Goal: Task Accomplishment & Management: Use online tool/utility

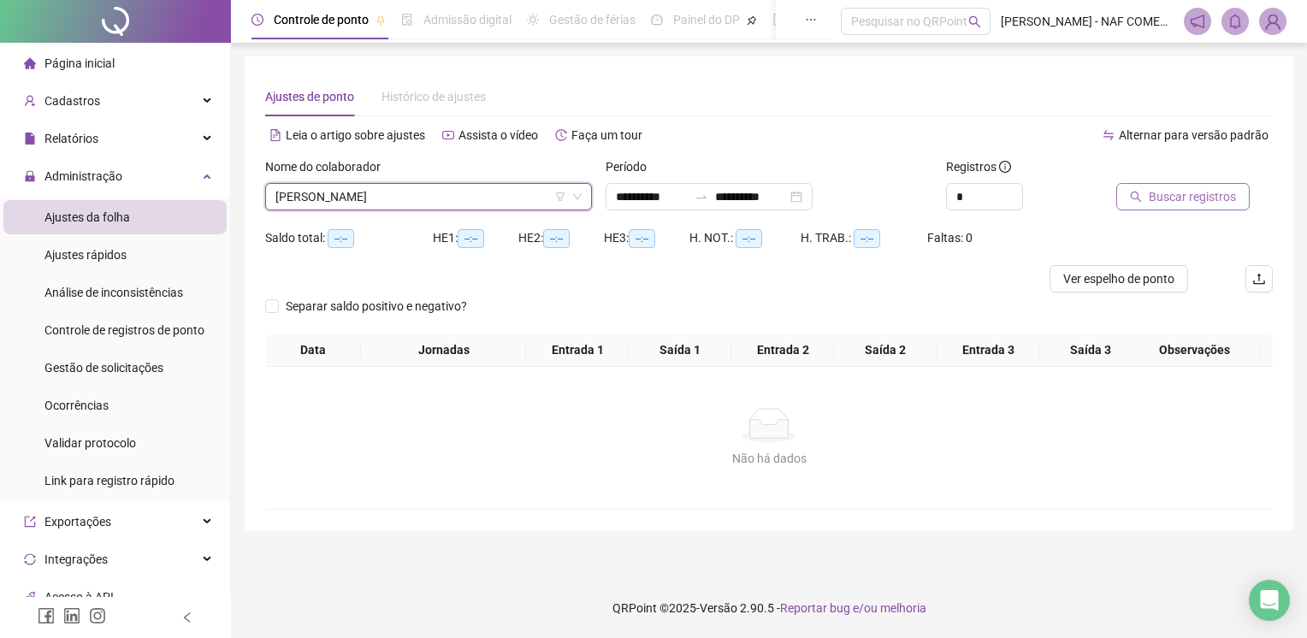
click at [1170, 191] on span "Buscar registros" at bounding box center [1192, 196] width 87 height 19
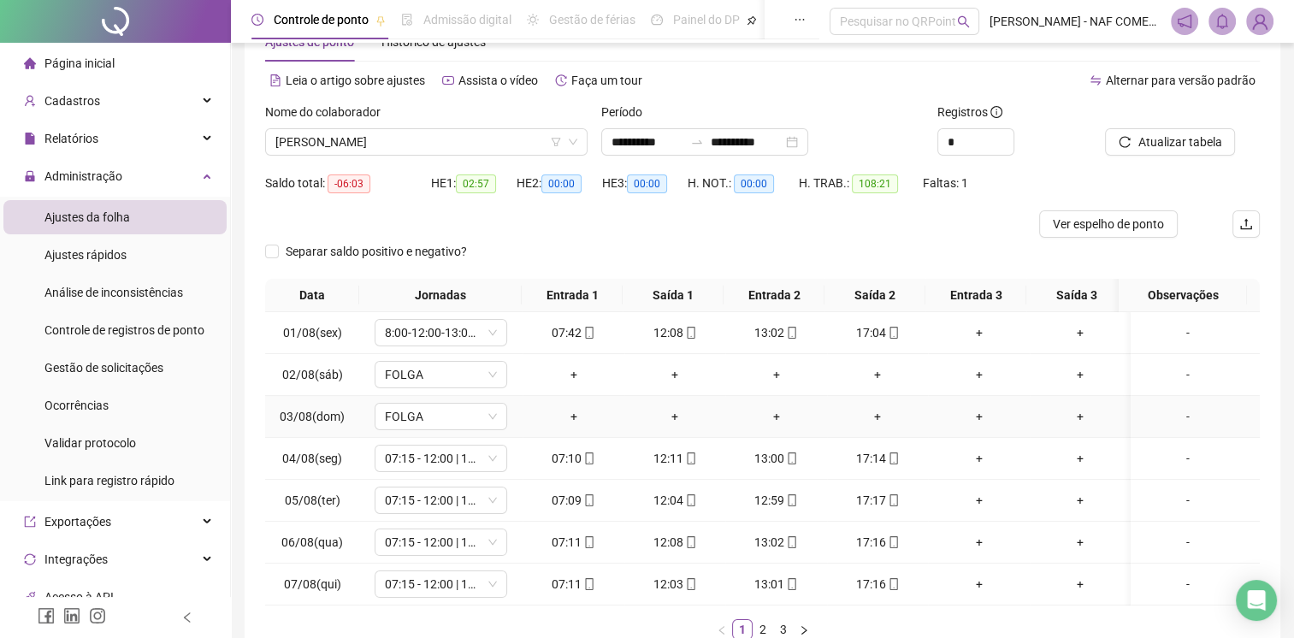
scroll to position [175, 0]
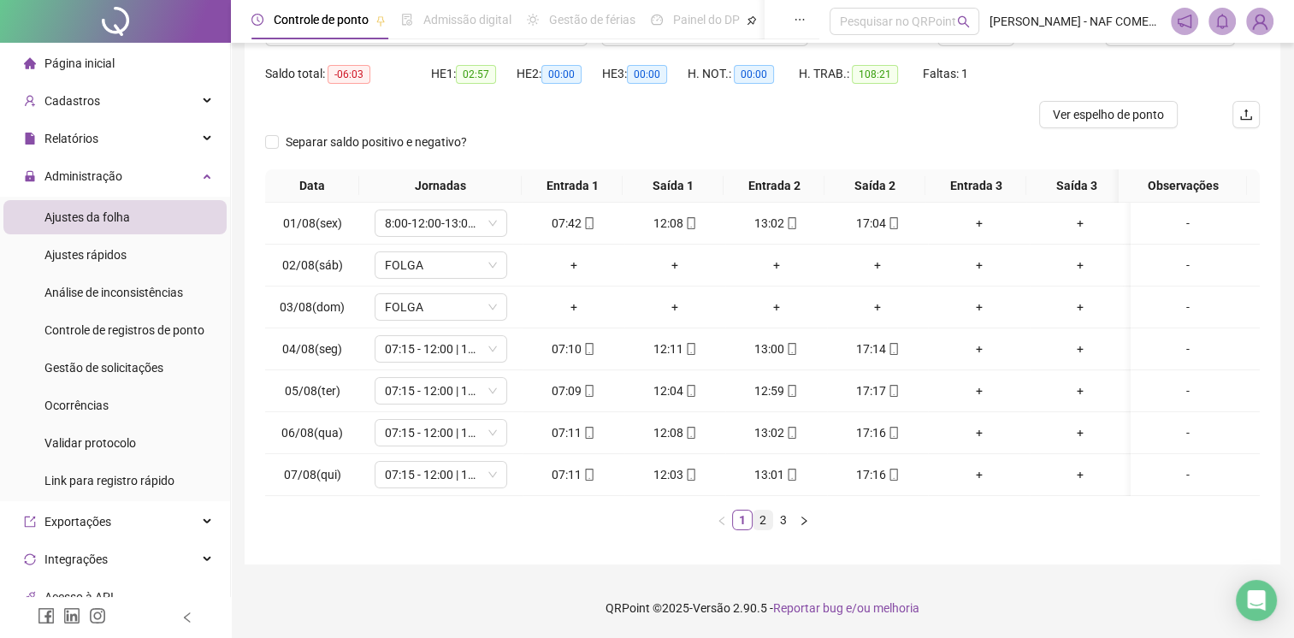
click at [761, 526] on link "2" at bounding box center [763, 520] width 19 height 19
click at [778, 525] on link "3" at bounding box center [783, 520] width 19 height 19
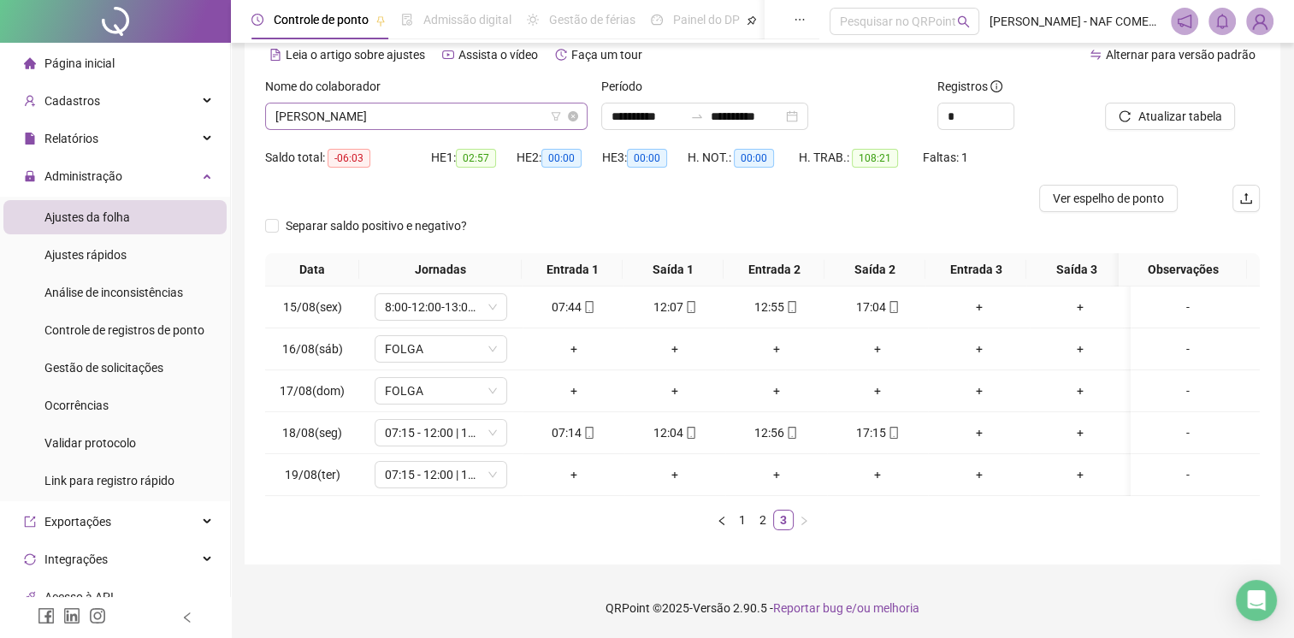
click at [439, 104] on span "[PERSON_NAME]" at bounding box center [426, 117] width 302 height 26
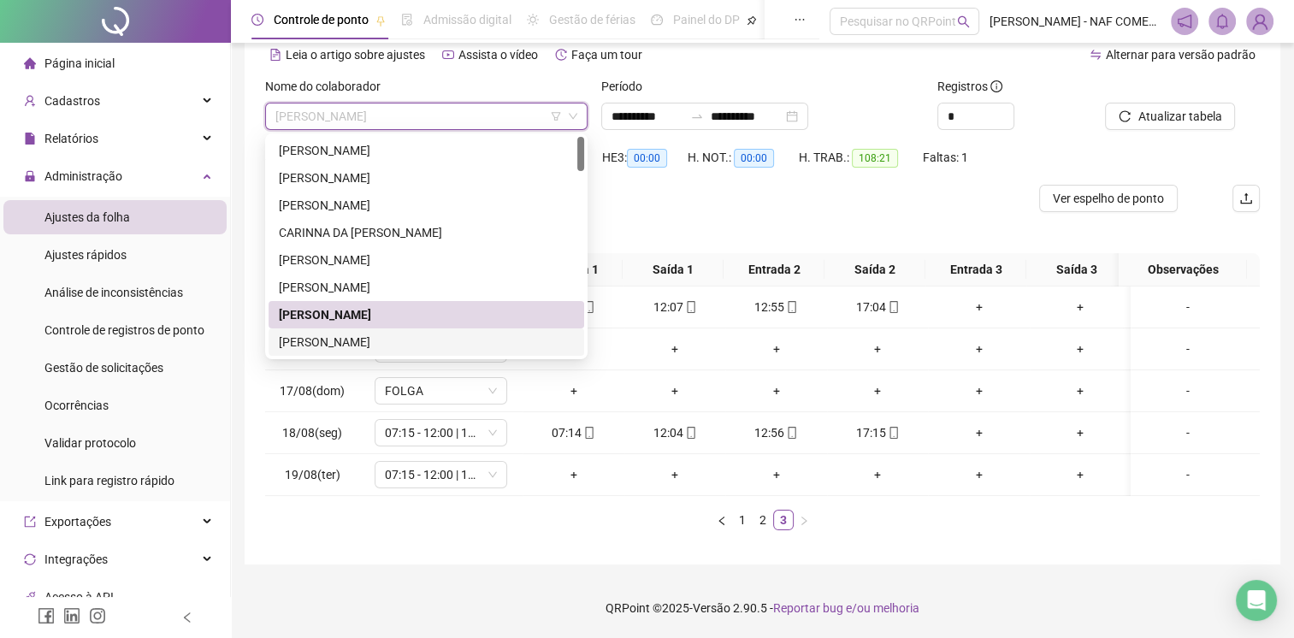
click at [338, 333] on div "[PERSON_NAME]" at bounding box center [426, 342] width 295 height 19
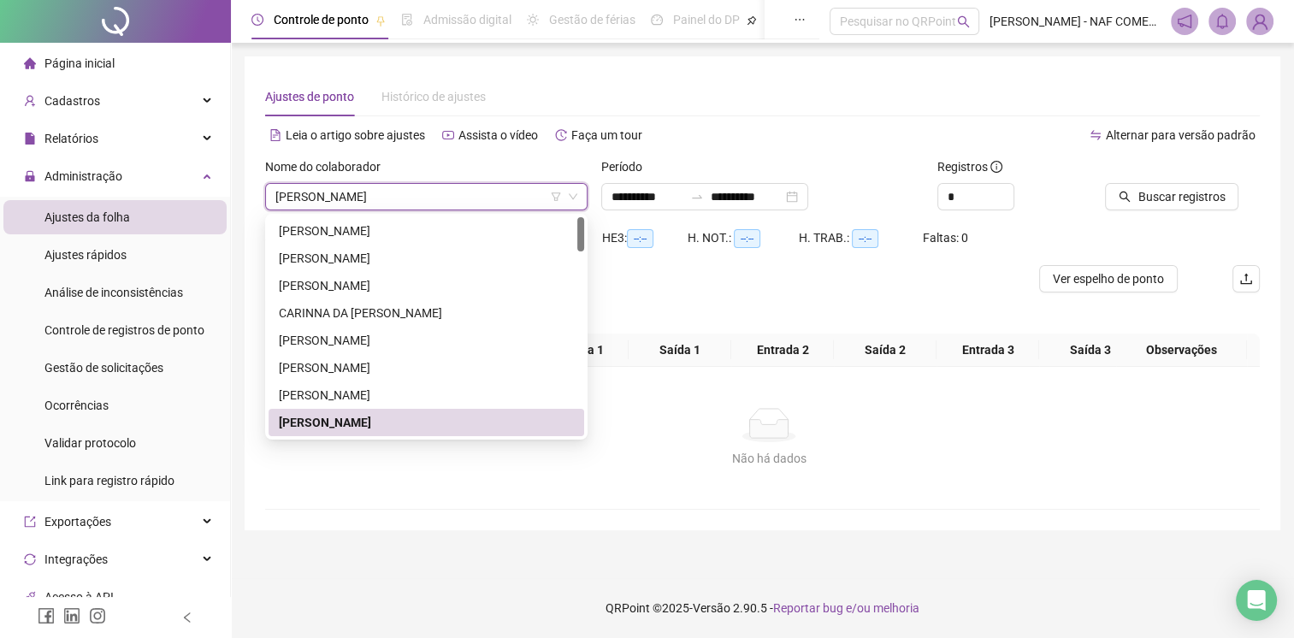
scroll to position [0, 0]
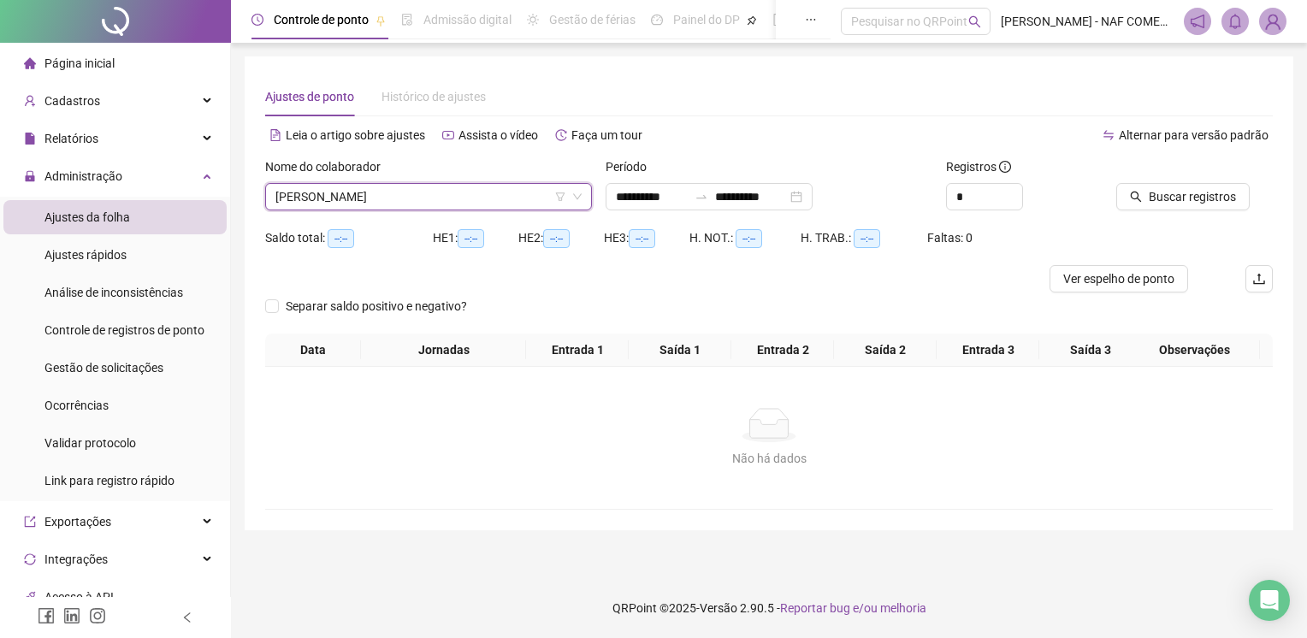
click at [1179, 180] on div at bounding box center [1173, 170] width 114 height 26
click at [1173, 198] on span "Buscar registros" at bounding box center [1192, 196] width 87 height 19
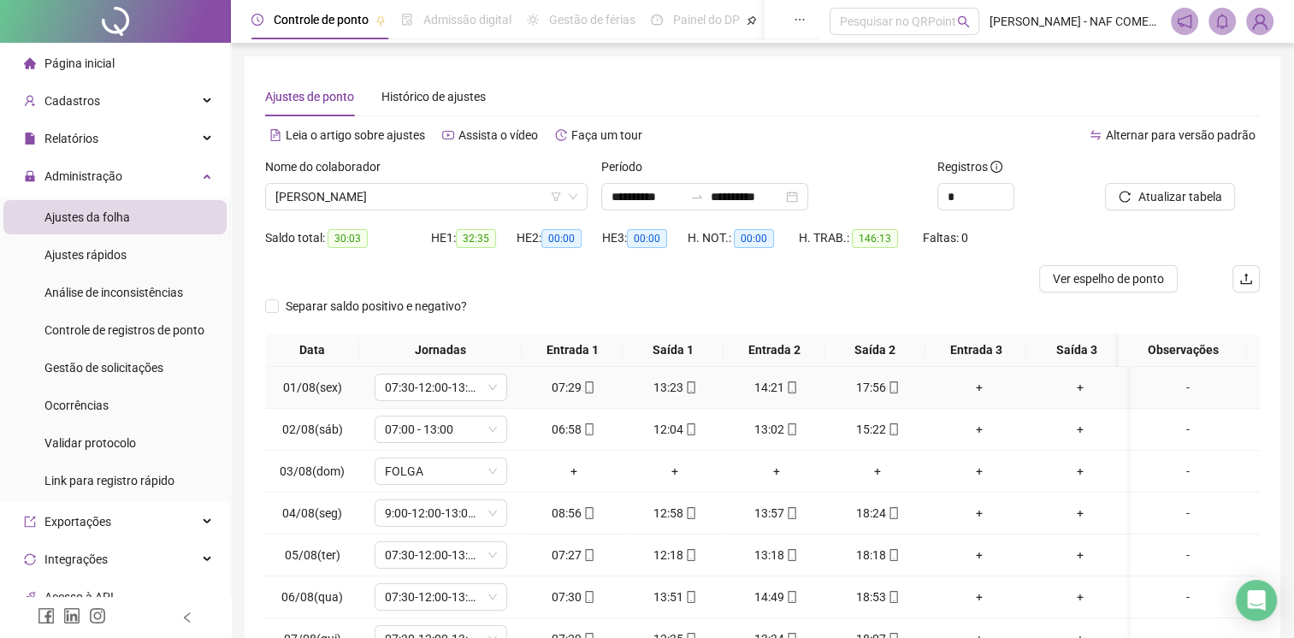
scroll to position [175, 0]
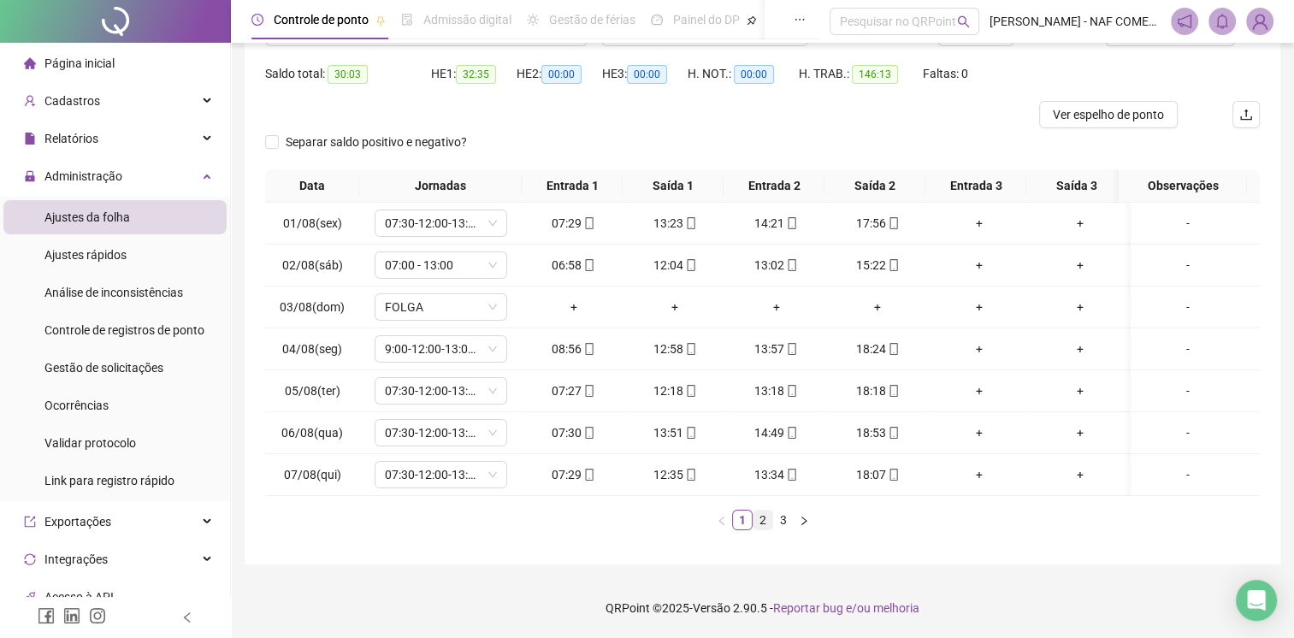
click at [763, 525] on link "2" at bounding box center [763, 520] width 19 height 19
click at [782, 521] on link "3" at bounding box center [783, 520] width 19 height 19
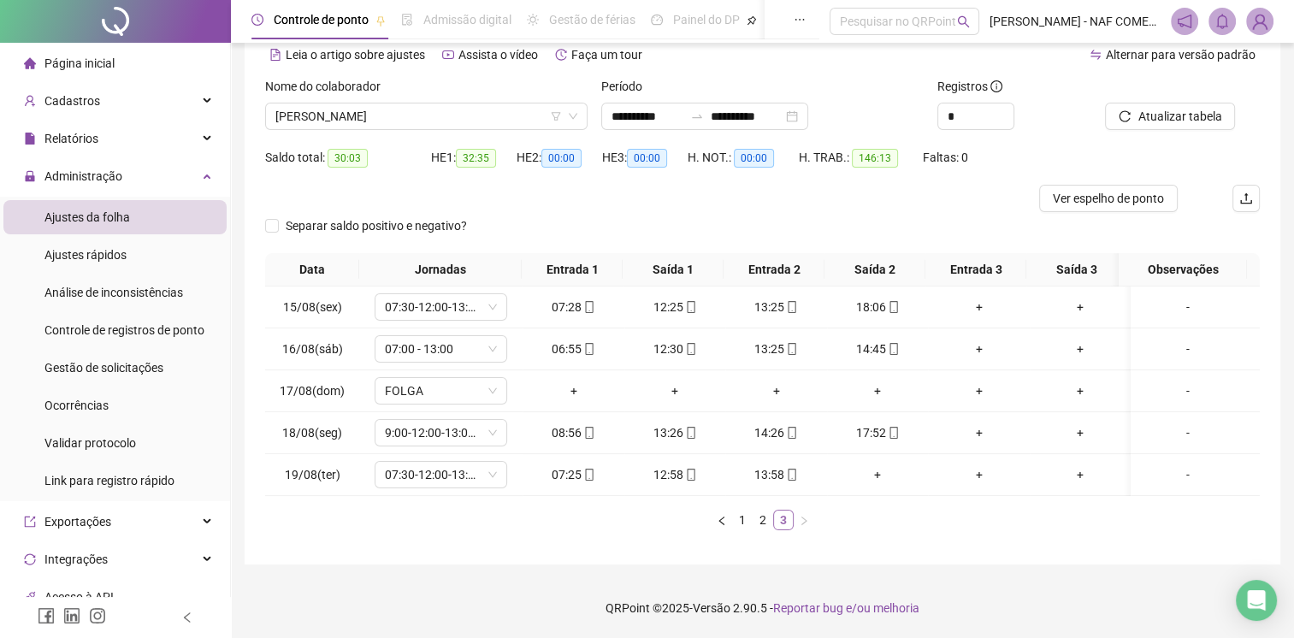
scroll to position [92, 0]
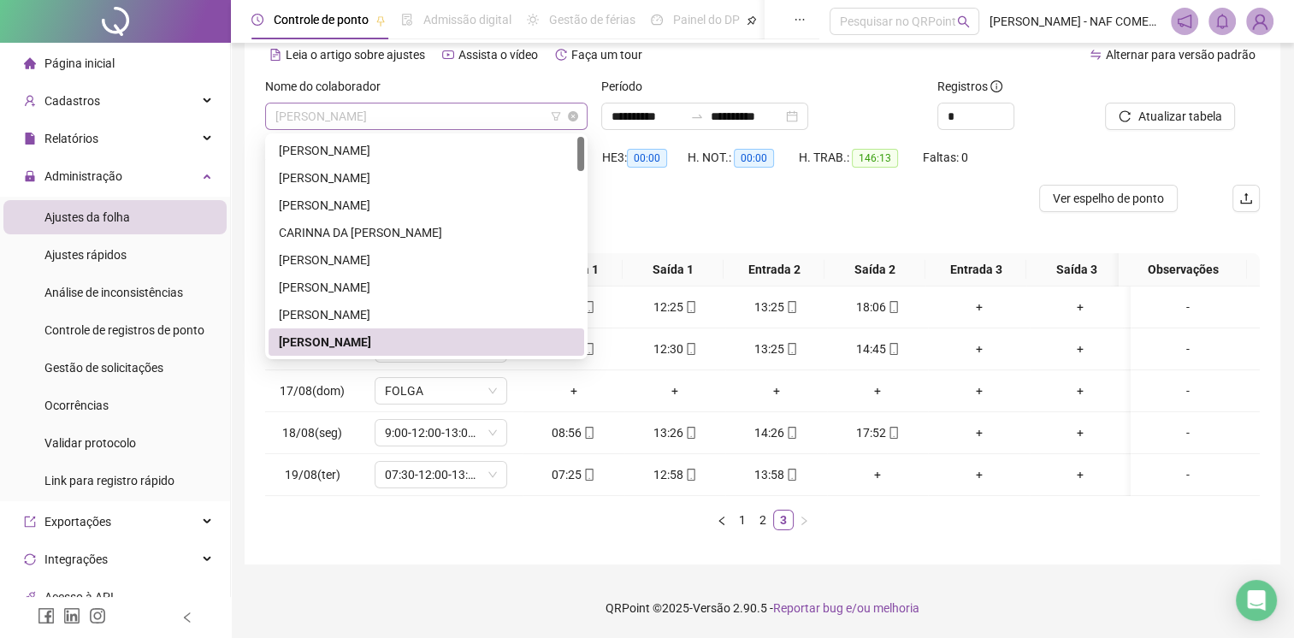
click at [393, 104] on span "[PERSON_NAME]" at bounding box center [426, 117] width 302 height 26
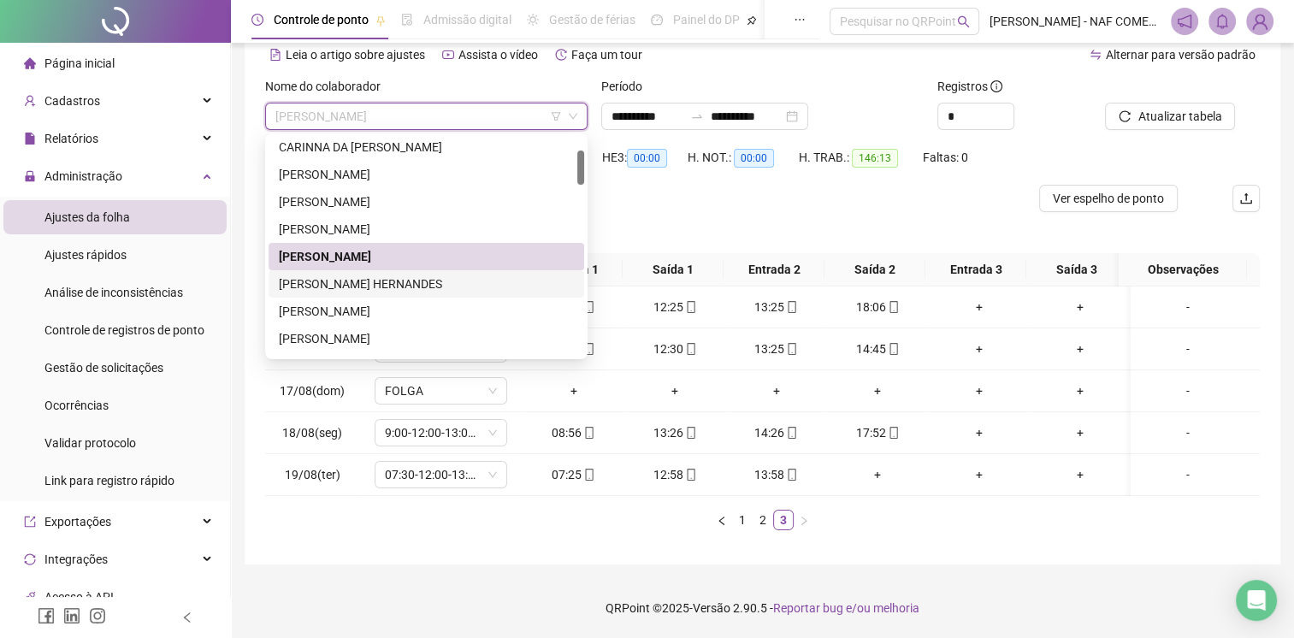
click at [370, 275] on div "[PERSON_NAME] HERNANDES" at bounding box center [426, 284] width 295 height 19
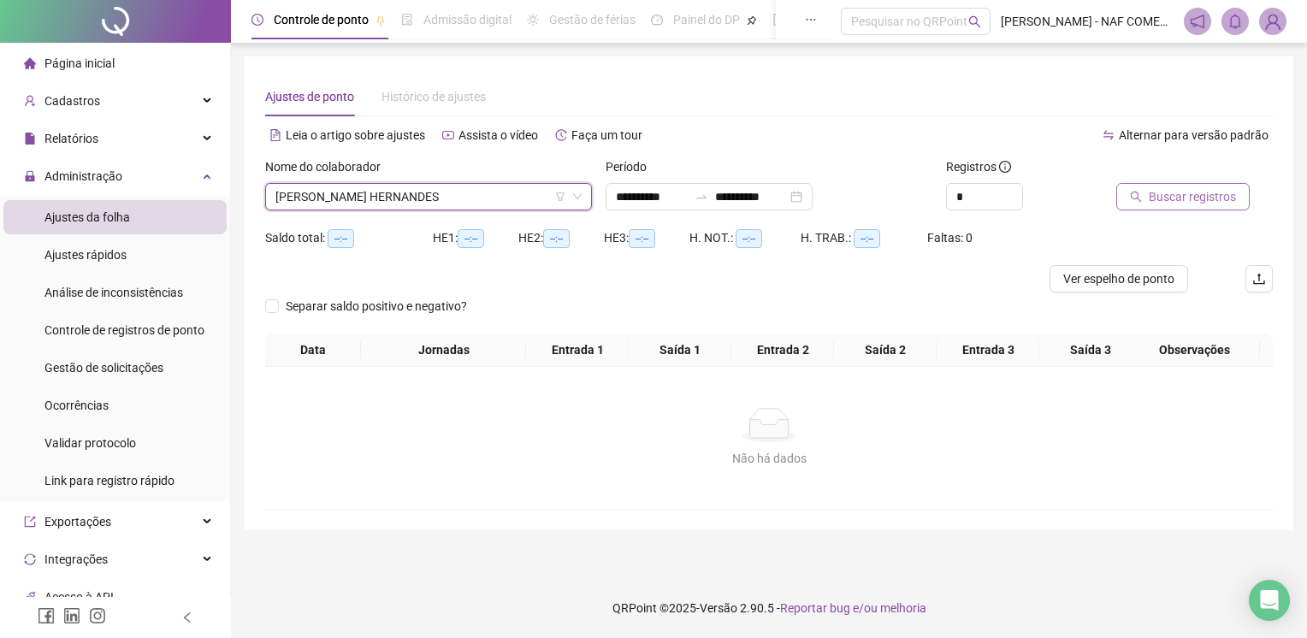
click at [1172, 197] on span "Buscar registros" at bounding box center [1192, 196] width 87 height 19
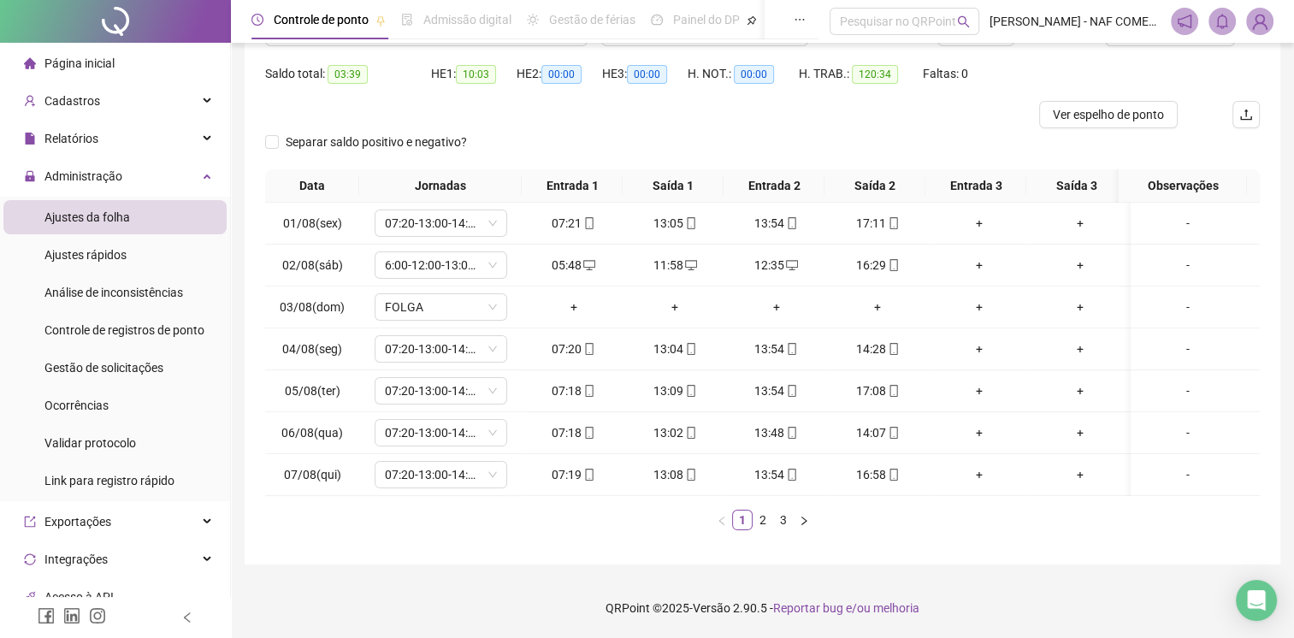
scroll to position [175, 0]
click at [765, 520] on link "2" at bounding box center [763, 520] width 19 height 19
click at [778, 521] on link "3" at bounding box center [783, 520] width 19 height 19
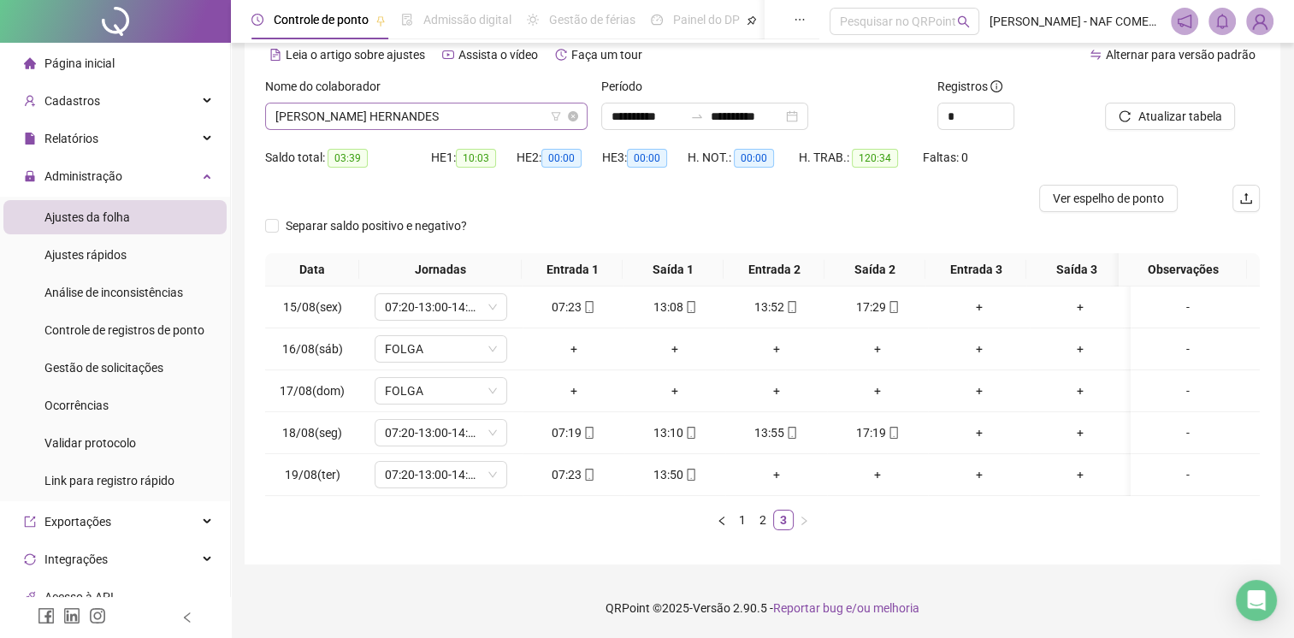
click at [500, 108] on span "[PERSON_NAME] HERNANDES" at bounding box center [426, 117] width 302 height 26
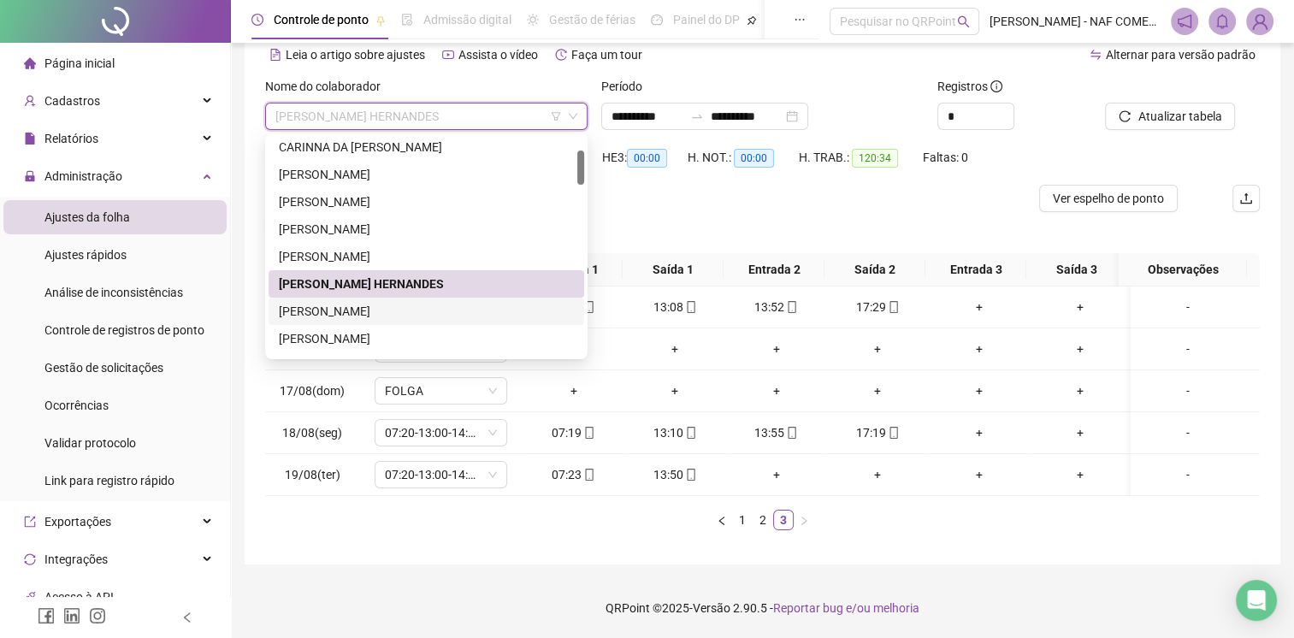
click at [386, 306] on div "[PERSON_NAME]" at bounding box center [426, 311] width 295 height 19
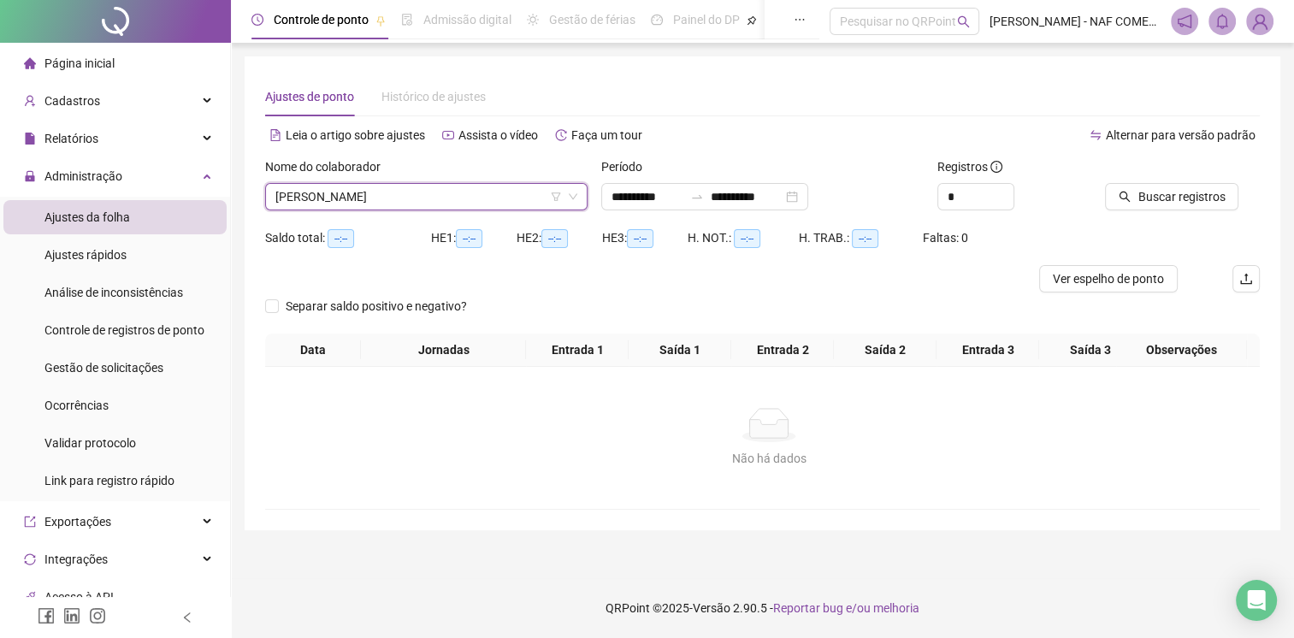
scroll to position [0, 0]
click at [1207, 202] on span "Buscar registros" at bounding box center [1192, 196] width 87 height 19
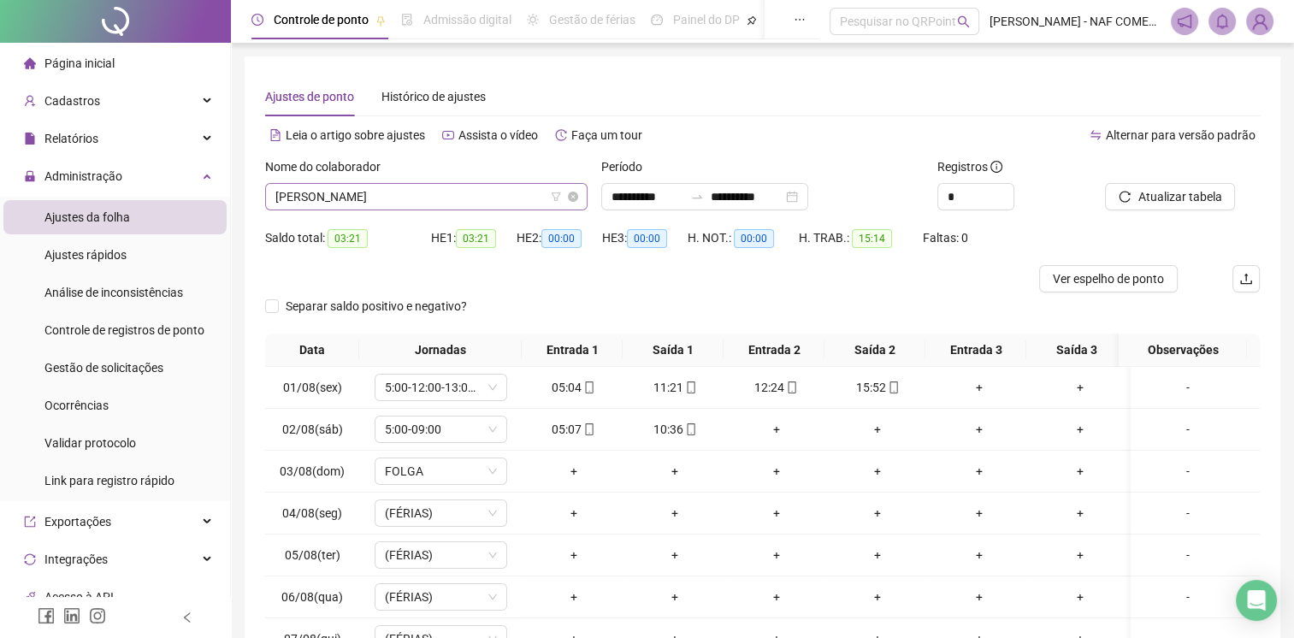
click at [476, 194] on span "[PERSON_NAME]" at bounding box center [426, 197] width 302 height 26
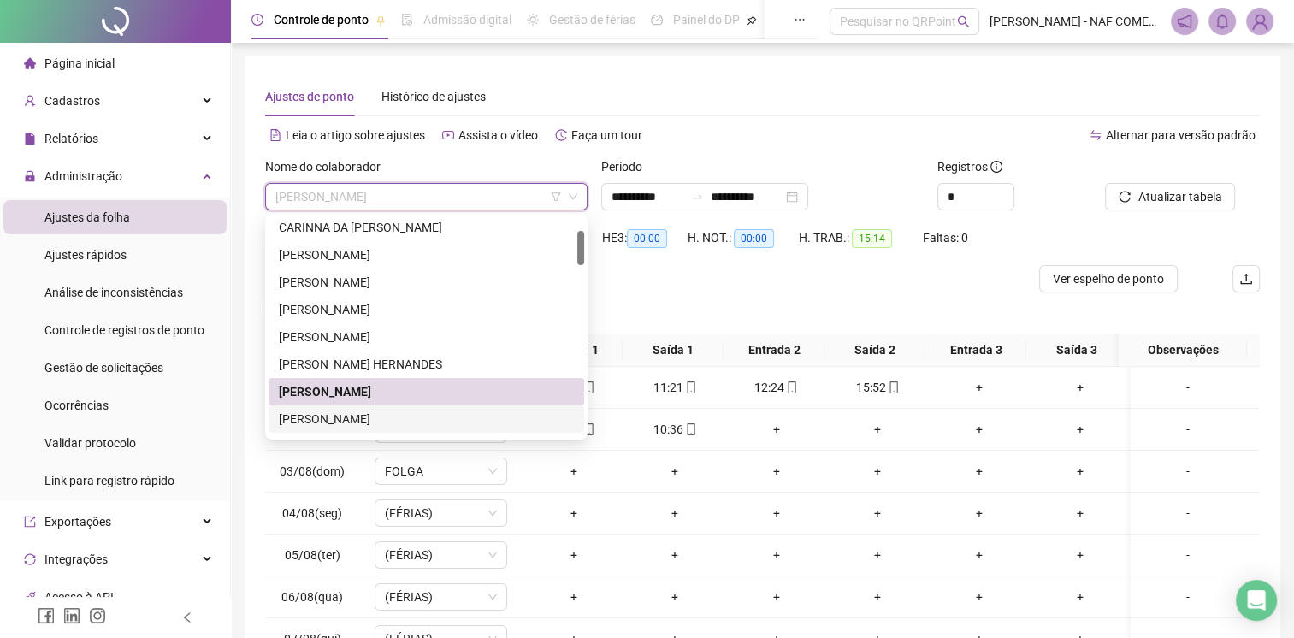
click at [376, 417] on div "[PERSON_NAME]" at bounding box center [426, 419] width 295 height 19
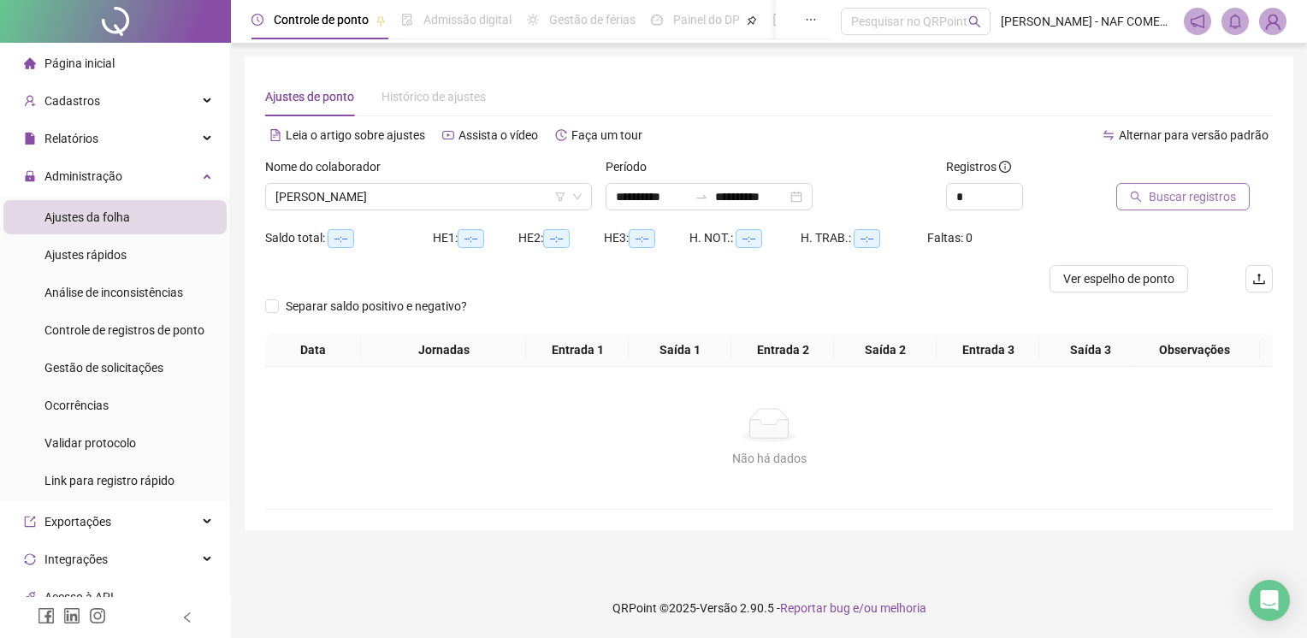
click at [1181, 192] on span "Buscar registros" at bounding box center [1192, 196] width 87 height 19
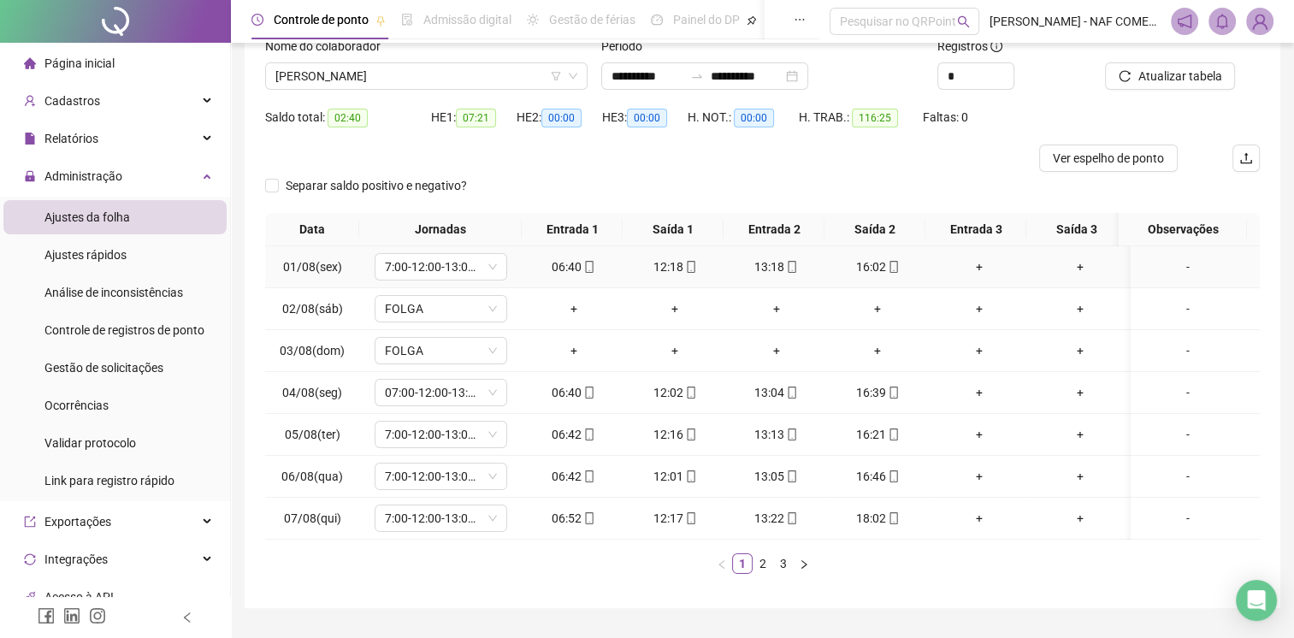
scroll to position [175, 0]
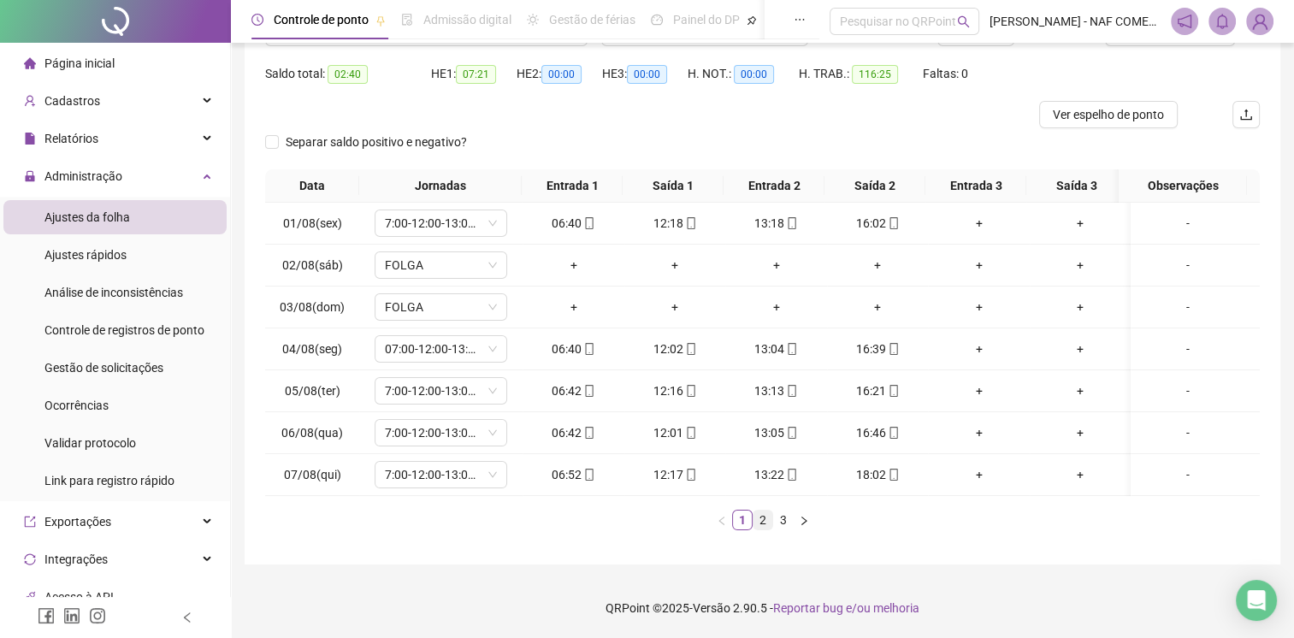
click at [763, 524] on link "2" at bounding box center [763, 520] width 19 height 19
click at [784, 518] on link "3" at bounding box center [783, 520] width 19 height 19
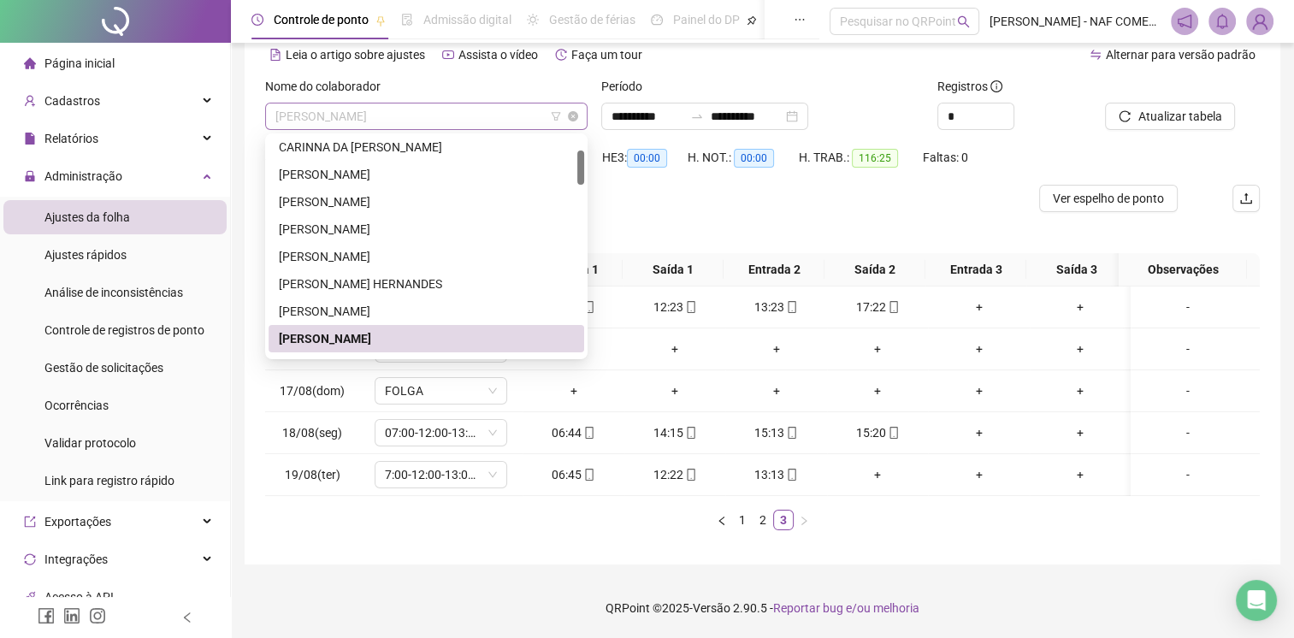
click at [417, 109] on span "[PERSON_NAME]" at bounding box center [426, 117] width 302 height 26
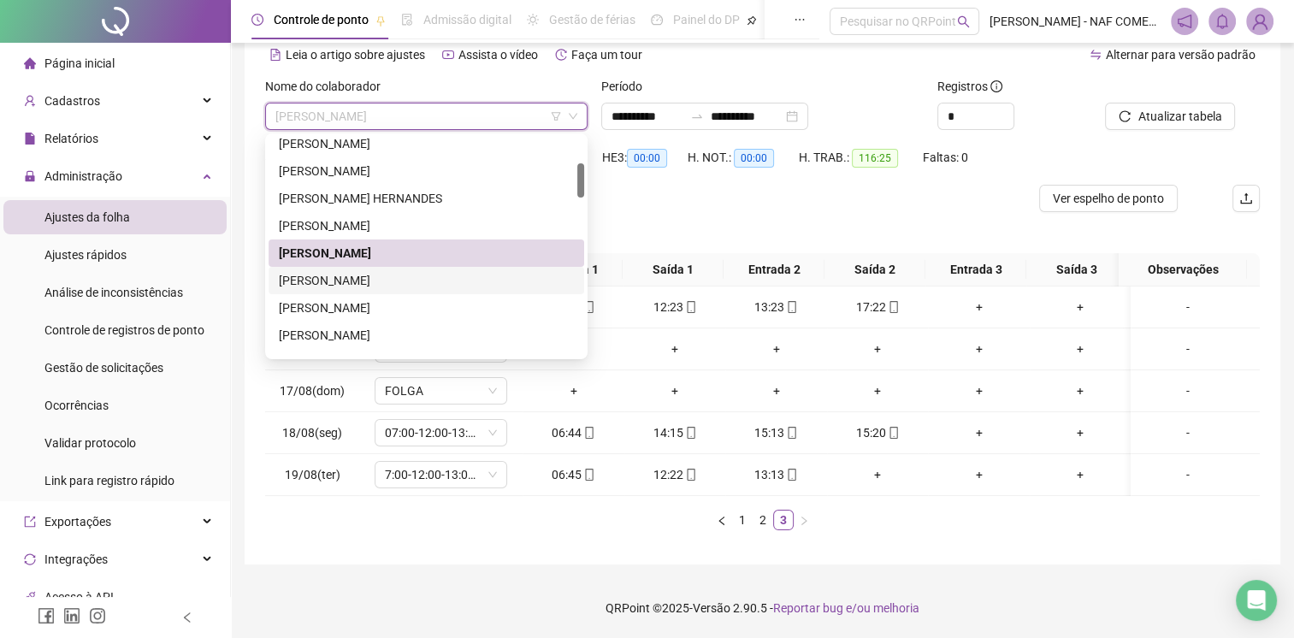
click at [366, 271] on div "[PERSON_NAME]" at bounding box center [426, 280] width 295 height 19
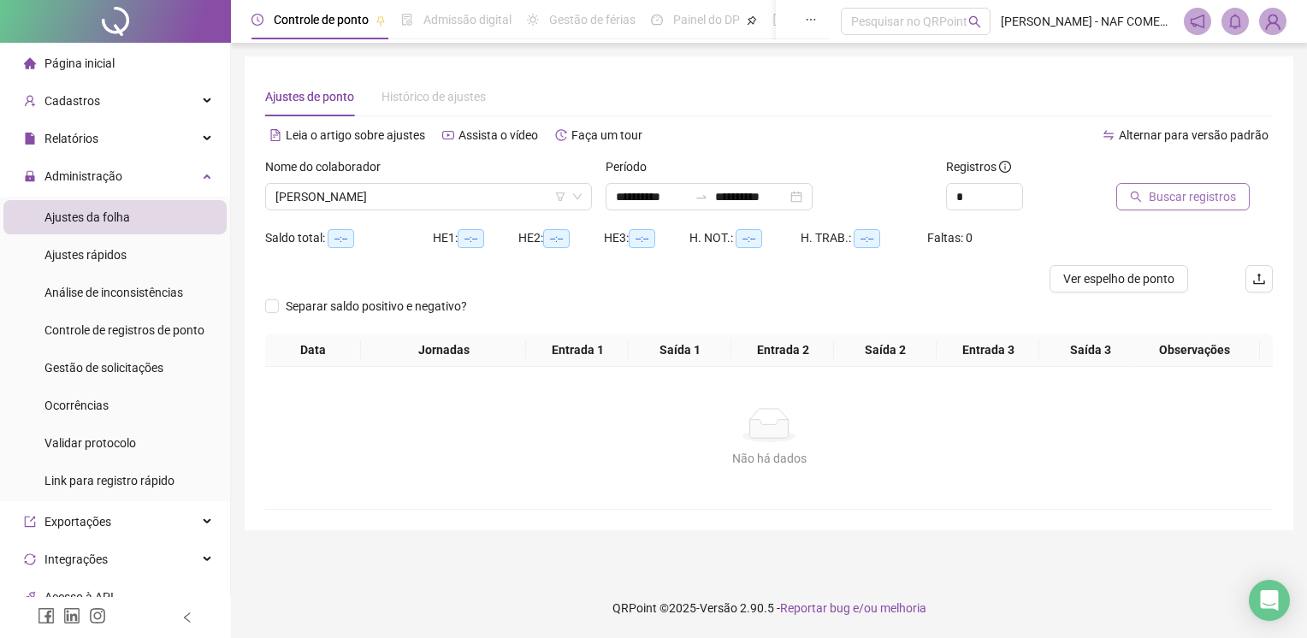
click at [1215, 196] on span "Buscar registros" at bounding box center [1192, 196] width 87 height 19
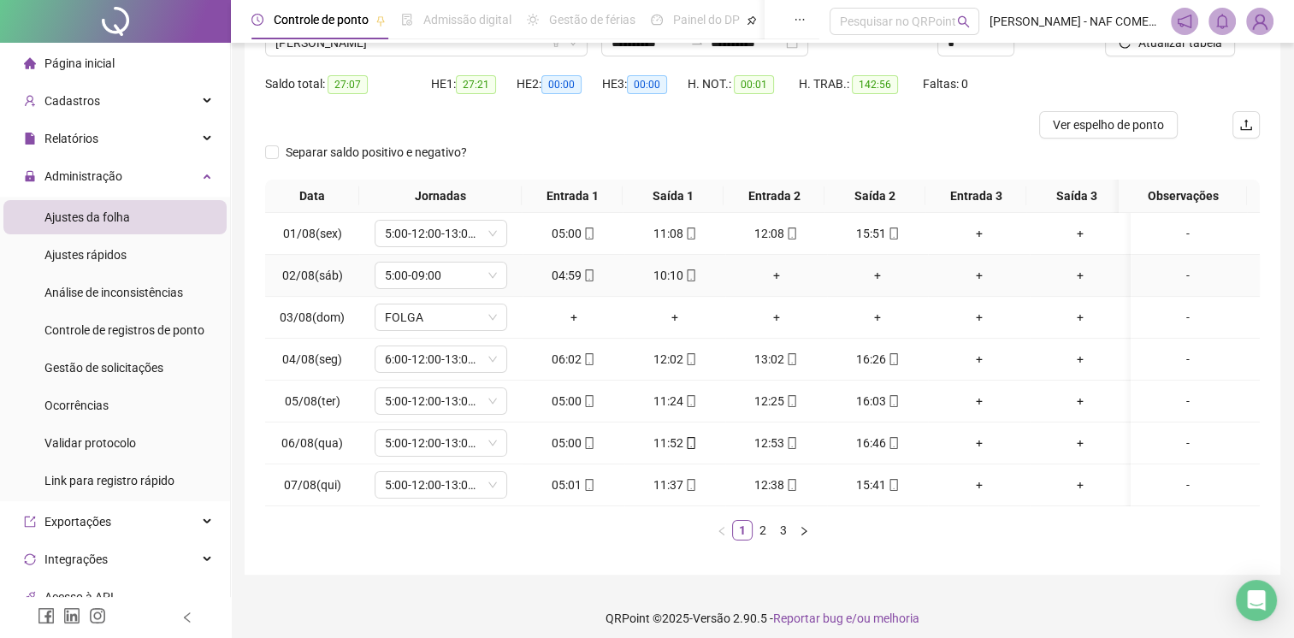
scroll to position [175, 0]
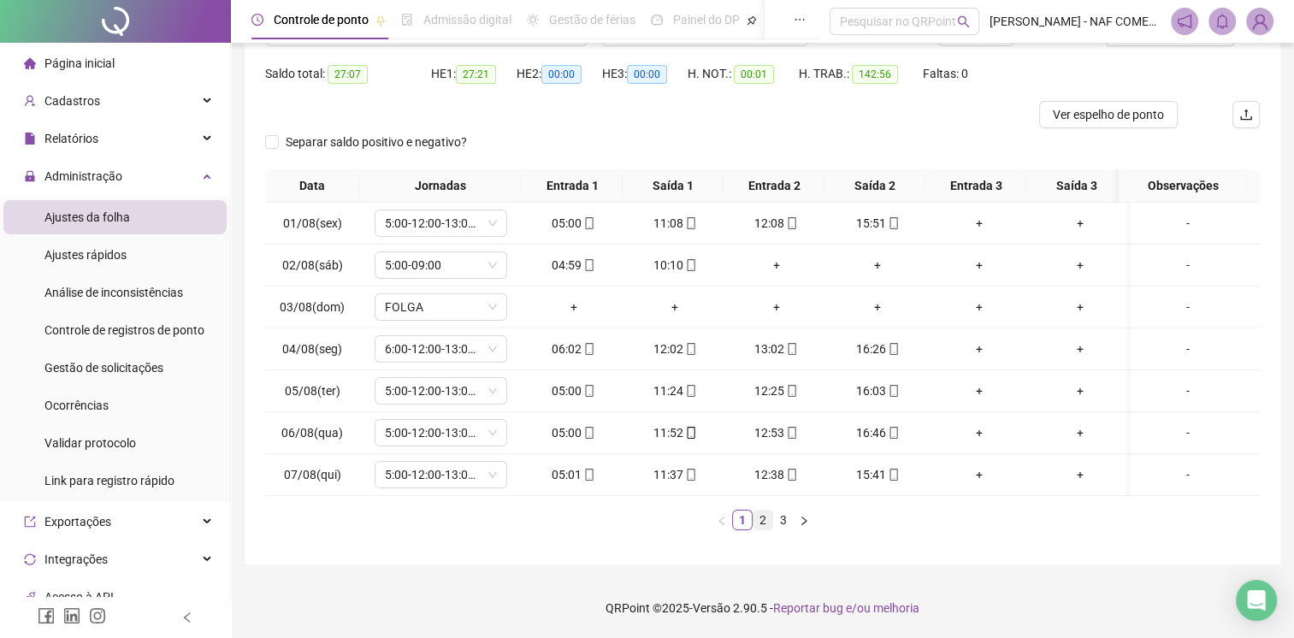
click at [760, 523] on link "2" at bounding box center [763, 520] width 19 height 19
click at [784, 521] on link "3" at bounding box center [783, 520] width 19 height 19
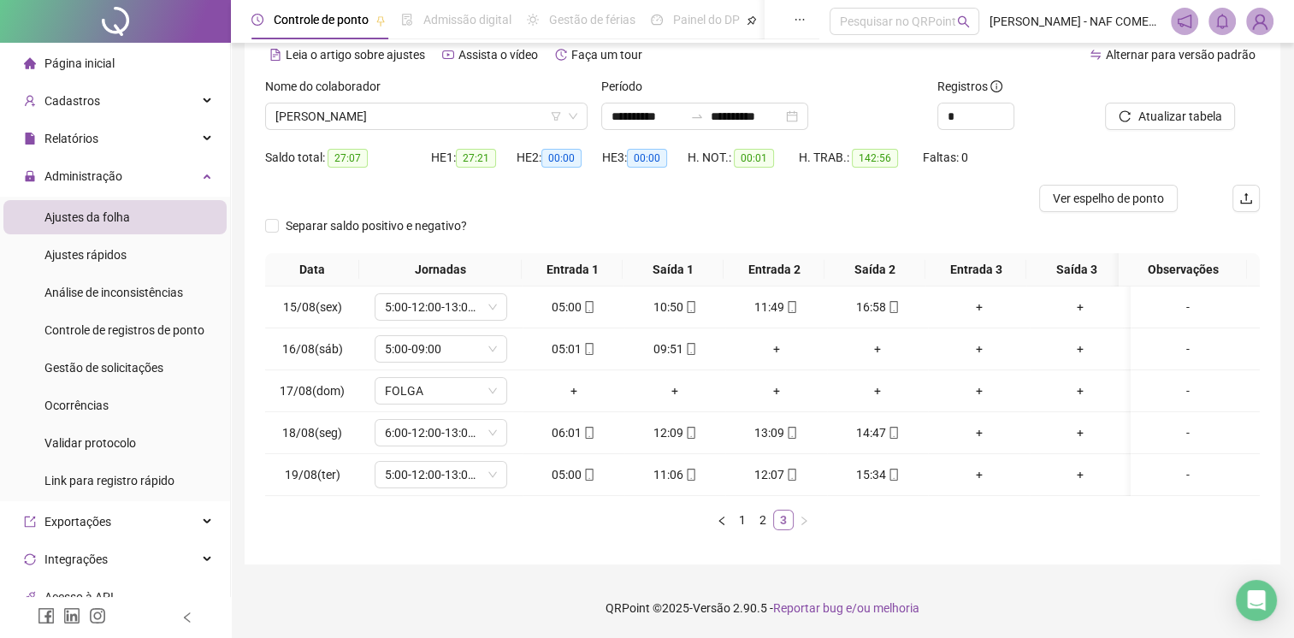
scroll to position [92, 0]
click at [445, 104] on span "[PERSON_NAME]" at bounding box center [426, 117] width 302 height 26
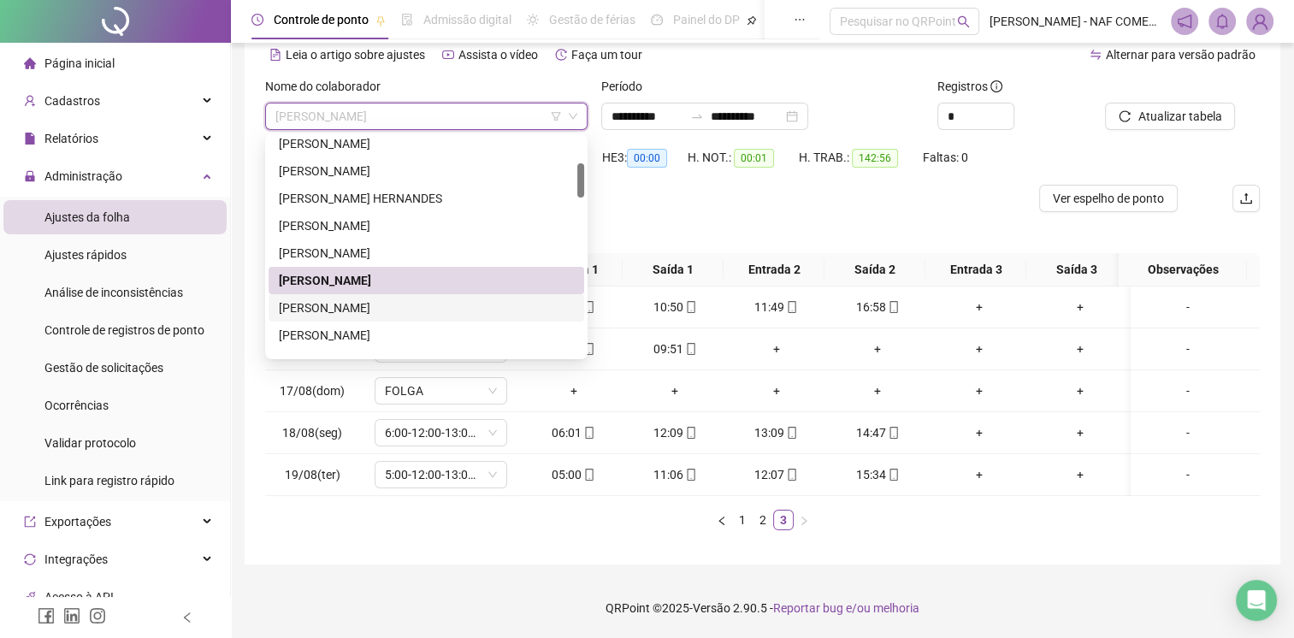
click at [377, 299] on div "[PERSON_NAME]" at bounding box center [426, 308] width 295 height 19
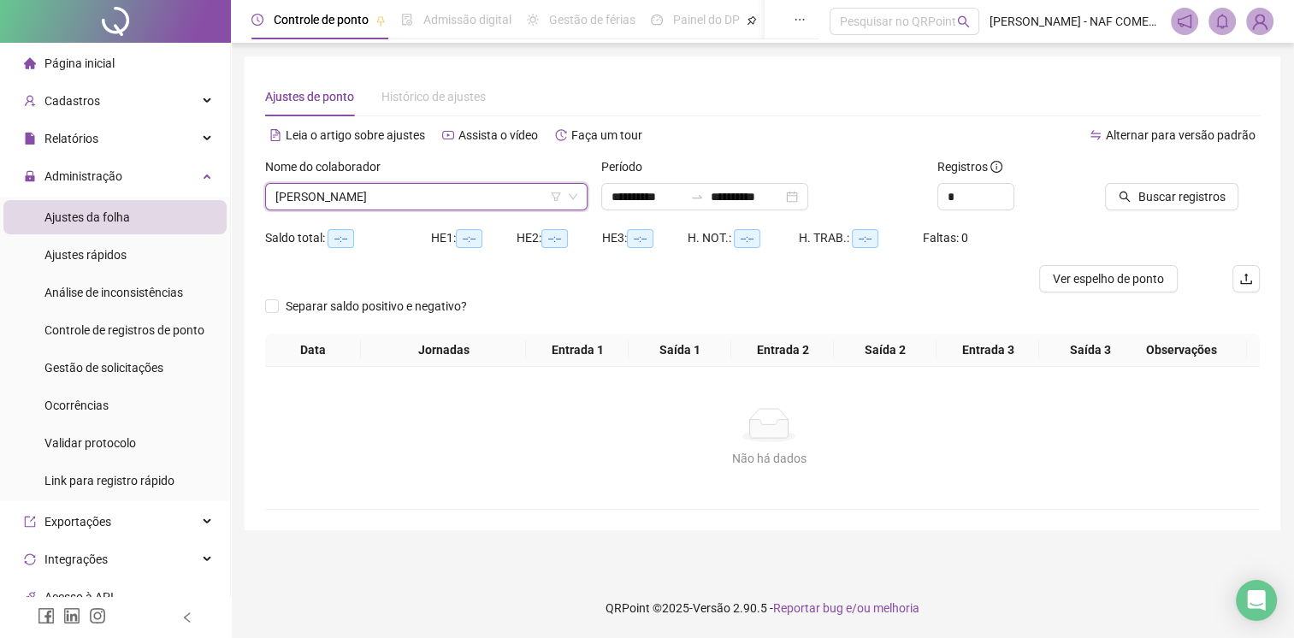
scroll to position [0, 0]
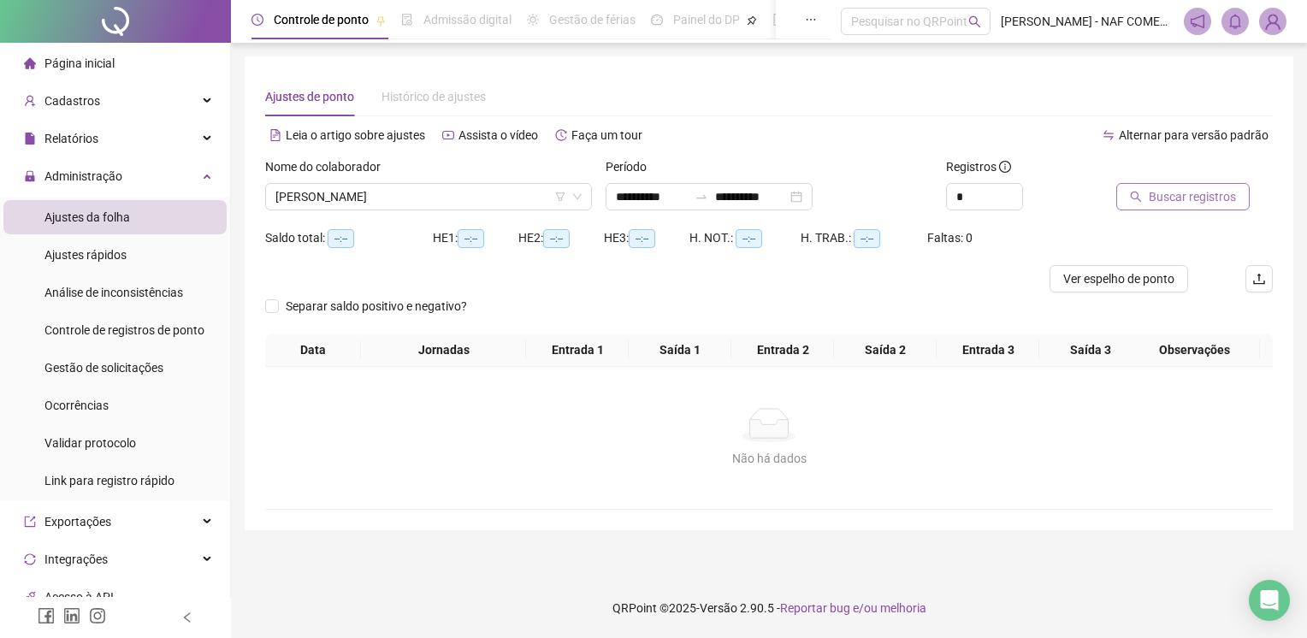
click at [1178, 200] on span "Buscar registros" at bounding box center [1192, 196] width 87 height 19
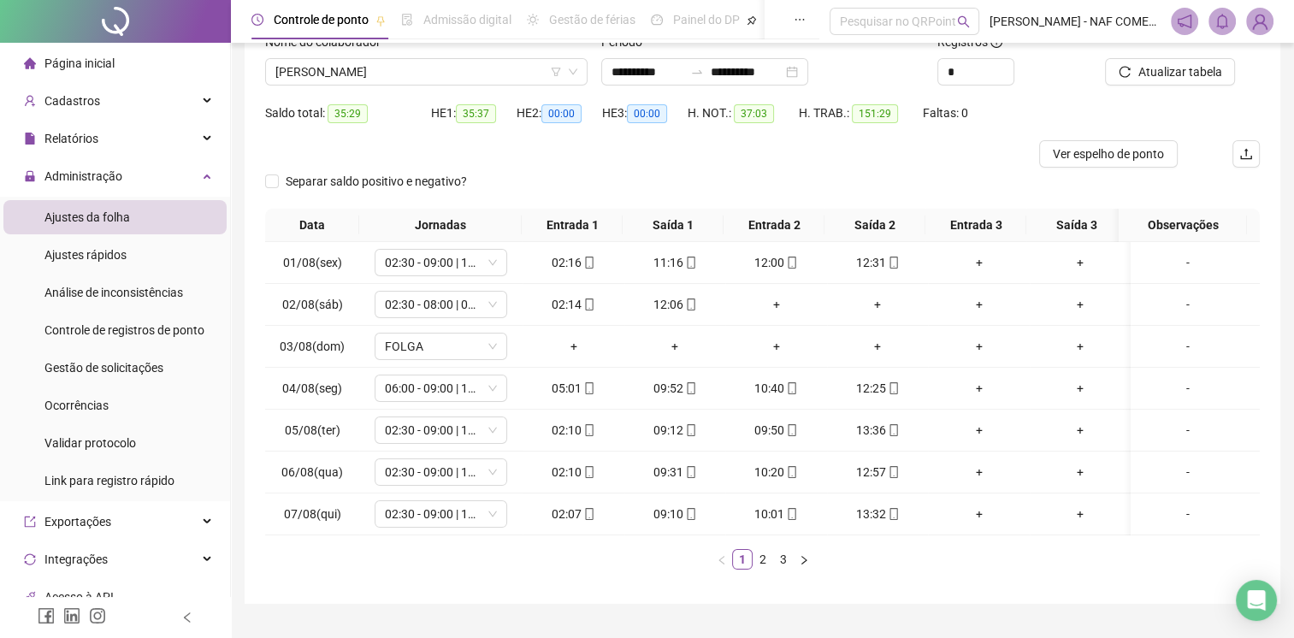
scroll to position [175, 0]
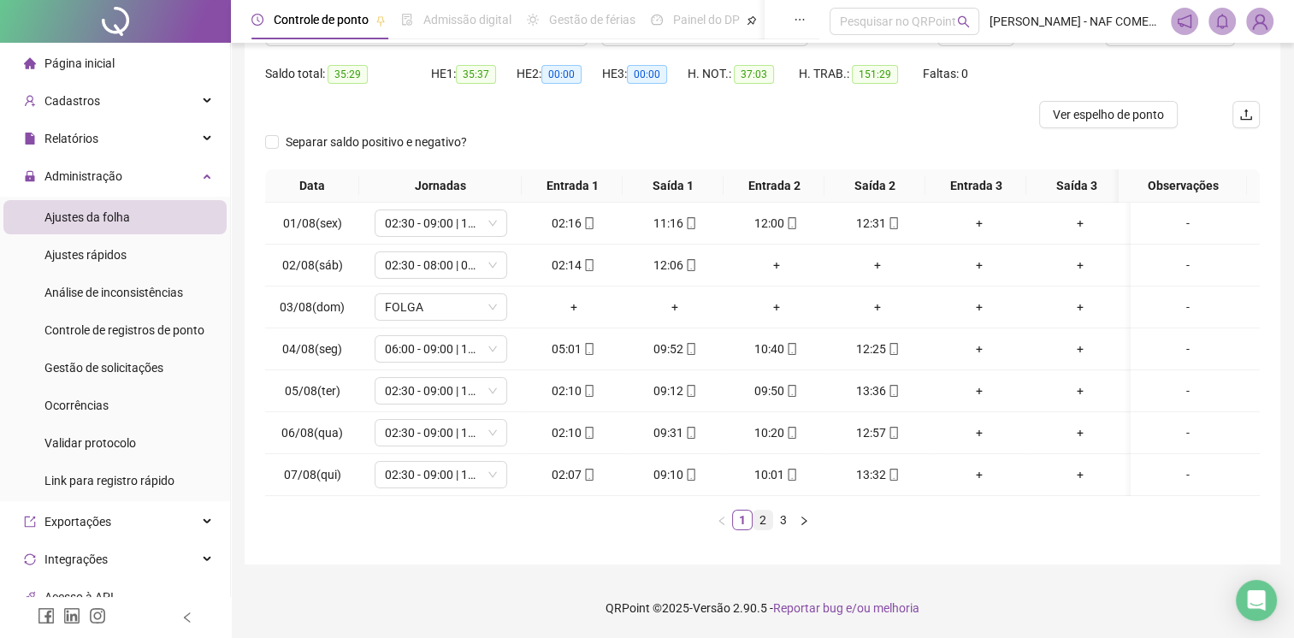
click at [760, 520] on link "2" at bounding box center [763, 520] width 19 height 19
click at [778, 518] on link "3" at bounding box center [783, 520] width 19 height 19
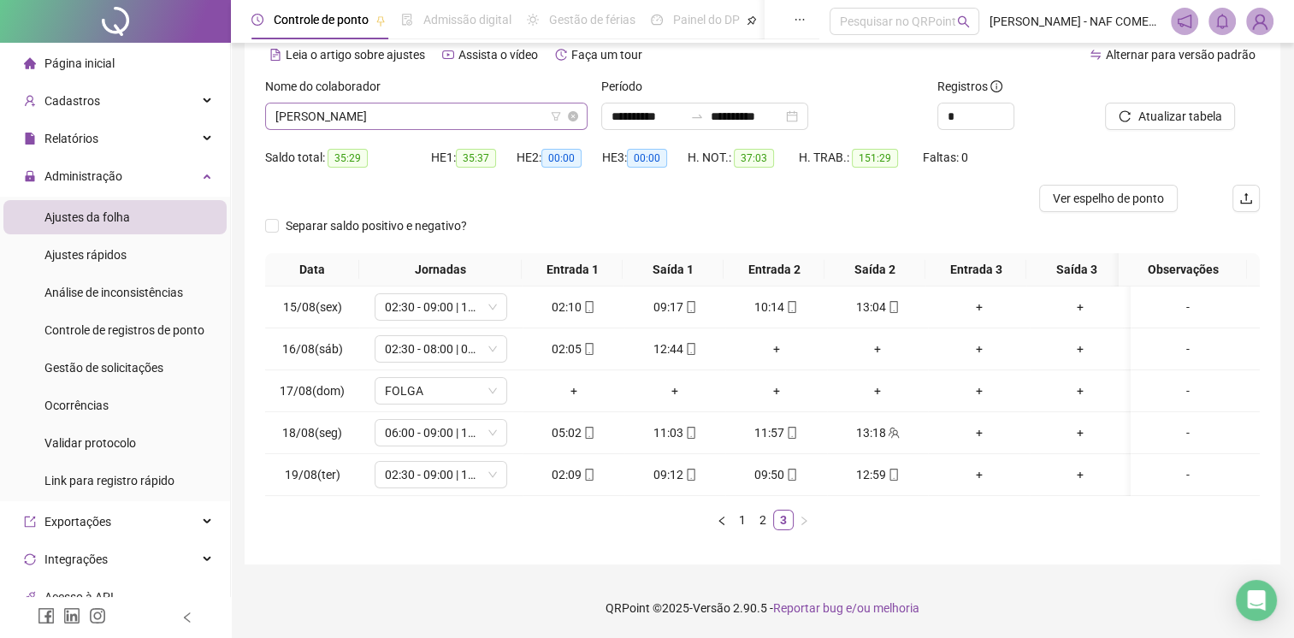
click at [407, 104] on span "[PERSON_NAME]" at bounding box center [426, 117] width 302 height 26
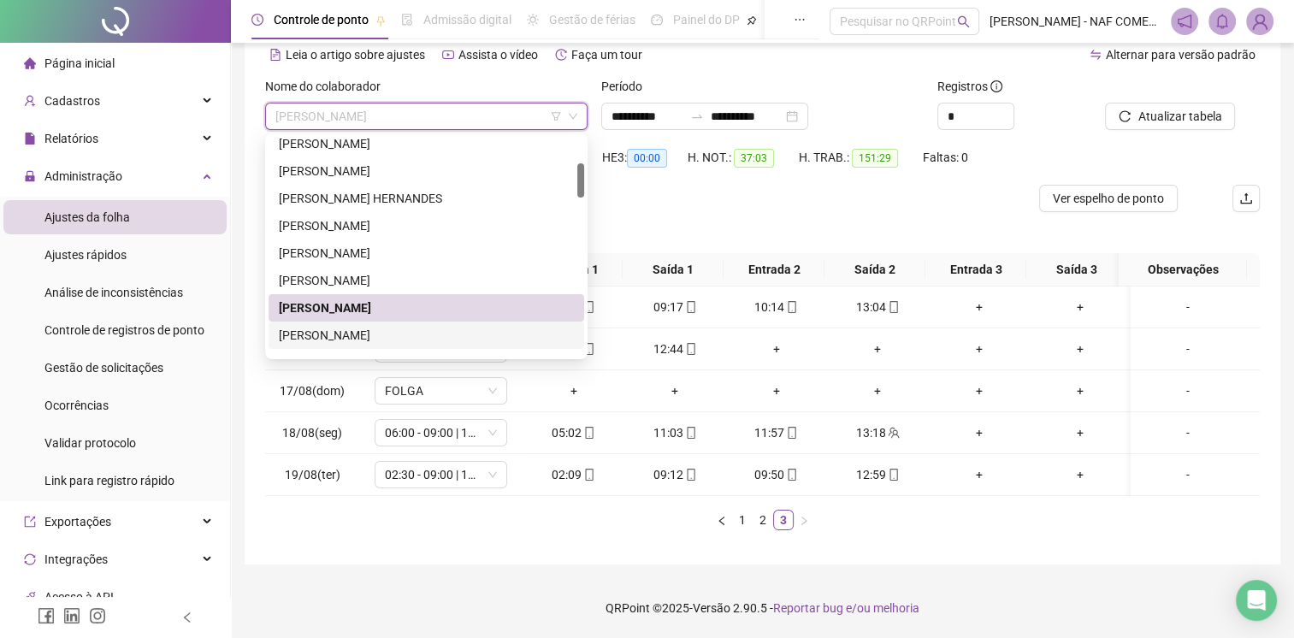
click at [372, 326] on div "[PERSON_NAME]" at bounding box center [426, 335] width 295 height 19
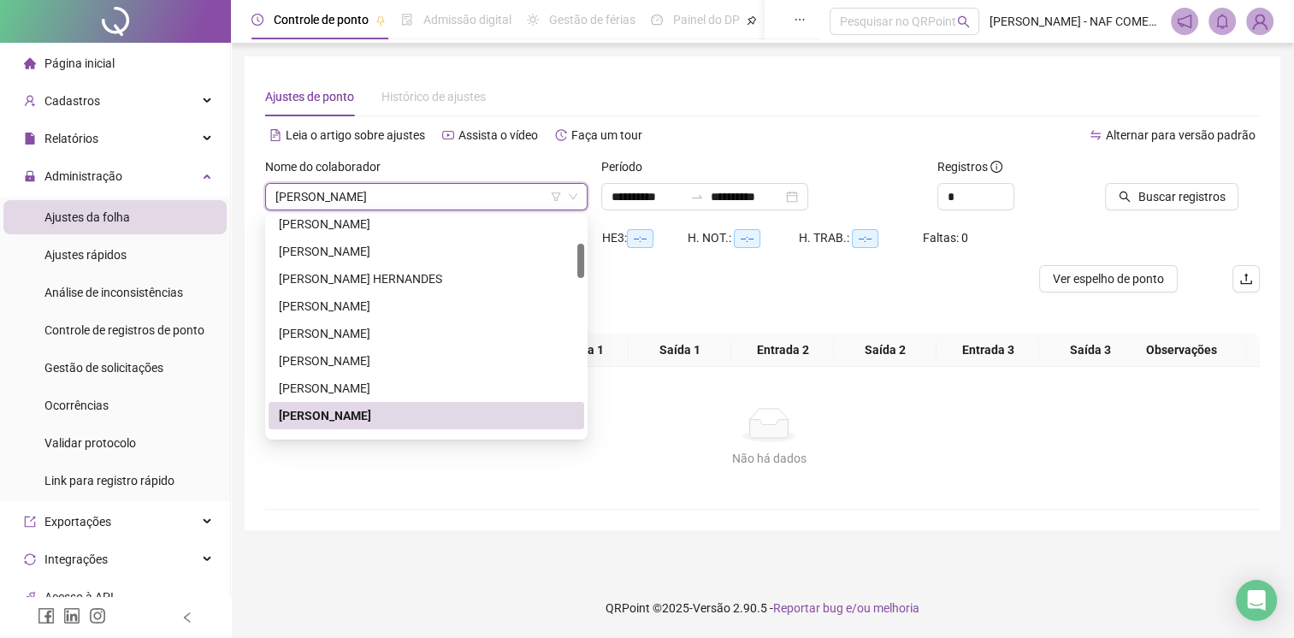
scroll to position [0, 0]
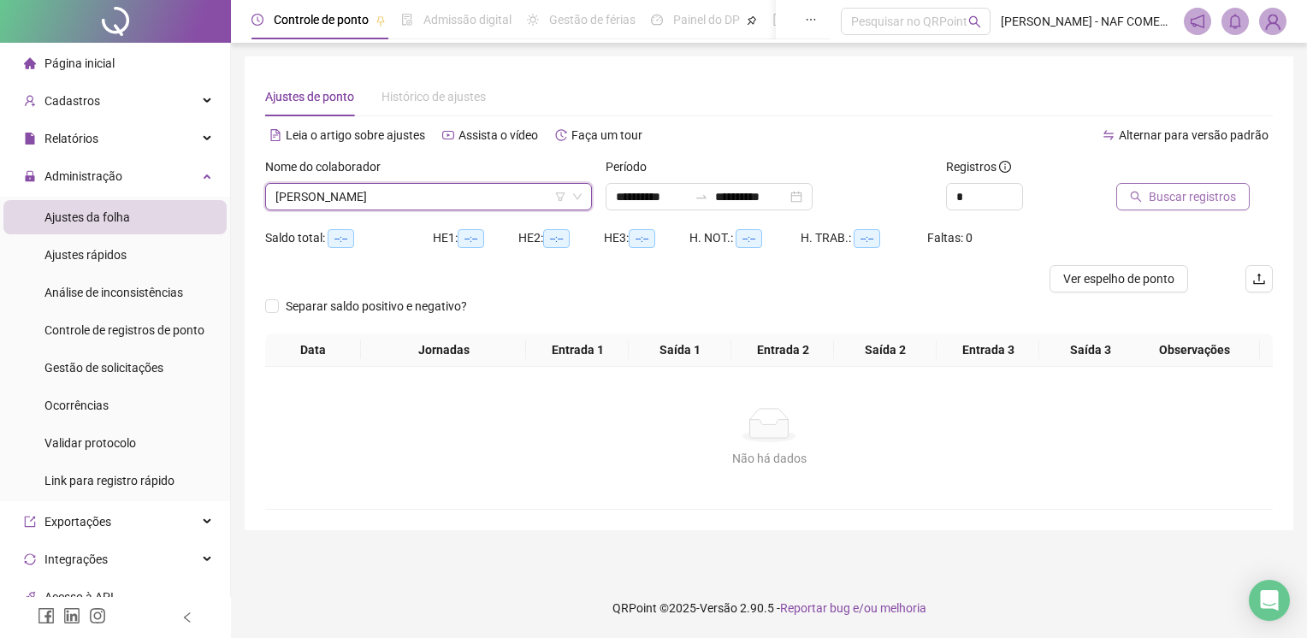
click at [1179, 204] on span "Buscar registros" at bounding box center [1192, 196] width 87 height 19
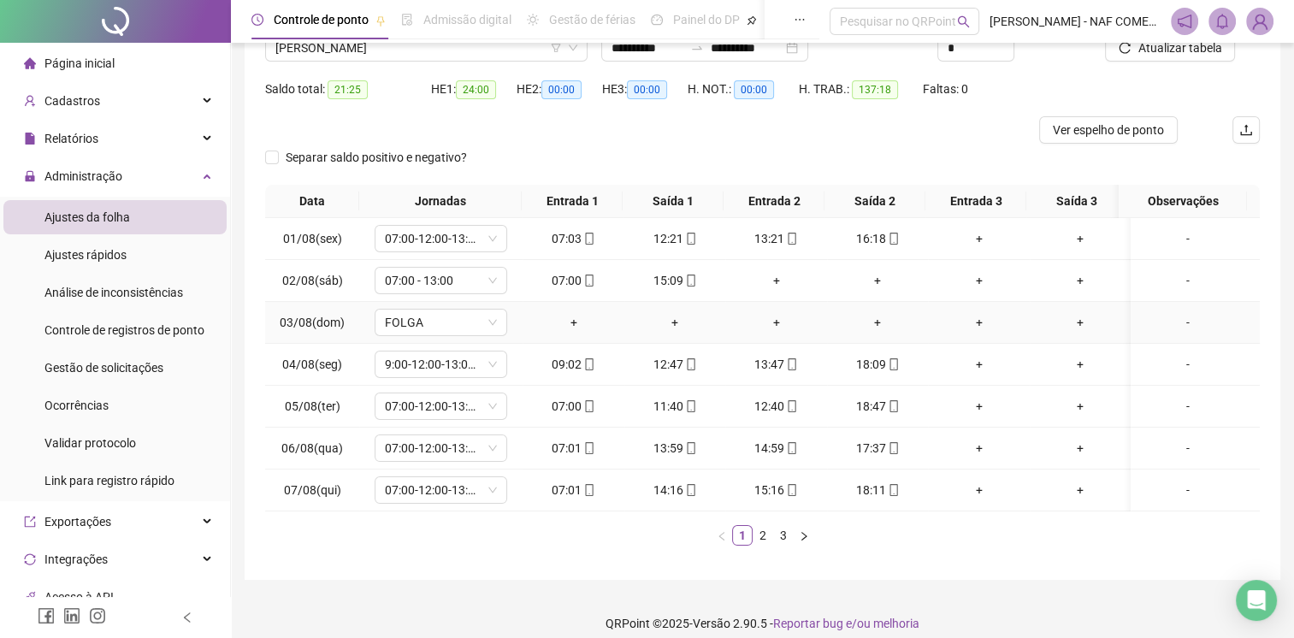
scroll to position [175, 0]
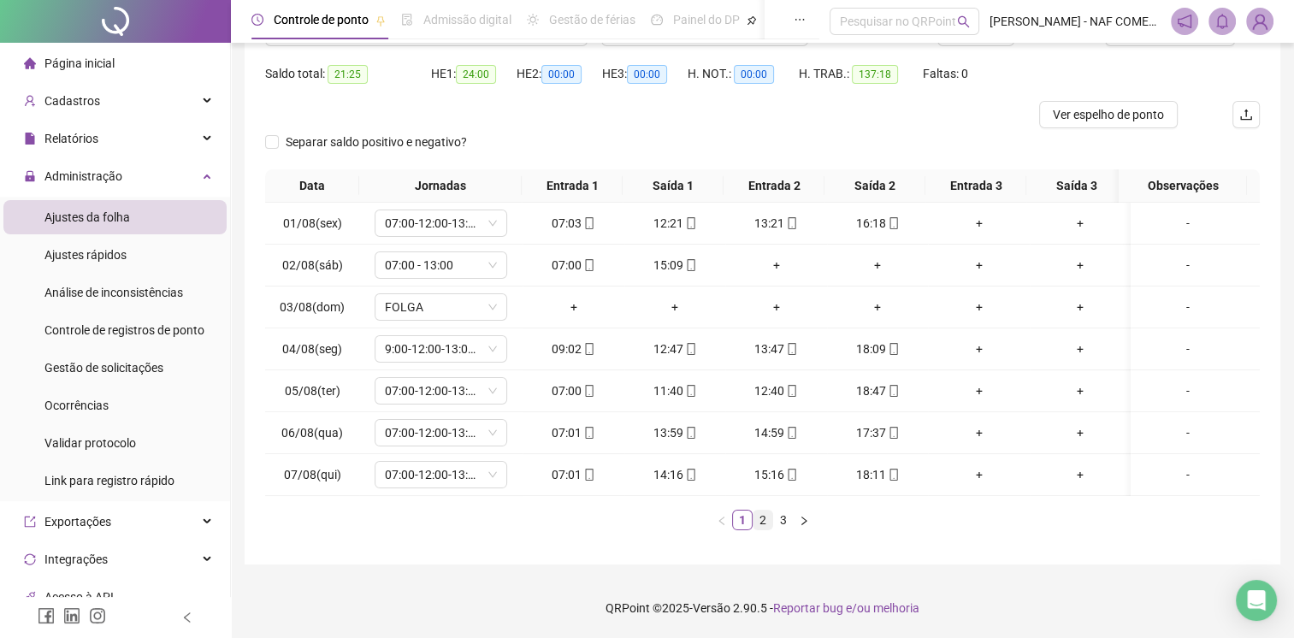
click at [760, 516] on link "2" at bounding box center [763, 520] width 19 height 19
click at [786, 525] on link "3" at bounding box center [783, 520] width 19 height 19
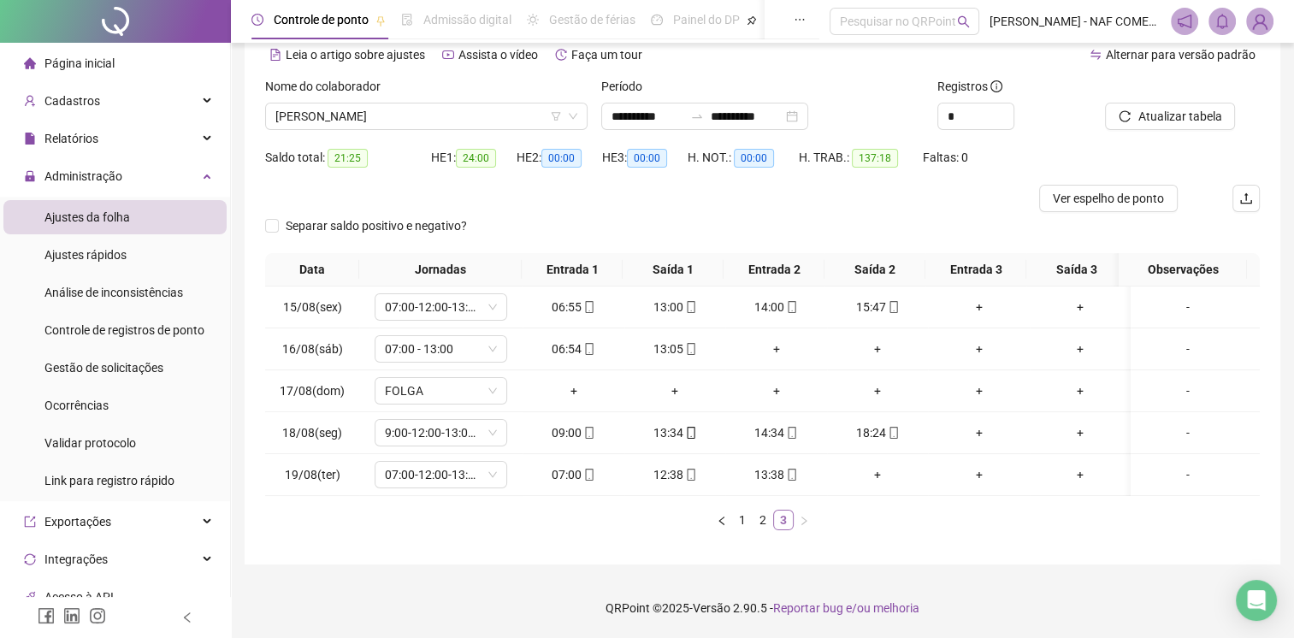
scroll to position [92, 0]
click at [457, 104] on span "[PERSON_NAME]" at bounding box center [426, 117] width 302 height 26
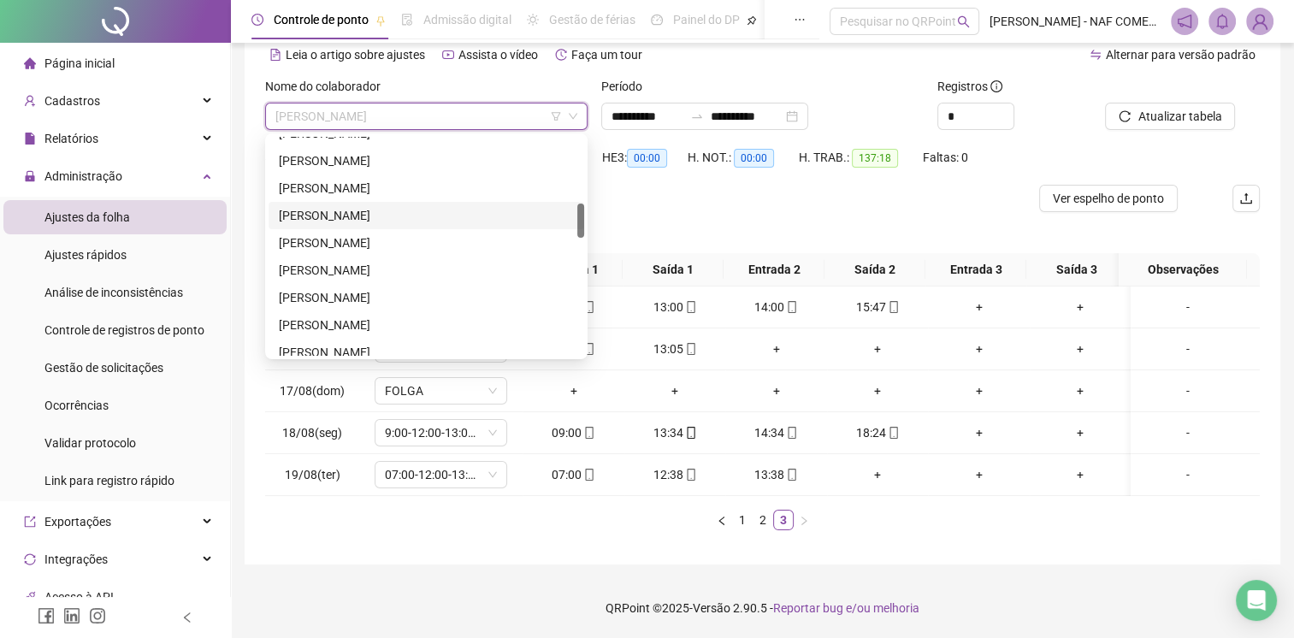
scroll to position [257, 0]
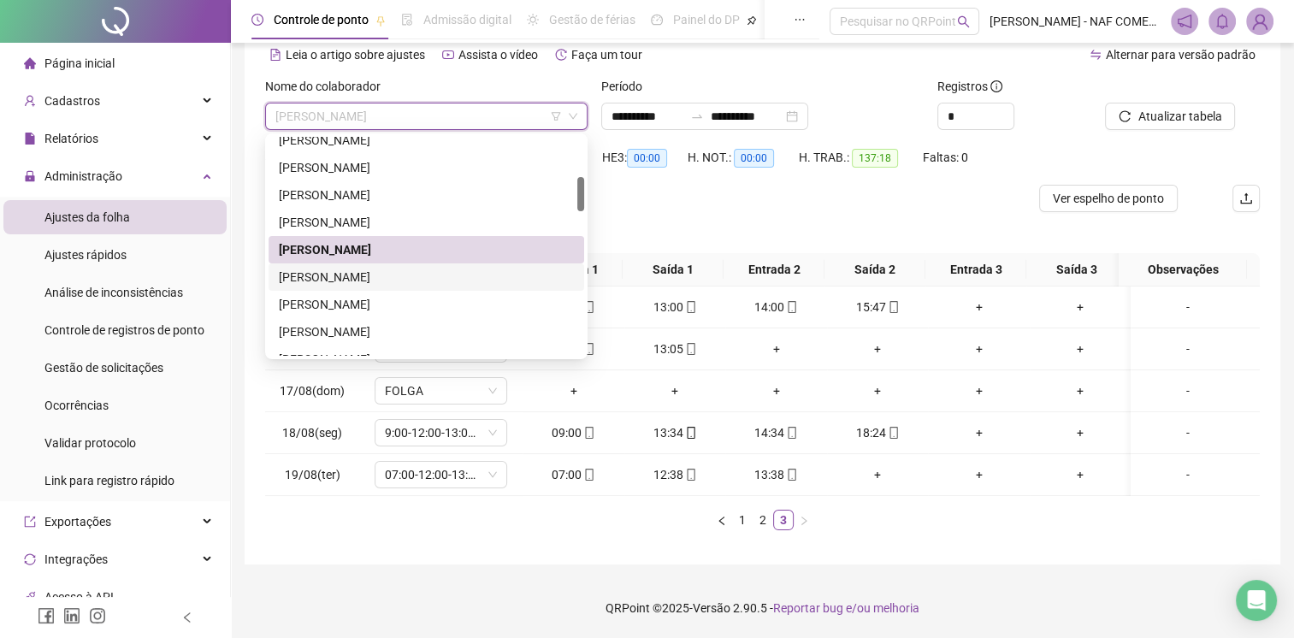
click at [334, 268] on div "[PERSON_NAME]" at bounding box center [426, 277] width 295 height 19
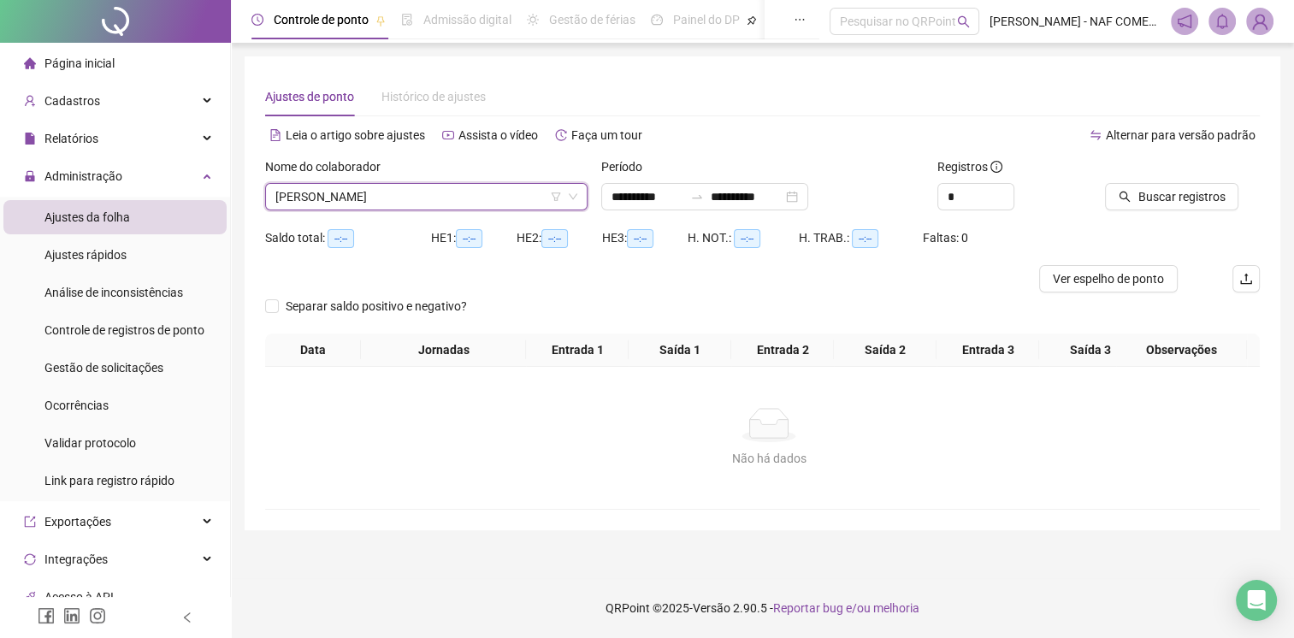
scroll to position [0, 0]
click at [441, 196] on span "[PERSON_NAME]" at bounding box center [428, 197] width 306 height 26
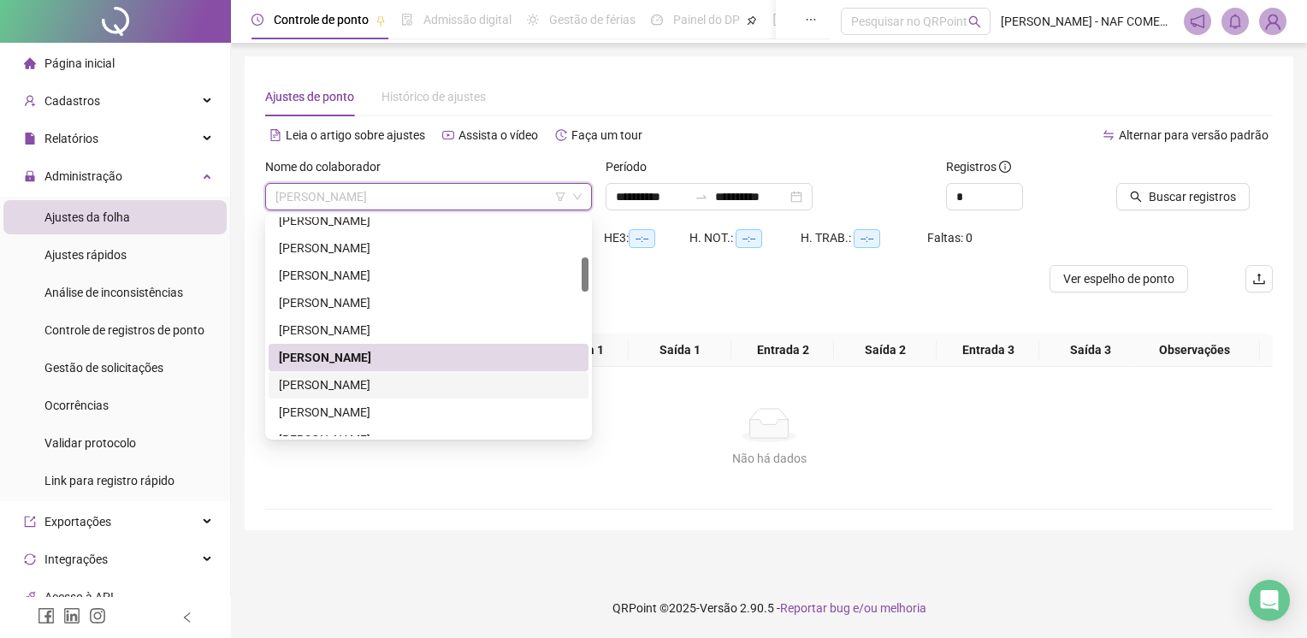
click at [348, 391] on div "[PERSON_NAME]" at bounding box center [428, 385] width 299 height 19
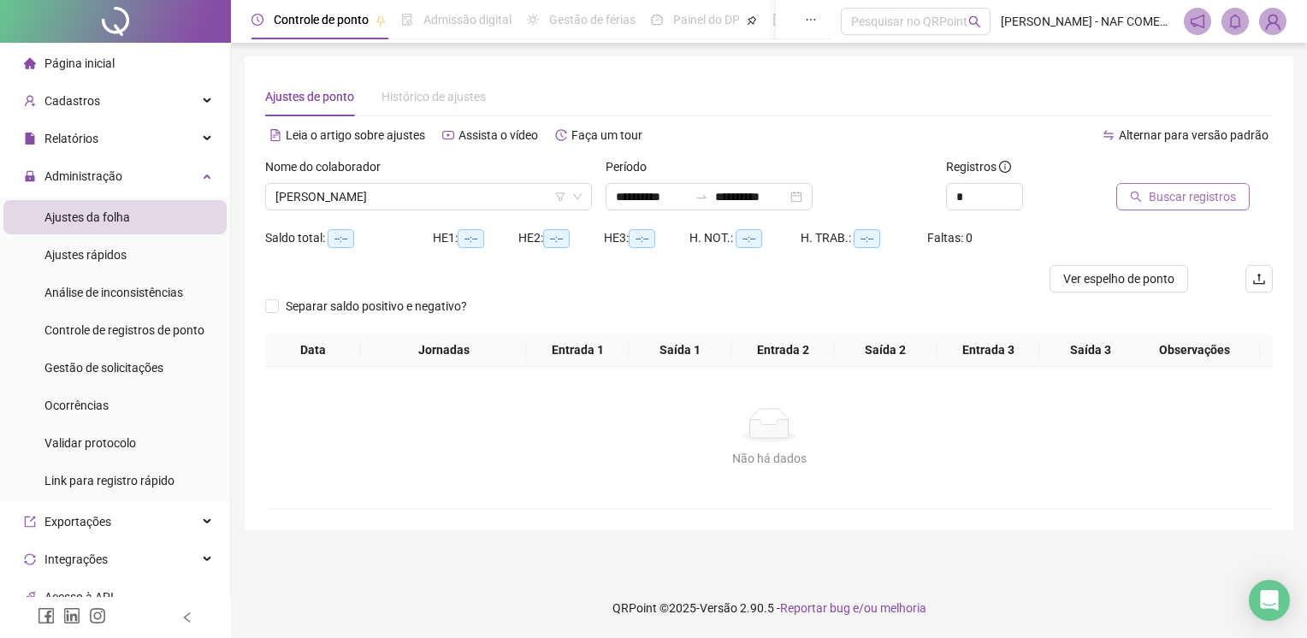
click at [1221, 204] on span "Buscar registros" at bounding box center [1192, 196] width 87 height 19
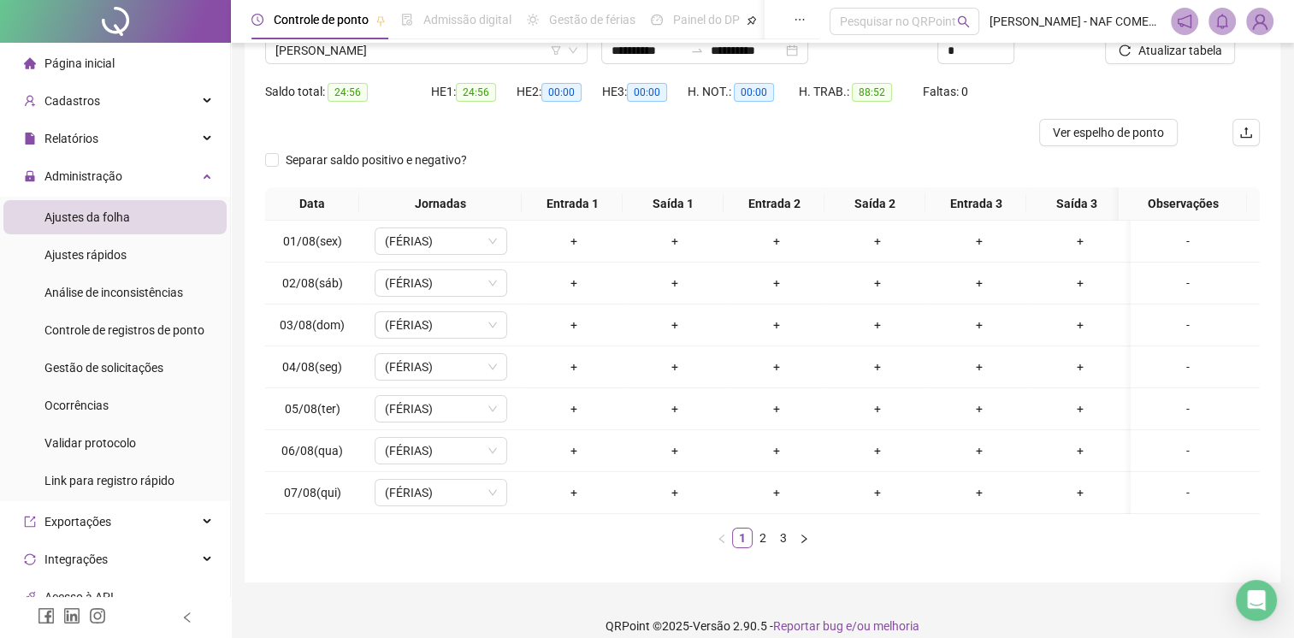
scroll to position [175, 0]
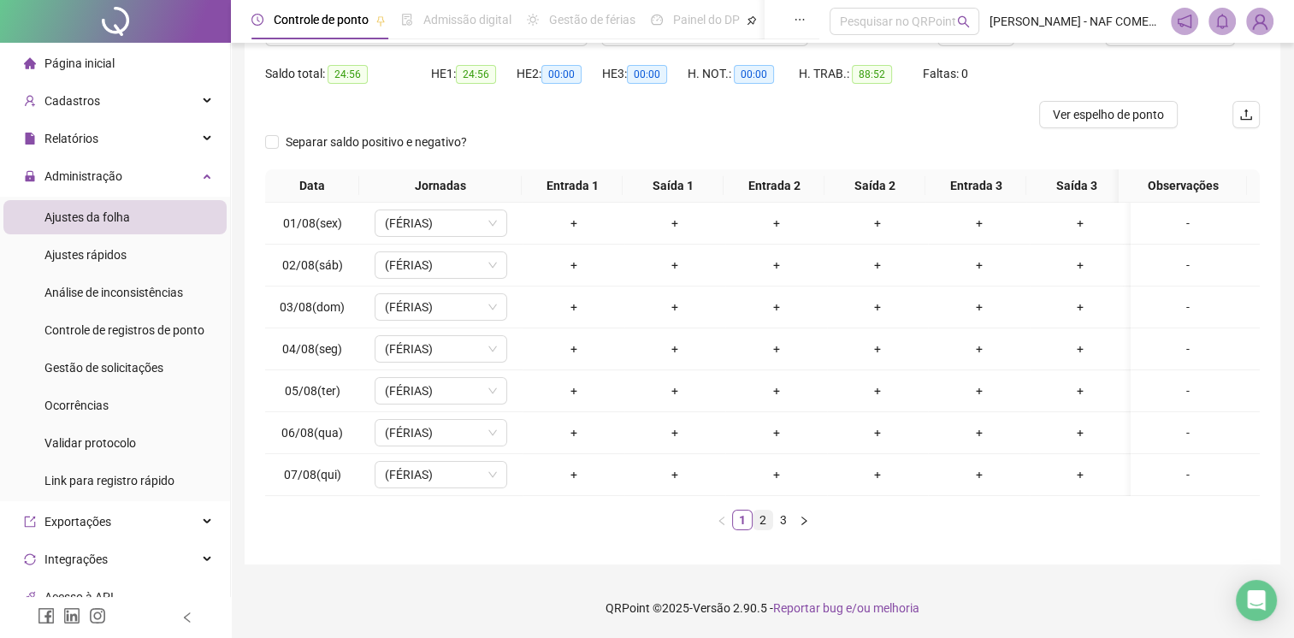
click at [762, 515] on link "2" at bounding box center [763, 520] width 19 height 19
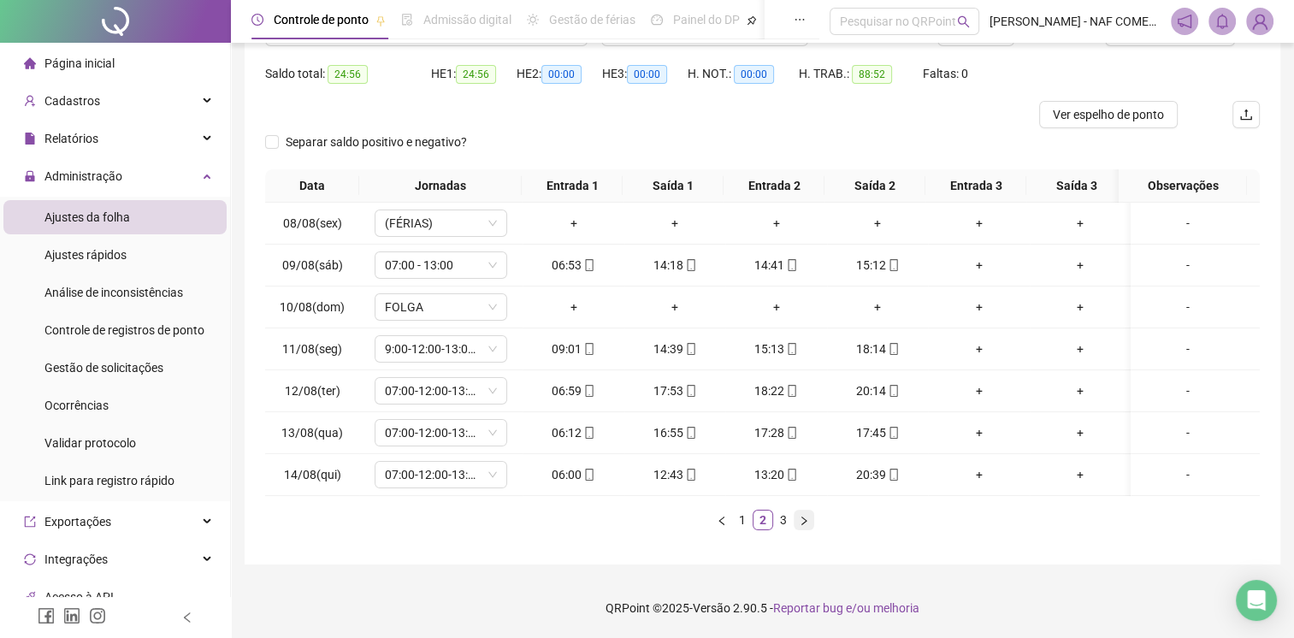
click at [795, 522] on button "button" at bounding box center [804, 520] width 21 height 21
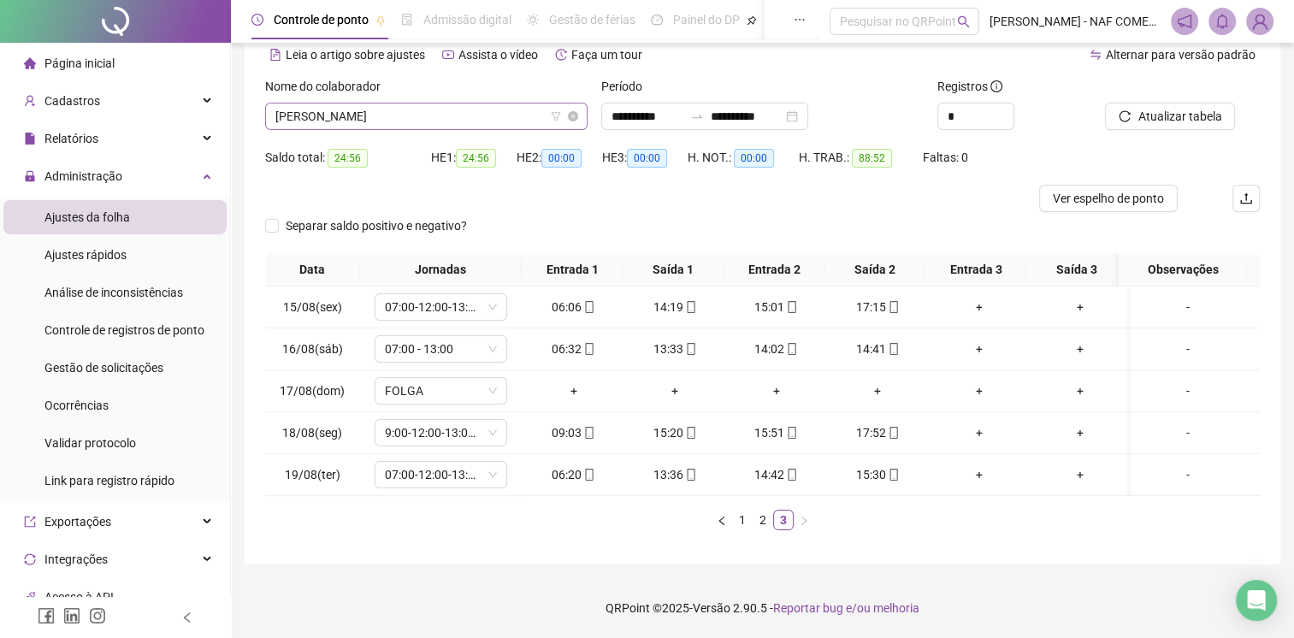
click at [450, 109] on span "[PERSON_NAME]" at bounding box center [426, 117] width 302 height 26
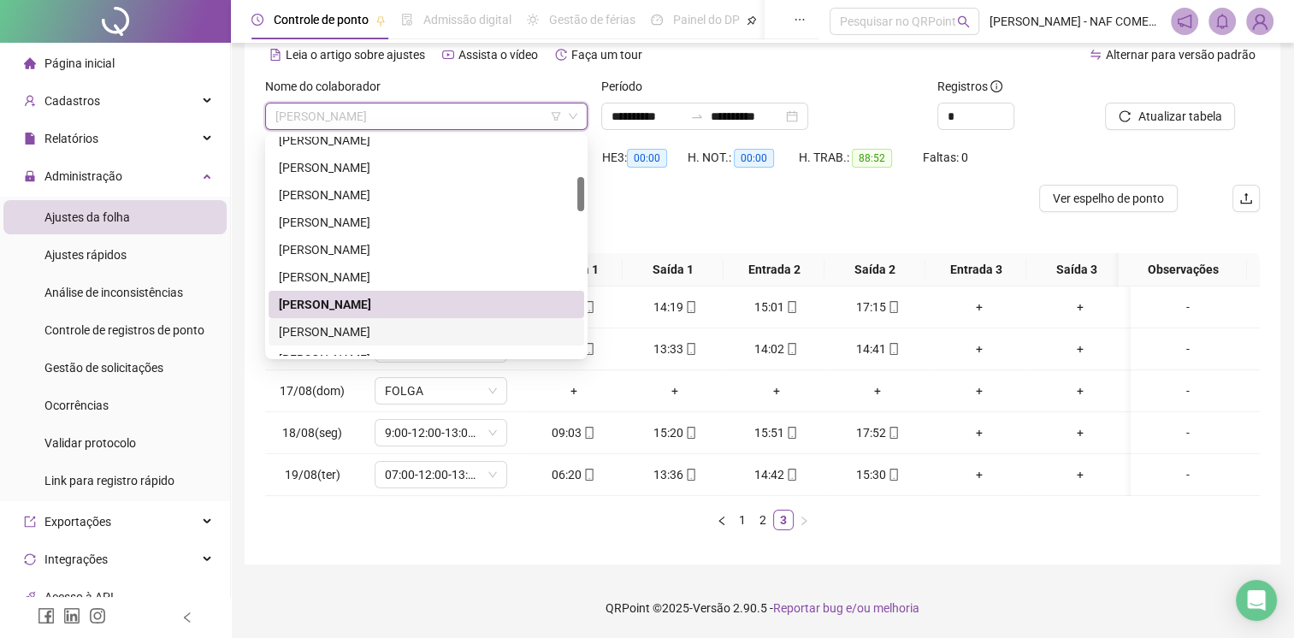
click at [366, 327] on div "[PERSON_NAME]" at bounding box center [426, 331] width 295 height 19
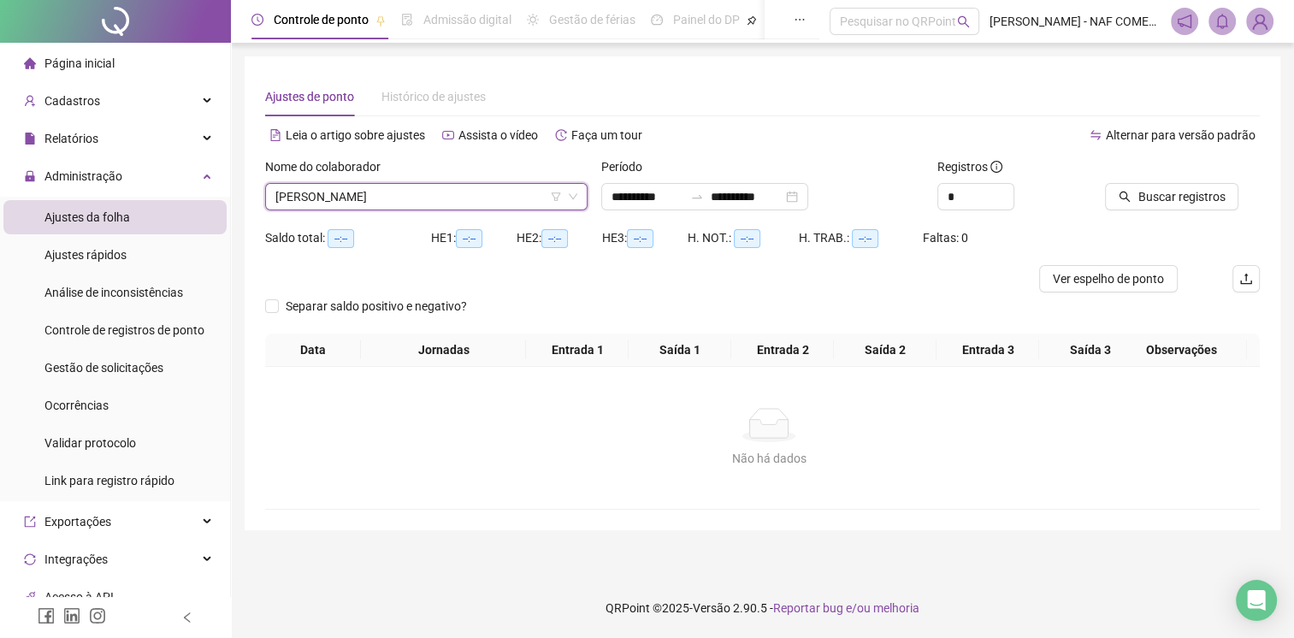
scroll to position [0, 0]
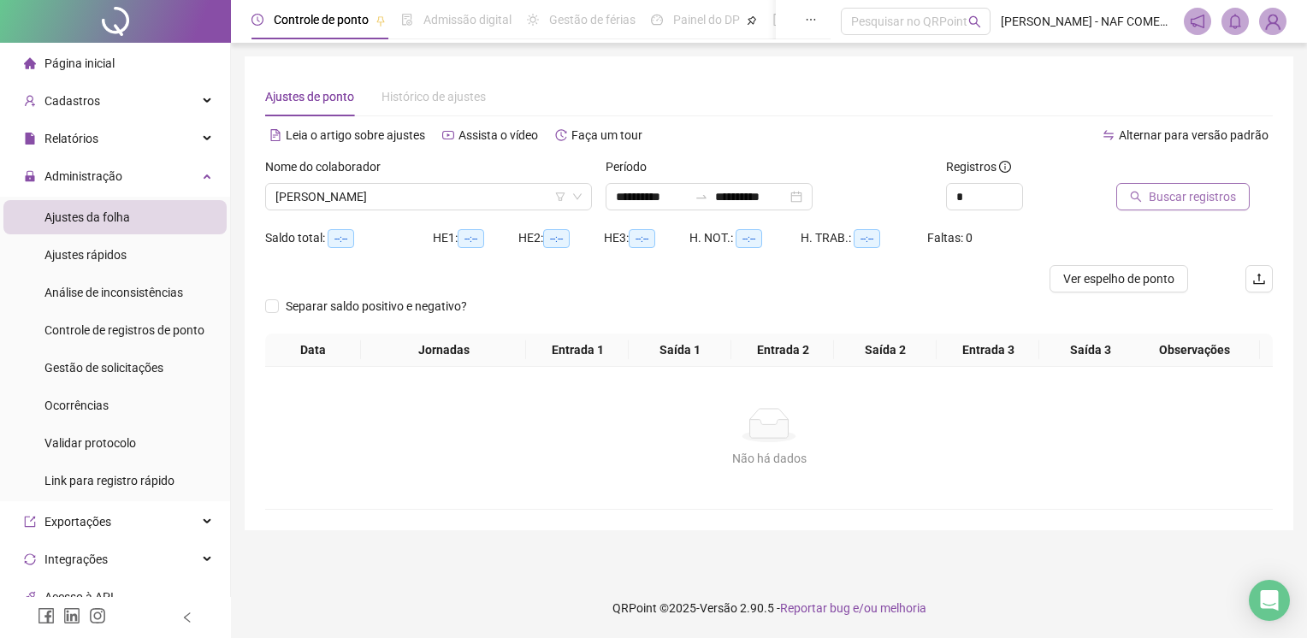
click at [1193, 206] on button "Buscar registros" at bounding box center [1182, 196] width 133 height 27
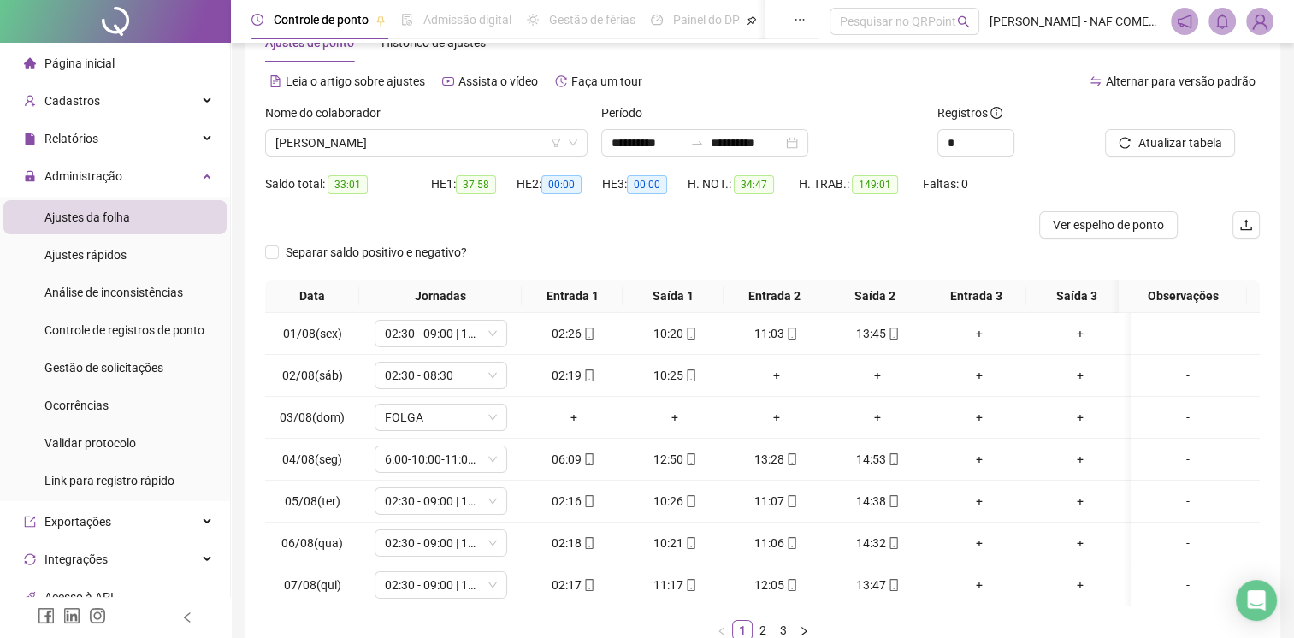
scroll to position [175, 0]
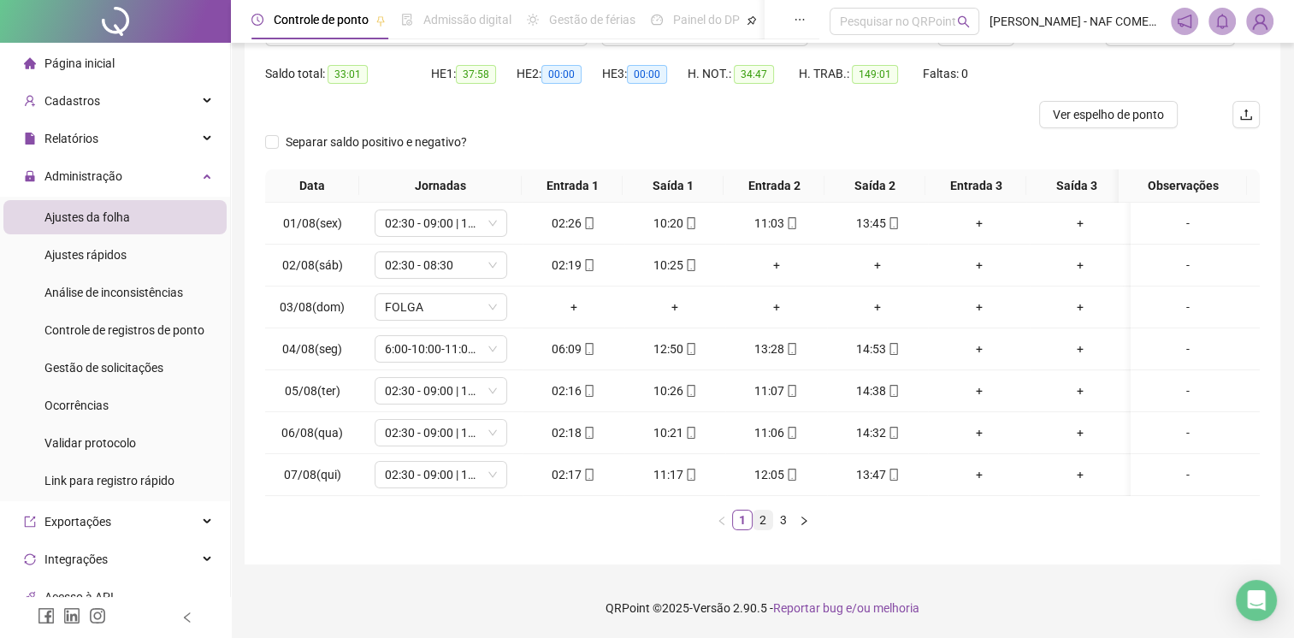
click at [759, 515] on link "2" at bounding box center [763, 520] width 19 height 19
click at [777, 518] on link "3" at bounding box center [783, 520] width 19 height 19
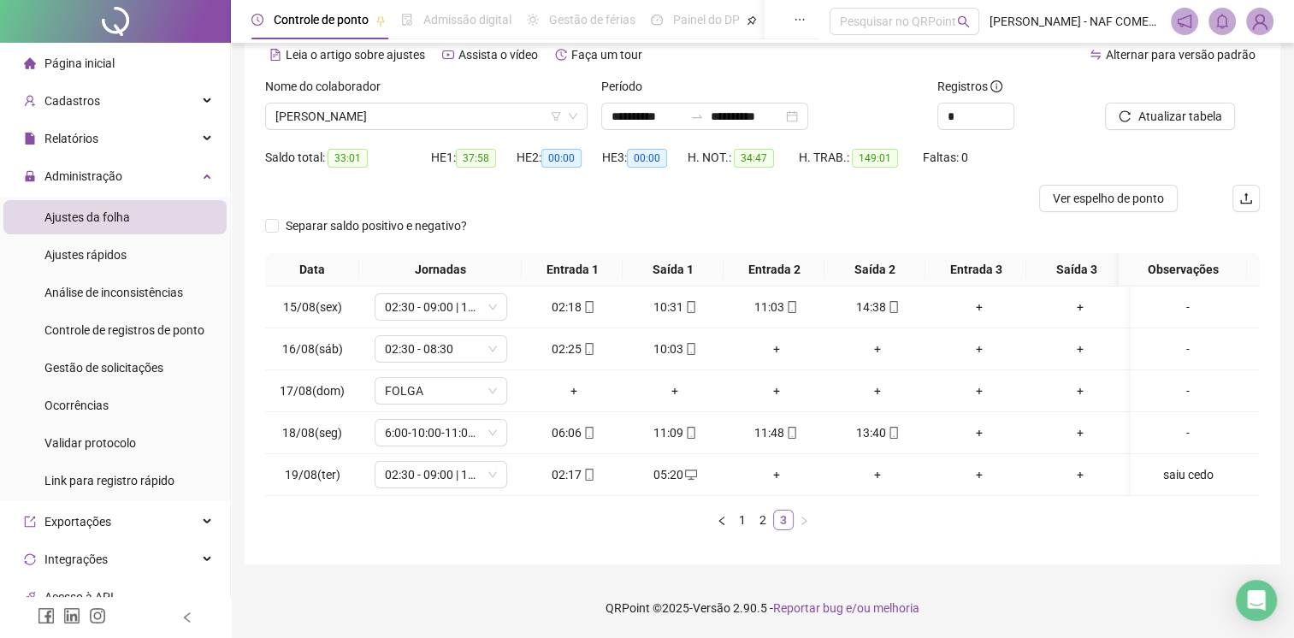
scroll to position [92, 0]
click at [455, 103] on div "[PERSON_NAME]" at bounding box center [426, 116] width 322 height 27
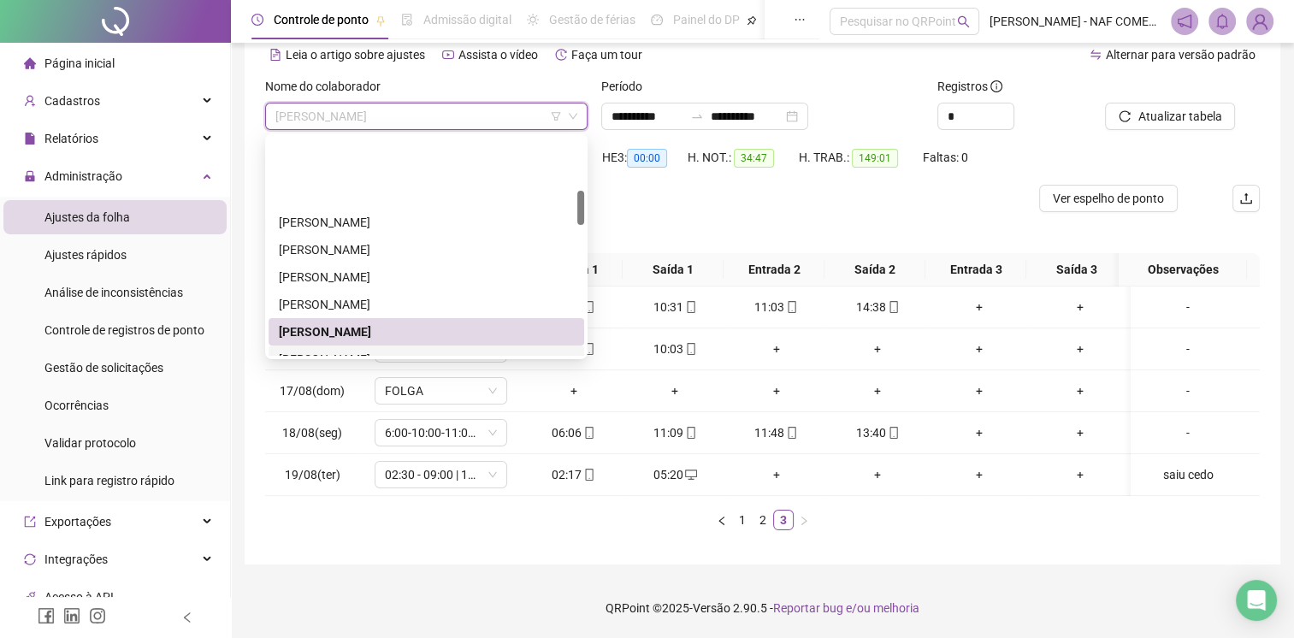
scroll to position [428, 0]
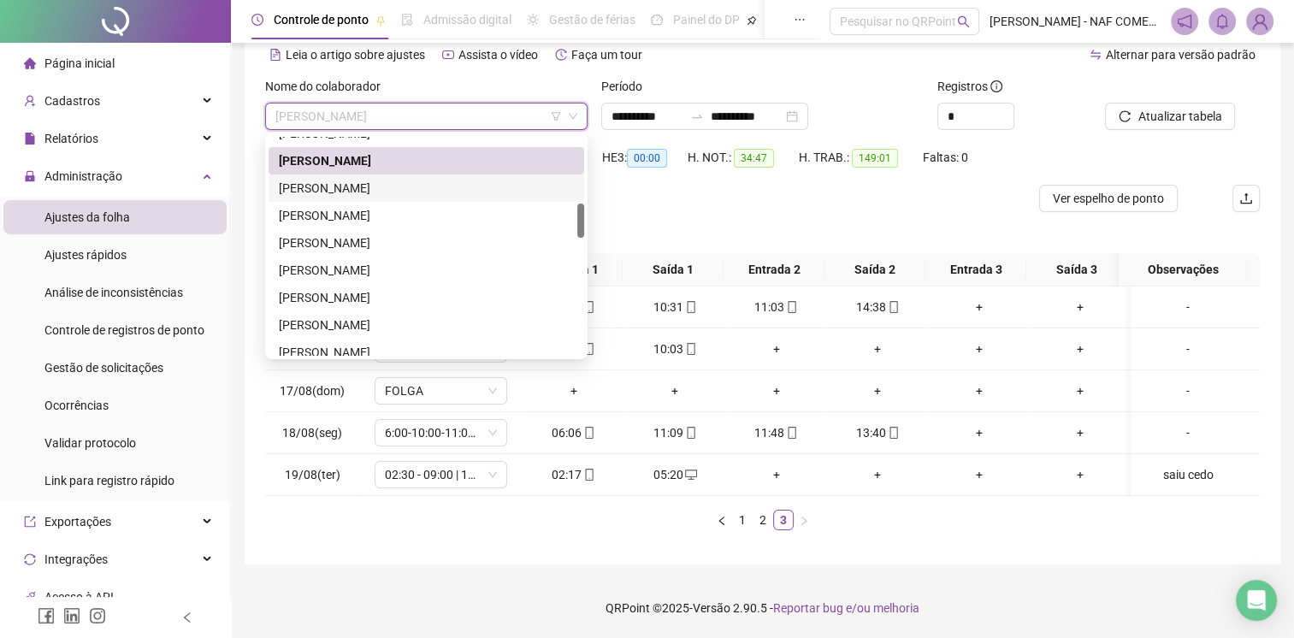
click at [407, 179] on div "[PERSON_NAME]" at bounding box center [426, 188] width 295 height 19
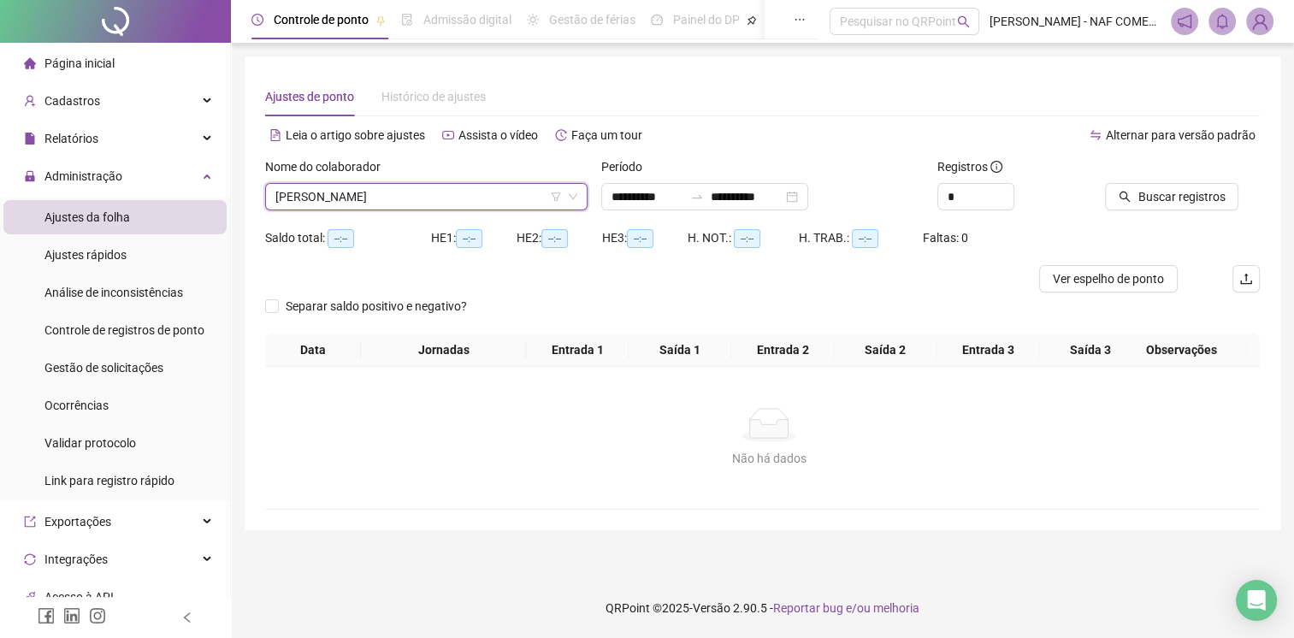
scroll to position [0, 0]
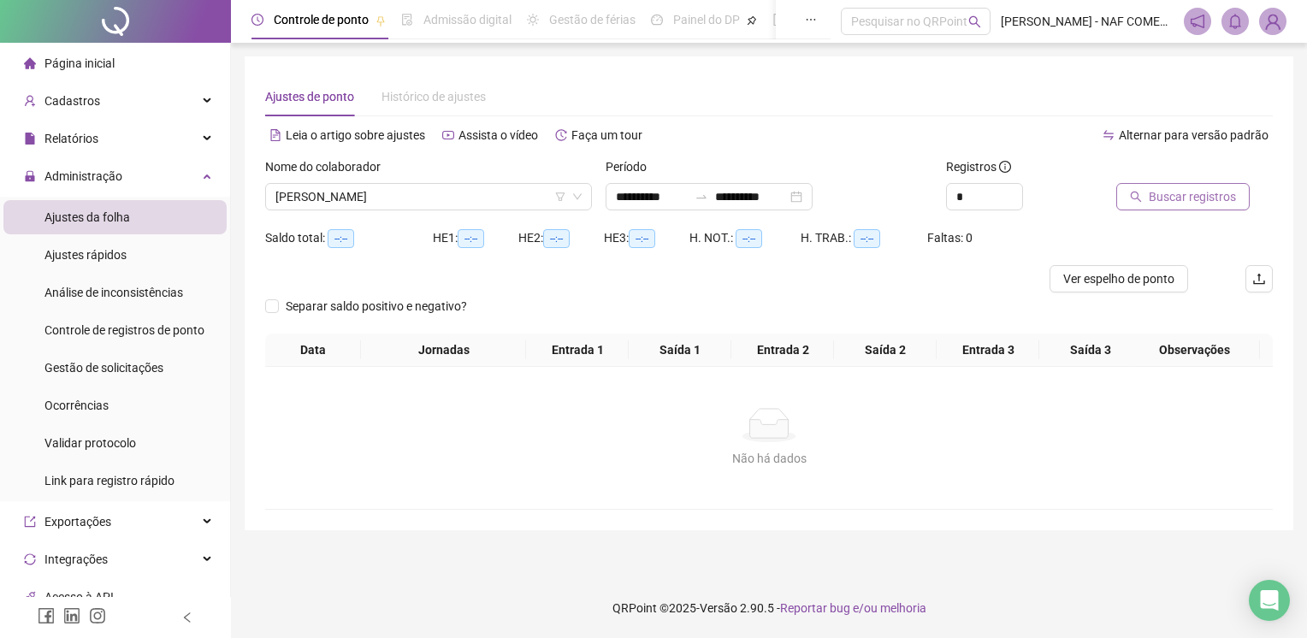
click at [1171, 205] on span "Buscar registros" at bounding box center [1192, 196] width 87 height 19
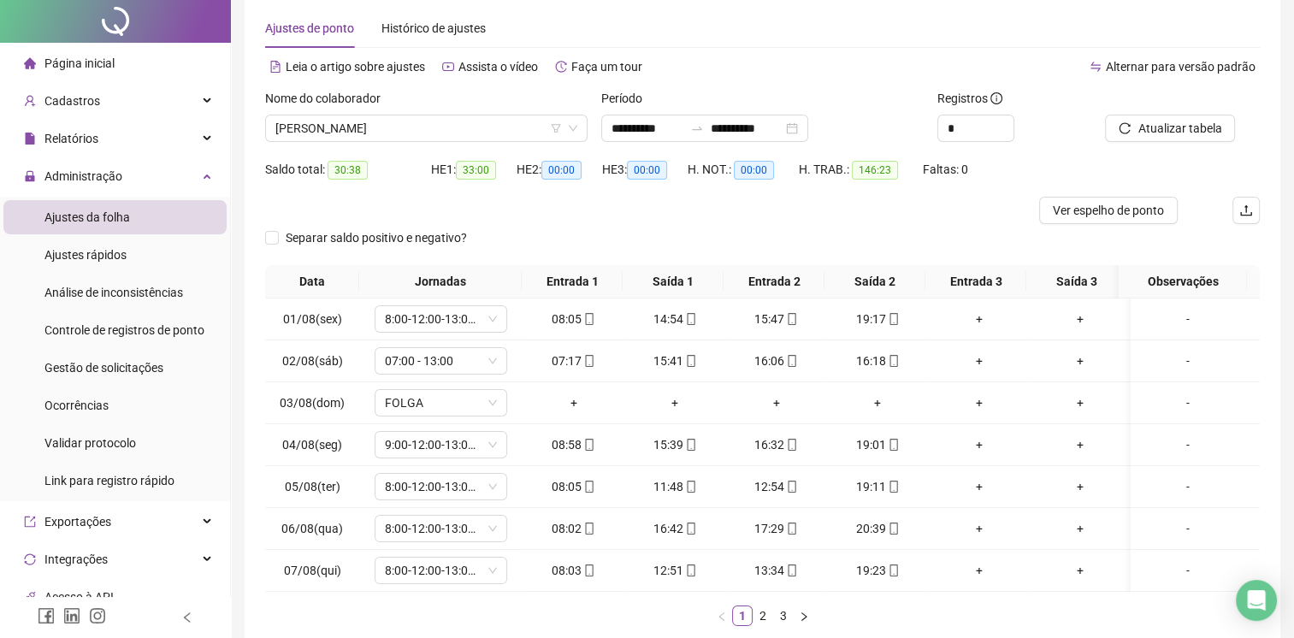
scroll to position [175, 0]
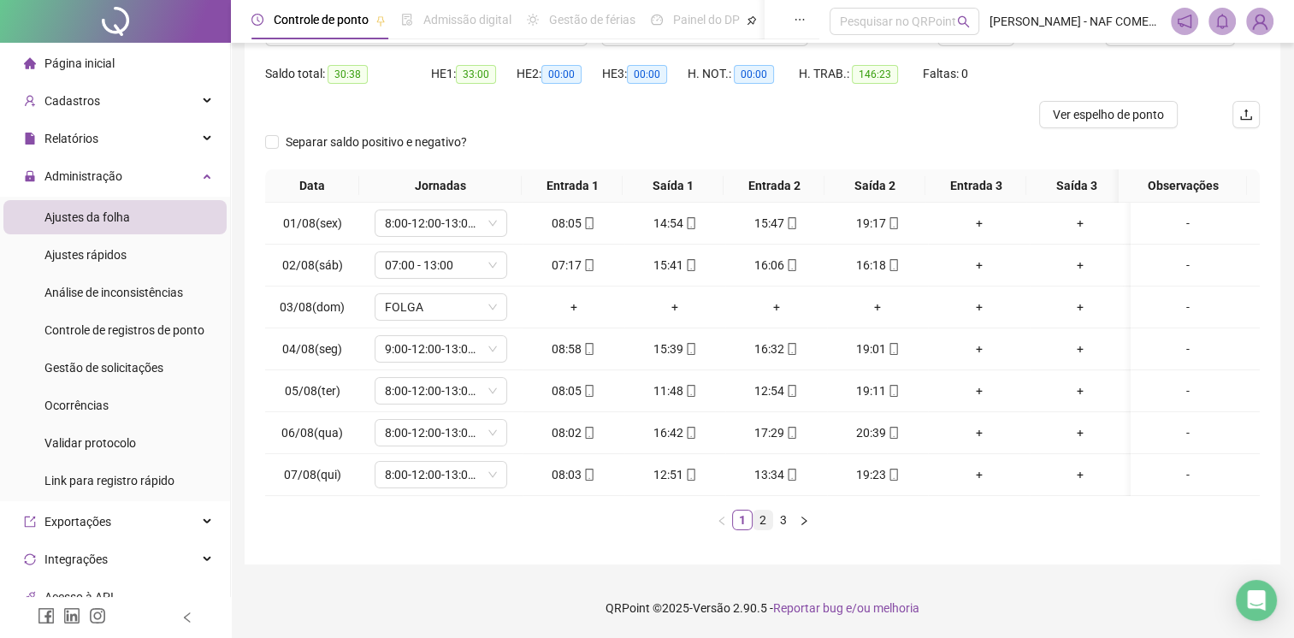
click at [770, 515] on link "2" at bounding box center [763, 520] width 19 height 19
click at [784, 519] on link "3" at bounding box center [783, 520] width 19 height 19
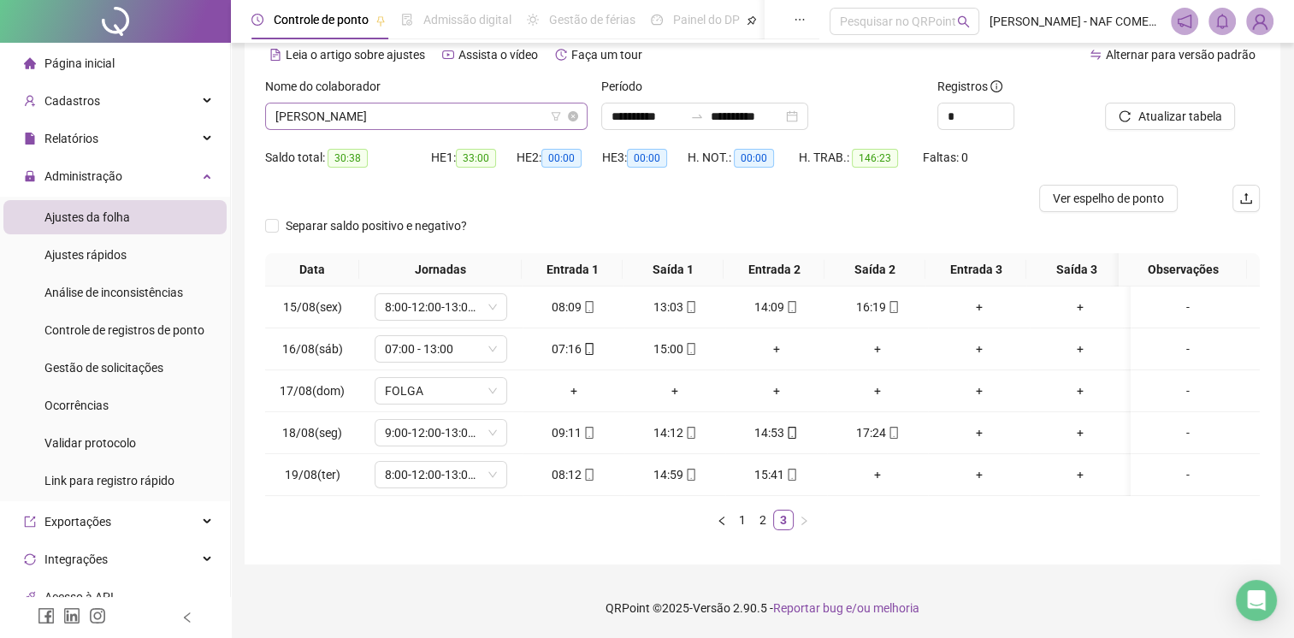
click at [364, 104] on span "[PERSON_NAME]" at bounding box center [426, 117] width 302 height 26
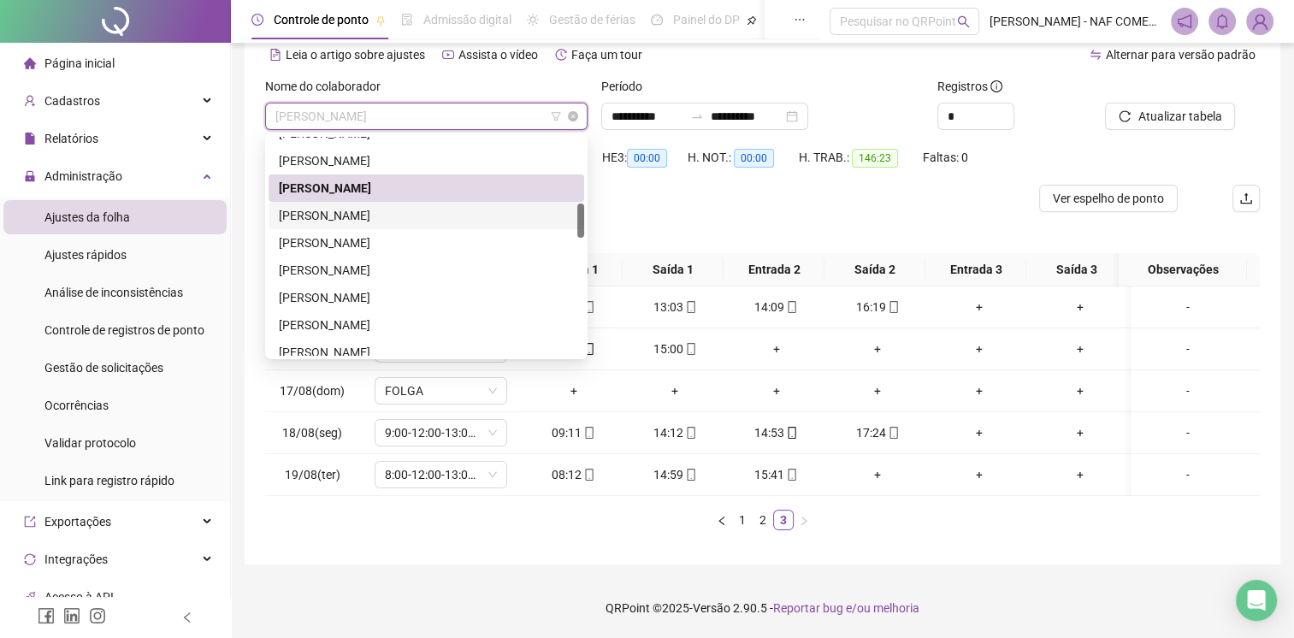
click at [380, 207] on div "[PERSON_NAME]" at bounding box center [426, 215] width 295 height 19
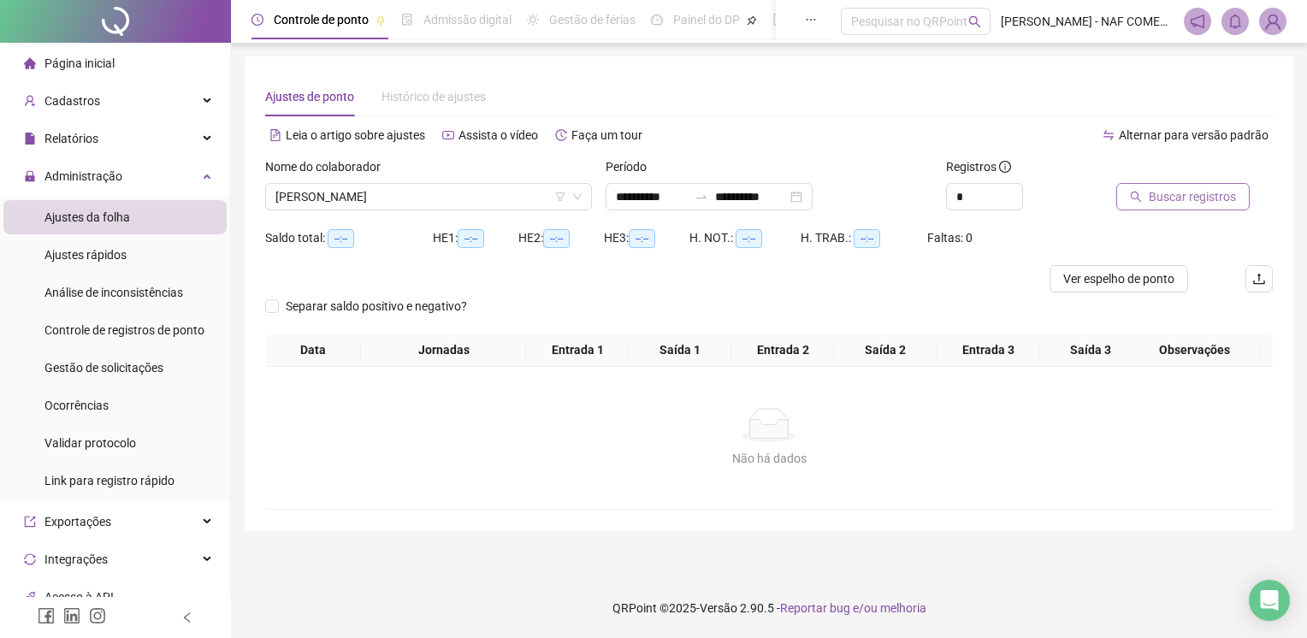
click at [1163, 193] on span "Buscar registros" at bounding box center [1192, 196] width 87 height 19
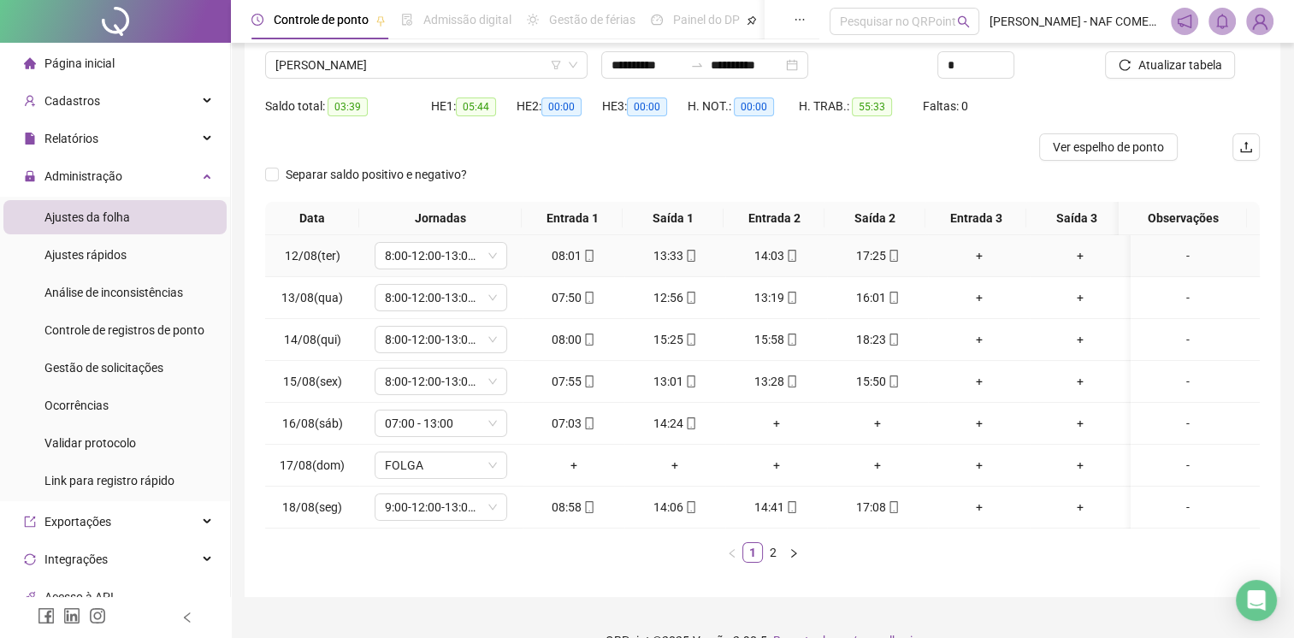
scroll to position [175, 0]
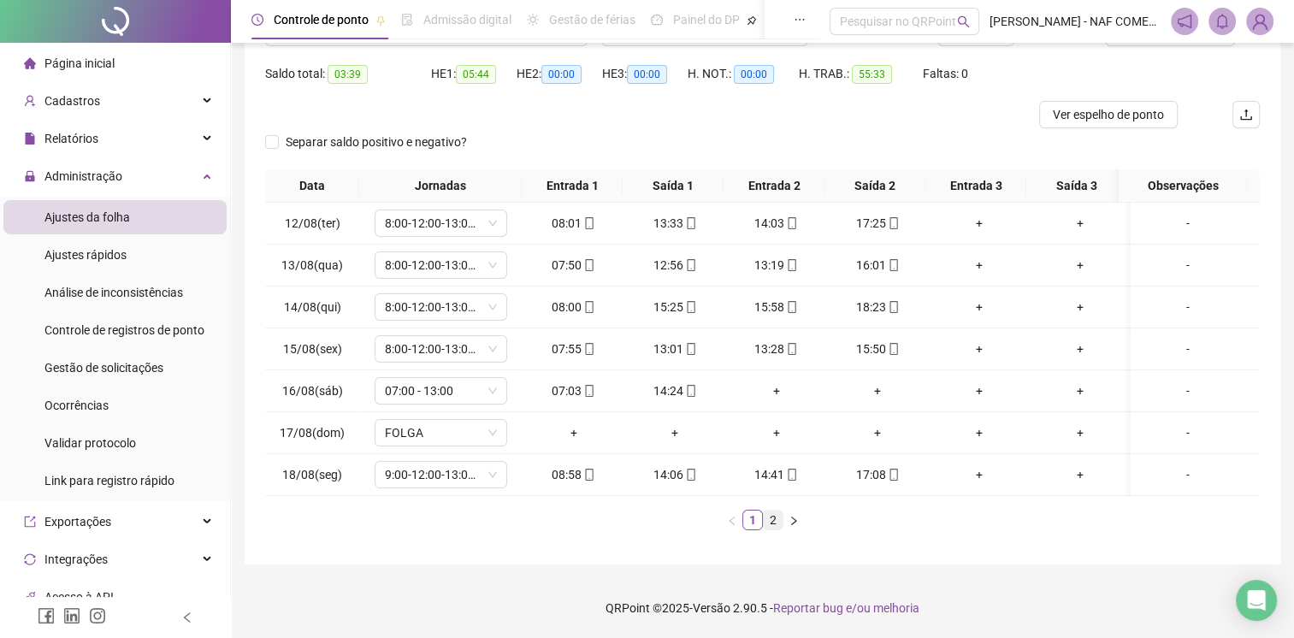
click at [777, 519] on link "2" at bounding box center [773, 520] width 19 height 19
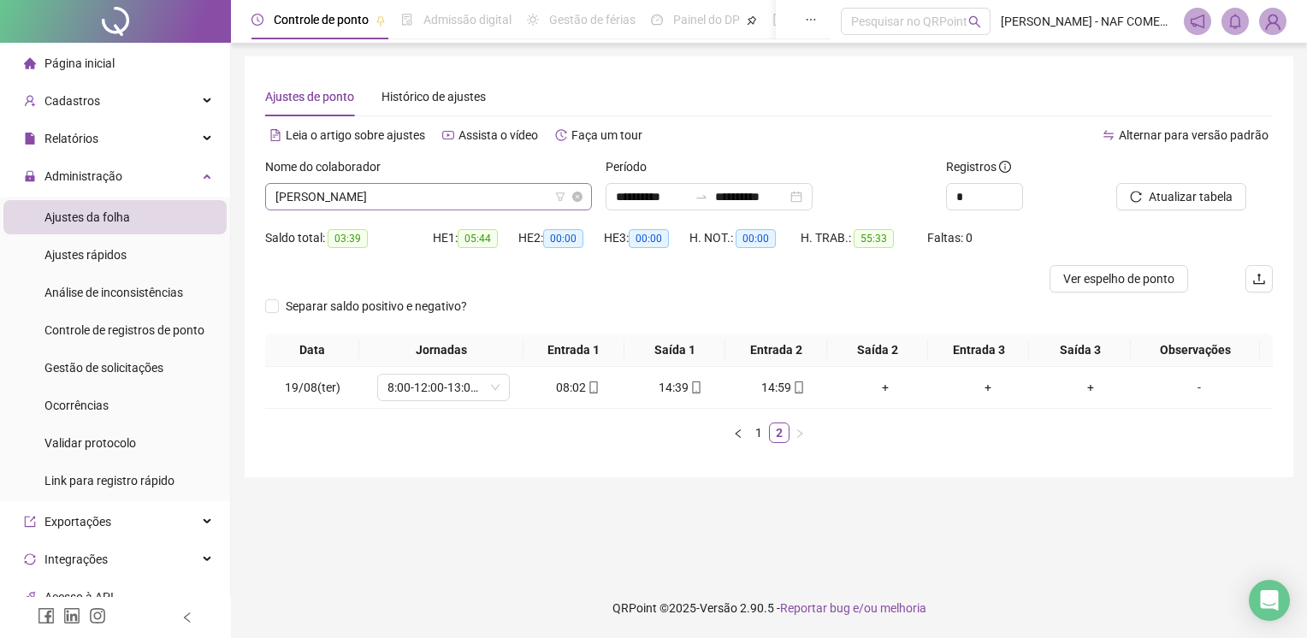
click at [458, 194] on span "[PERSON_NAME]" at bounding box center [428, 197] width 306 height 26
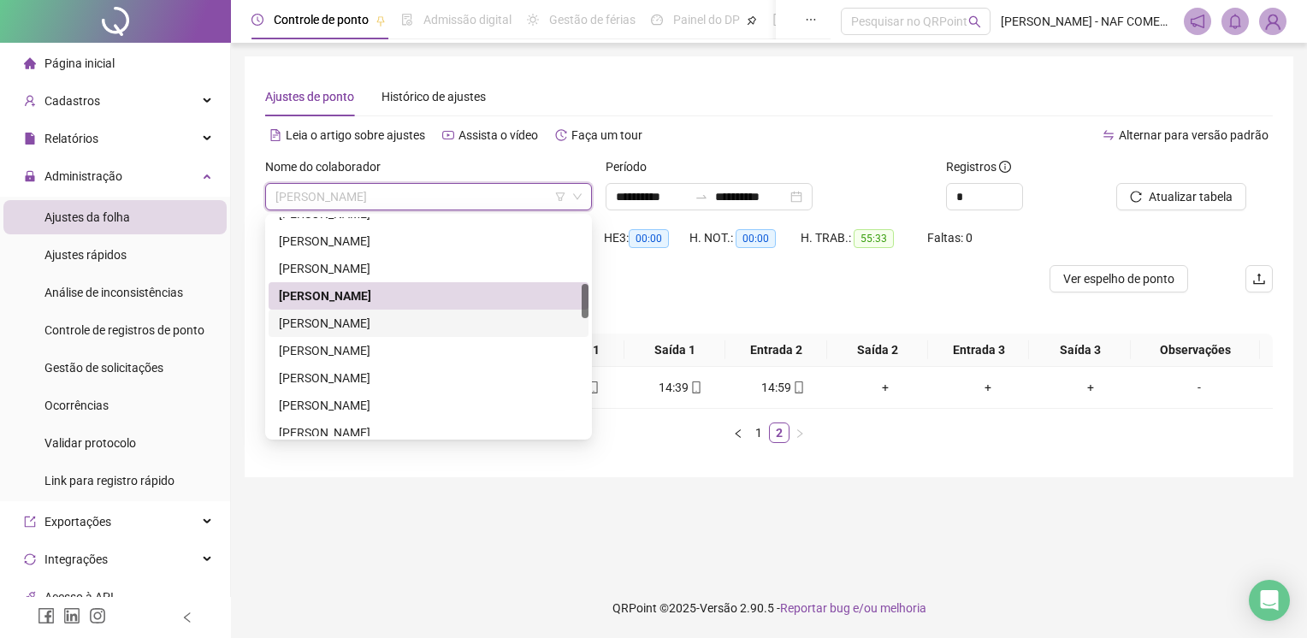
click at [407, 327] on div "[PERSON_NAME]" at bounding box center [428, 323] width 299 height 19
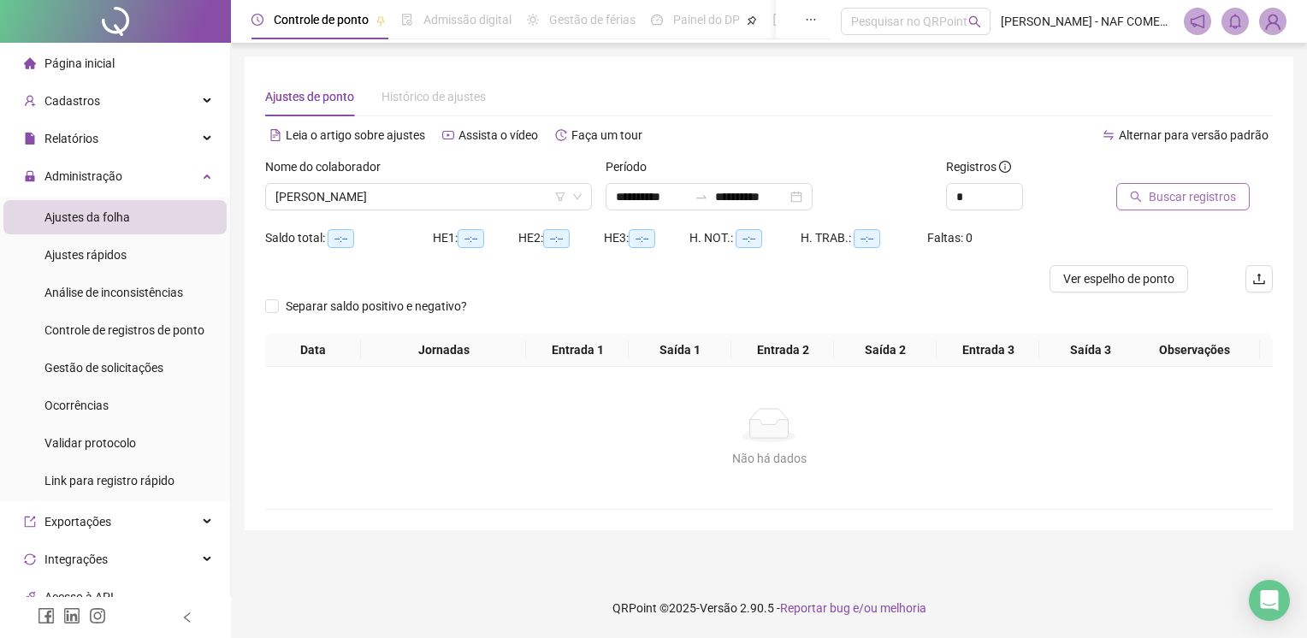
click at [1160, 200] on span "Buscar registros" at bounding box center [1192, 196] width 87 height 19
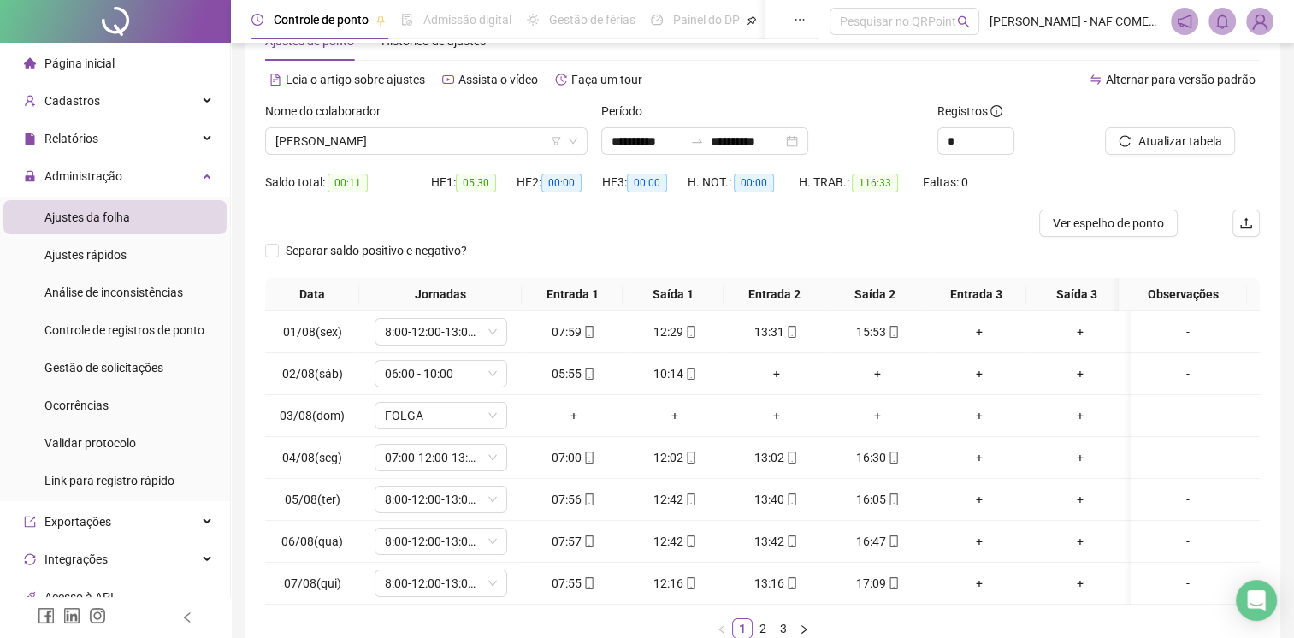
scroll to position [175, 0]
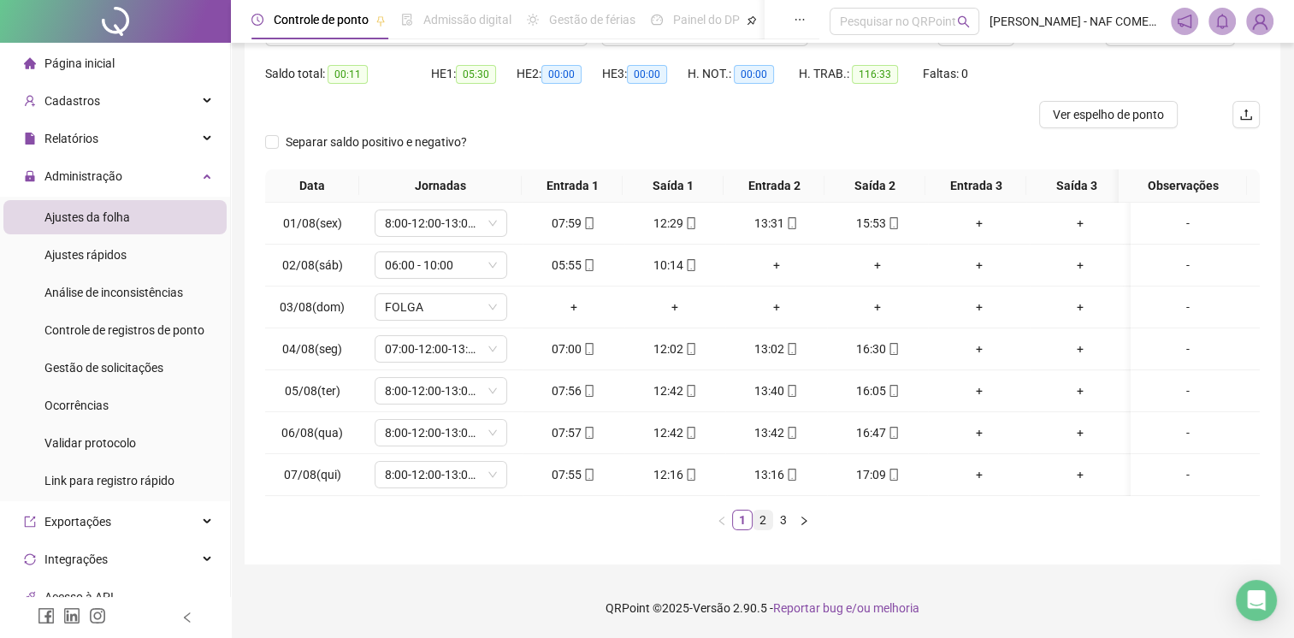
click at [767, 515] on link "2" at bounding box center [763, 520] width 19 height 19
click at [785, 523] on link "3" at bounding box center [783, 520] width 19 height 19
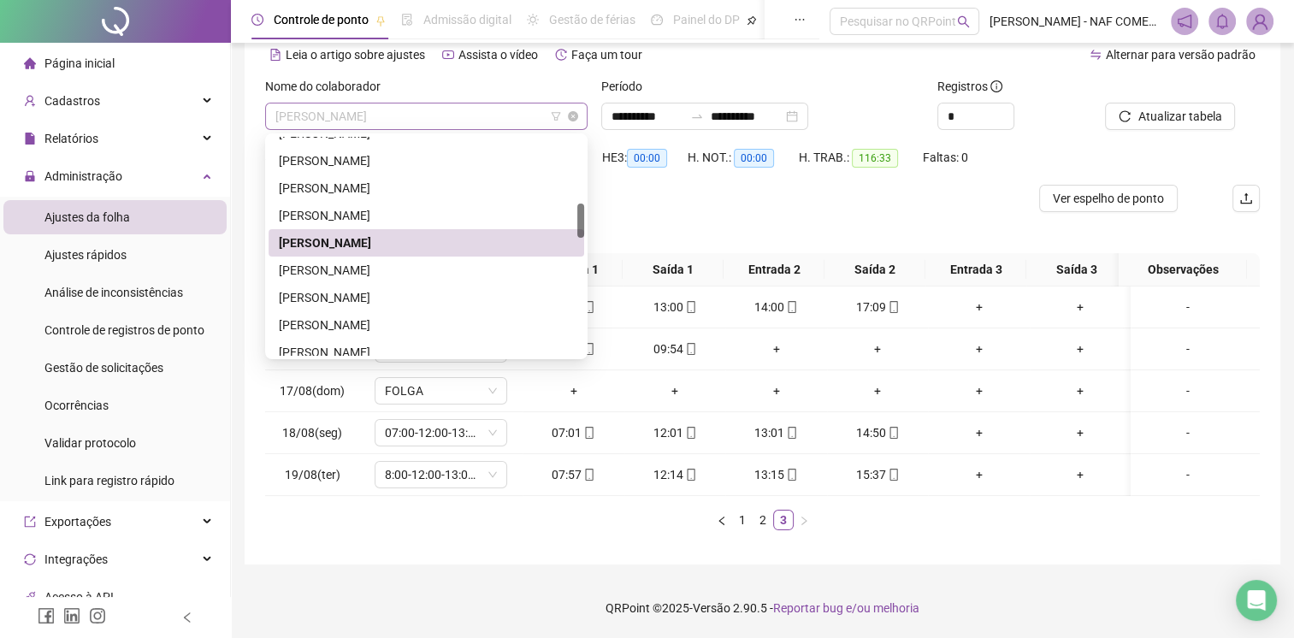
click at [435, 104] on span "[PERSON_NAME]" at bounding box center [426, 117] width 302 height 26
click at [353, 261] on div "[PERSON_NAME]" at bounding box center [426, 270] width 295 height 19
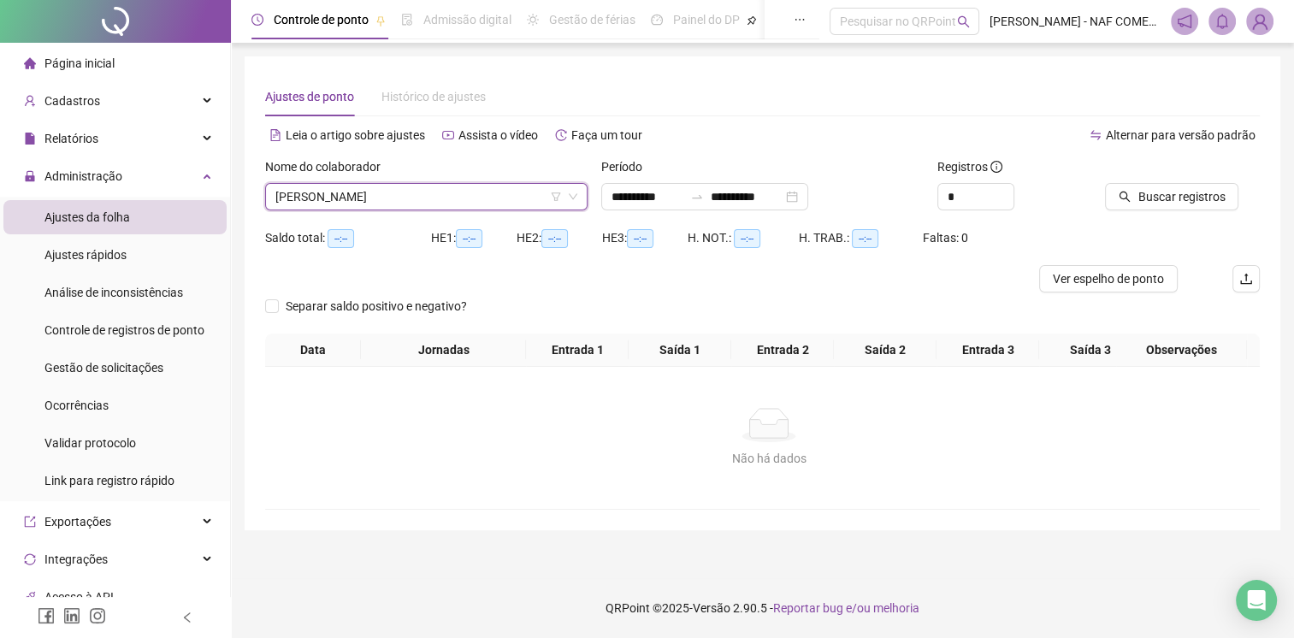
scroll to position [0, 0]
click at [1181, 188] on span "Buscar registros" at bounding box center [1192, 196] width 87 height 19
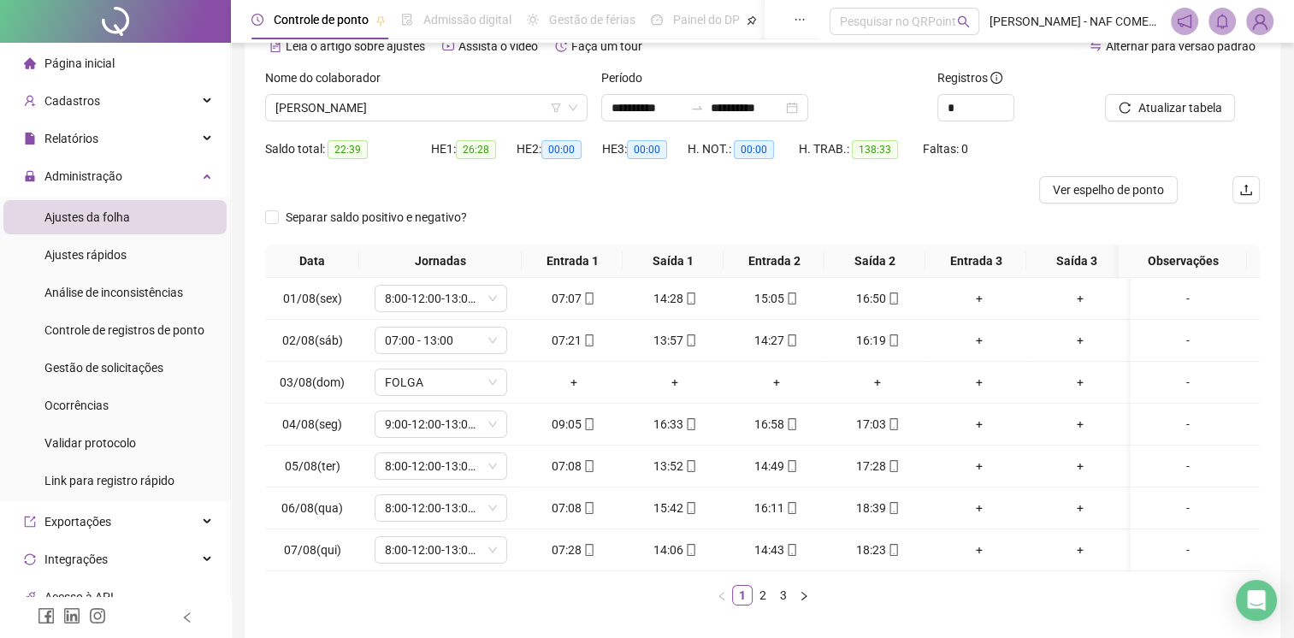
scroll to position [175, 0]
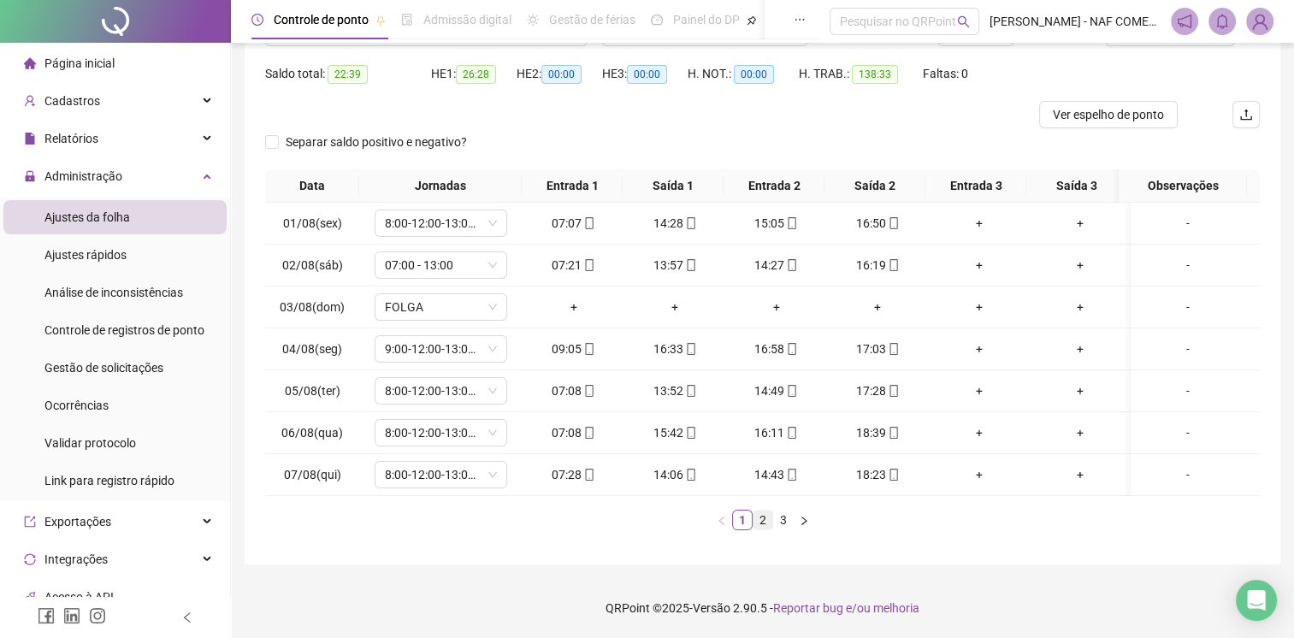
click at [770, 523] on link "2" at bounding box center [763, 520] width 19 height 19
click at [784, 524] on link "3" at bounding box center [783, 520] width 19 height 19
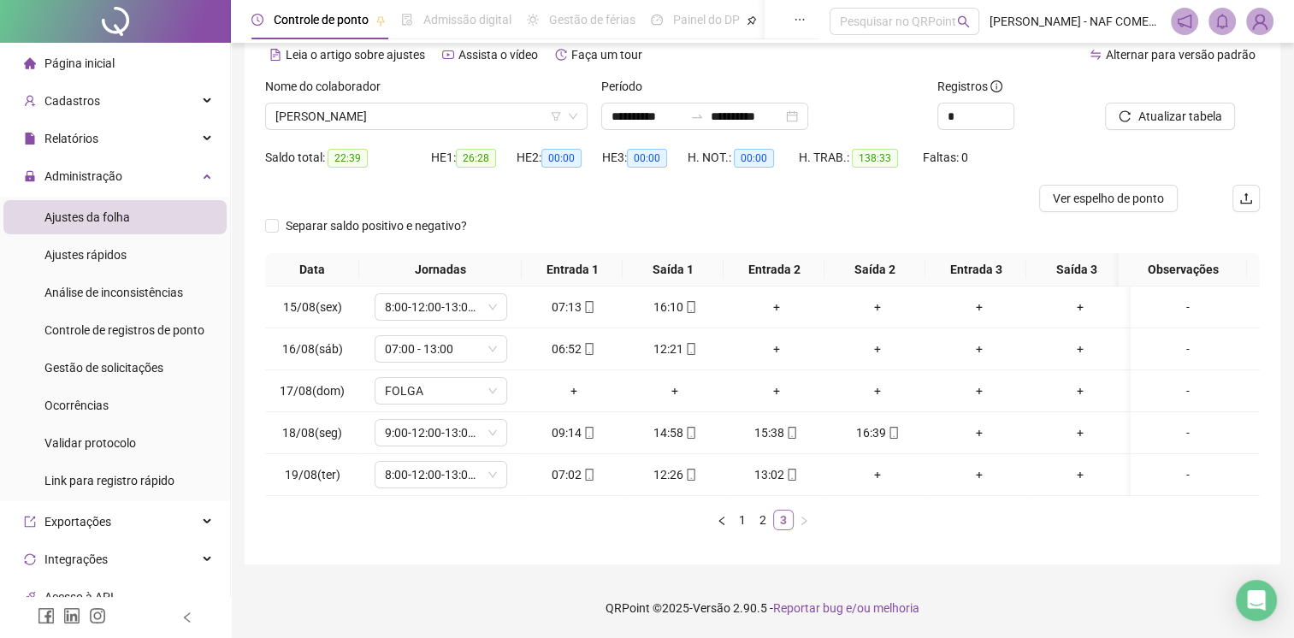
scroll to position [92, 0]
click at [470, 104] on span "[PERSON_NAME]" at bounding box center [426, 117] width 302 height 26
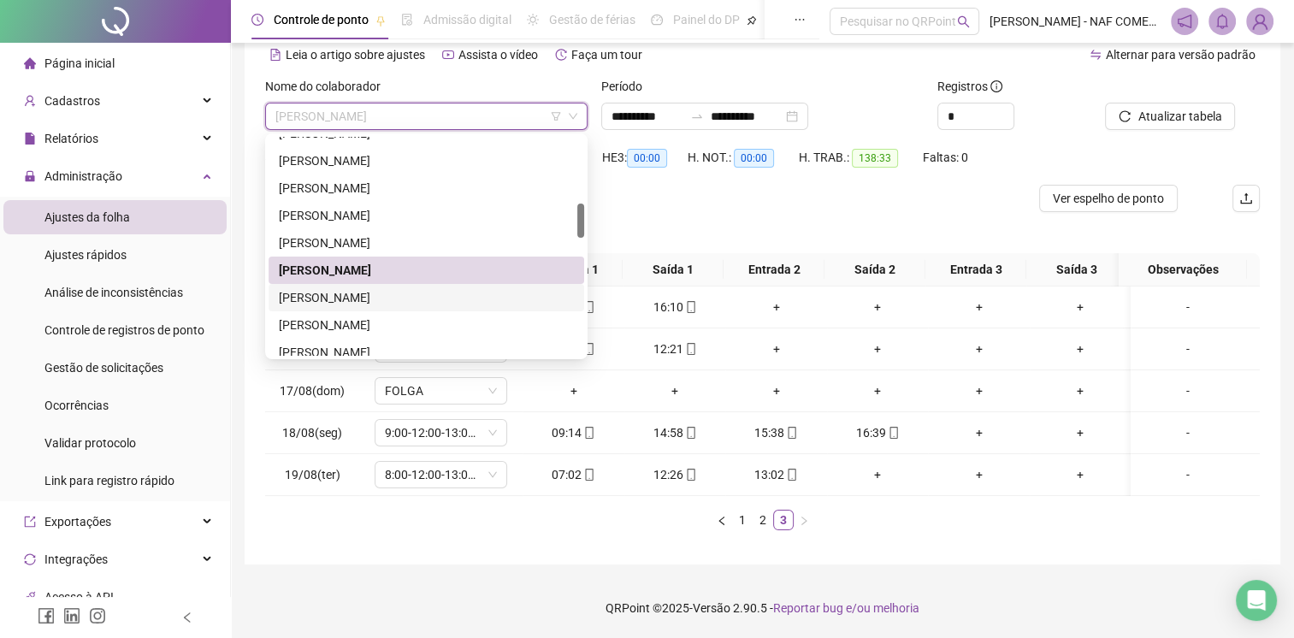
click at [377, 288] on div "[PERSON_NAME]" at bounding box center [426, 297] width 295 height 19
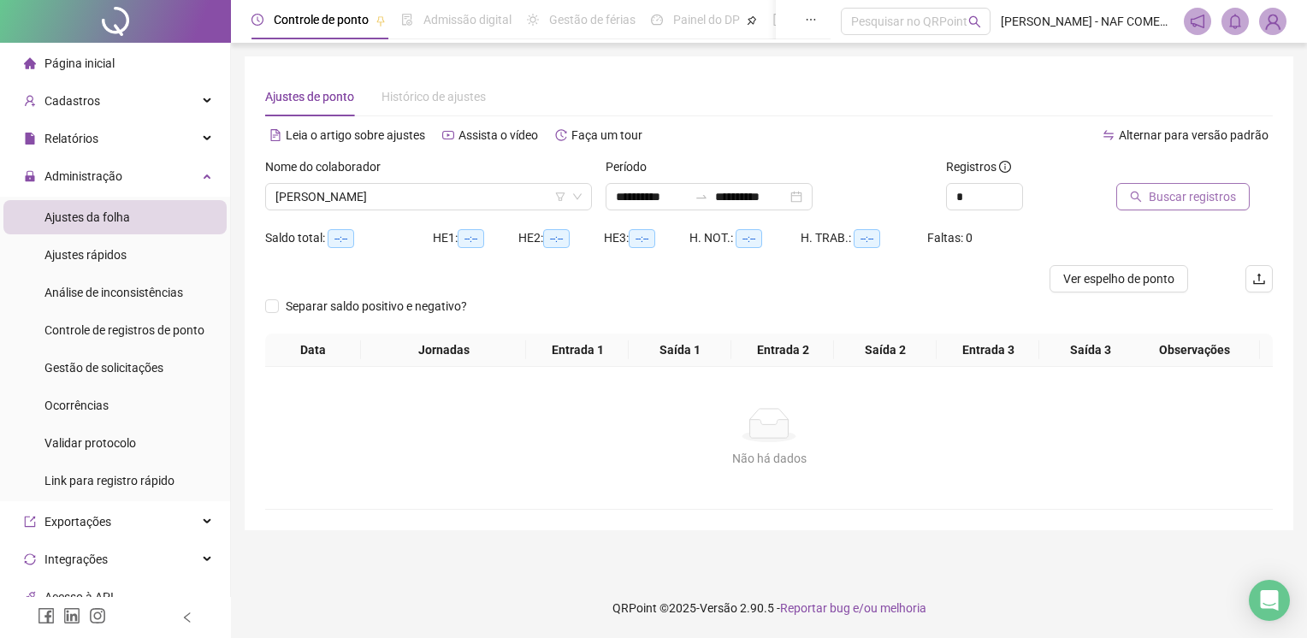
click at [1209, 188] on span "Buscar registros" at bounding box center [1192, 196] width 87 height 19
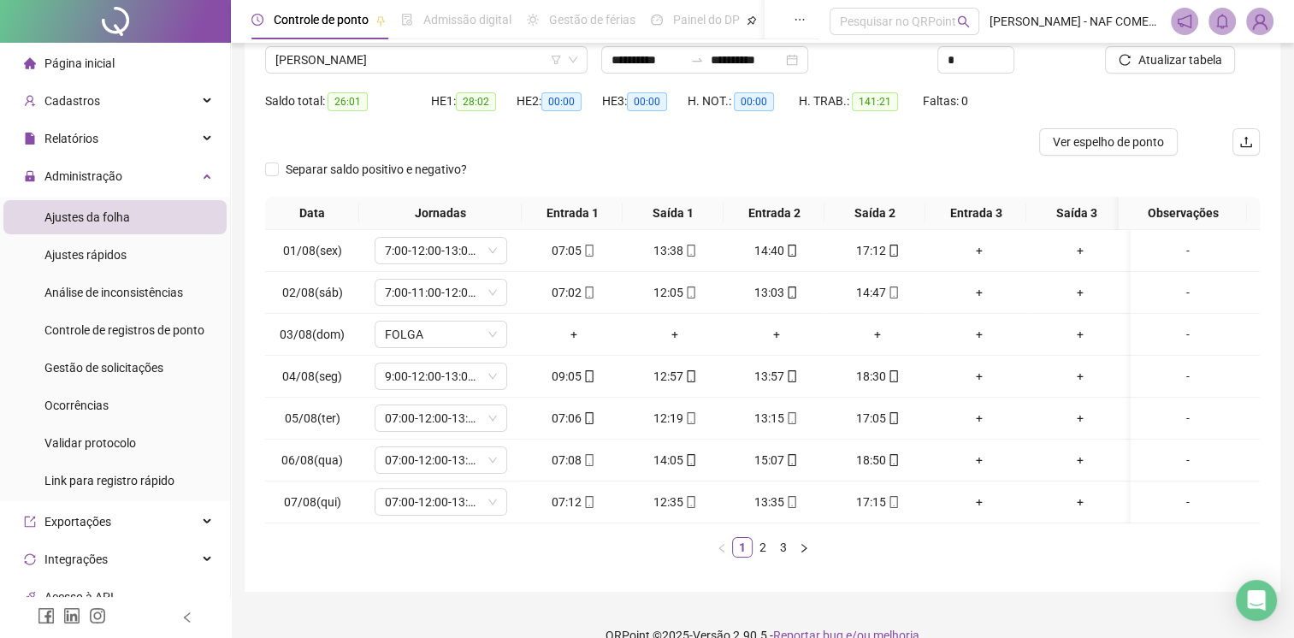
scroll to position [175, 0]
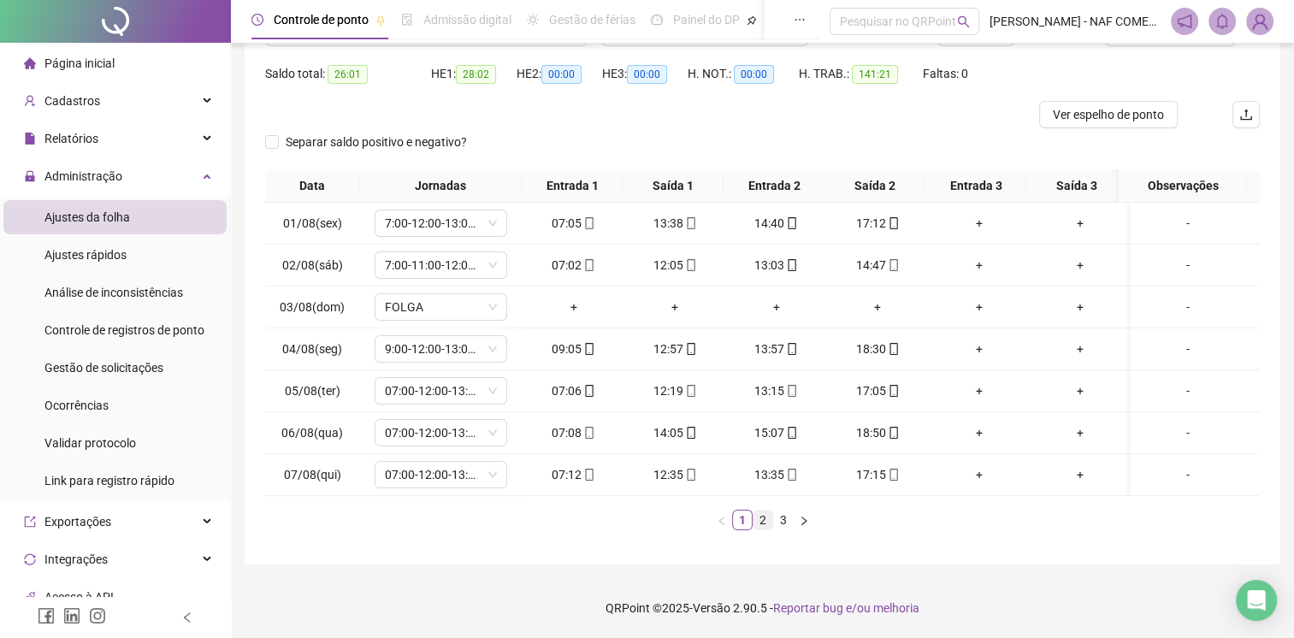
click at [756, 514] on link "2" at bounding box center [763, 520] width 19 height 19
click at [778, 522] on link "3" at bounding box center [783, 520] width 19 height 19
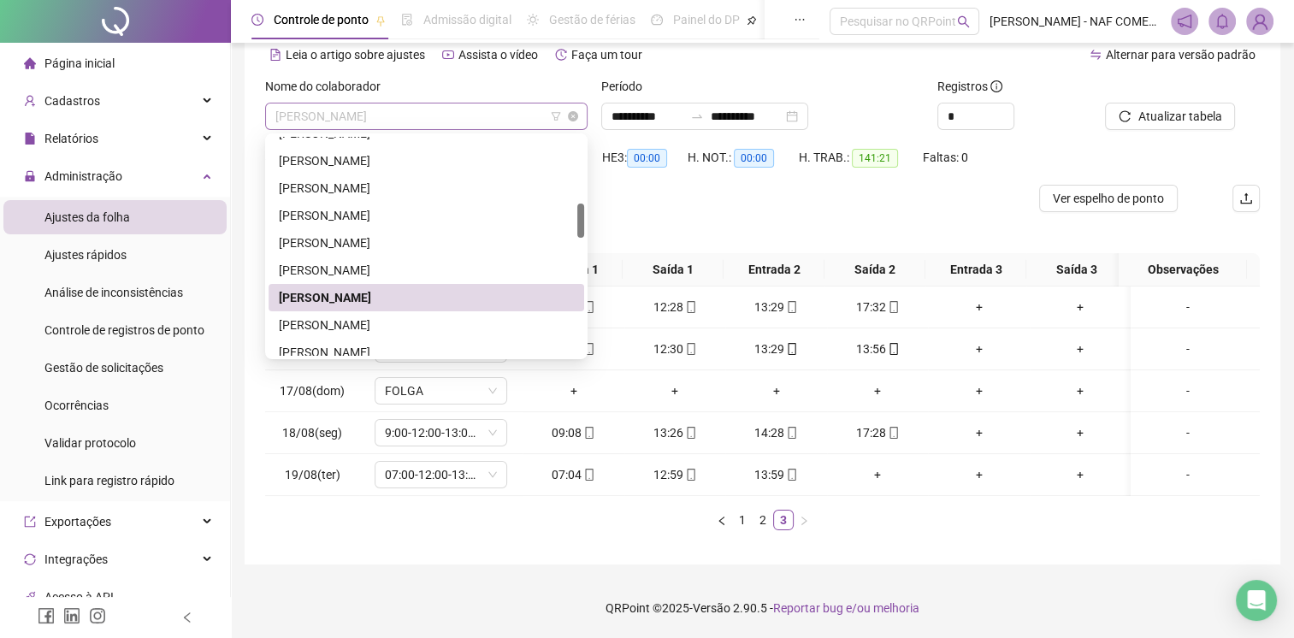
click at [435, 107] on span "[PERSON_NAME]" at bounding box center [426, 117] width 302 height 26
click at [326, 316] on div "[PERSON_NAME]" at bounding box center [426, 325] width 295 height 19
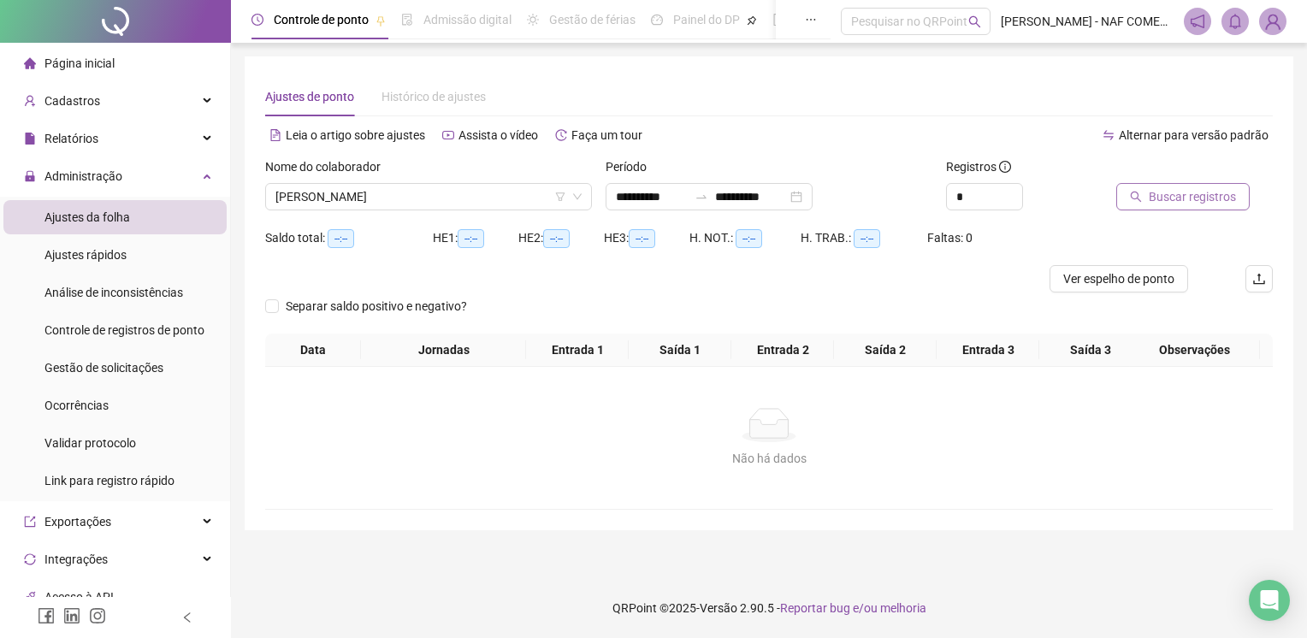
click at [1144, 193] on button "Buscar registros" at bounding box center [1182, 196] width 133 height 27
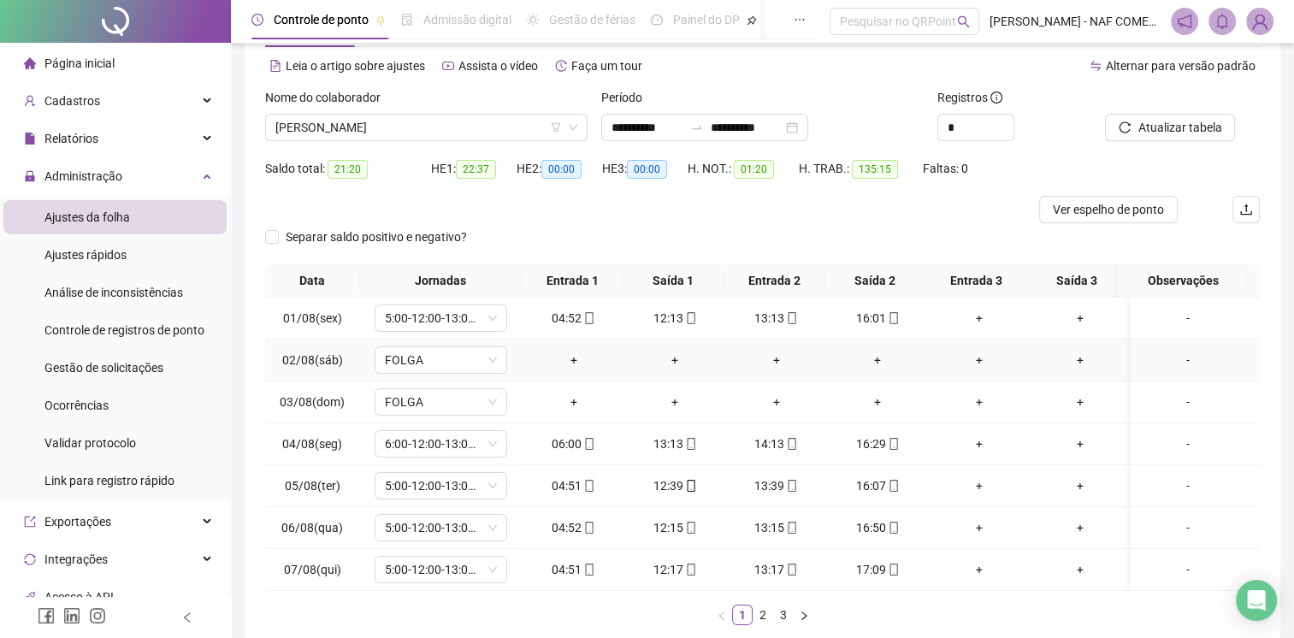
scroll to position [175, 0]
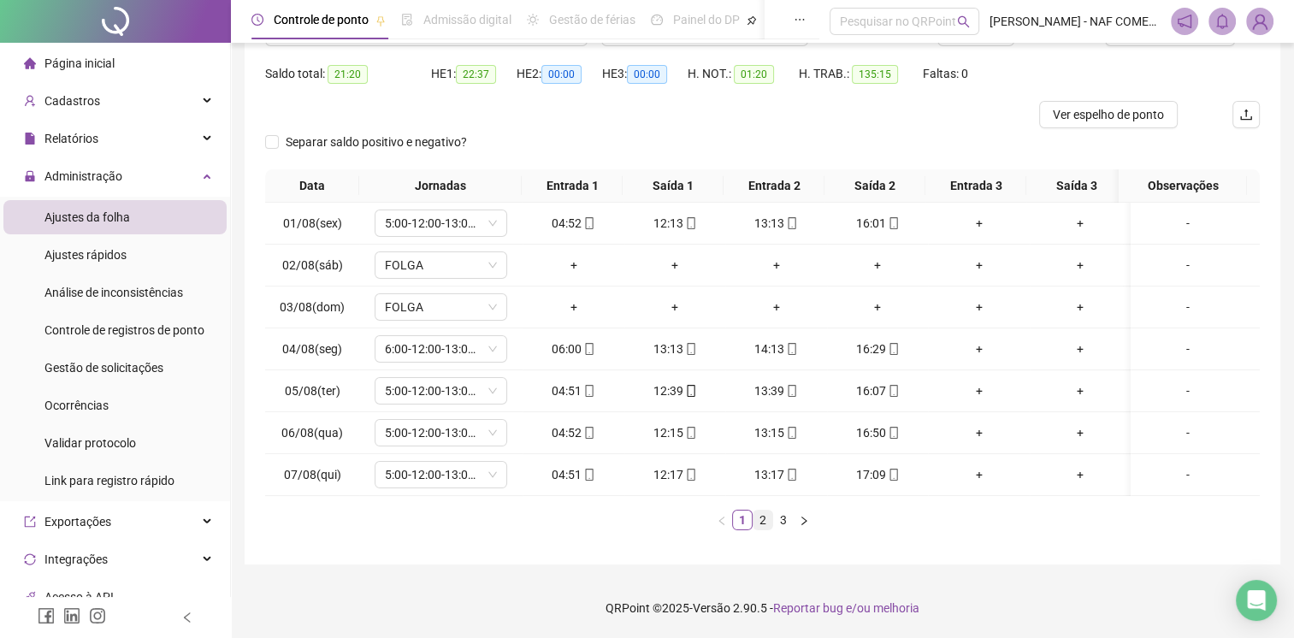
click at [761, 521] on link "2" at bounding box center [763, 520] width 19 height 19
click at [781, 526] on link "3" at bounding box center [783, 520] width 19 height 19
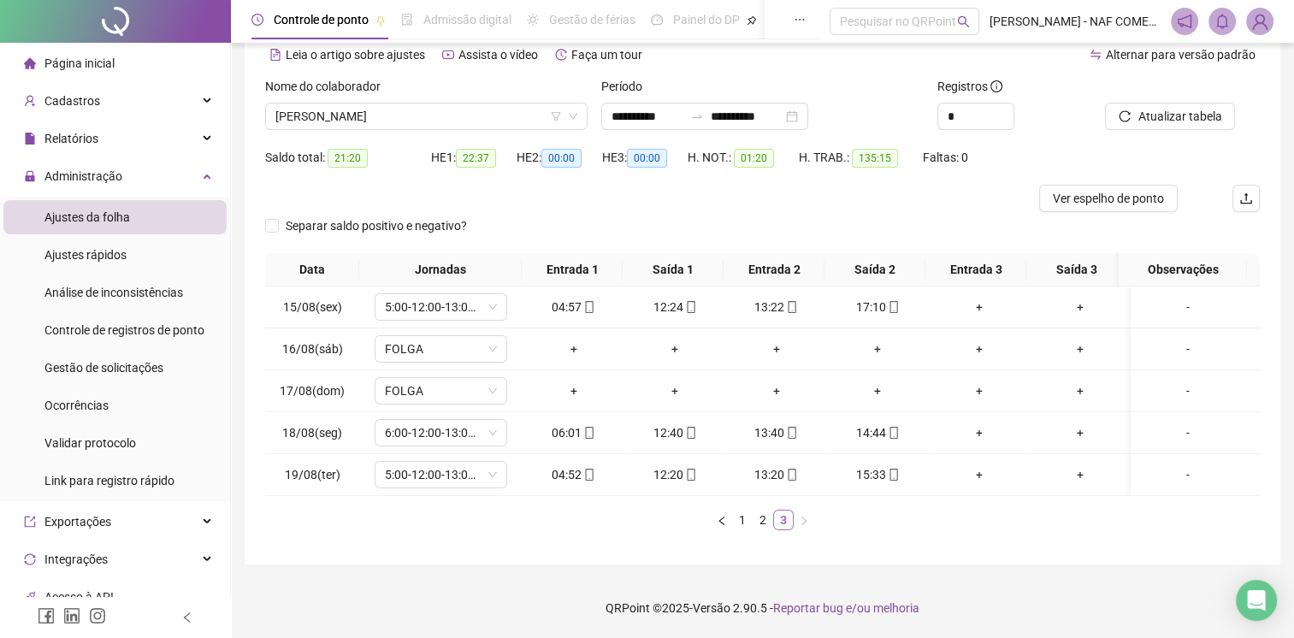
scroll to position [92, 0]
click at [411, 104] on span "[PERSON_NAME]" at bounding box center [426, 117] width 302 height 26
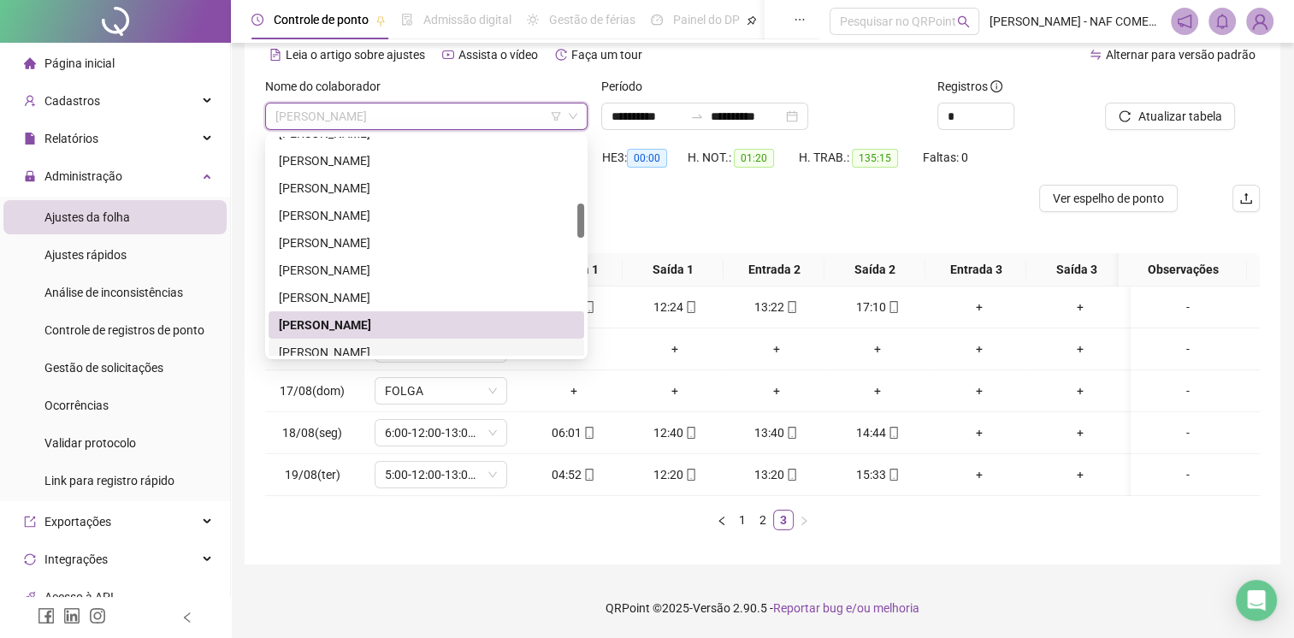
click at [358, 343] on div "[PERSON_NAME]" at bounding box center [426, 352] width 295 height 19
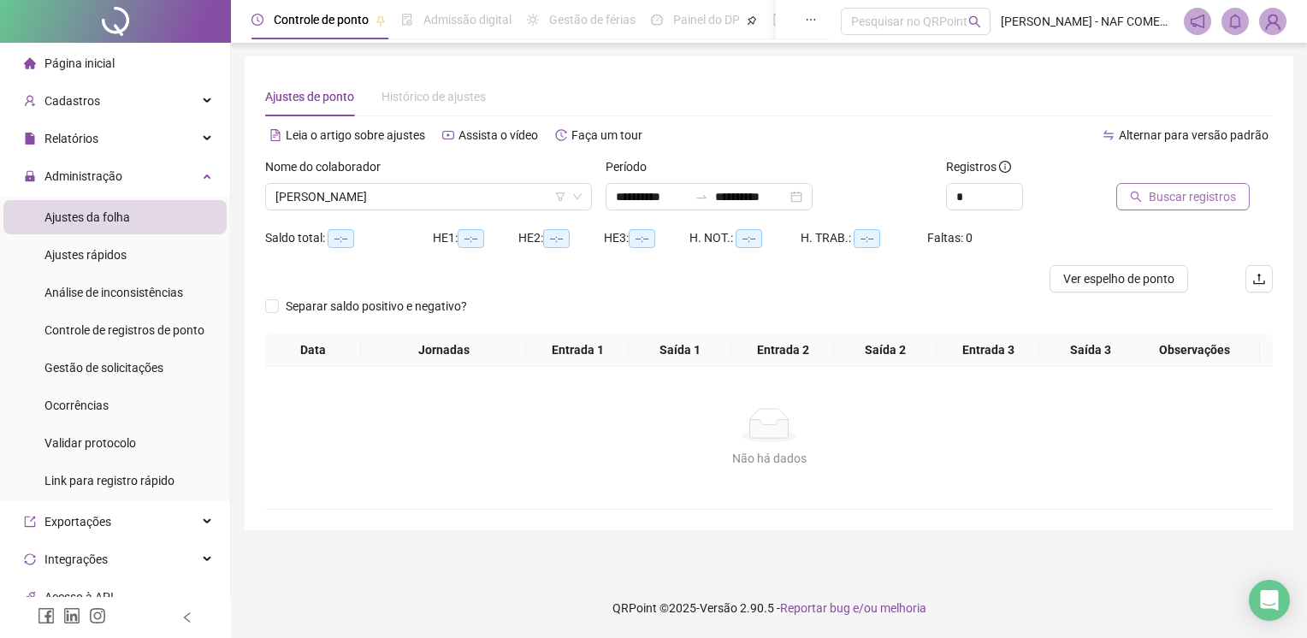
click at [1171, 193] on span "Buscar registros" at bounding box center [1192, 196] width 87 height 19
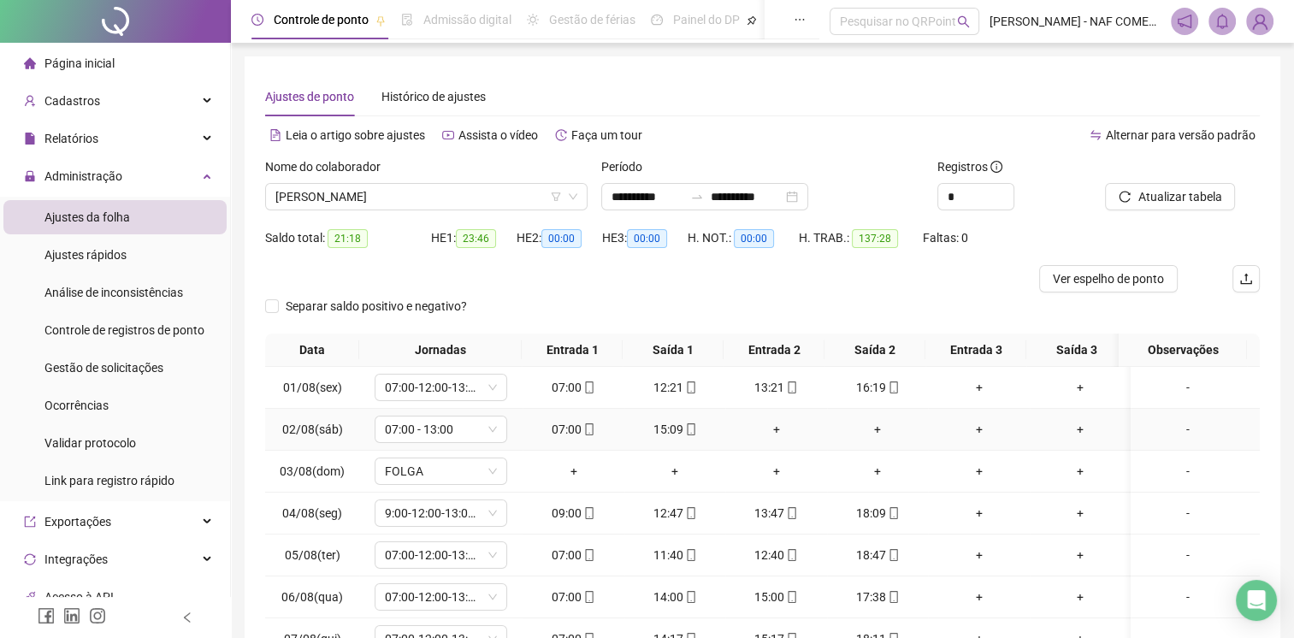
scroll to position [175, 0]
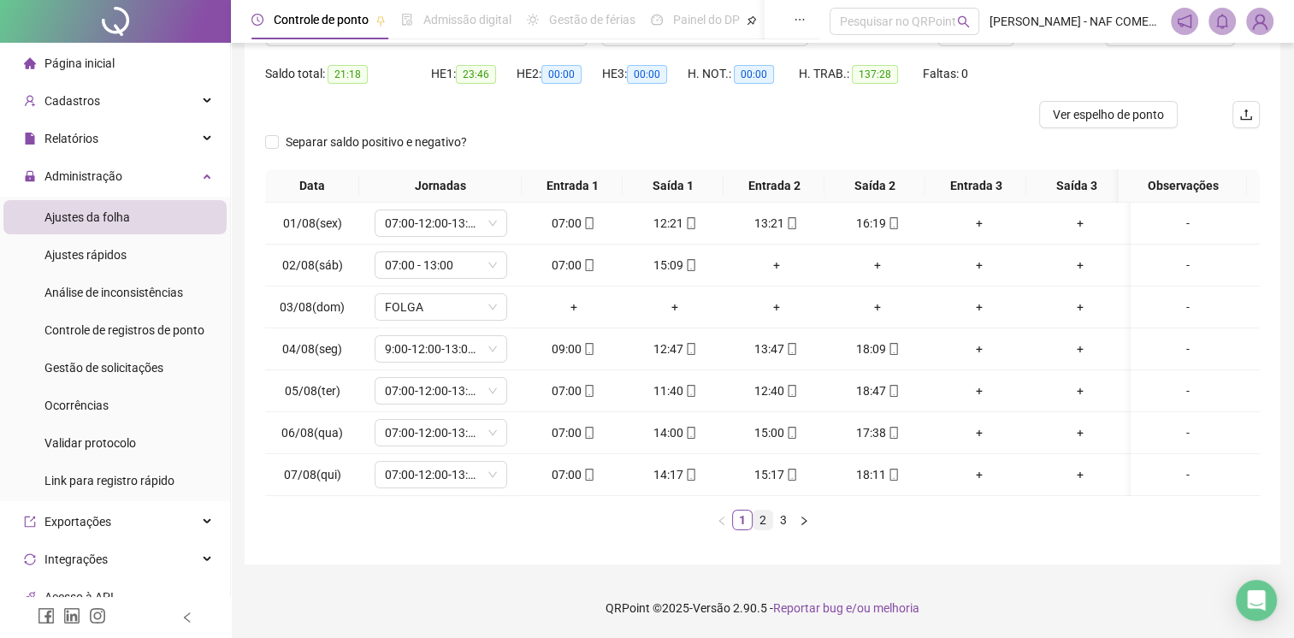
click at [760, 515] on link "2" at bounding box center [763, 520] width 19 height 19
click at [788, 524] on link "3" at bounding box center [783, 520] width 19 height 19
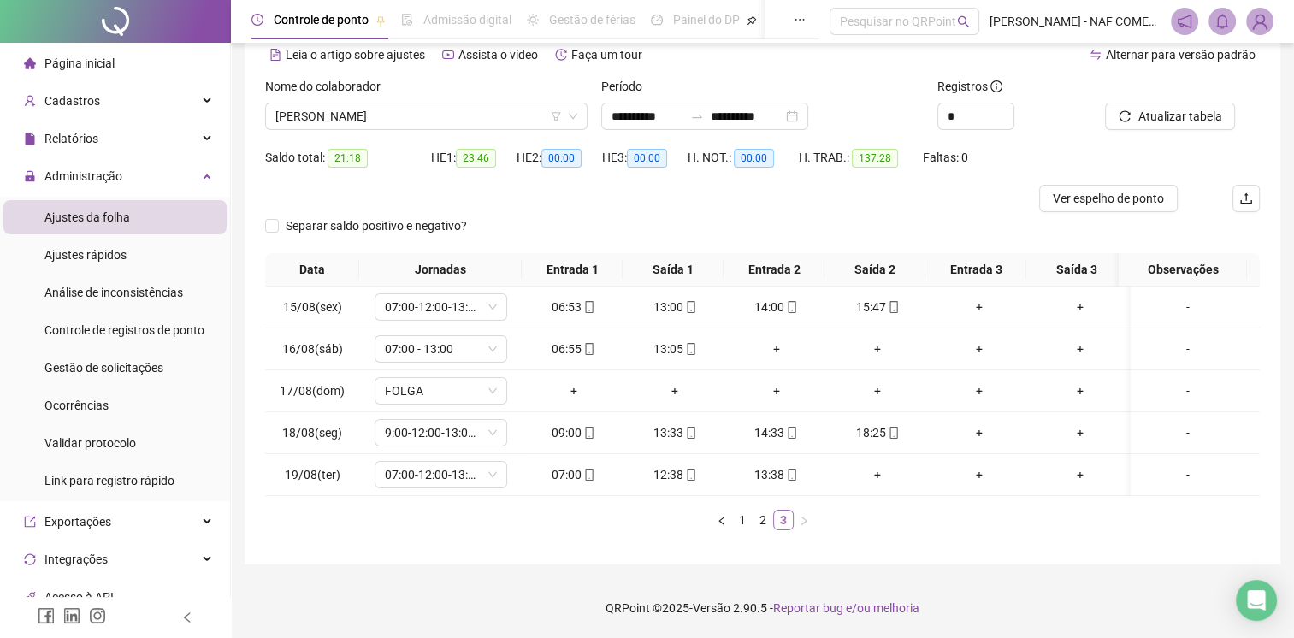
scroll to position [92, 0]
click at [393, 108] on span "[PERSON_NAME]" at bounding box center [426, 117] width 302 height 26
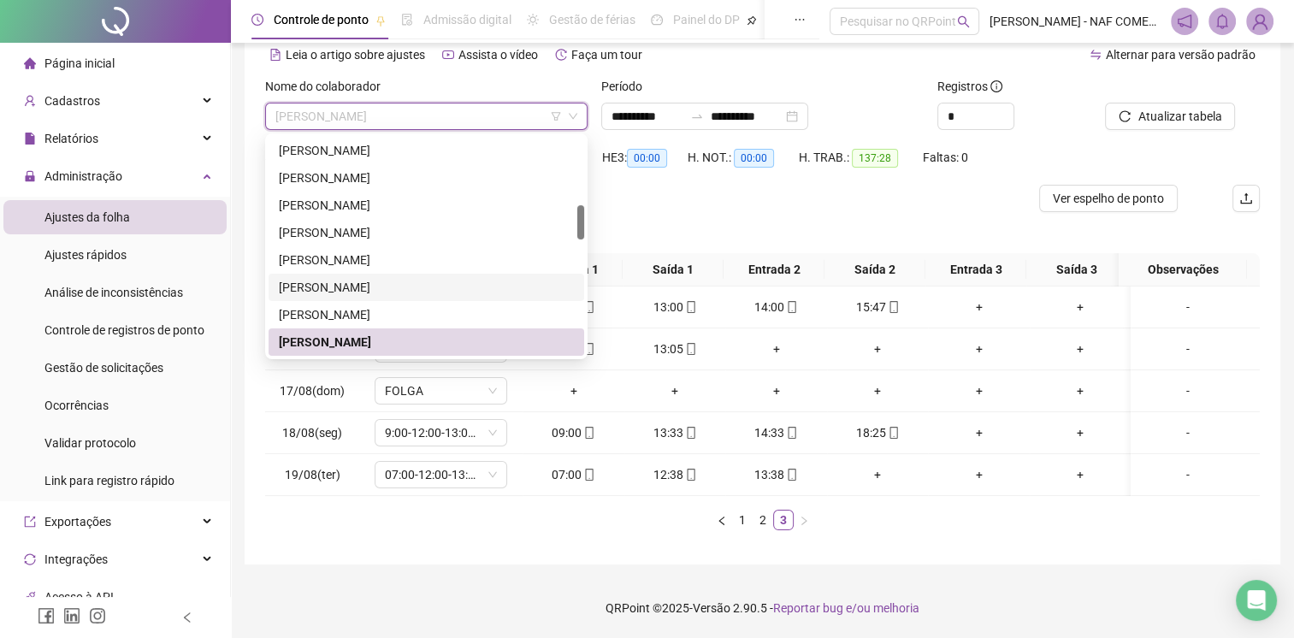
scroll to position [523, 0]
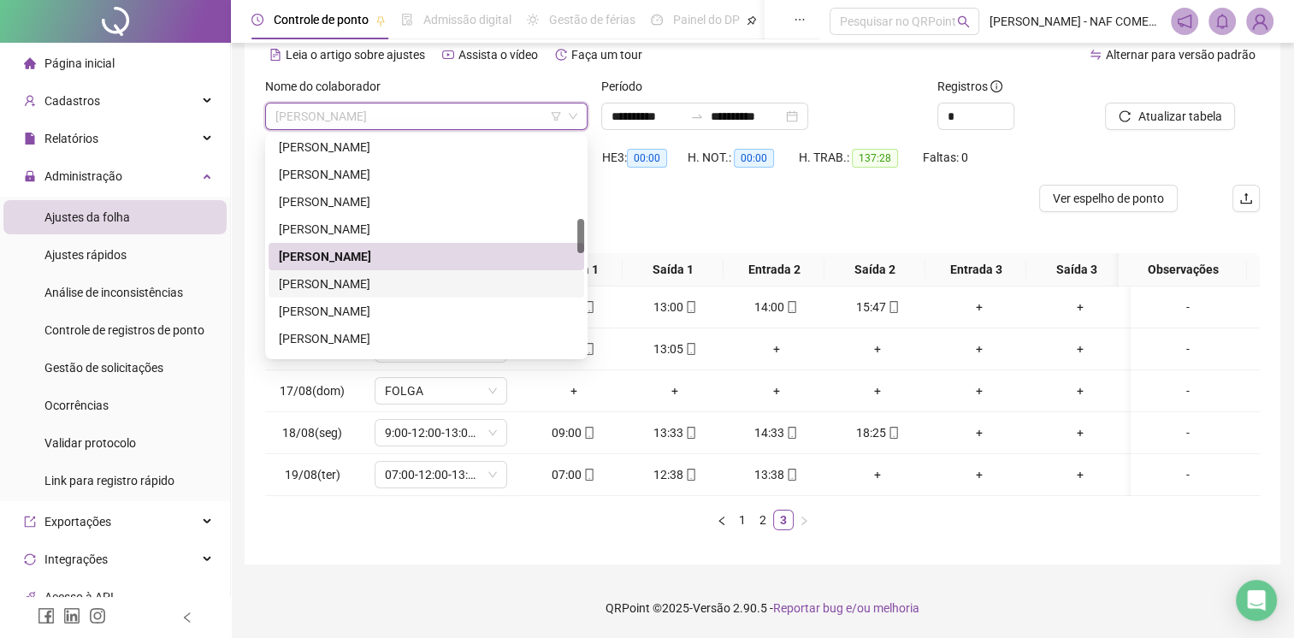
click at [364, 275] on div "[PERSON_NAME]" at bounding box center [426, 284] width 295 height 19
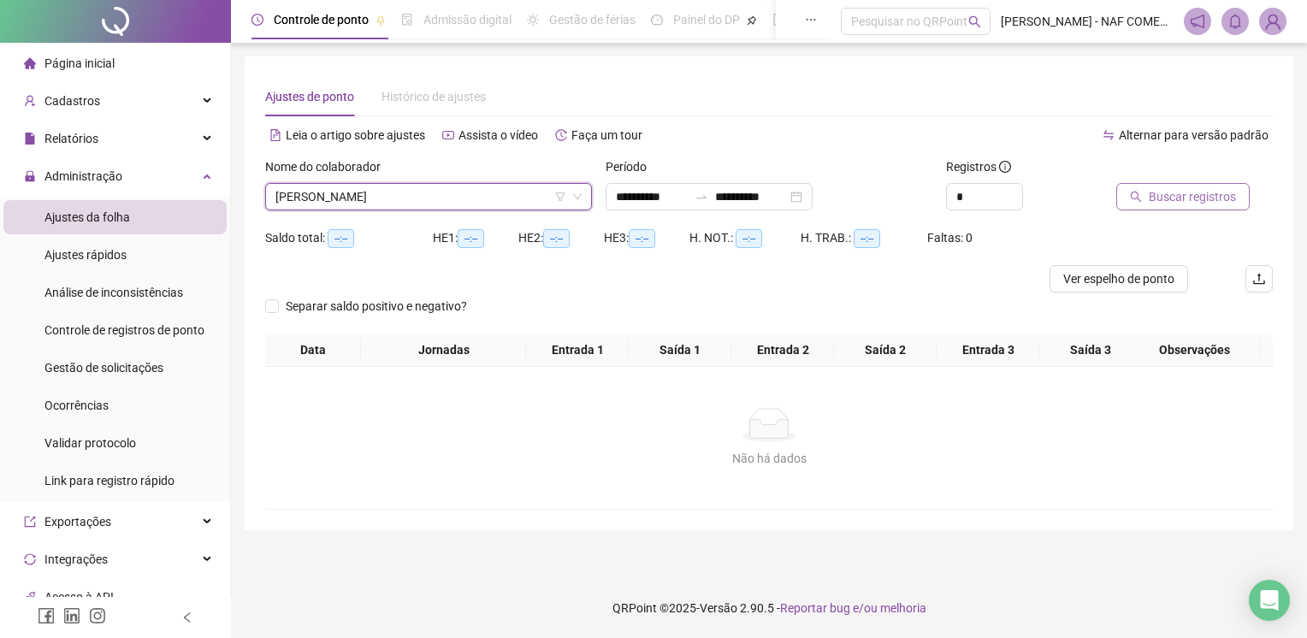
click at [1177, 193] on span "Buscar registros" at bounding box center [1192, 196] width 87 height 19
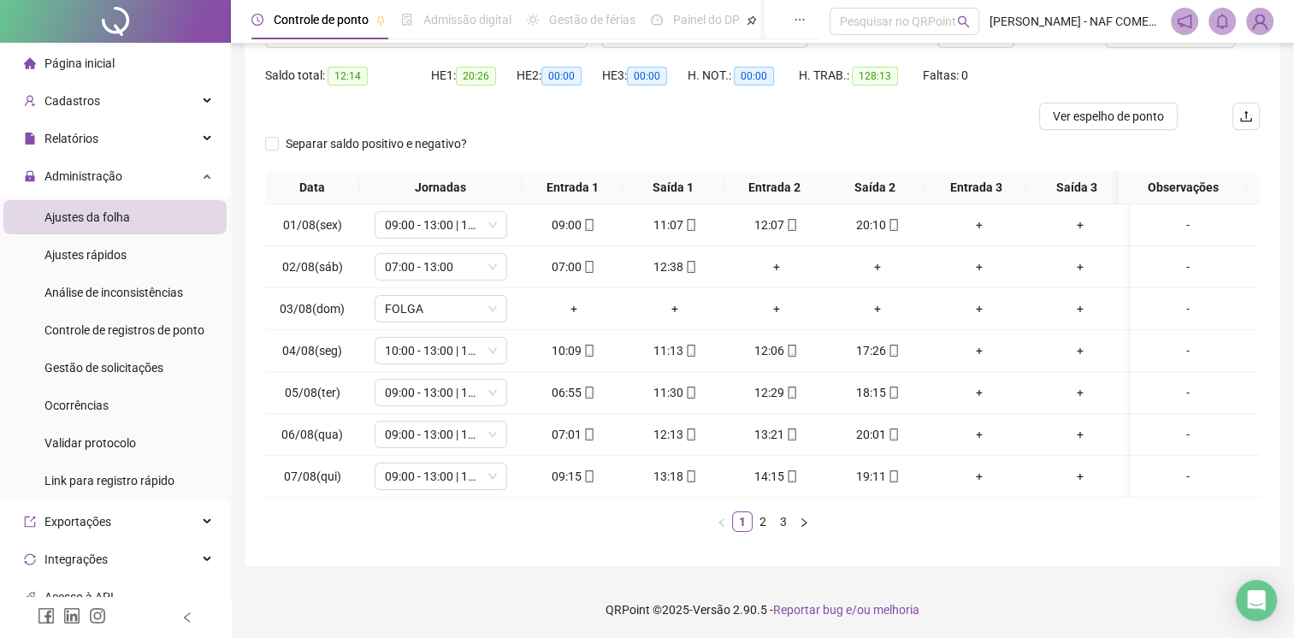
scroll to position [175, 0]
click at [758, 517] on link "2" at bounding box center [763, 520] width 19 height 19
click at [777, 520] on link "3" at bounding box center [783, 520] width 19 height 19
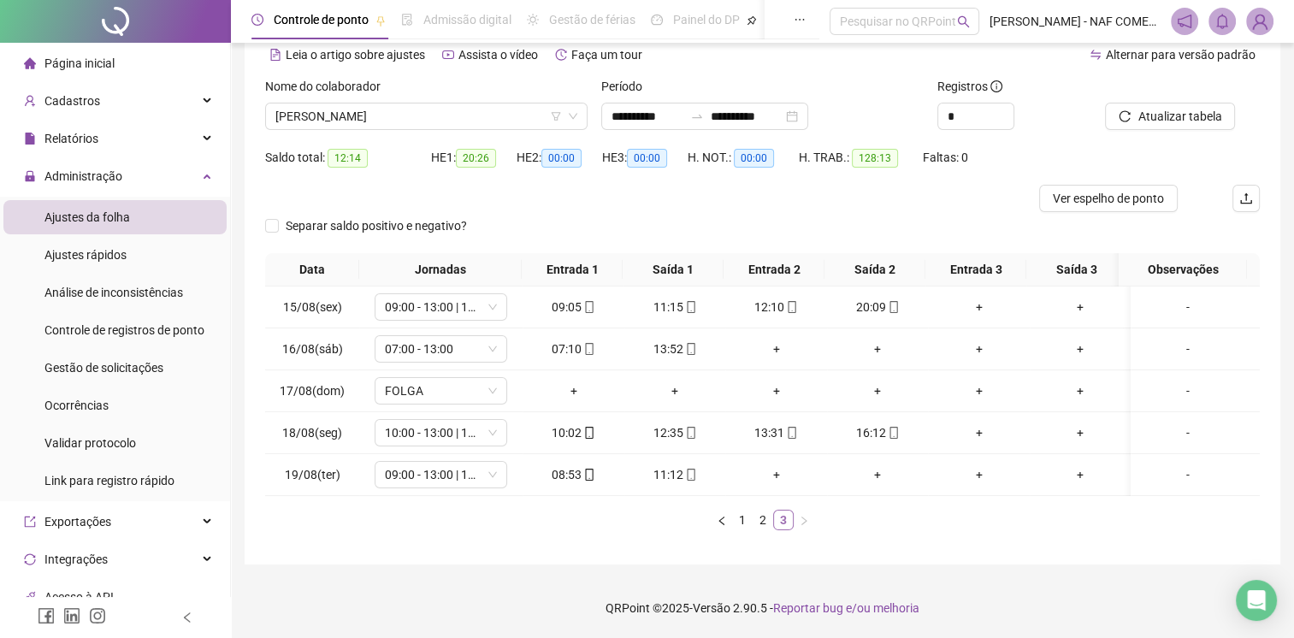
scroll to position [92, 0]
click at [442, 104] on span "[PERSON_NAME]" at bounding box center [426, 117] width 302 height 26
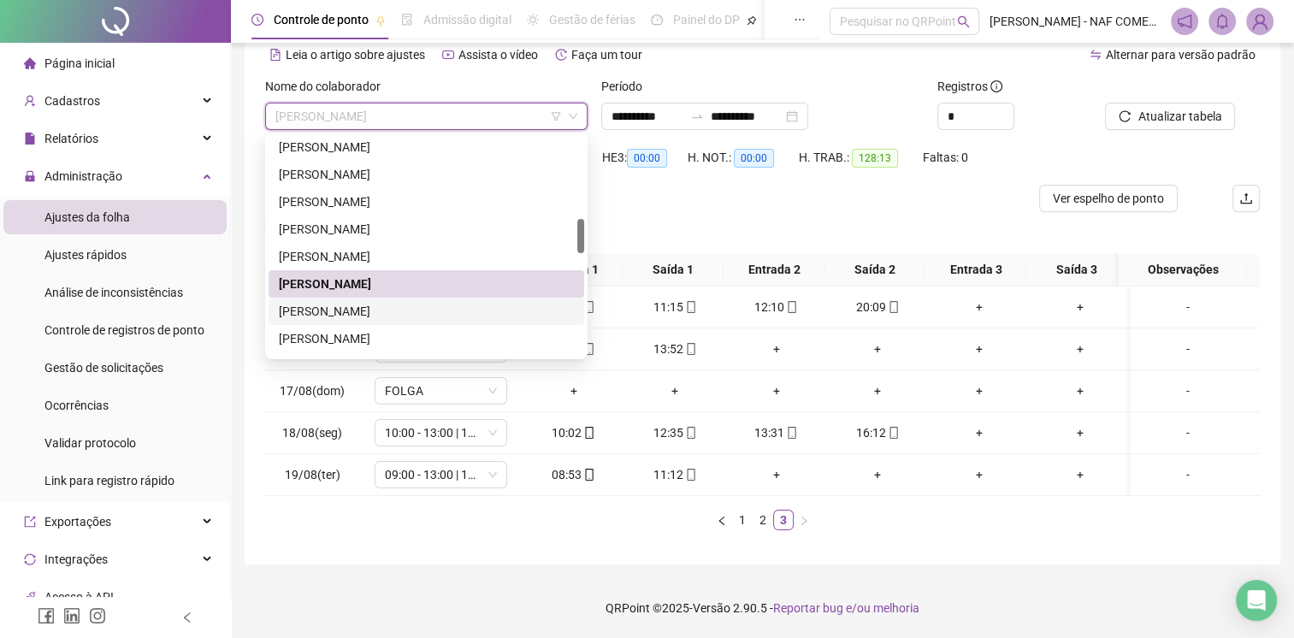
click at [346, 303] on div "[PERSON_NAME]" at bounding box center [426, 311] width 295 height 19
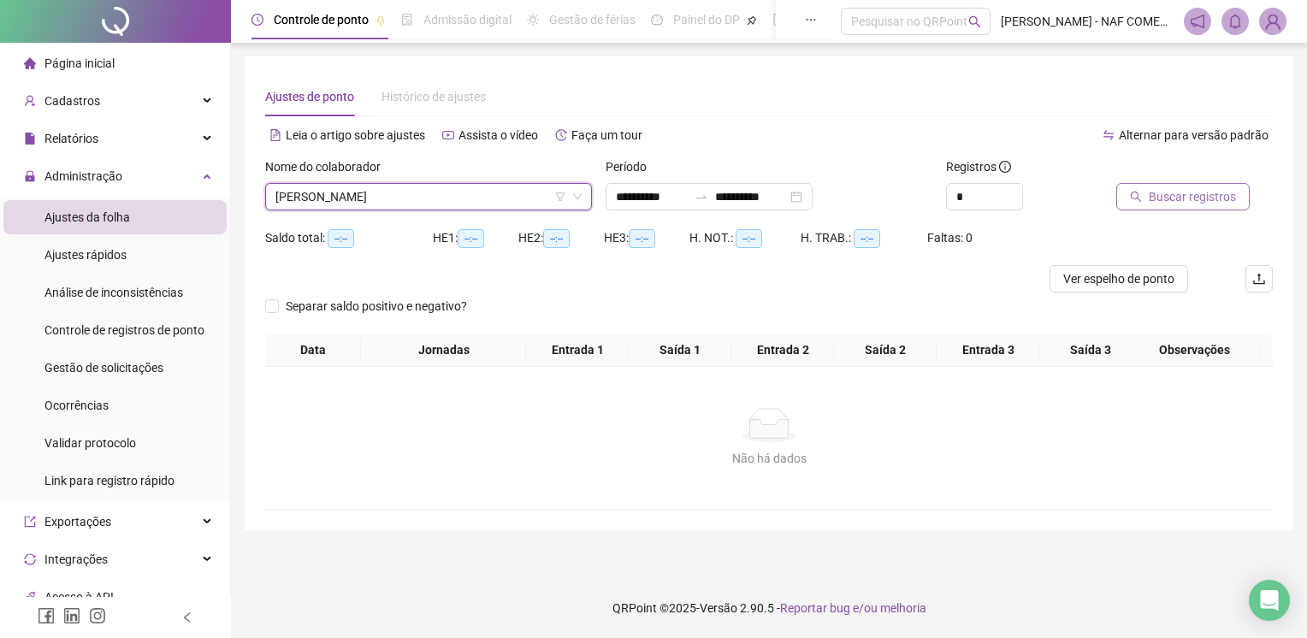
click at [1171, 204] on span "Buscar registros" at bounding box center [1192, 196] width 87 height 19
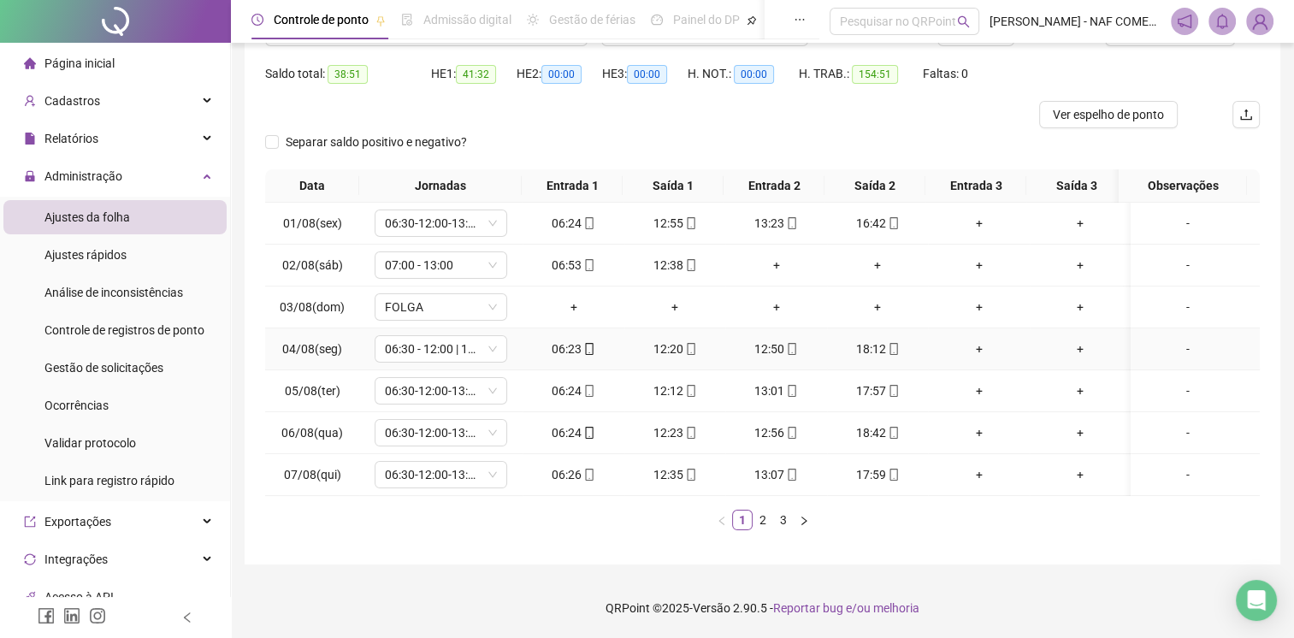
scroll to position [175, 0]
click at [762, 521] on link "2" at bounding box center [763, 520] width 19 height 19
click at [790, 525] on link "3" at bounding box center [783, 520] width 19 height 19
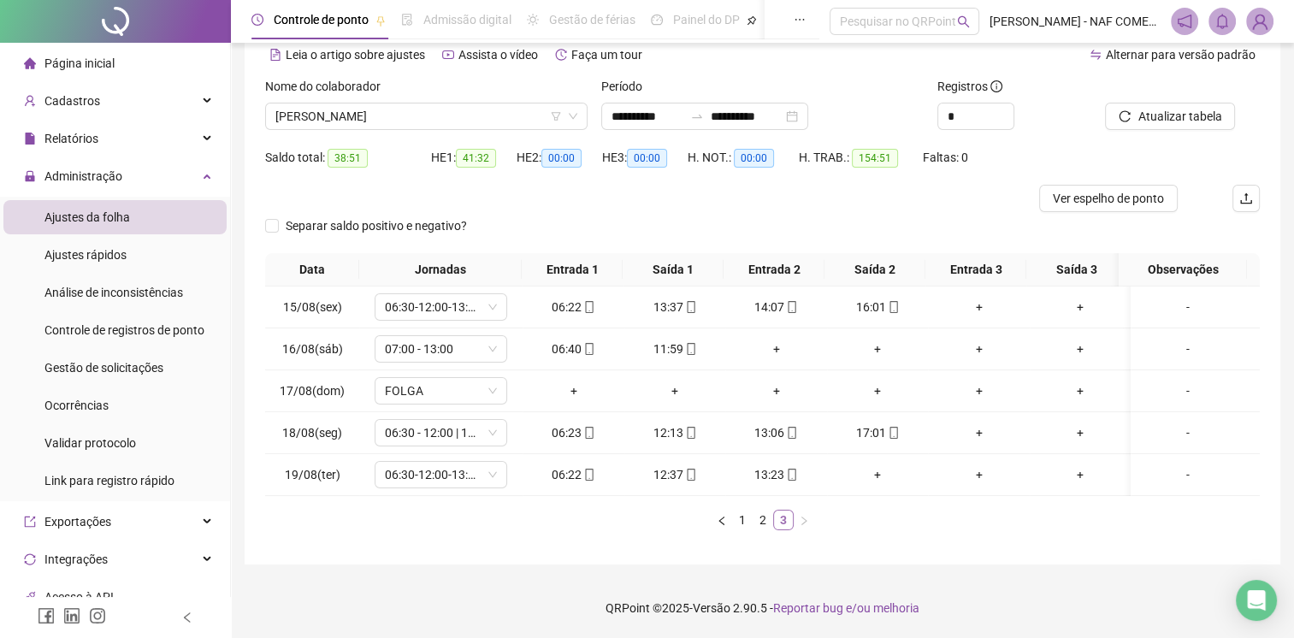
scroll to position [92, 0]
click at [425, 105] on span "[PERSON_NAME]" at bounding box center [426, 117] width 302 height 26
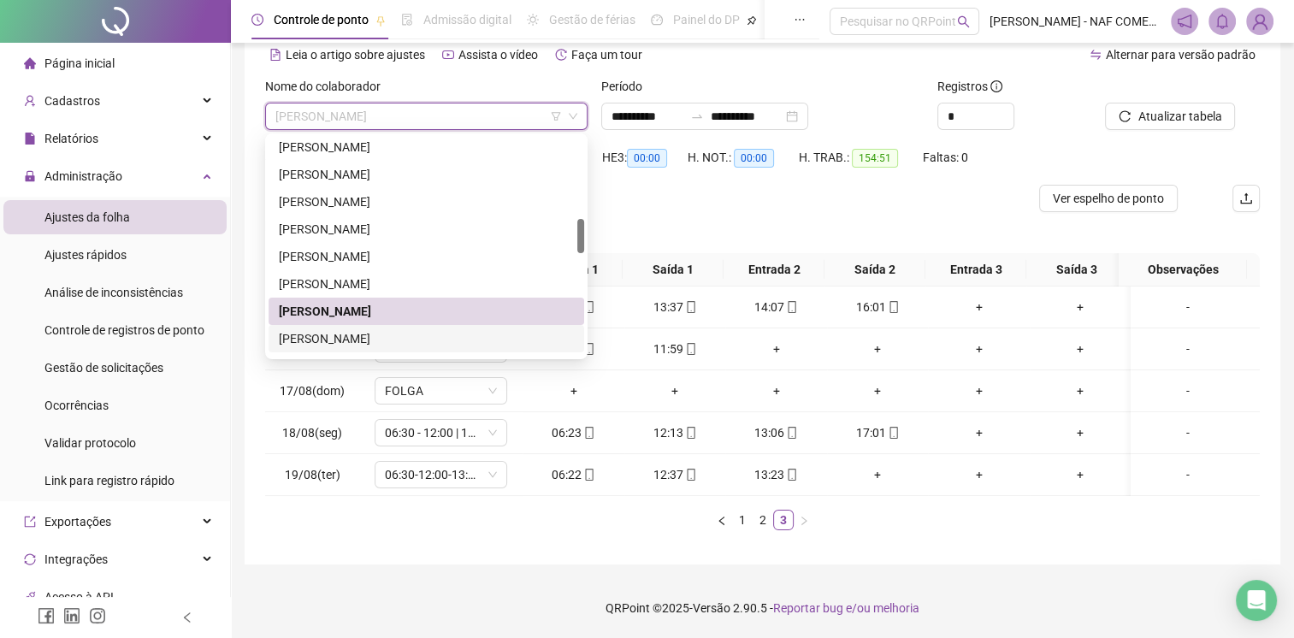
click at [385, 334] on div "[PERSON_NAME]" at bounding box center [426, 338] width 295 height 19
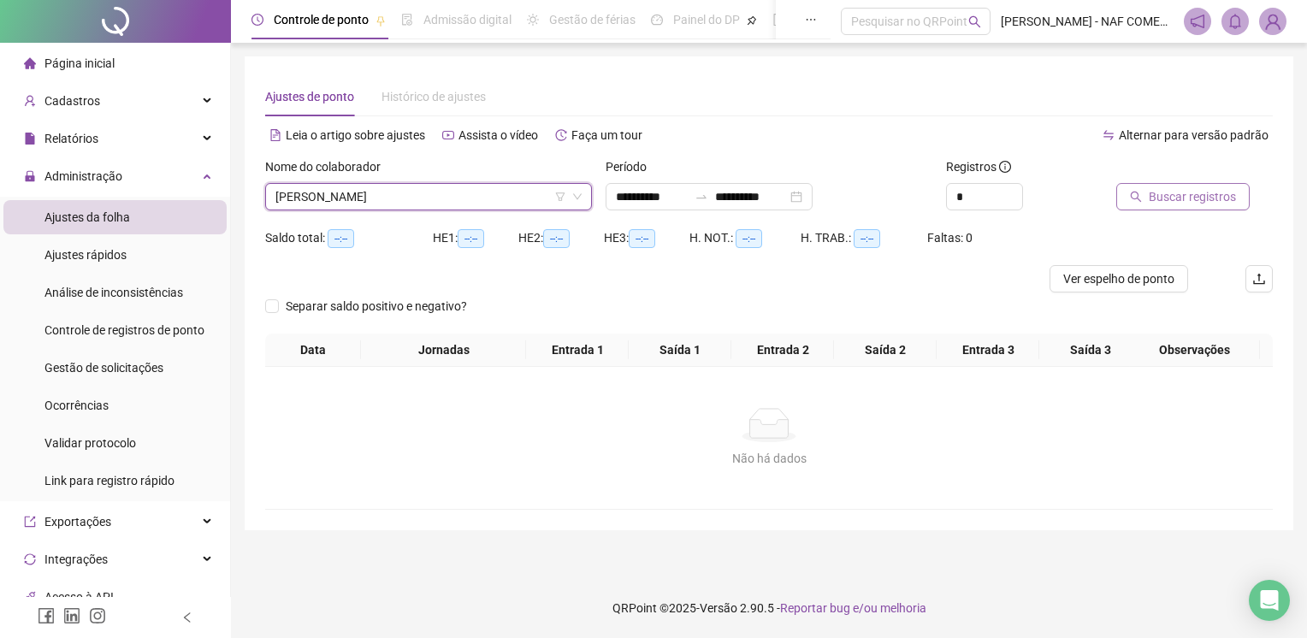
click at [1189, 207] on button "Buscar registros" at bounding box center [1182, 196] width 133 height 27
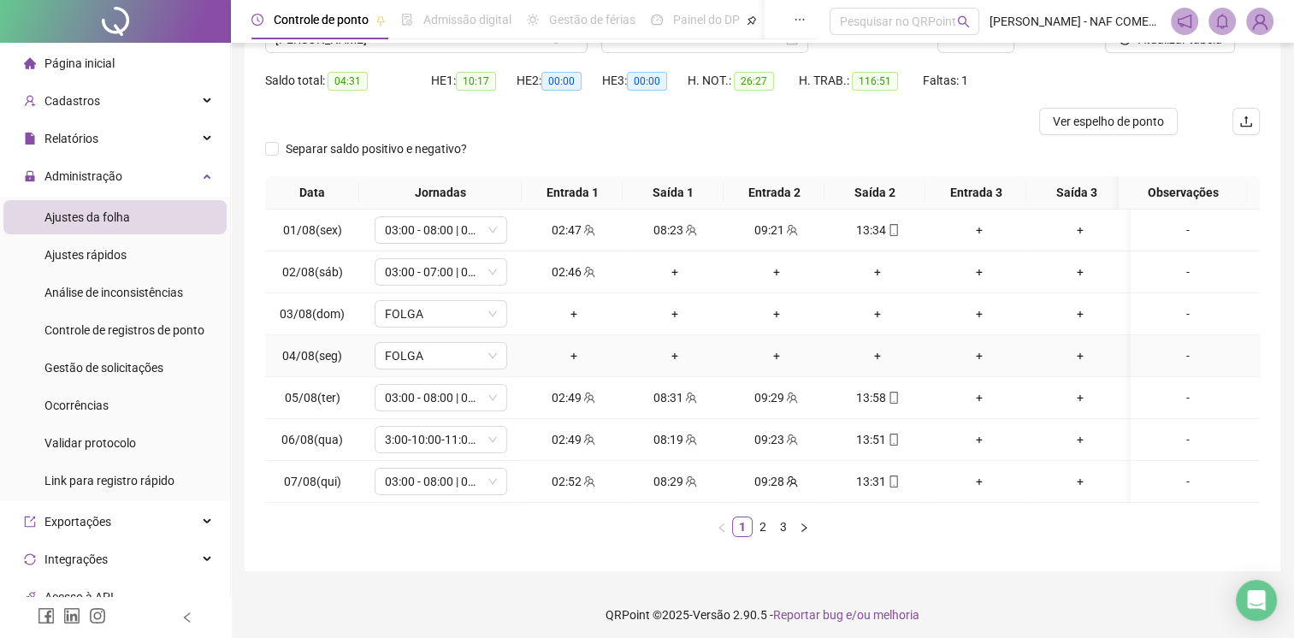
scroll to position [175, 0]
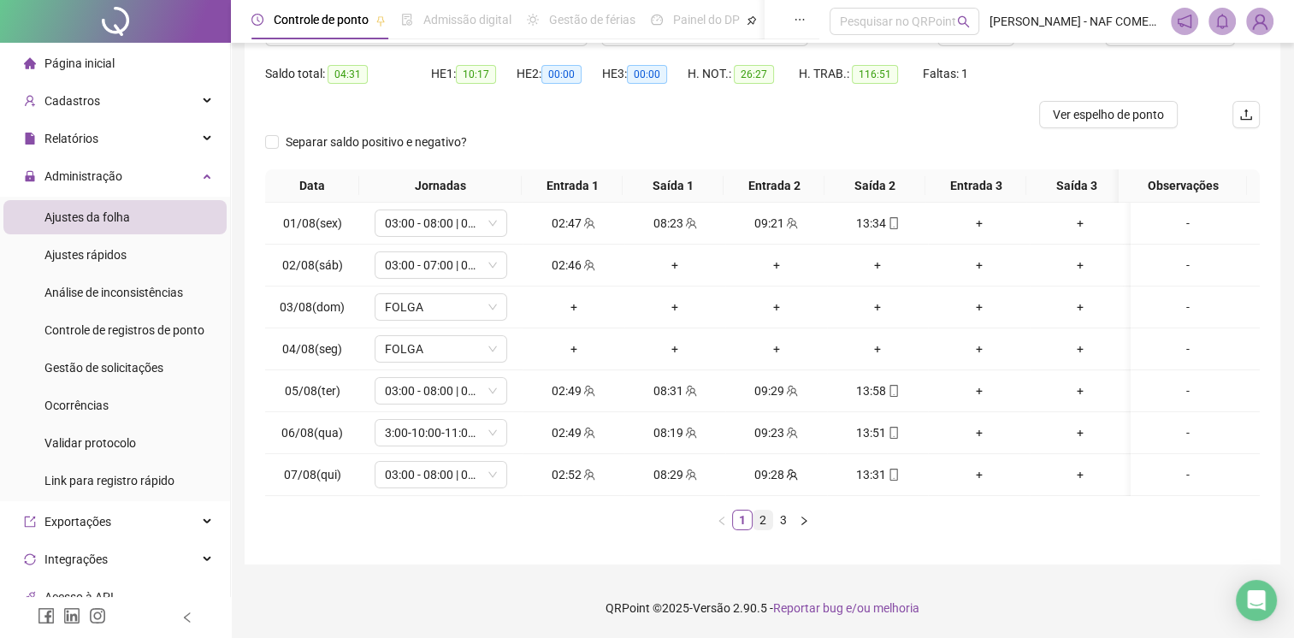
click at [764, 529] on link "2" at bounding box center [763, 520] width 19 height 19
click at [776, 526] on link "3" at bounding box center [783, 520] width 19 height 19
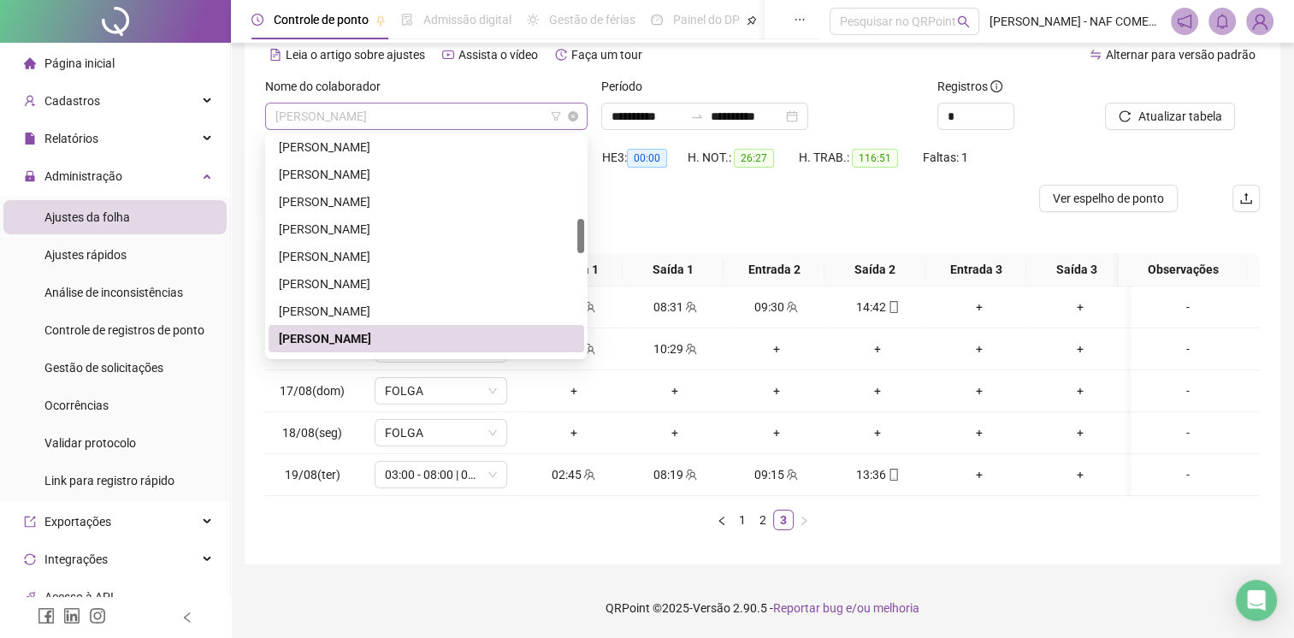
click at [488, 111] on span "[PERSON_NAME]" at bounding box center [426, 117] width 302 height 26
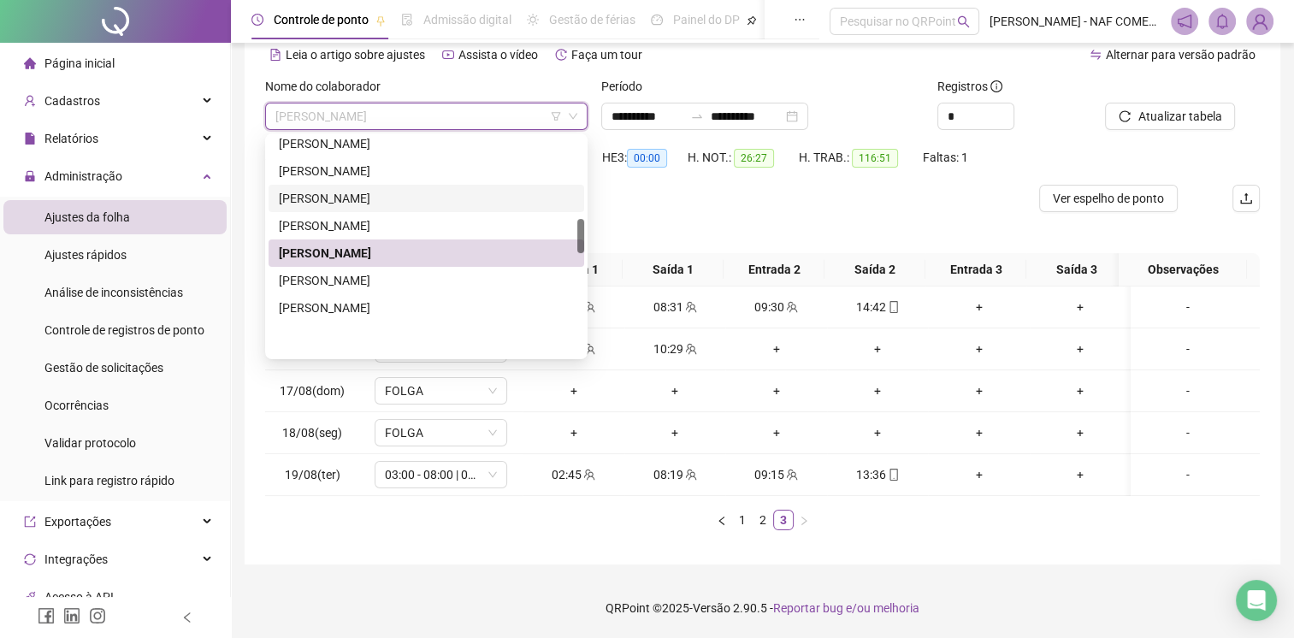
scroll to position [695, 0]
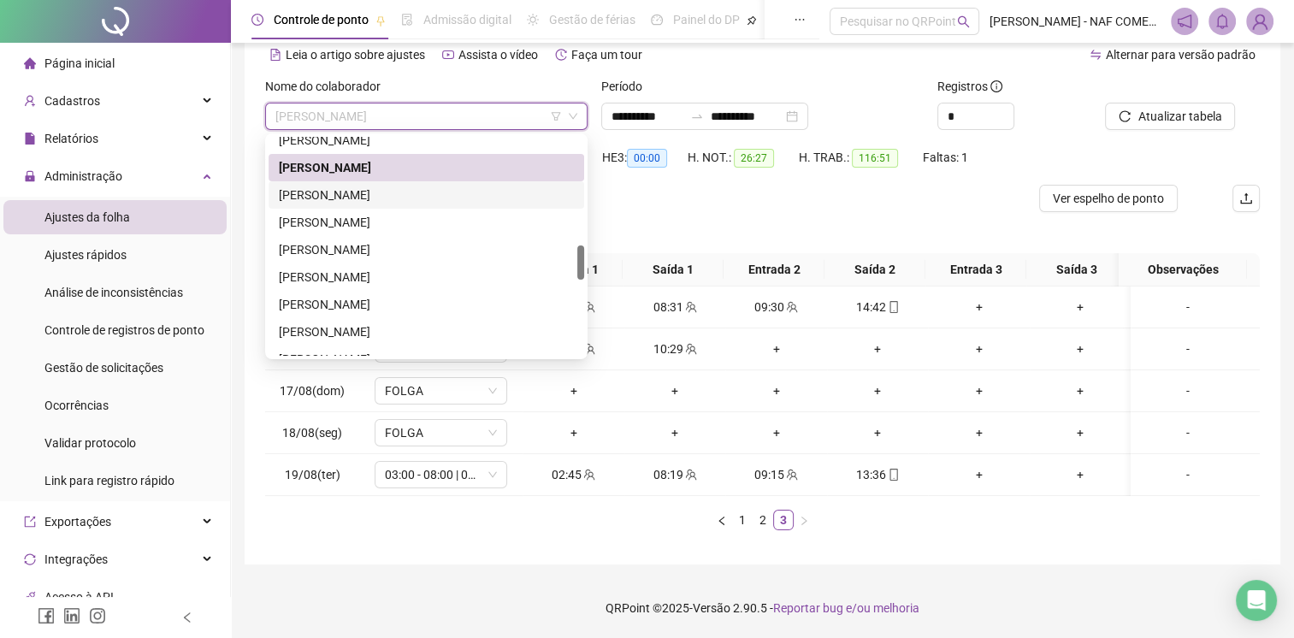
click at [359, 186] on div "[PERSON_NAME]" at bounding box center [426, 195] width 295 height 19
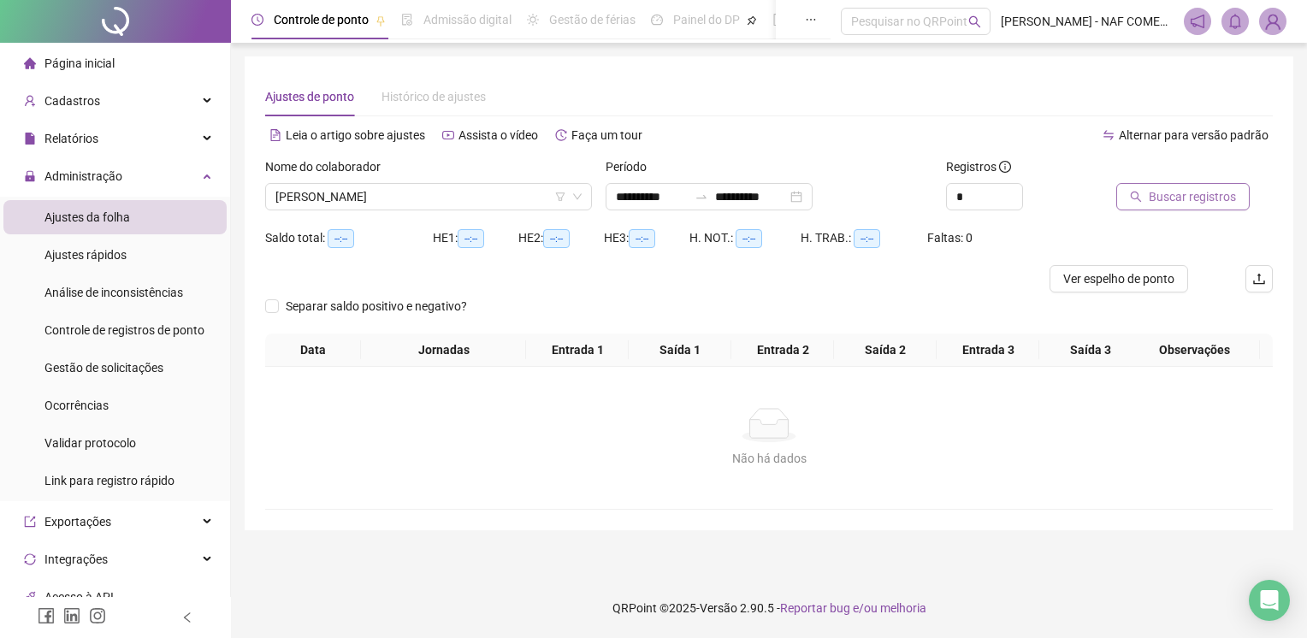
click at [1191, 198] on span "Buscar registros" at bounding box center [1192, 196] width 87 height 19
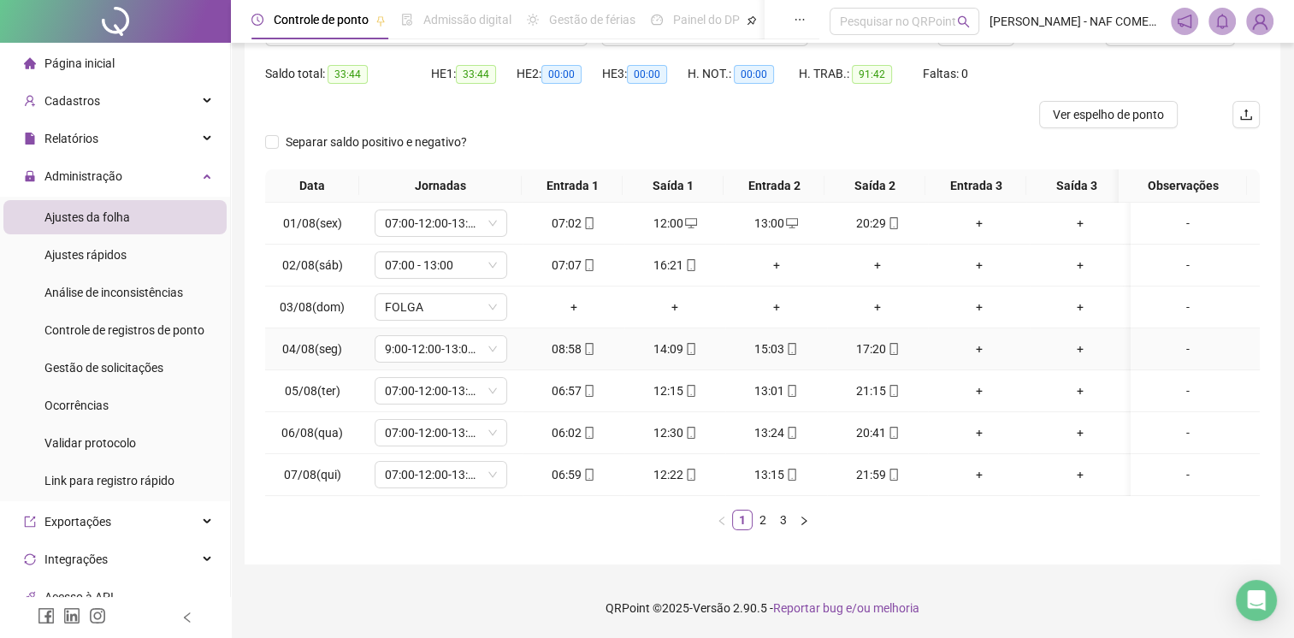
scroll to position [175, 0]
click at [764, 523] on link "2" at bounding box center [763, 520] width 19 height 19
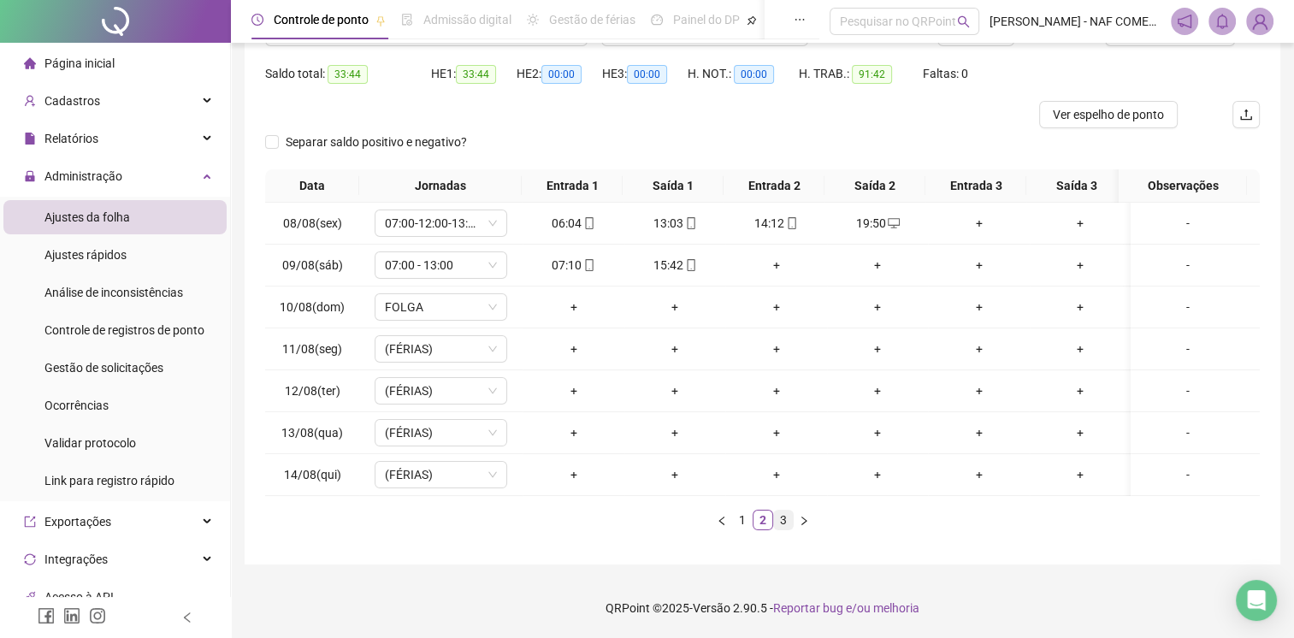
click at [785, 522] on link "3" at bounding box center [783, 520] width 19 height 19
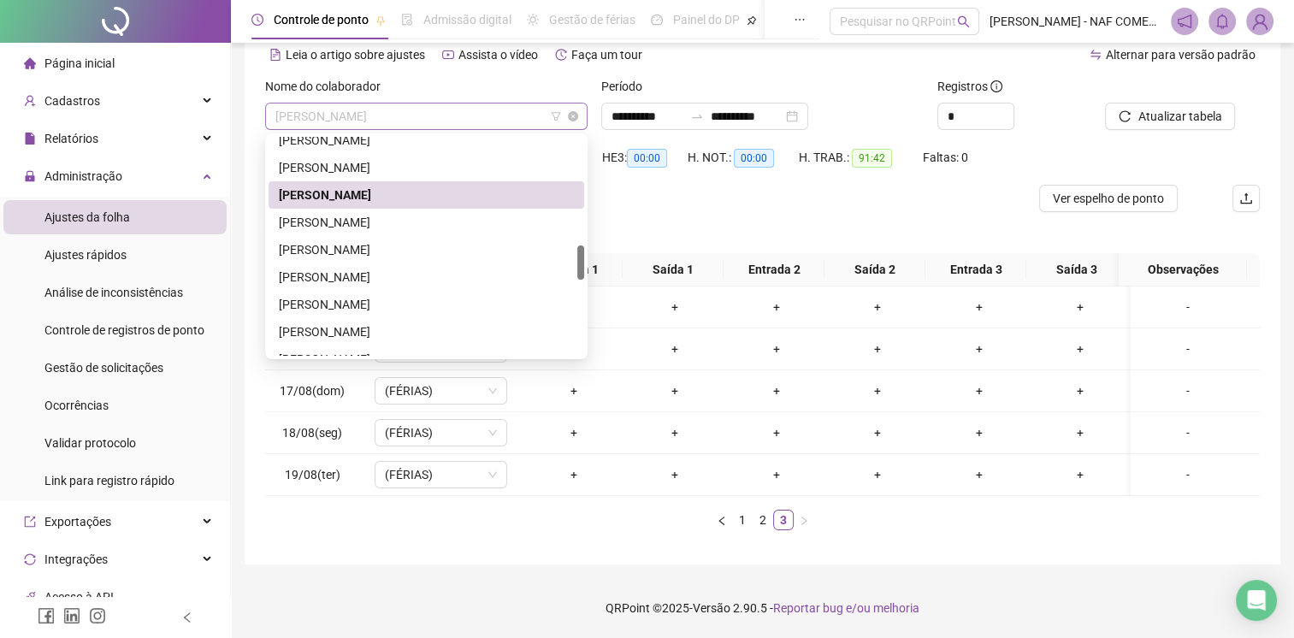
click at [429, 111] on span "[PERSON_NAME]" at bounding box center [426, 117] width 302 height 26
click at [418, 216] on div "[PERSON_NAME]" at bounding box center [426, 222] width 295 height 19
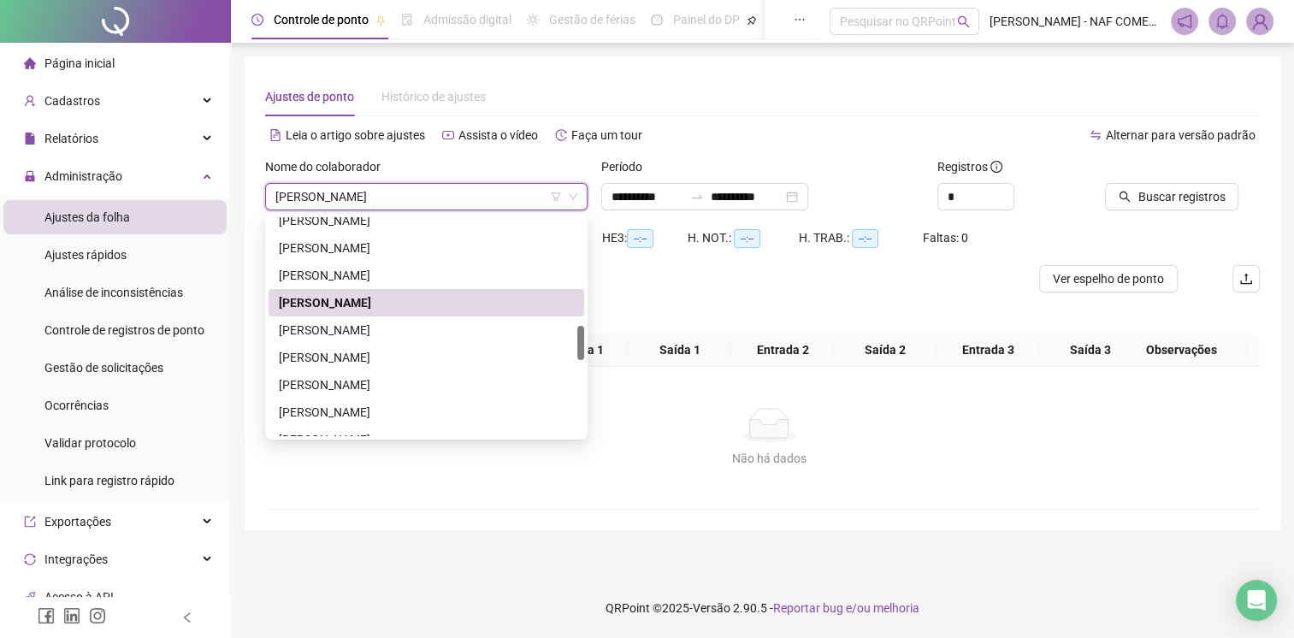
scroll to position [0, 0]
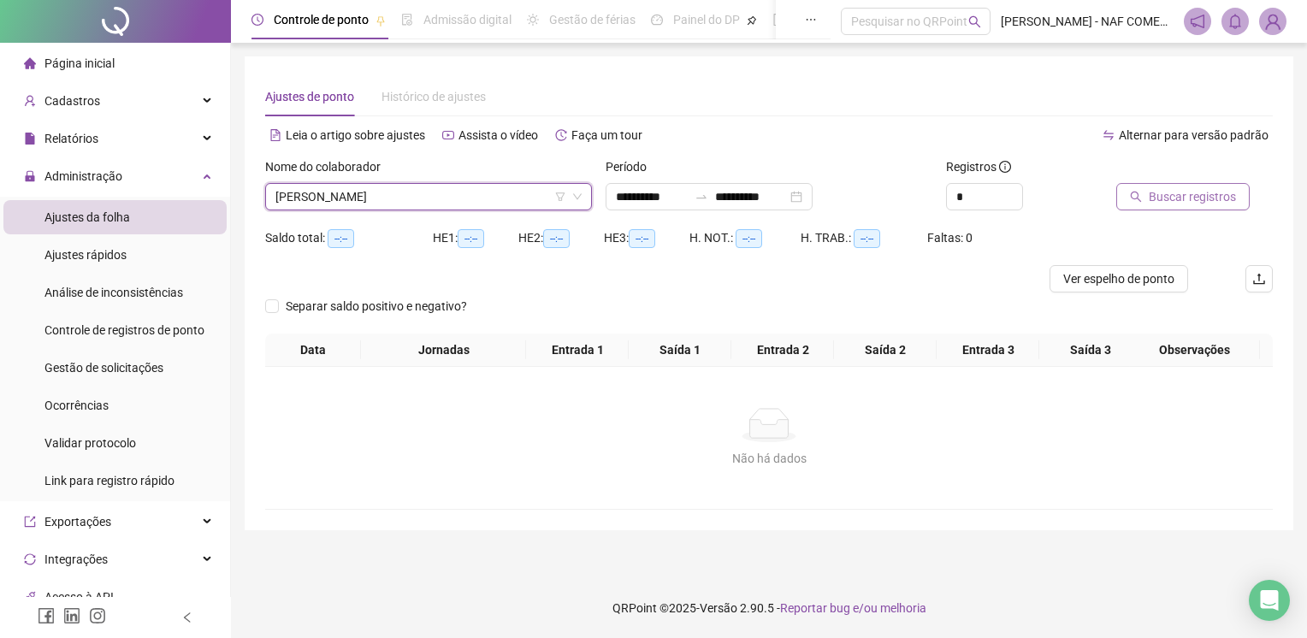
click at [1211, 198] on span "Buscar registros" at bounding box center [1192, 196] width 87 height 19
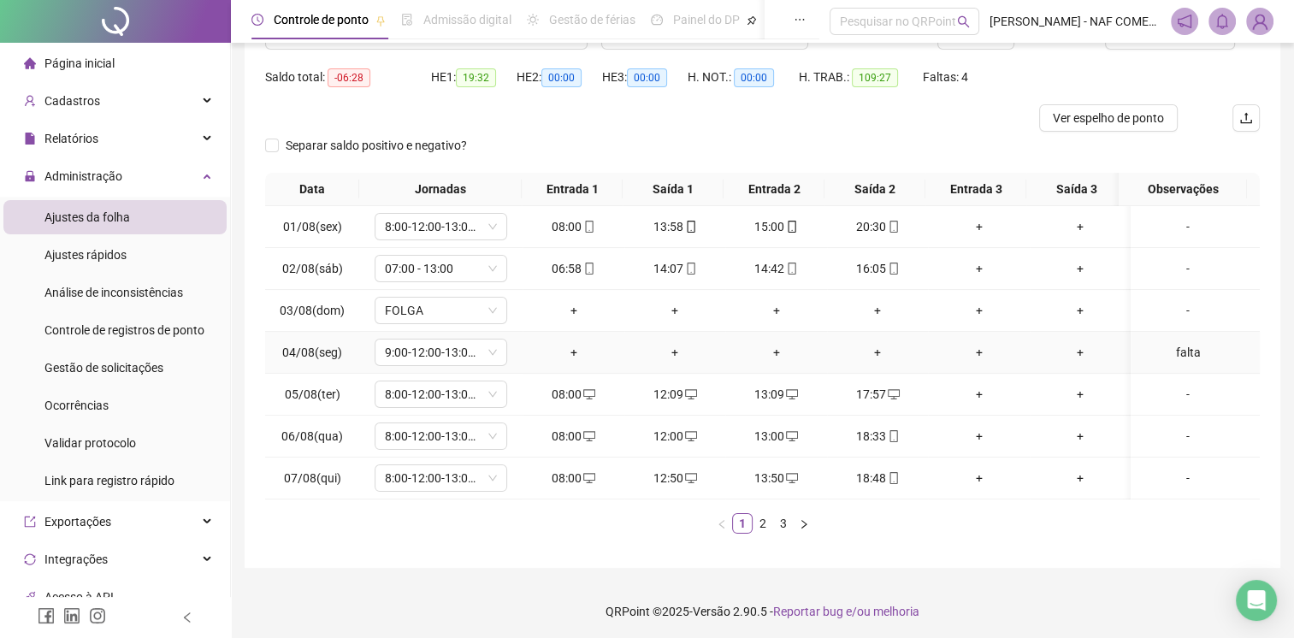
scroll to position [175, 0]
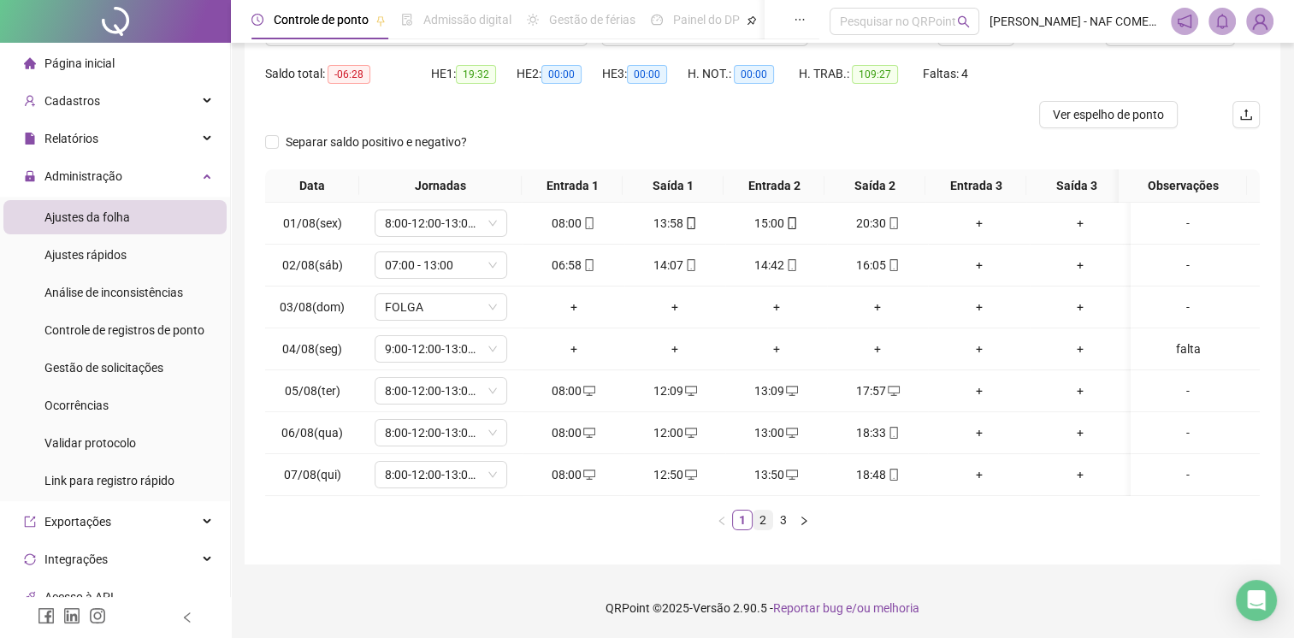
click at [766, 523] on link "2" at bounding box center [763, 520] width 19 height 19
click at [780, 523] on link "3" at bounding box center [783, 520] width 19 height 19
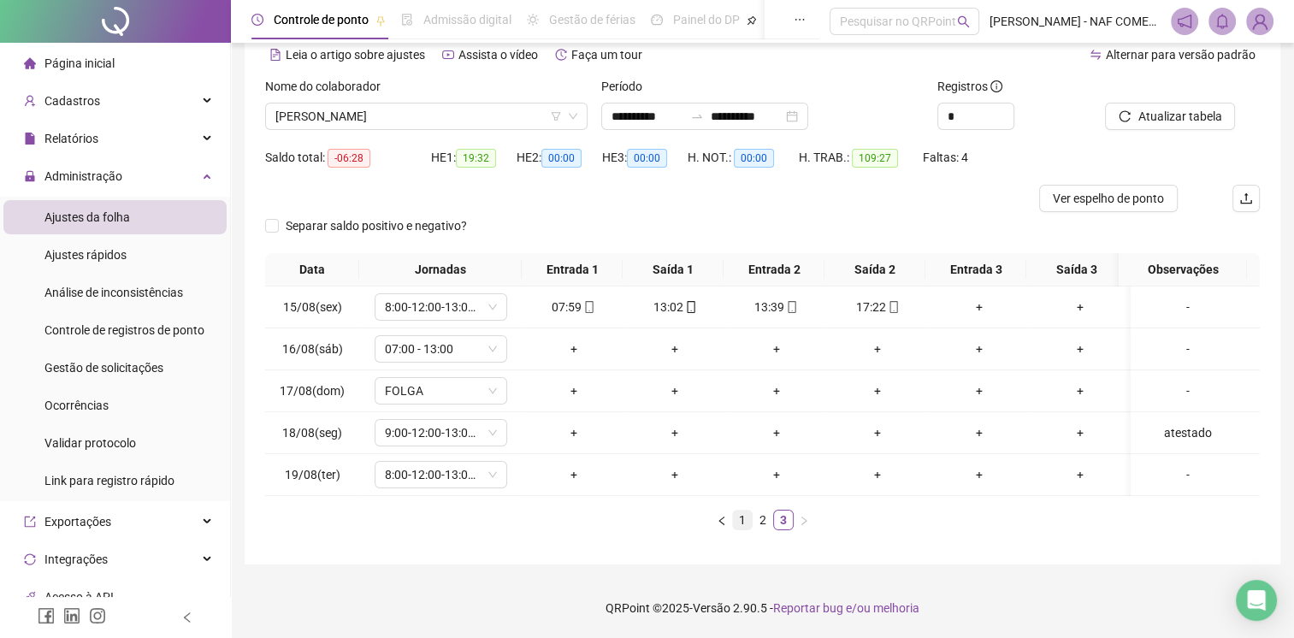
click at [743, 523] on link "1" at bounding box center [742, 520] width 19 height 19
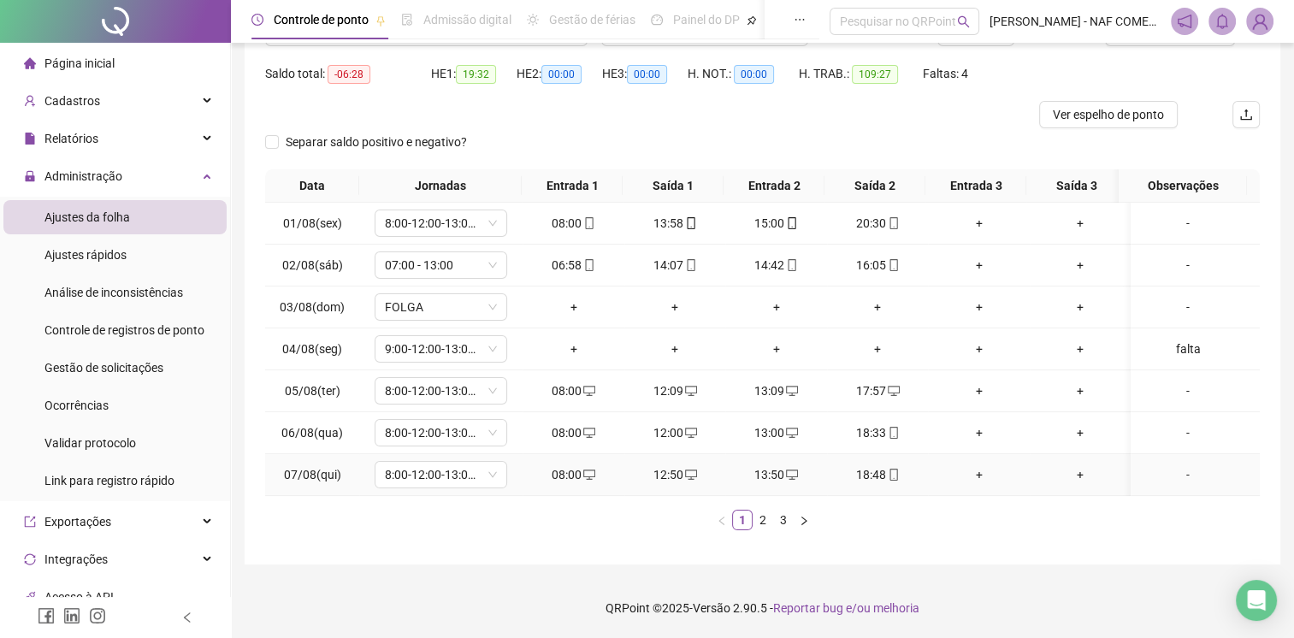
scroll to position [175, 0]
click at [760, 529] on link "2" at bounding box center [763, 520] width 19 height 19
click at [778, 520] on link "3" at bounding box center [783, 520] width 19 height 19
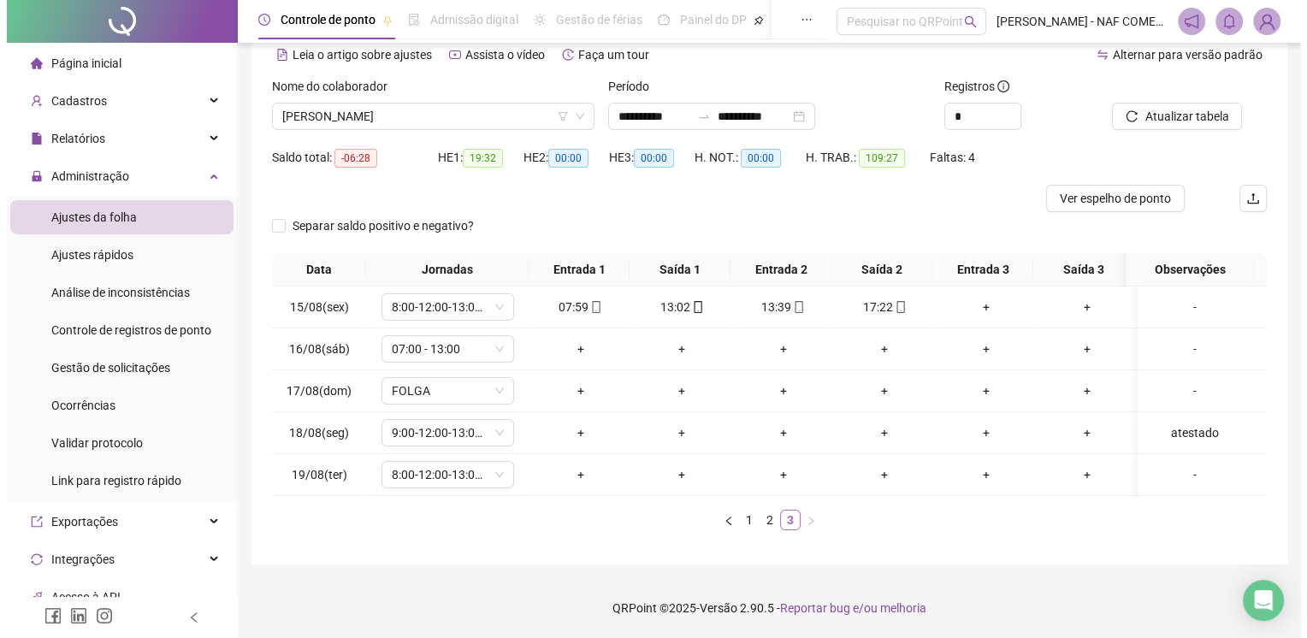
scroll to position [92, 0]
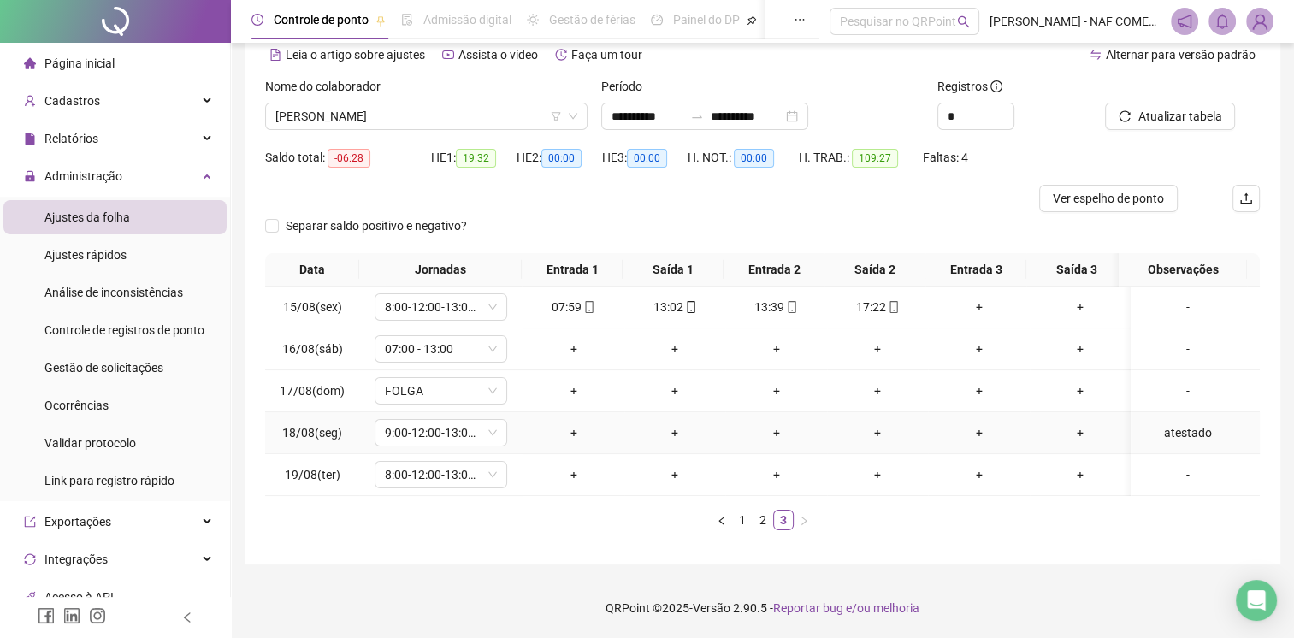
click at [1190, 426] on div "atestado" at bounding box center [1188, 432] width 101 height 19
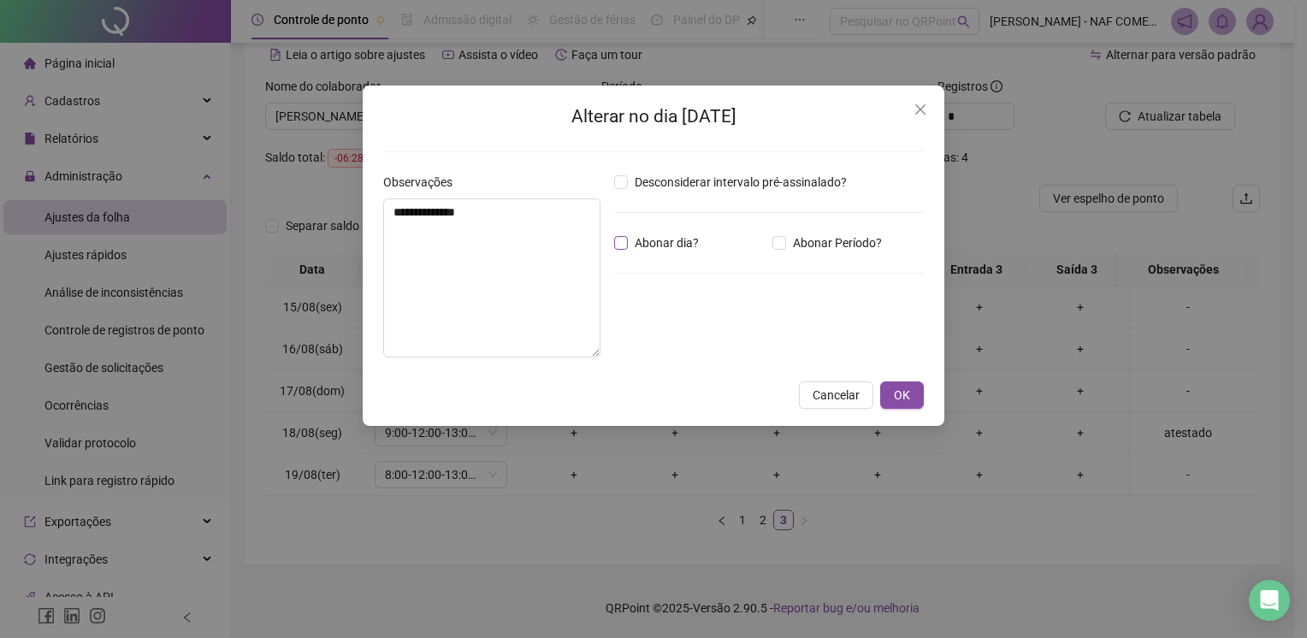
click at [628, 243] on span "Abonar dia?" at bounding box center [667, 243] width 78 height 19
click at [896, 390] on span "OK" at bounding box center [902, 395] width 16 height 19
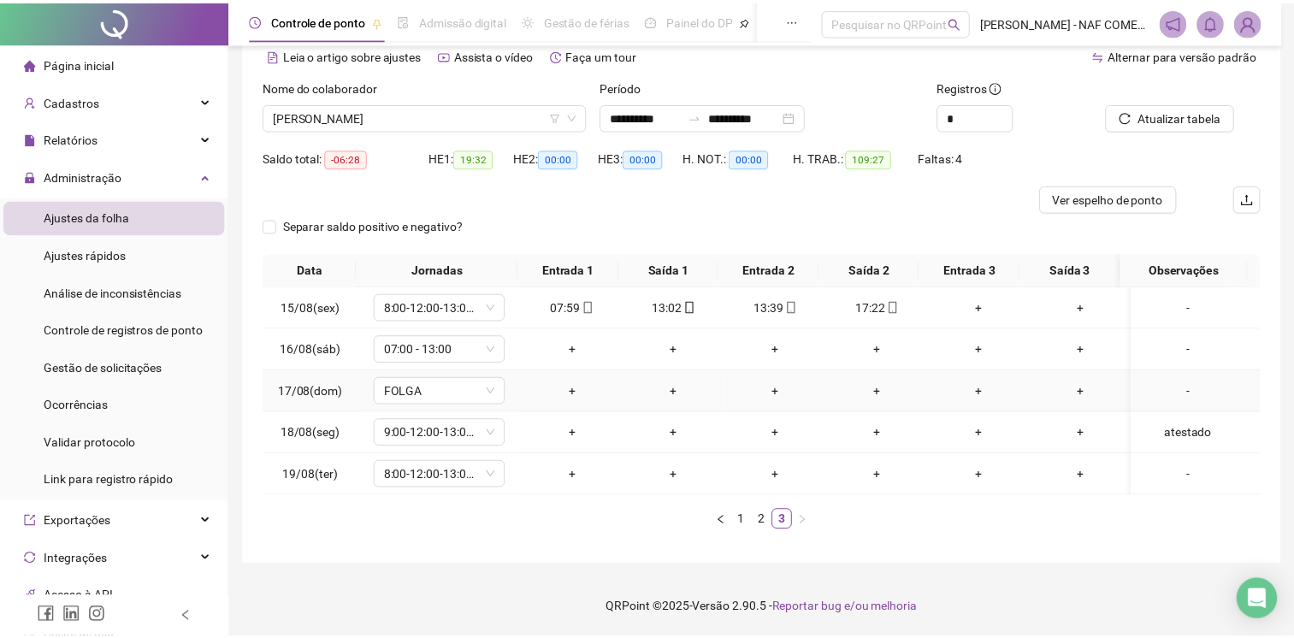
scroll to position [79, 0]
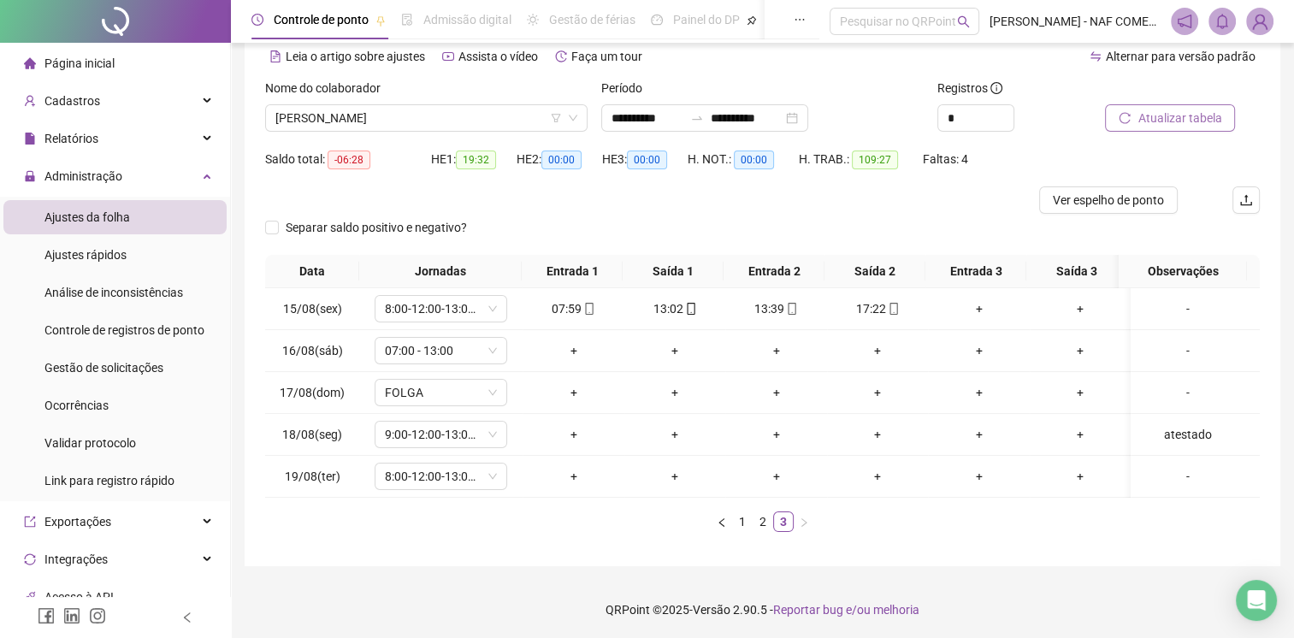
click at [1130, 113] on icon "reload" at bounding box center [1125, 118] width 12 height 12
click at [486, 116] on span "[PERSON_NAME]" at bounding box center [426, 118] width 302 height 26
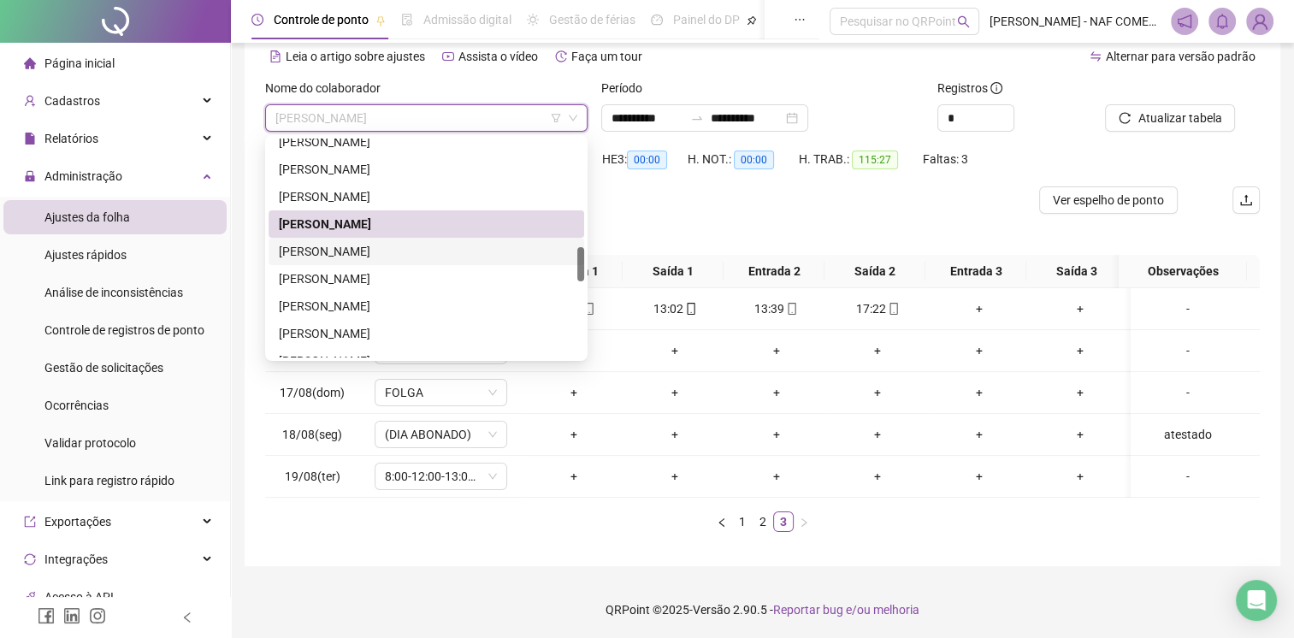
click at [404, 256] on div "[PERSON_NAME]" at bounding box center [426, 251] width 295 height 19
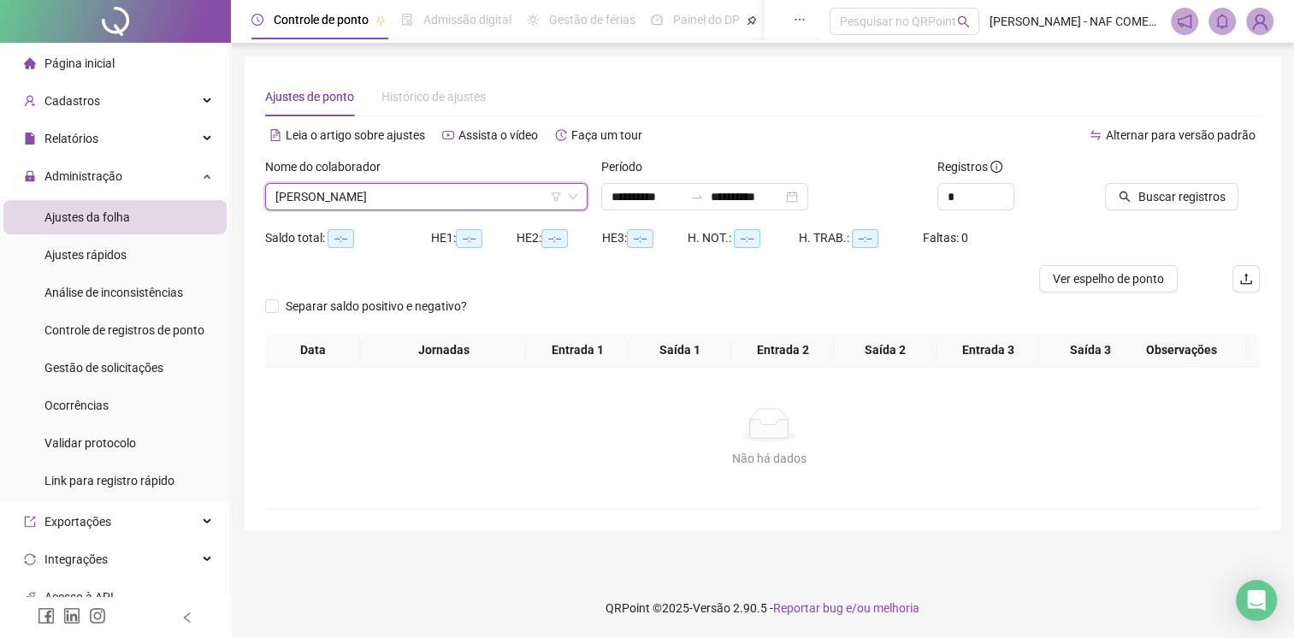
scroll to position [0, 0]
click at [1174, 202] on span "Buscar registros" at bounding box center [1192, 196] width 87 height 19
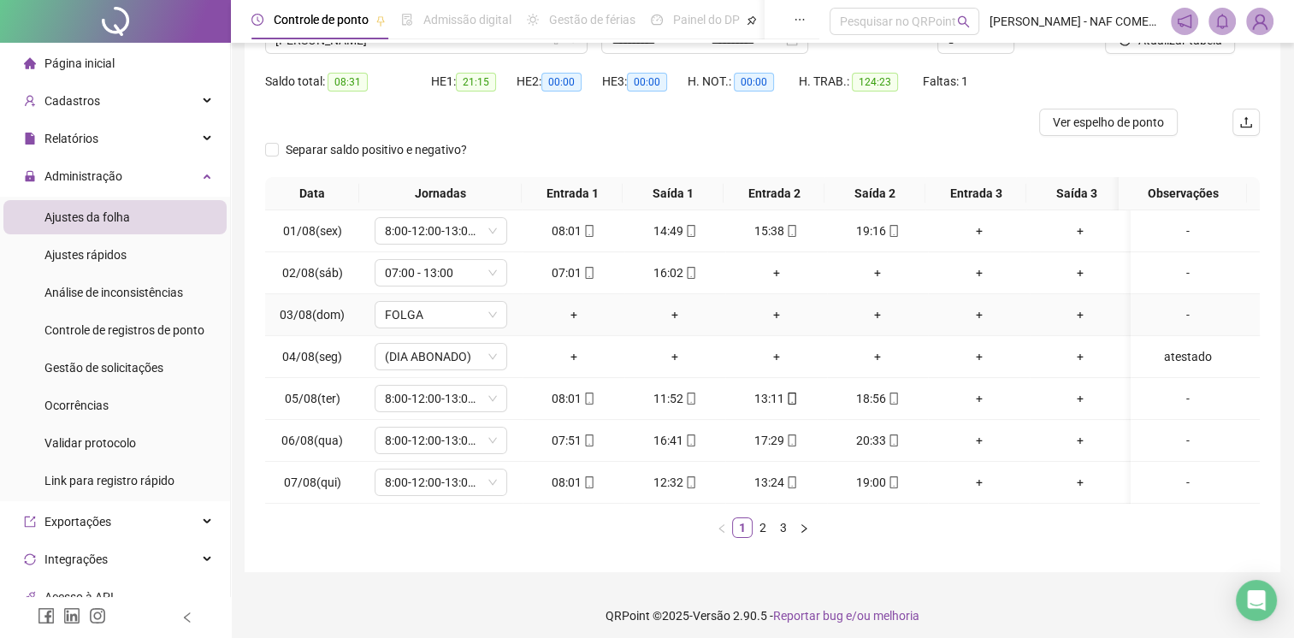
scroll to position [175, 0]
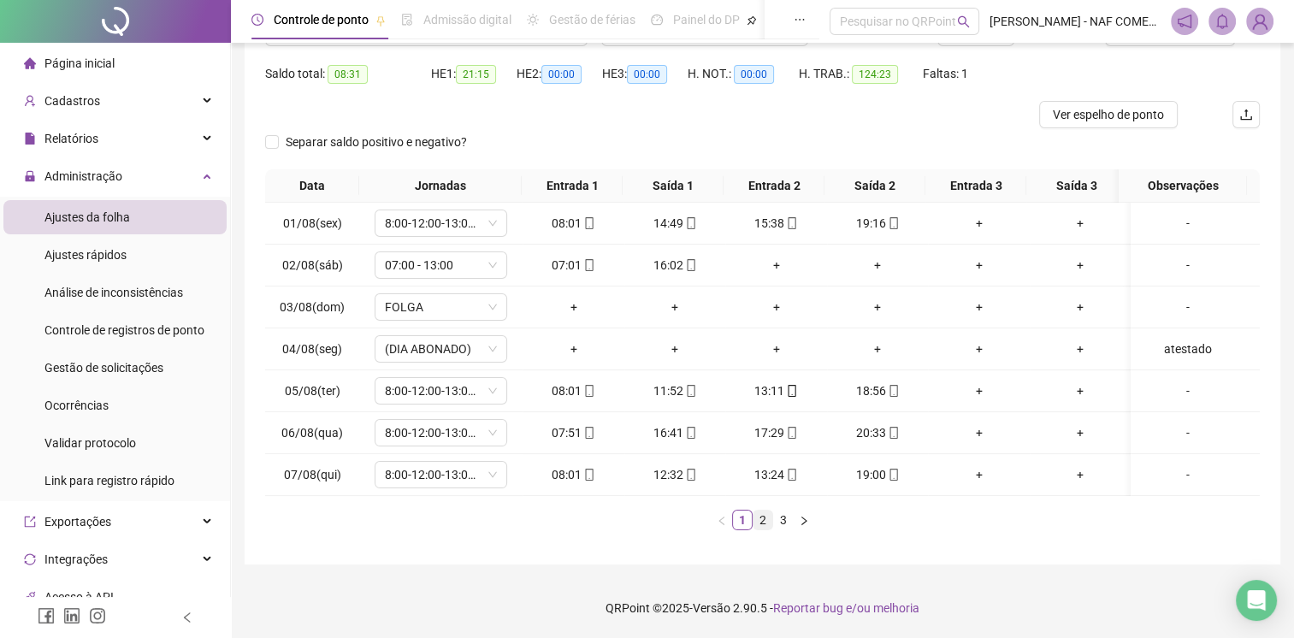
click at [761, 529] on link "2" at bounding box center [763, 520] width 19 height 19
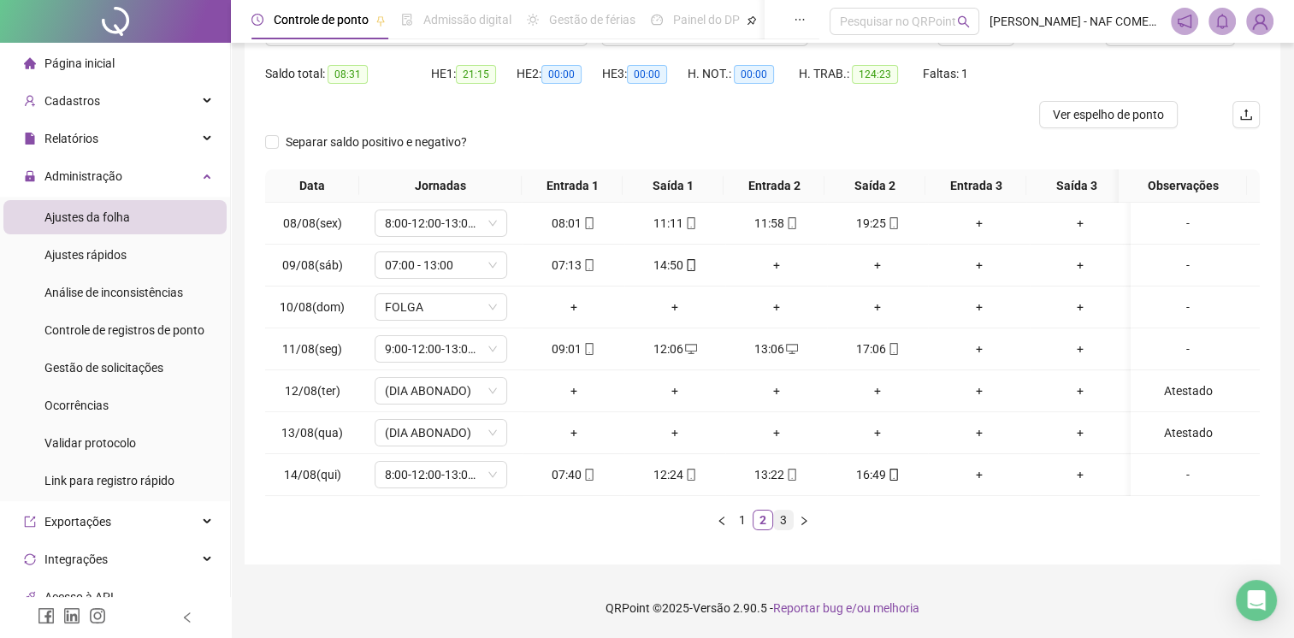
click at [785, 520] on link "3" at bounding box center [783, 520] width 19 height 19
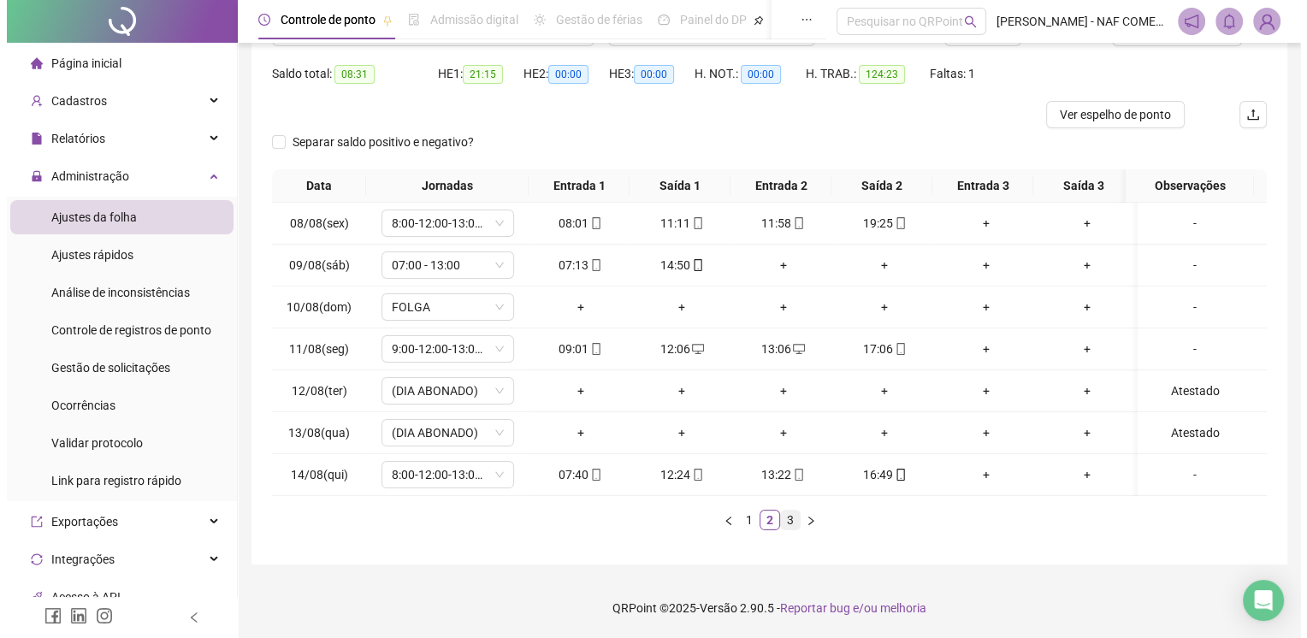
scroll to position [92, 0]
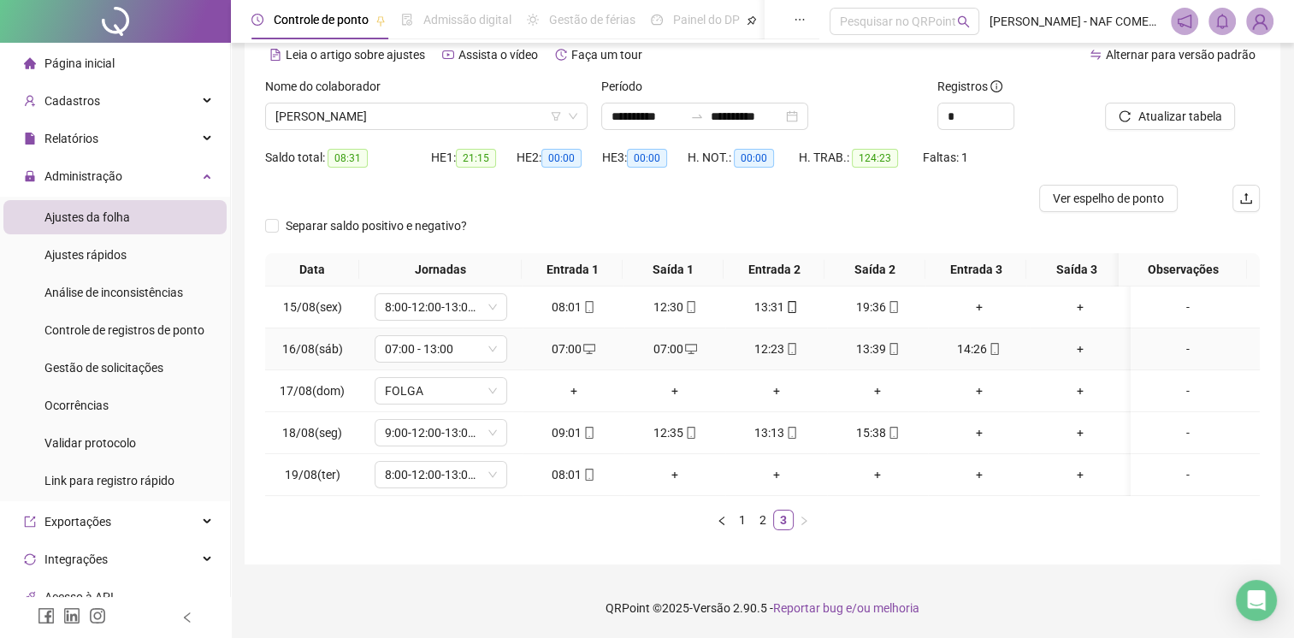
click at [672, 340] on div "07:00" at bounding box center [675, 349] width 88 height 19
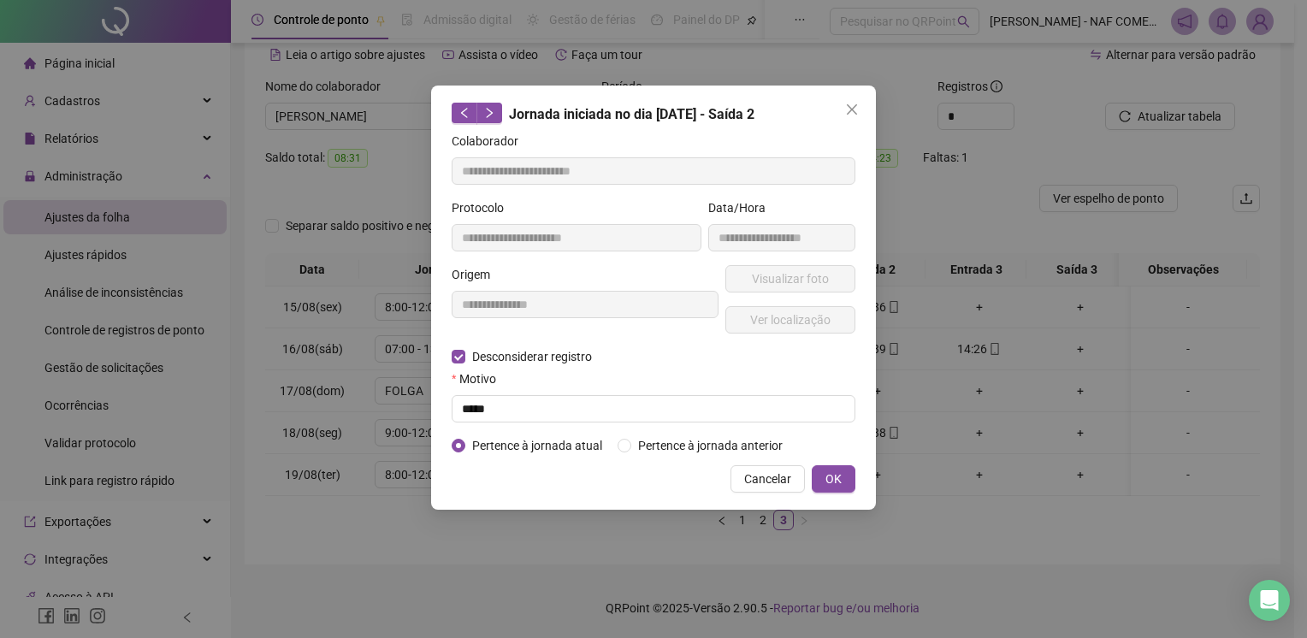
type input "**********"
click at [494, 409] on input "text" at bounding box center [654, 408] width 404 height 27
type input "*"
click at [828, 470] on span "OK" at bounding box center [833, 479] width 16 height 19
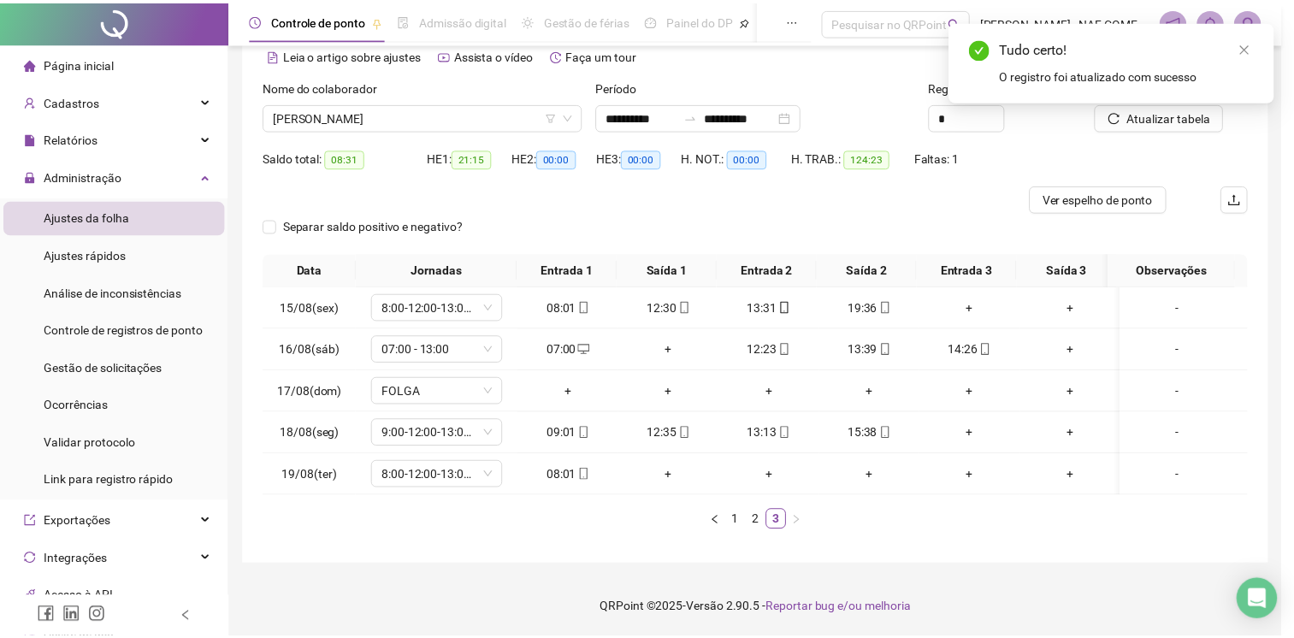
scroll to position [79, 0]
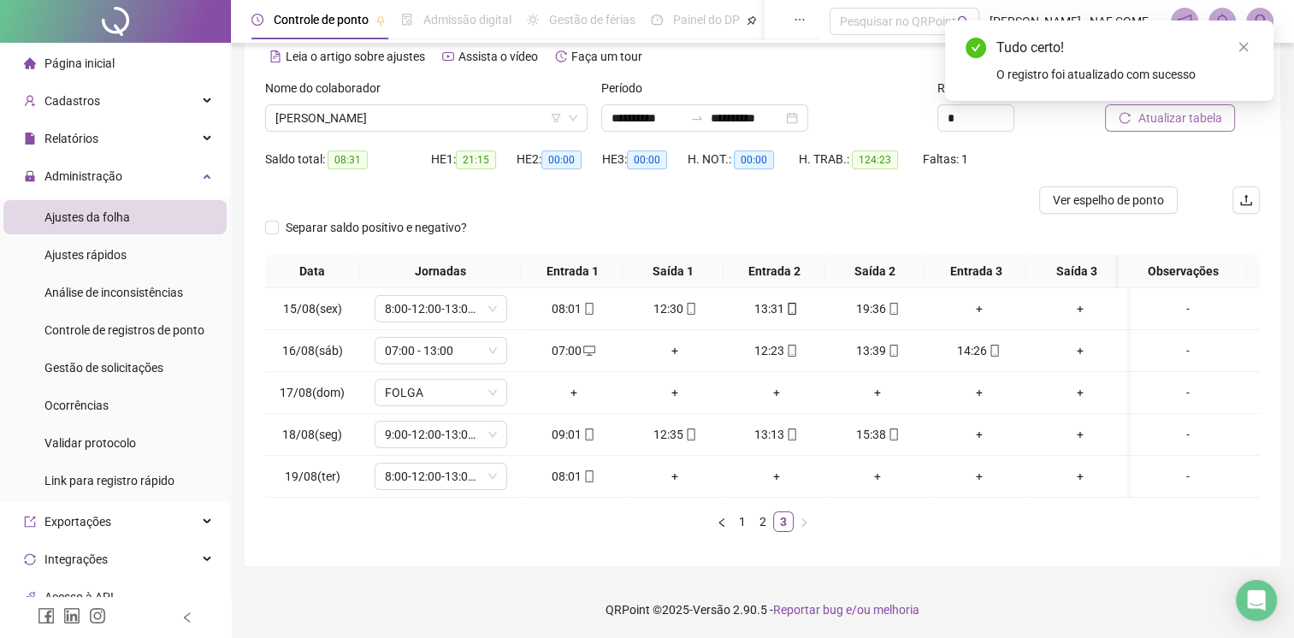
click at [1147, 121] on span "Atualizar tabela" at bounding box center [1180, 118] width 84 height 19
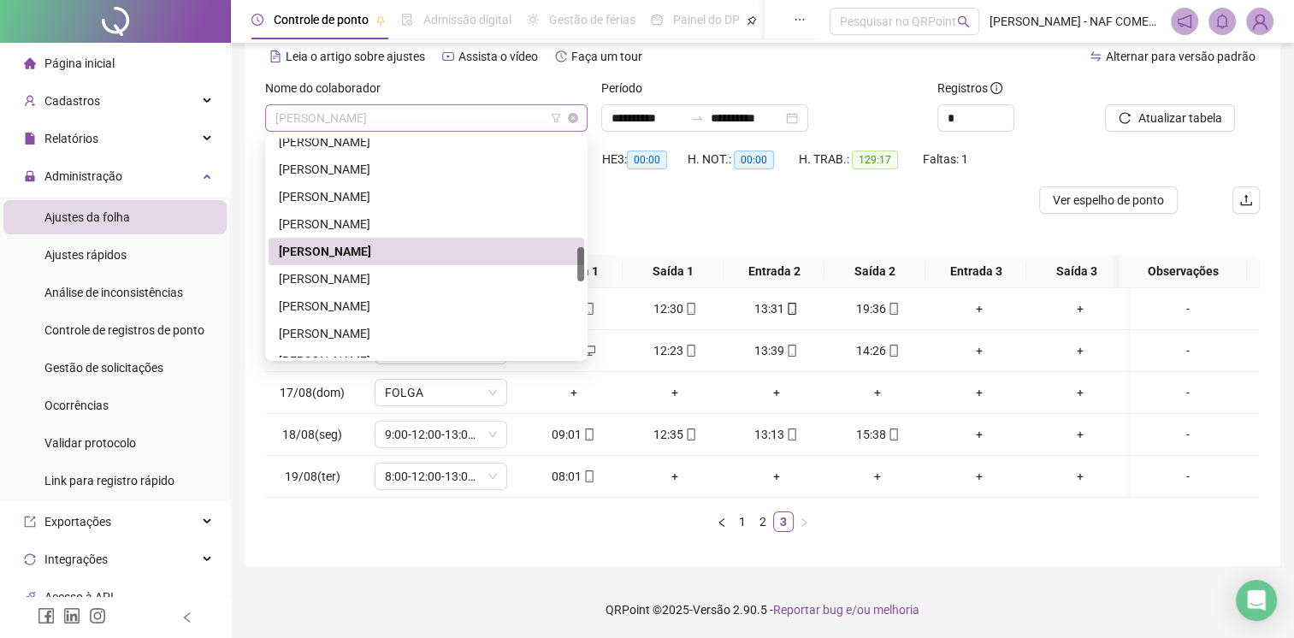
click at [452, 112] on span "[PERSON_NAME]" at bounding box center [426, 118] width 302 height 26
click at [387, 281] on div "[PERSON_NAME]" at bounding box center [426, 278] width 295 height 19
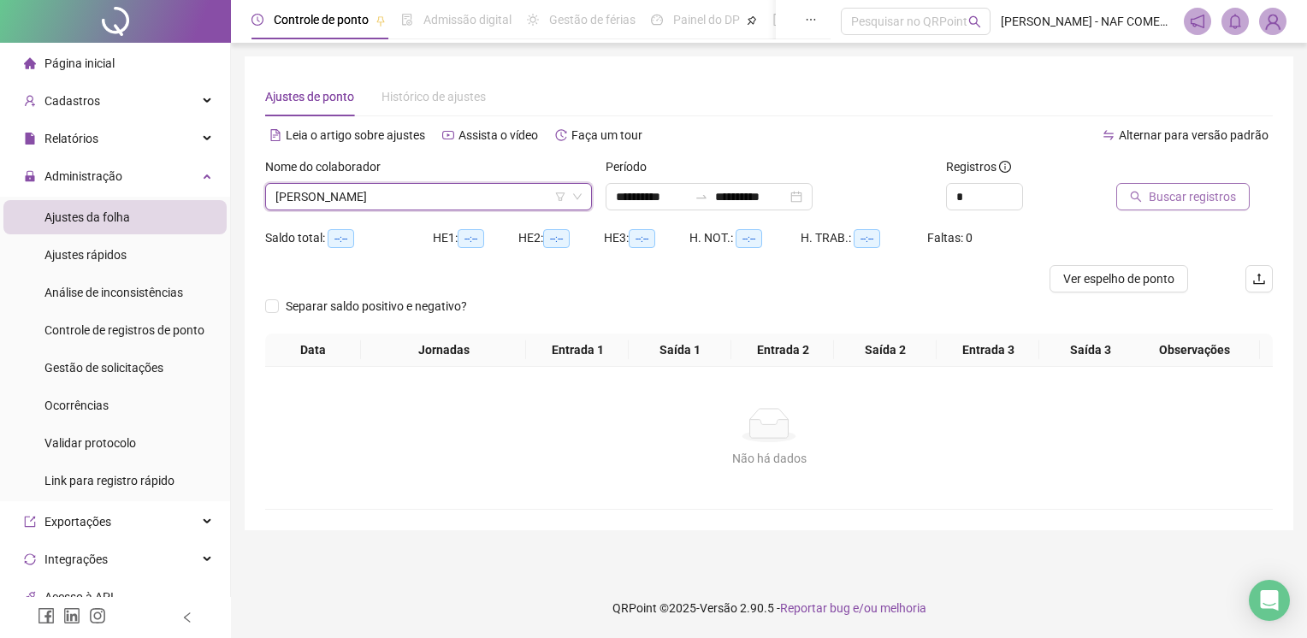
click at [1204, 203] on span "Buscar registros" at bounding box center [1192, 196] width 87 height 19
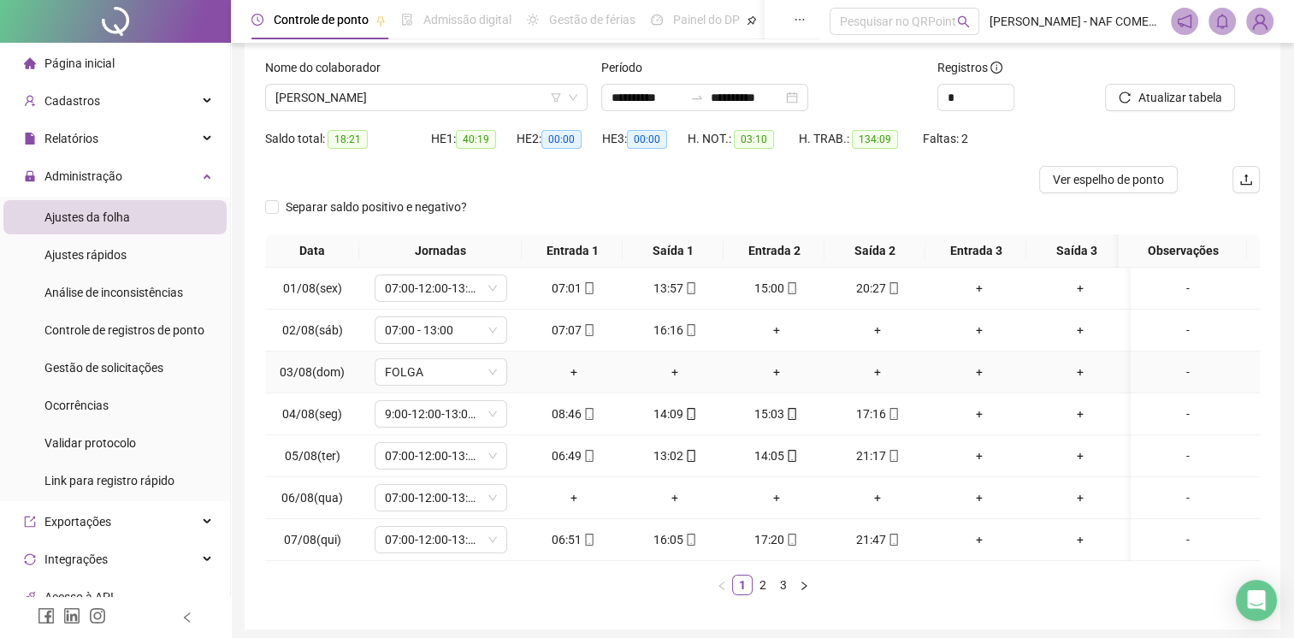
scroll to position [175, 0]
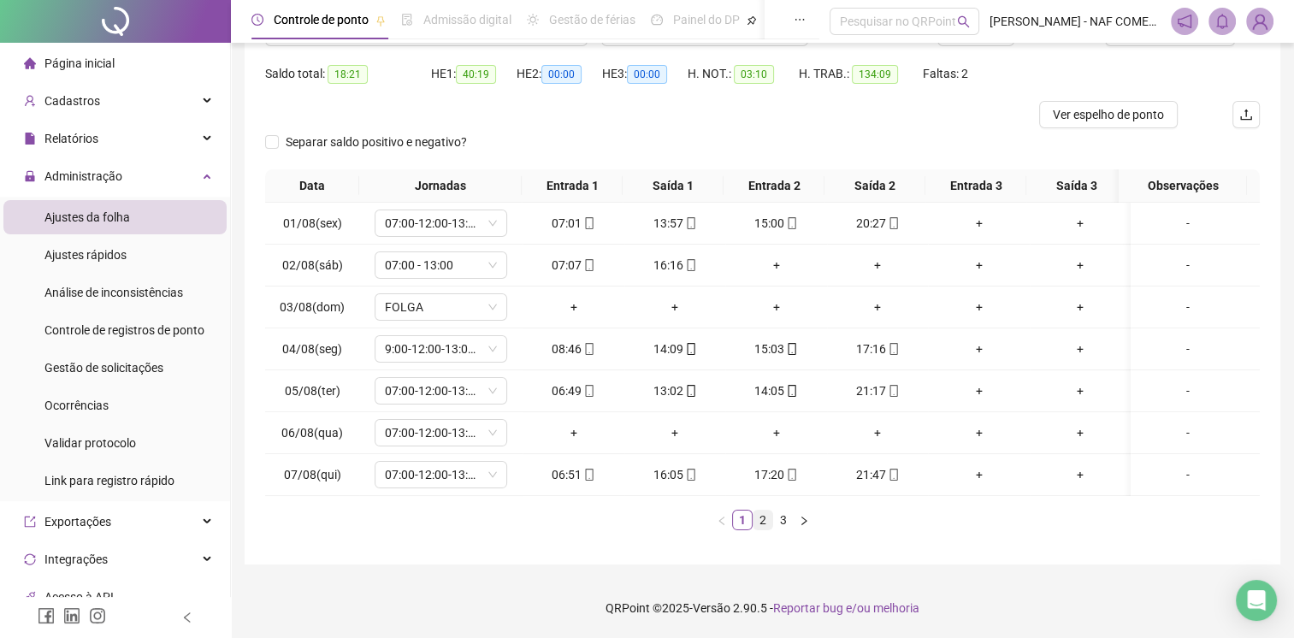
click at [766, 523] on link "2" at bounding box center [763, 520] width 19 height 19
click at [780, 516] on link "3" at bounding box center [783, 520] width 19 height 19
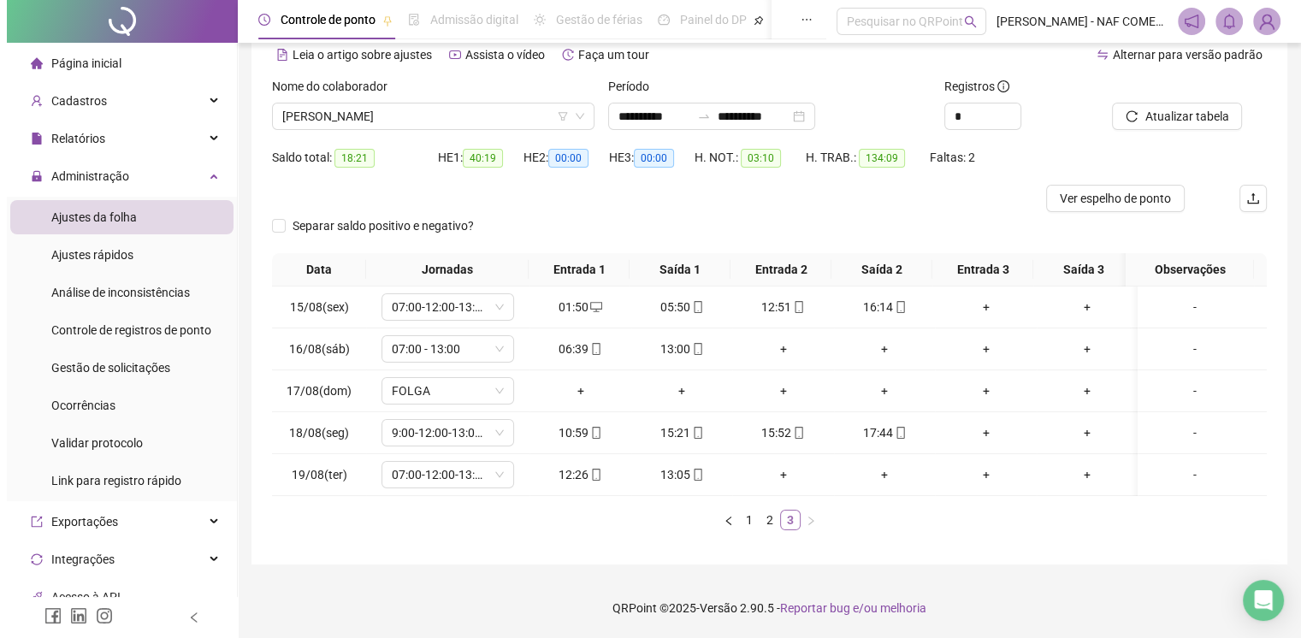
scroll to position [92, 0]
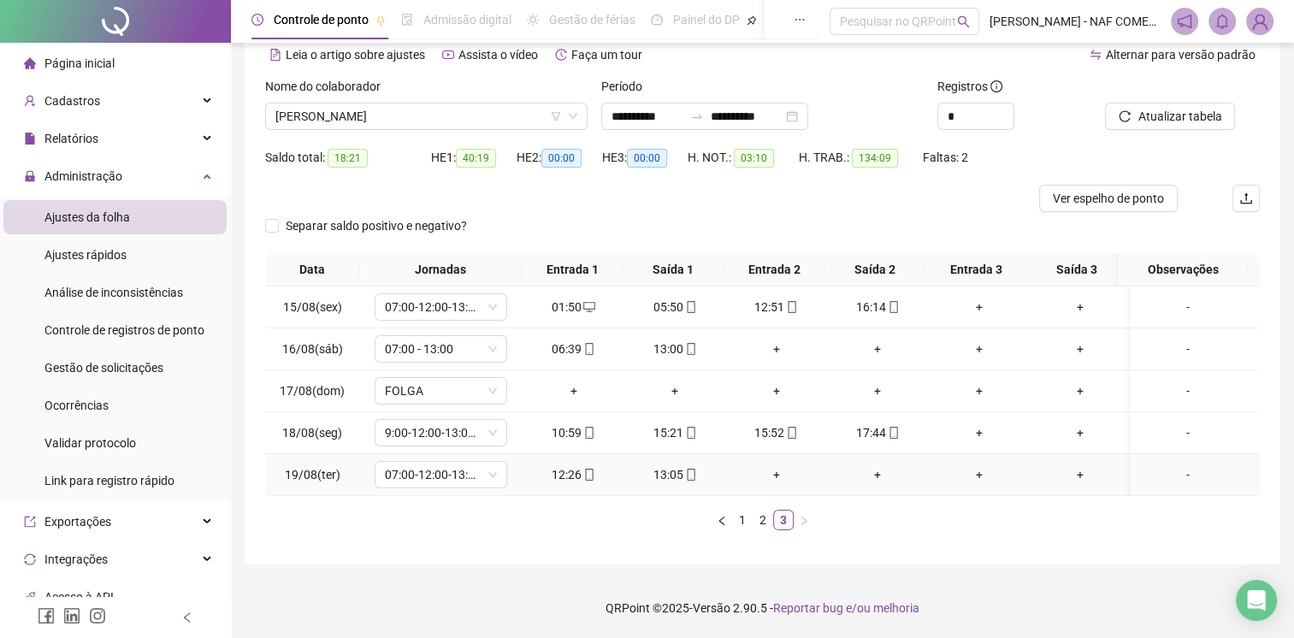
click at [974, 465] on div "+" at bounding box center [979, 474] width 88 height 19
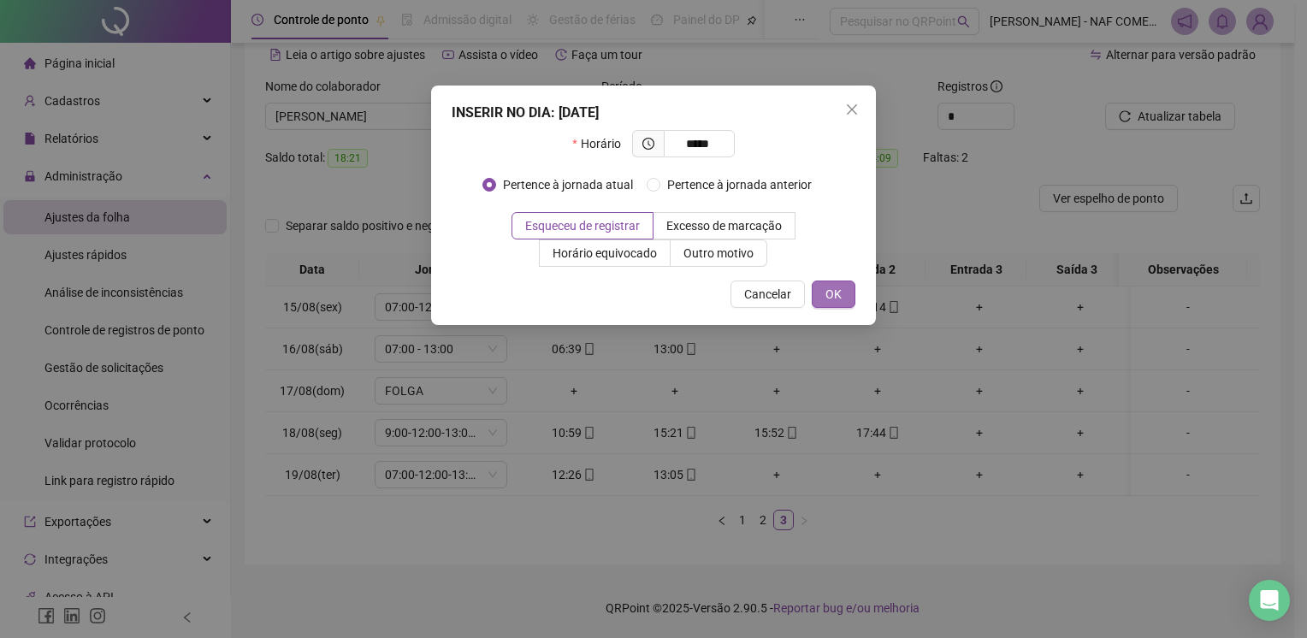
type input "*****"
click at [847, 303] on button "OK" at bounding box center [834, 294] width 44 height 27
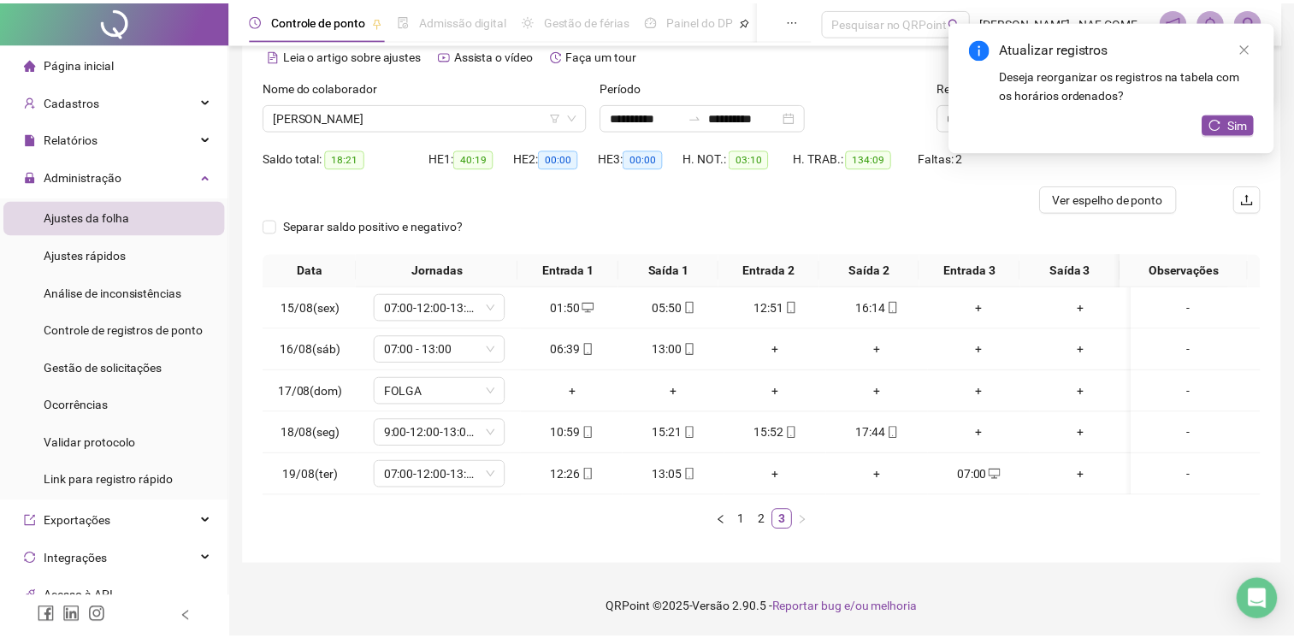
scroll to position [79, 0]
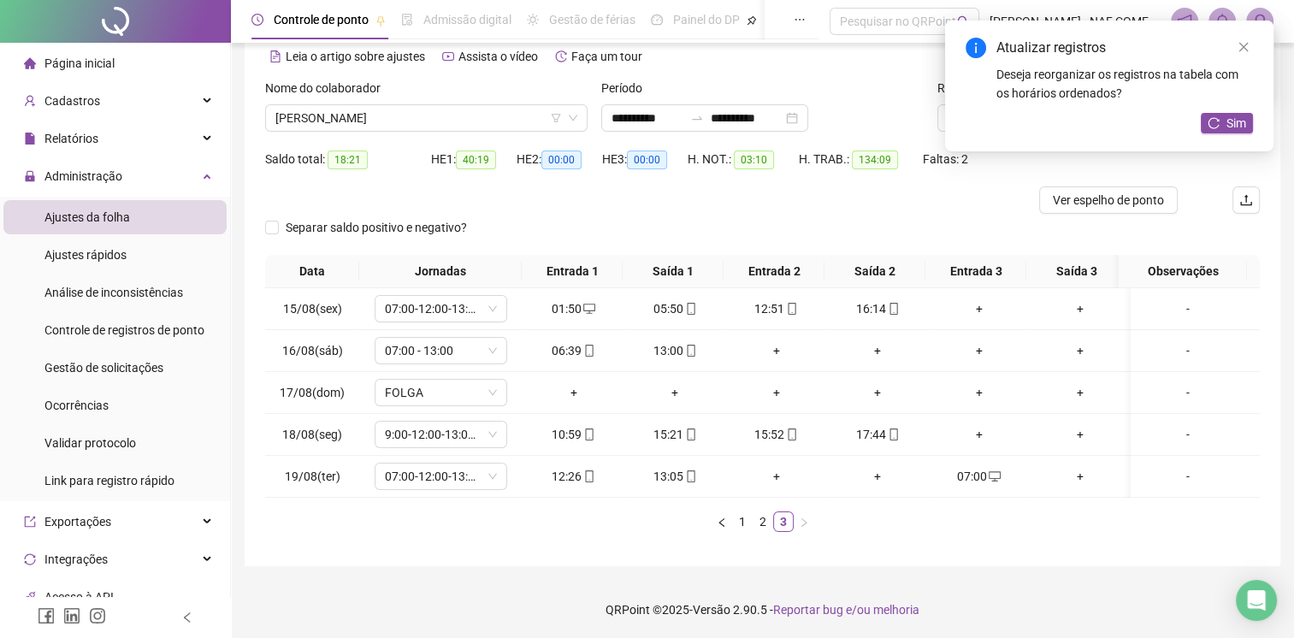
click at [1227, 110] on div "Atualizar registros Deseja reorganizar os registros na tabela com os horários o…" at bounding box center [1109, 86] width 328 height 131
click at [1227, 121] on span "Sim" at bounding box center [1237, 123] width 20 height 19
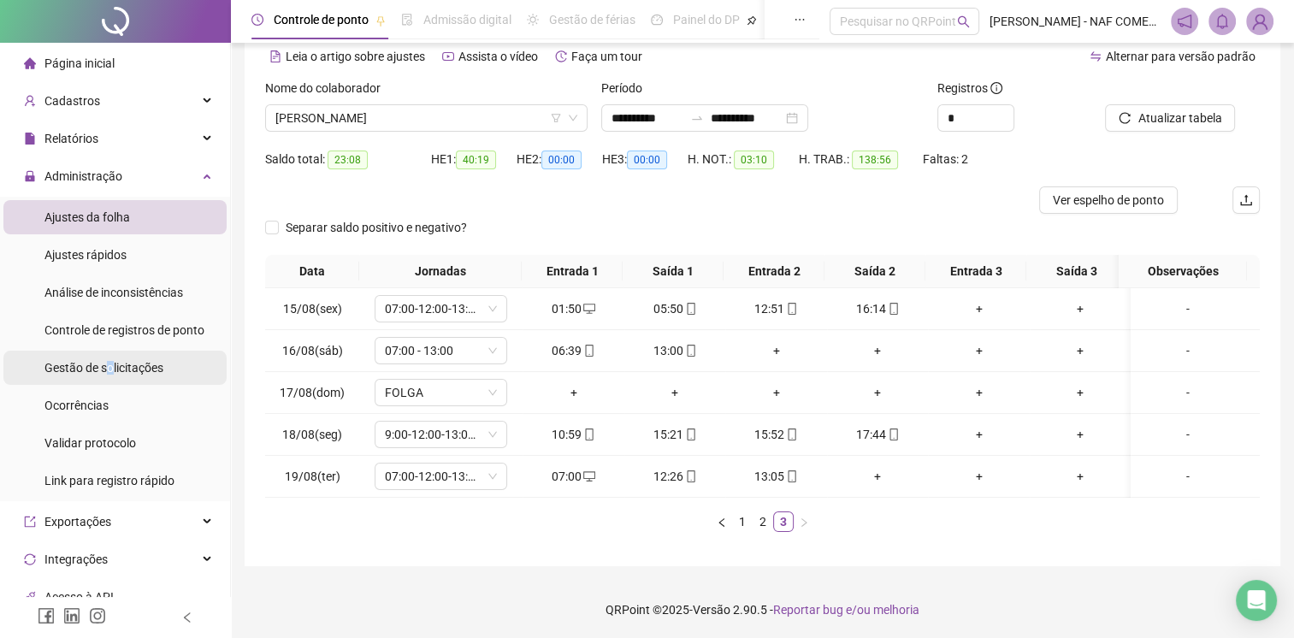
click at [109, 371] on span "Gestão de solicitações" at bounding box center [103, 368] width 119 height 14
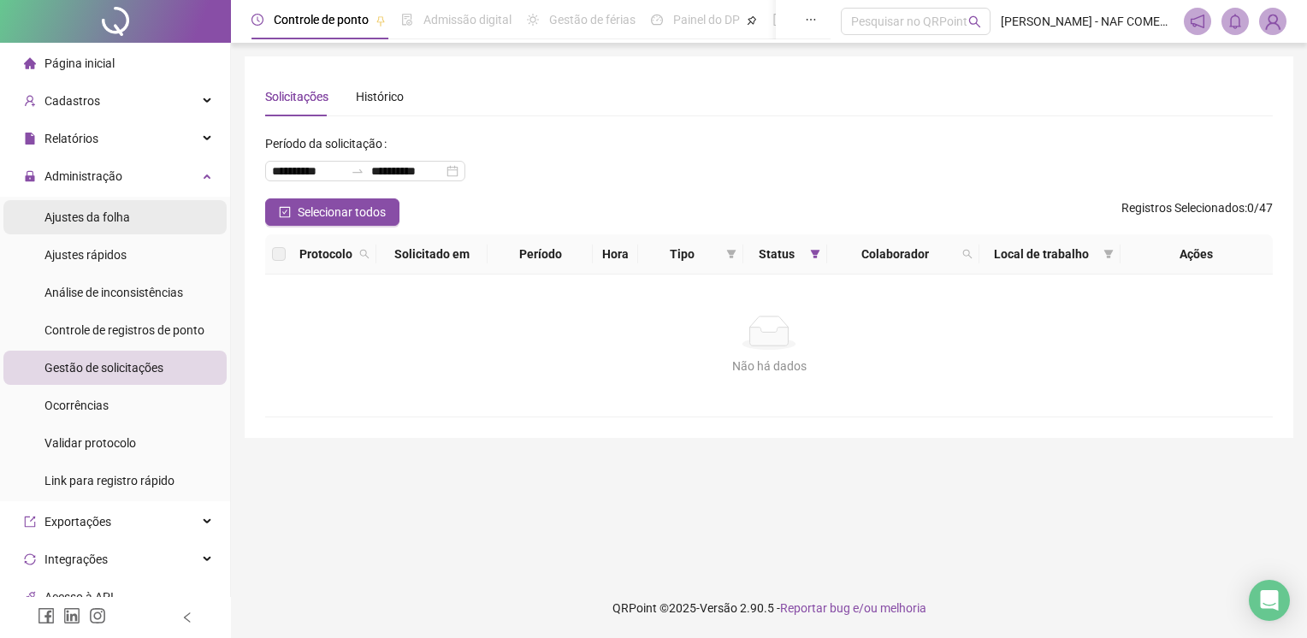
drag, startPoint x: 109, startPoint y: 371, endPoint x: 90, endPoint y: 226, distance: 146.7
click at [90, 226] on div "Ajustes da folha" at bounding box center [87, 217] width 86 height 34
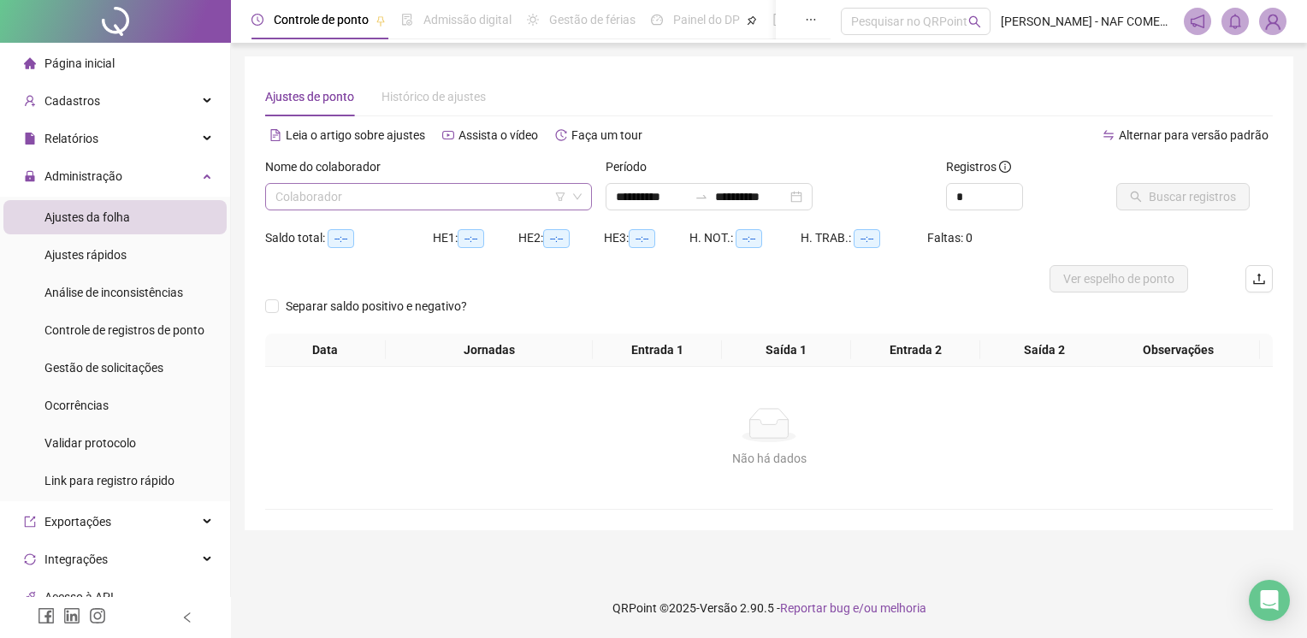
click at [381, 187] on input "search" at bounding box center [420, 197] width 291 height 26
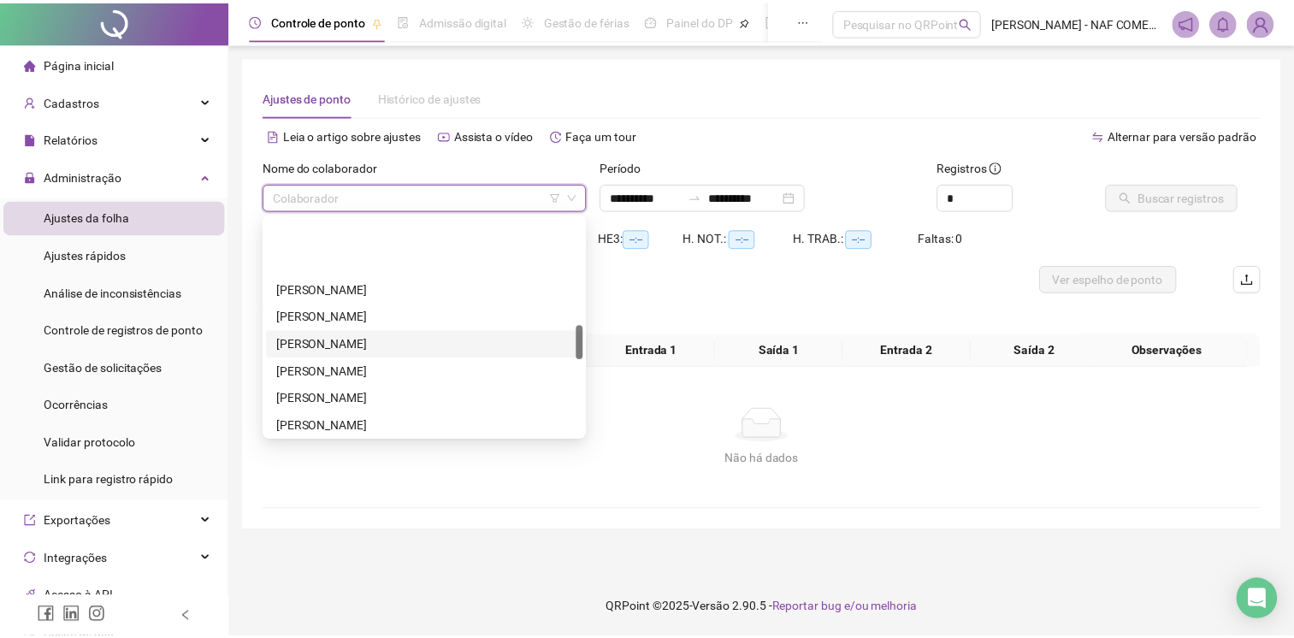
scroll to position [770, 0]
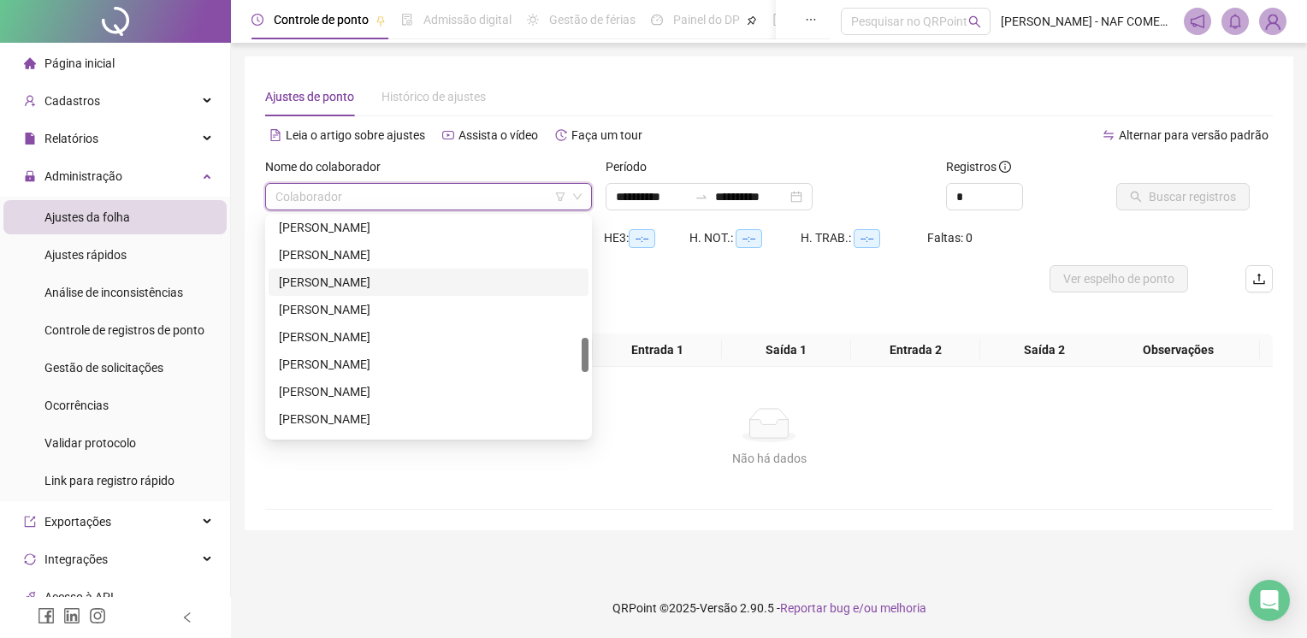
click at [405, 284] on div "[PERSON_NAME]" at bounding box center [428, 282] width 299 height 19
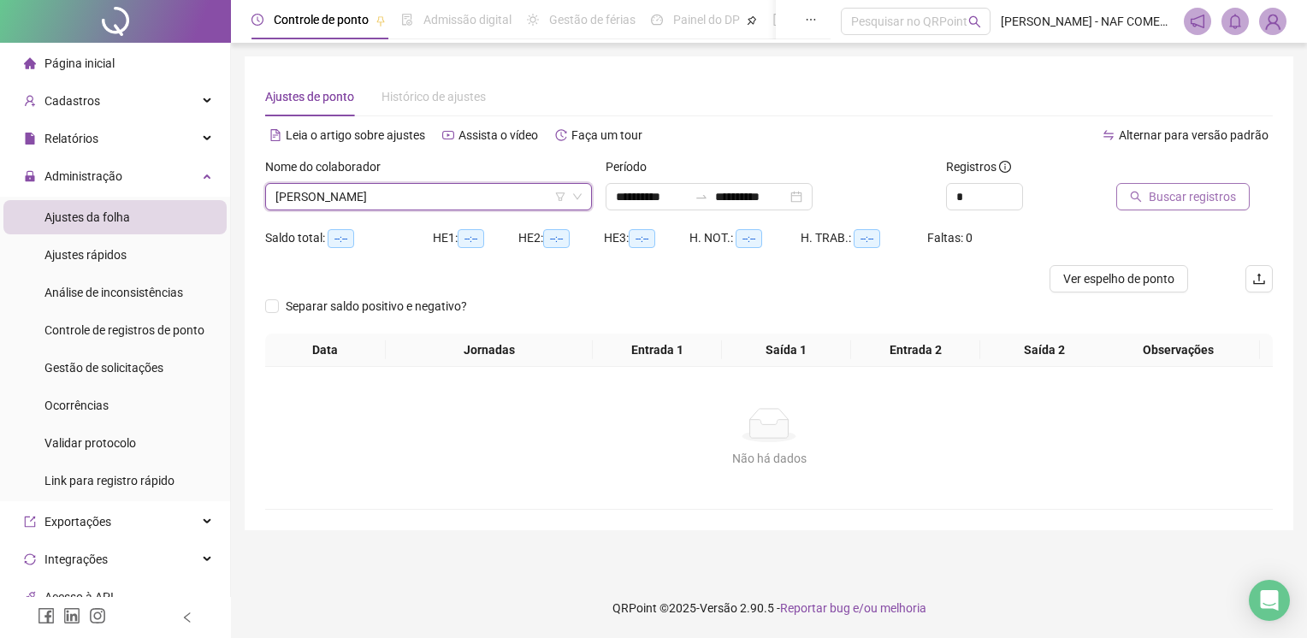
click at [1163, 195] on span "Buscar registros" at bounding box center [1192, 196] width 87 height 19
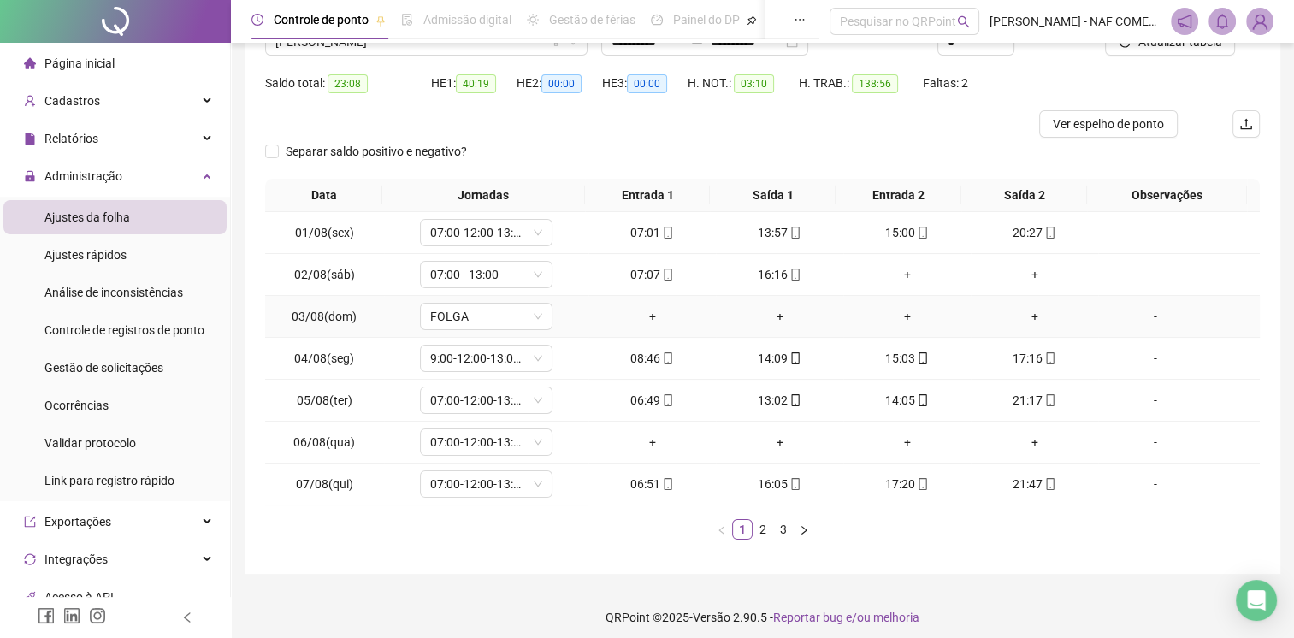
scroll to position [163, 0]
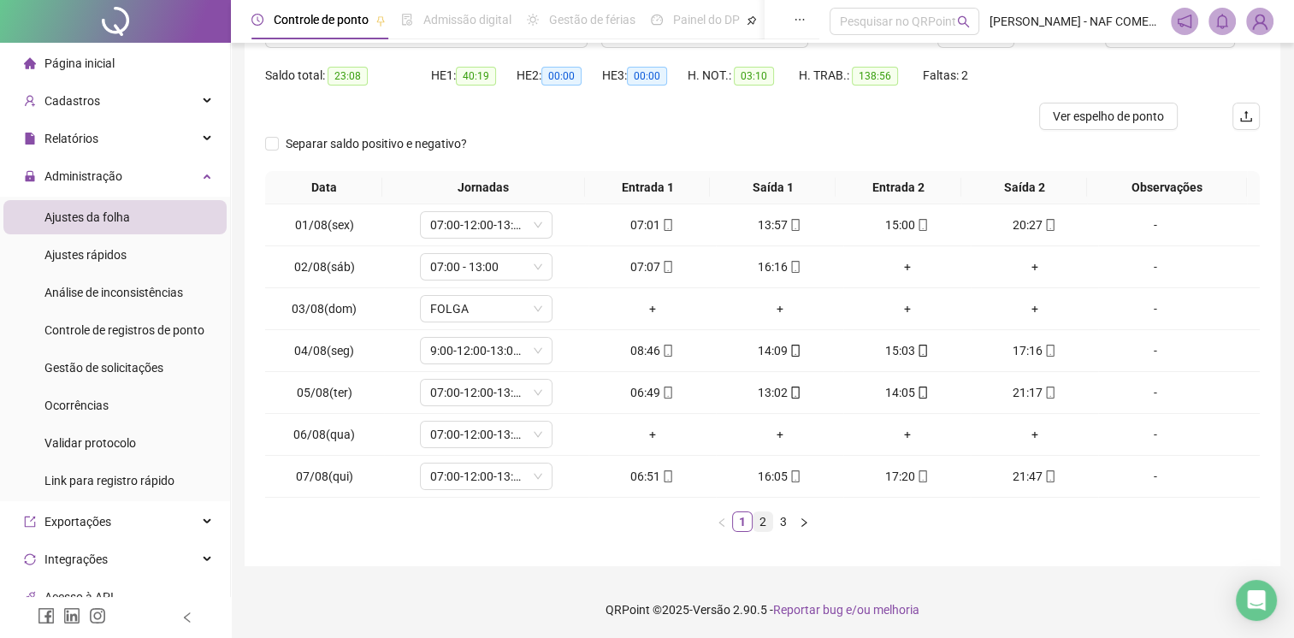
click at [765, 517] on link "2" at bounding box center [763, 521] width 19 height 19
click at [784, 517] on link "3" at bounding box center [783, 521] width 19 height 19
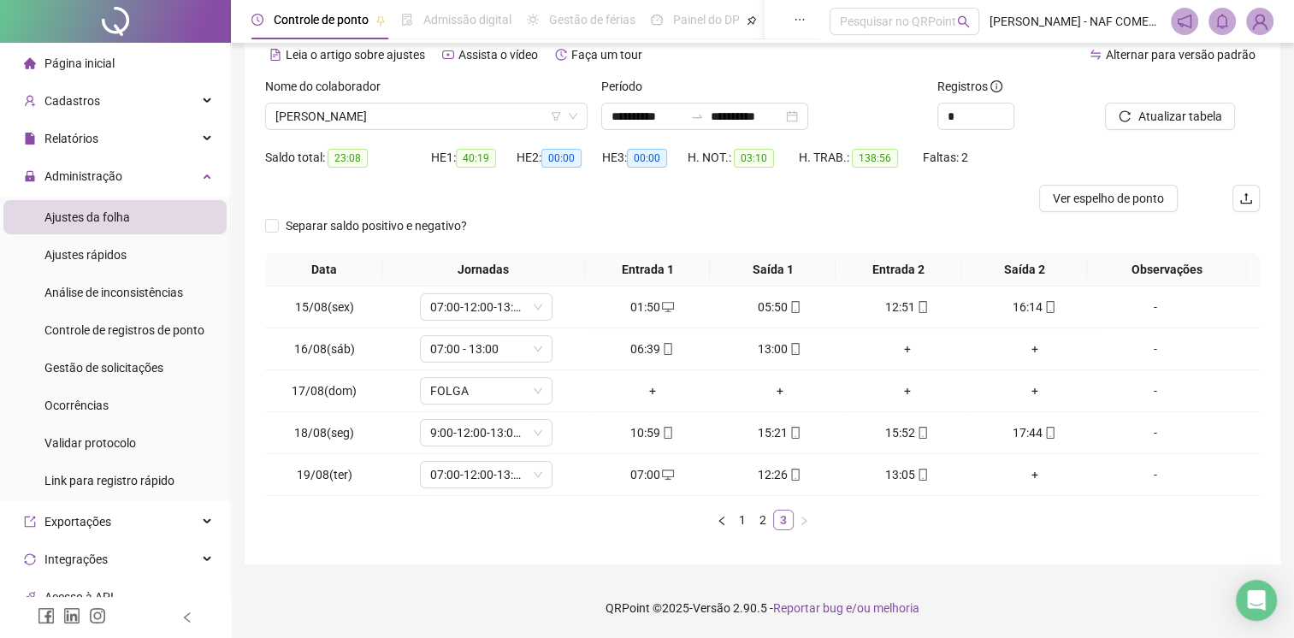
scroll to position [79, 0]
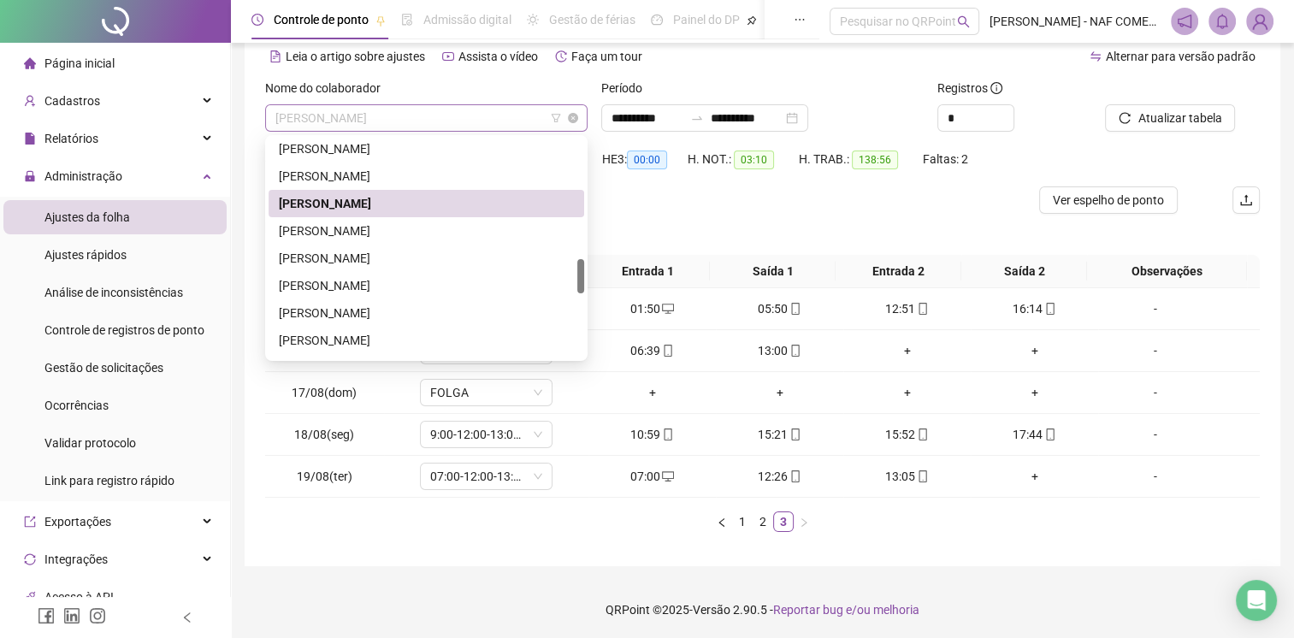
click at [471, 109] on span "[PERSON_NAME]" at bounding box center [426, 118] width 302 height 26
click at [742, 526] on link "1" at bounding box center [742, 521] width 19 height 19
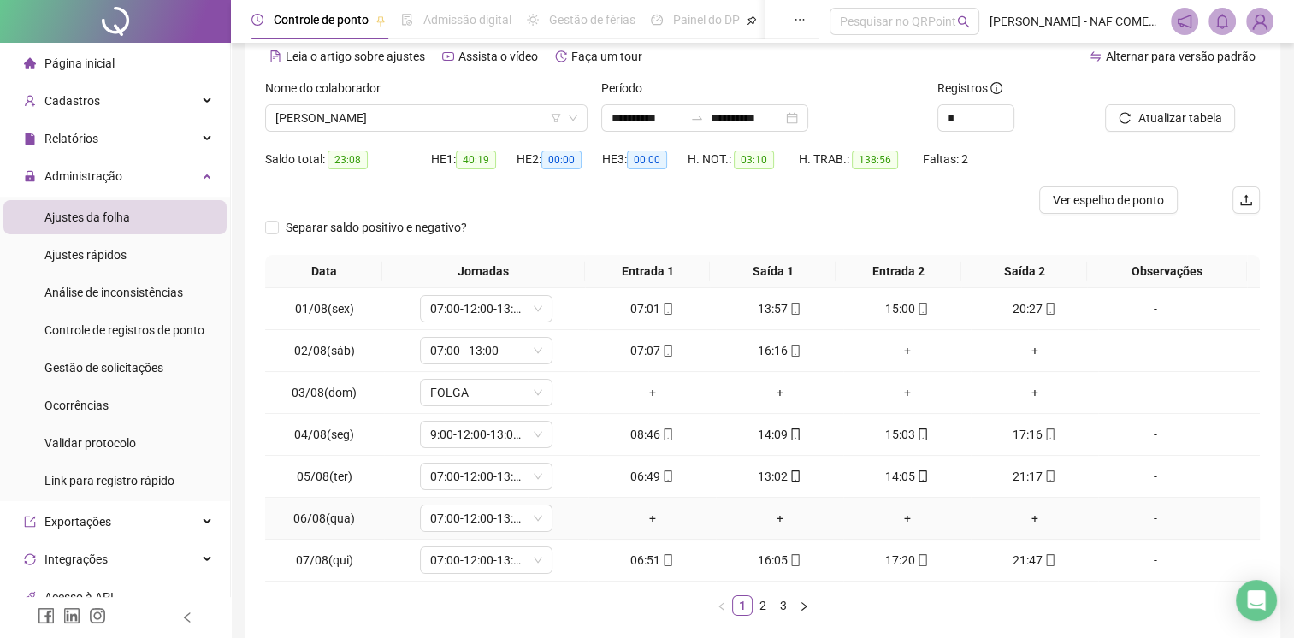
click at [1150, 516] on div "-" at bounding box center [1155, 518] width 101 height 19
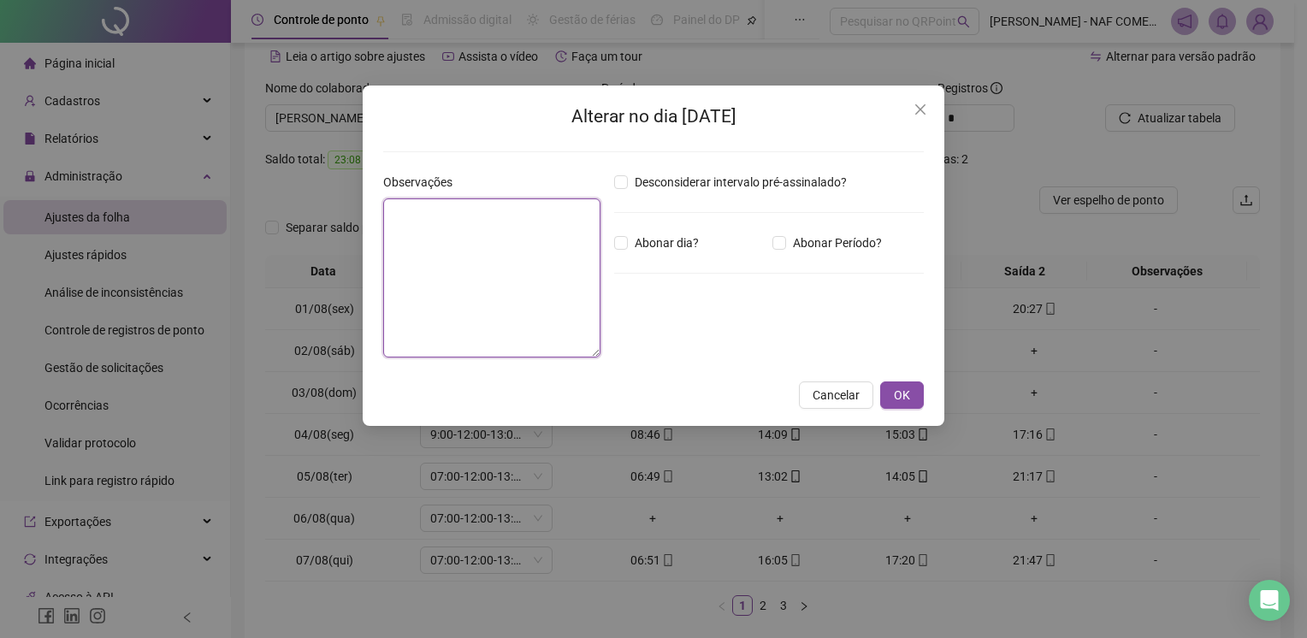
click at [529, 250] on textarea at bounding box center [491, 277] width 217 height 159
type textarea "*****"
click at [902, 395] on span "OK" at bounding box center [902, 395] width 16 height 19
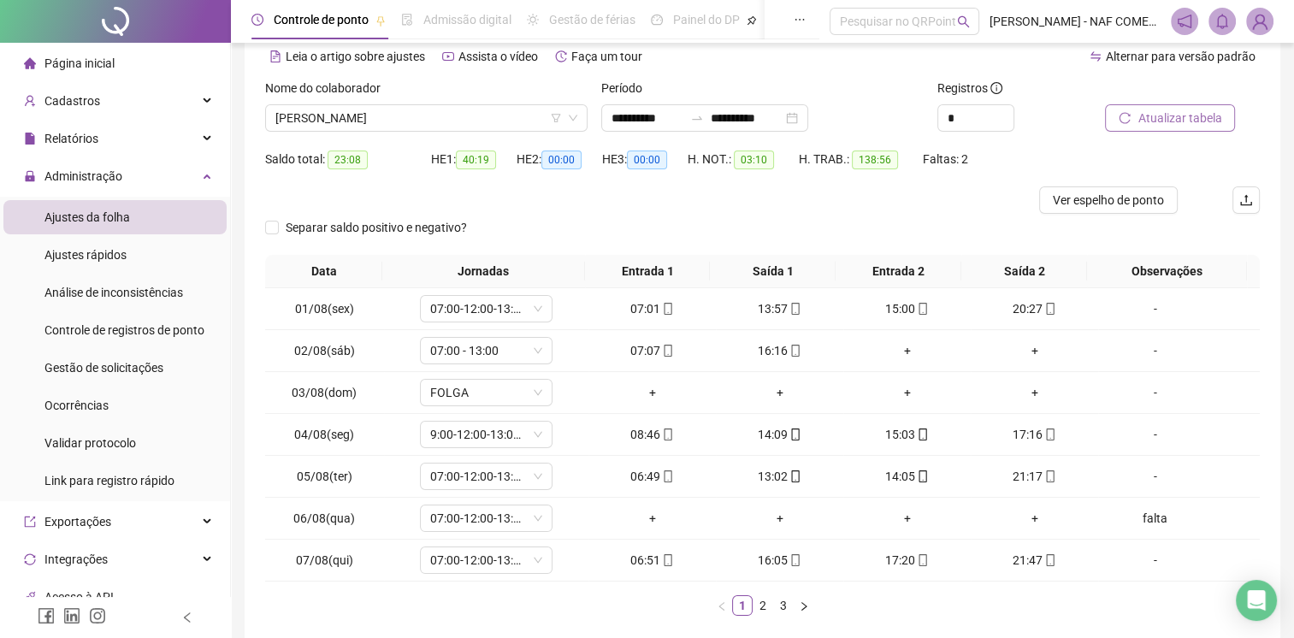
click at [1165, 118] on span "Atualizar tabela" at bounding box center [1180, 118] width 84 height 19
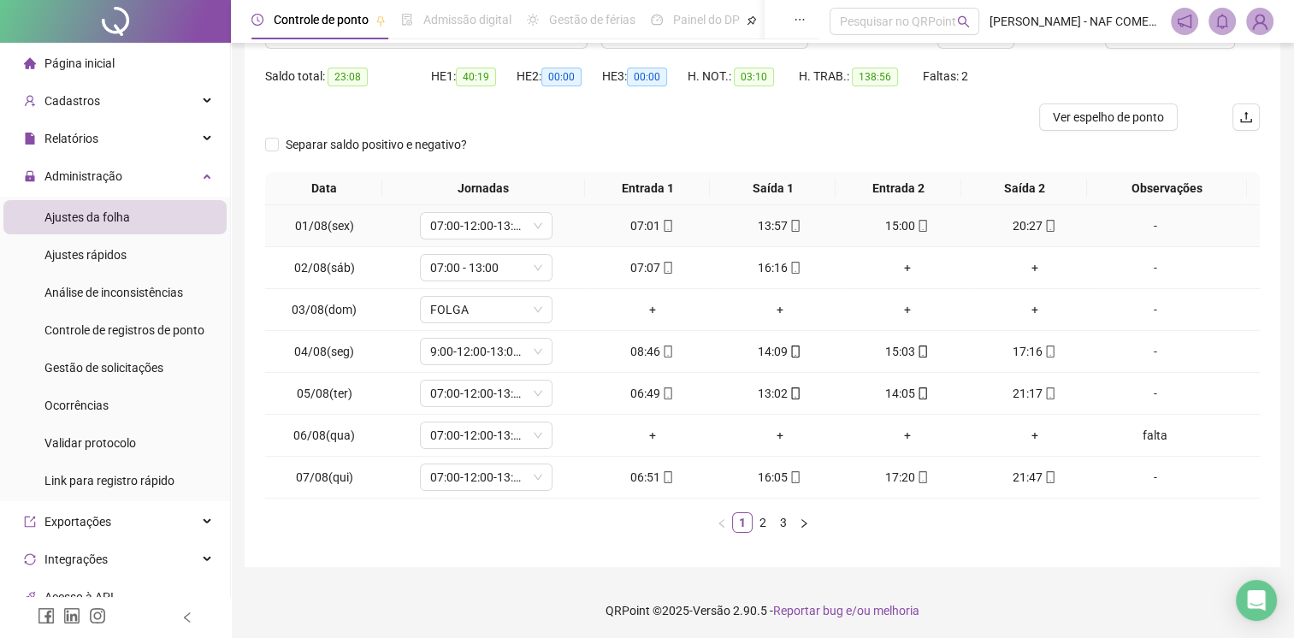
scroll to position [163, 0]
click at [764, 521] on link "2" at bounding box center [763, 521] width 19 height 19
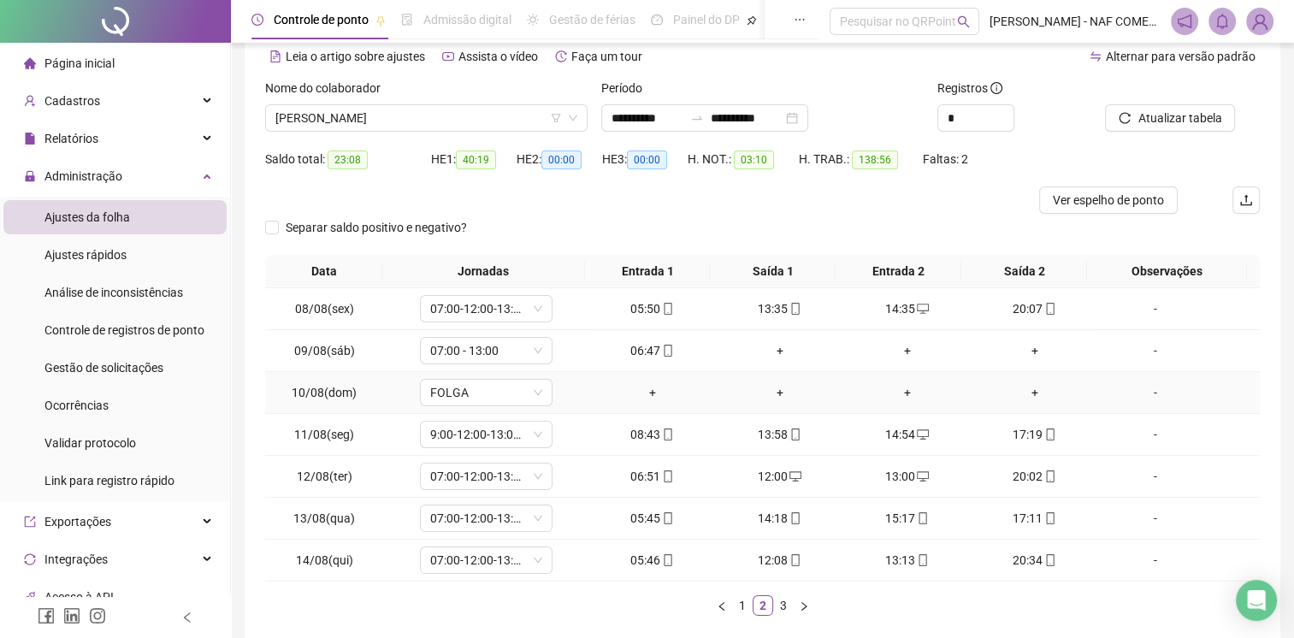
scroll to position [77, 0]
click at [482, 125] on span "[PERSON_NAME]" at bounding box center [426, 120] width 302 height 26
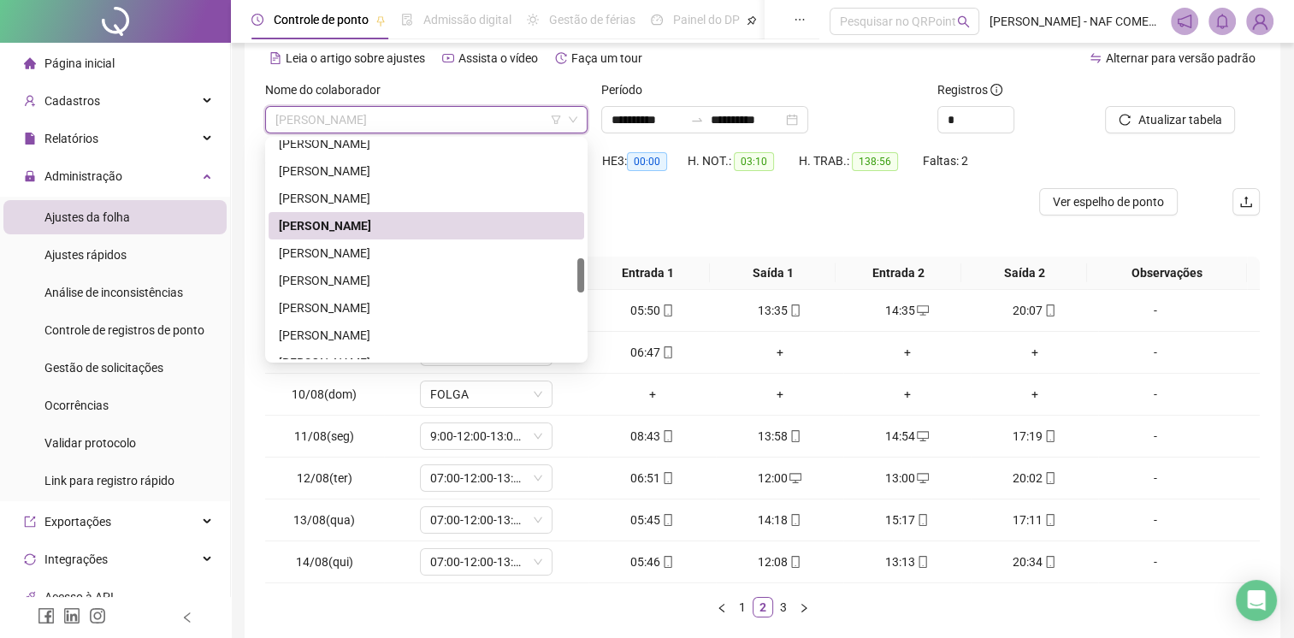
scroll to position [664, 0]
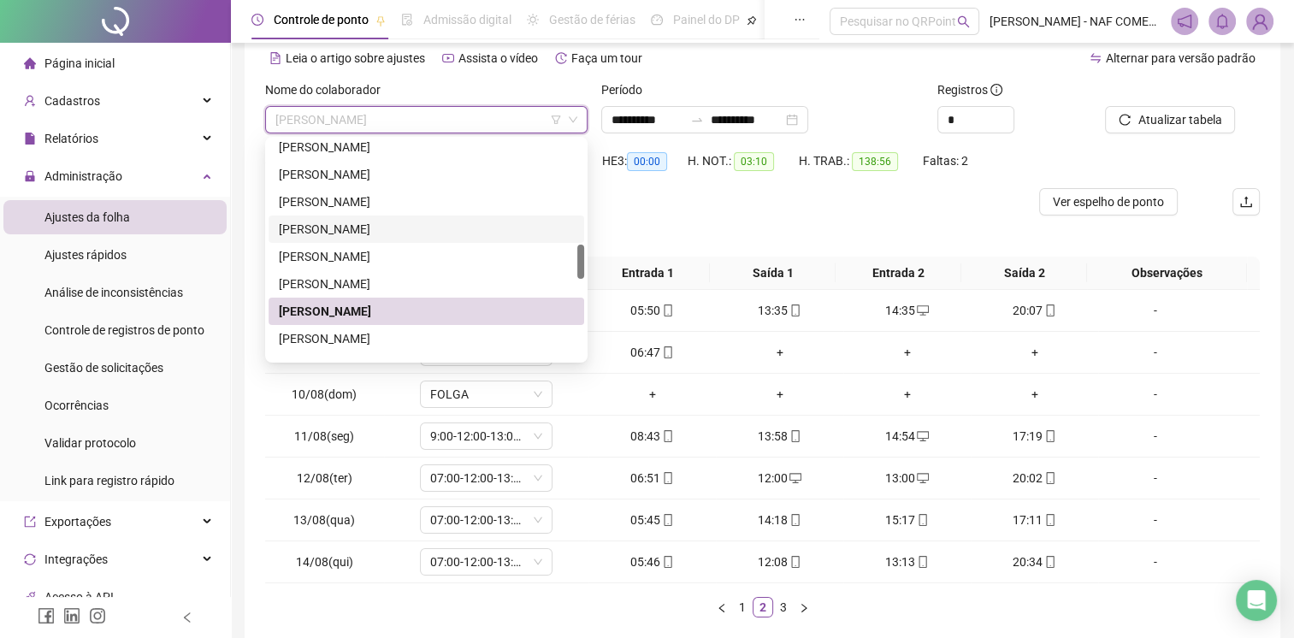
click at [352, 225] on div "[PERSON_NAME]" at bounding box center [426, 229] width 295 height 19
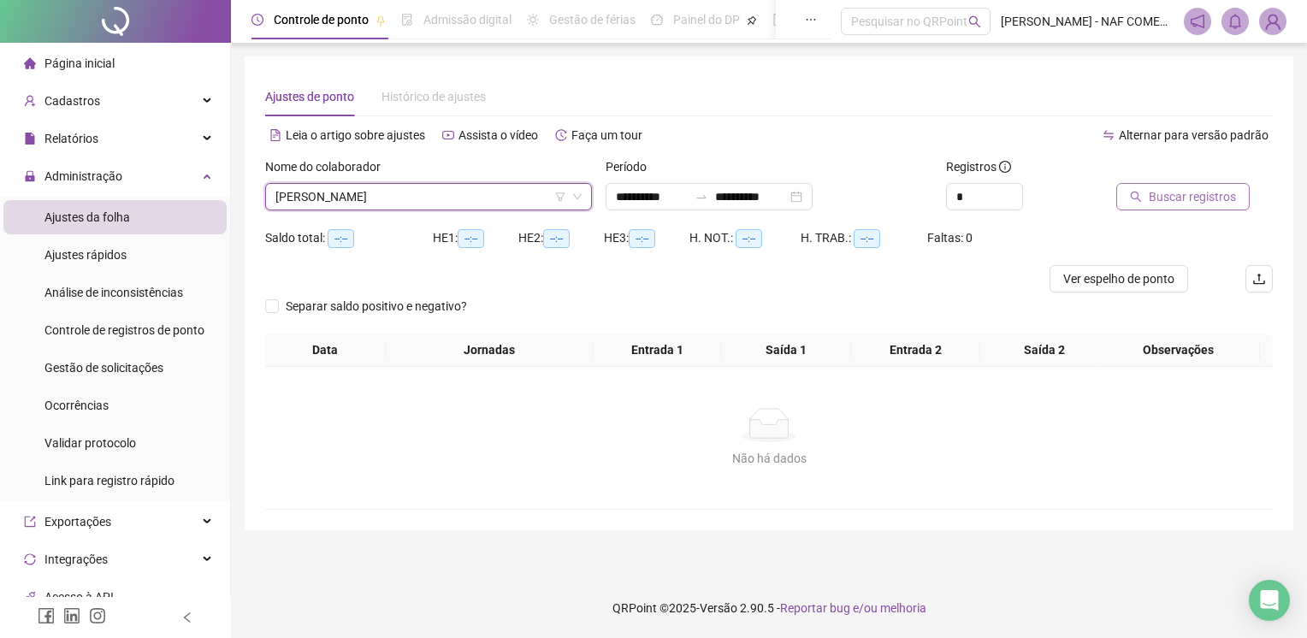
click at [1185, 198] on span "Buscar registros" at bounding box center [1192, 196] width 87 height 19
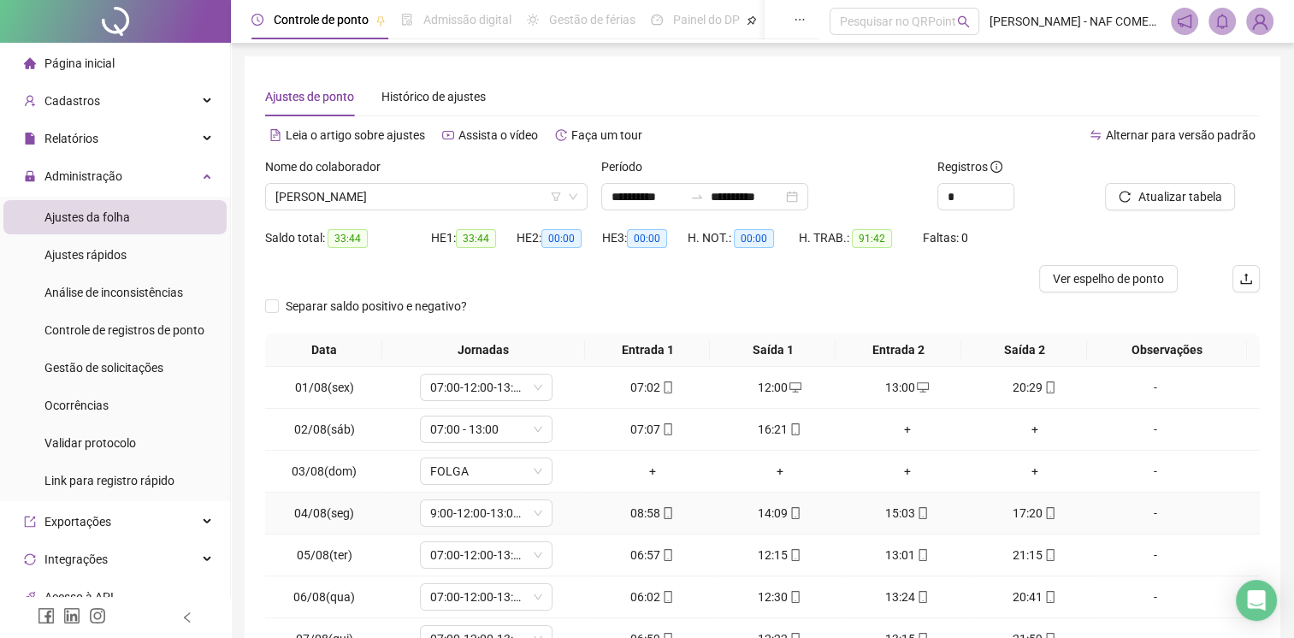
scroll to position [163, 0]
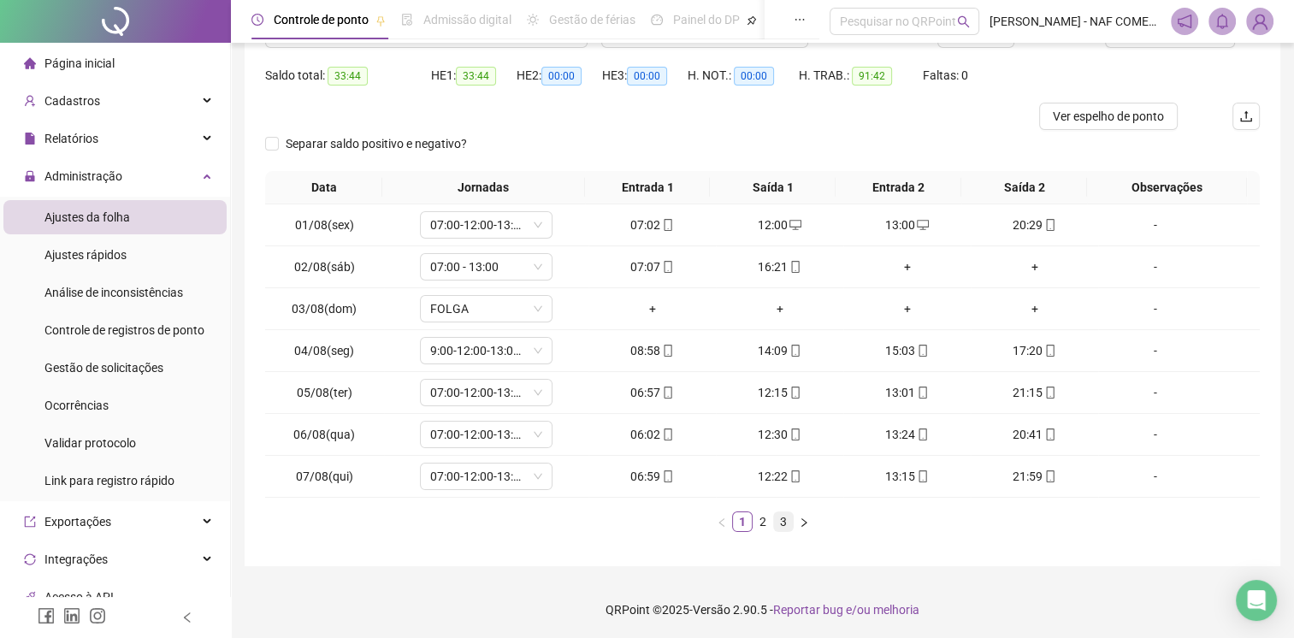
click at [784, 518] on link "3" at bounding box center [783, 521] width 19 height 19
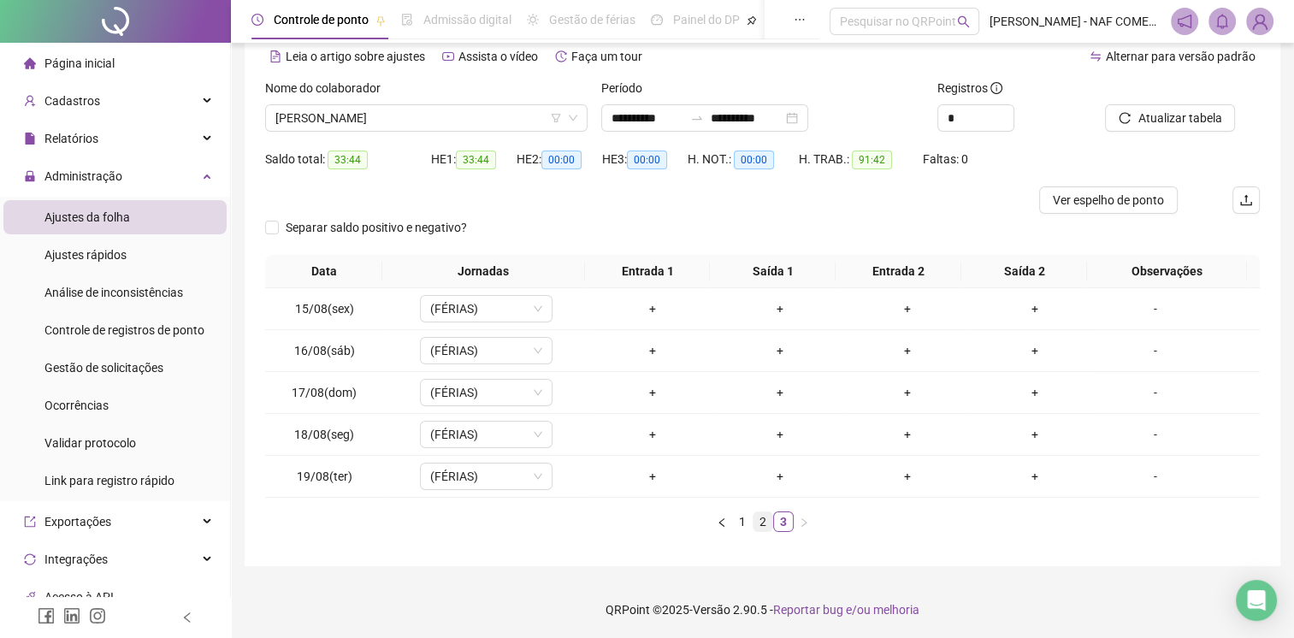
click at [760, 515] on link "2" at bounding box center [763, 521] width 19 height 19
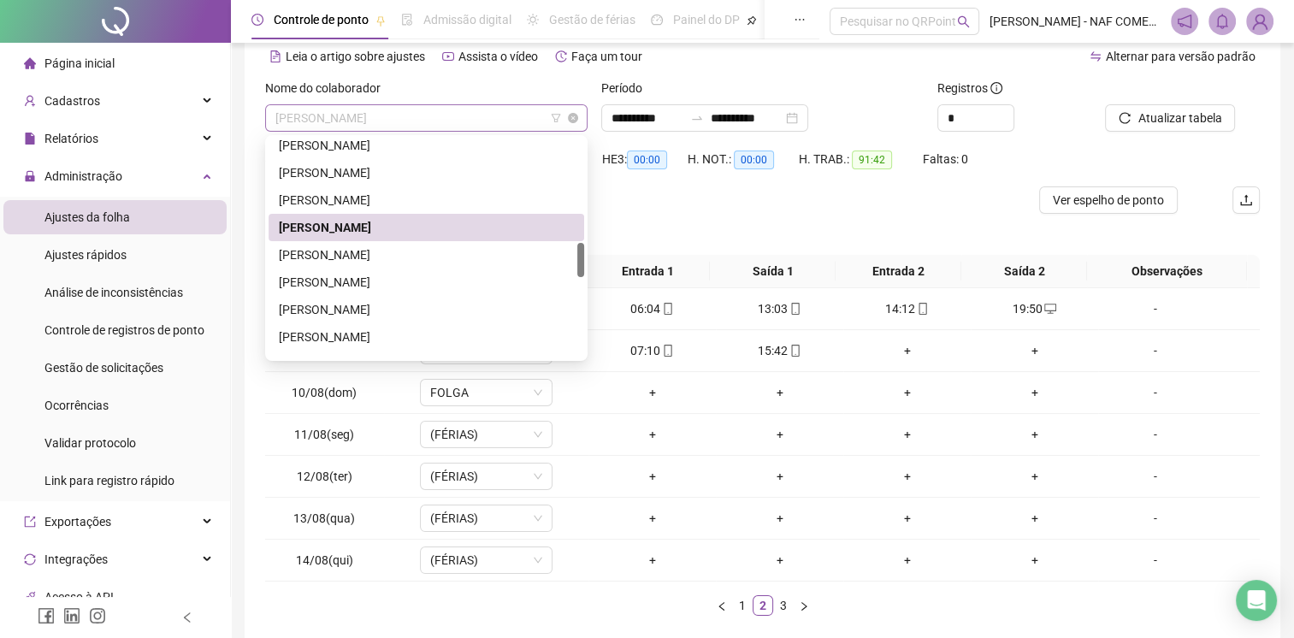
click at [441, 121] on span "[PERSON_NAME]" at bounding box center [426, 118] width 302 height 26
click at [397, 305] on div "[PERSON_NAME]" at bounding box center [426, 309] width 295 height 19
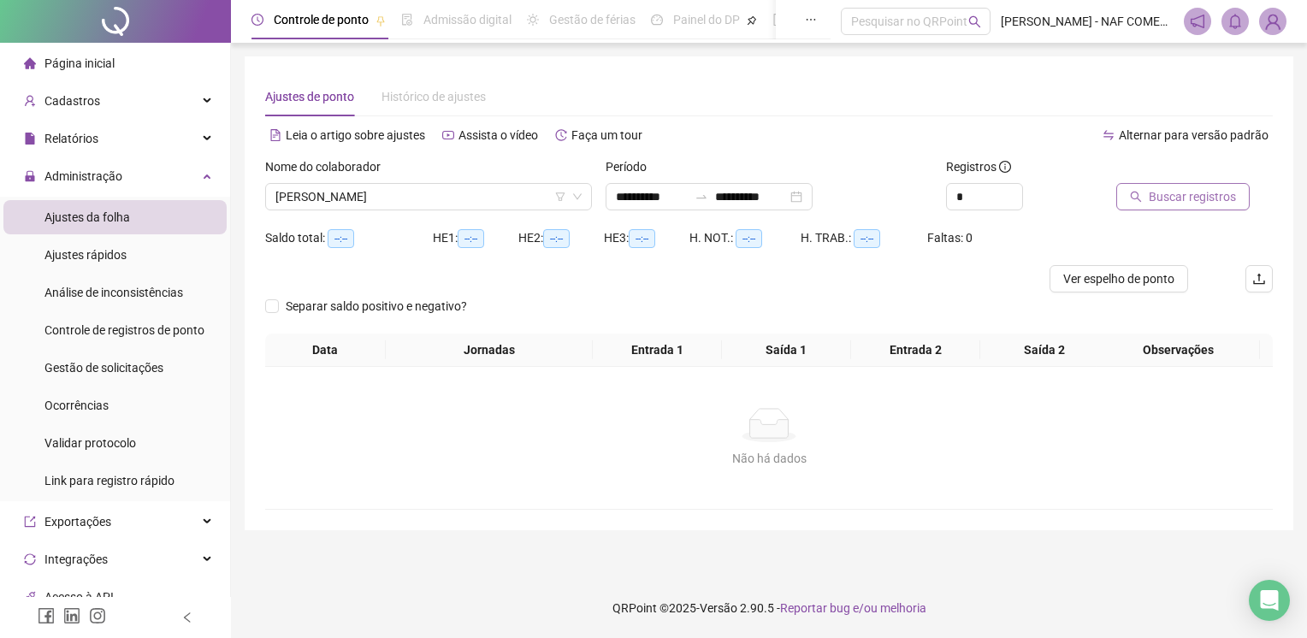
click at [1174, 204] on span "Buscar registros" at bounding box center [1192, 196] width 87 height 19
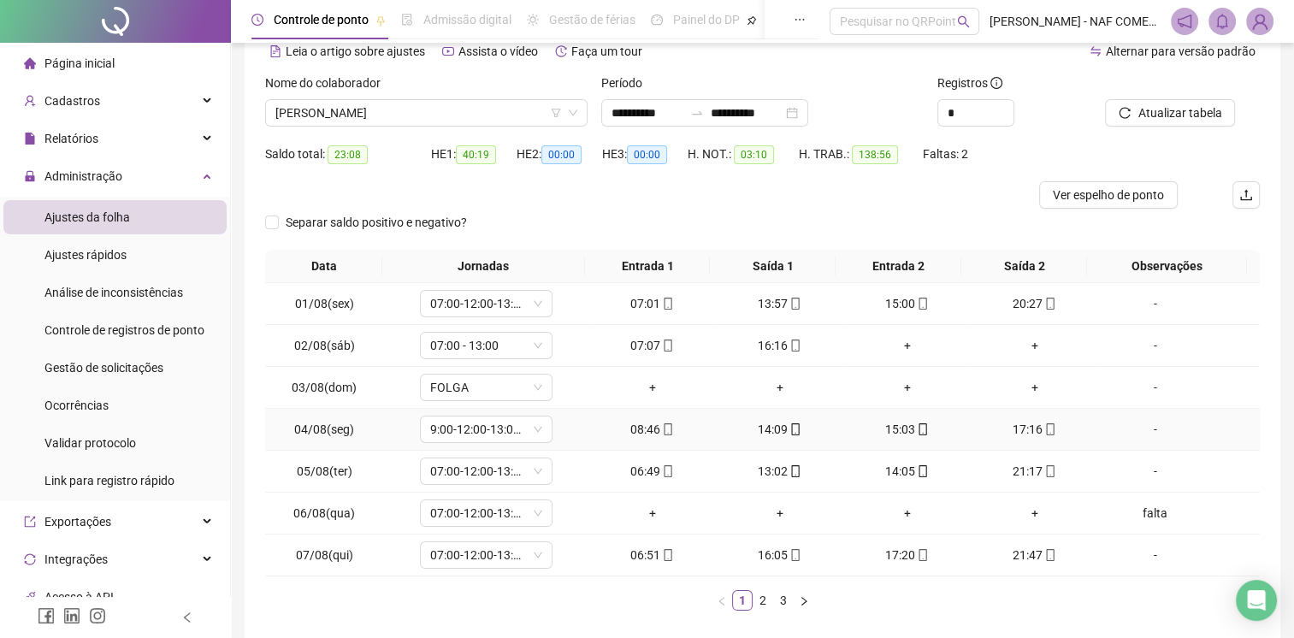
scroll to position [163, 0]
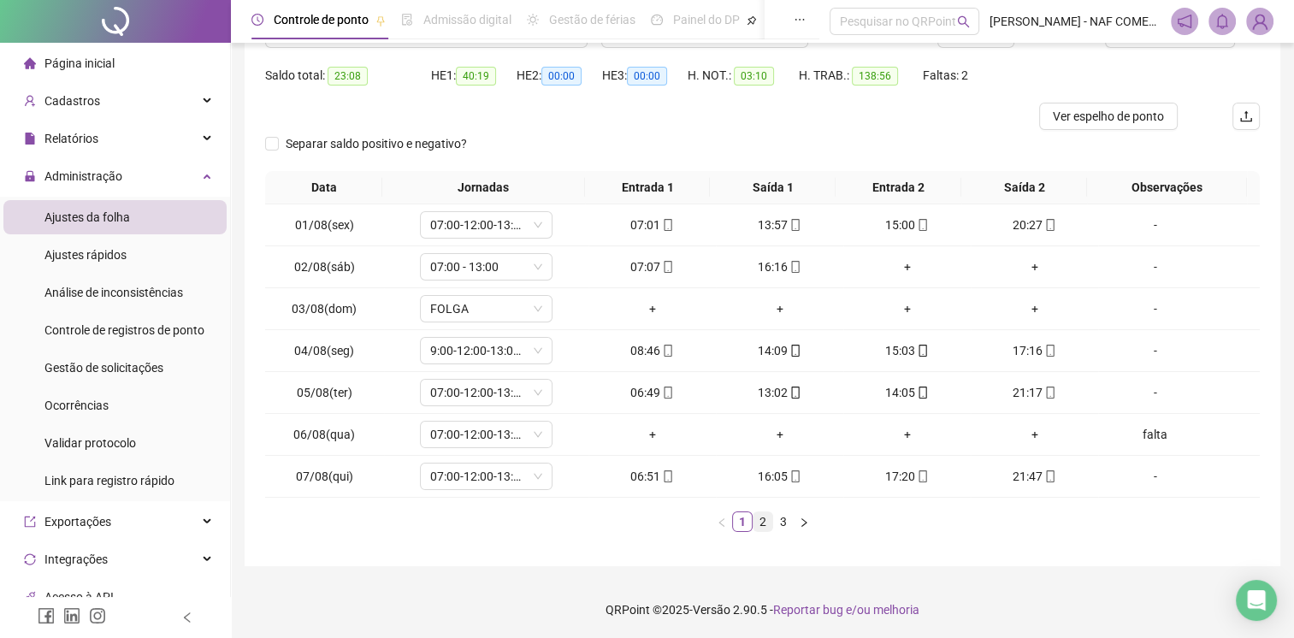
click at [769, 521] on link "2" at bounding box center [763, 521] width 19 height 19
click at [776, 268] on div "+" at bounding box center [780, 266] width 114 height 19
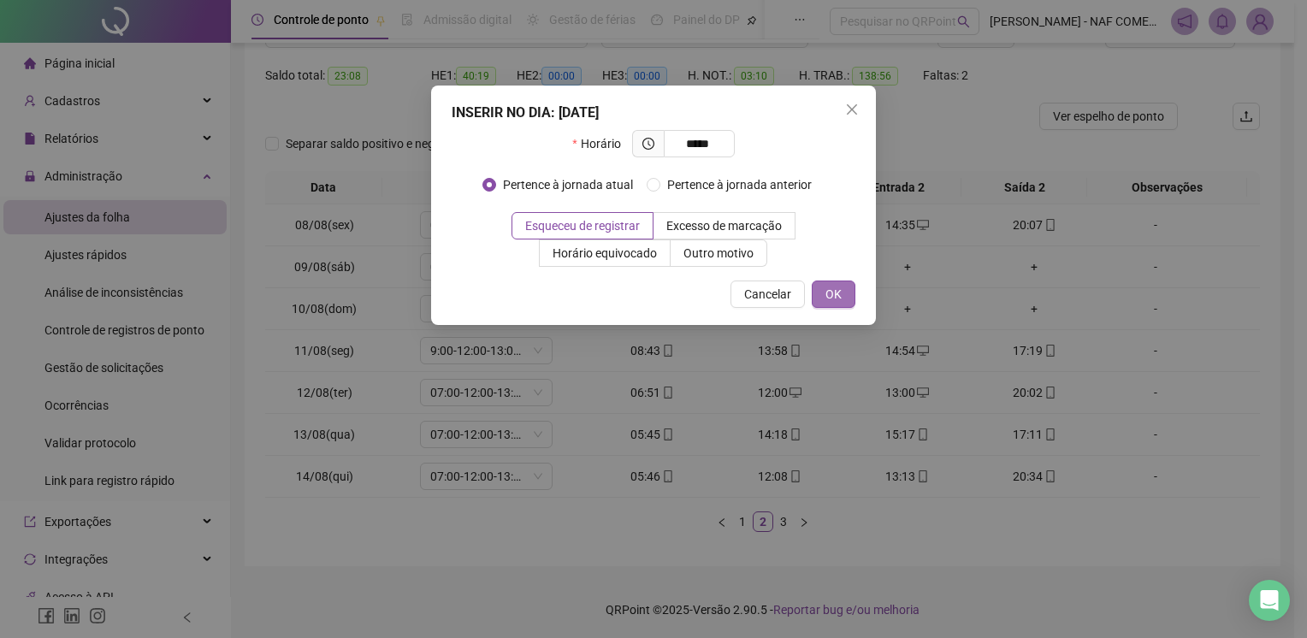
type input "*****"
click at [837, 287] on span "OK" at bounding box center [833, 294] width 16 height 19
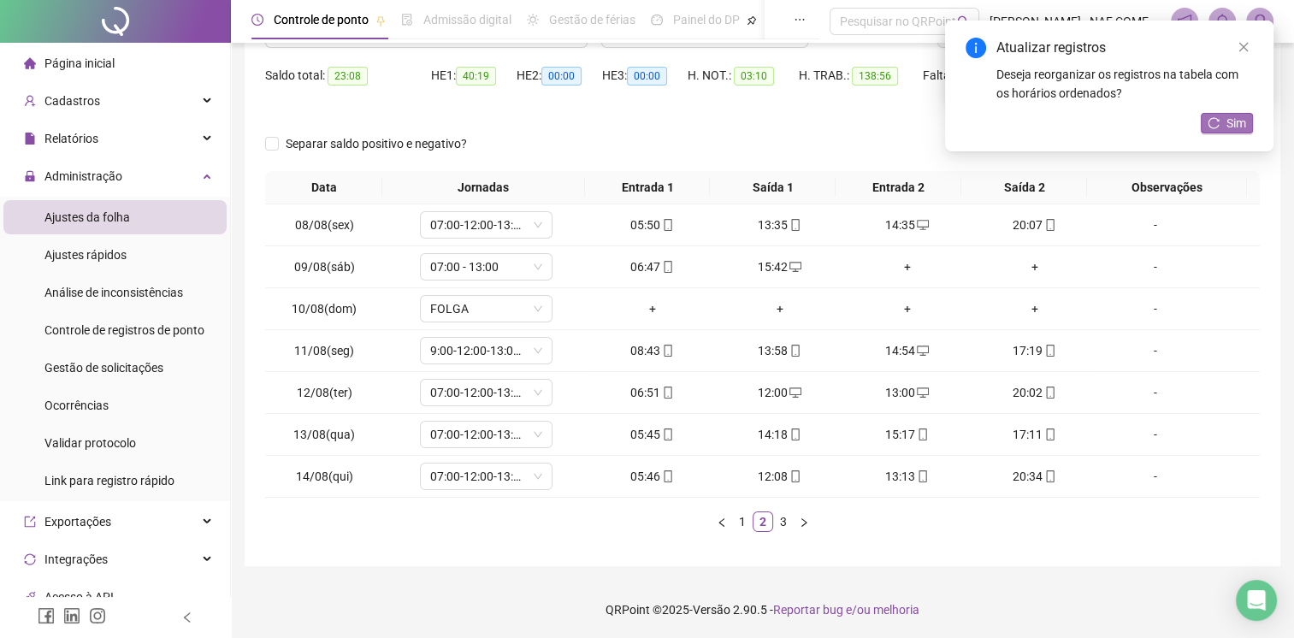
click at [1219, 121] on icon "reload" at bounding box center [1214, 123] width 12 height 12
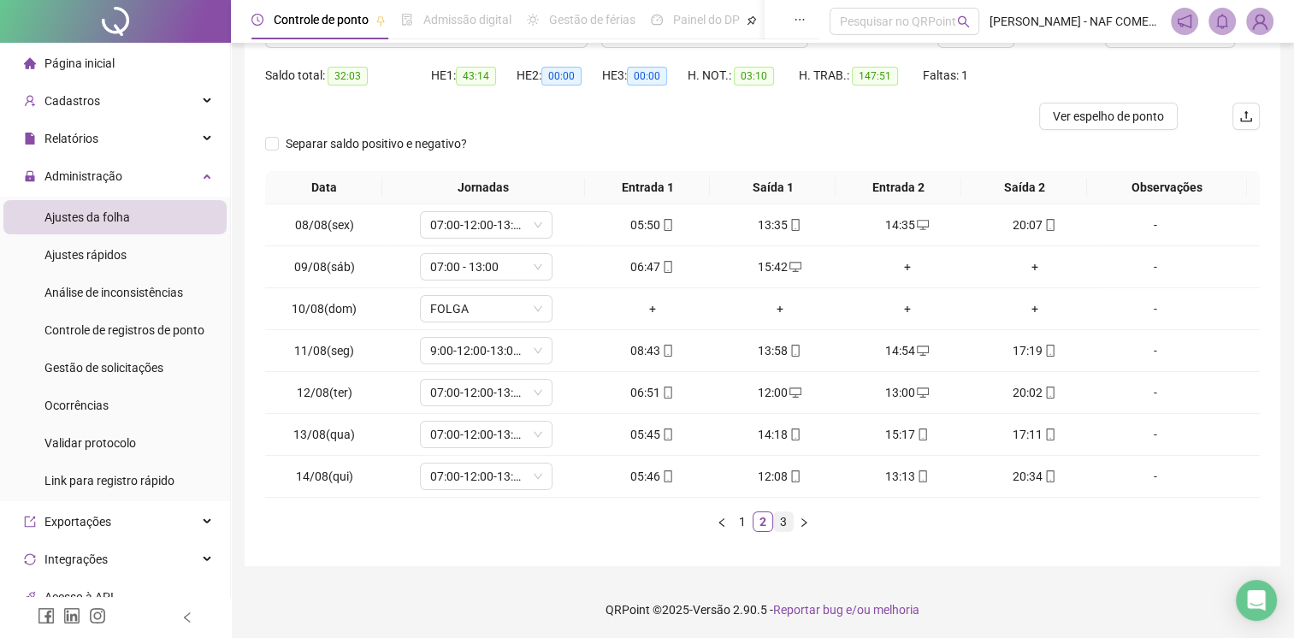
click at [782, 523] on link "3" at bounding box center [783, 521] width 19 height 19
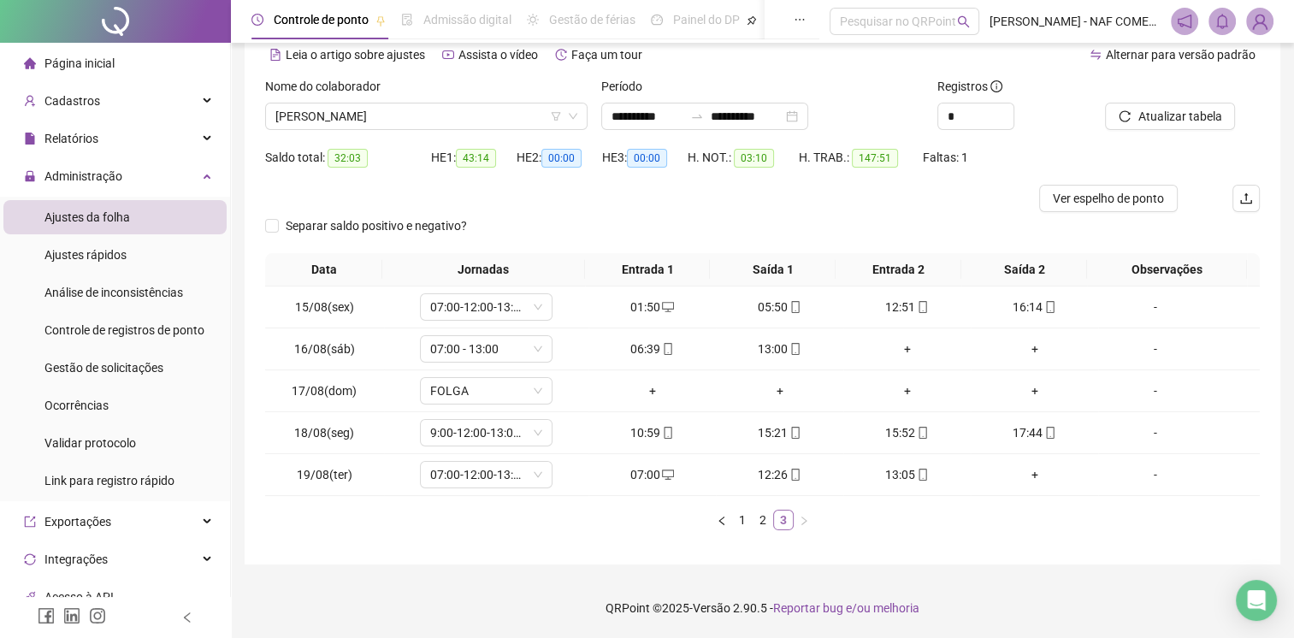
scroll to position [79, 0]
click at [495, 121] on span "[PERSON_NAME]" at bounding box center [426, 118] width 302 height 26
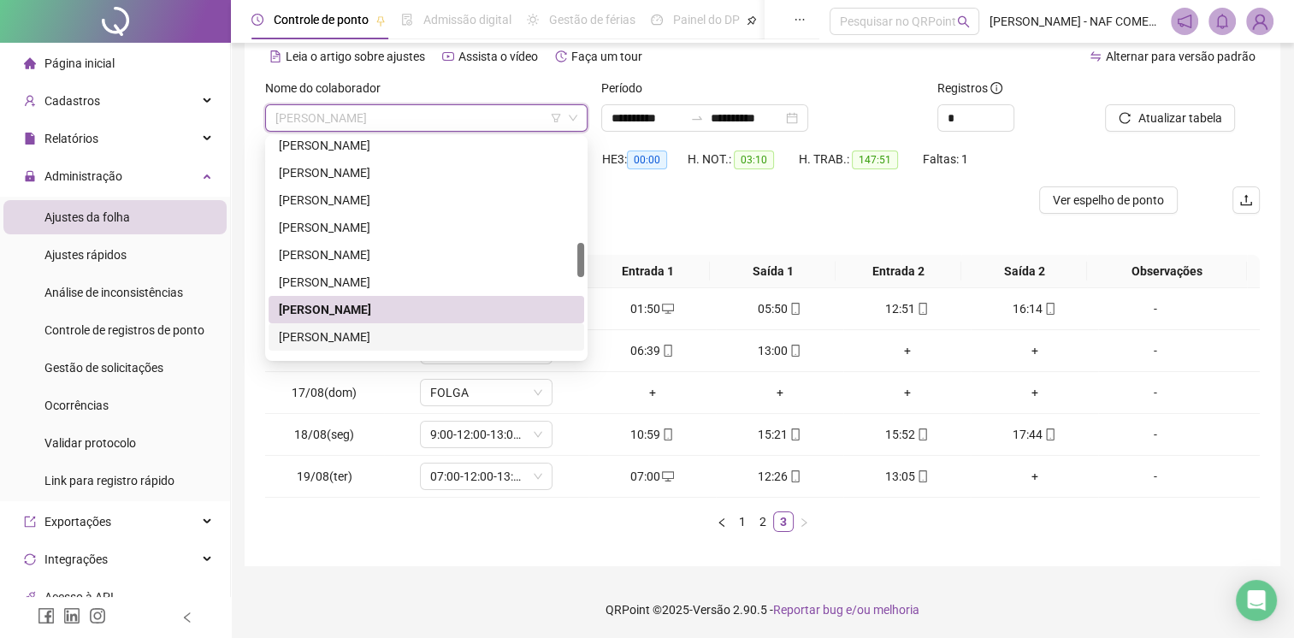
click at [379, 339] on div "[PERSON_NAME]" at bounding box center [426, 337] width 295 height 19
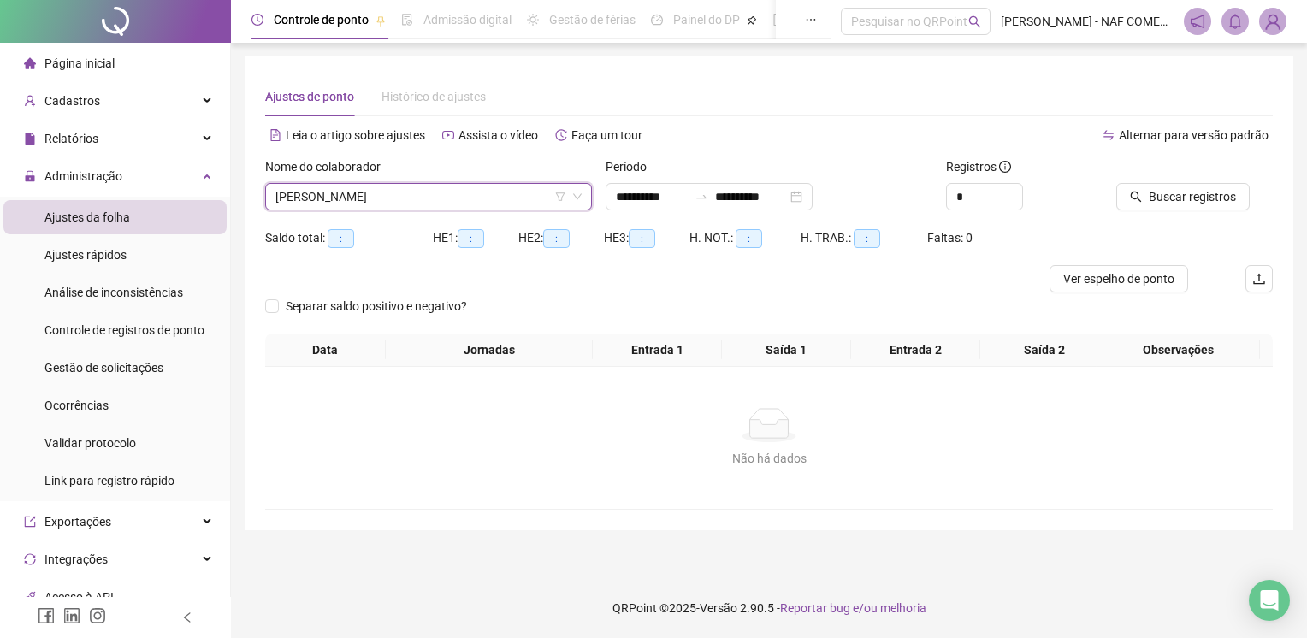
click at [1171, 211] on div "Buscar registros" at bounding box center [1194, 190] width 170 height 67
click at [1180, 204] on span "Buscar registros" at bounding box center [1192, 196] width 87 height 19
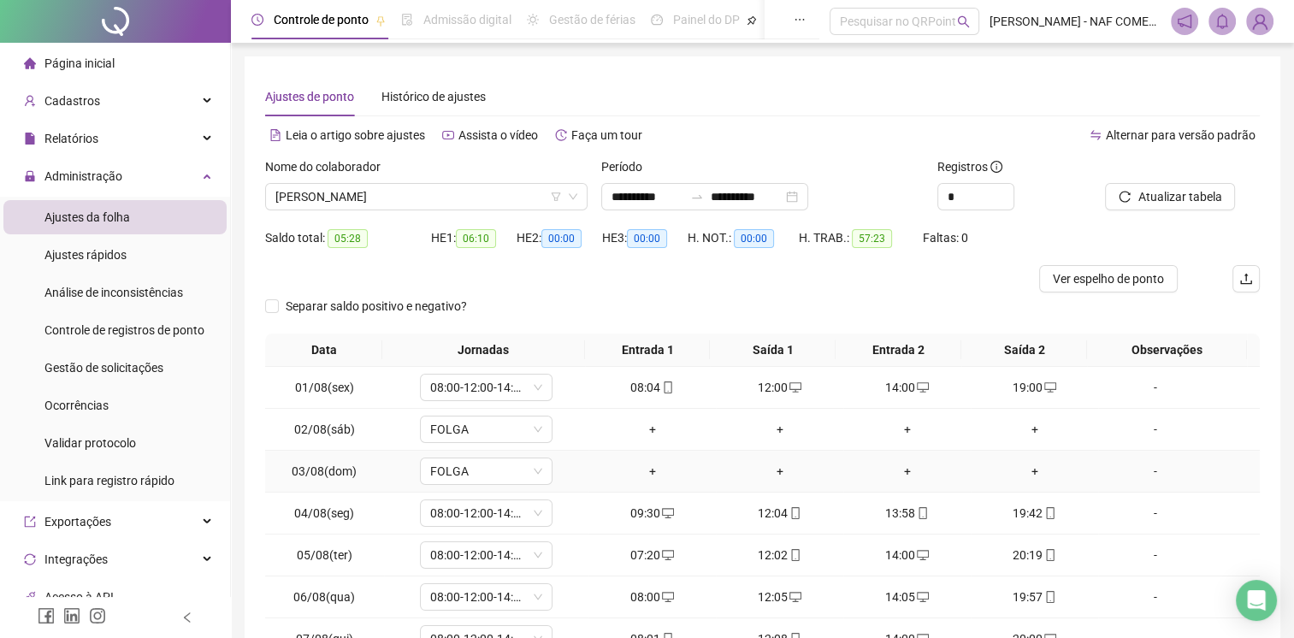
scroll to position [163, 0]
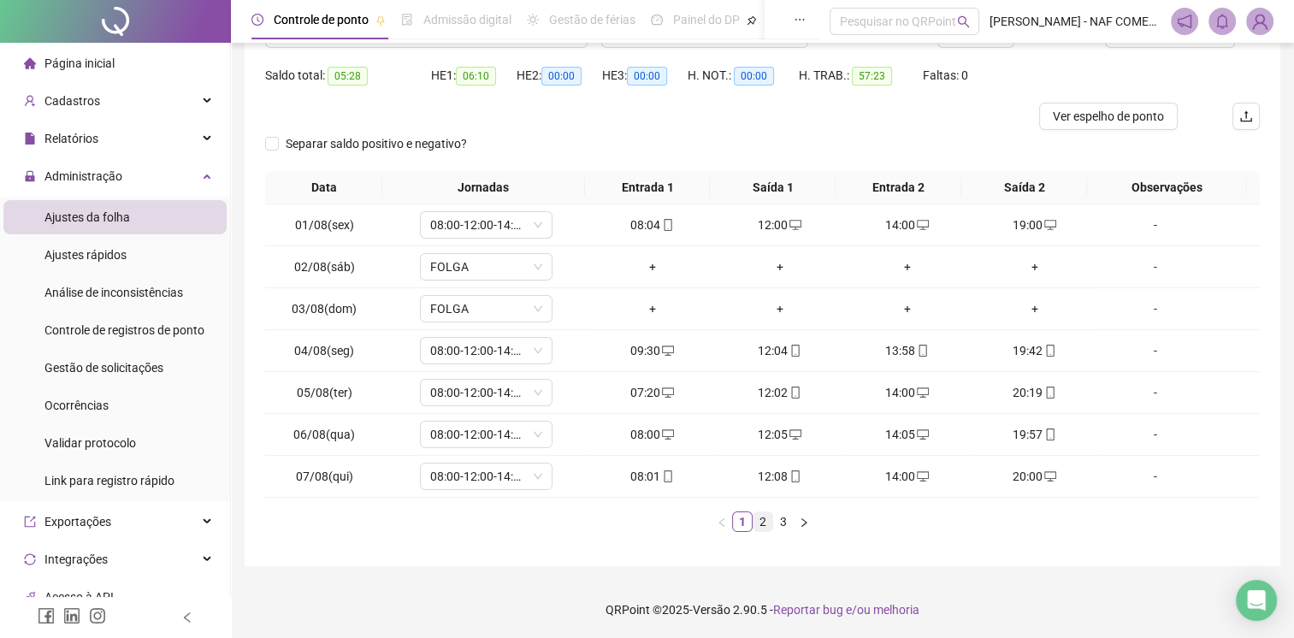
click at [764, 523] on link "2" at bounding box center [763, 521] width 19 height 19
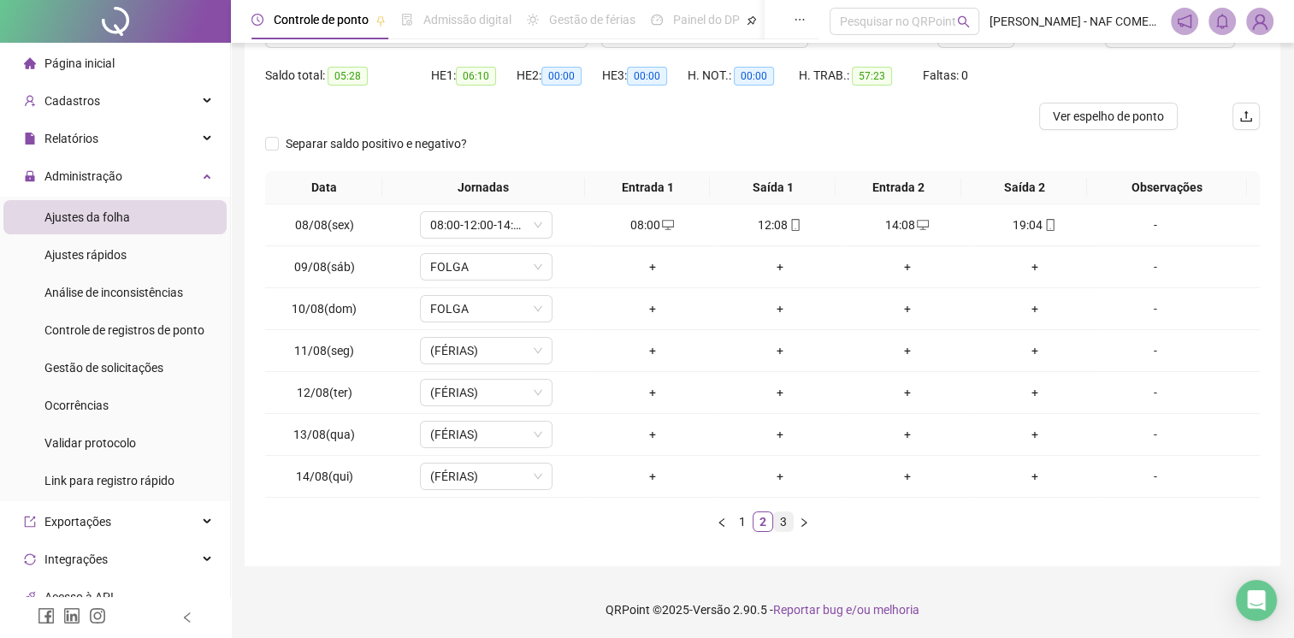
click at [790, 525] on link "3" at bounding box center [783, 521] width 19 height 19
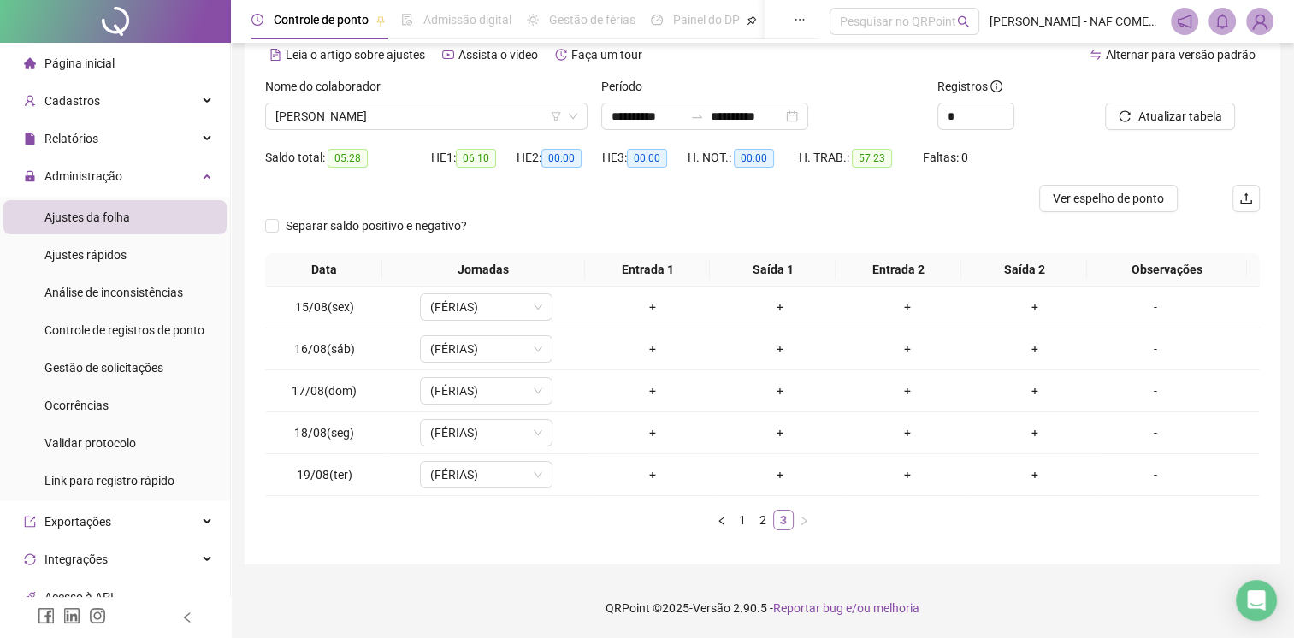
scroll to position [79, 0]
click at [428, 124] on span "[PERSON_NAME]" at bounding box center [426, 118] width 302 height 26
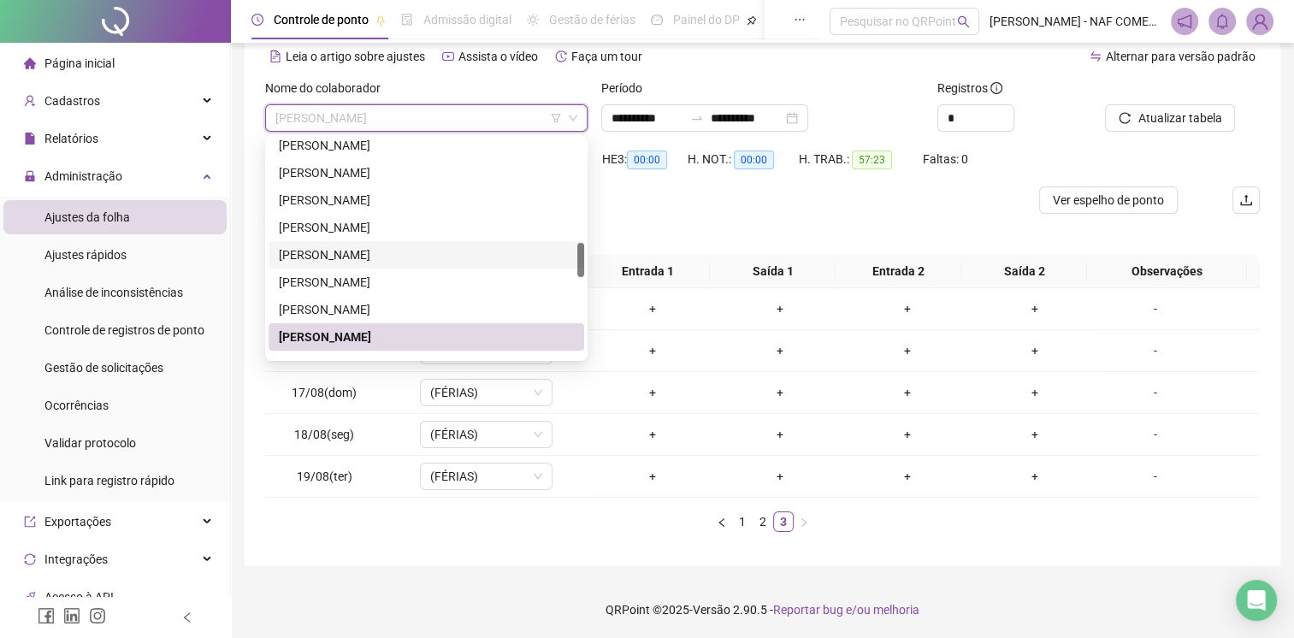
scroll to position [749, 0]
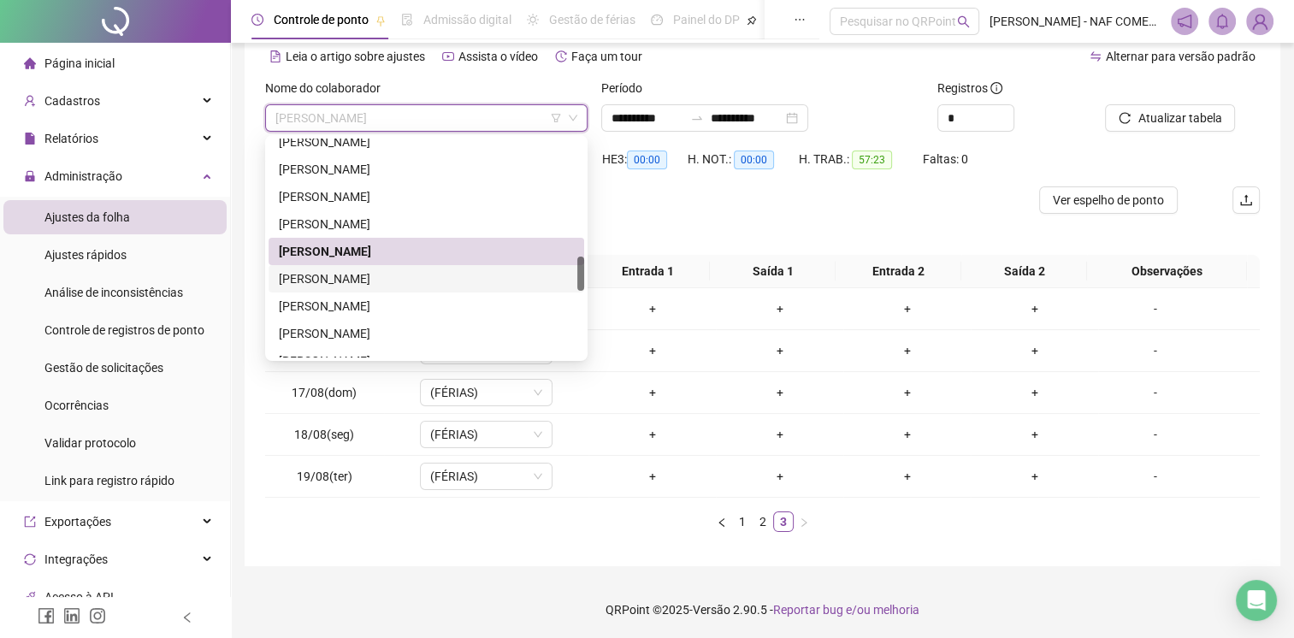
click at [407, 278] on div "[PERSON_NAME]" at bounding box center [426, 278] width 295 height 19
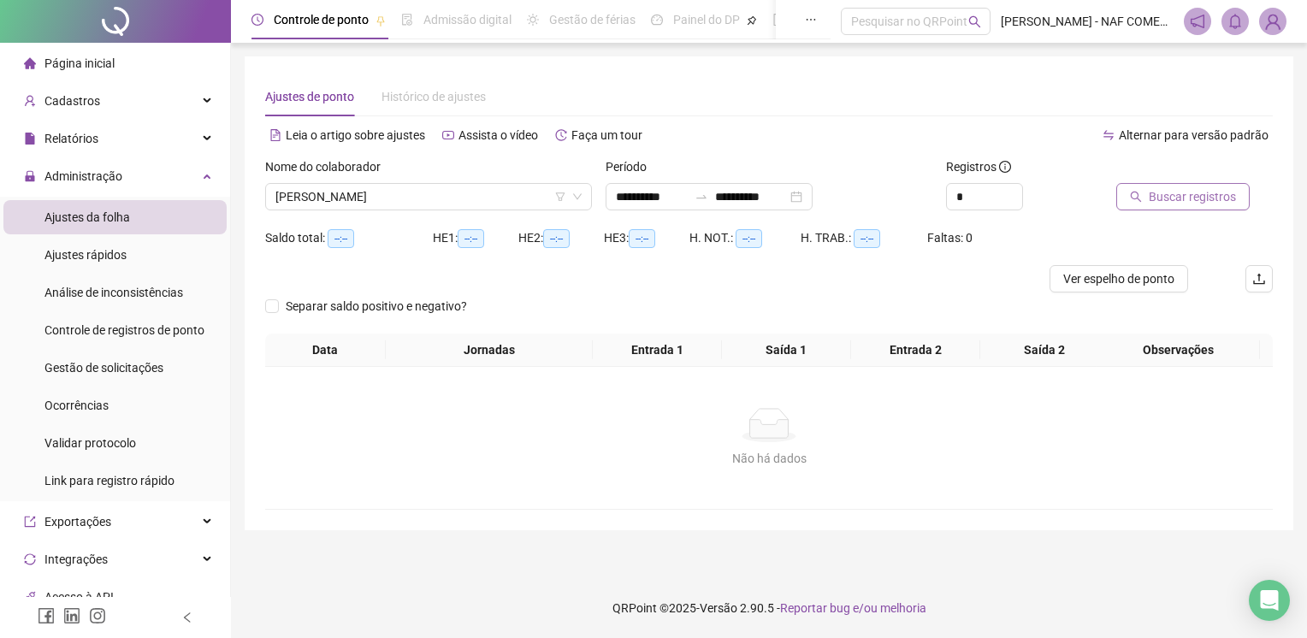
click at [1154, 192] on span "Buscar registros" at bounding box center [1192, 196] width 87 height 19
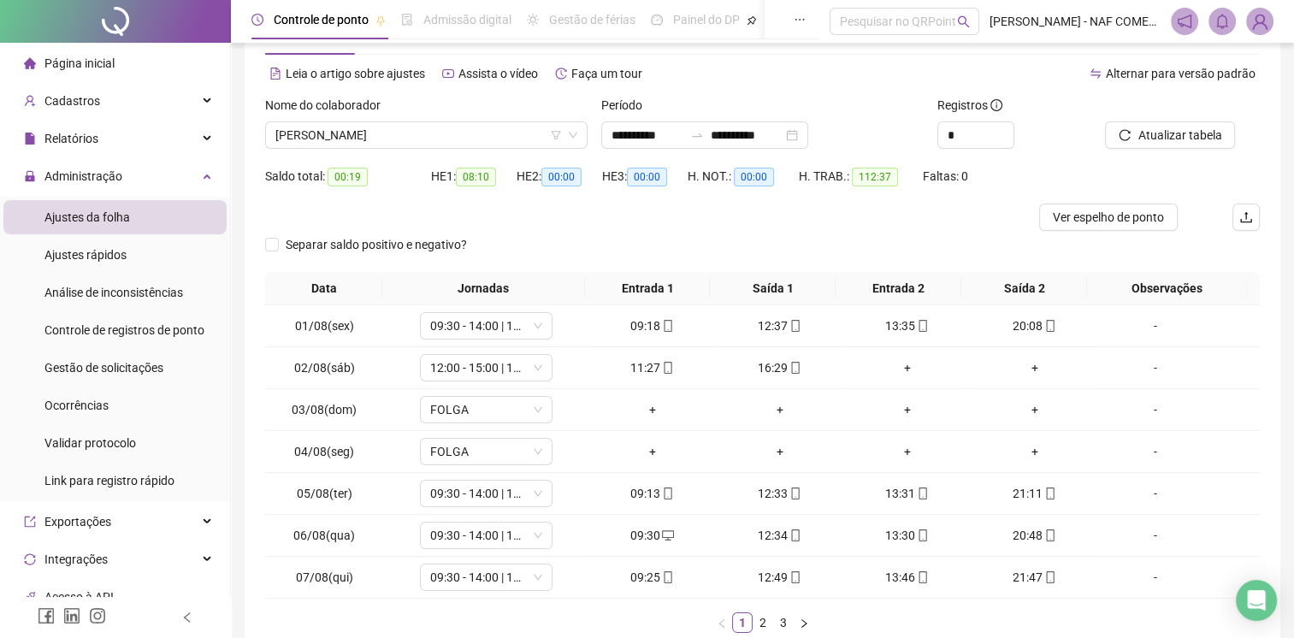
scroll to position [163, 0]
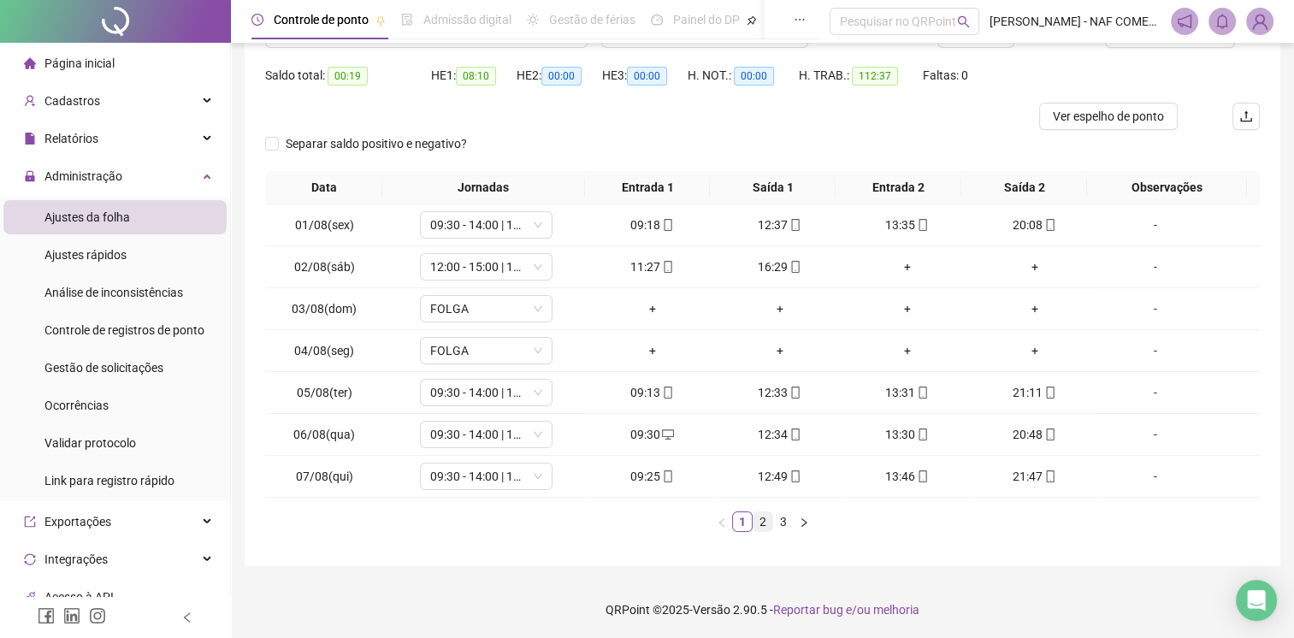
click at [765, 522] on link "2" at bounding box center [763, 521] width 19 height 19
click at [784, 518] on link "3" at bounding box center [783, 521] width 19 height 19
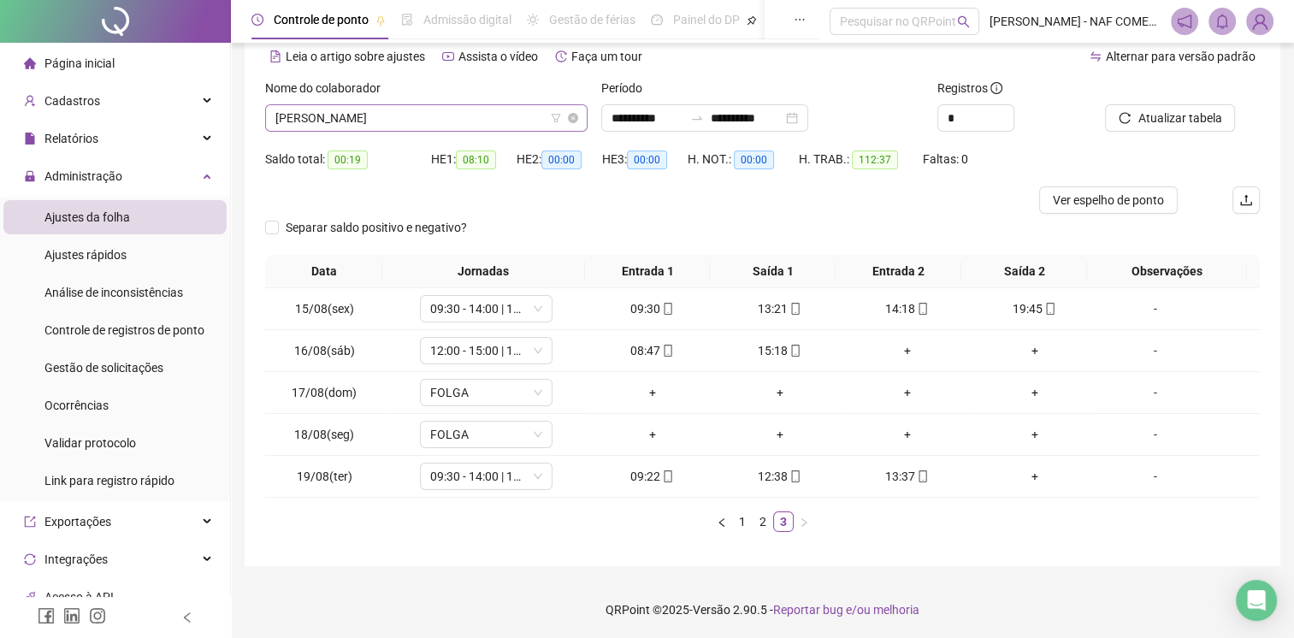
click at [523, 126] on span "[PERSON_NAME]" at bounding box center [426, 118] width 302 height 26
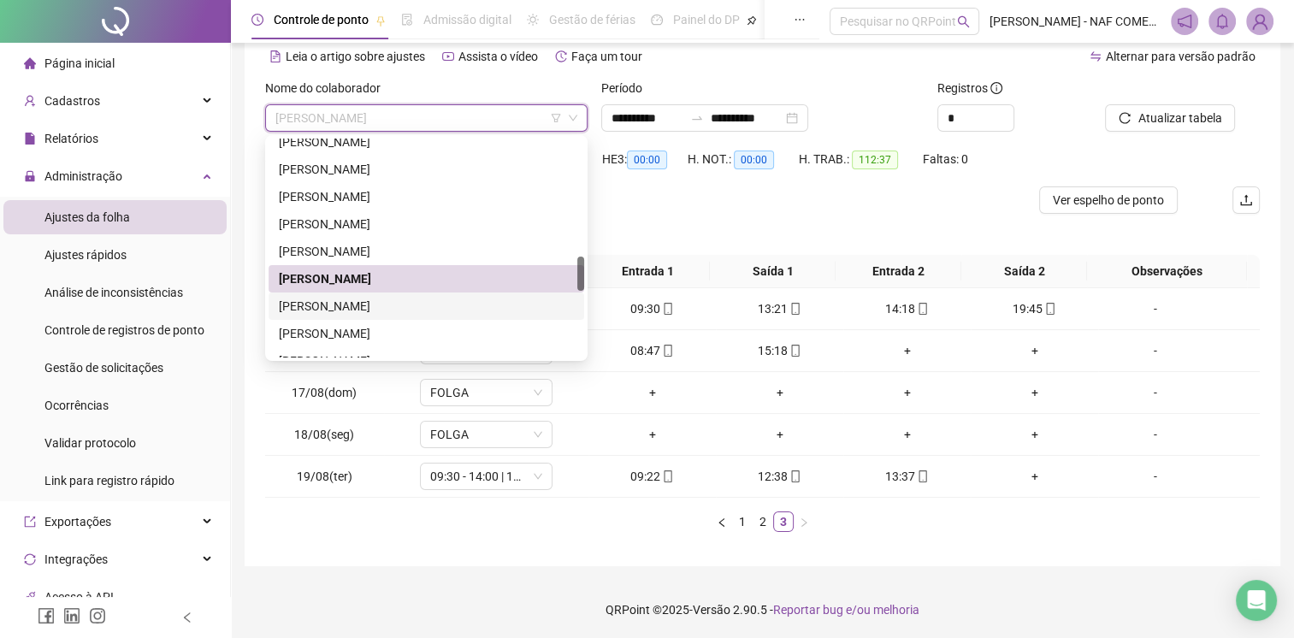
click at [411, 305] on div "[PERSON_NAME]" at bounding box center [426, 306] width 295 height 19
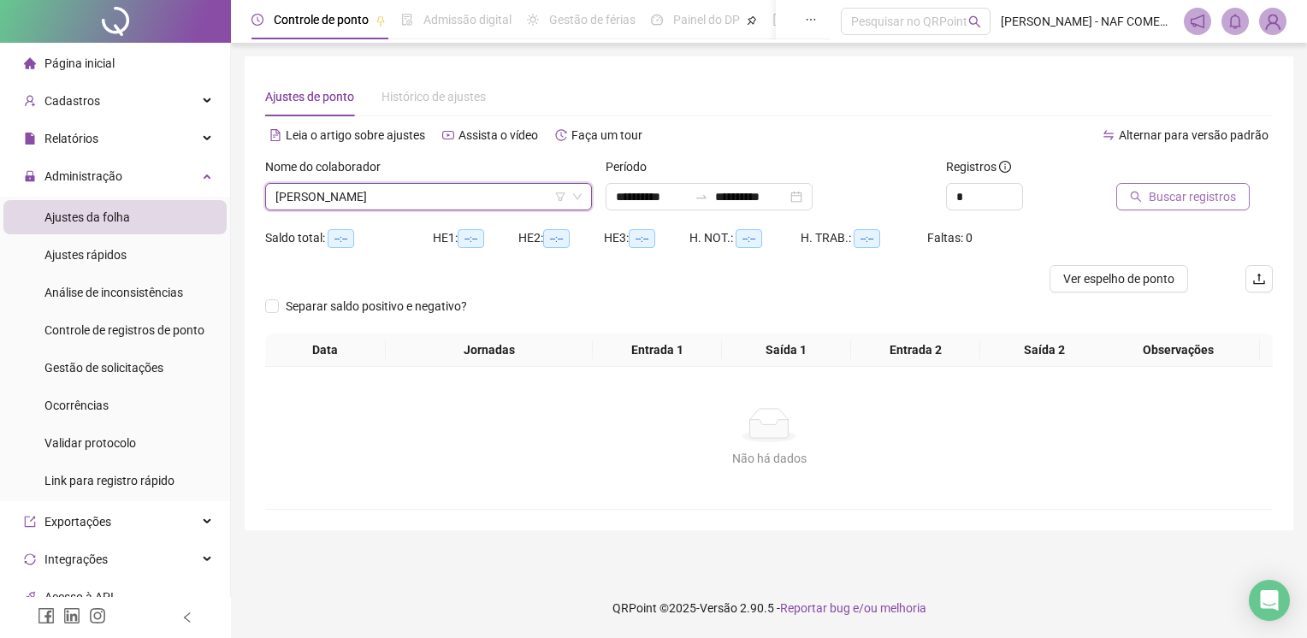
click at [1168, 206] on button "Buscar registros" at bounding box center [1182, 196] width 133 height 27
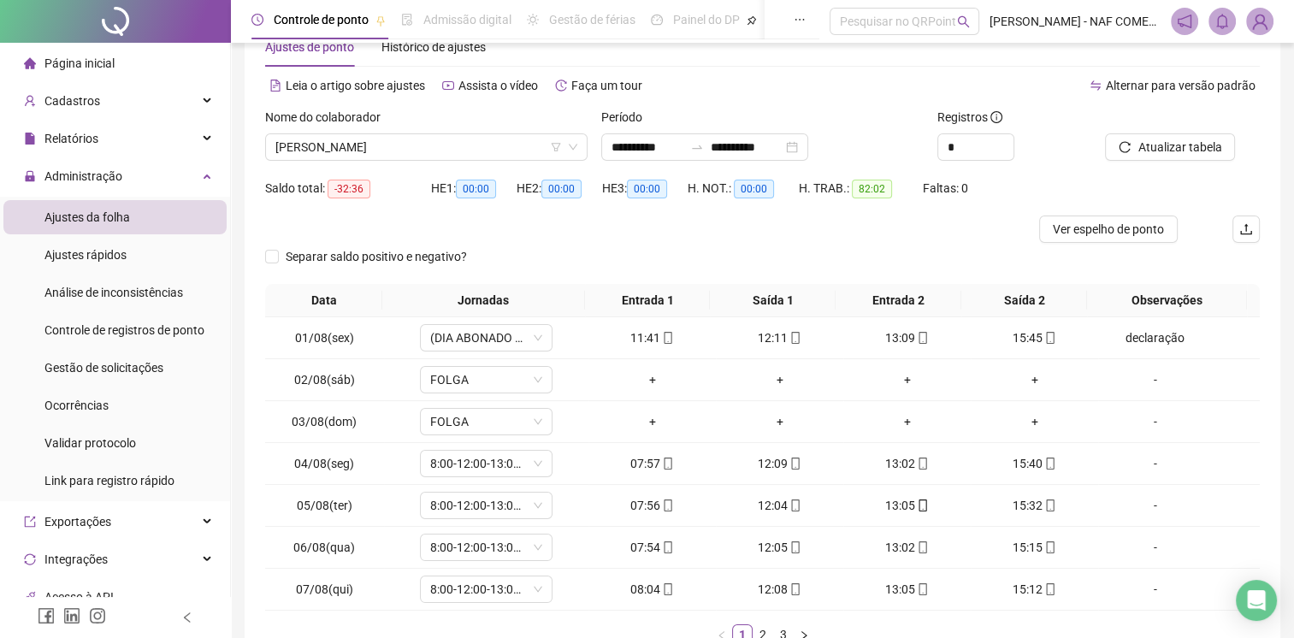
scroll to position [163, 0]
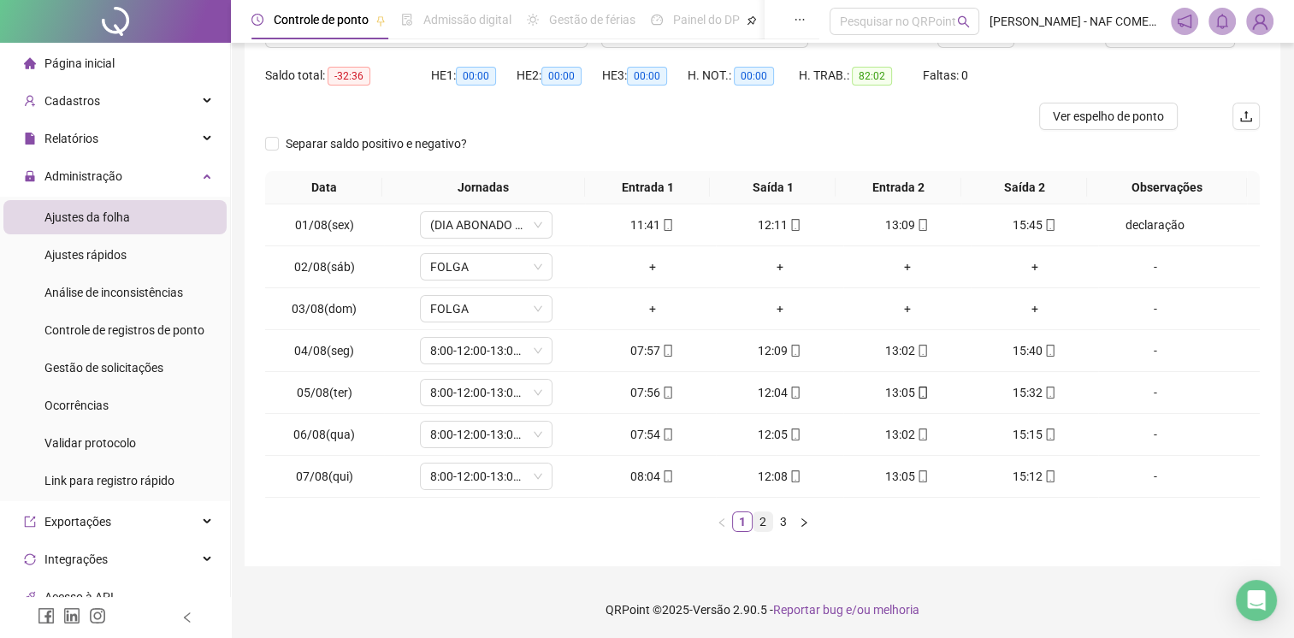
drag, startPoint x: 965, startPoint y: 410, endPoint x: 770, endPoint y: 524, distance: 226.2
click at [770, 524] on link "2" at bounding box center [763, 521] width 19 height 19
click at [792, 521] on link "3" at bounding box center [783, 521] width 19 height 19
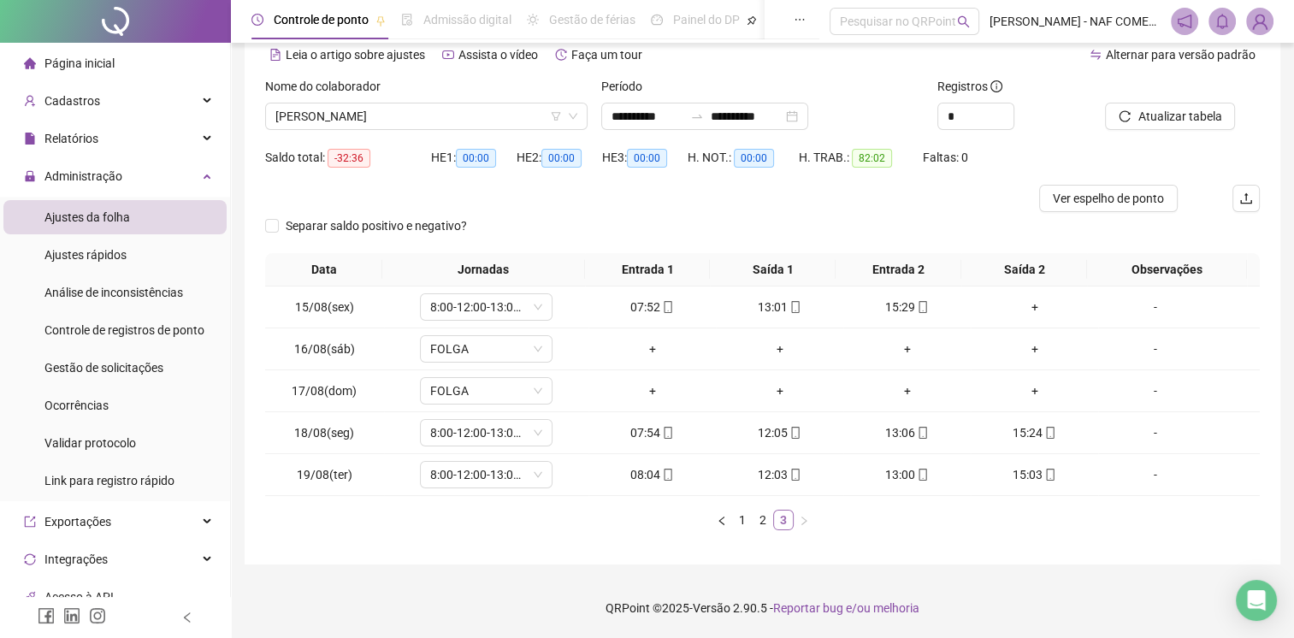
scroll to position [79, 0]
click at [1023, 309] on div "+" at bounding box center [1035, 308] width 114 height 19
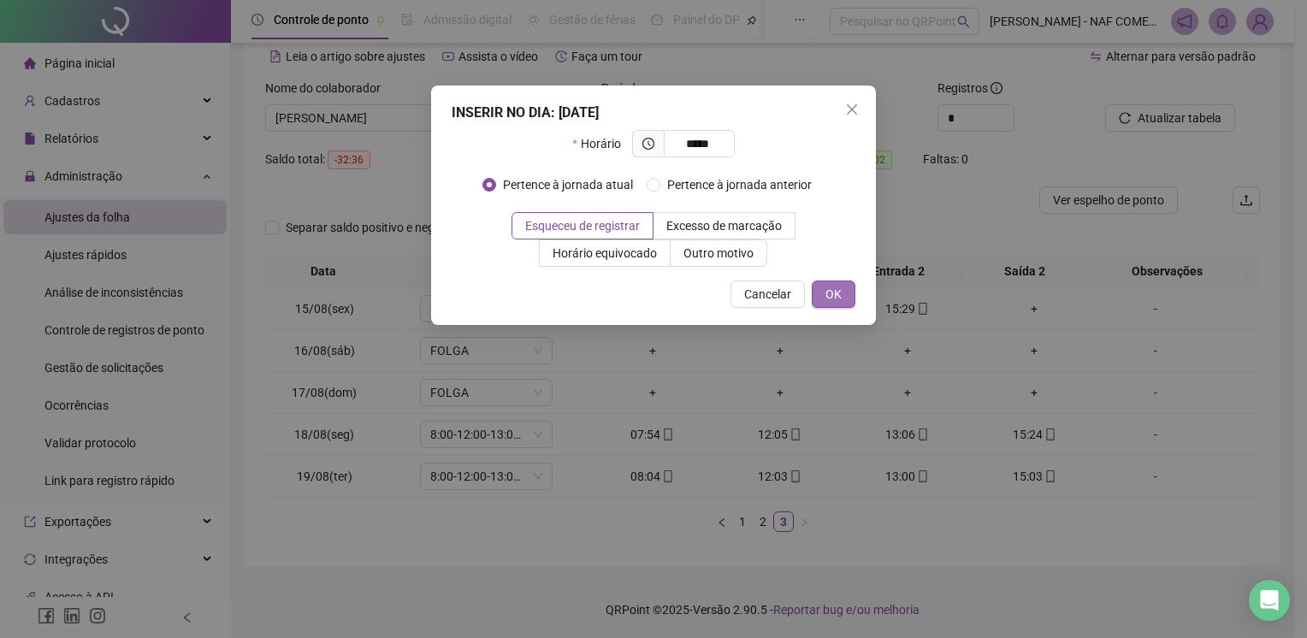
type input "*****"
click at [838, 299] on span "OK" at bounding box center [833, 294] width 16 height 19
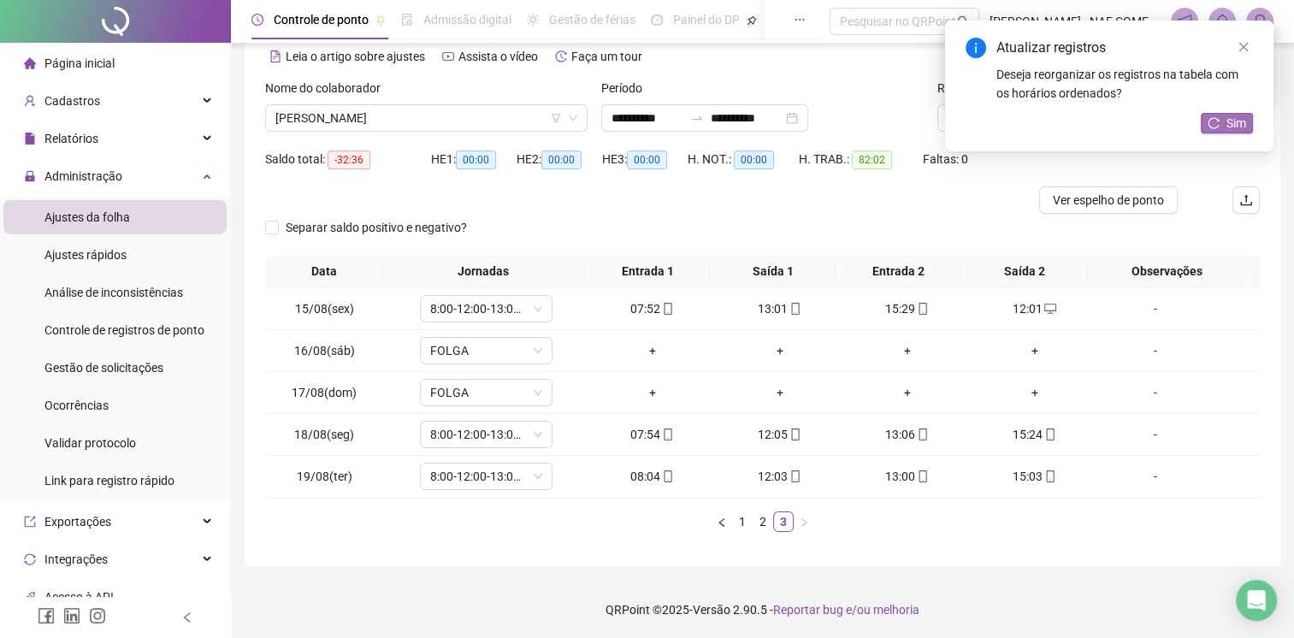
click at [1227, 124] on span "Sim" at bounding box center [1237, 123] width 20 height 19
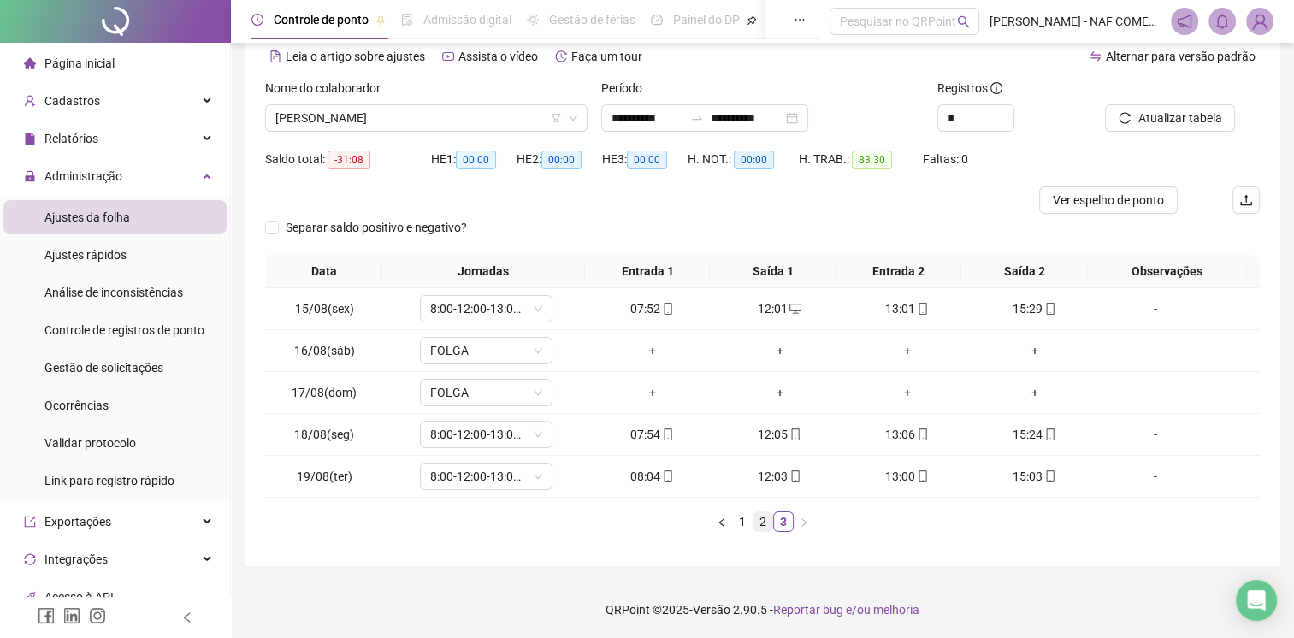
click at [768, 522] on link "2" at bounding box center [763, 521] width 19 height 19
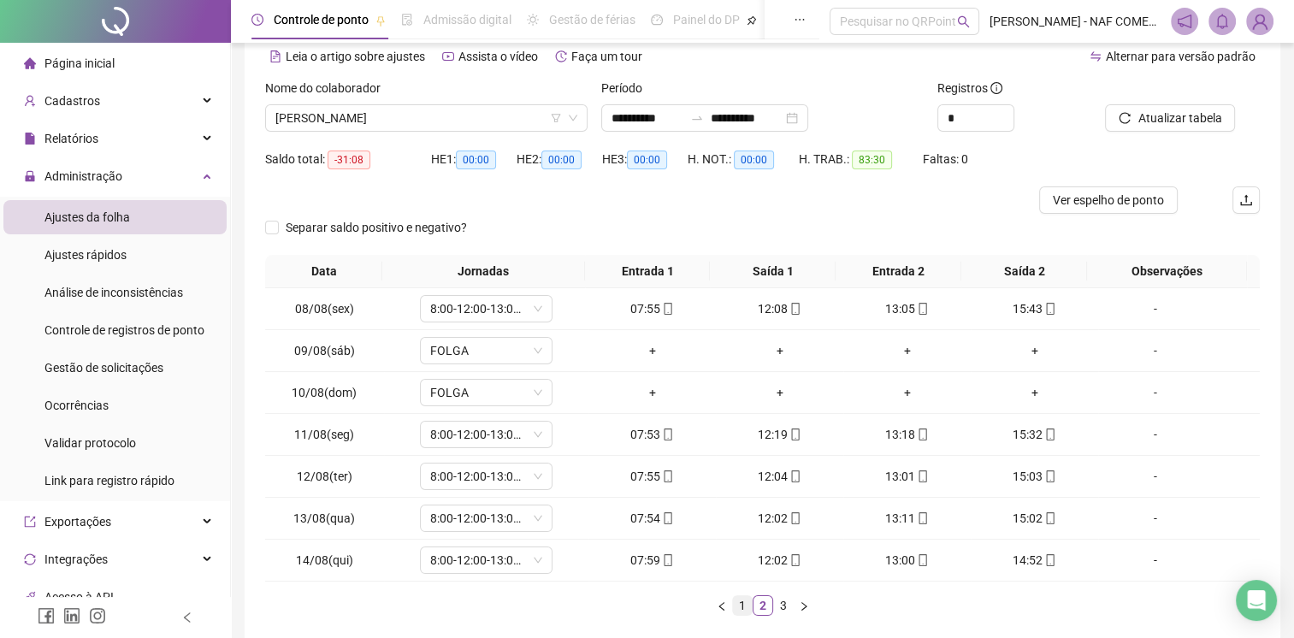
click at [743, 607] on link "1" at bounding box center [742, 605] width 19 height 19
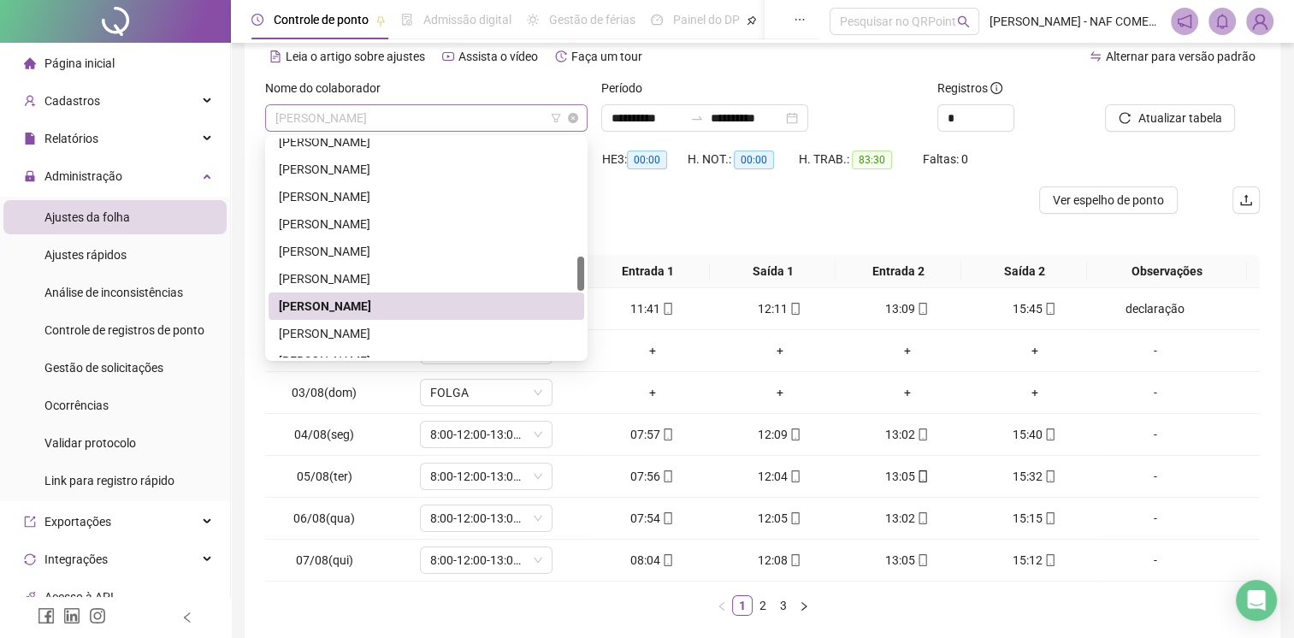
click at [490, 115] on span "[PERSON_NAME]" at bounding box center [426, 118] width 302 height 26
click at [389, 338] on div "[PERSON_NAME]" at bounding box center [426, 333] width 295 height 19
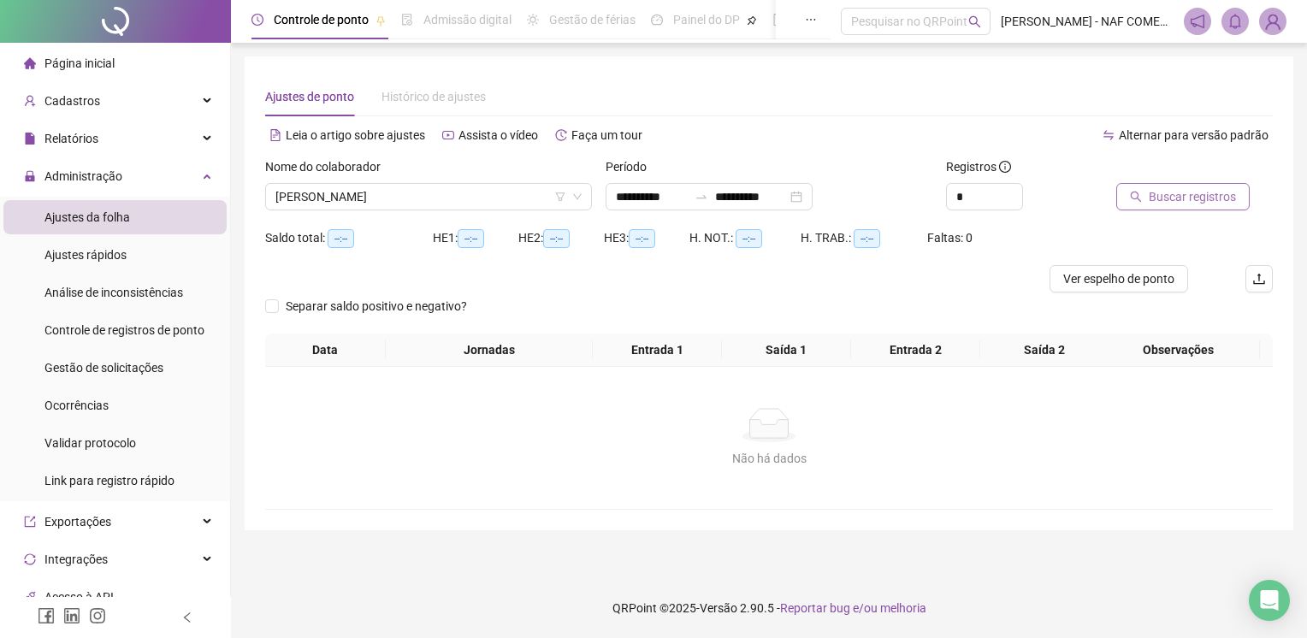
click at [1221, 207] on button "Buscar registros" at bounding box center [1182, 196] width 133 height 27
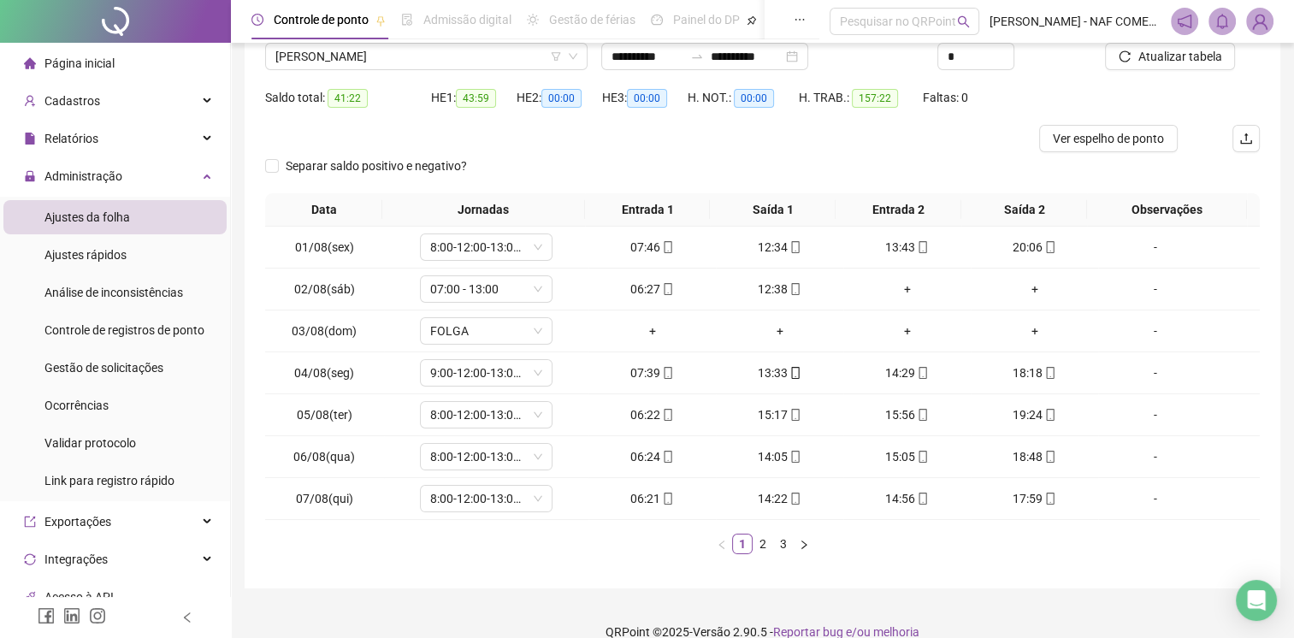
scroll to position [163, 0]
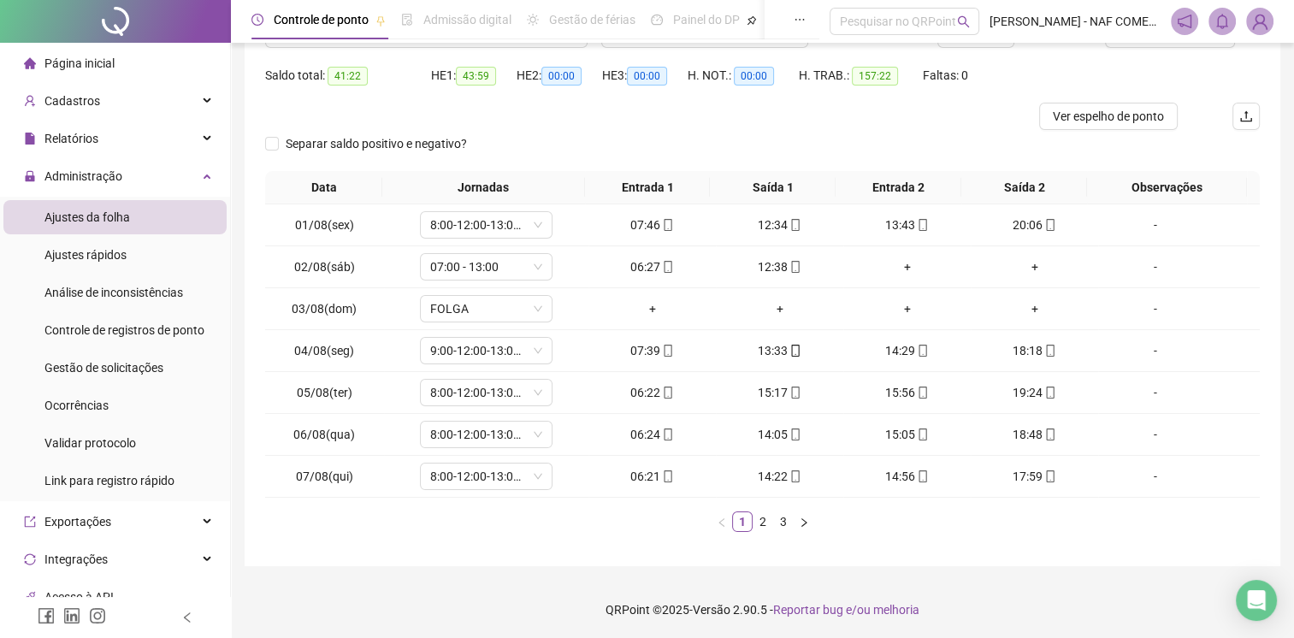
click at [762, 532] on div "Data Jornadas Entrada 1 Saída 1 Entrada 2 Saída 2 Observações 01/08(sex) 8:00-1…" at bounding box center [762, 358] width 995 height 375
click at [764, 525] on link "2" at bounding box center [763, 521] width 19 height 19
click at [777, 522] on link "3" at bounding box center [783, 521] width 19 height 19
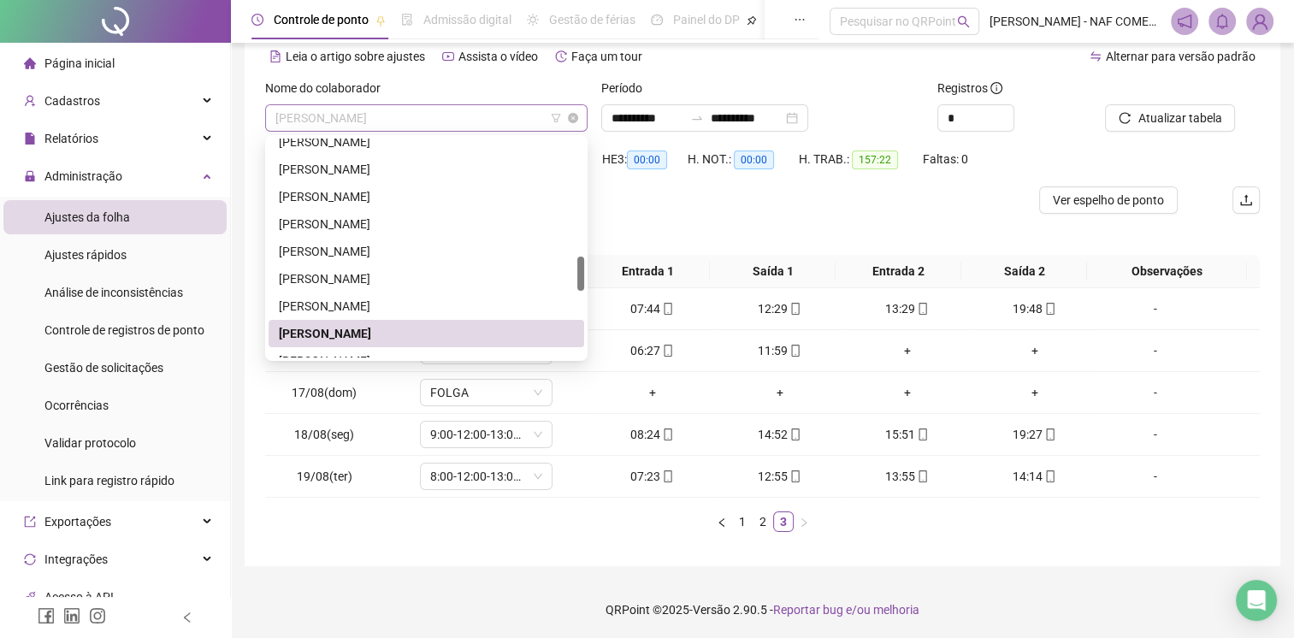
click at [463, 115] on span "[PERSON_NAME]" at bounding box center [426, 118] width 302 height 26
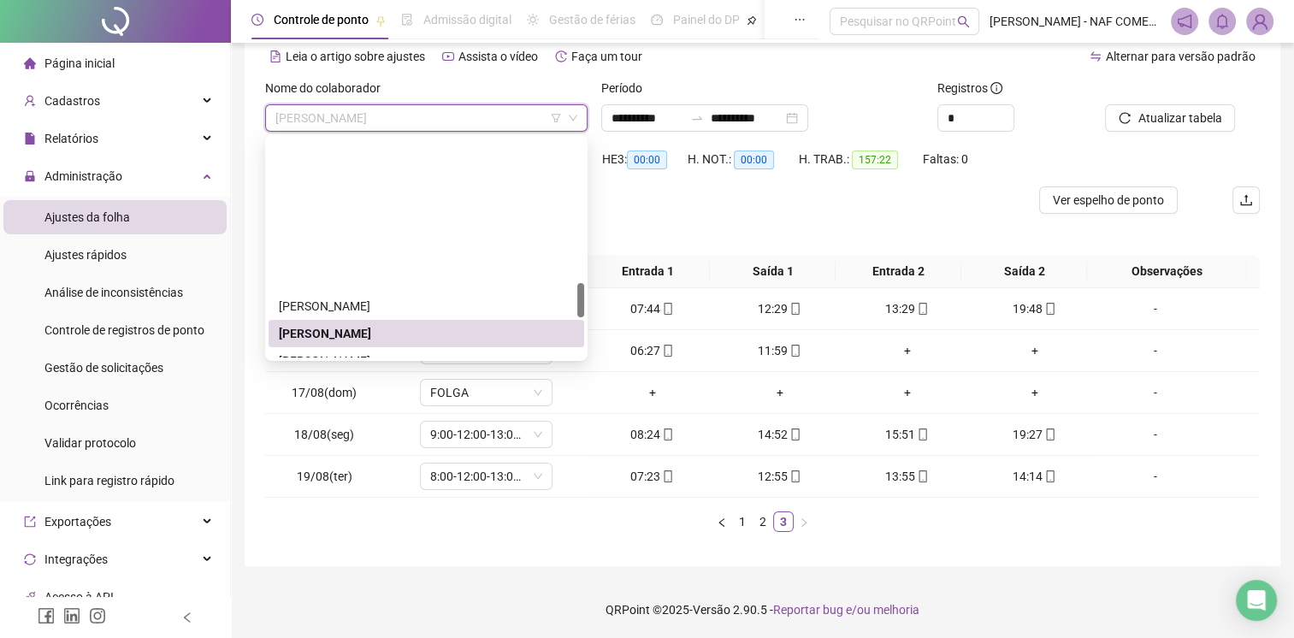
scroll to position [920, 0]
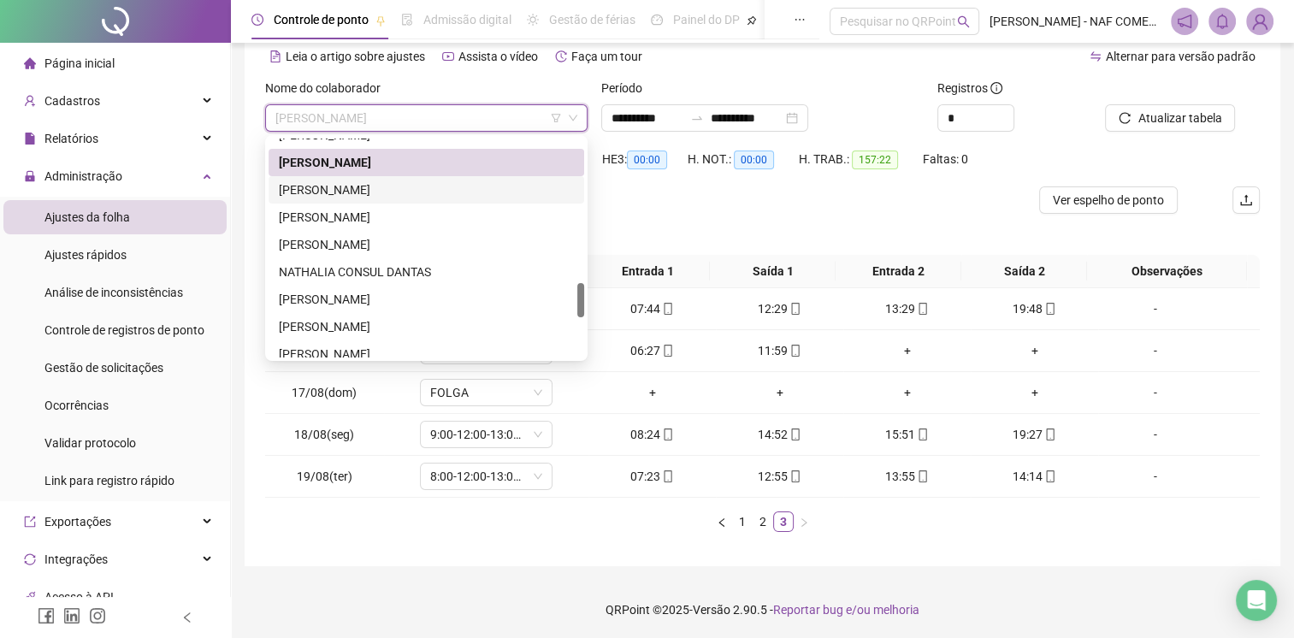
click at [427, 181] on div "[PERSON_NAME]" at bounding box center [426, 189] width 295 height 19
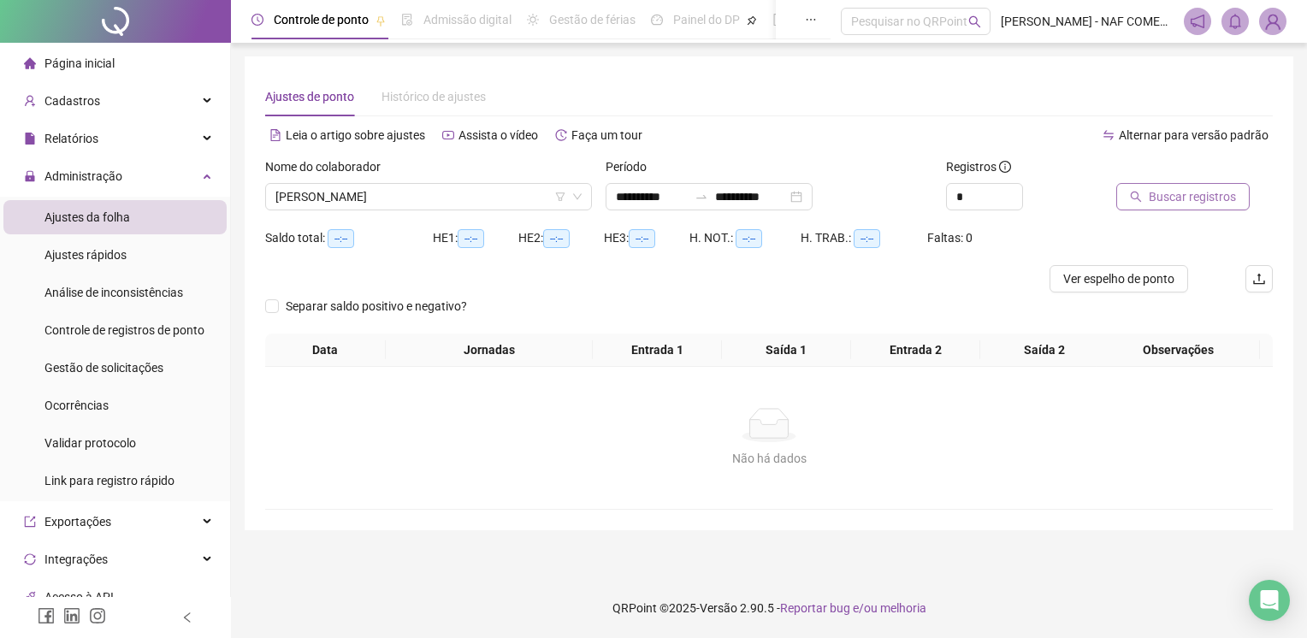
click at [1192, 201] on span "Buscar registros" at bounding box center [1192, 196] width 87 height 19
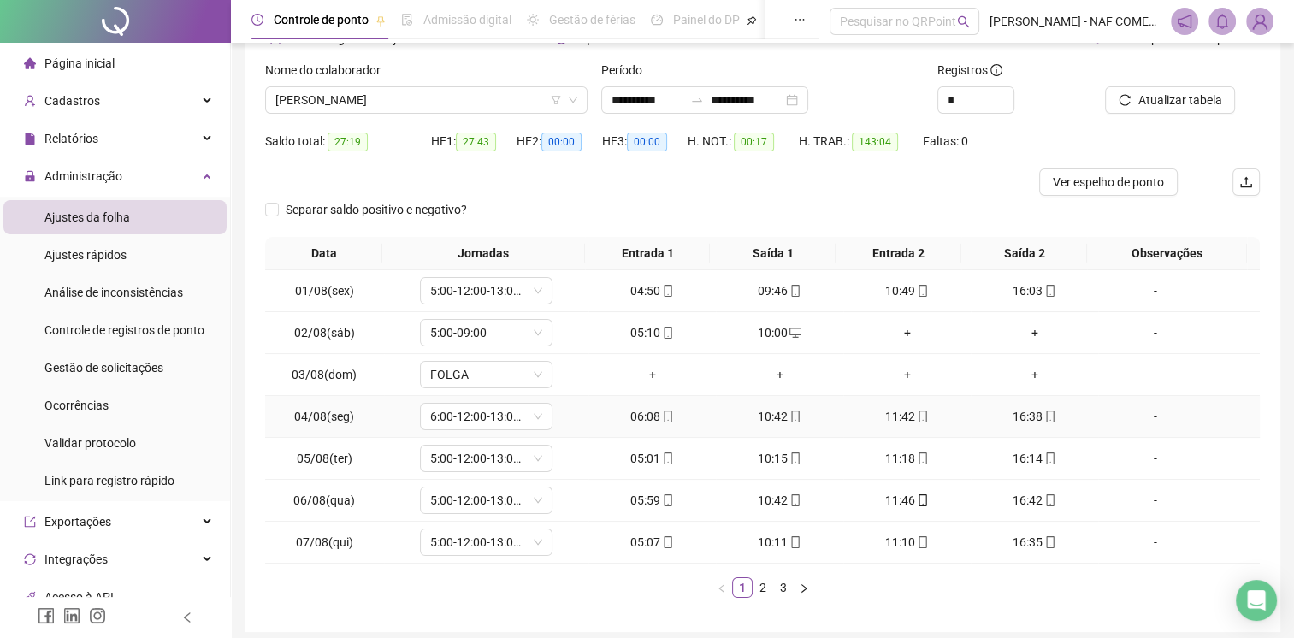
scroll to position [163, 0]
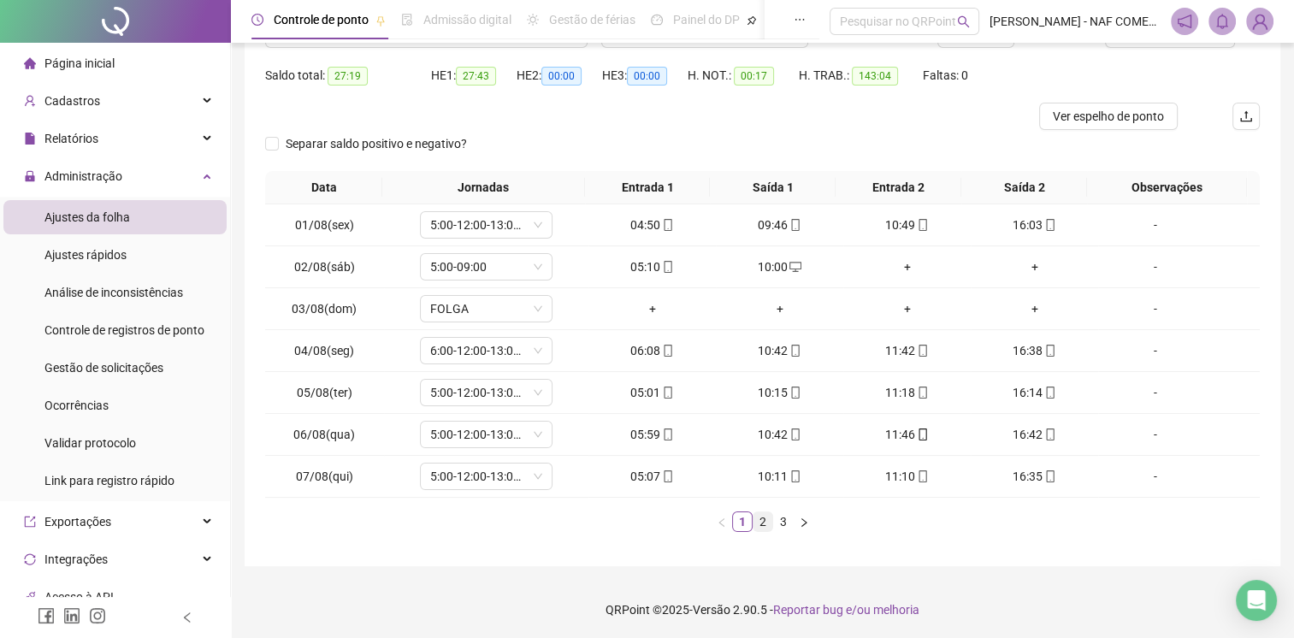
click at [766, 529] on li "2" at bounding box center [763, 522] width 21 height 21
click at [781, 522] on link "3" at bounding box center [783, 521] width 19 height 19
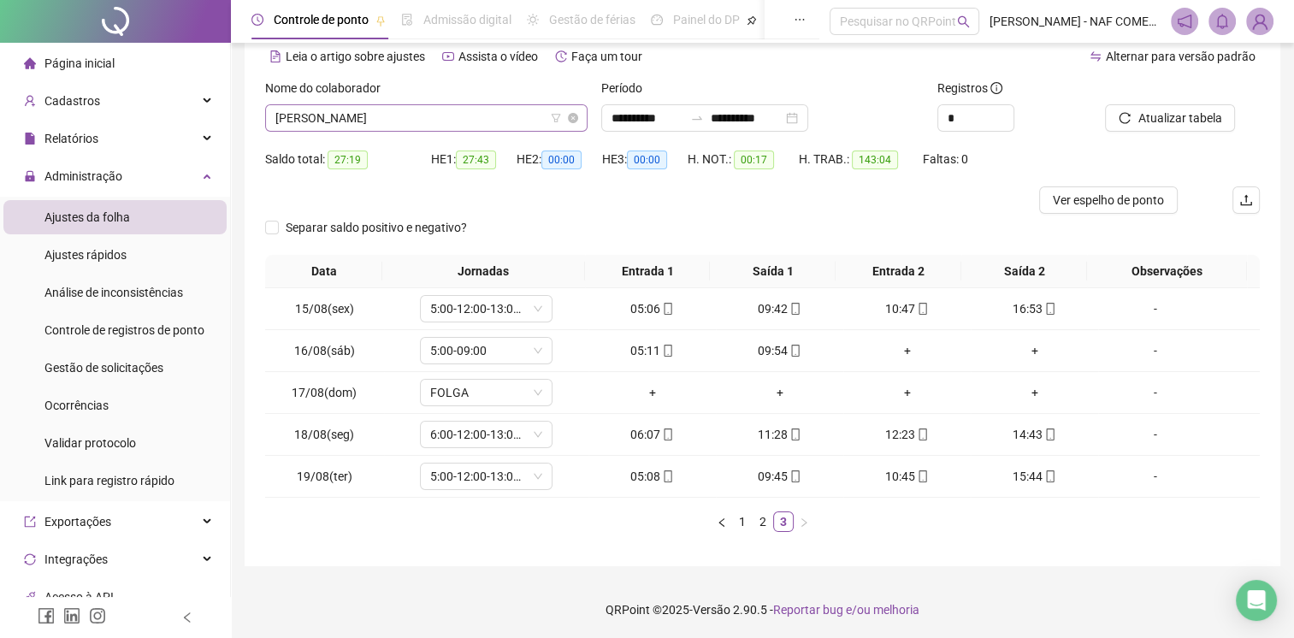
click at [452, 118] on span "[PERSON_NAME]" at bounding box center [426, 118] width 302 height 26
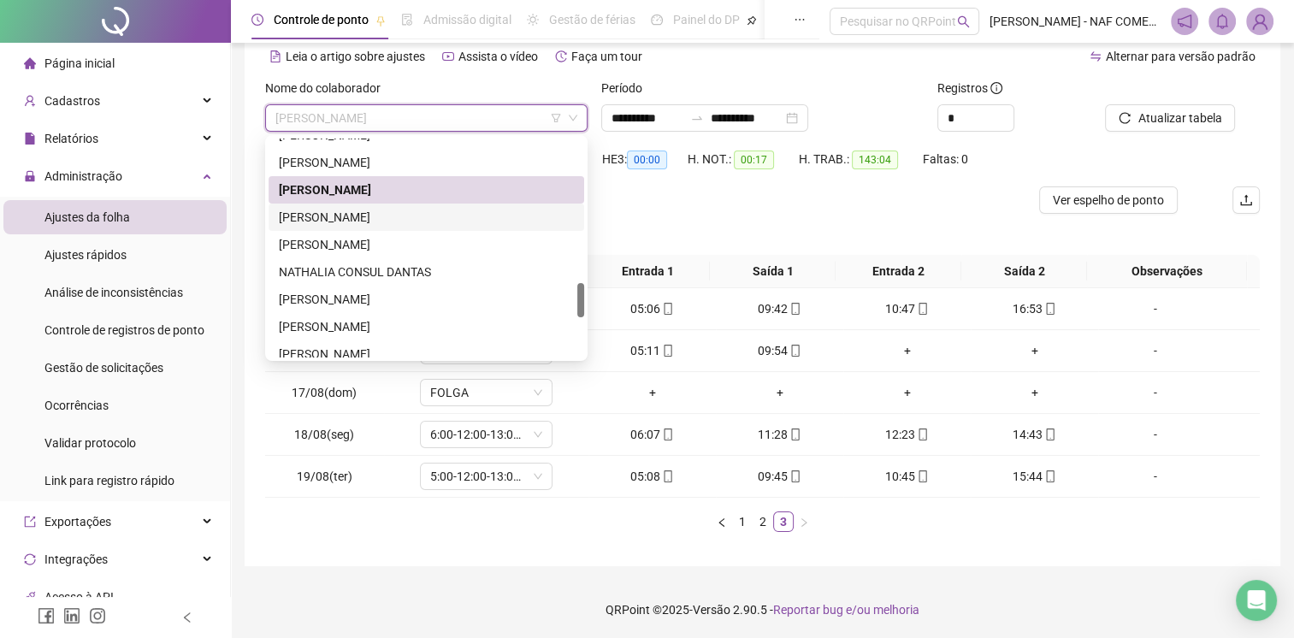
click at [399, 227] on div "[PERSON_NAME]" at bounding box center [427, 217] width 316 height 27
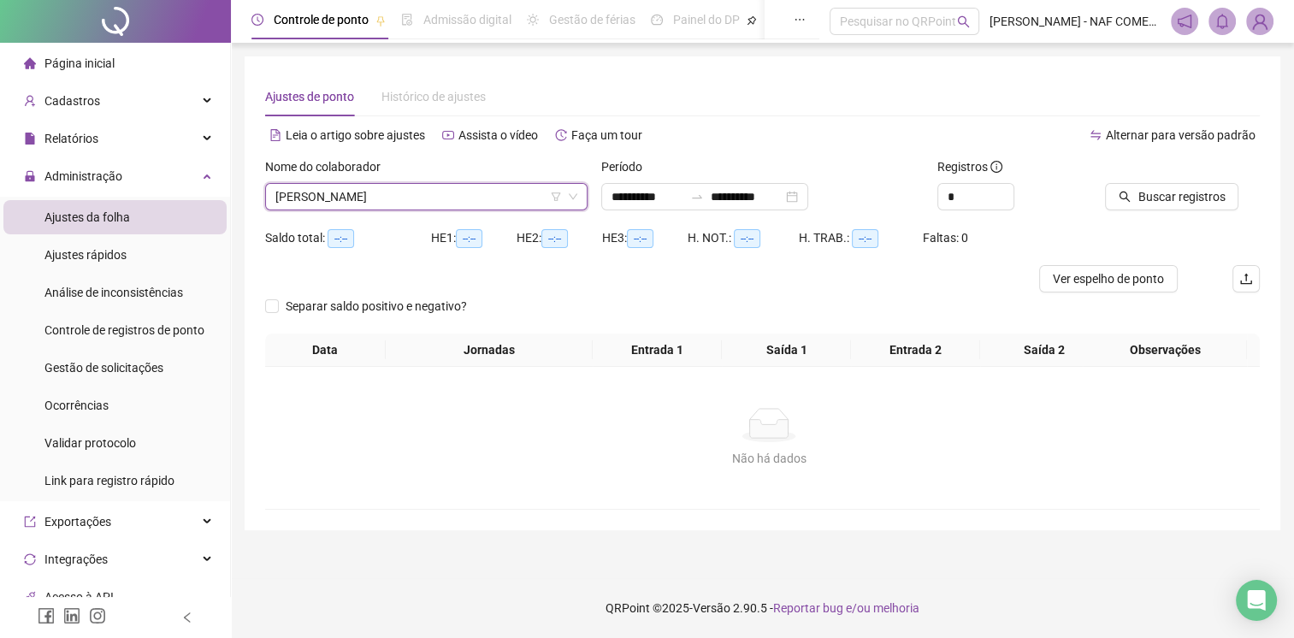
scroll to position [0, 0]
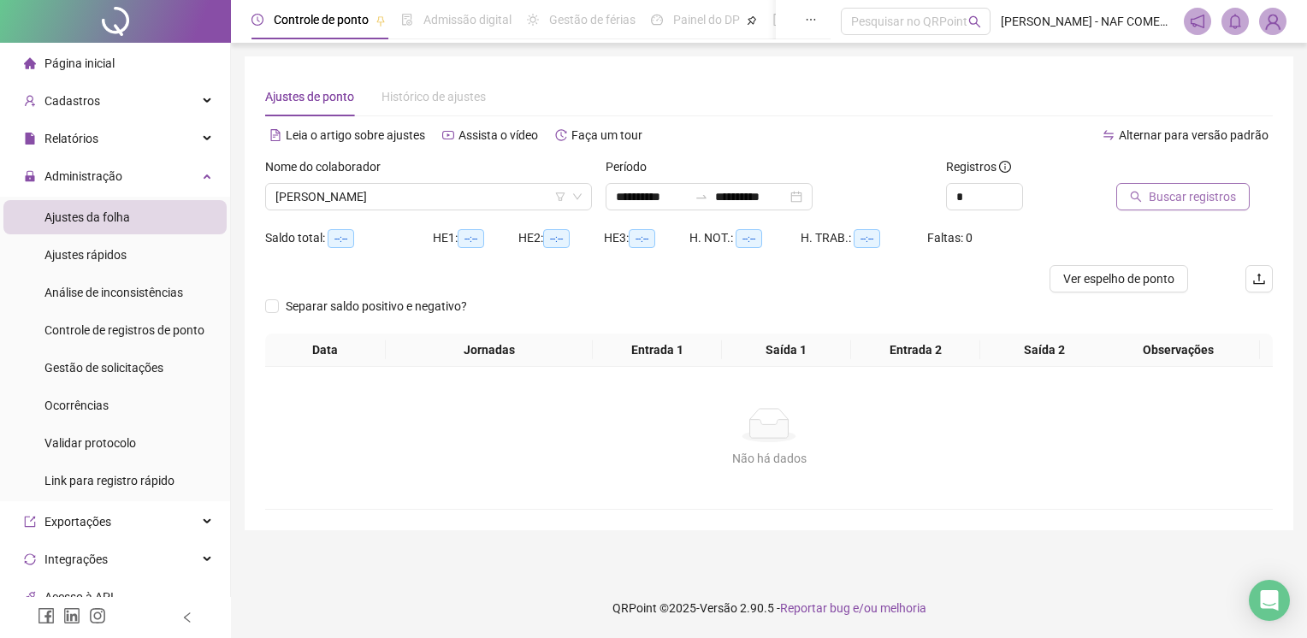
click at [1195, 201] on span "Buscar registros" at bounding box center [1192, 196] width 87 height 19
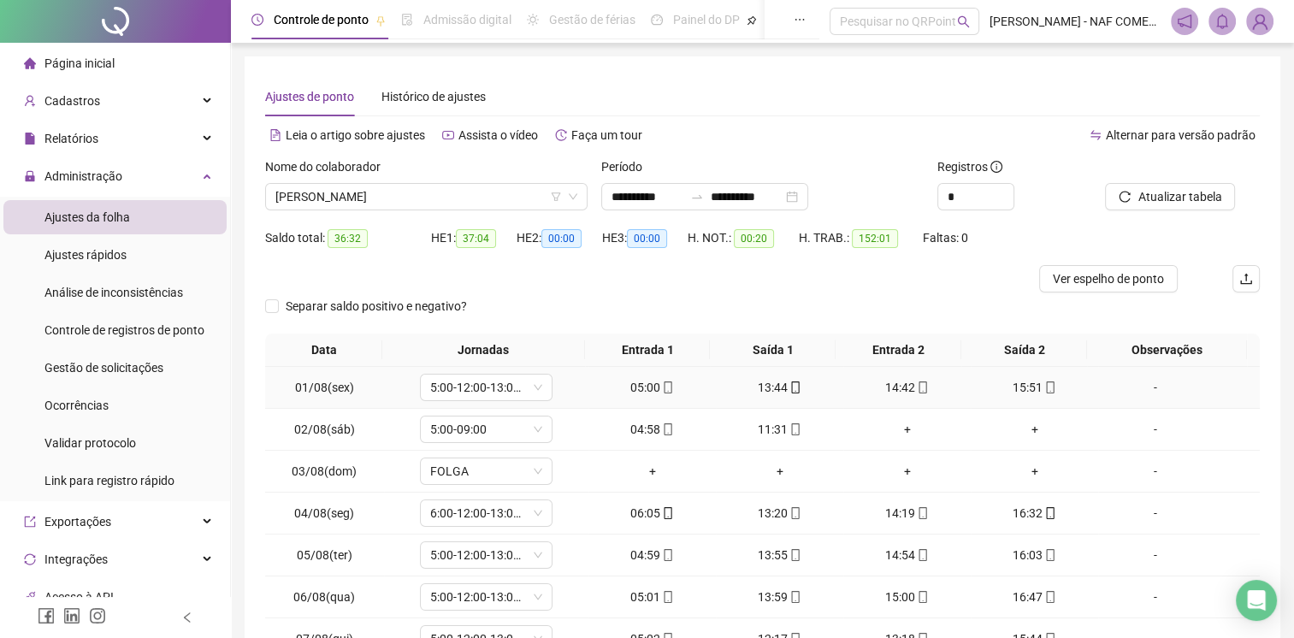
scroll to position [163, 0]
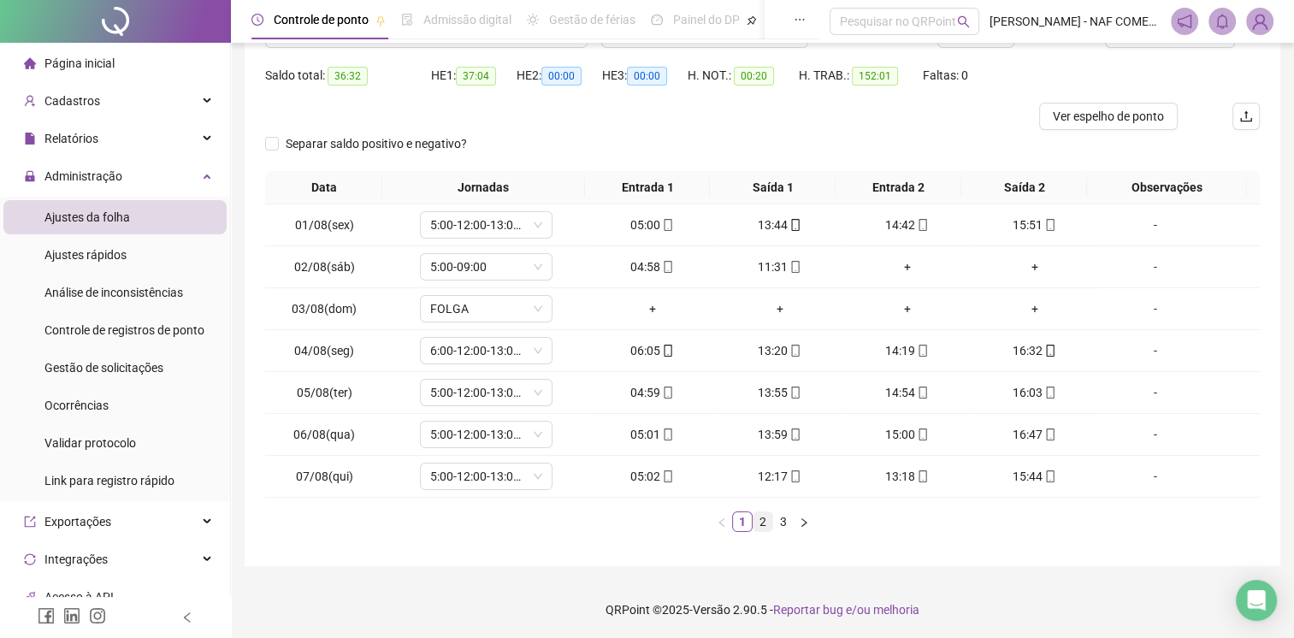
click at [768, 518] on link "2" at bounding box center [763, 521] width 19 height 19
click at [778, 516] on link "3" at bounding box center [783, 521] width 19 height 19
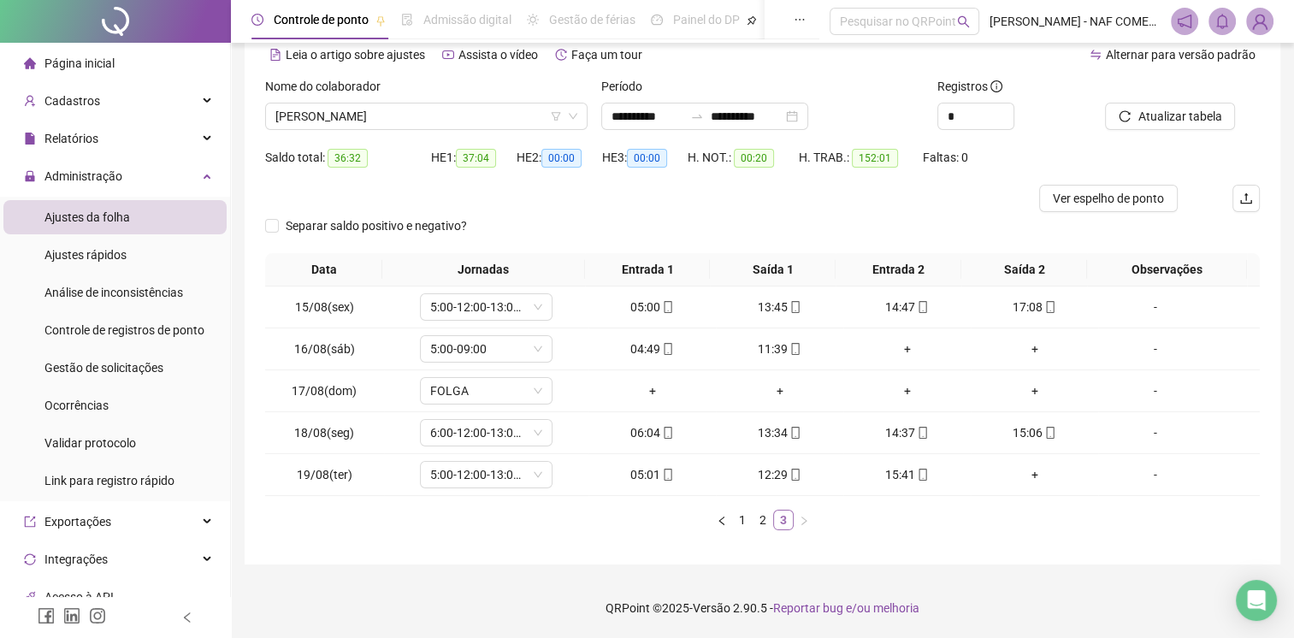
scroll to position [79, 0]
click at [1021, 478] on div "+" at bounding box center [1035, 476] width 114 height 19
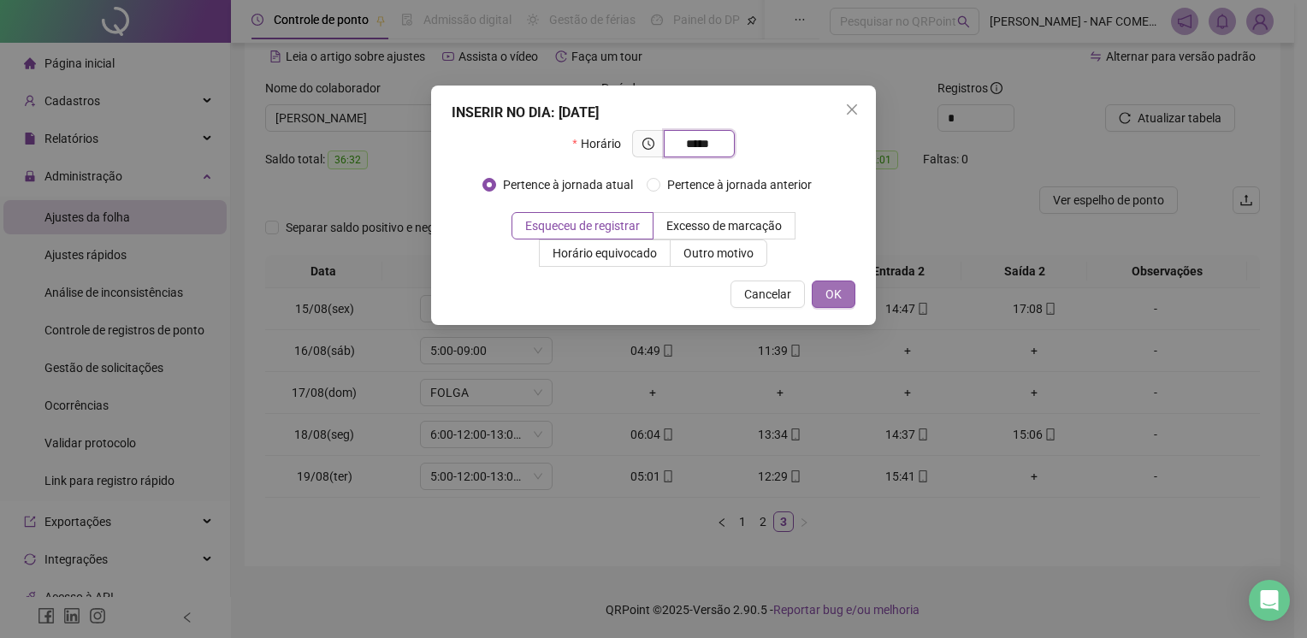
type input "*****"
click at [835, 297] on span "OK" at bounding box center [833, 294] width 16 height 19
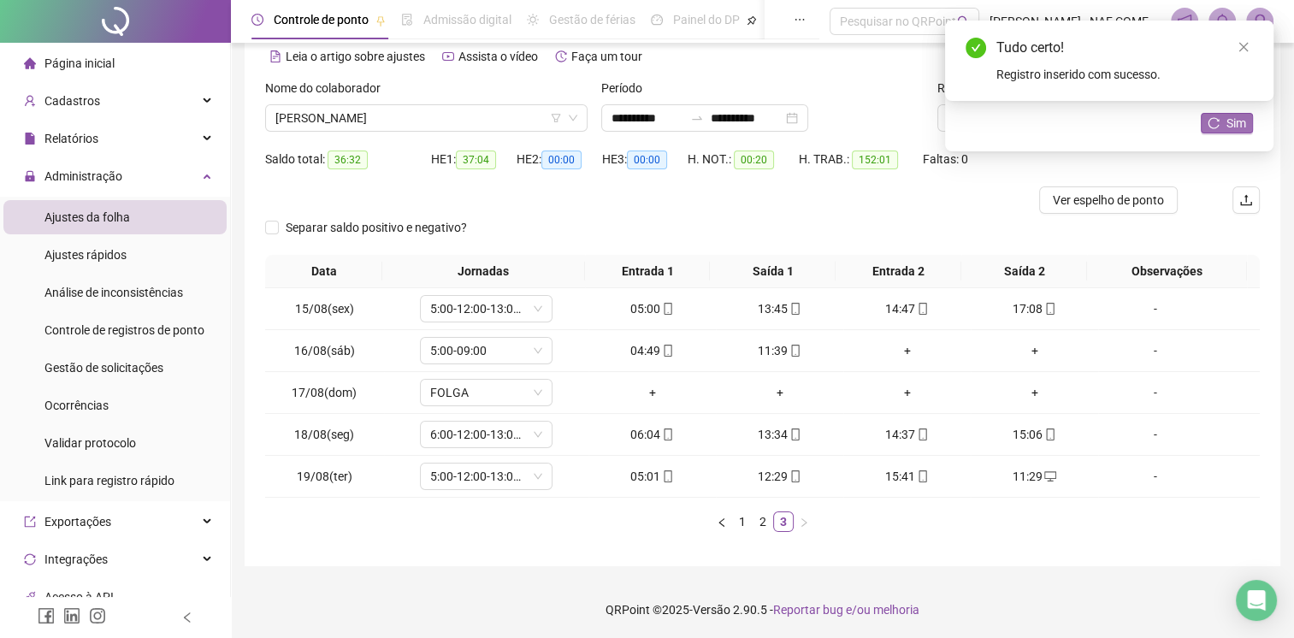
click at [1218, 125] on icon "reload" at bounding box center [1214, 123] width 12 height 12
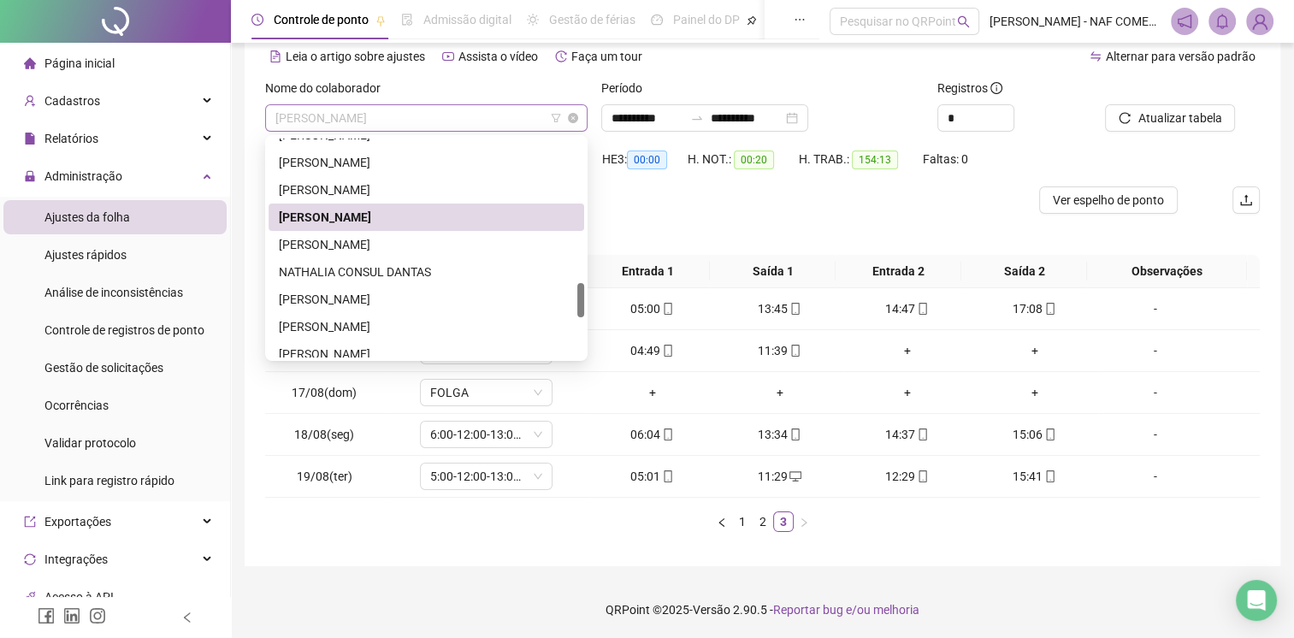
click at [453, 109] on span "[PERSON_NAME]" at bounding box center [426, 118] width 302 height 26
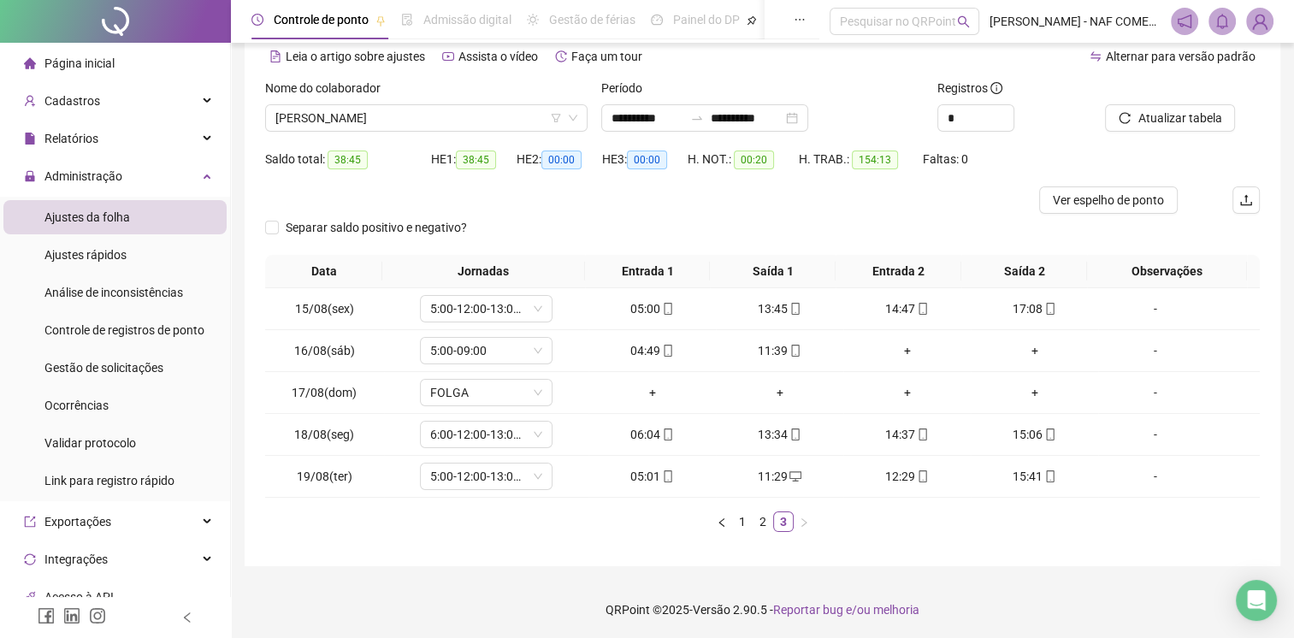
click at [719, 205] on div at bounding box center [638, 199] width 746 height 27
click at [476, 117] on span "[PERSON_NAME]" at bounding box center [426, 118] width 302 height 26
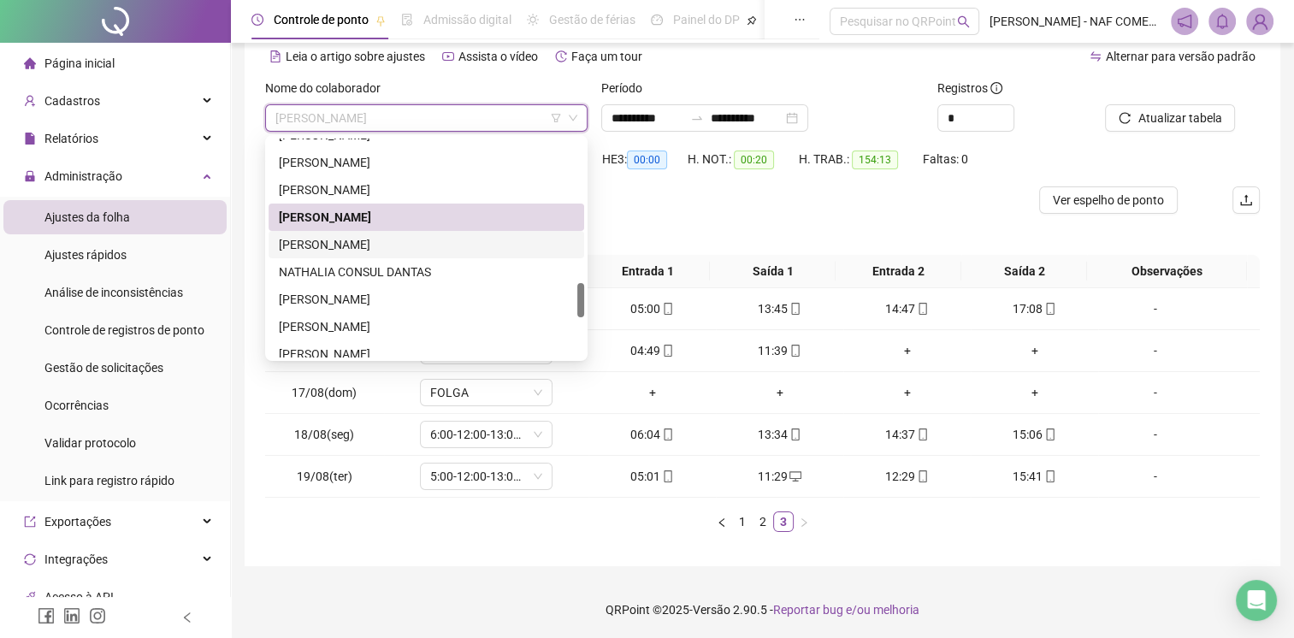
click at [405, 241] on div "[PERSON_NAME]" at bounding box center [426, 244] width 295 height 19
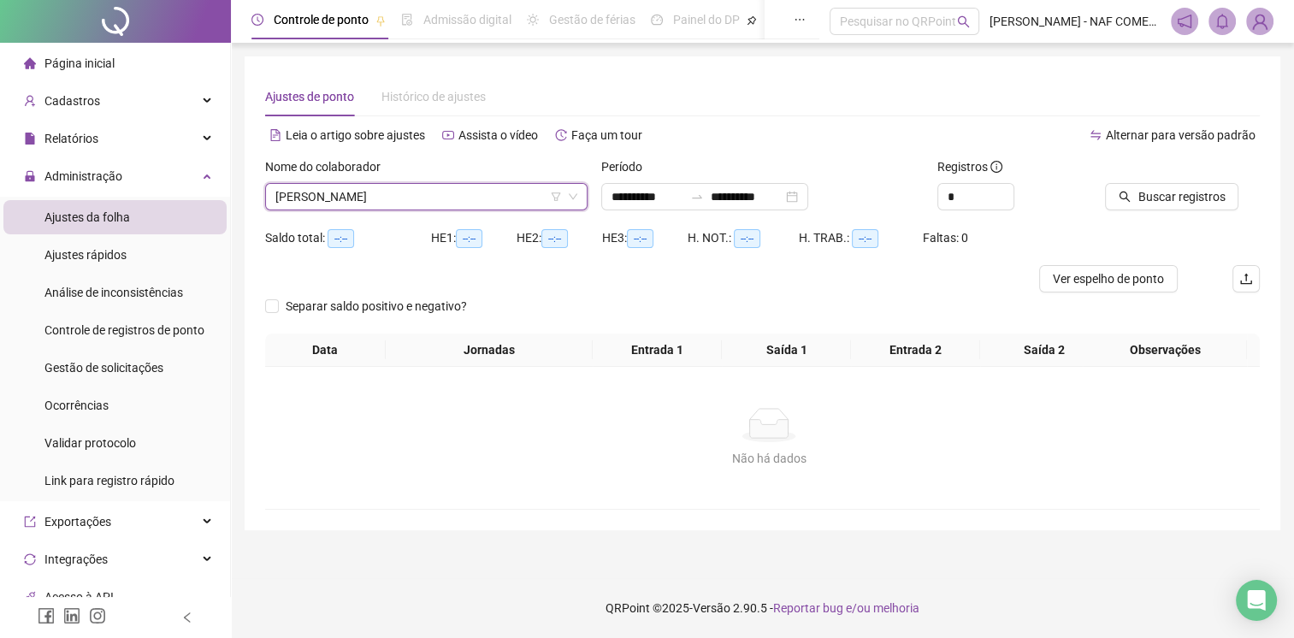
scroll to position [0, 0]
click at [1182, 192] on span "Buscar registros" at bounding box center [1192, 196] width 87 height 19
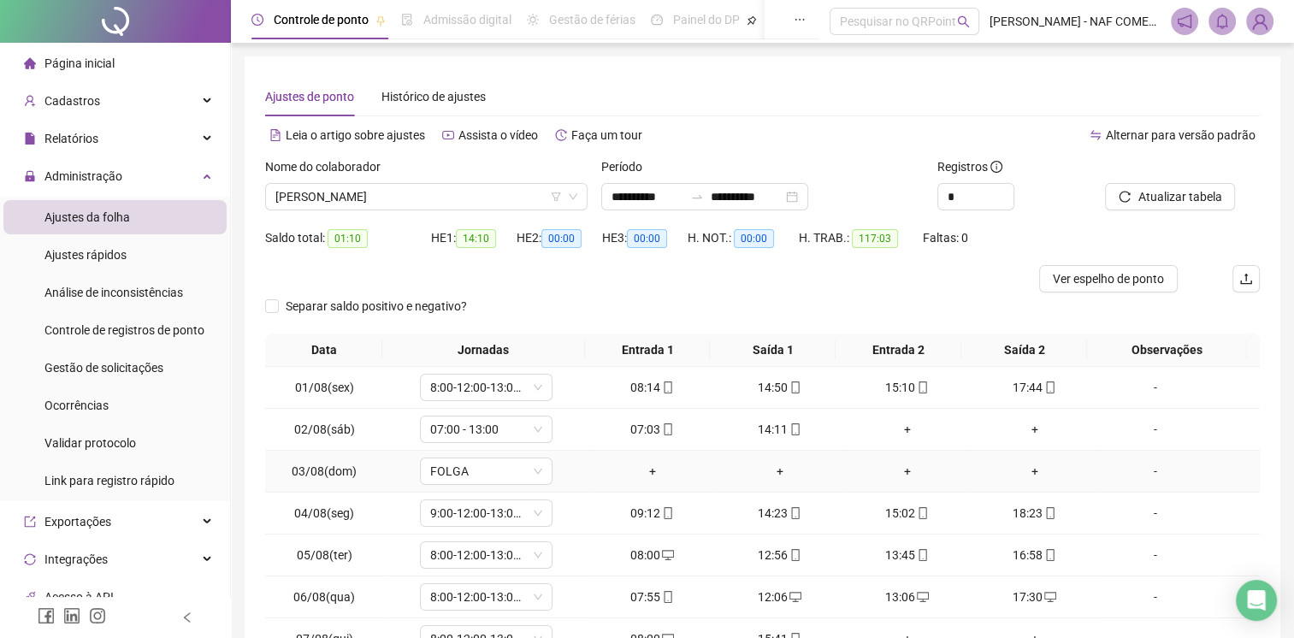
scroll to position [163, 0]
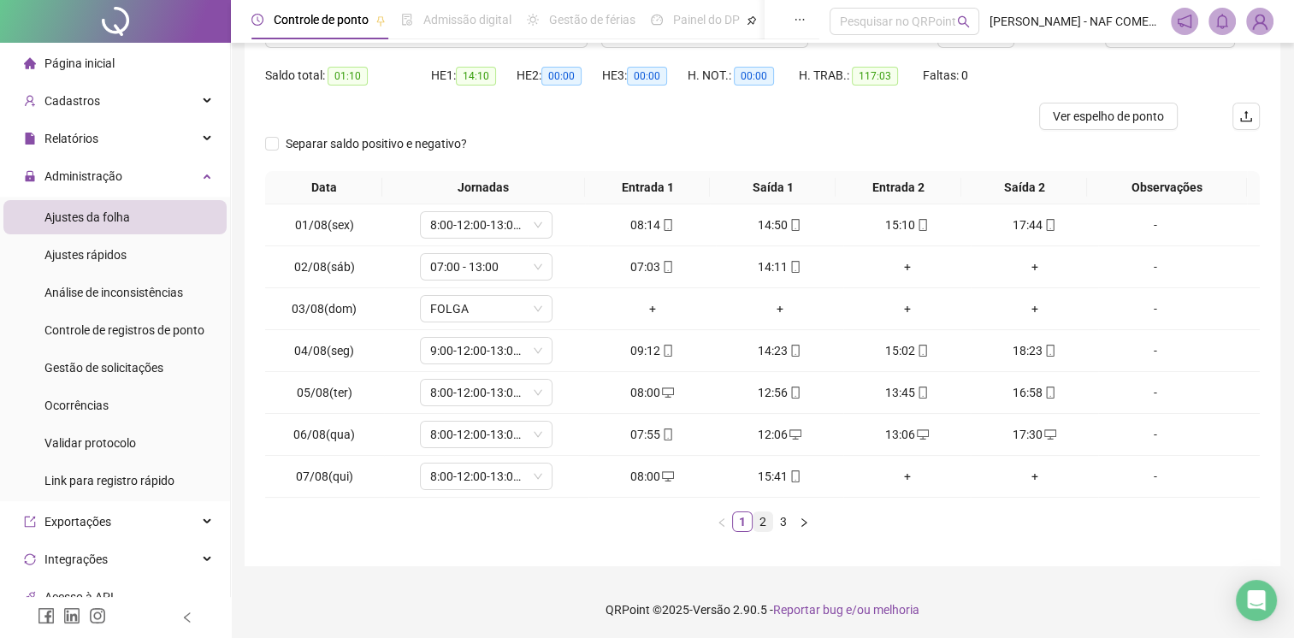
click at [761, 526] on link "2" at bounding box center [763, 521] width 19 height 19
click at [784, 520] on link "3" at bounding box center [783, 521] width 19 height 19
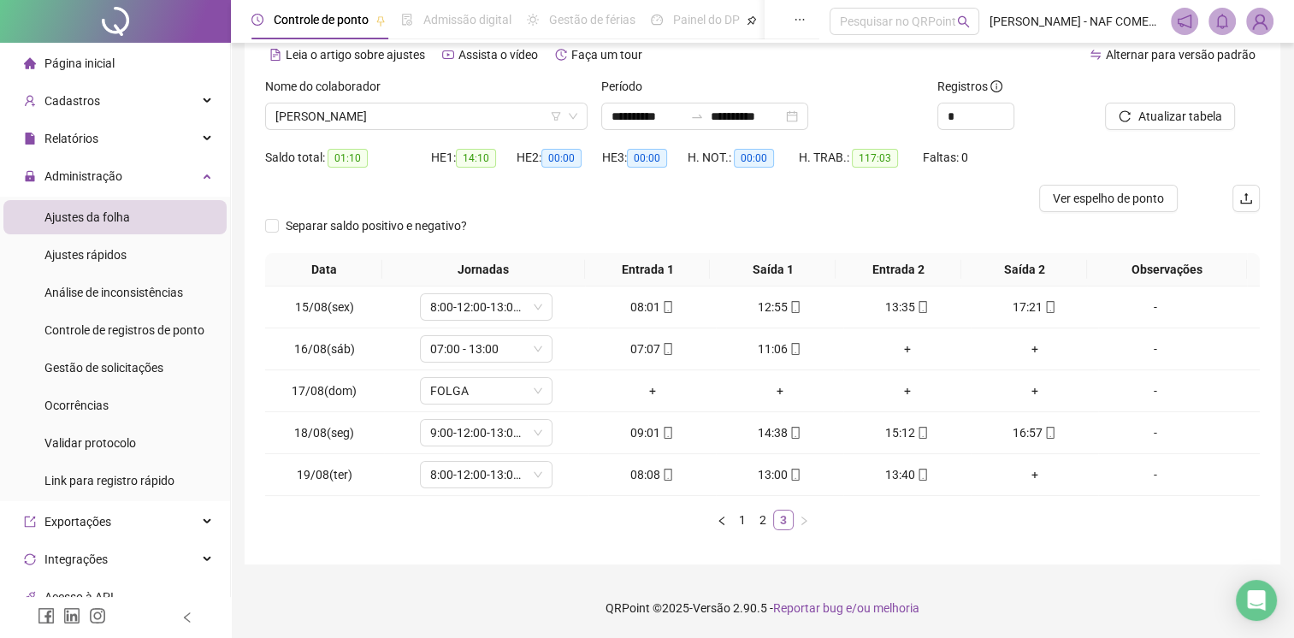
scroll to position [79, 0]
click at [447, 120] on span "[PERSON_NAME]" at bounding box center [426, 118] width 302 height 26
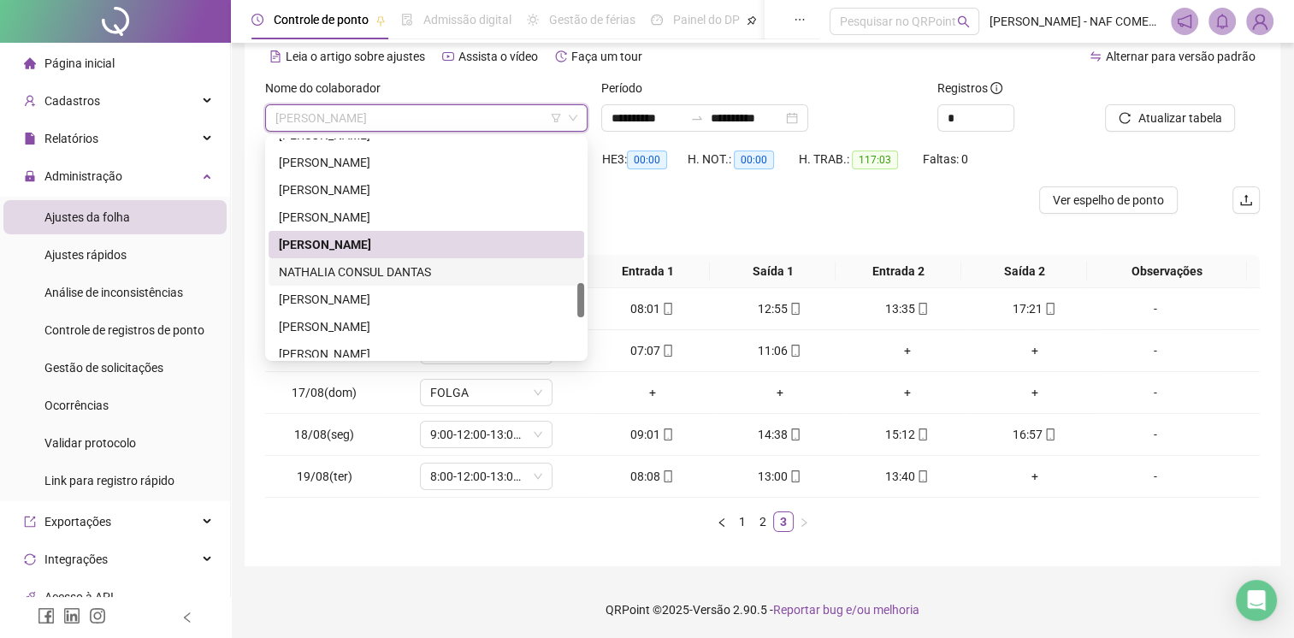
click at [414, 266] on div "NATHALIA CONSUL DANTAS" at bounding box center [426, 272] width 295 height 19
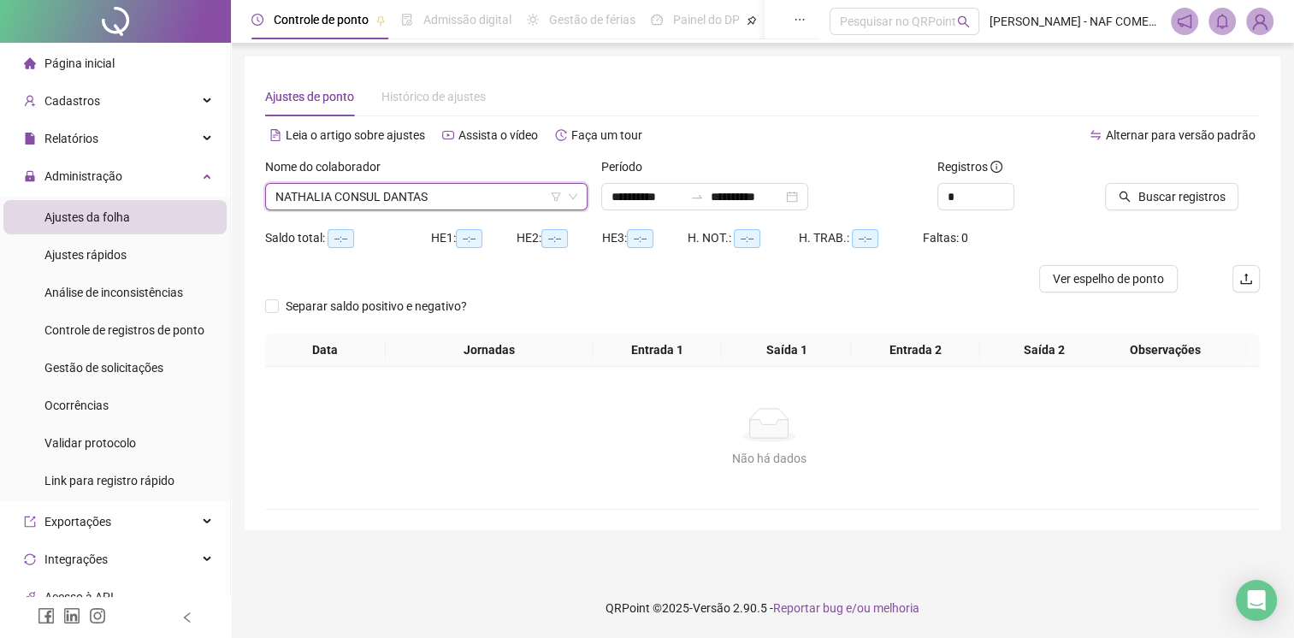
scroll to position [0, 0]
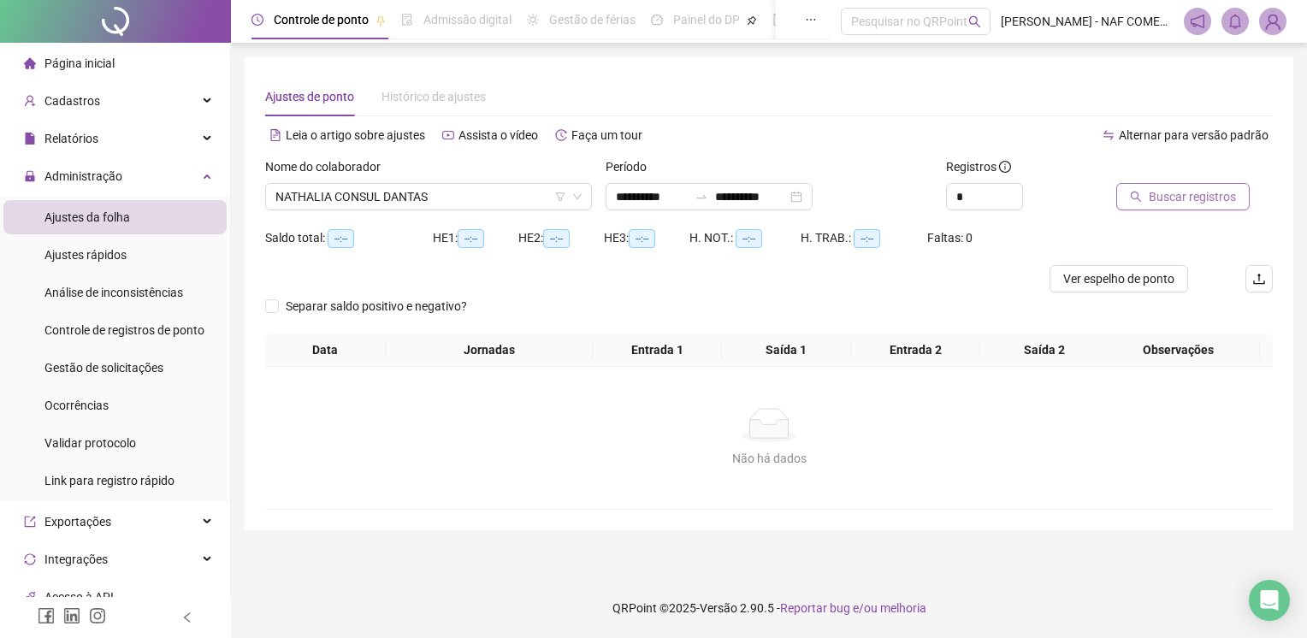
click at [1189, 195] on span "Buscar registros" at bounding box center [1192, 196] width 87 height 19
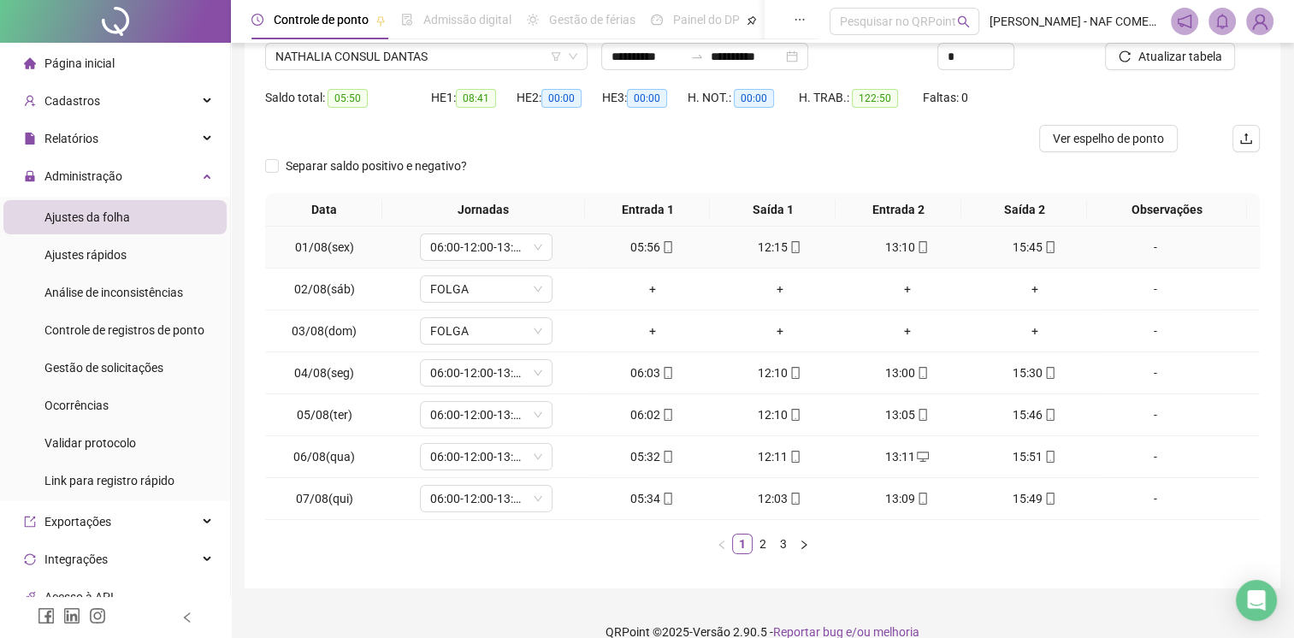
scroll to position [163, 0]
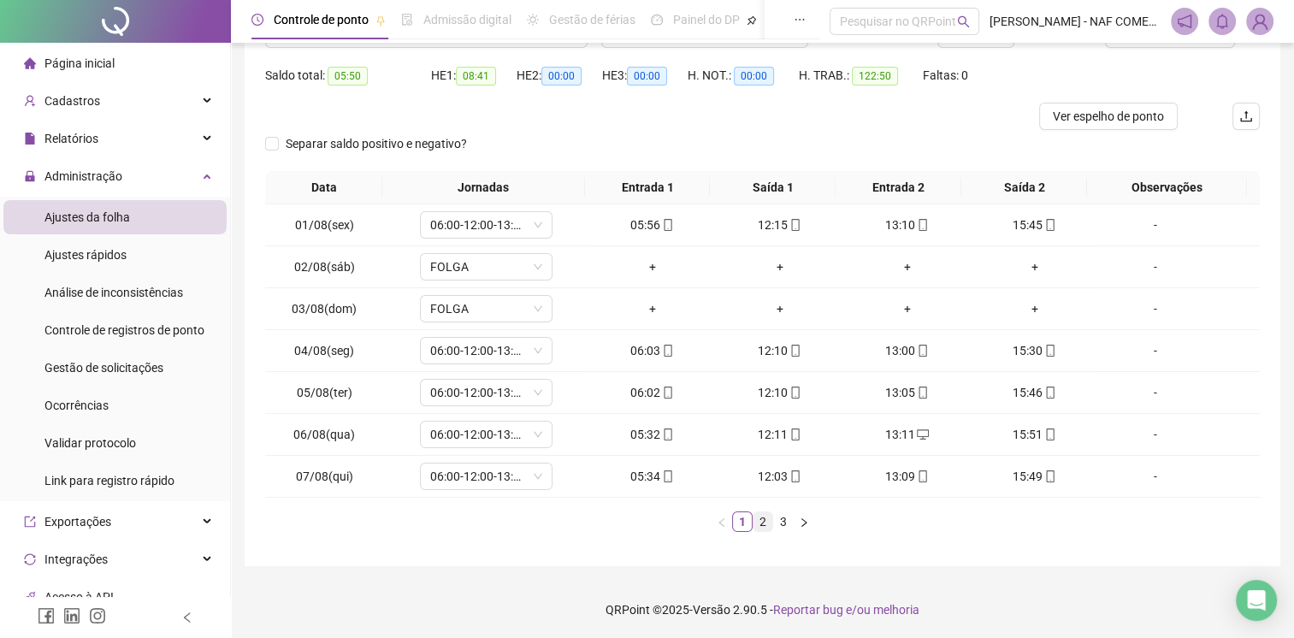
click at [763, 514] on link "2" at bounding box center [763, 521] width 19 height 19
click at [1026, 476] on div "+" at bounding box center [1035, 476] width 114 height 19
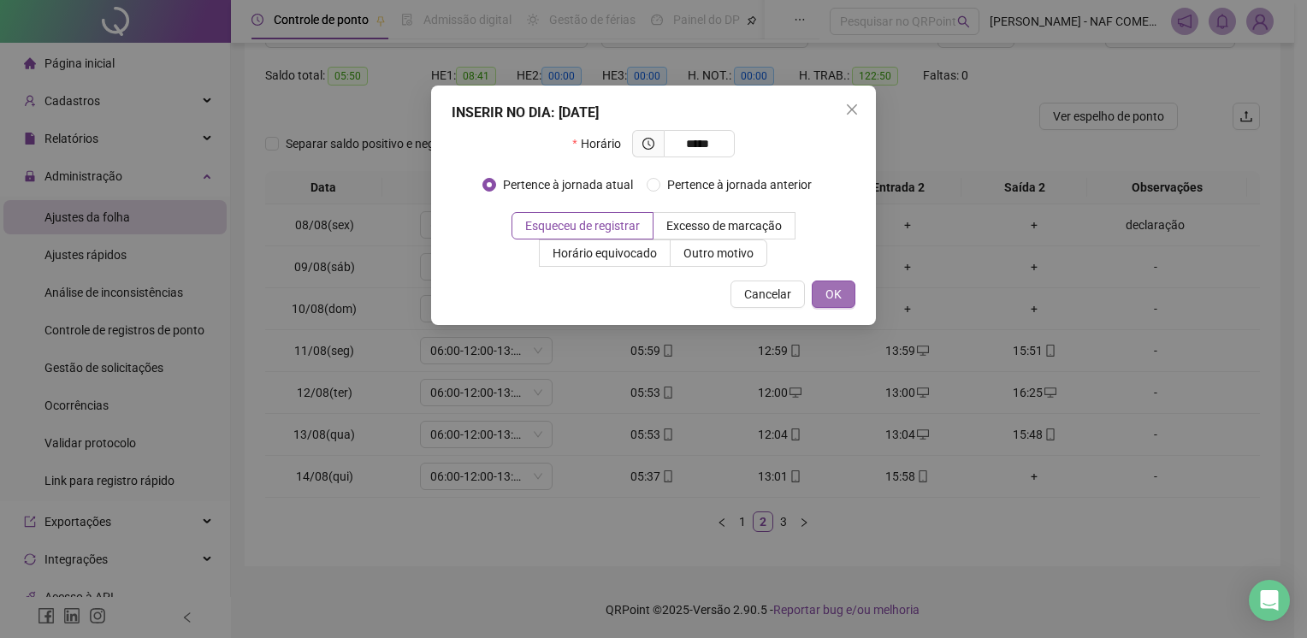
type input "*****"
click at [837, 298] on span "OK" at bounding box center [833, 294] width 16 height 19
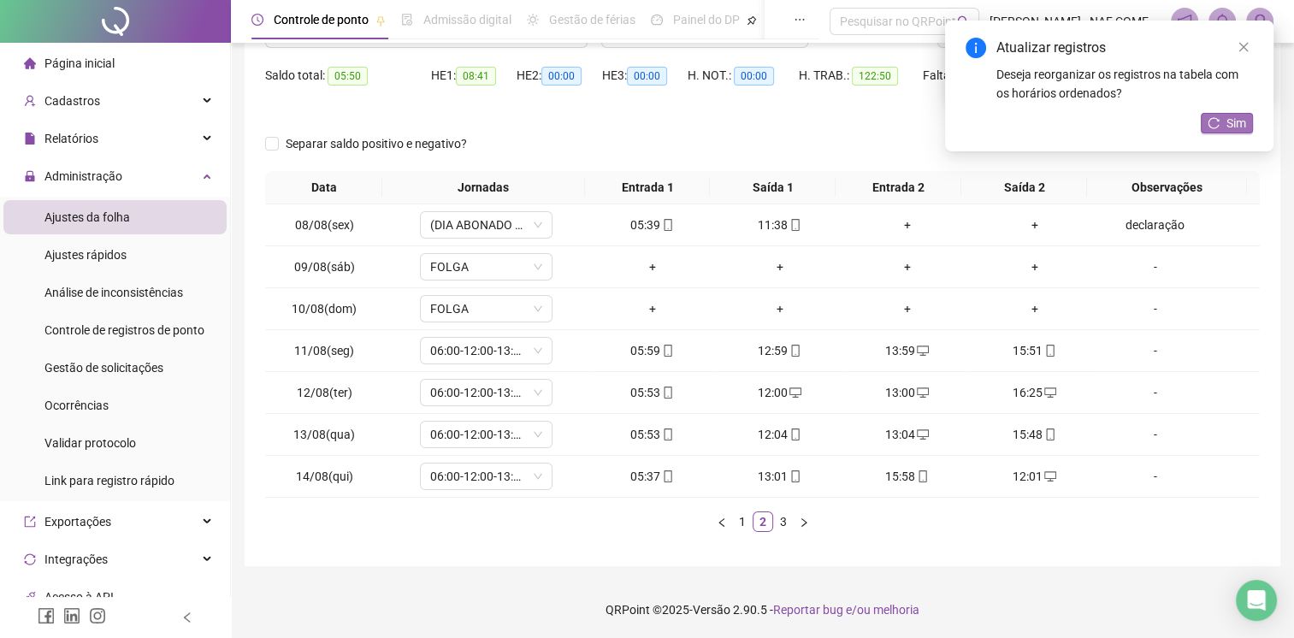
click at [1221, 127] on button "Sim" at bounding box center [1227, 123] width 52 height 21
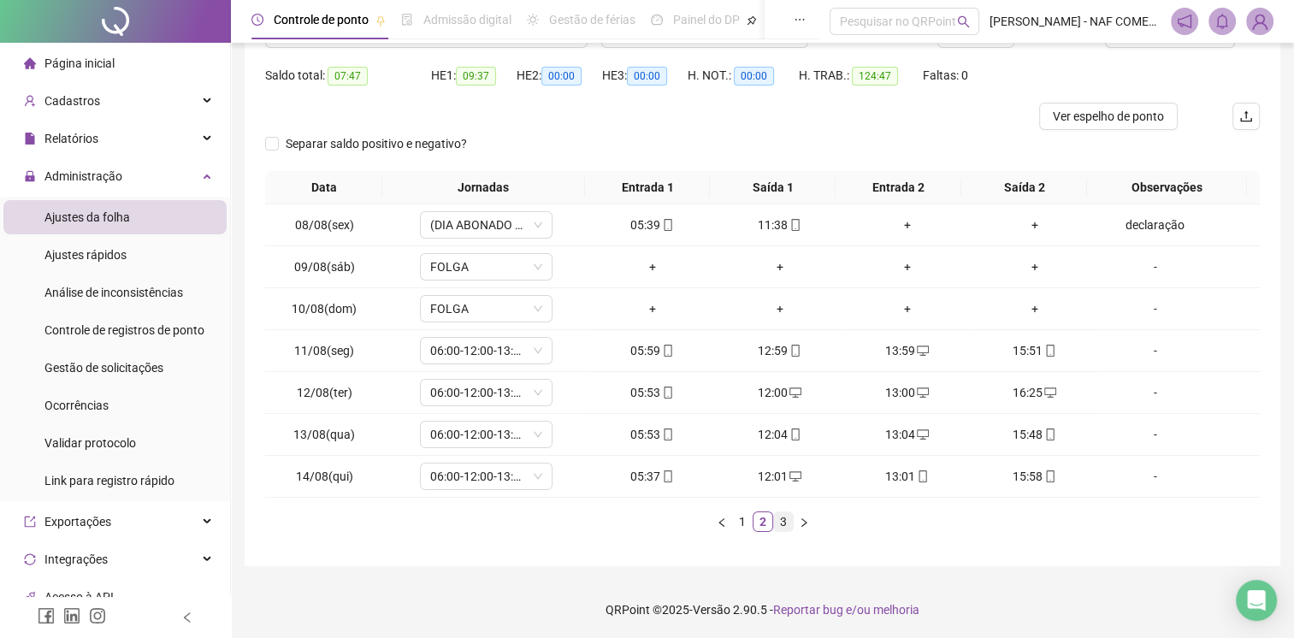
click at [777, 522] on link "3" at bounding box center [783, 521] width 19 height 19
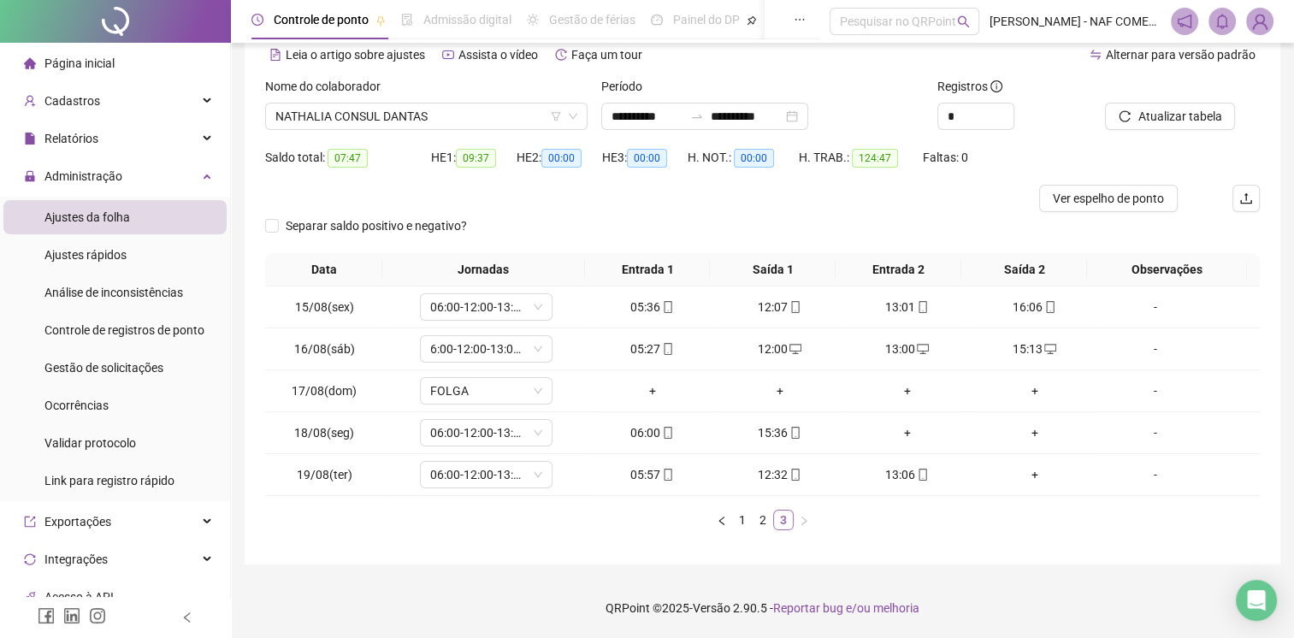
scroll to position [79, 0]
click at [1019, 433] on div "+" at bounding box center [1035, 434] width 114 height 19
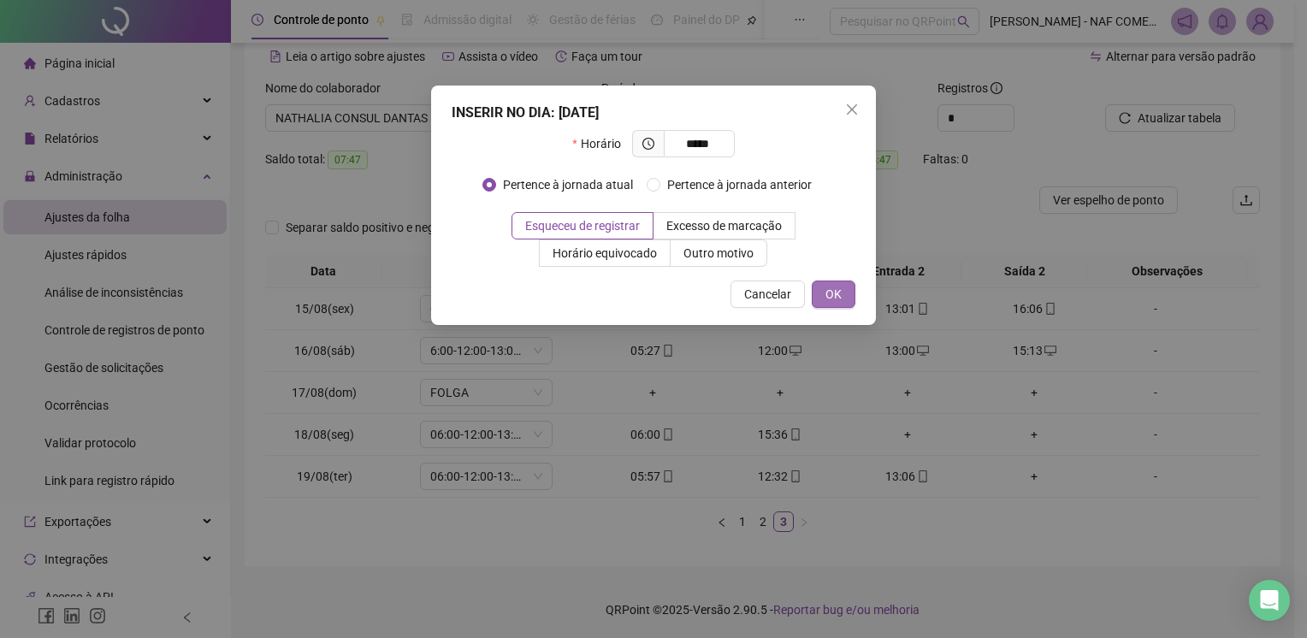
type input "*****"
click at [829, 293] on span "OK" at bounding box center [833, 294] width 16 height 19
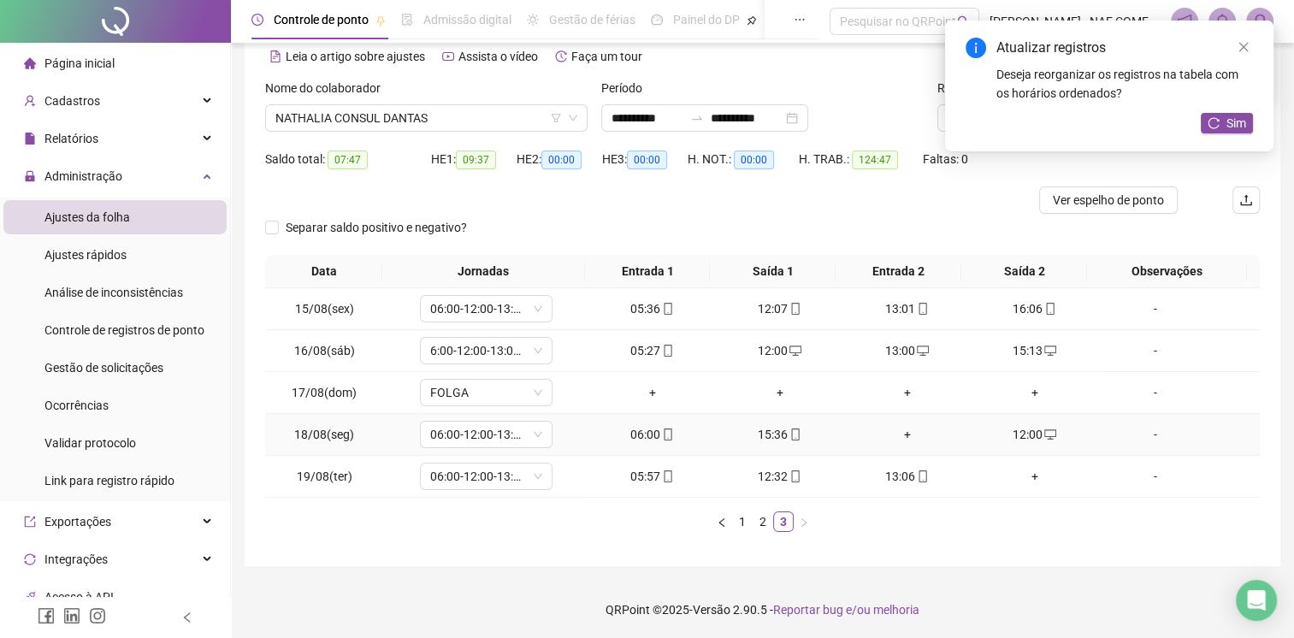
click at [888, 433] on div "+" at bounding box center [907, 434] width 114 height 19
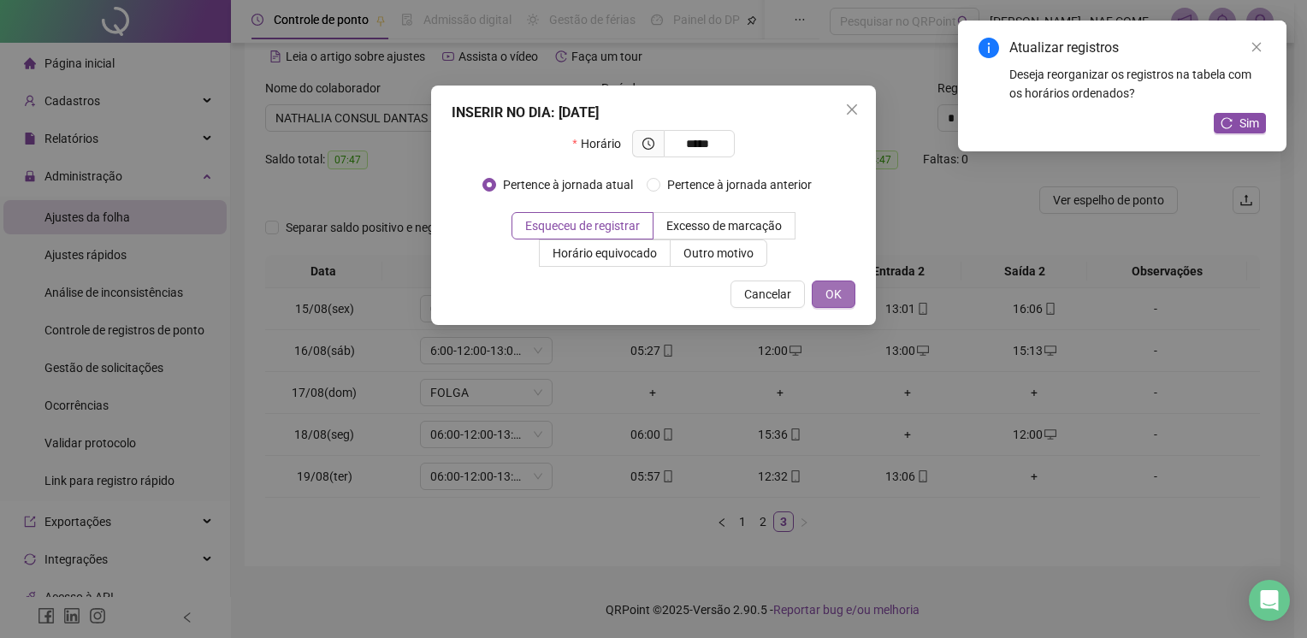
type input "*****"
click at [838, 293] on span "OK" at bounding box center [833, 294] width 16 height 19
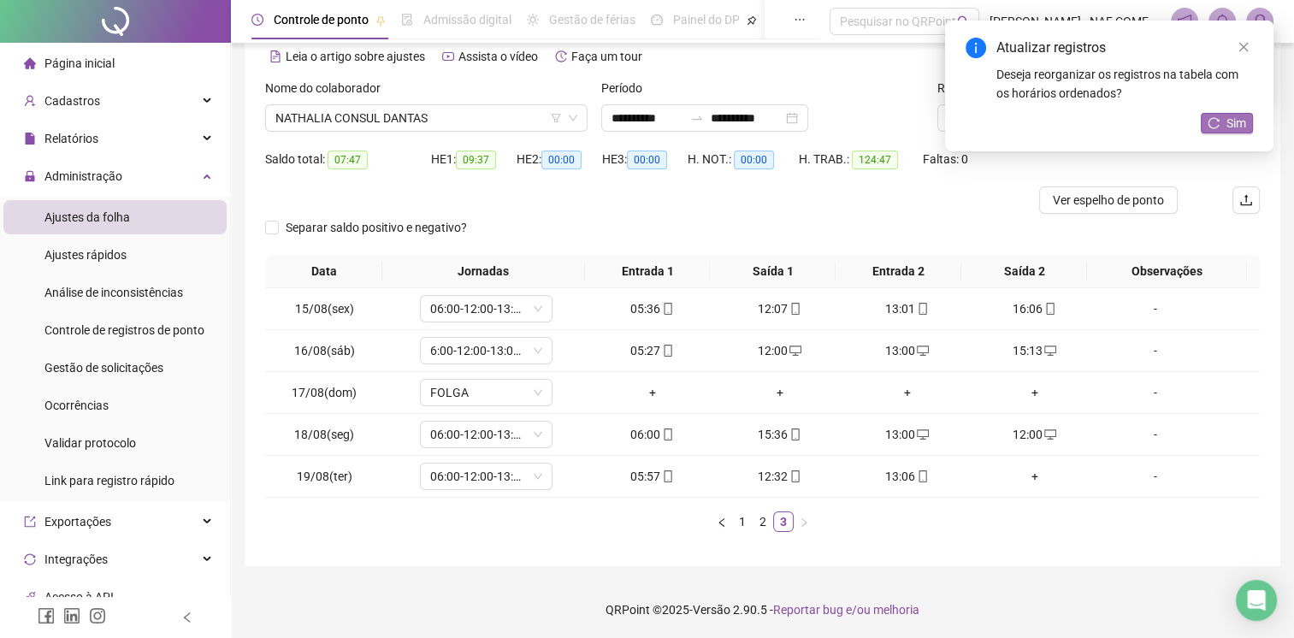
click at [1227, 127] on span "Sim" at bounding box center [1237, 123] width 20 height 19
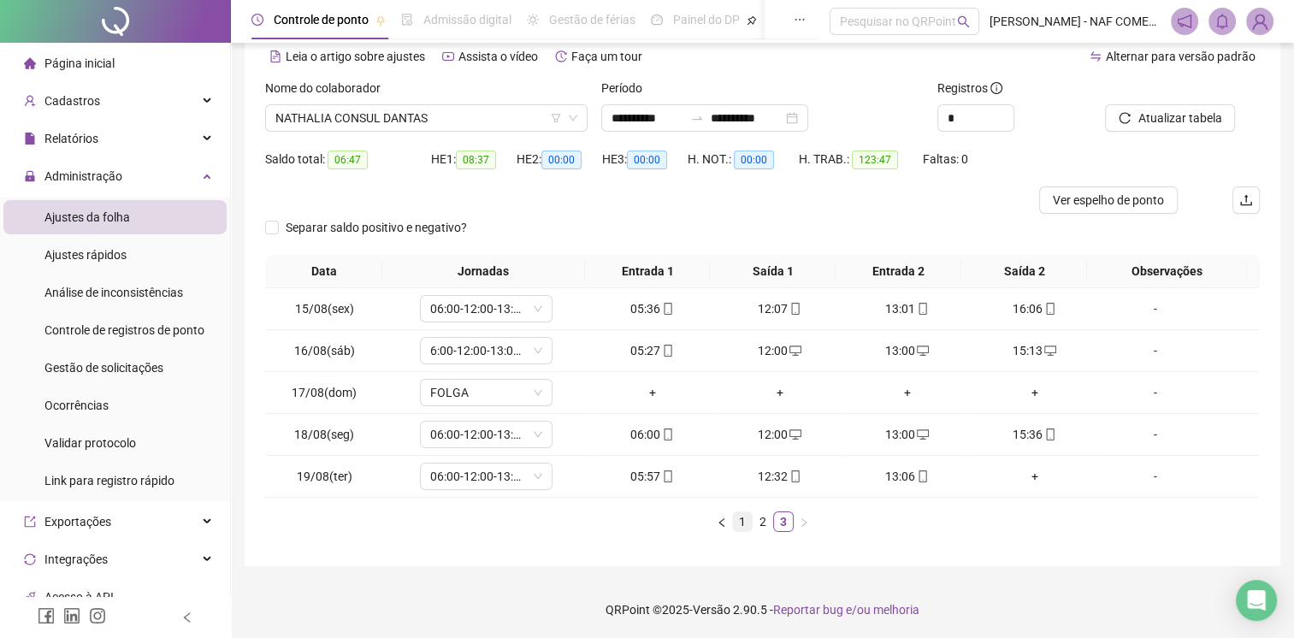
click at [743, 525] on link "1" at bounding box center [742, 521] width 19 height 19
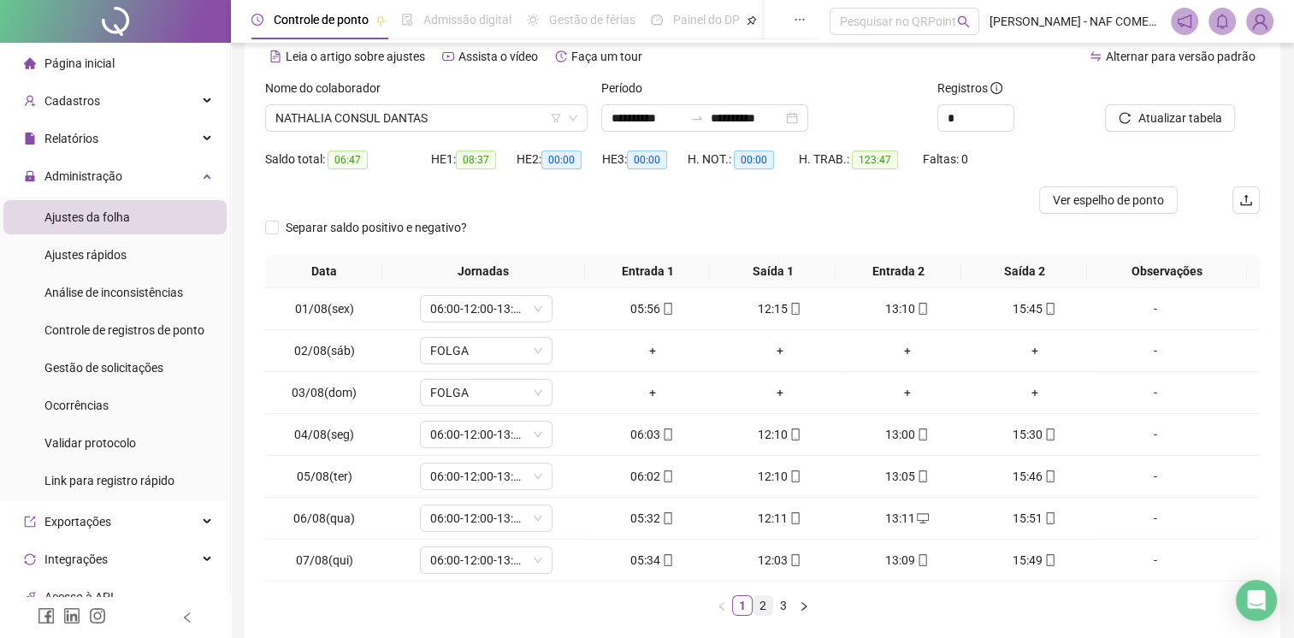
click at [760, 606] on link "2" at bounding box center [763, 605] width 19 height 19
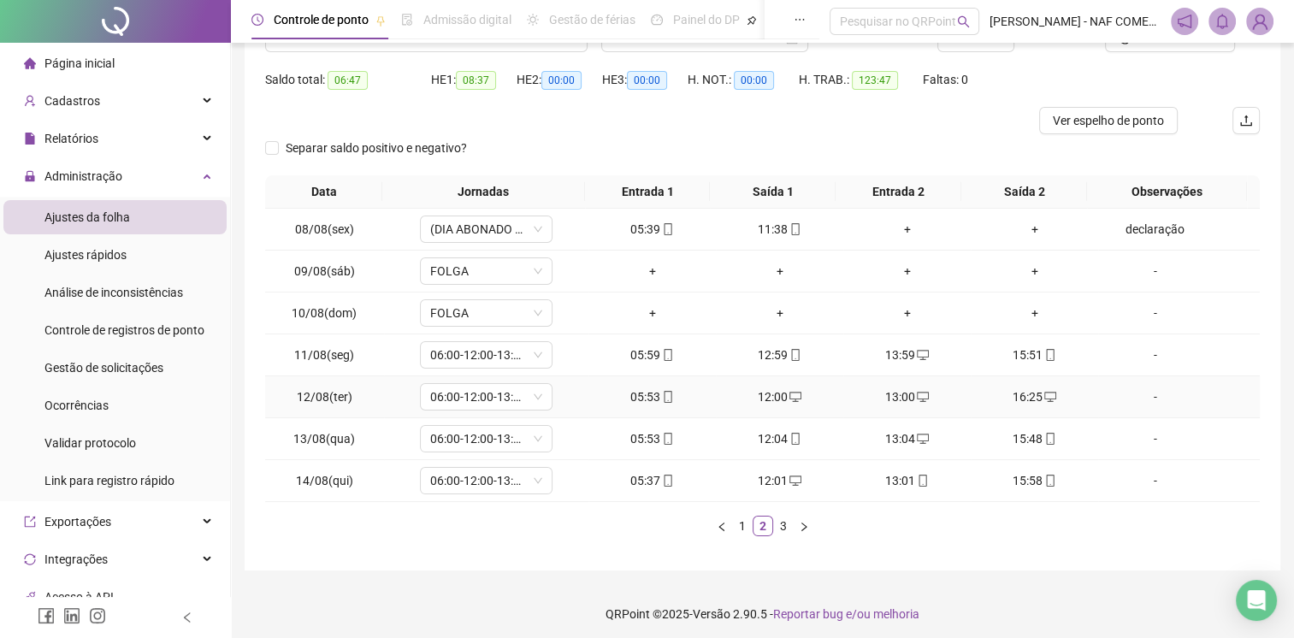
scroll to position [163, 0]
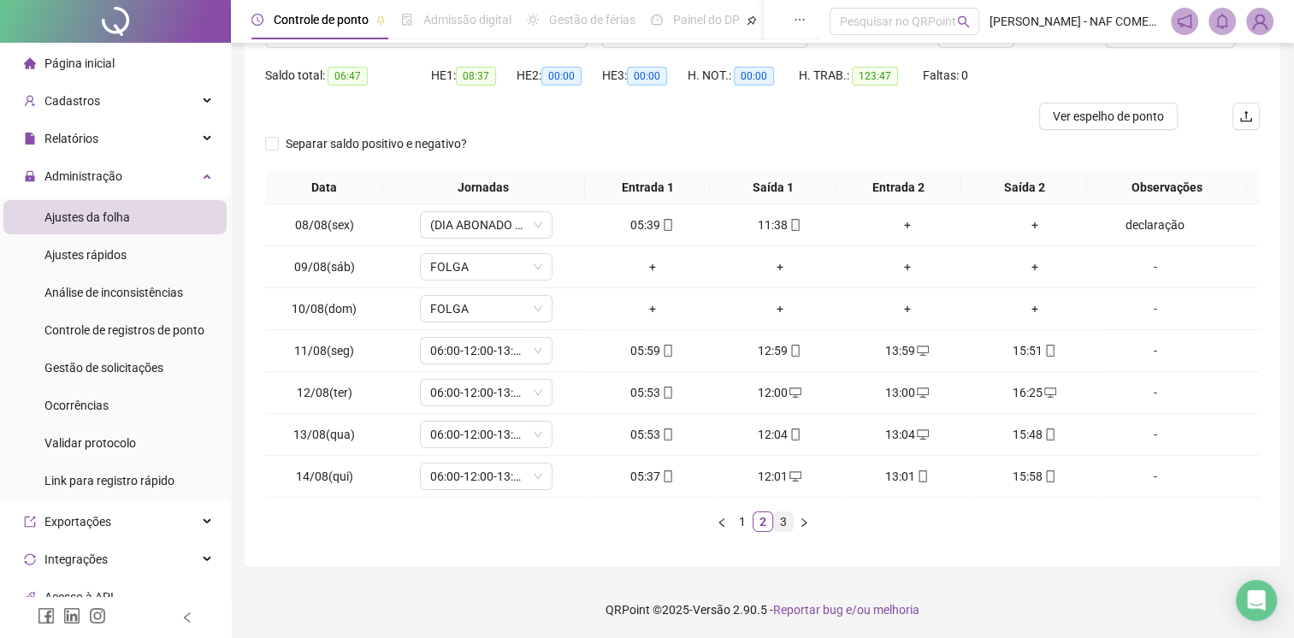
click at [787, 523] on link "3" at bounding box center [783, 521] width 19 height 19
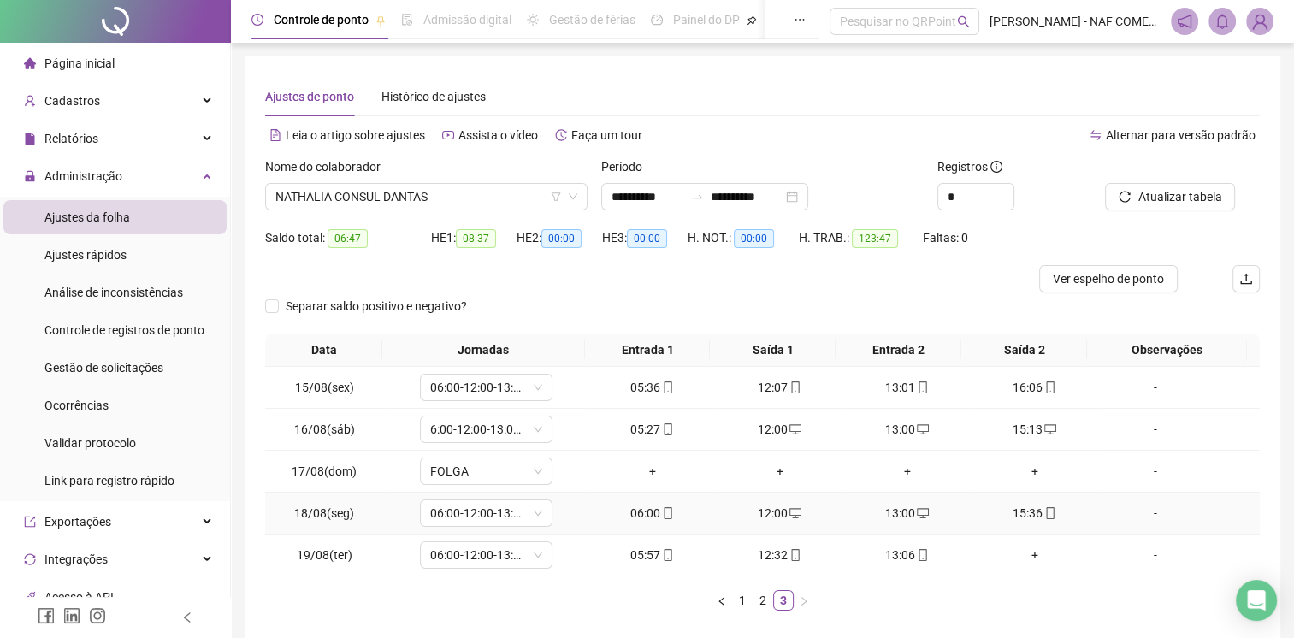
scroll to position [0, 0]
click at [441, 186] on span "NATHALIA CONSUL DANTAS" at bounding box center [426, 197] width 302 height 26
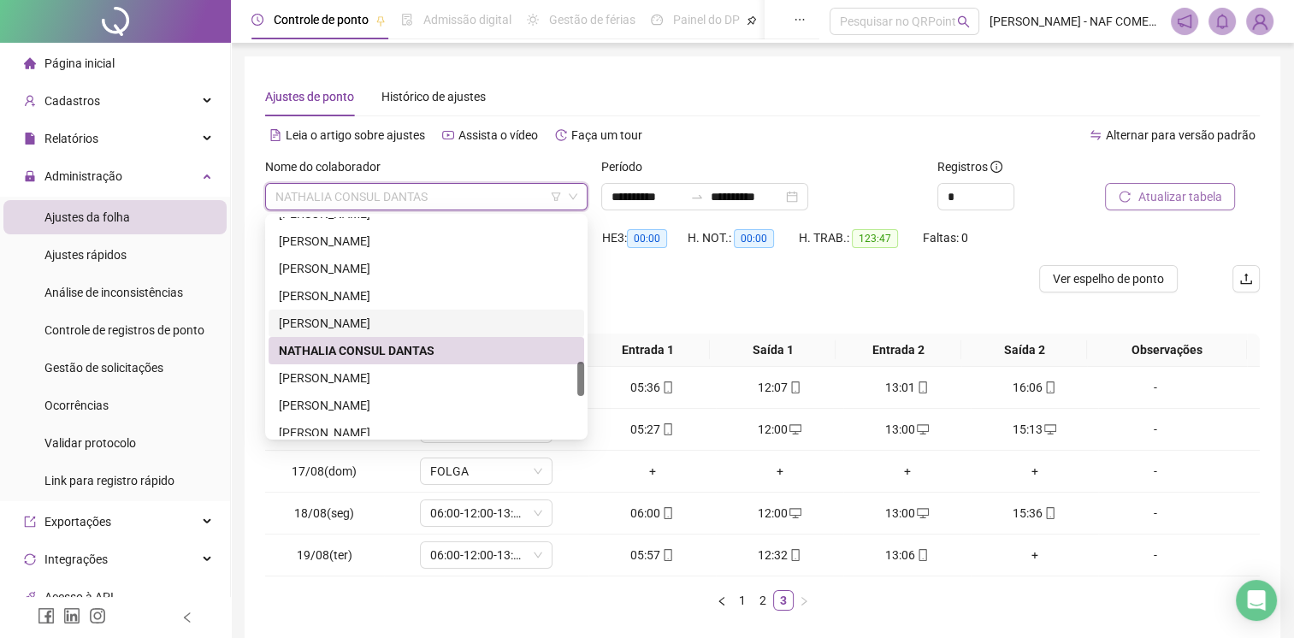
click at [1194, 192] on span "Atualizar tabela" at bounding box center [1180, 196] width 84 height 19
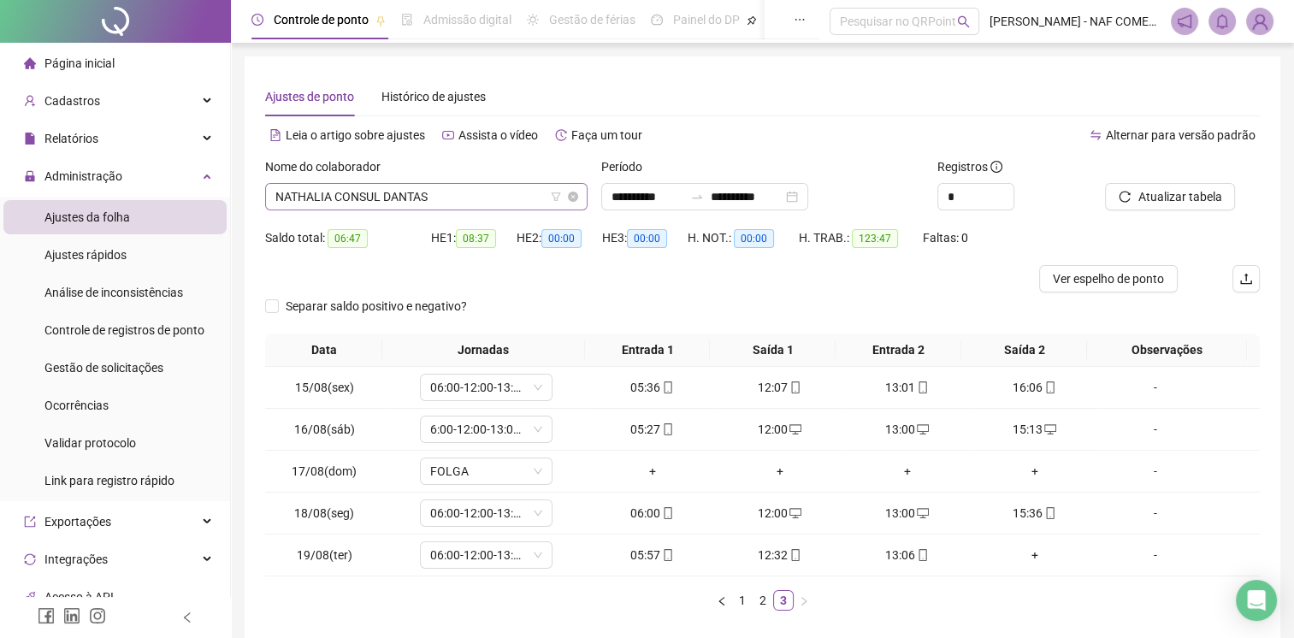
click at [445, 201] on span "NATHALIA CONSUL DANTAS" at bounding box center [426, 197] width 302 height 26
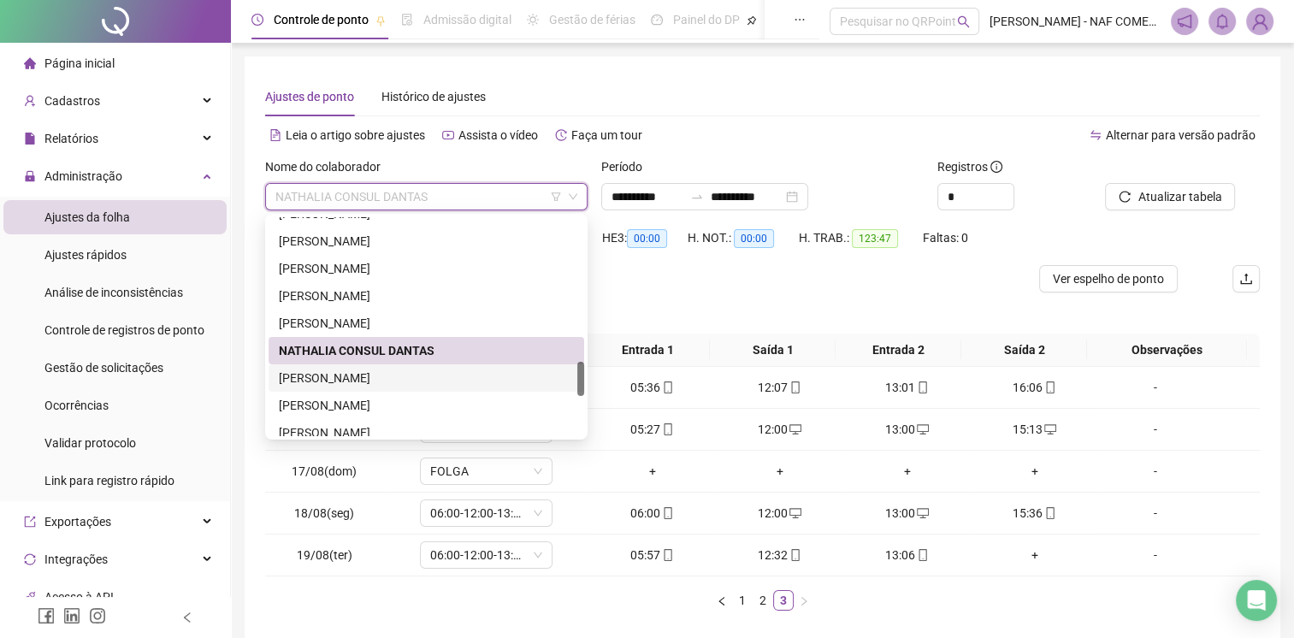
click at [344, 381] on div "[PERSON_NAME]" at bounding box center [426, 378] width 295 height 19
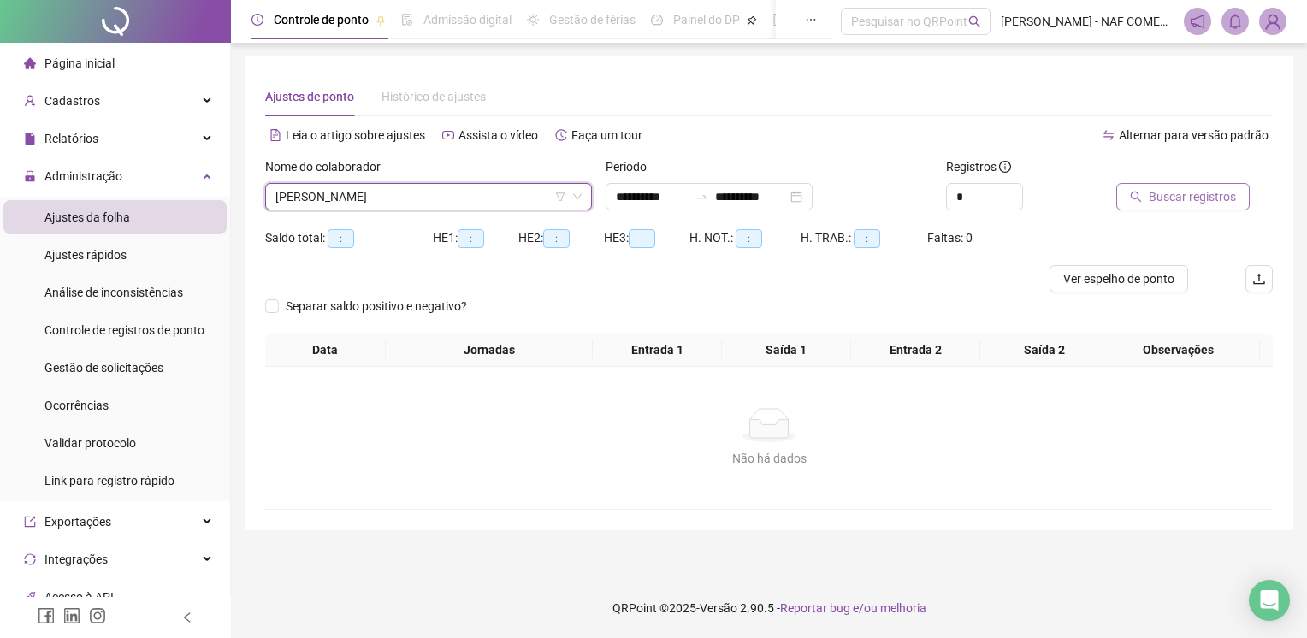
click at [1205, 189] on span "Buscar registros" at bounding box center [1192, 196] width 87 height 19
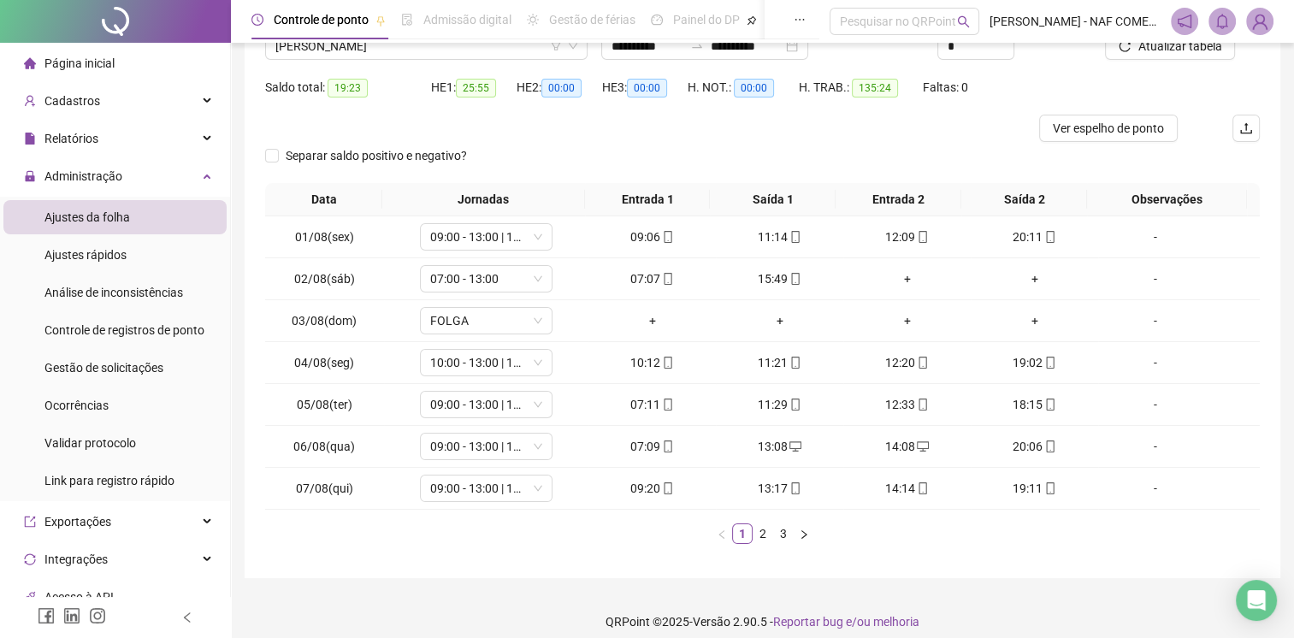
scroll to position [163, 0]
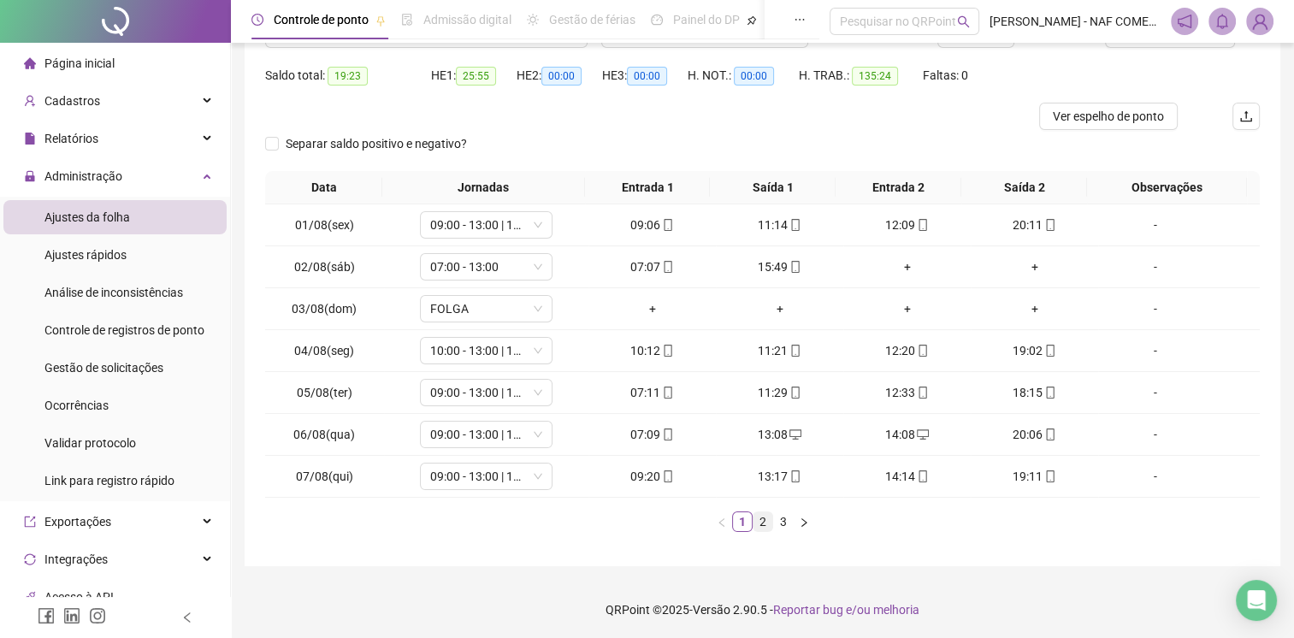
click at [765, 513] on link "2" at bounding box center [763, 521] width 19 height 19
click at [784, 519] on link "3" at bounding box center [783, 521] width 19 height 19
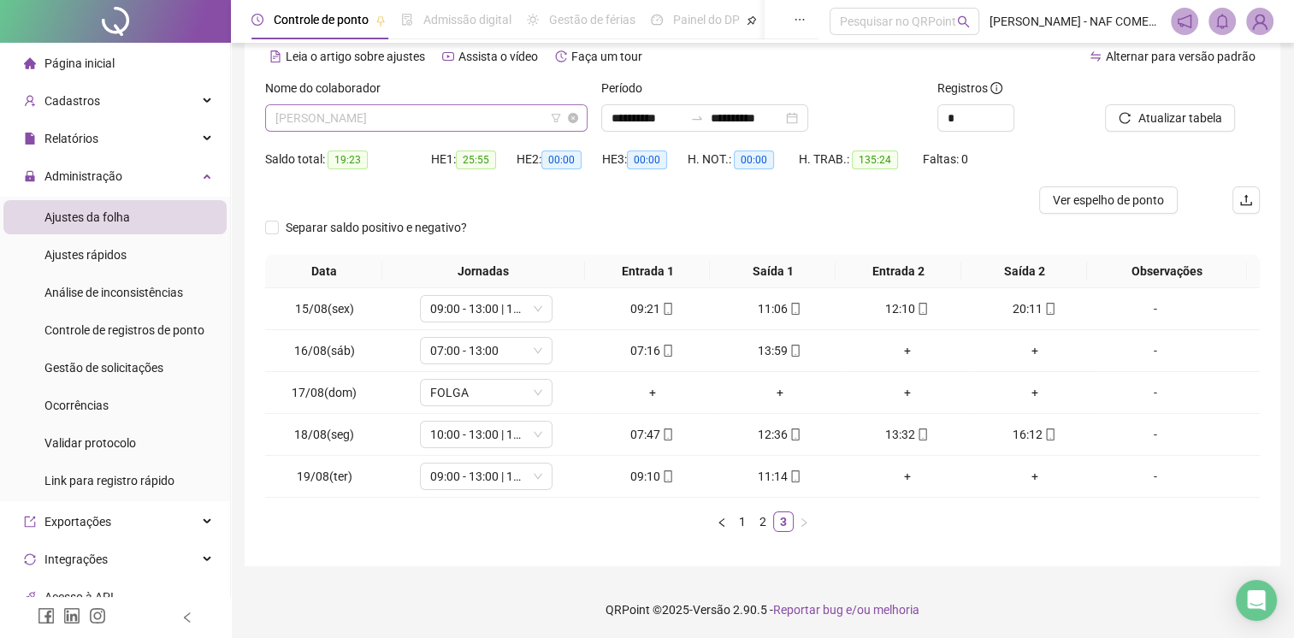
click at [400, 113] on span "[PERSON_NAME]" at bounding box center [426, 118] width 302 height 26
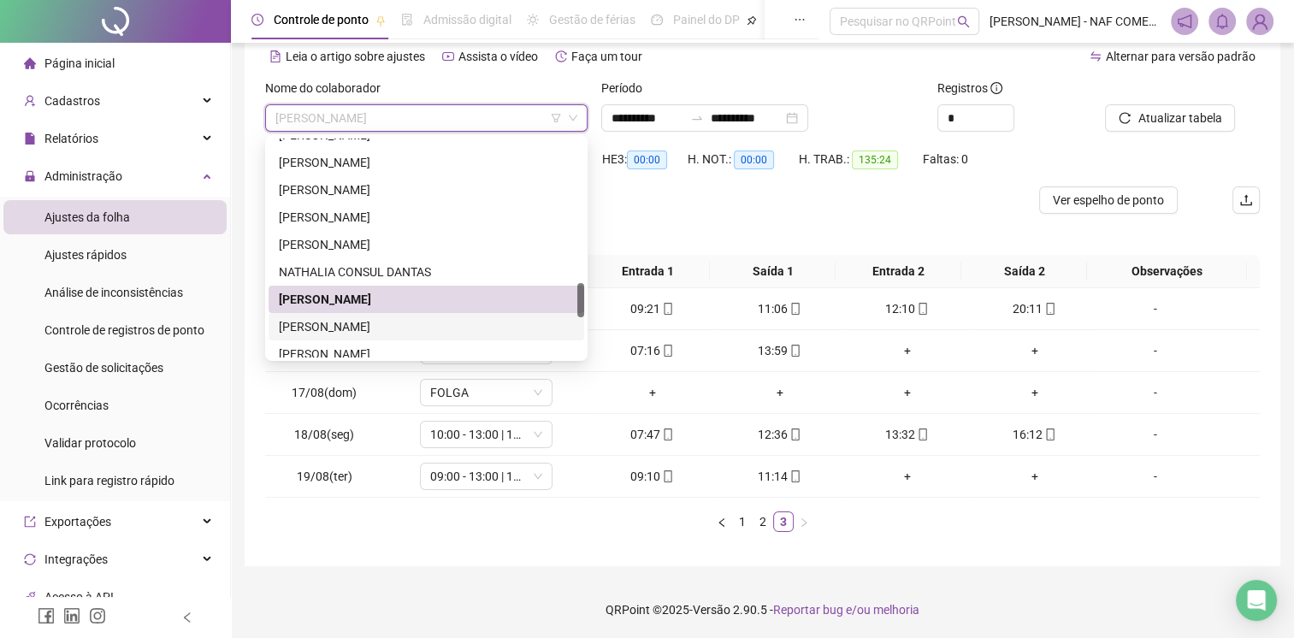
click at [371, 322] on div "[PERSON_NAME]" at bounding box center [426, 326] width 295 height 19
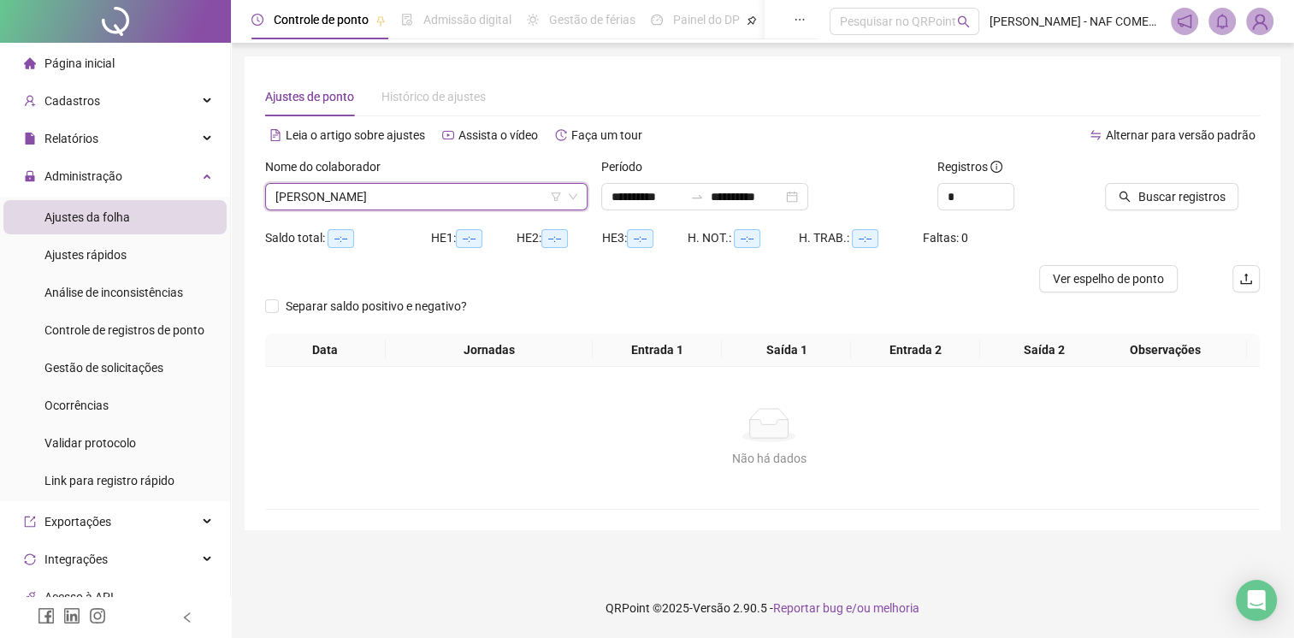
scroll to position [0, 0]
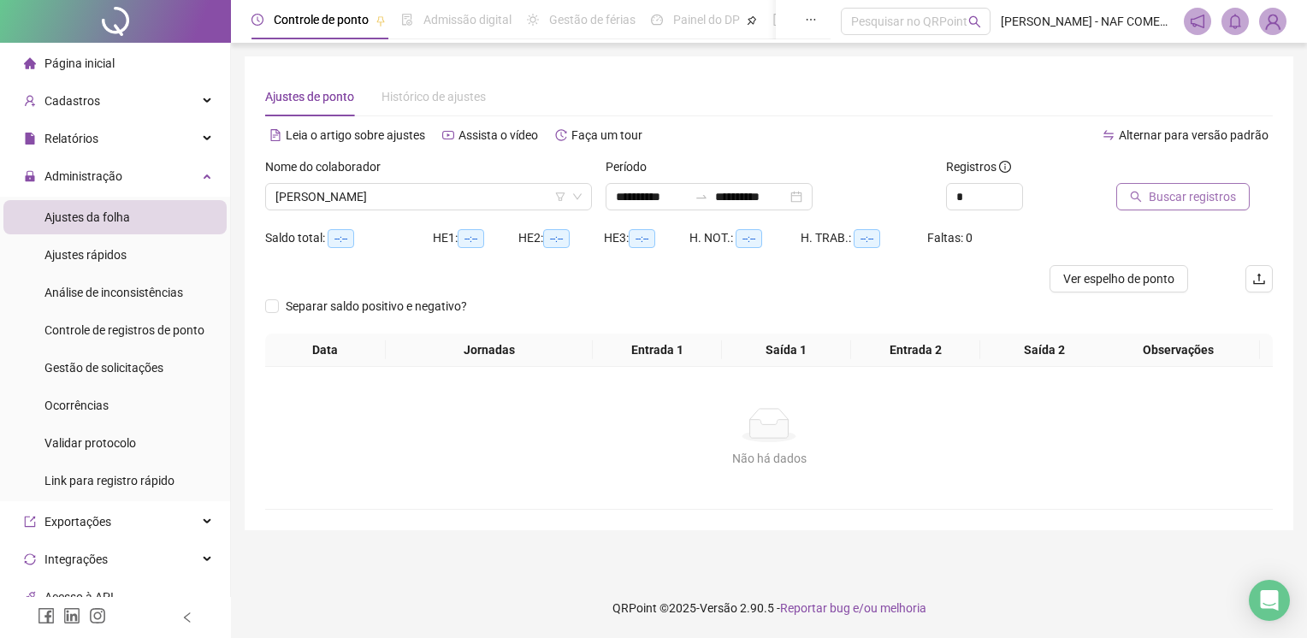
click at [1177, 197] on span "Buscar registros" at bounding box center [1192, 196] width 87 height 19
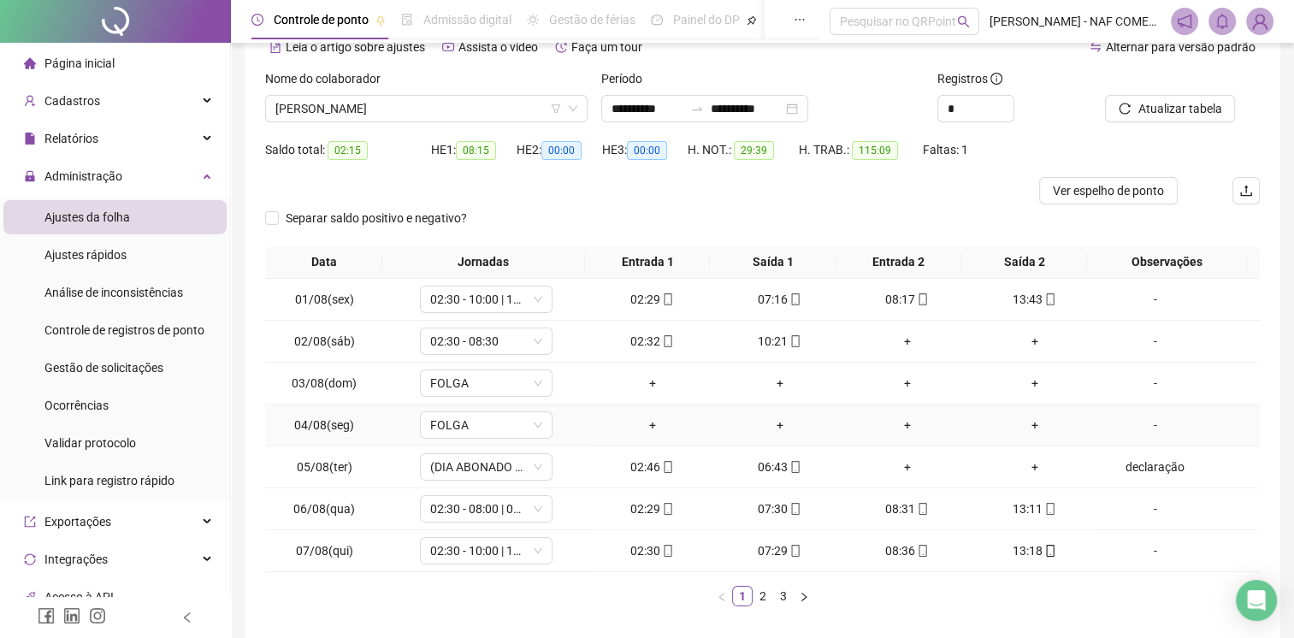
scroll to position [163, 0]
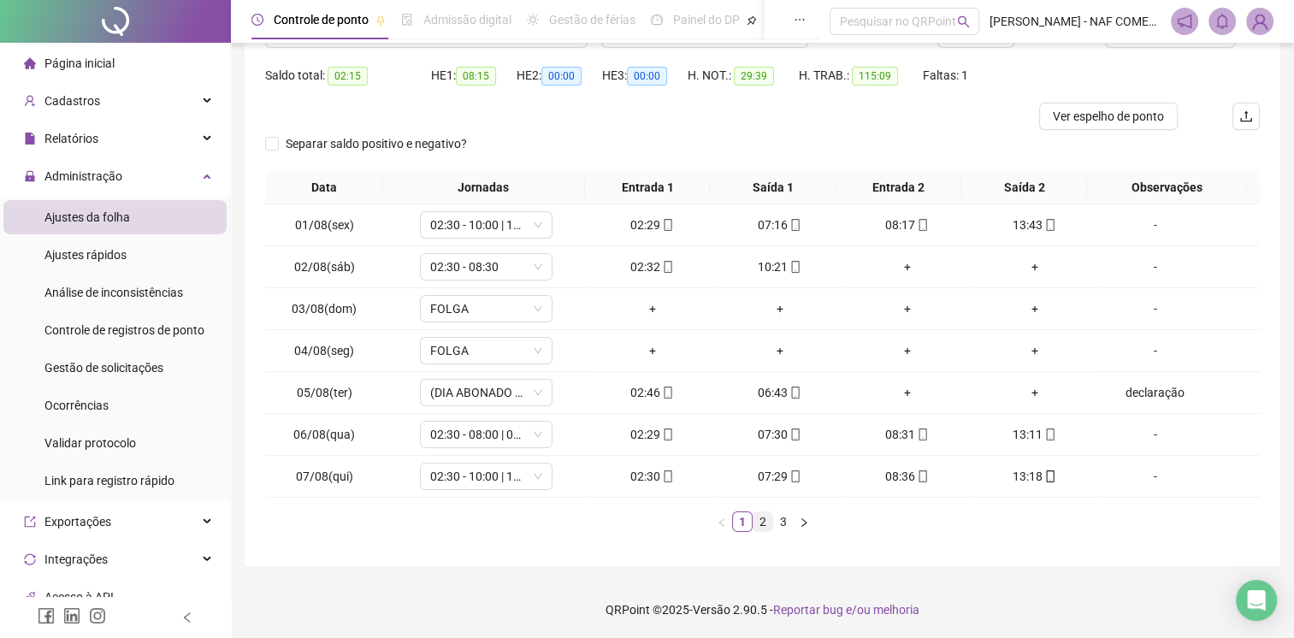
click at [756, 517] on link "2" at bounding box center [763, 521] width 19 height 19
click at [778, 520] on link "3" at bounding box center [783, 521] width 19 height 19
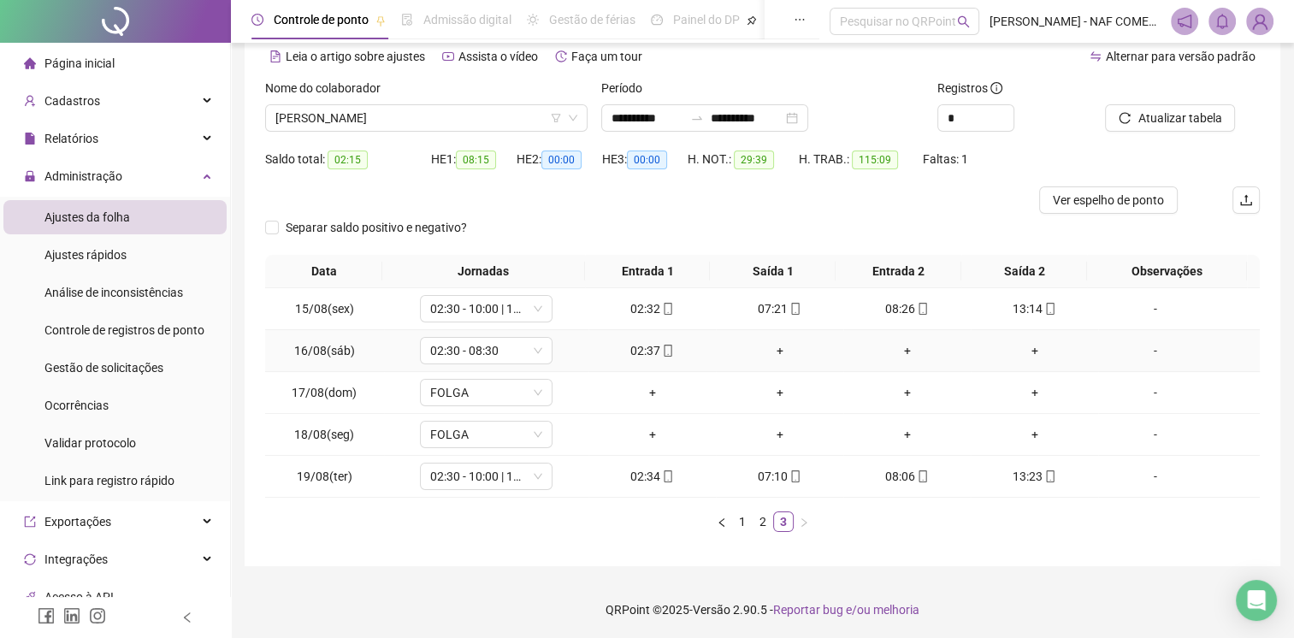
click at [780, 352] on div "+" at bounding box center [780, 350] width 114 height 19
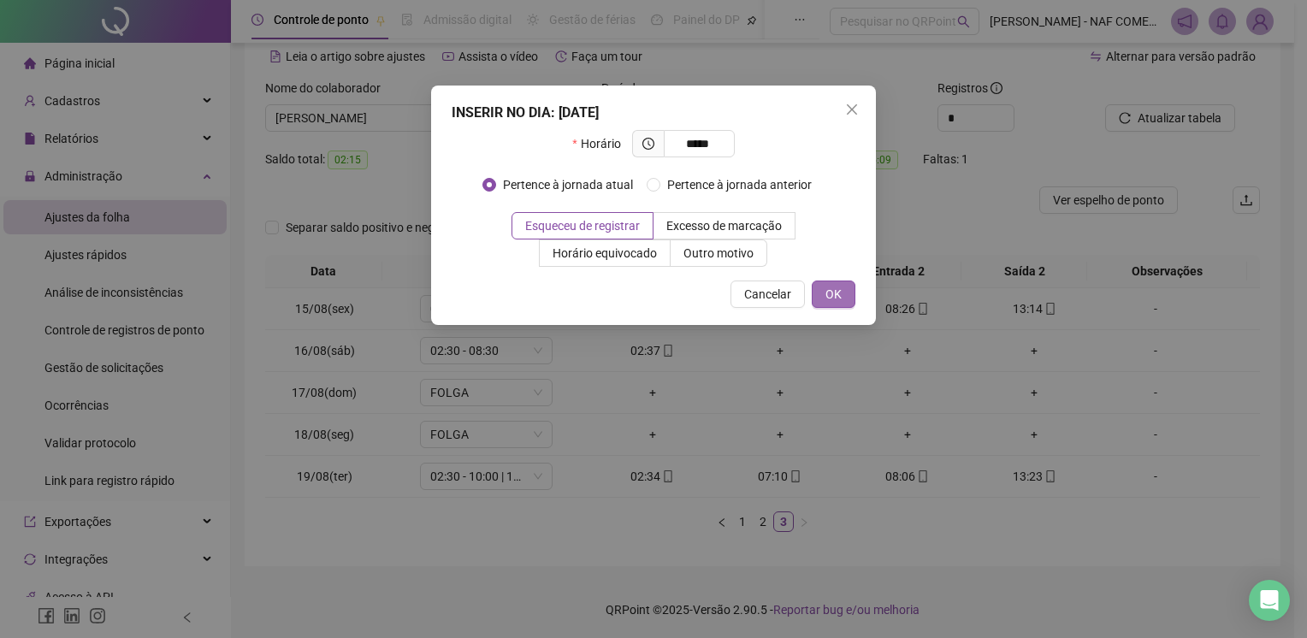
type input "*****"
click at [846, 299] on button "OK" at bounding box center [834, 294] width 44 height 27
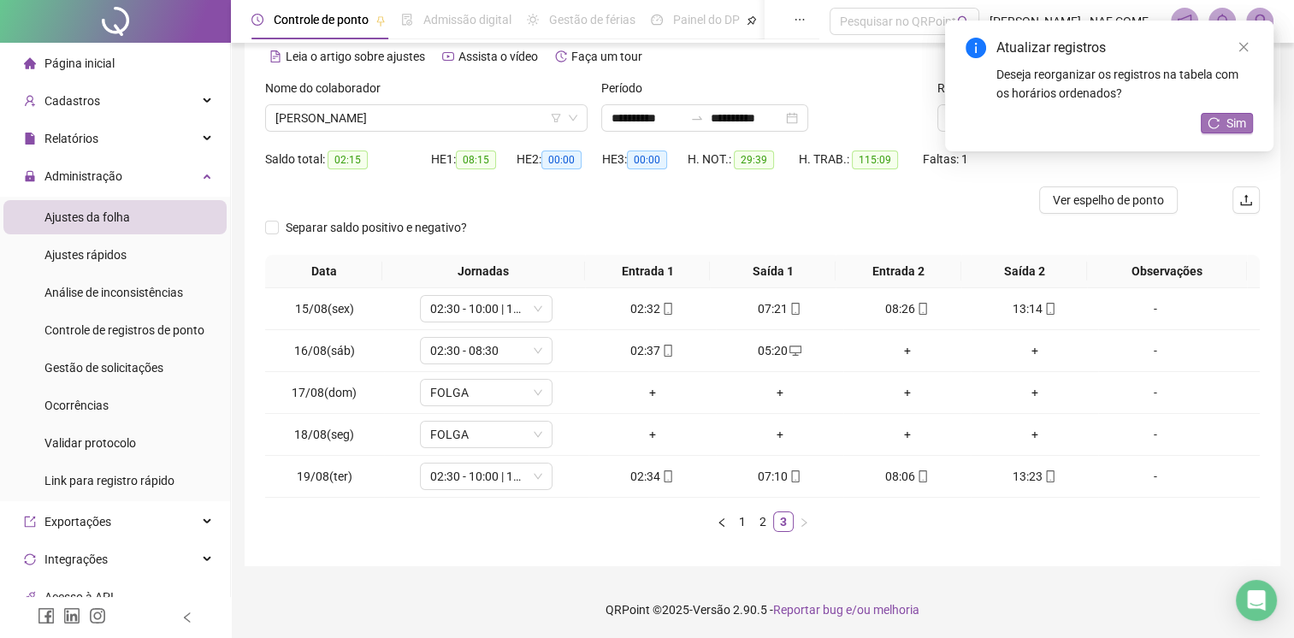
click at [1233, 127] on span "Sim" at bounding box center [1237, 123] width 20 height 19
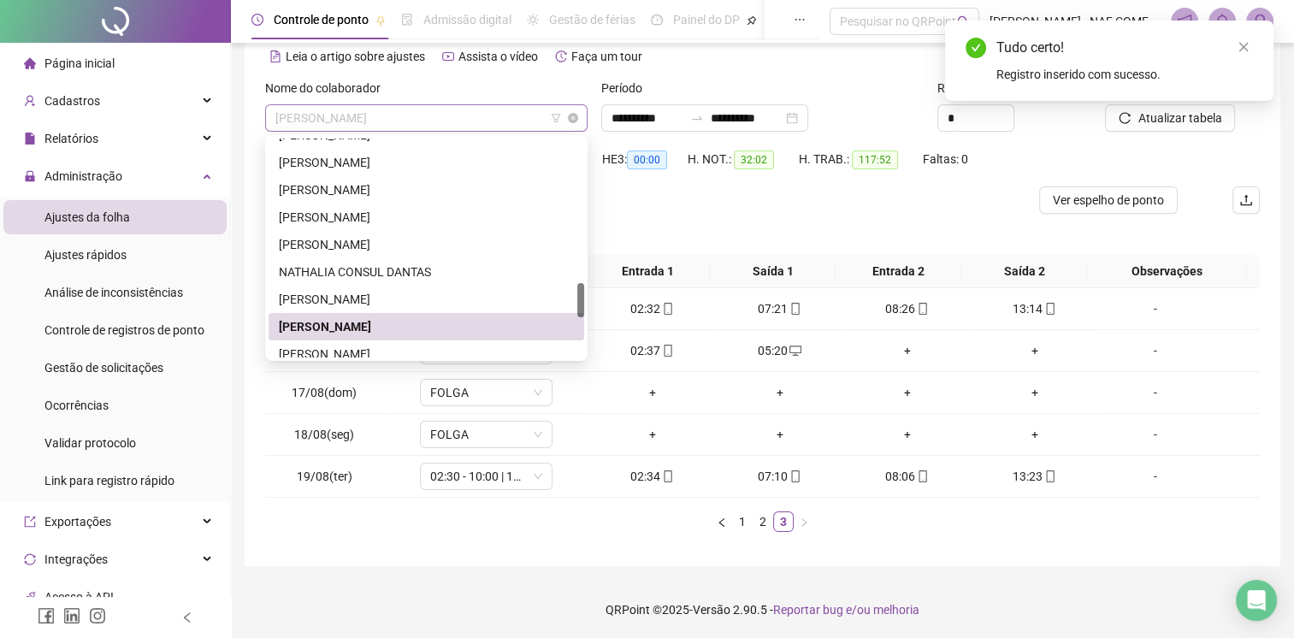
click at [402, 114] on span "[PERSON_NAME]" at bounding box center [426, 118] width 302 height 26
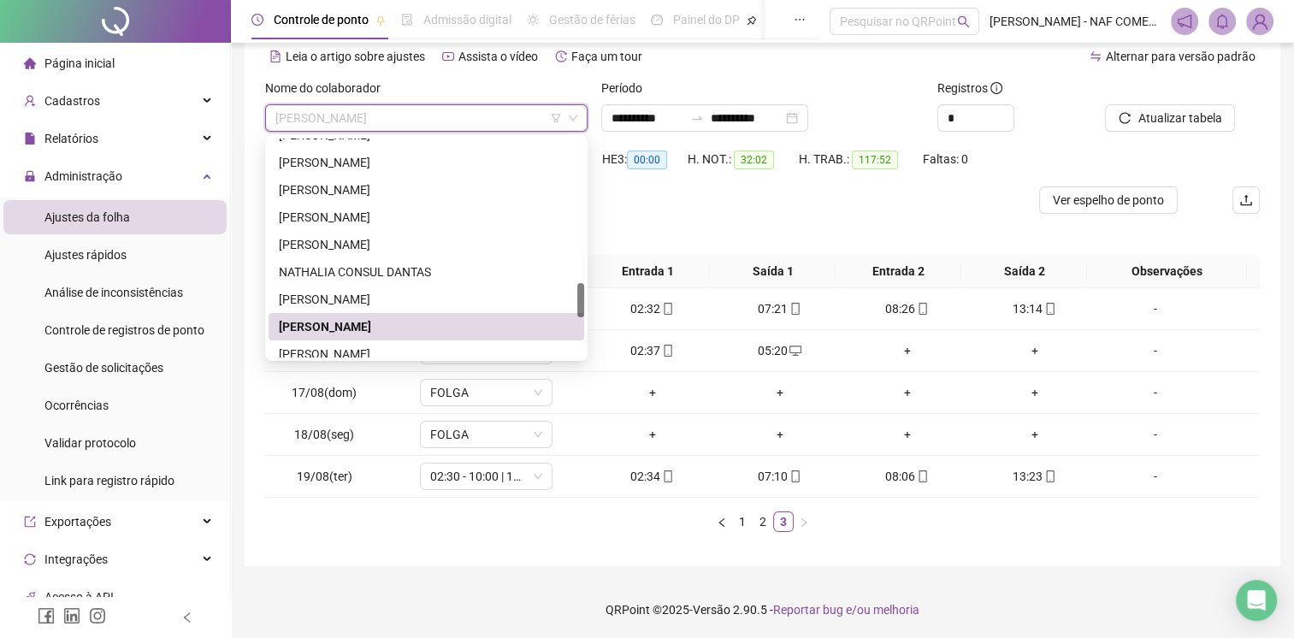
scroll to position [1091, 0]
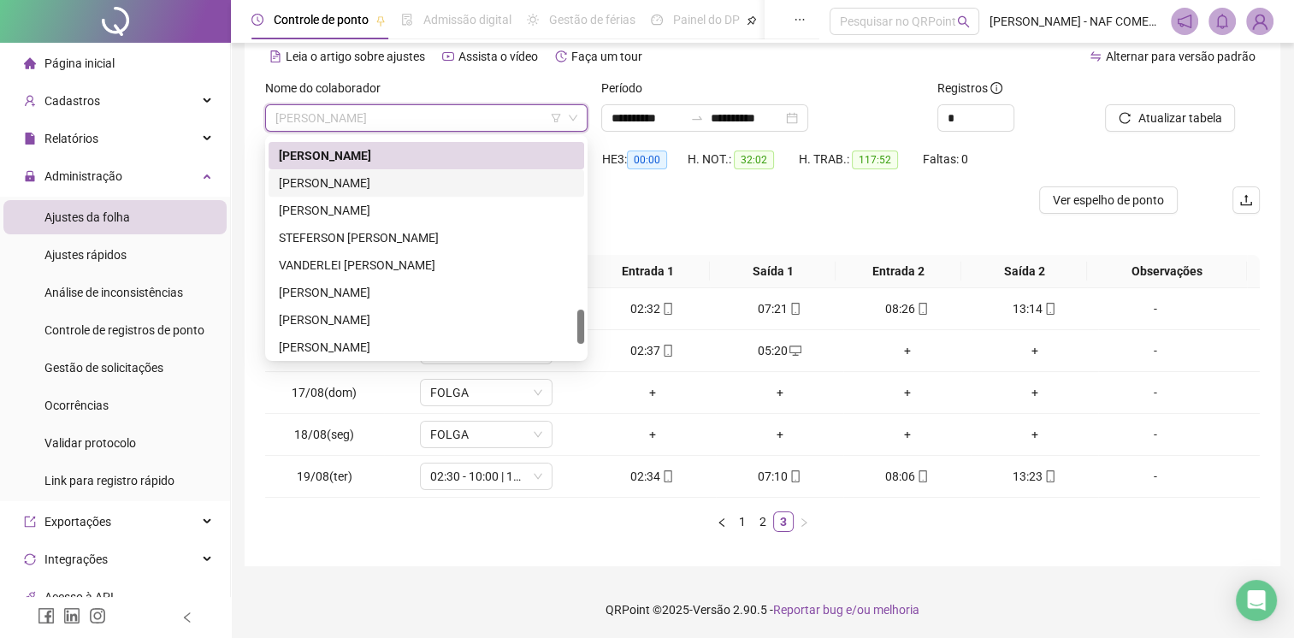
click at [339, 180] on div "[PERSON_NAME]" at bounding box center [426, 183] width 295 height 19
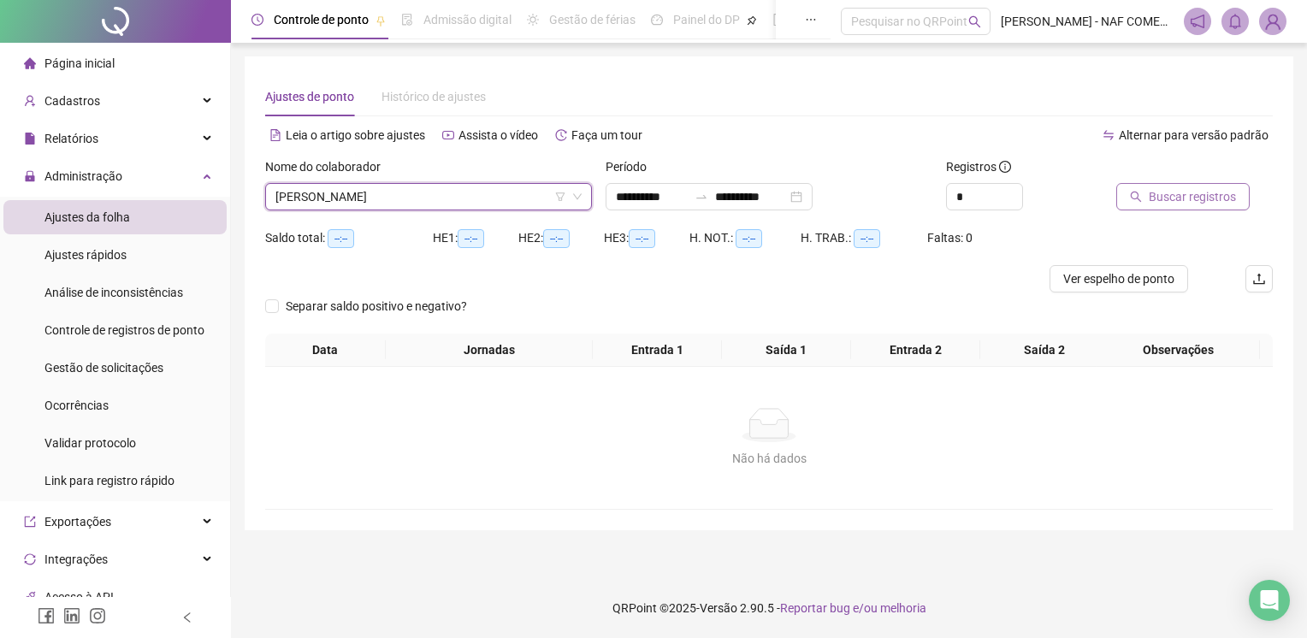
click at [1213, 194] on span "Buscar registros" at bounding box center [1192, 196] width 87 height 19
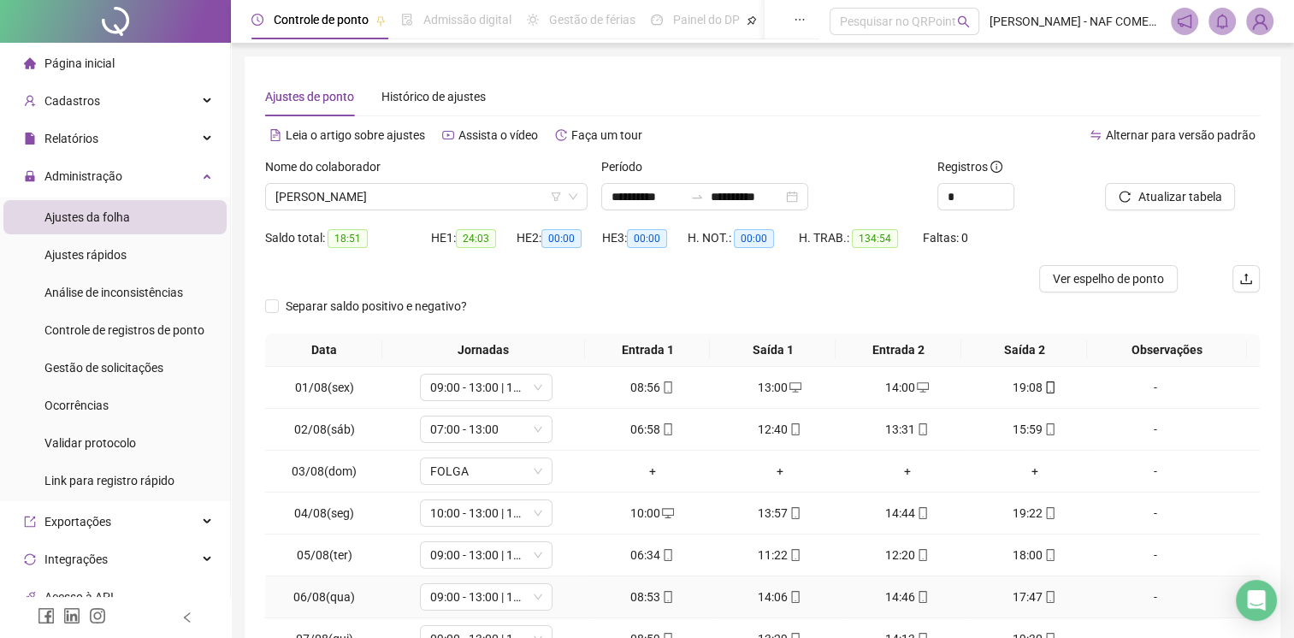
scroll to position [163, 0]
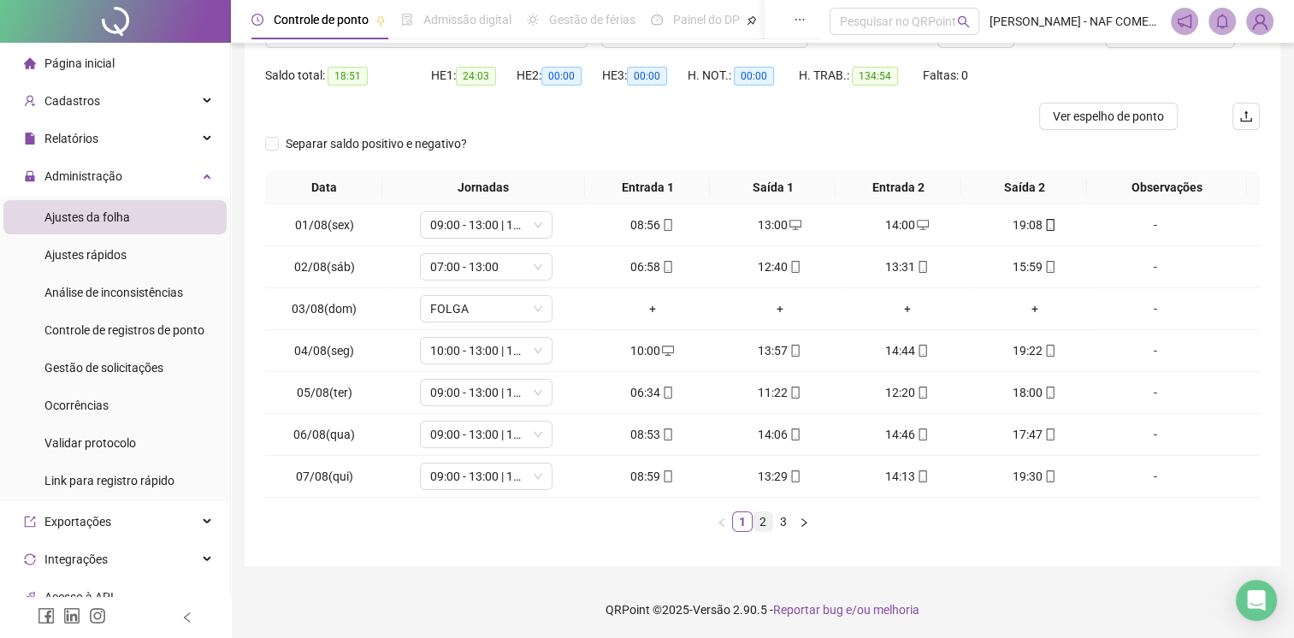
click at [763, 524] on link "2" at bounding box center [763, 521] width 19 height 19
click at [783, 522] on link "3" at bounding box center [783, 521] width 19 height 19
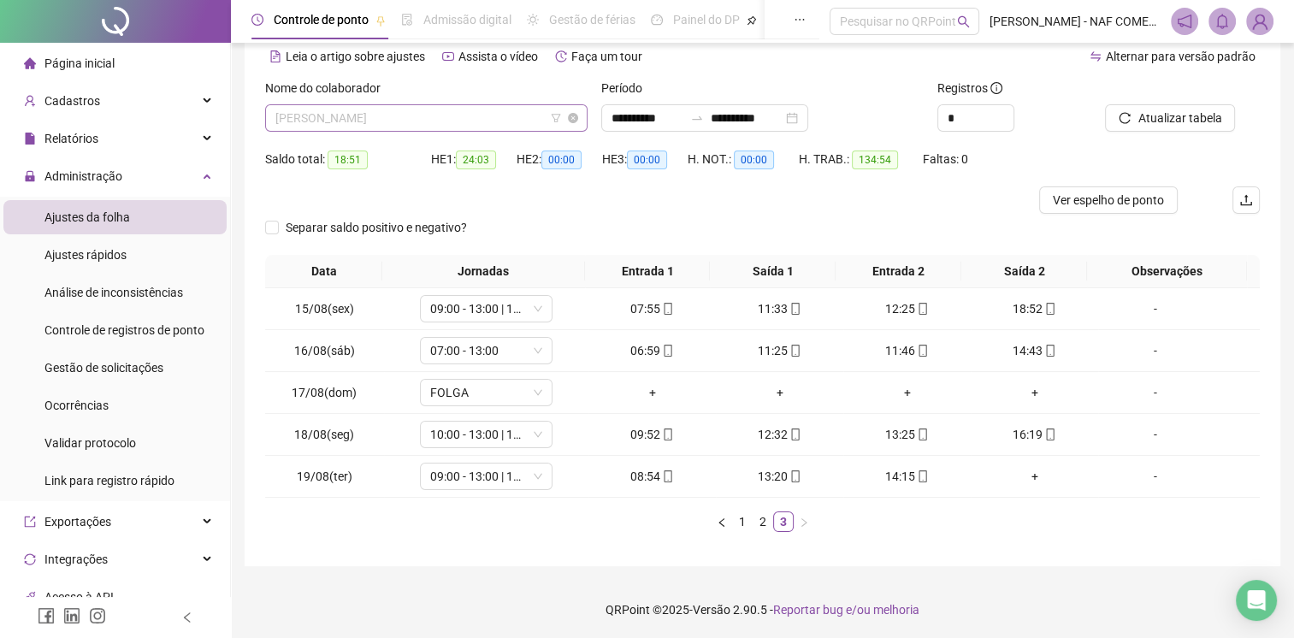
click at [474, 121] on span "[PERSON_NAME]" at bounding box center [426, 118] width 302 height 26
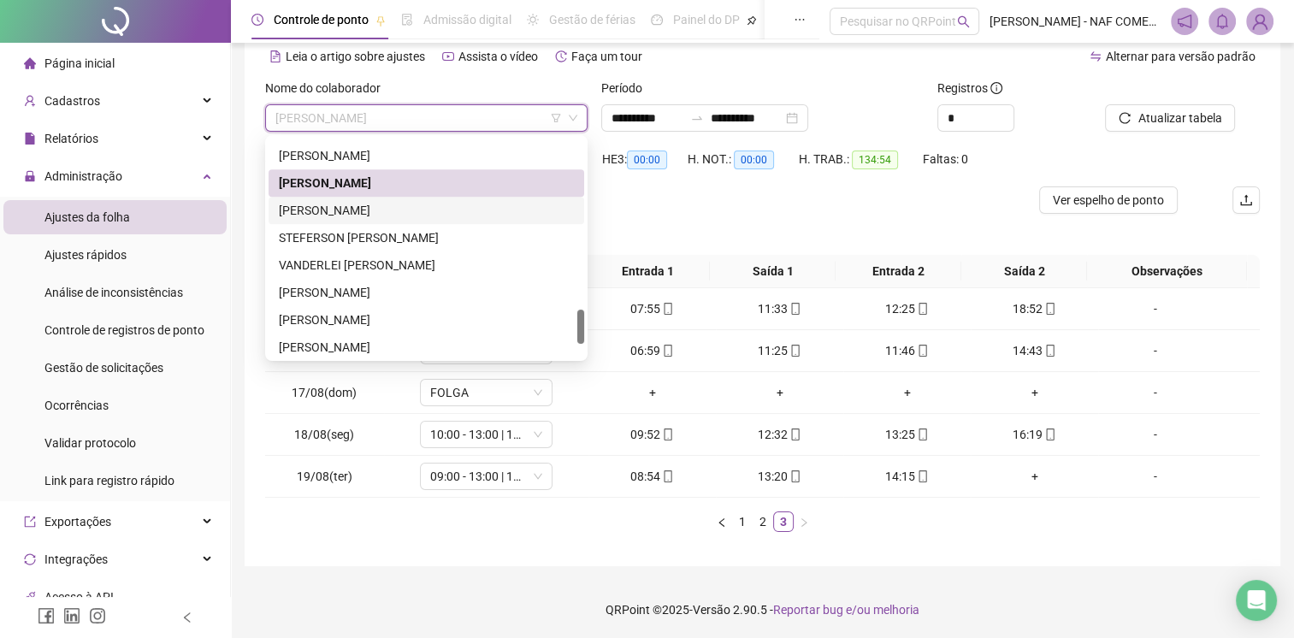
click at [381, 205] on div "[PERSON_NAME]" at bounding box center [426, 210] width 295 height 19
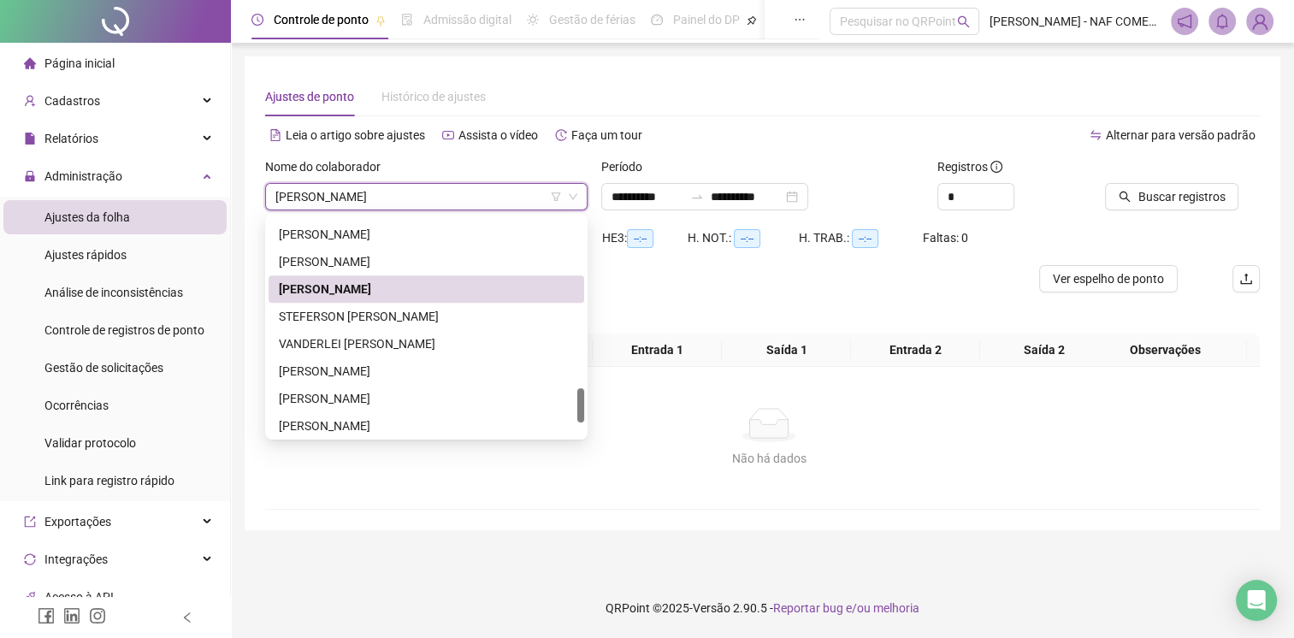
scroll to position [0, 0]
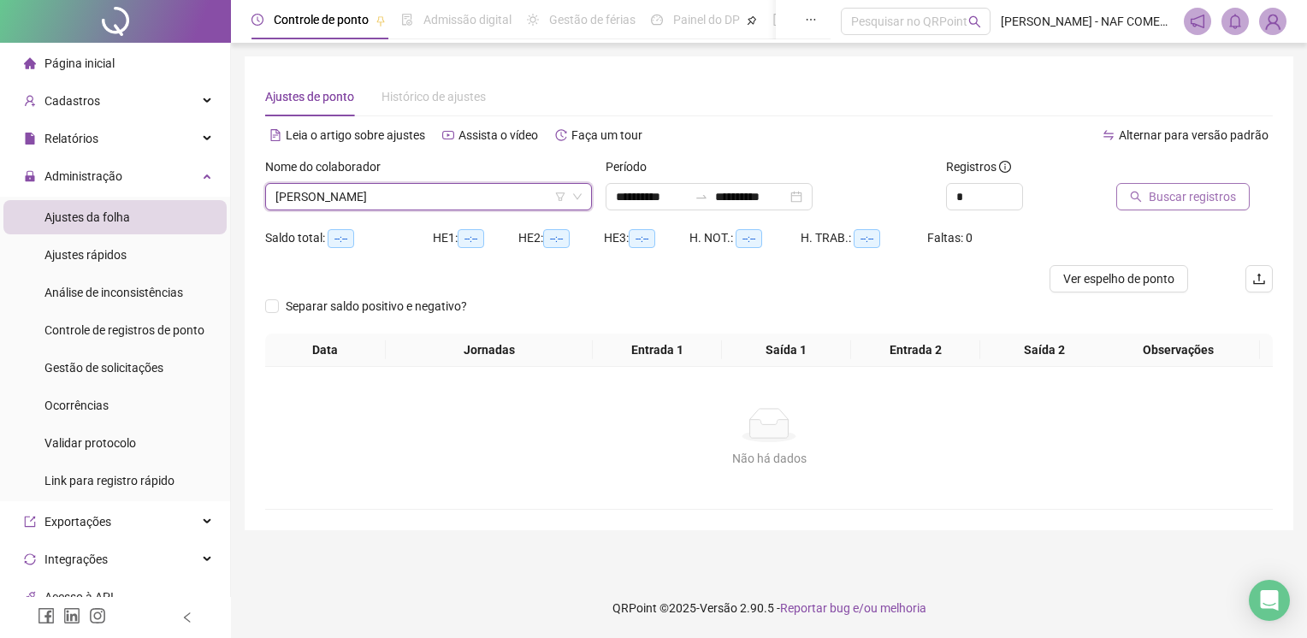
click at [1212, 192] on span "Buscar registros" at bounding box center [1192, 196] width 87 height 19
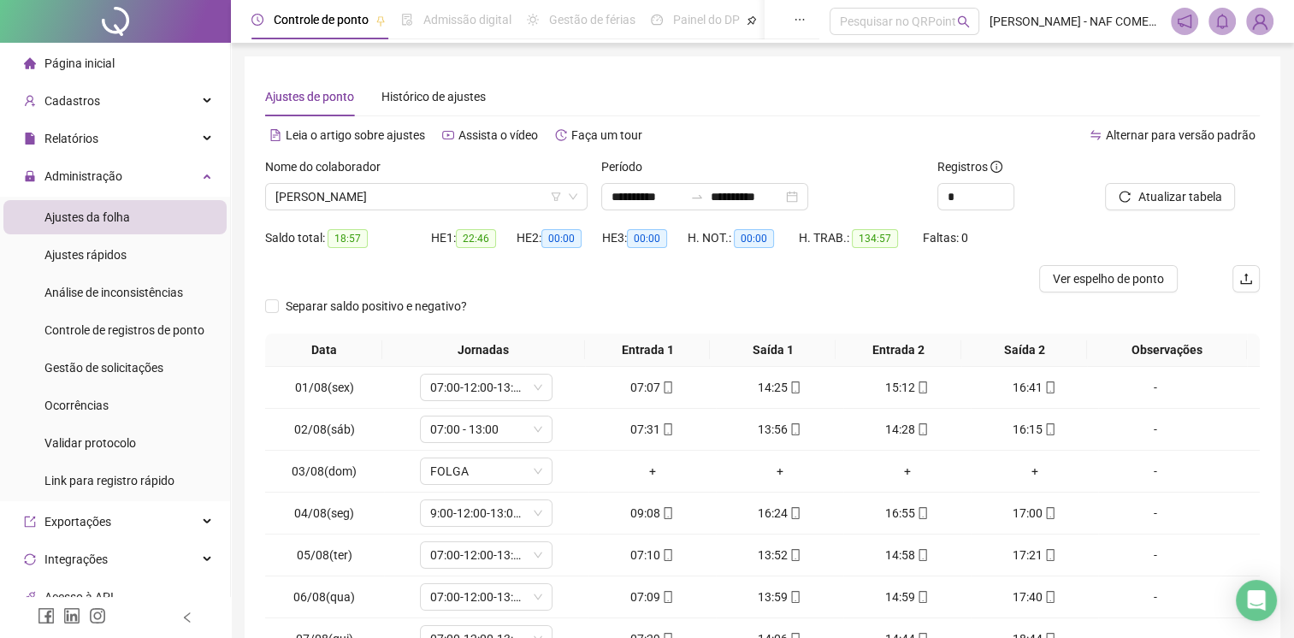
scroll to position [163, 0]
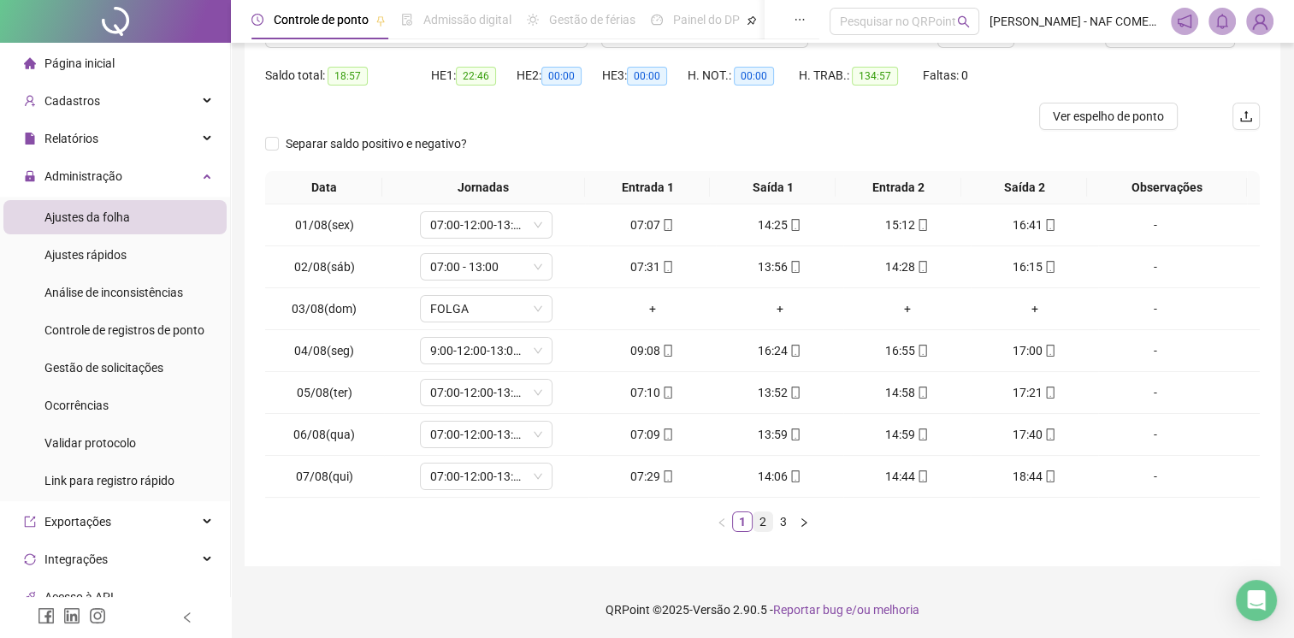
click at [755, 517] on link "2" at bounding box center [763, 521] width 19 height 19
click at [779, 521] on link "3" at bounding box center [783, 521] width 19 height 19
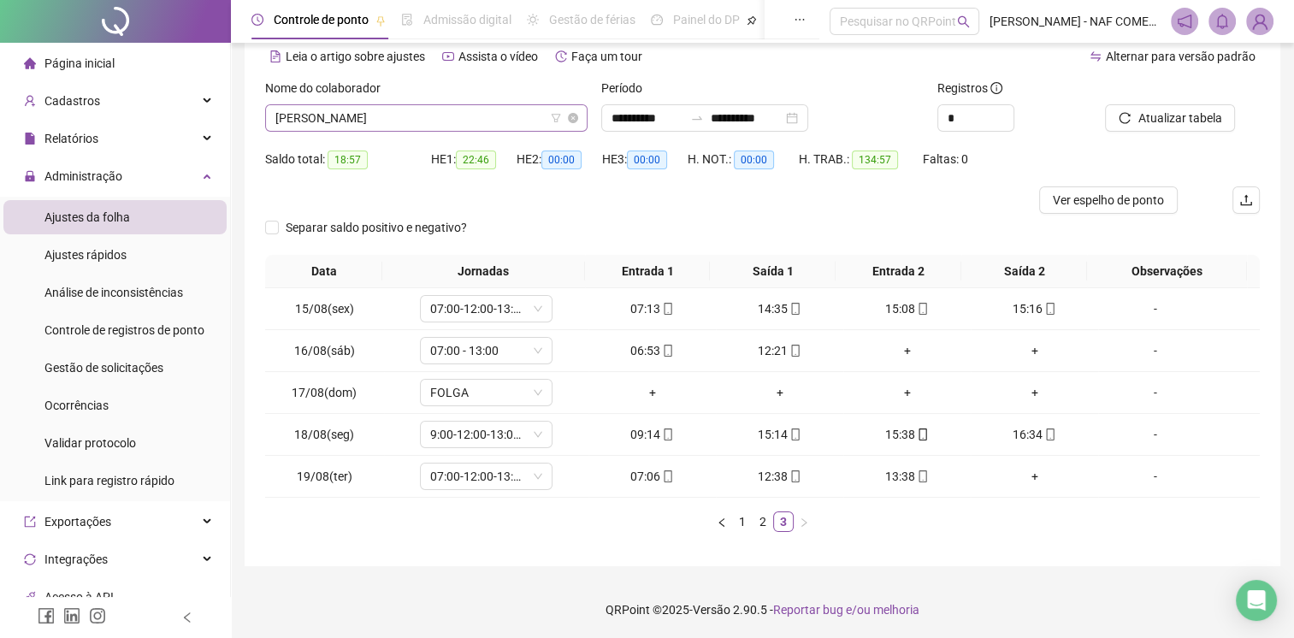
click at [455, 108] on span "[PERSON_NAME]" at bounding box center [426, 118] width 302 height 26
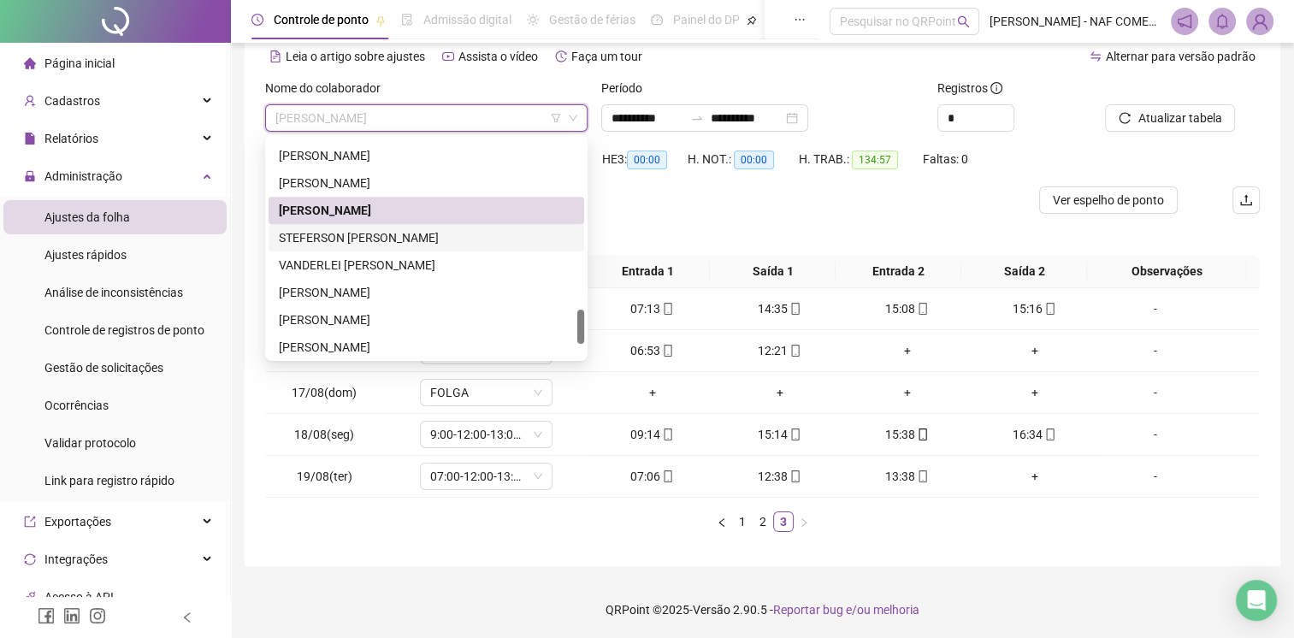
click at [393, 228] on div "STEFERSON [PERSON_NAME]" at bounding box center [426, 237] width 295 height 19
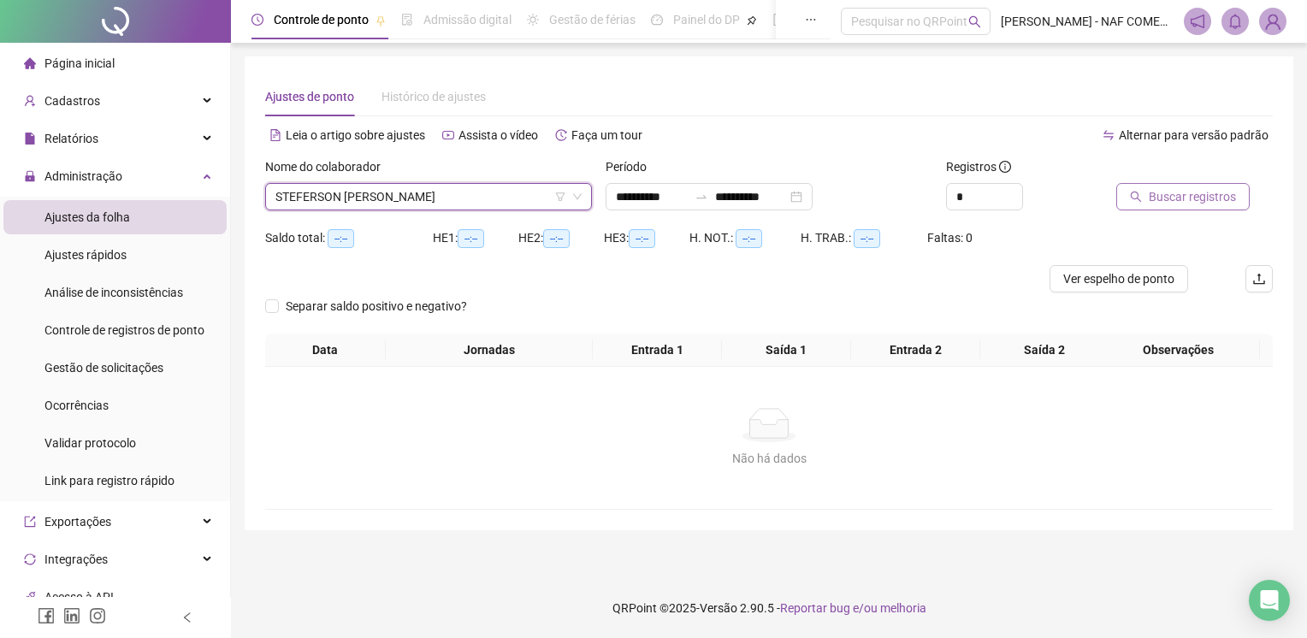
click at [1184, 189] on span "Buscar registros" at bounding box center [1192, 196] width 87 height 19
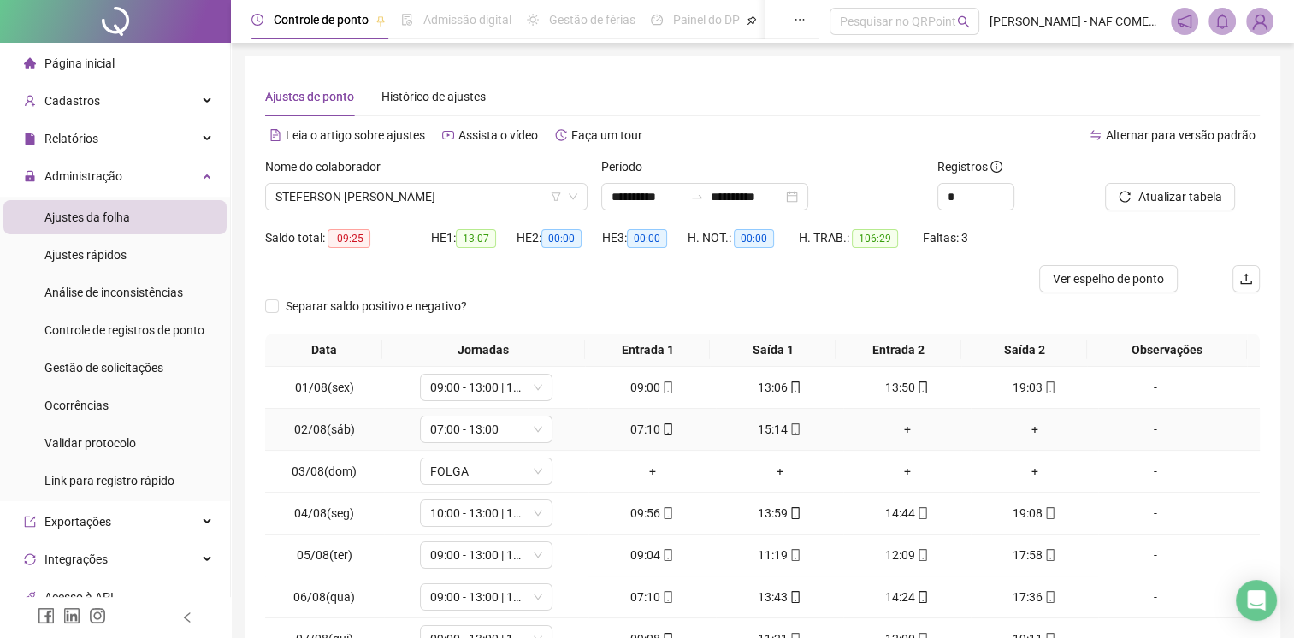
scroll to position [163, 0]
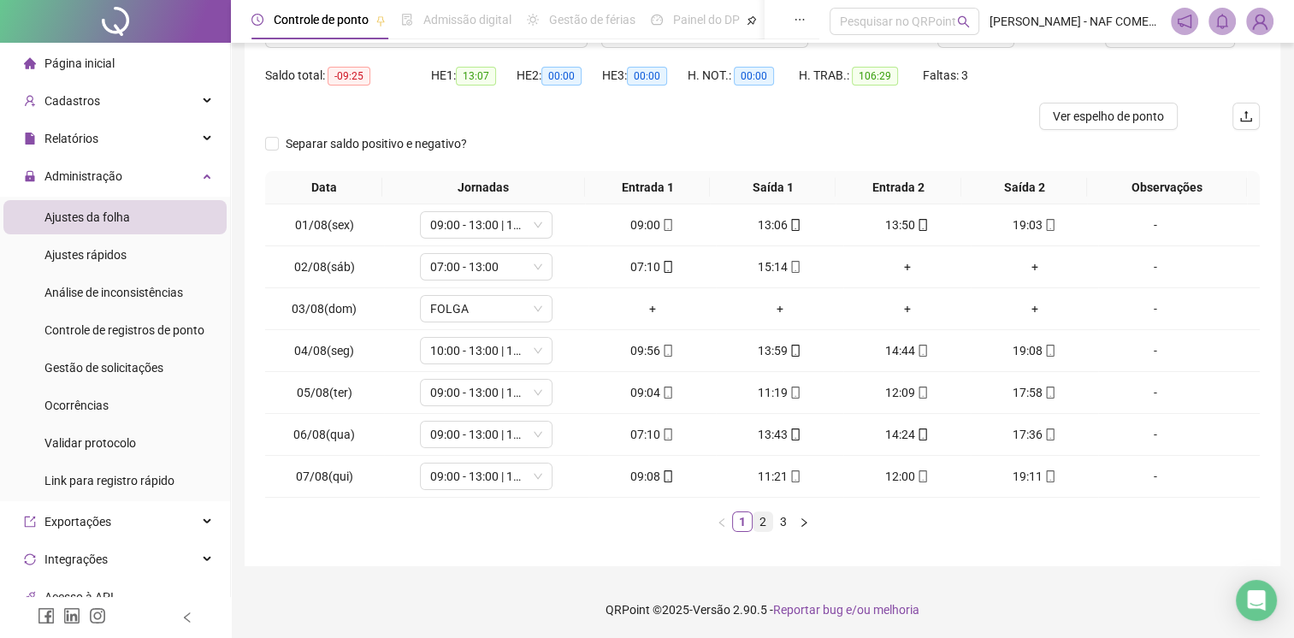
click at [757, 522] on link "2" at bounding box center [763, 521] width 19 height 19
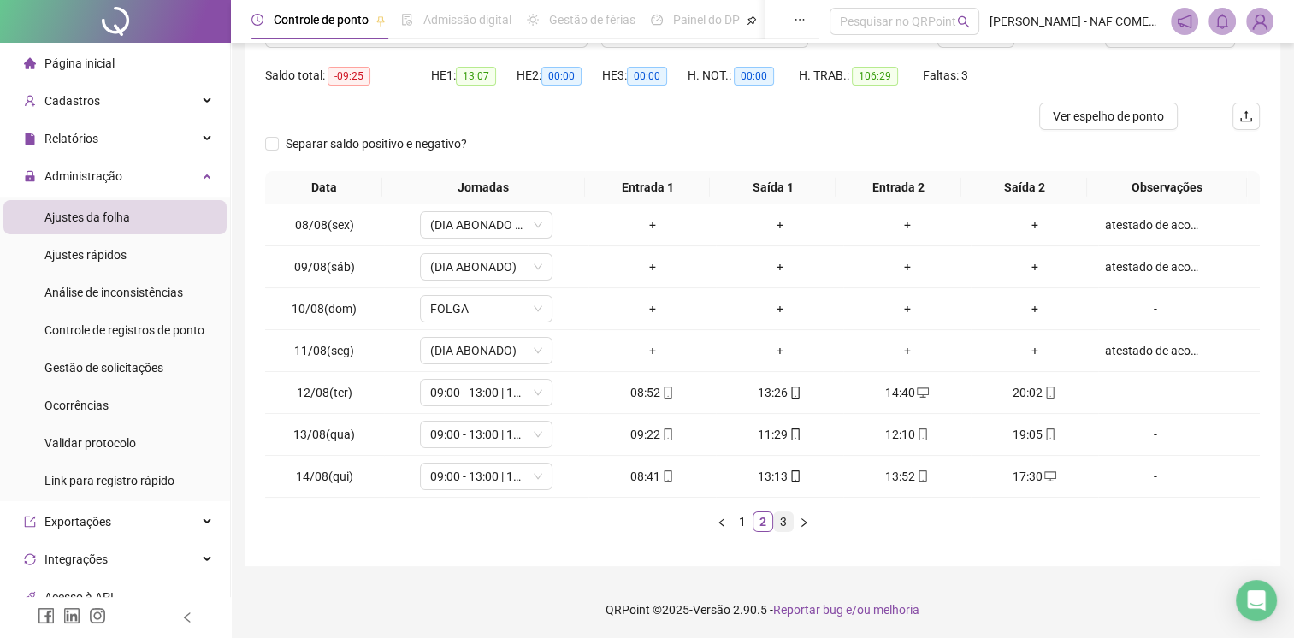
click at [783, 523] on link "3" at bounding box center [783, 521] width 19 height 19
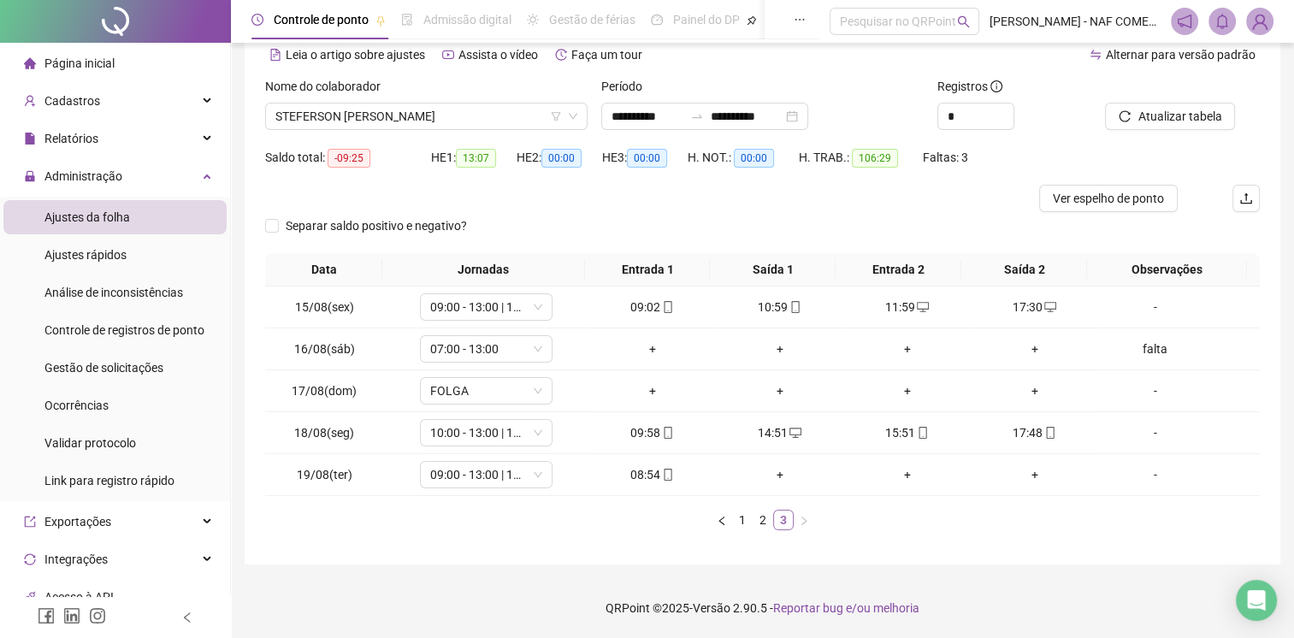
scroll to position [79, 0]
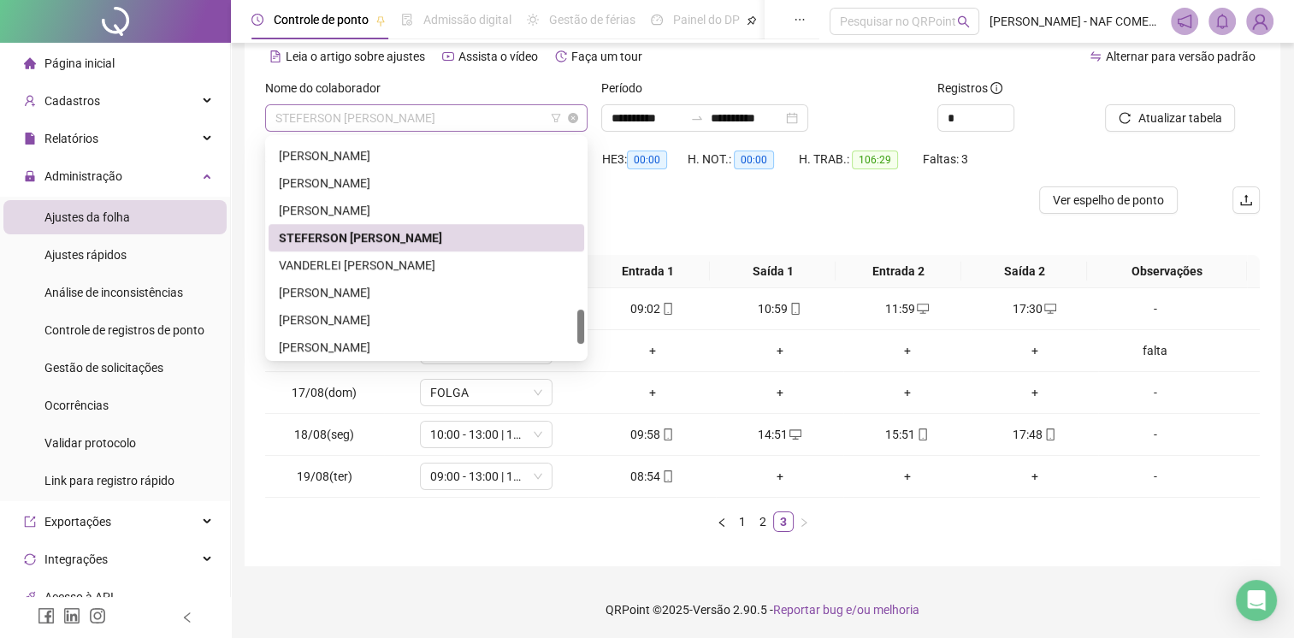
click at [520, 107] on span "STEFERSON [PERSON_NAME]" at bounding box center [426, 118] width 302 height 26
click at [390, 269] on div "VANDERLEI [PERSON_NAME]" at bounding box center [426, 265] width 295 height 19
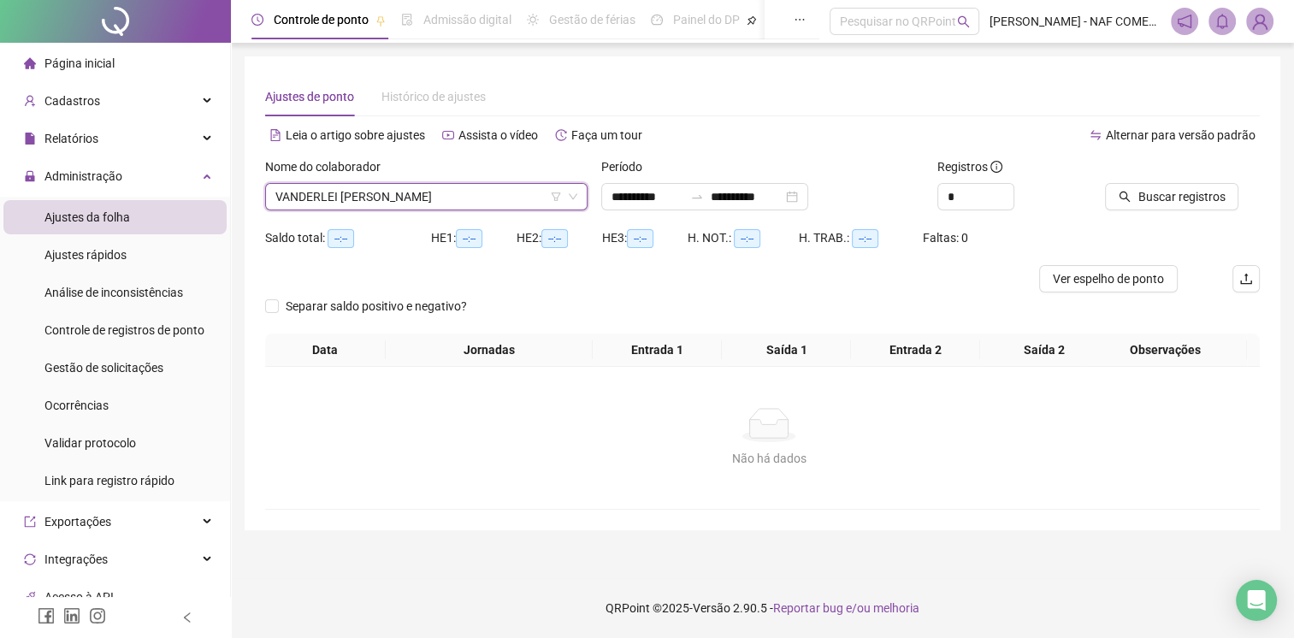
scroll to position [0, 0]
click at [1163, 190] on span "Buscar registros" at bounding box center [1192, 196] width 87 height 19
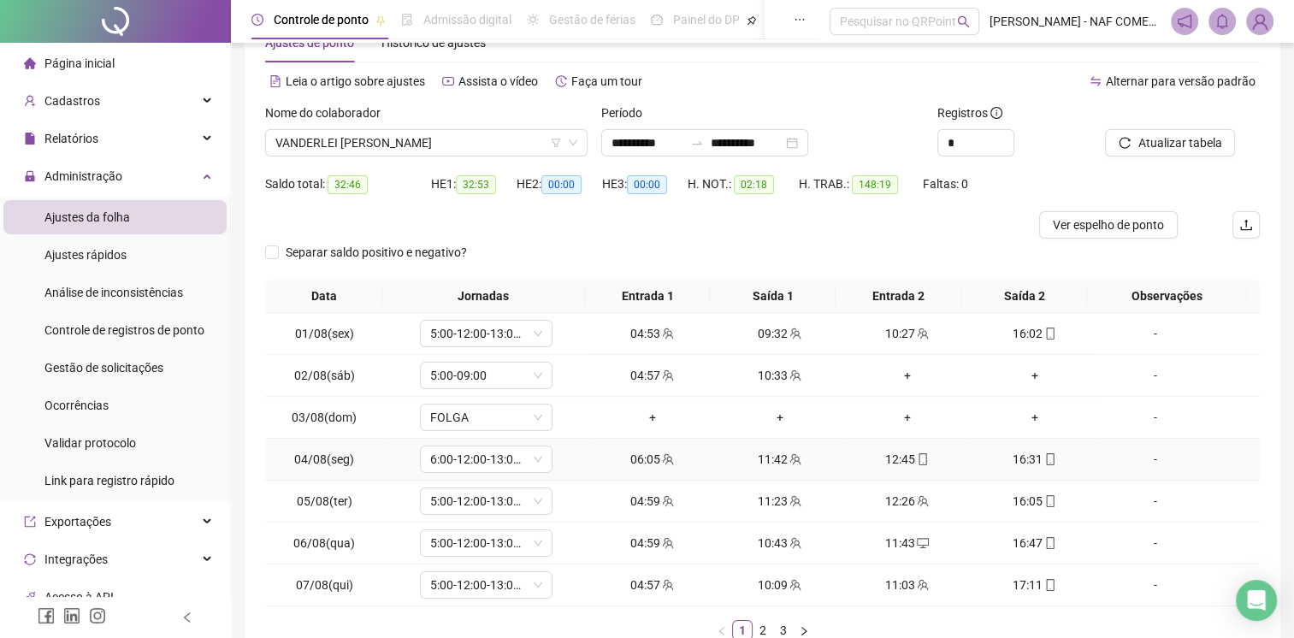
scroll to position [163, 0]
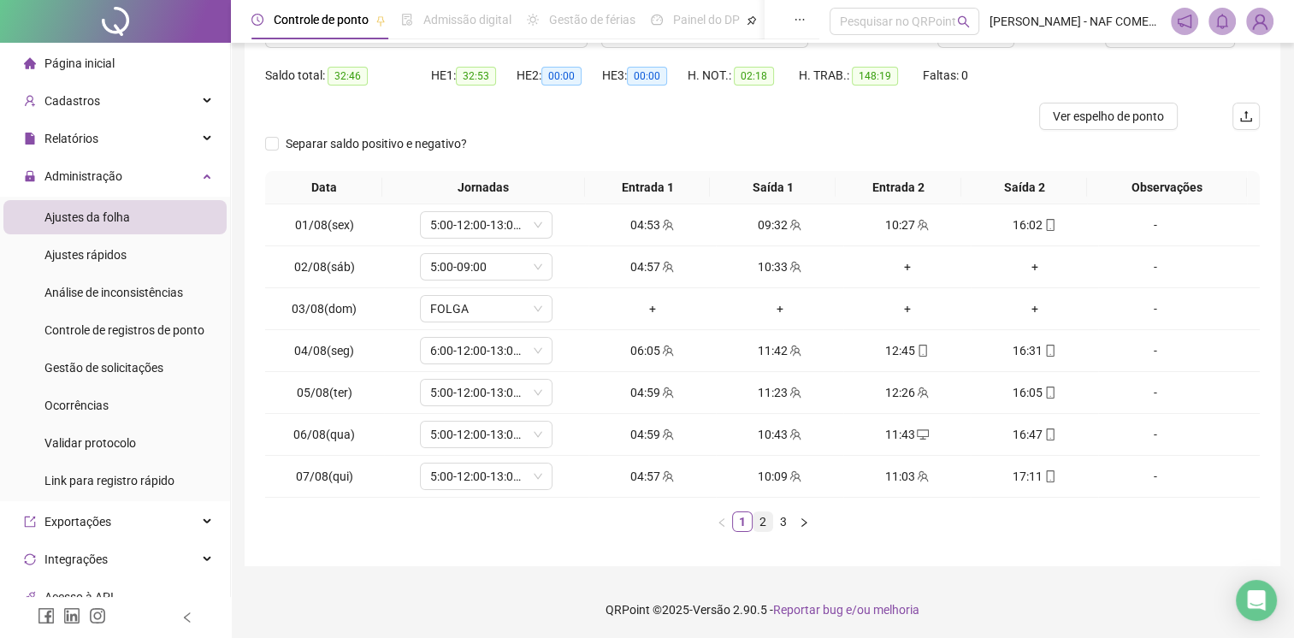
click at [756, 523] on link "2" at bounding box center [763, 521] width 19 height 19
click at [780, 521] on link "3" at bounding box center [783, 521] width 19 height 19
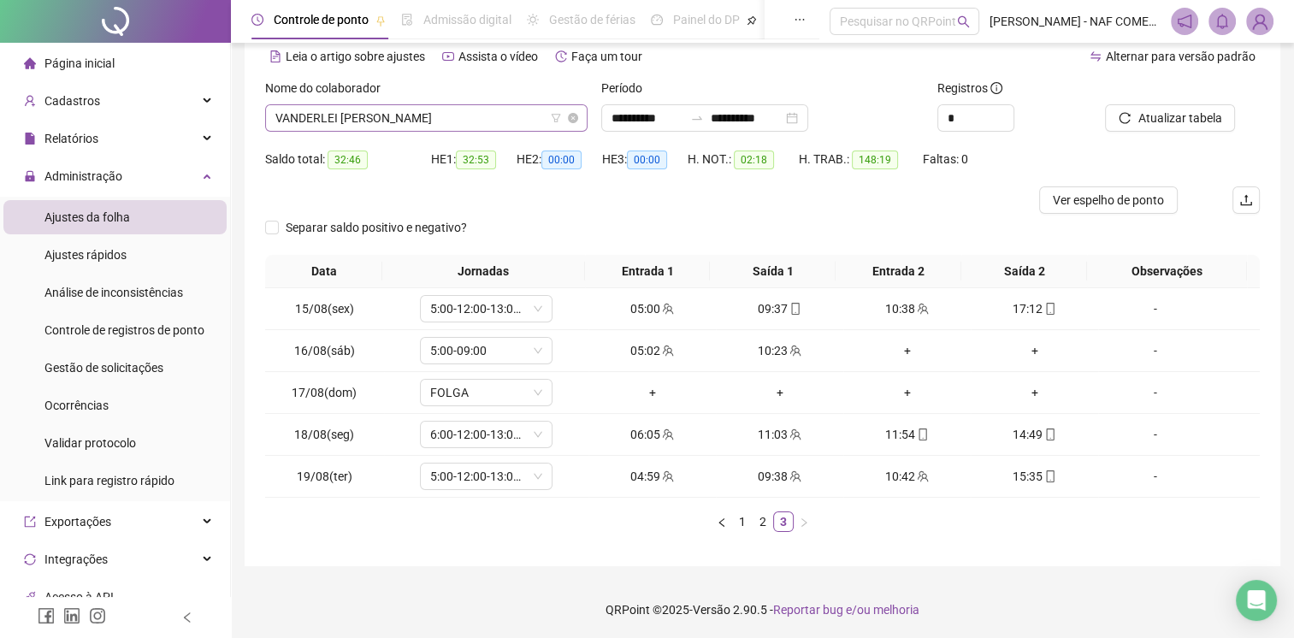
click at [501, 115] on span "VANDERLEI [PERSON_NAME]" at bounding box center [426, 118] width 302 height 26
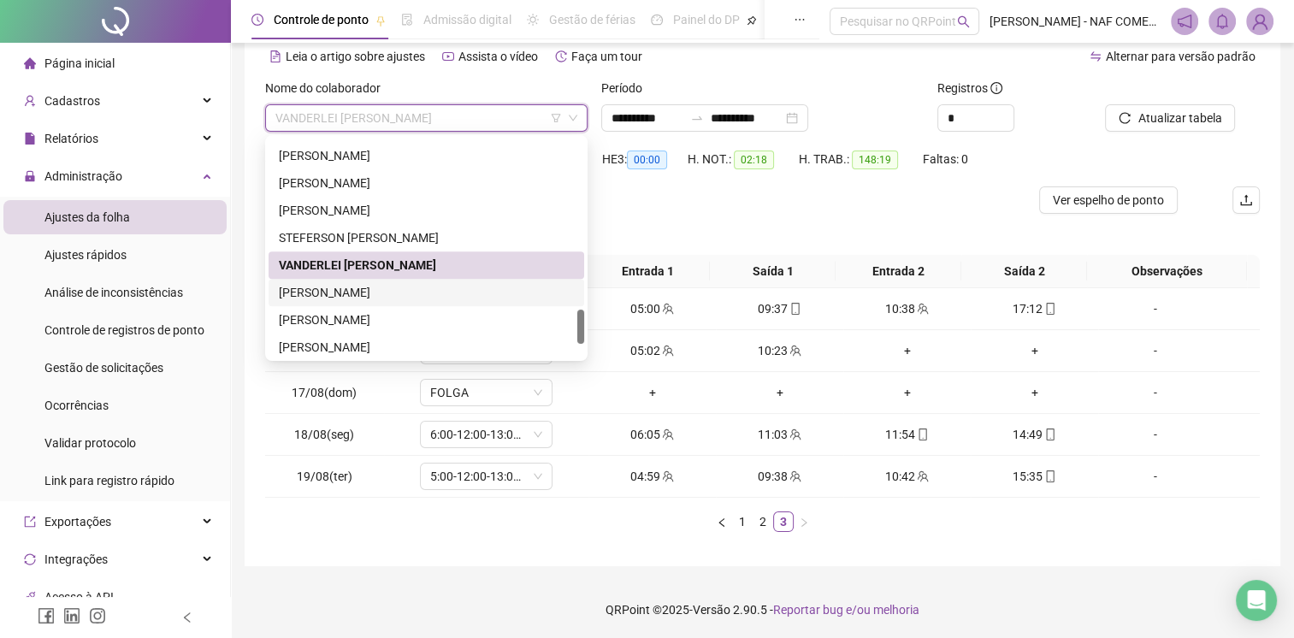
click at [412, 297] on div "[PERSON_NAME]" at bounding box center [426, 292] width 295 height 19
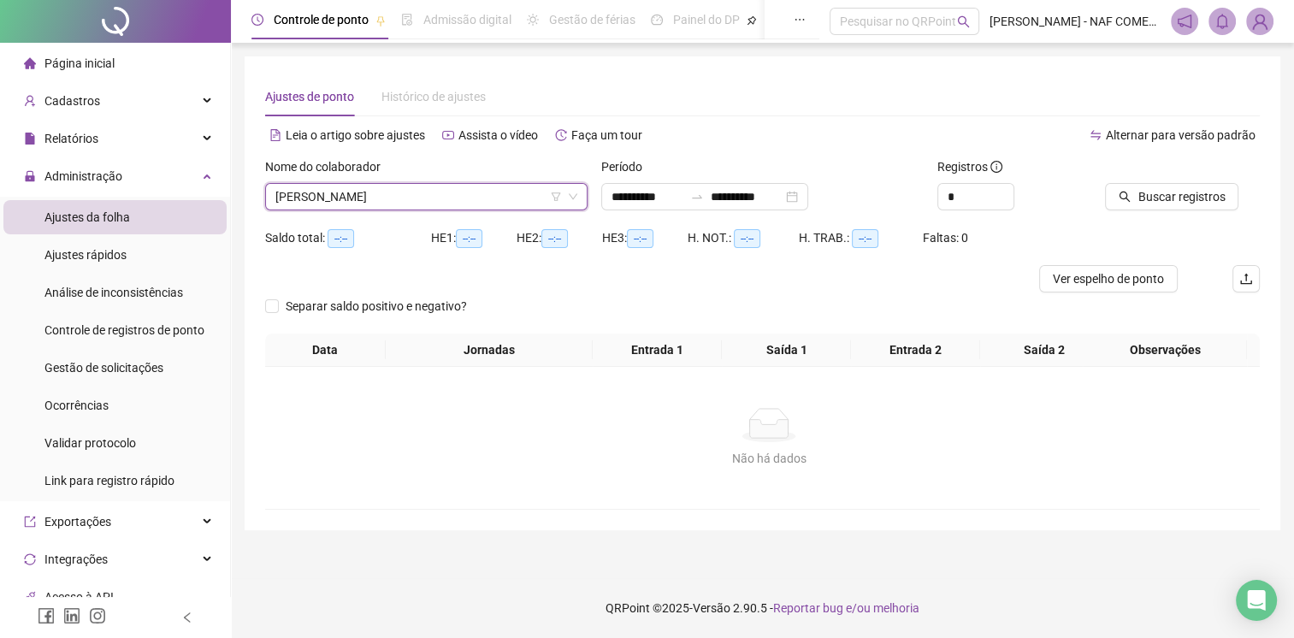
scroll to position [0, 0]
click at [1170, 197] on span "Buscar registros" at bounding box center [1192, 196] width 87 height 19
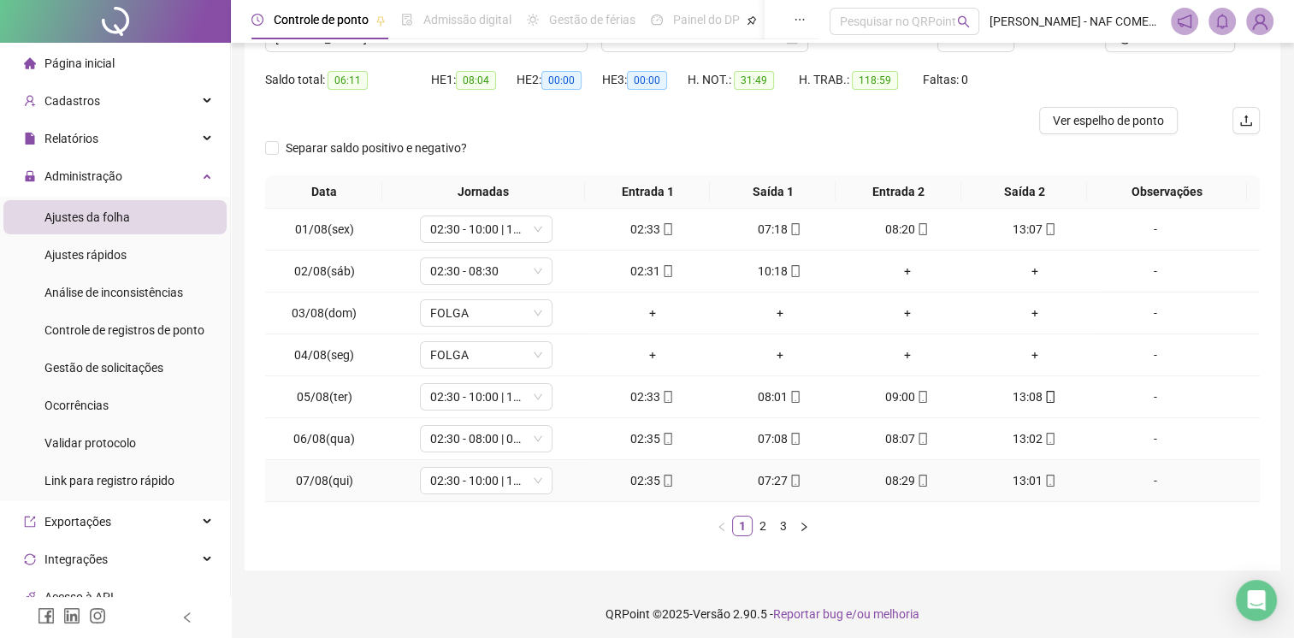
scroll to position [163, 0]
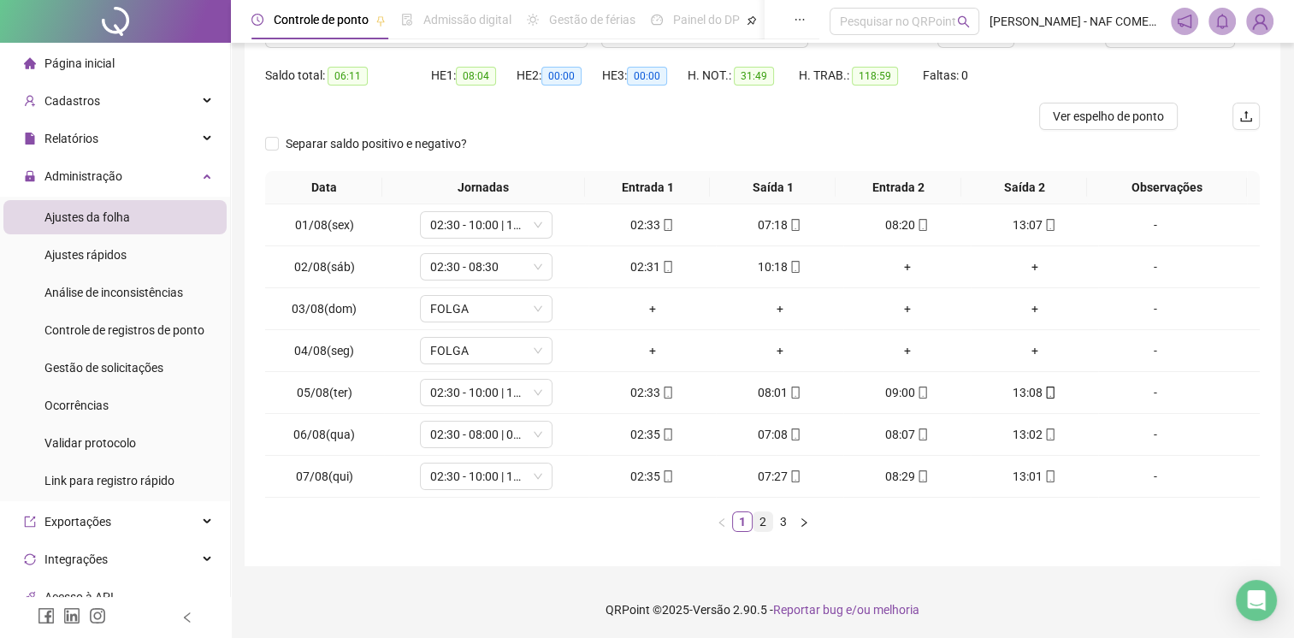
click at [766, 523] on link "2" at bounding box center [763, 521] width 19 height 19
click at [778, 522] on link "3" at bounding box center [783, 521] width 19 height 19
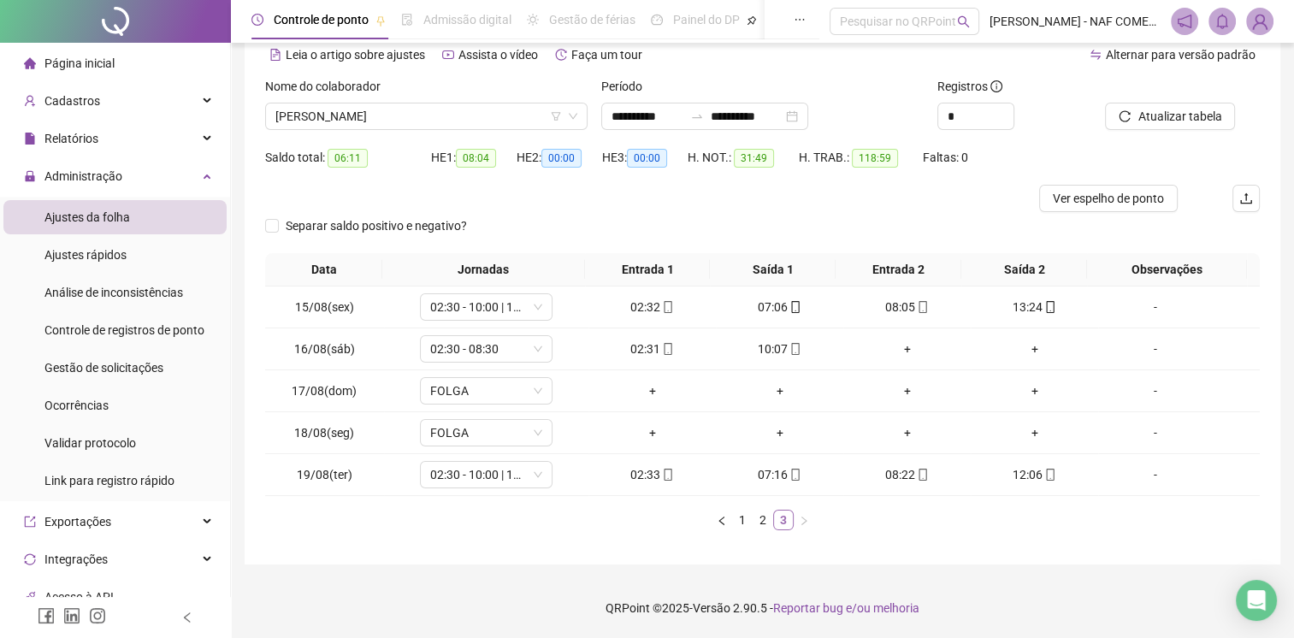
scroll to position [79, 0]
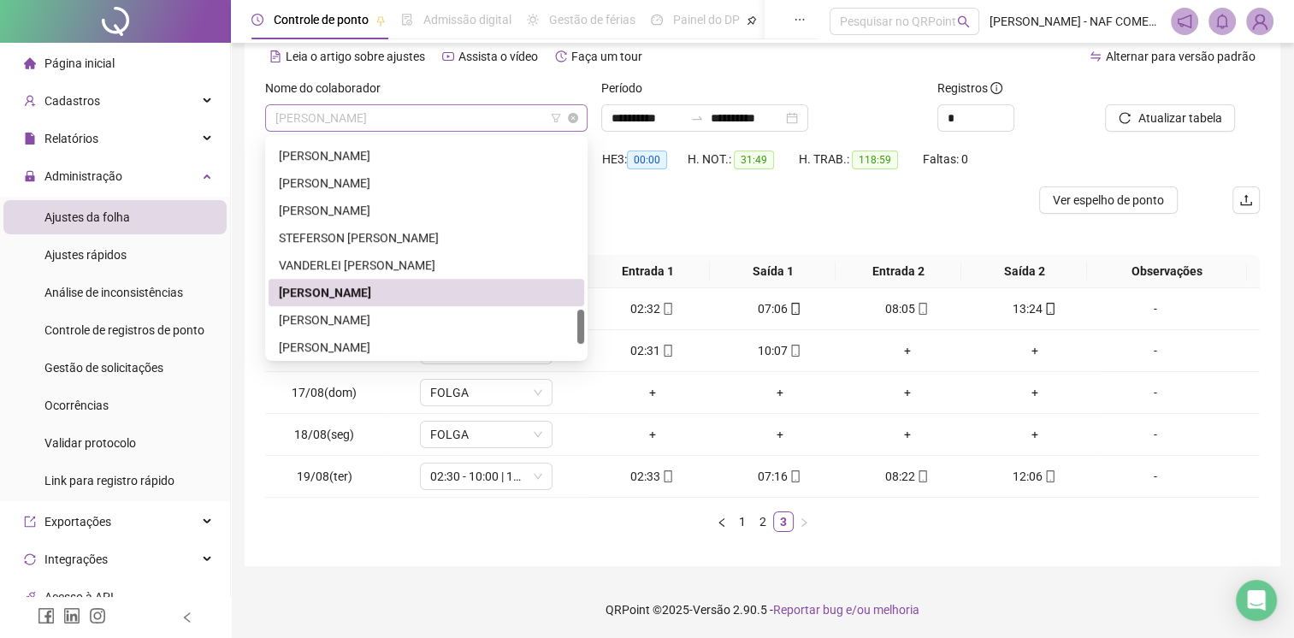
click at [428, 117] on span "[PERSON_NAME]" at bounding box center [426, 118] width 302 height 26
click at [409, 316] on div "[PERSON_NAME]" at bounding box center [426, 320] width 295 height 19
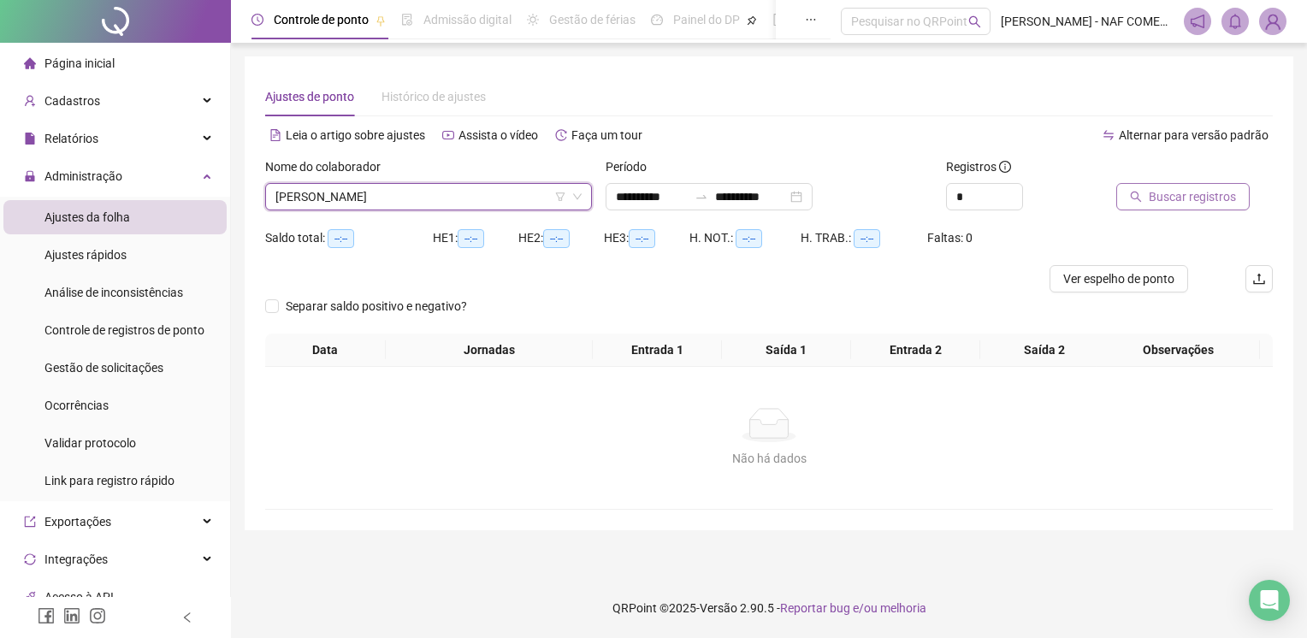
click at [1192, 195] on span "Buscar registros" at bounding box center [1192, 196] width 87 height 19
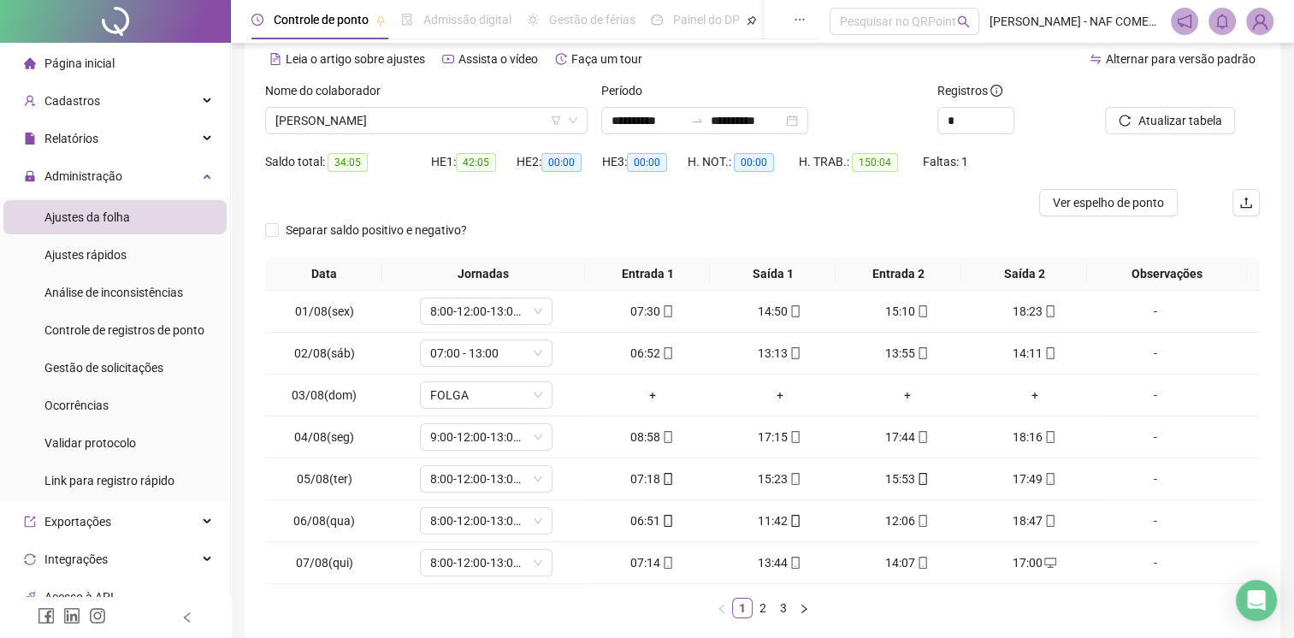
scroll to position [163, 0]
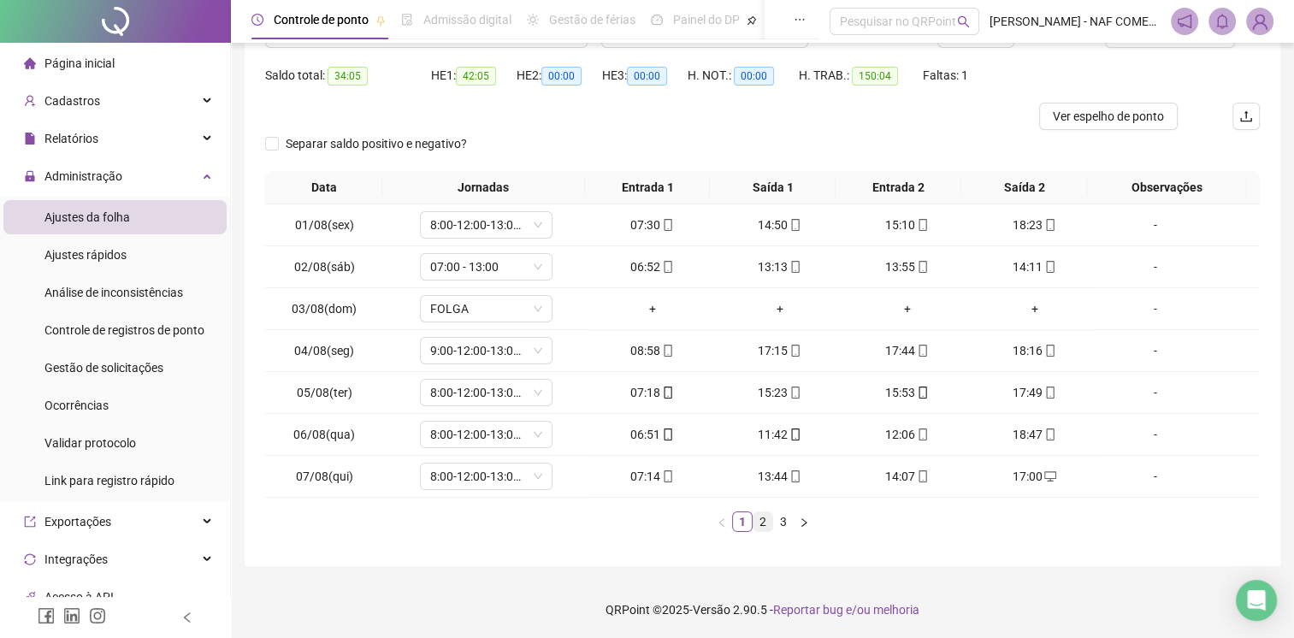
click at [756, 521] on link "2" at bounding box center [763, 521] width 19 height 19
click at [786, 527] on link "3" at bounding box center [783, 521] width 19 height 19
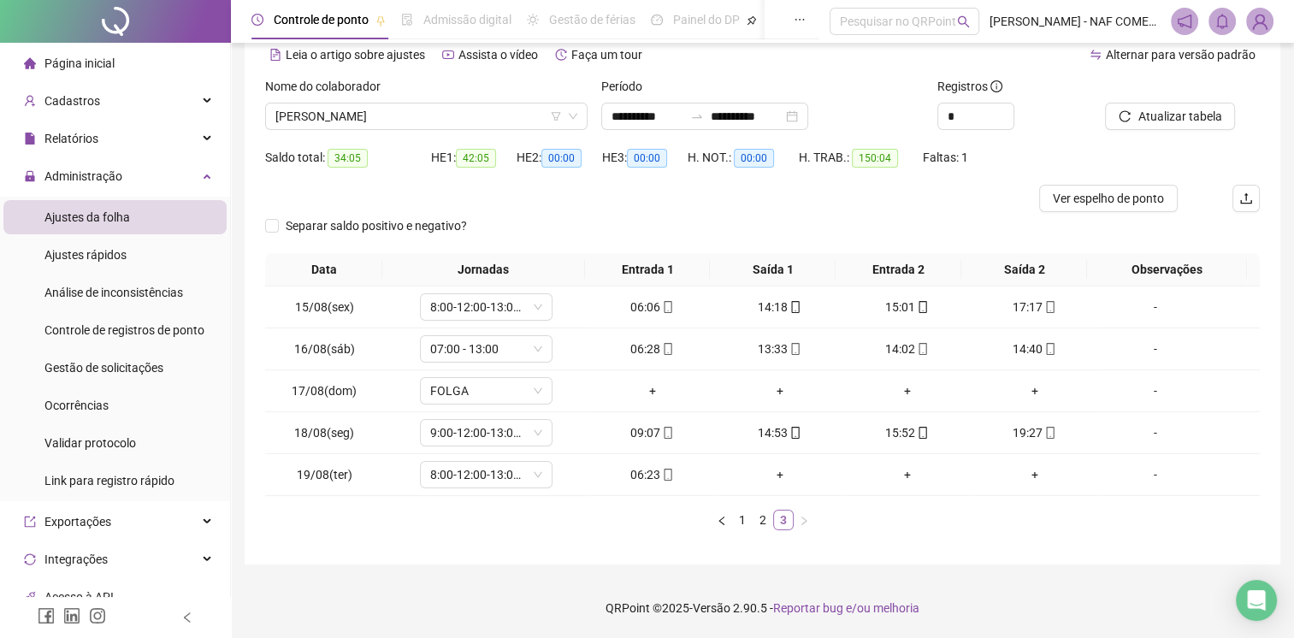
scroll to position [79, 0]
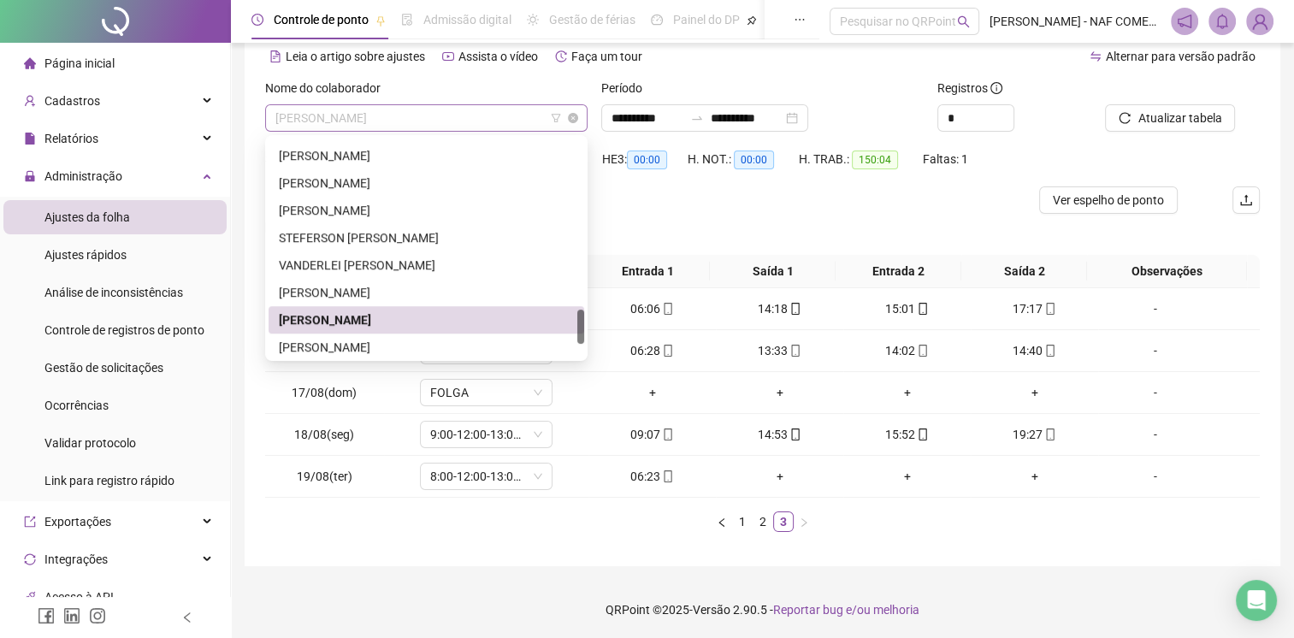
click at [417, 112] on span "[PERSON_NAME]" at bounding box center [426, 118] width 302 height 26
click at [435, 344] on div "[PERSON_NAME]" at bounding box center [426, 347] width 295 height 19
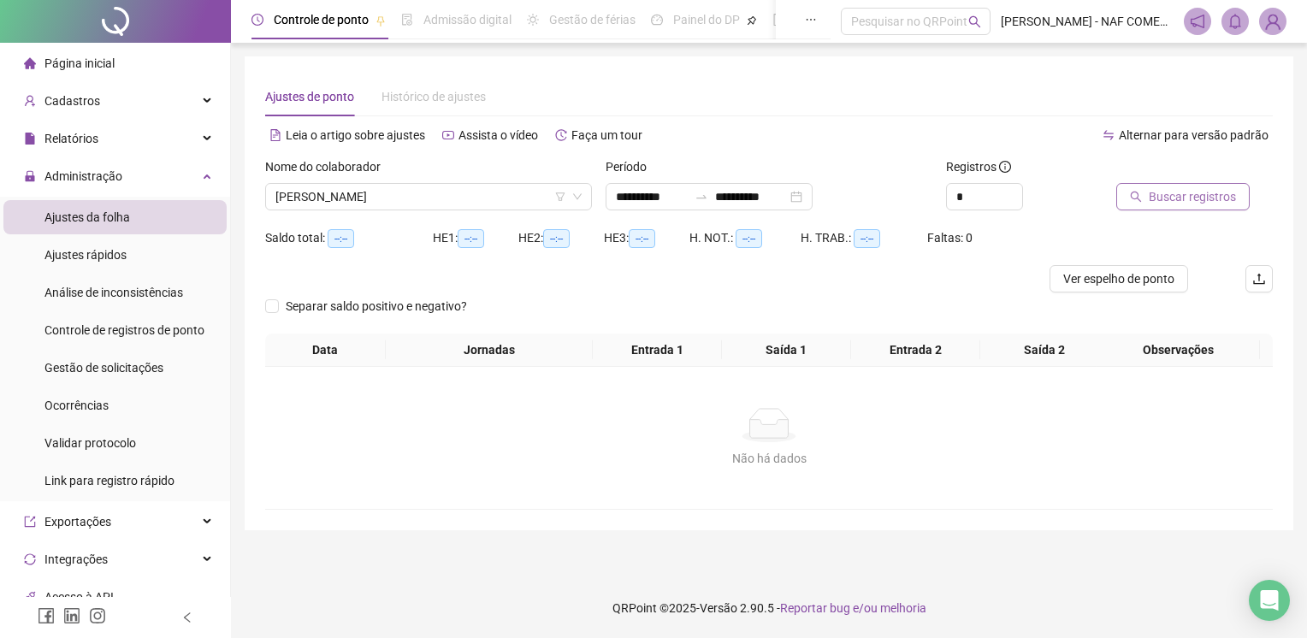
click at [1191, 193] on span "Buscar registros" at bounding box center [1192, 196] width 87 height 19
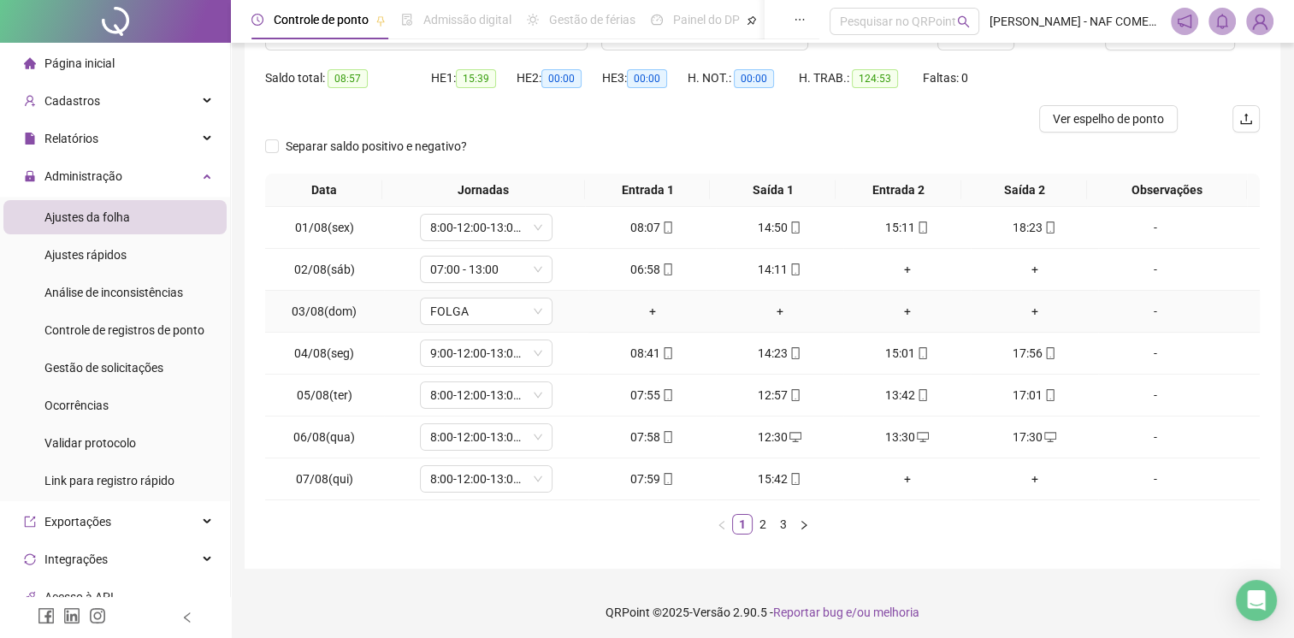
scroll to position [163, 0]
click at [757, 518] on link "2" at bounding box center [763, 521] width 19 height 19
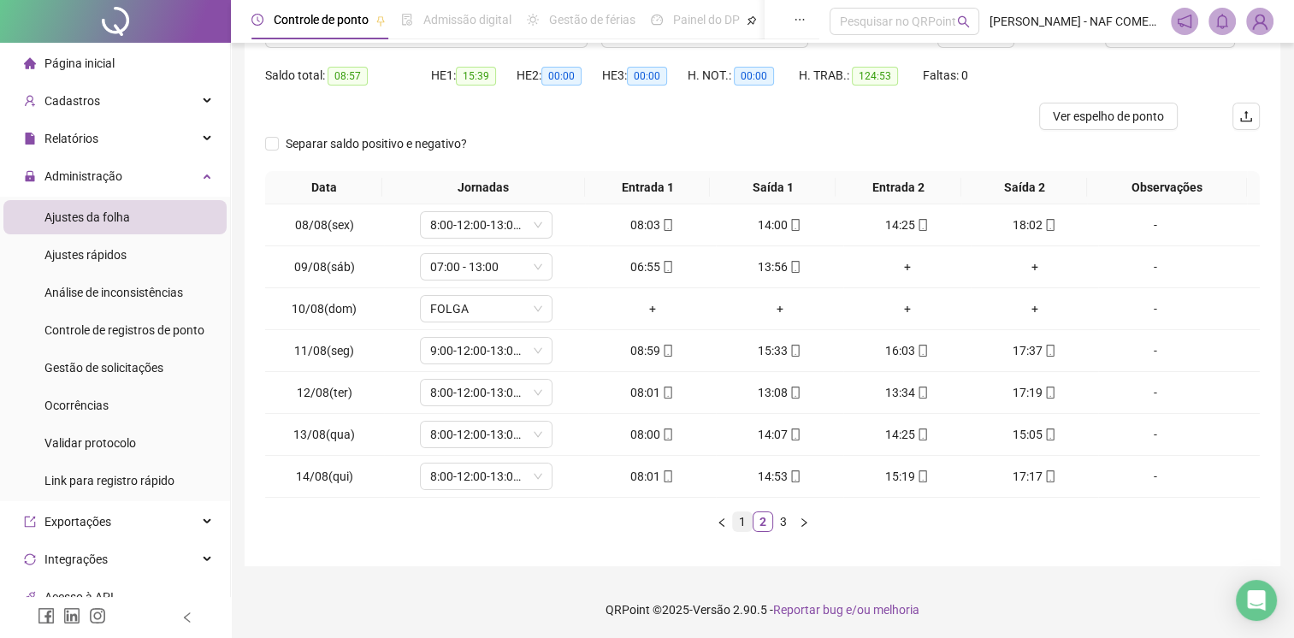
click at [746, 522] on link "1" at bounding box center [742, 521] width 19 height 19
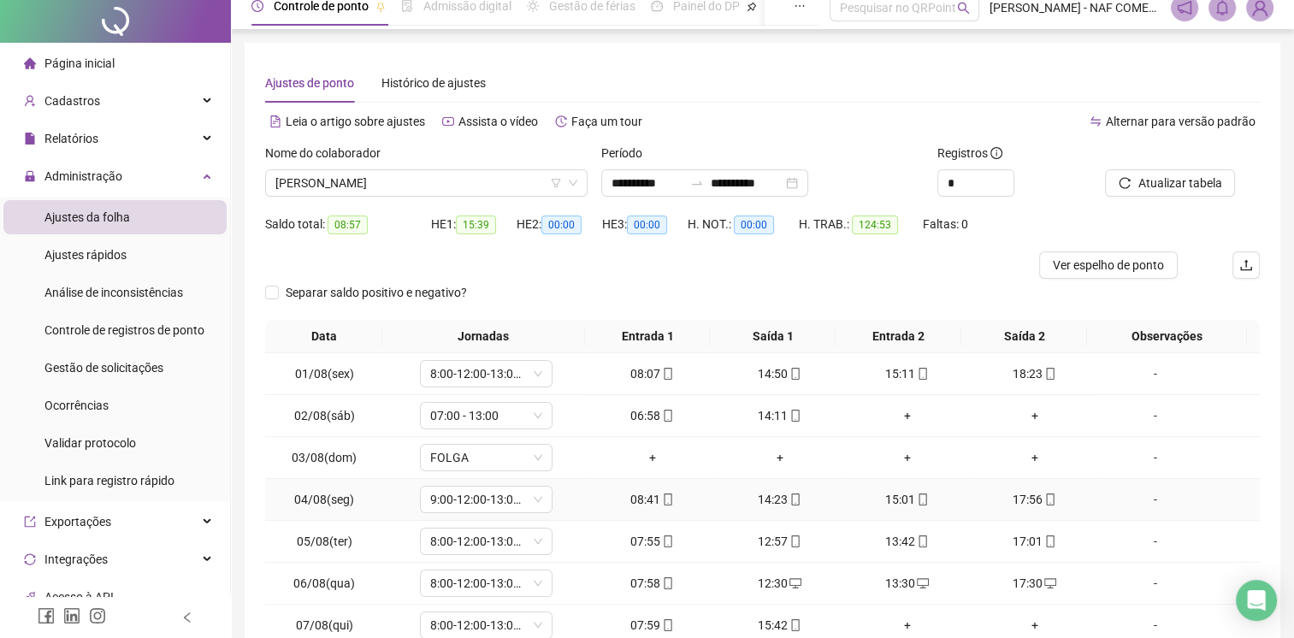
scroll to position [0, 0]
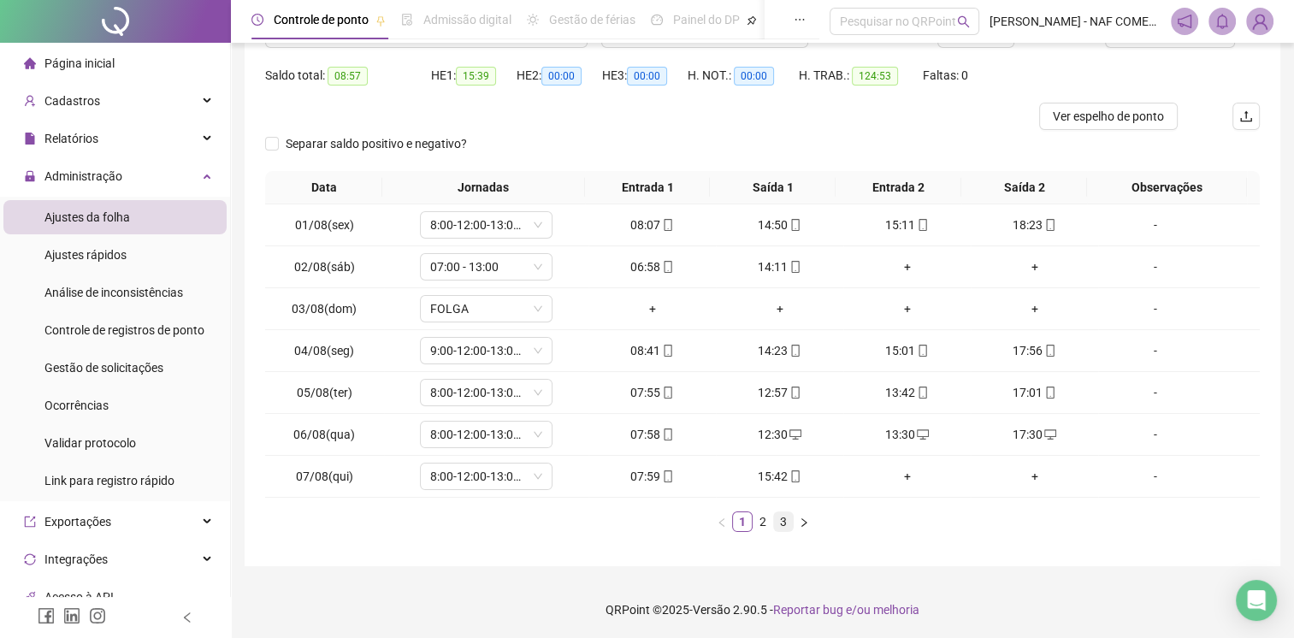
click at [784, 520] on link "3" at bounding box center [783, 521] width 19 height 19
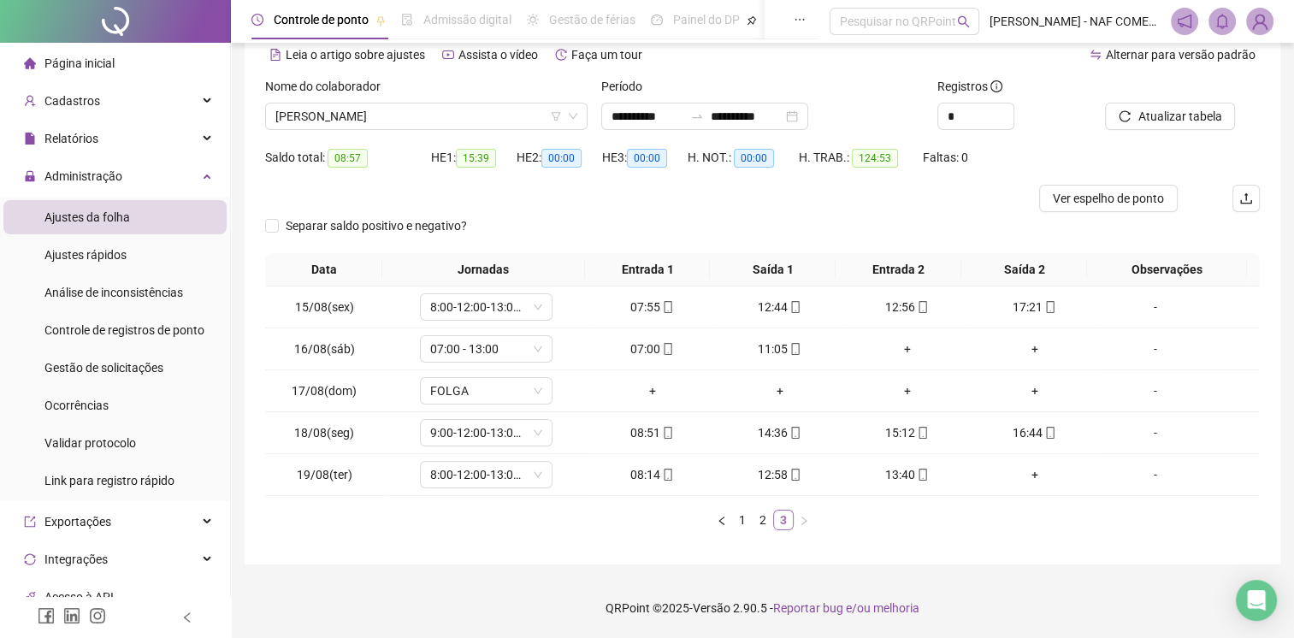
scroll to position [79, 0]
click at [452, 115] on span "[PERSON_NAME]" at bounding box center [426, 118] width 302 height 26
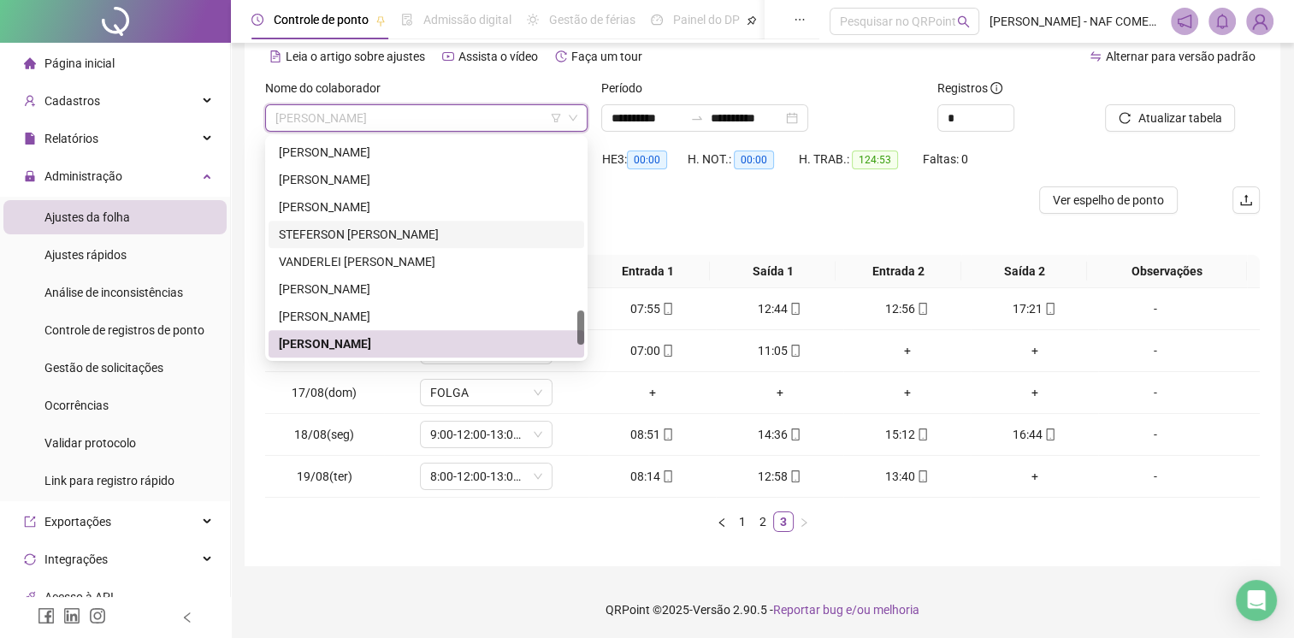
scroll to position [1177, 0]
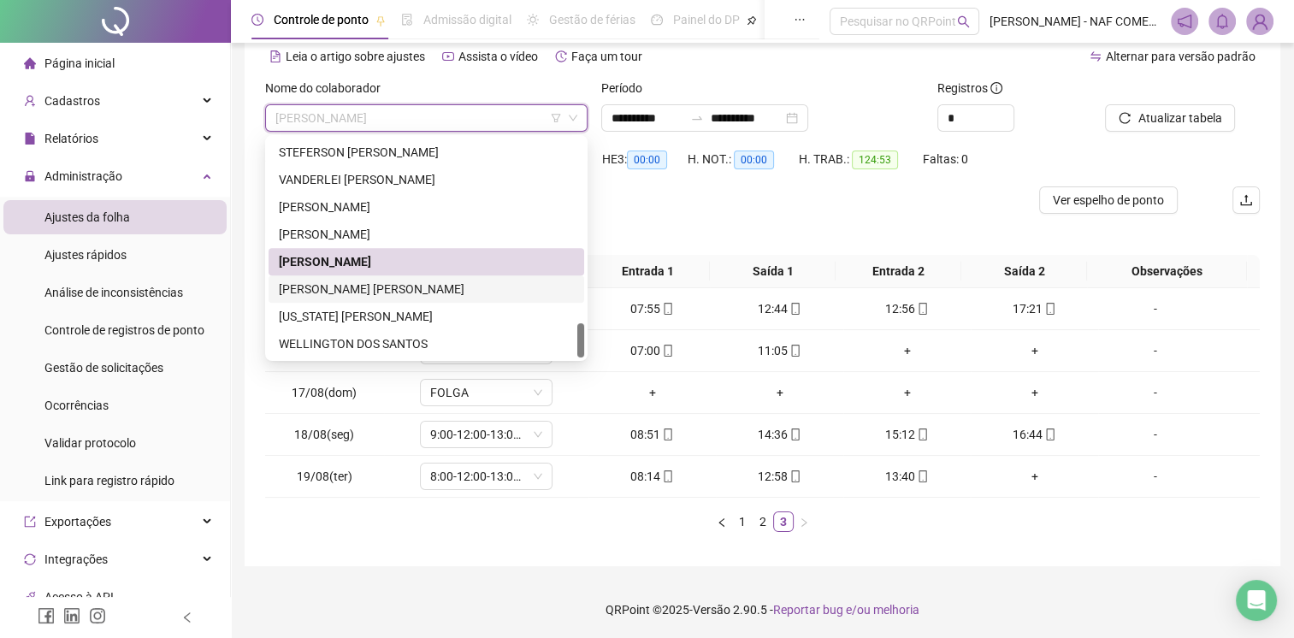
click at [441, 289] on div "[PERSON_NAME] [PERSON_NAME]" at bounding box center [426, 289] width 295 height 19
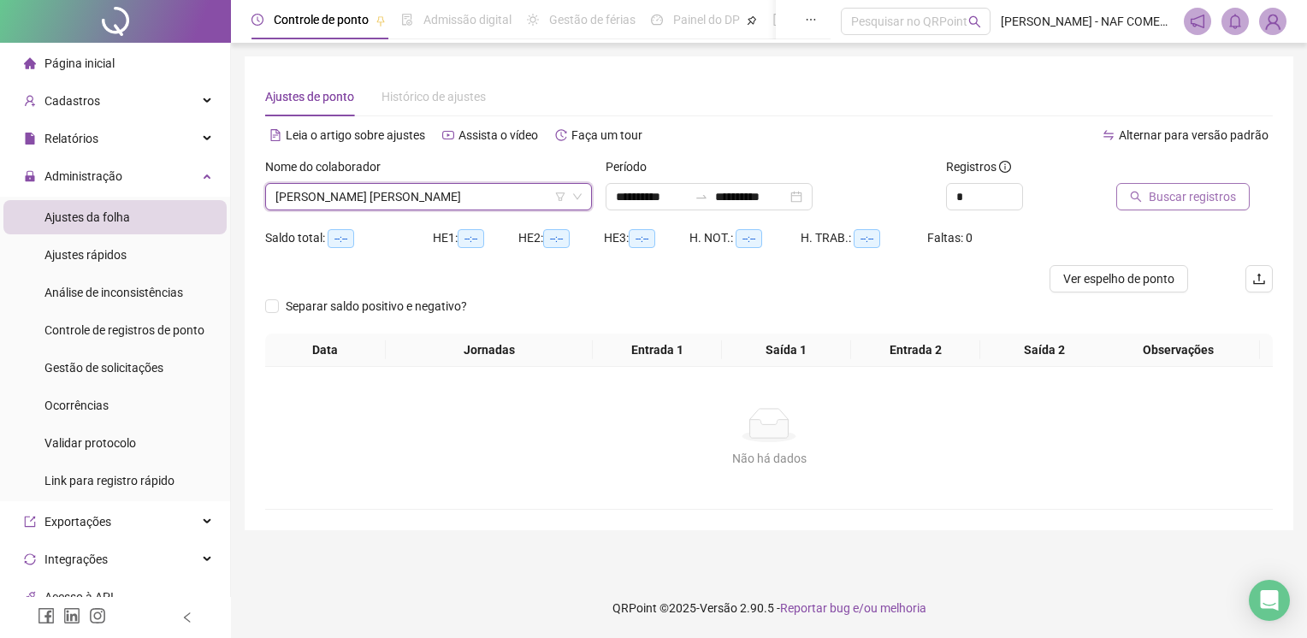
click at [1189, 193] on span "Buscar registros" at bounding box center [1192, 196] width 87 height 19
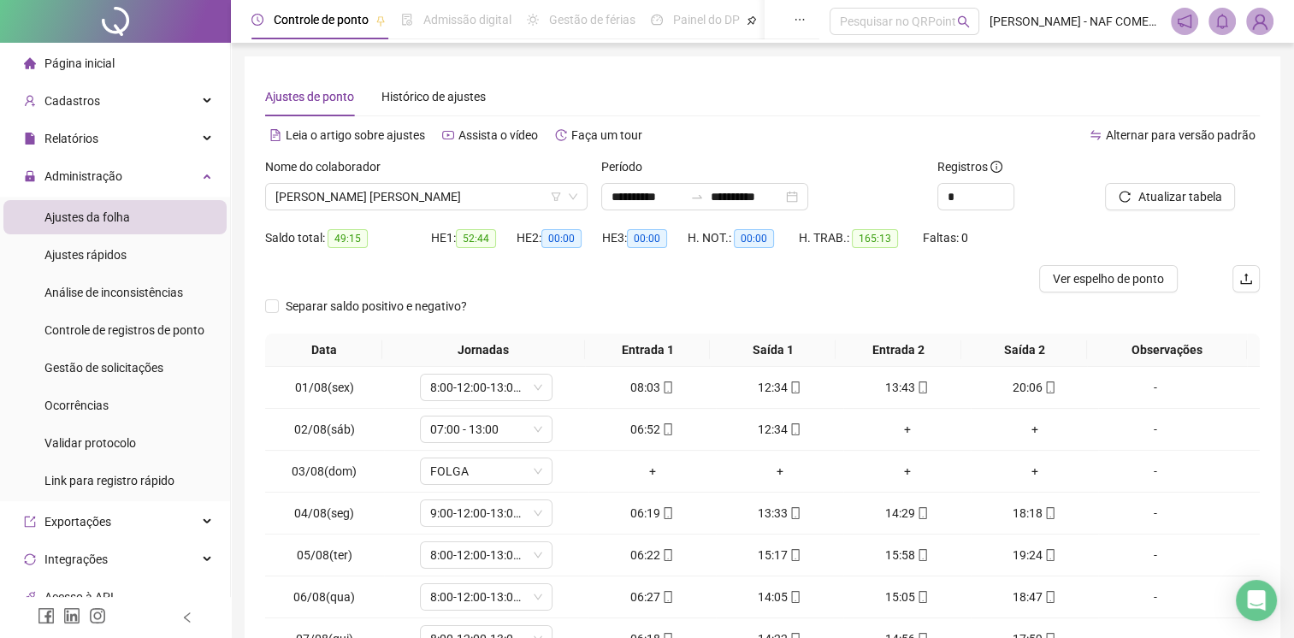
scroll to position [163, 0]
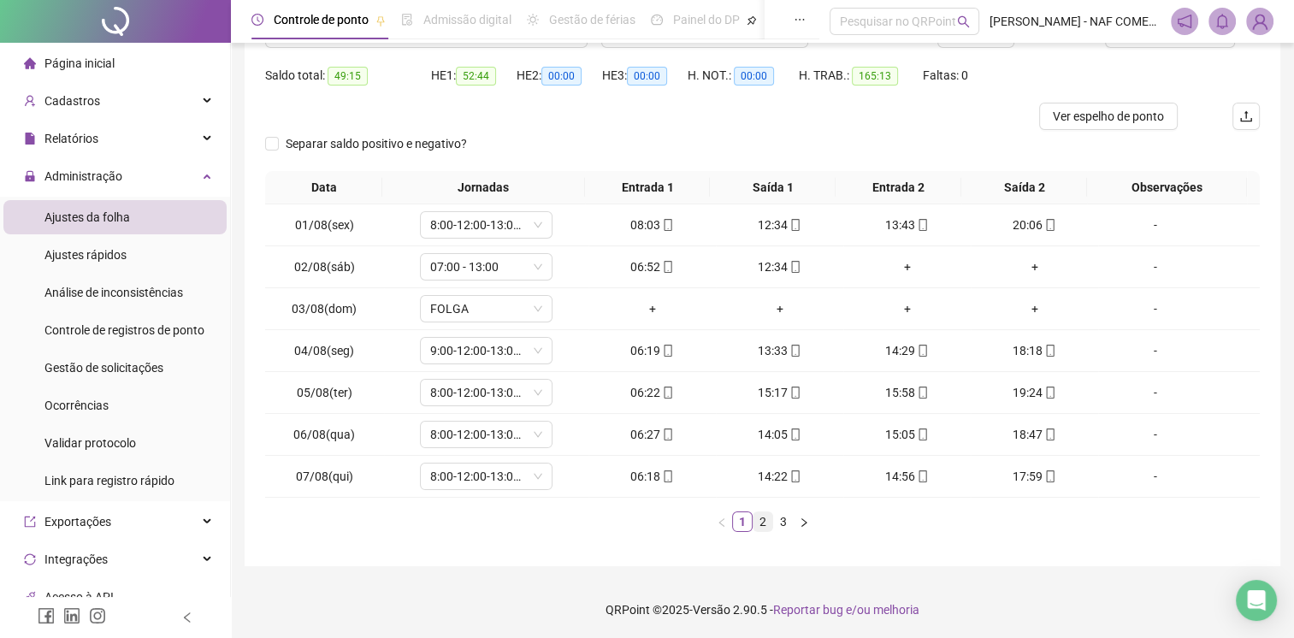
click at [760, 524] on link "2" at bounding box center [763, 521] width 19 height 19
click at [779, 522] on link "3" at bounding box center [783, 521] width 19 height 19
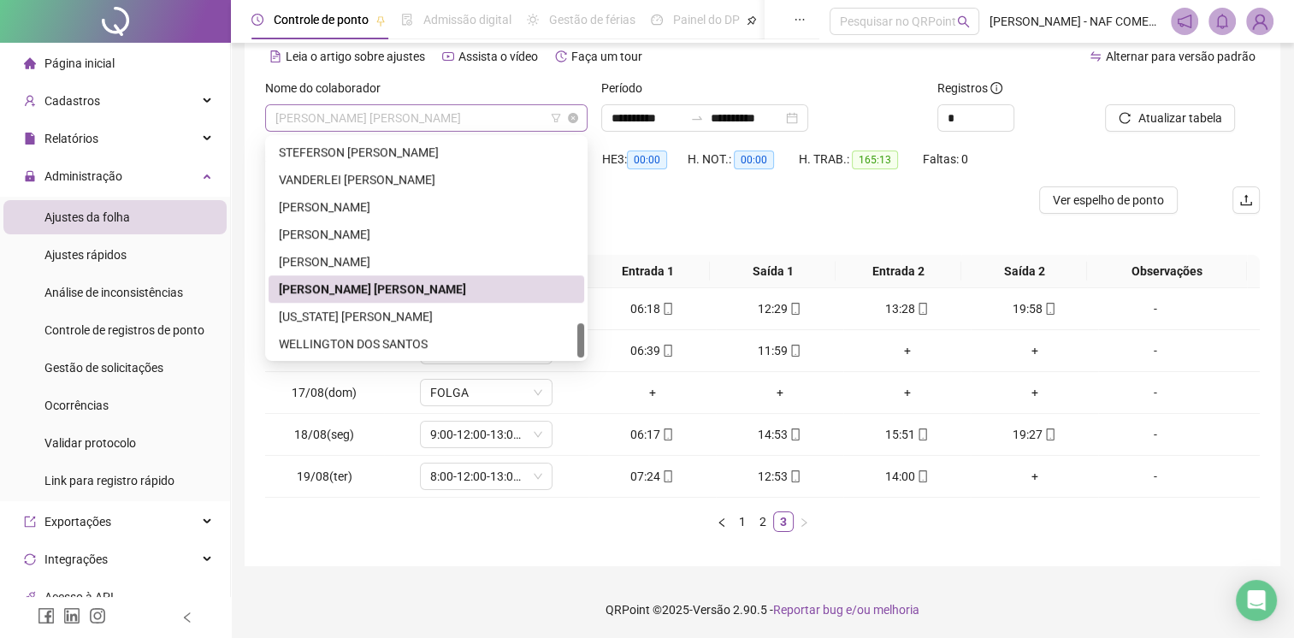
click at [425, 112] on span "[PERSON_NAME] [PERSON_NAME]" at bounding box center [426, 118] width 302 height 26
click at [393, 313] on div "[US_STATE] [PERSON_NAME]" at bounding box center [426, 316] width 295 height 19
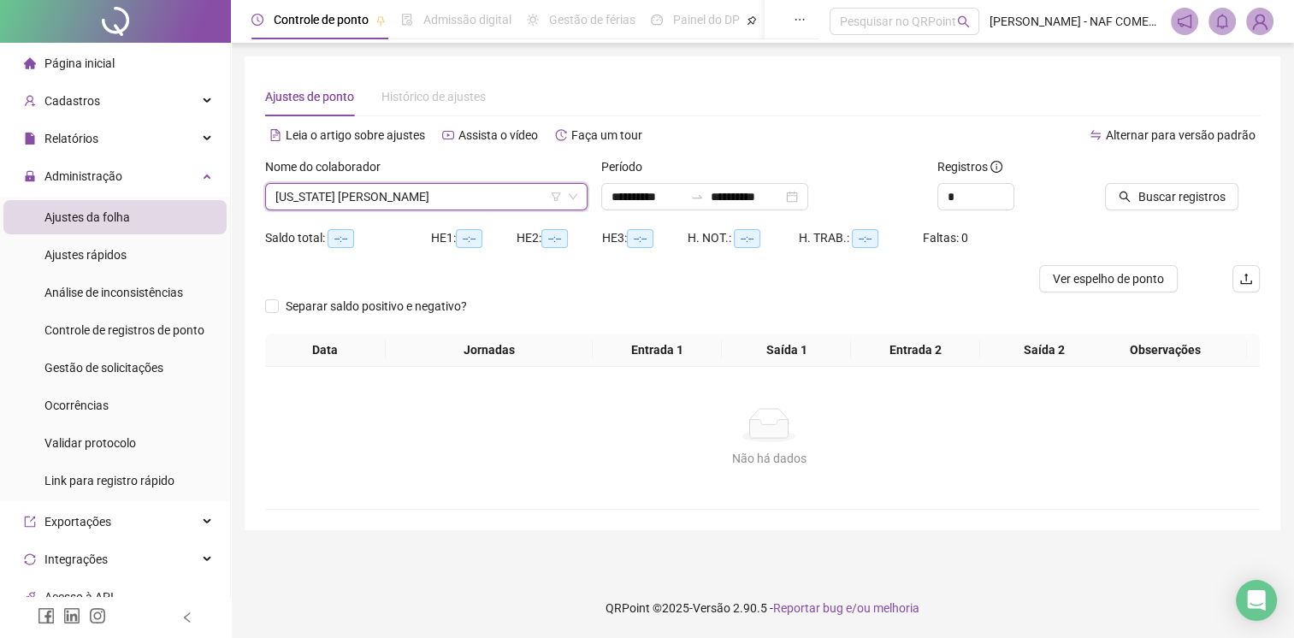
scroll to position [0, 0]
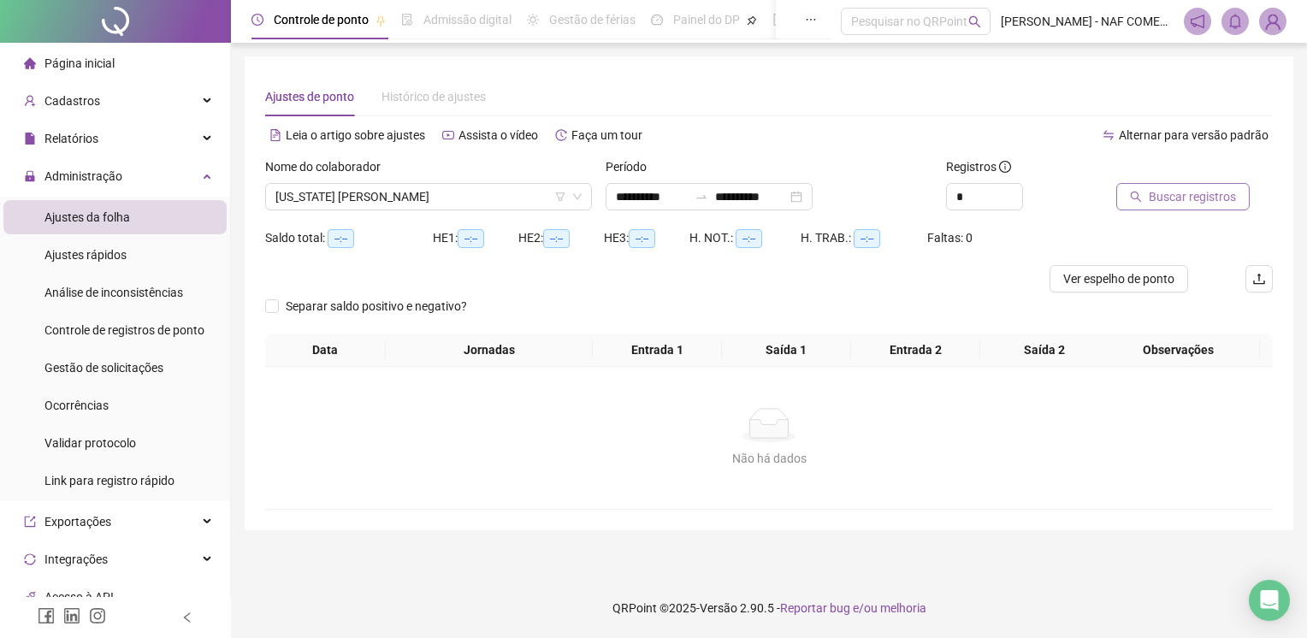
click at [1174, 204] on span "Buscar registros" at bounding box center [1192, 196] width 87 height 19
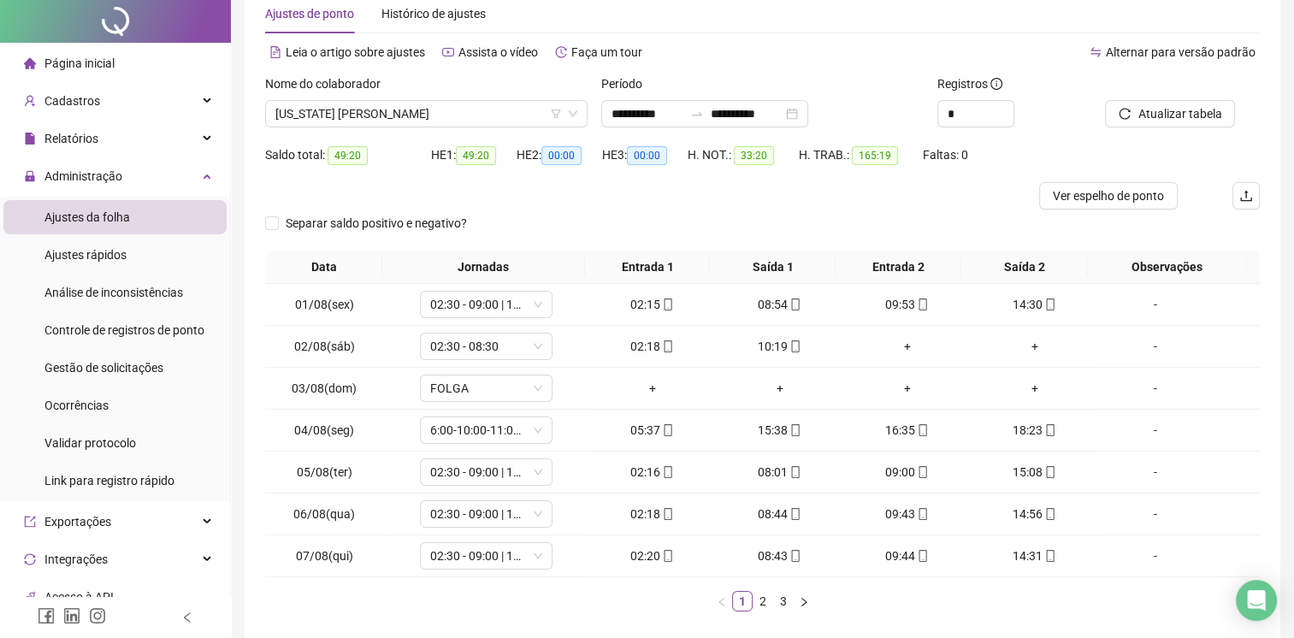
scroll to position [163, 0]
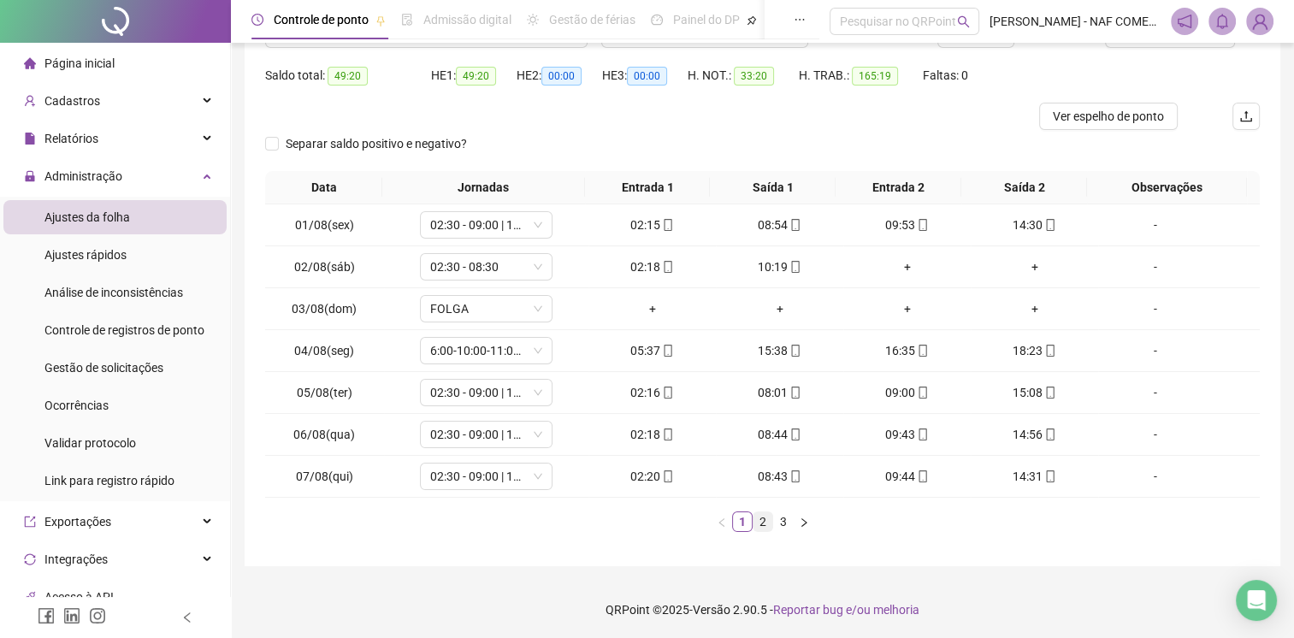
click at [755, 518] on link "2" at bounding box center [763, 521] width 19 height 19
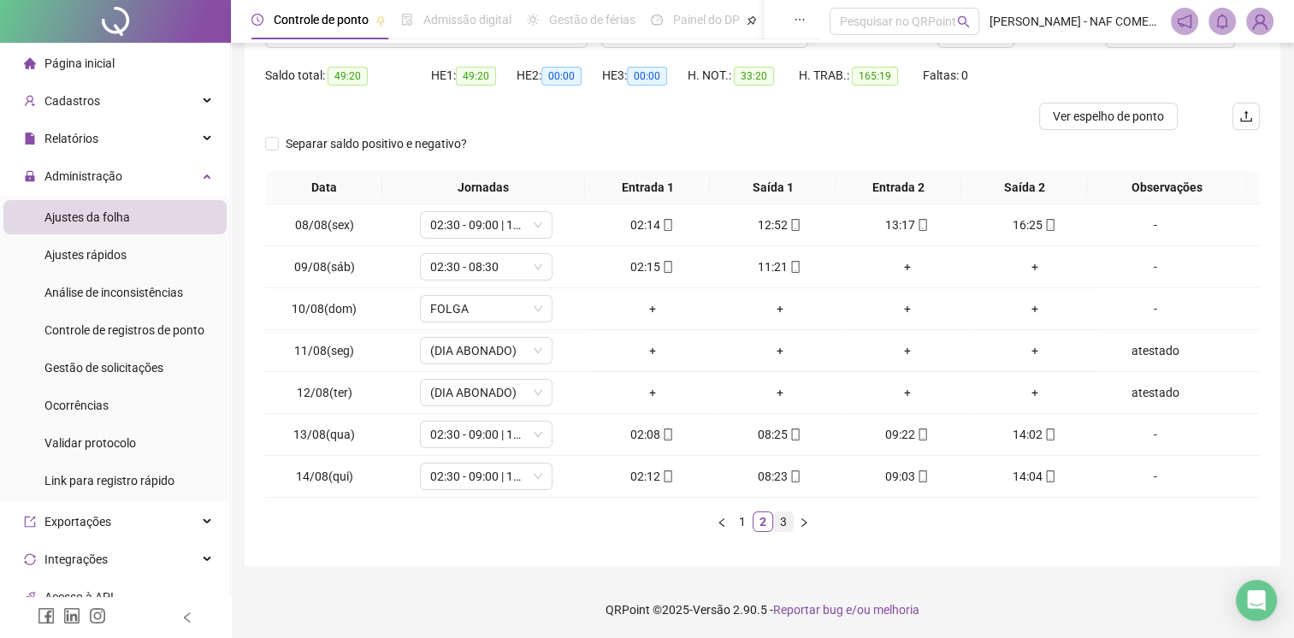
click at [780, 523] on link "3" at bounding box center [783, 521] width 19 height 19
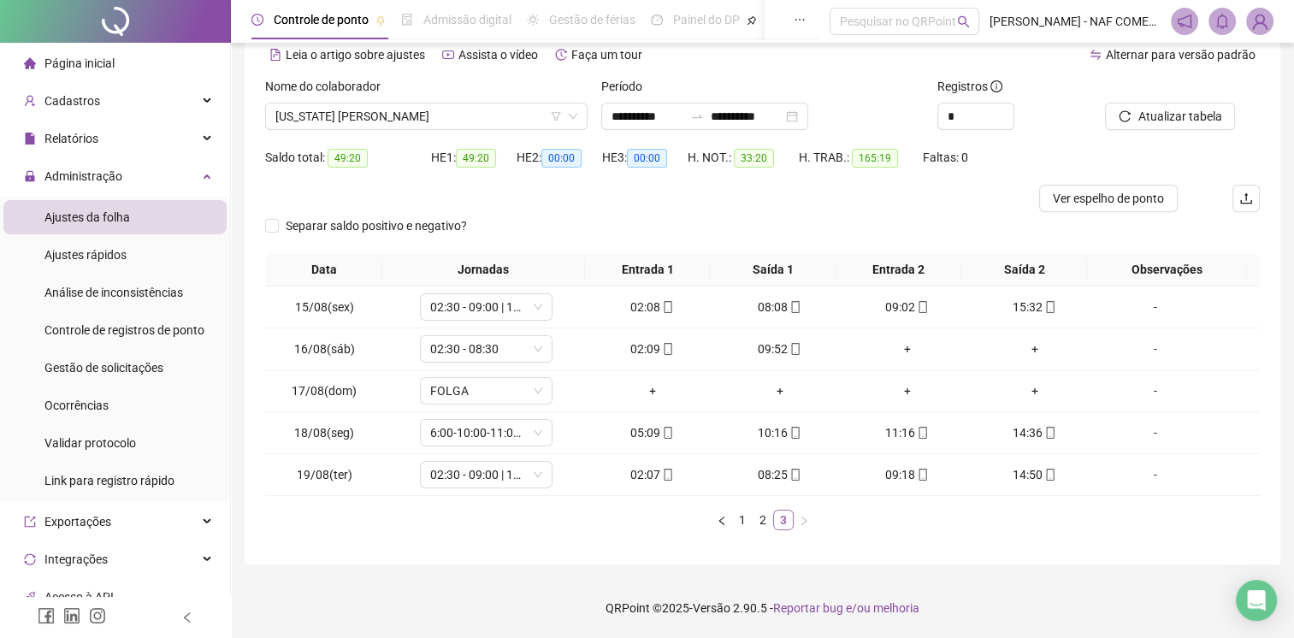
scroll to position [79, 0]
click at [483, 121] on span "[US_STATE] [PERSON_NAME]" at bounding box center [426, 118] width 302 height 26
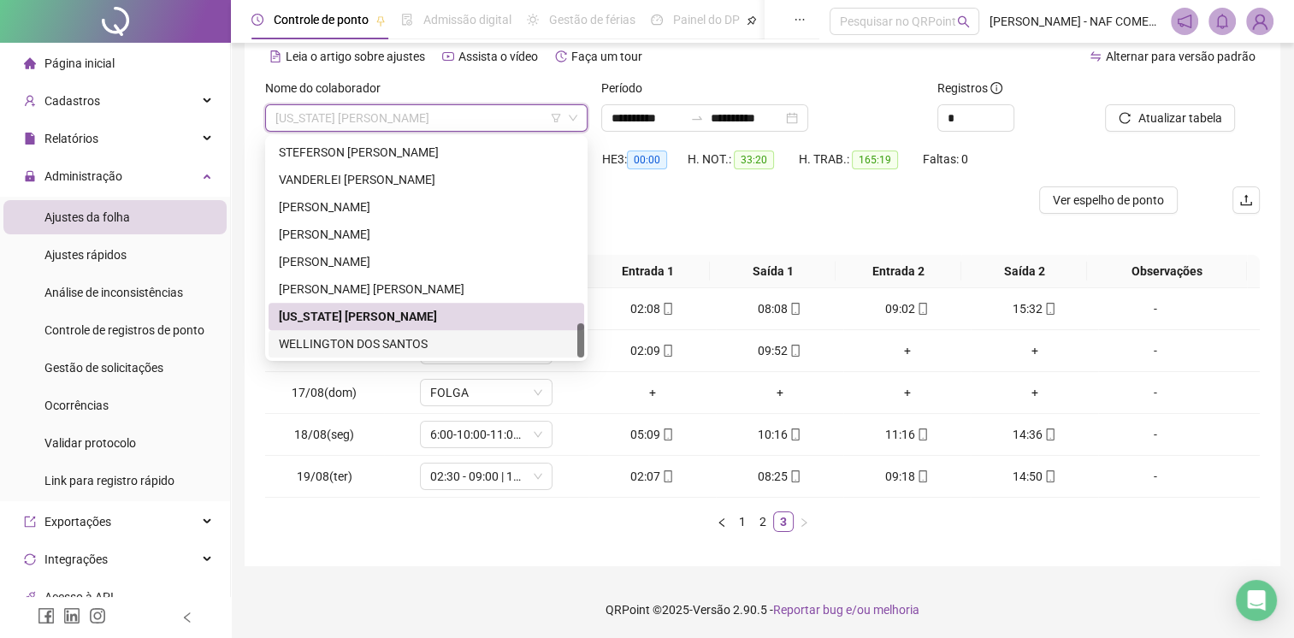
click at [417, 343] on div "WELLINGTON DOS SANTOS" at bounding box center [426, 343] width 295 height 19
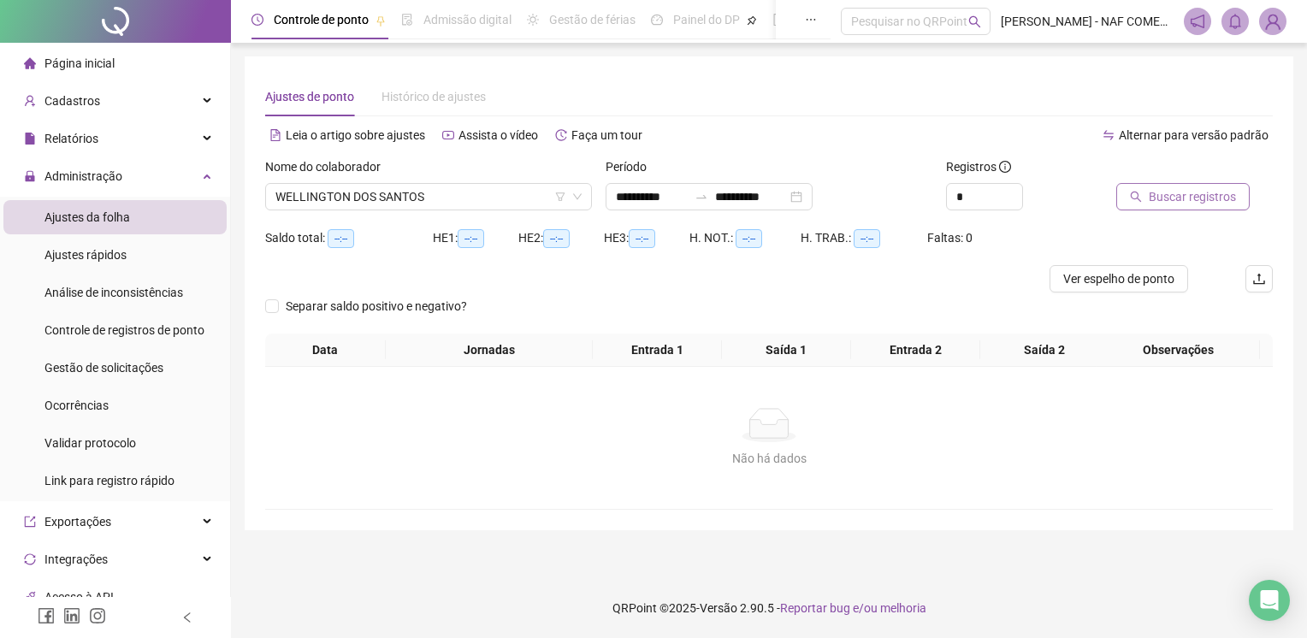
click at [1180, 200] on span "Buscar registros" at bounding box center [1192, 196] width 87 height 19
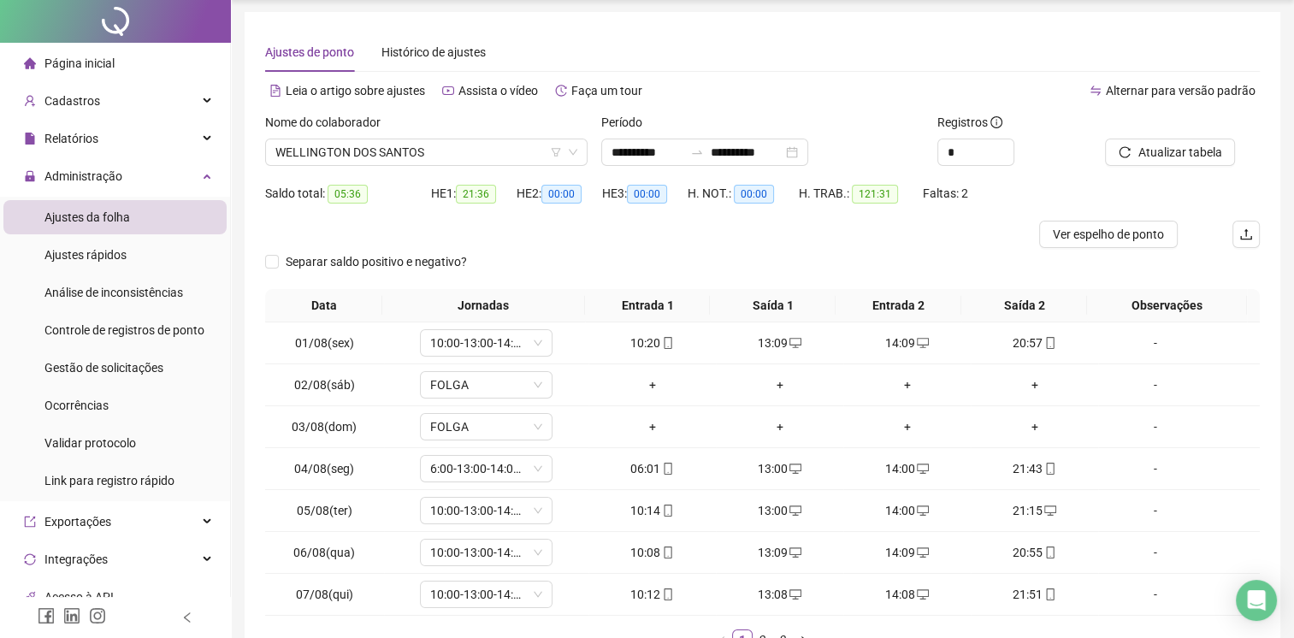
scroll to position [163, 0]
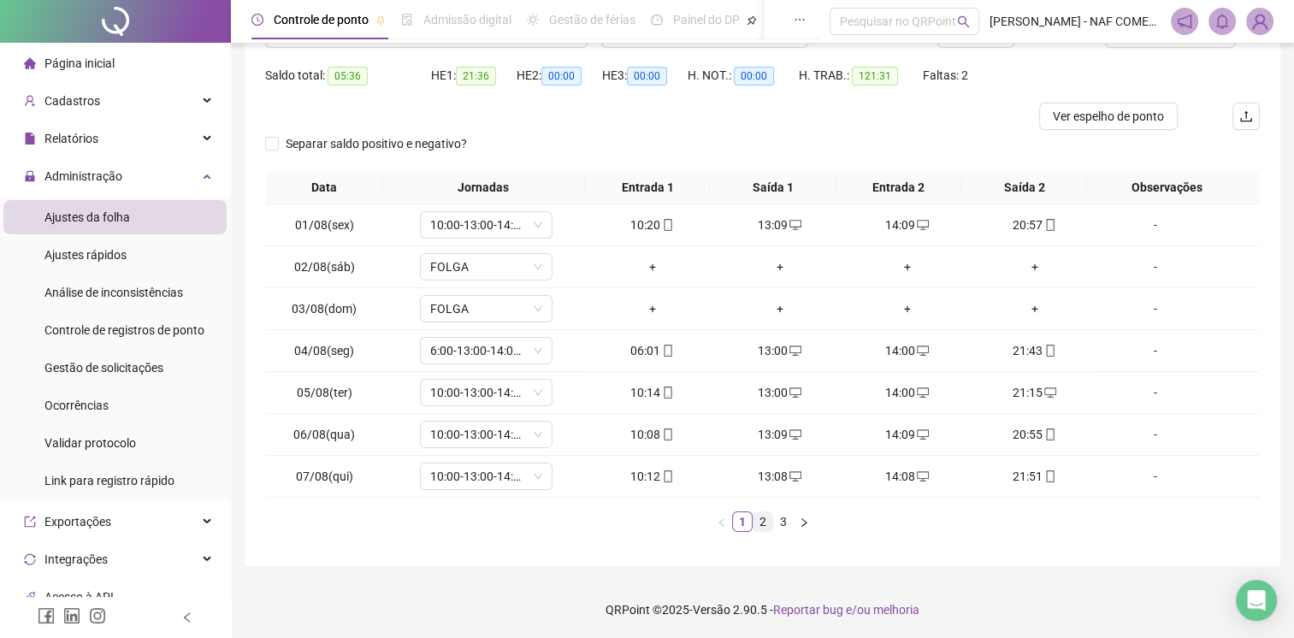
click at [767, 518] on link "2" at bounding box center [763, 521] width 19 height 19
click at [774, 474] on div "+" at bounding box center [780, 476] width 114 height 19
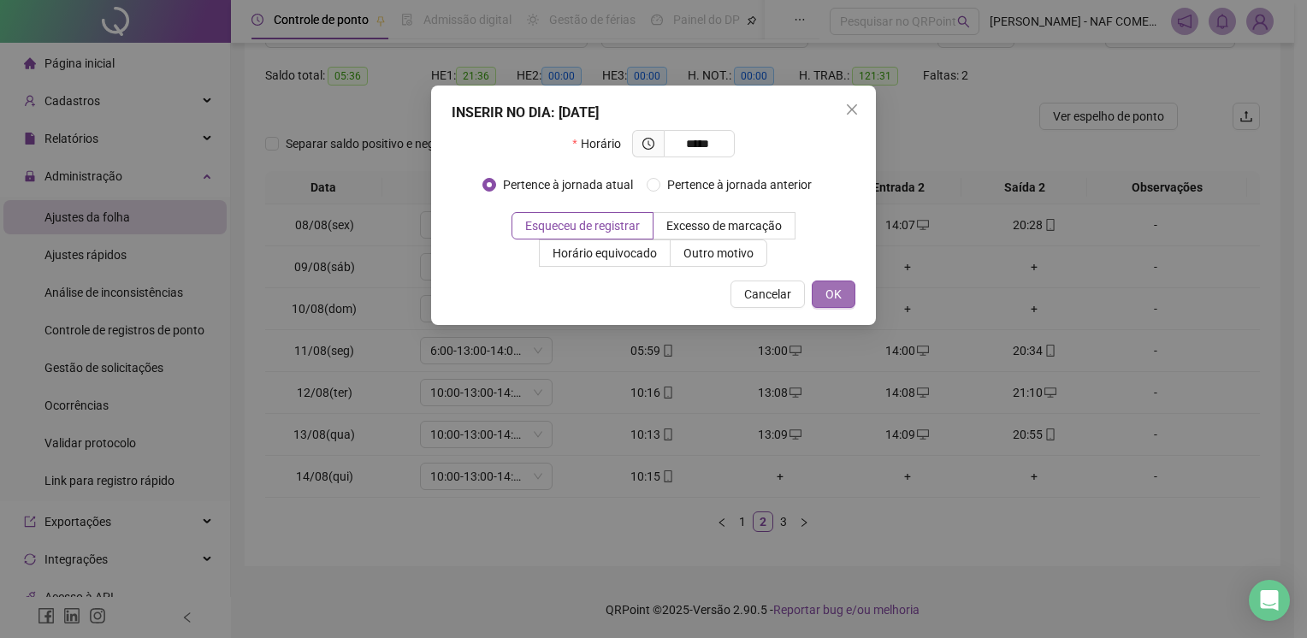
type input "*****"
click at [836, 305] on button "OK" at bounding box center [834, 294] width 44 height 27
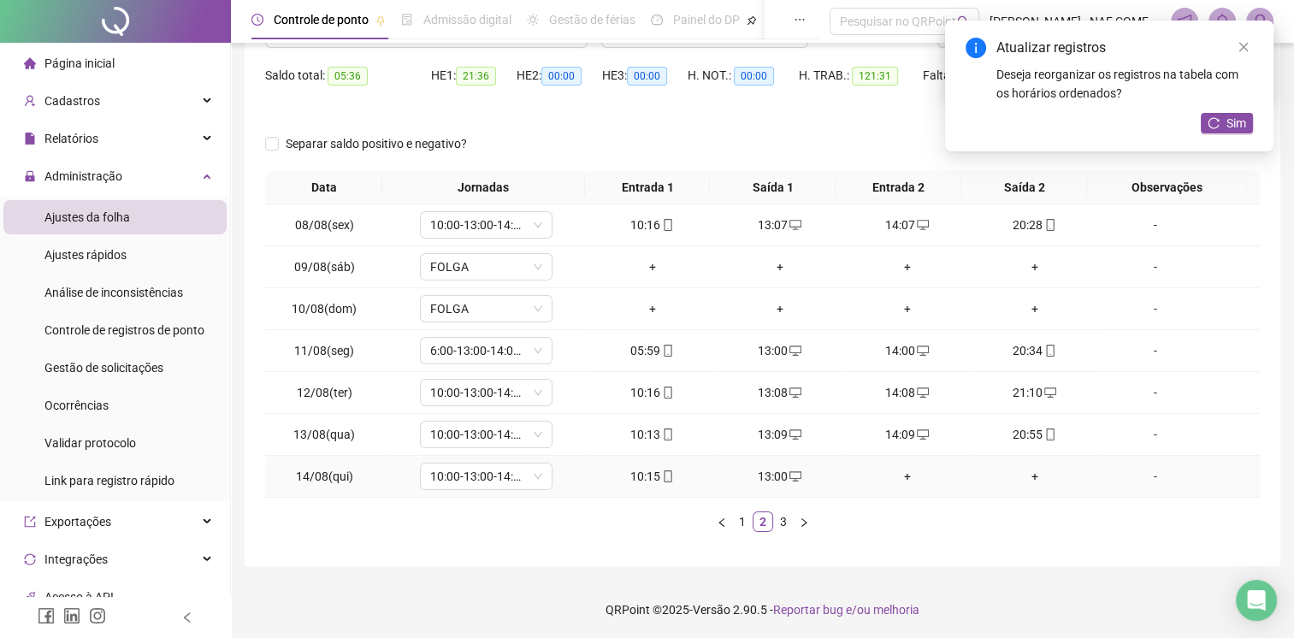
click at [900, 483] on div "+" at bounding box center [907, 476] width 114 height 19
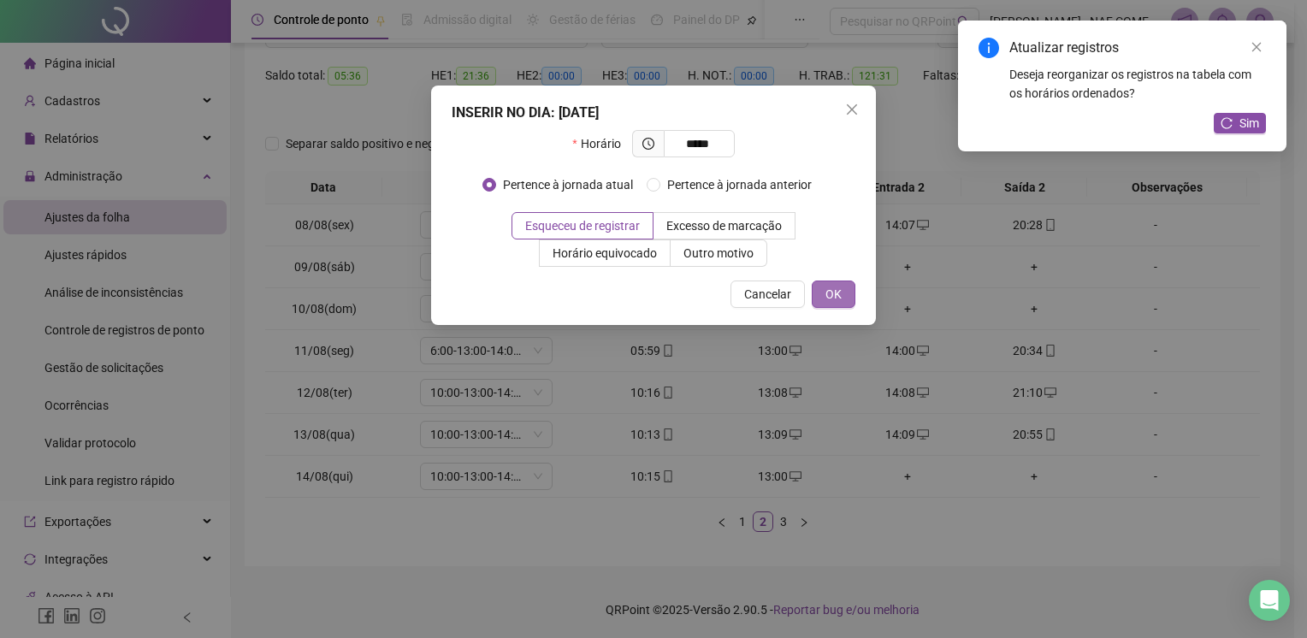
type input "*****"
click at [828, 287] on span "OK" at bounding box center [833, 294] width 16 height 19
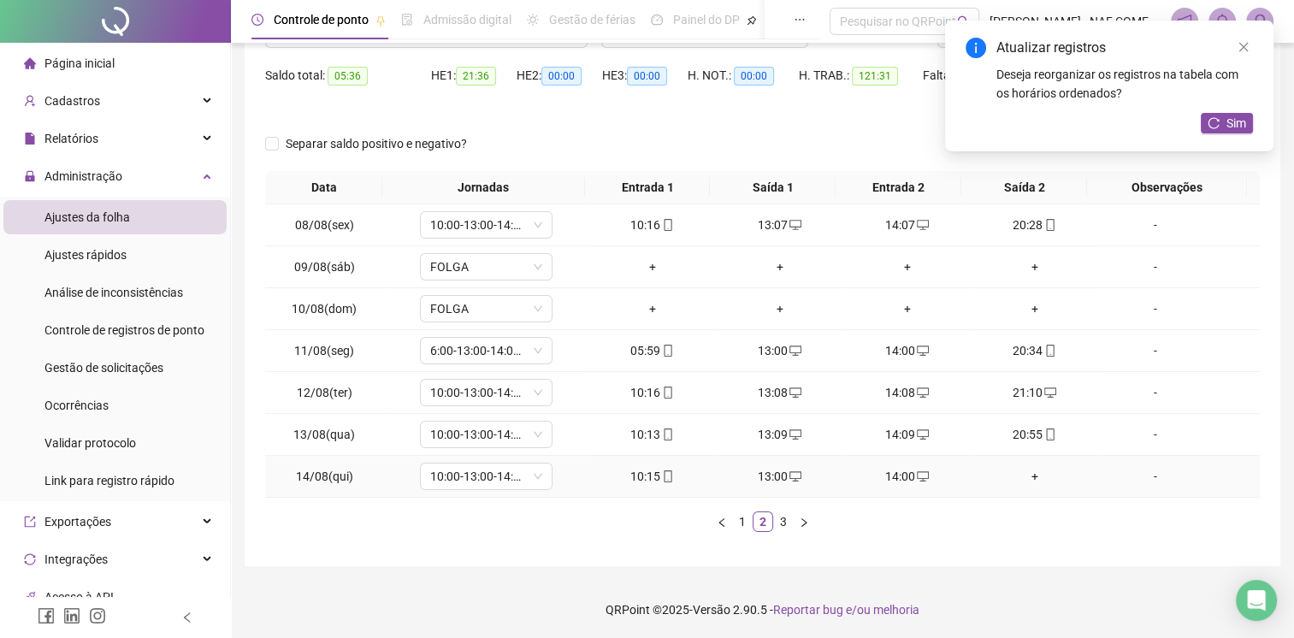
click at [1026, 479] on div "+" at bounding box center [1035, 476] width 114 height 19
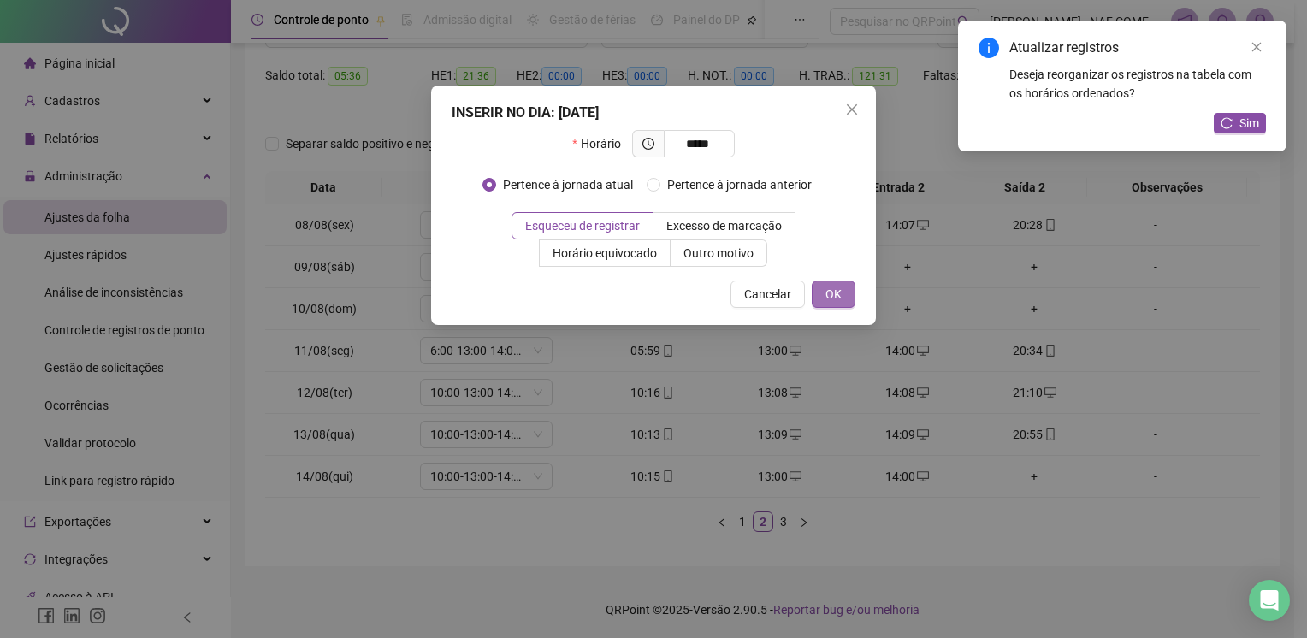
type input "*****"
click at [840, 299] on span "OK" at bounding box center [833, 294] width 16 height 19
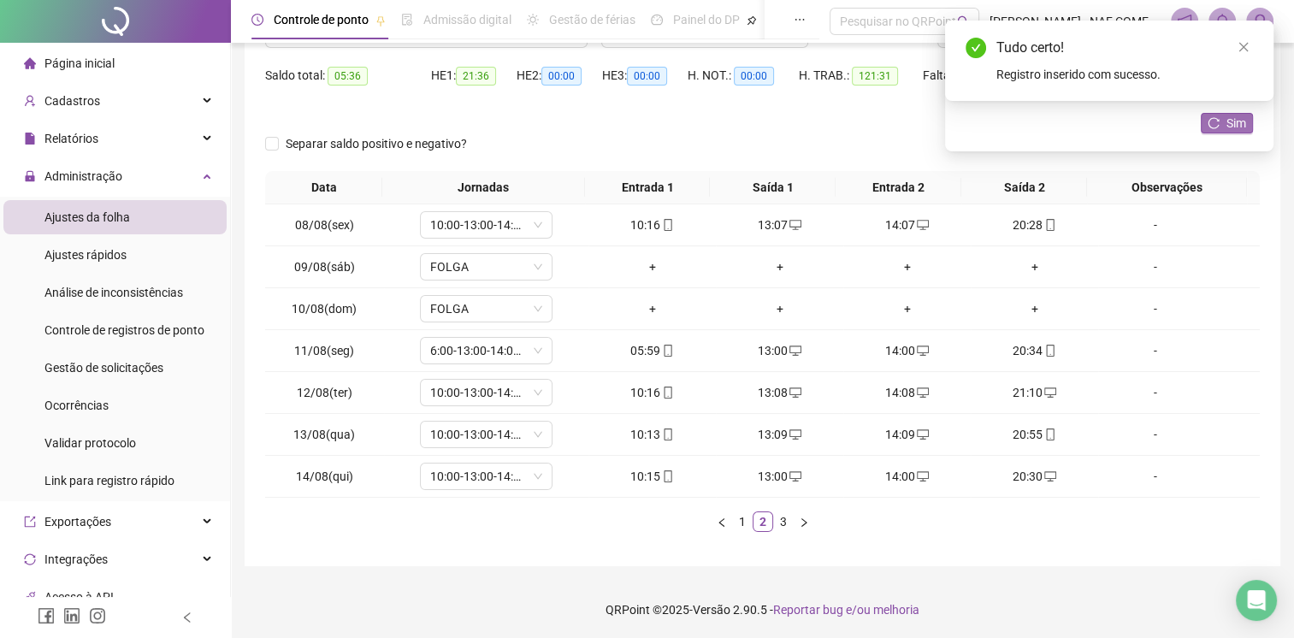
click at [1228, 123] on span "Sim" at bounding box center [1237, 123] width 20 height 19
click at [787, 516] on link "3" at bounding box center [783, 521] width 19 height 19
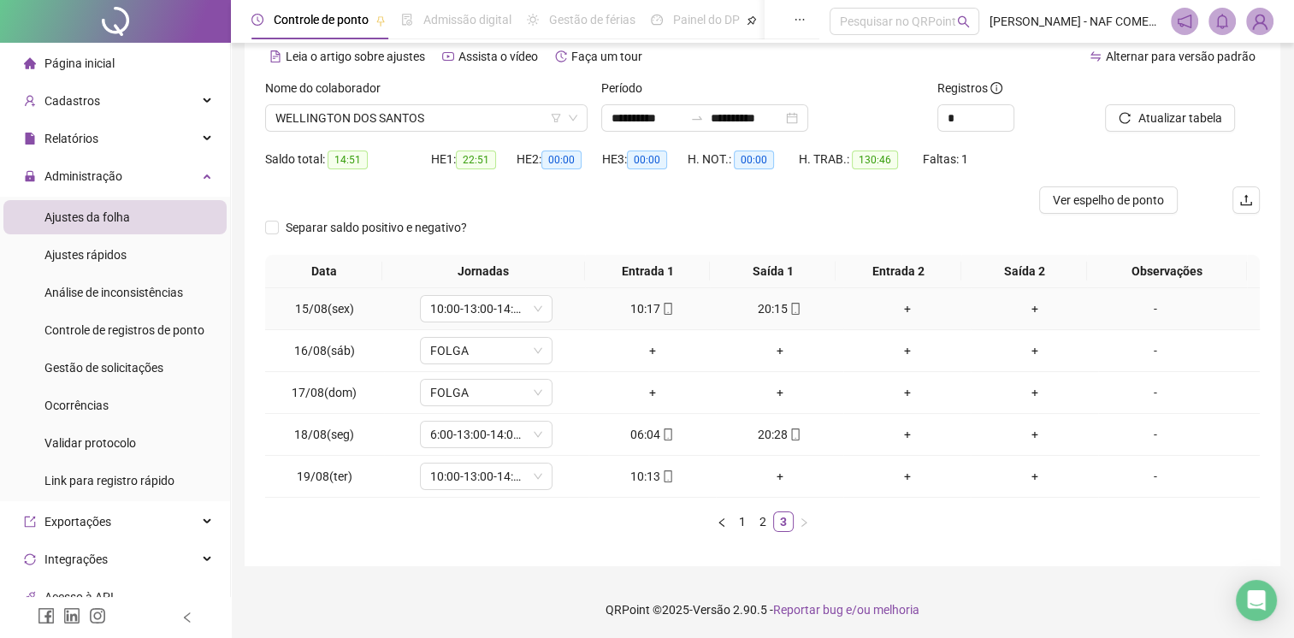
click at [894, 299] on div "+" at bounding box center [907, 308] width 114 height 19
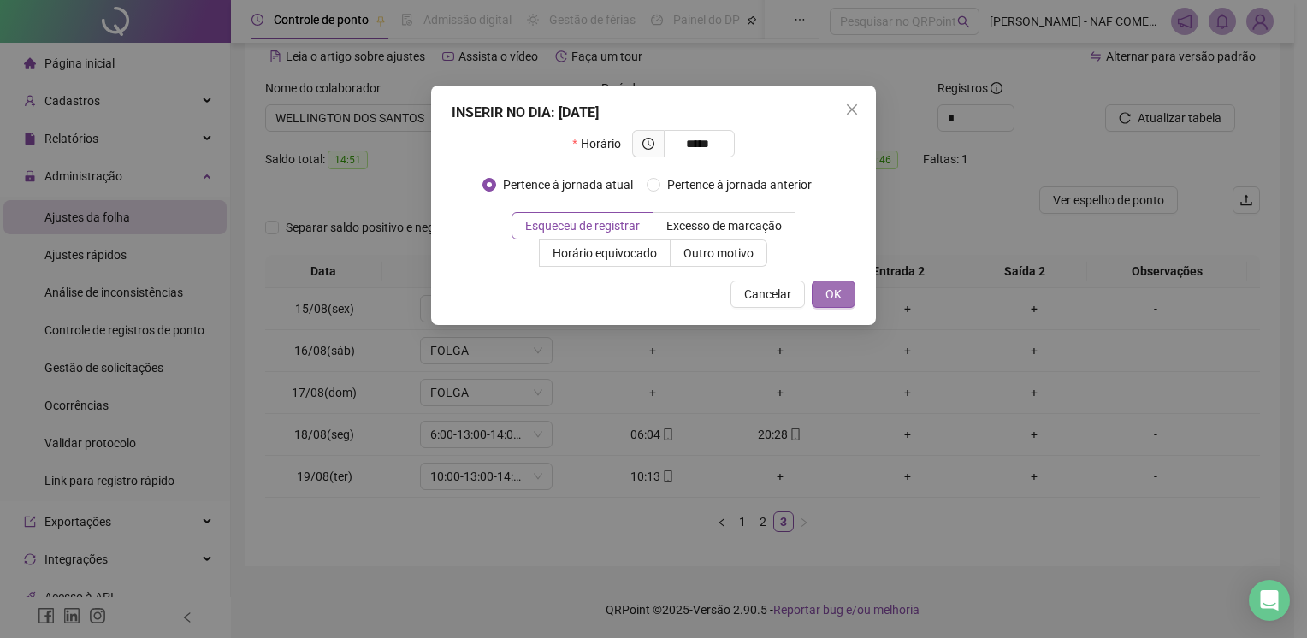
type input "*****"
click at [820, 300] on button "OK" at bounding box center [834, 294] width 44 height 27
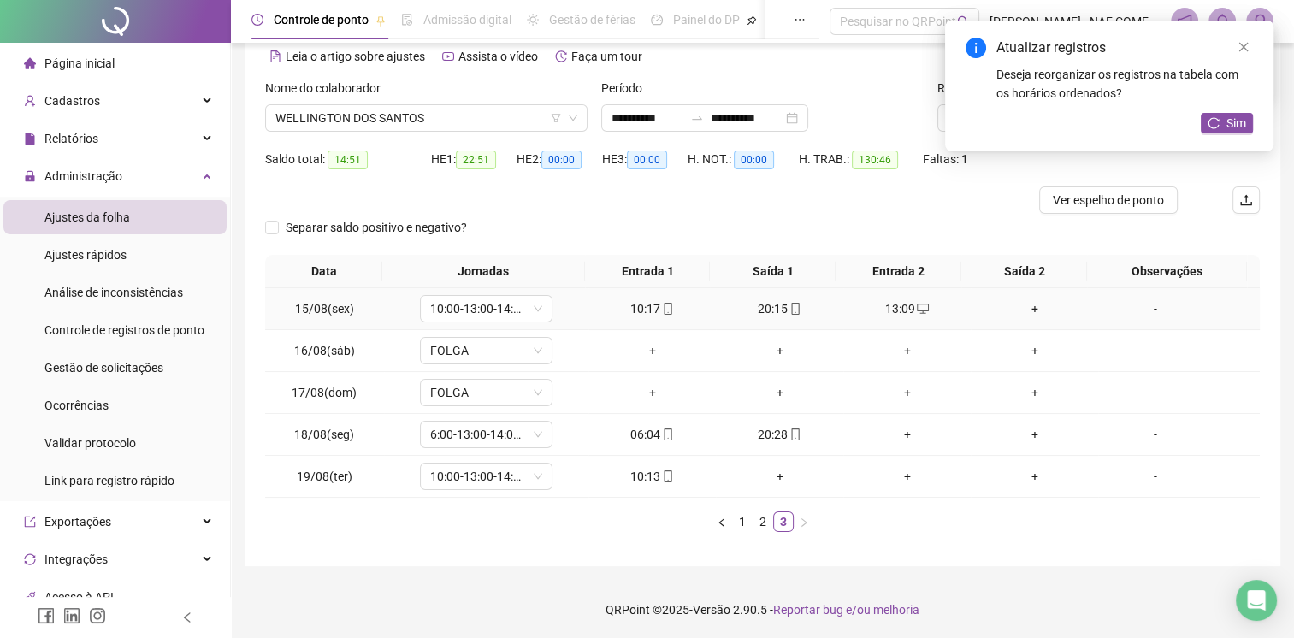
click at [1023, 310] on div "+" at bounding box center [1035, 308] width 114 height 19
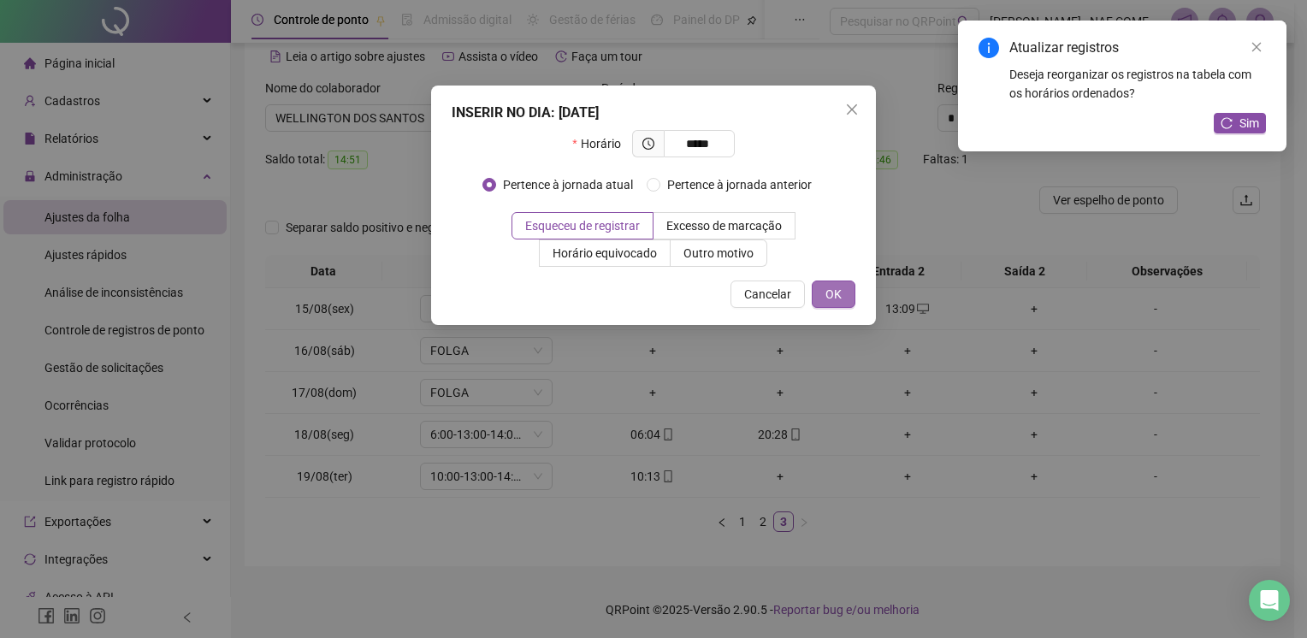
type input "*****"
click at [838, 299] on span "OK" at bounding box center [833, 294] width 16 height 19
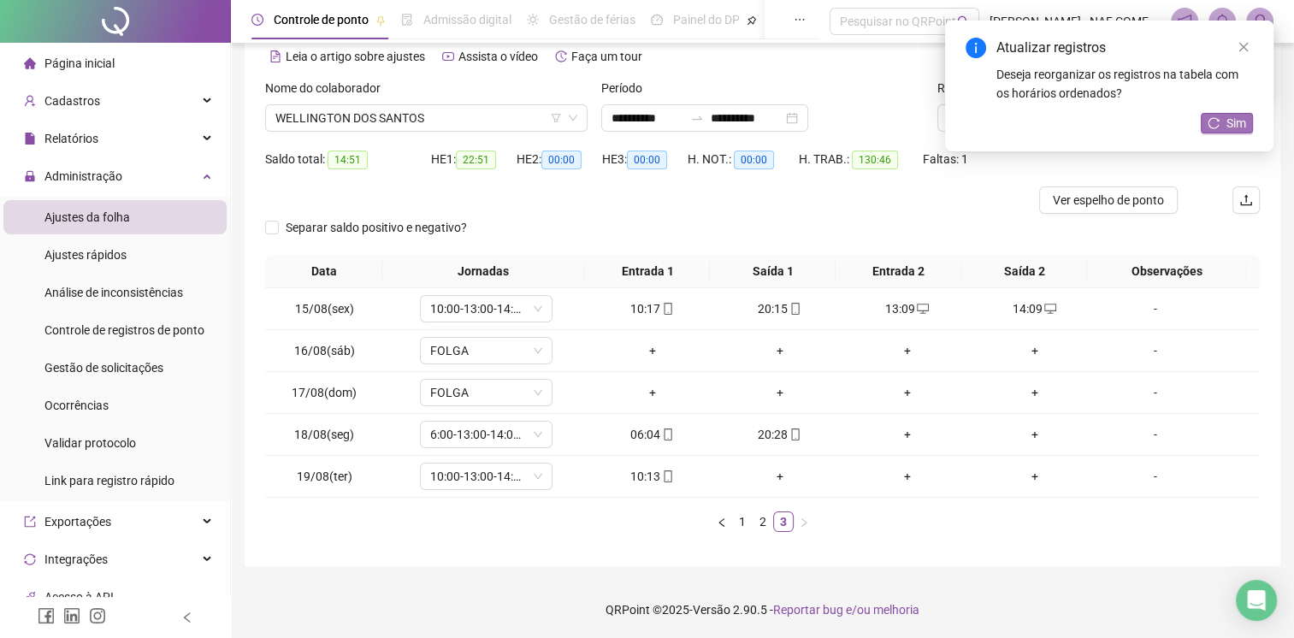
click at [1233, 117] on span "Sim" at bounding box center [1237, 123] width 20 height 19
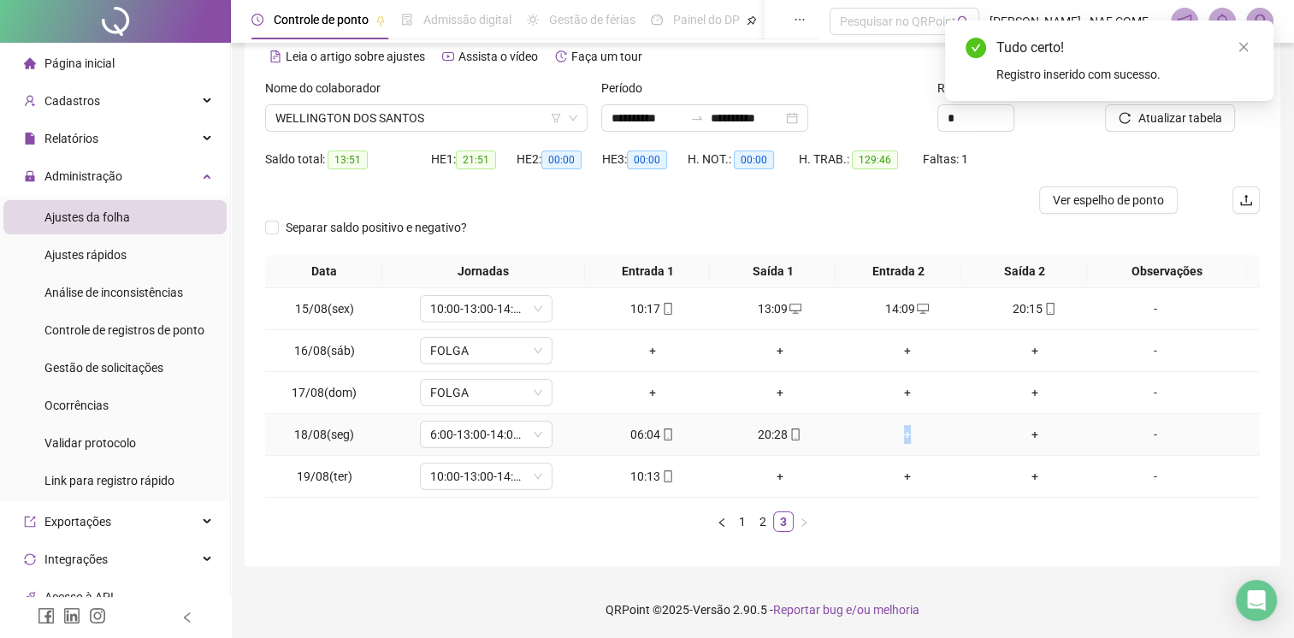
click at [899, 428] on div "+" at bounding box center [907, 434] width 114 height 19
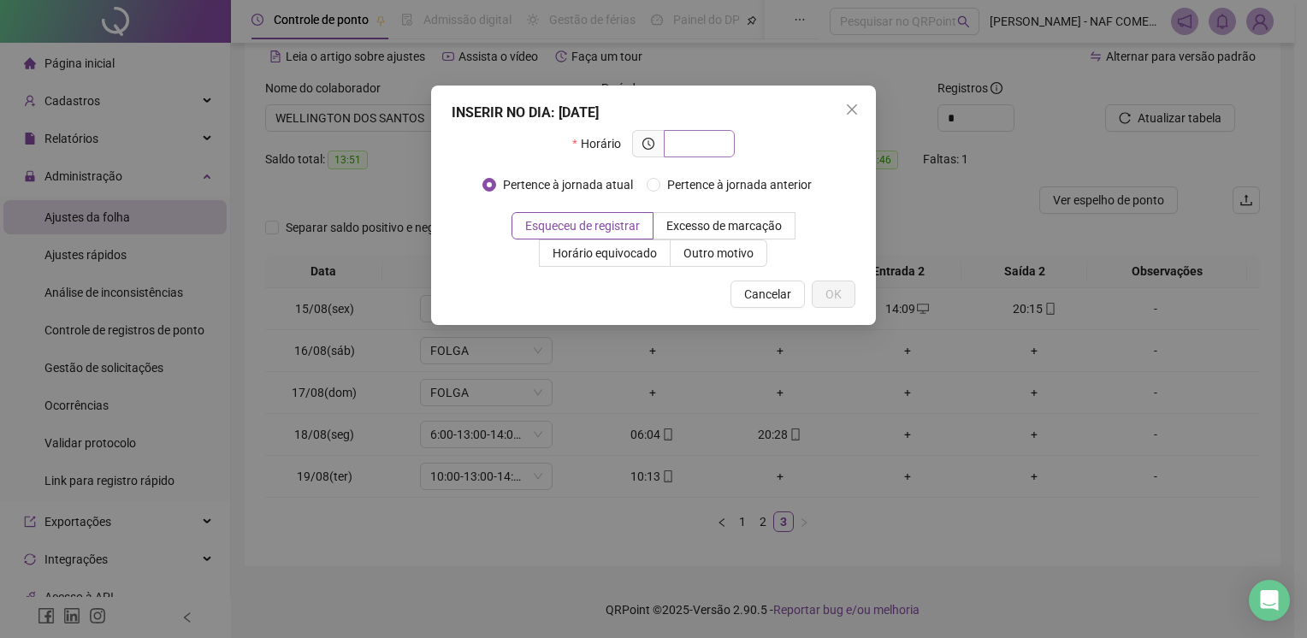
click at [690, 150] on input "text" at bounding box center [697, 143] width 47 height 19
type input "*****"
click at [831, 305] on button "OK" at bounding box center [834, 294] width 44 height 27
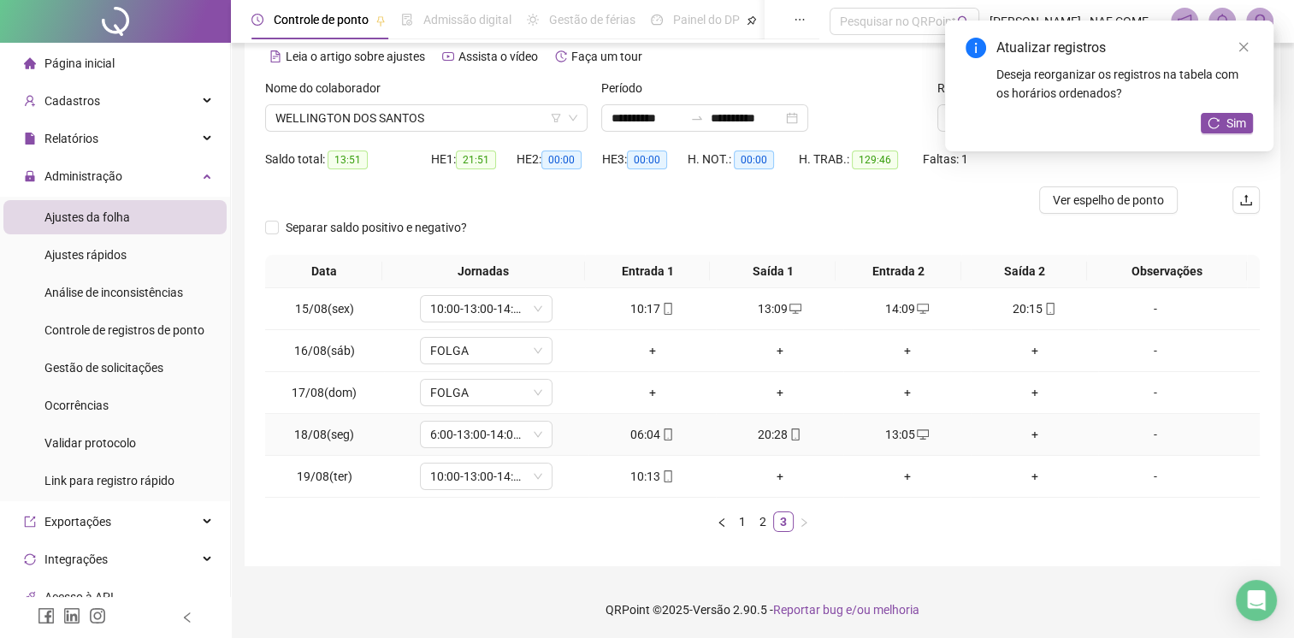
click at [1021, 433] on div "+" at bounding box center [1035, 434] width 114 height 19
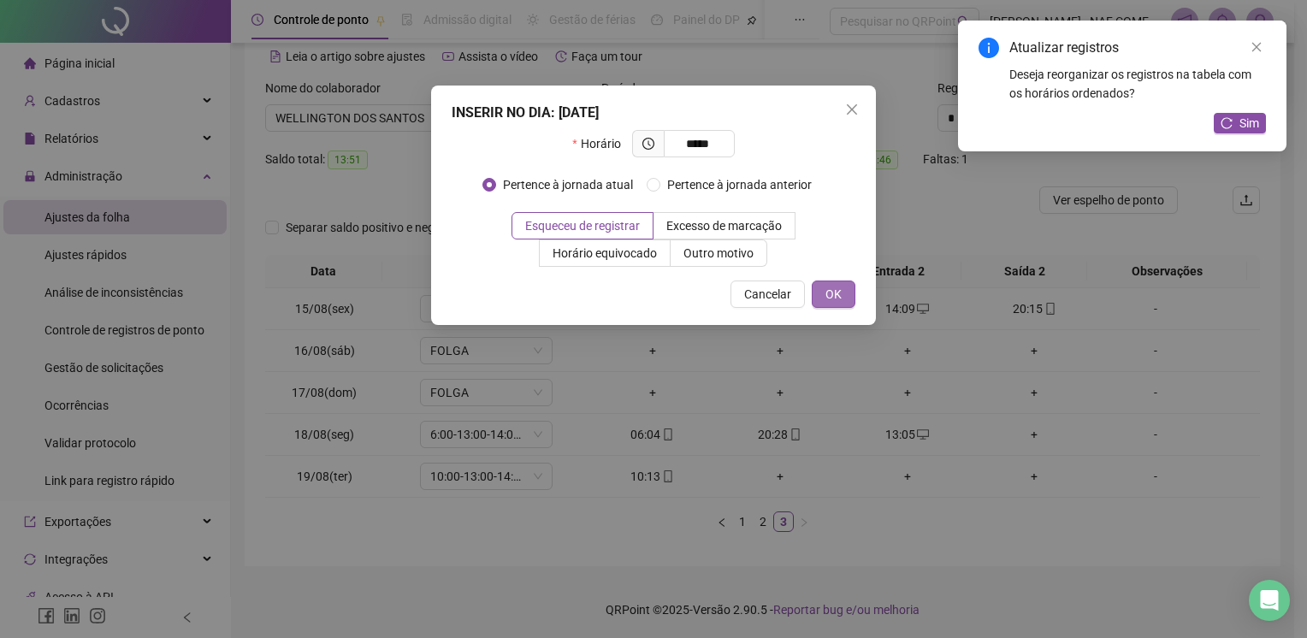
type input "*****"
click at [835, 293] on span "OK" at bounding box center [833, 294] width 16 height 19
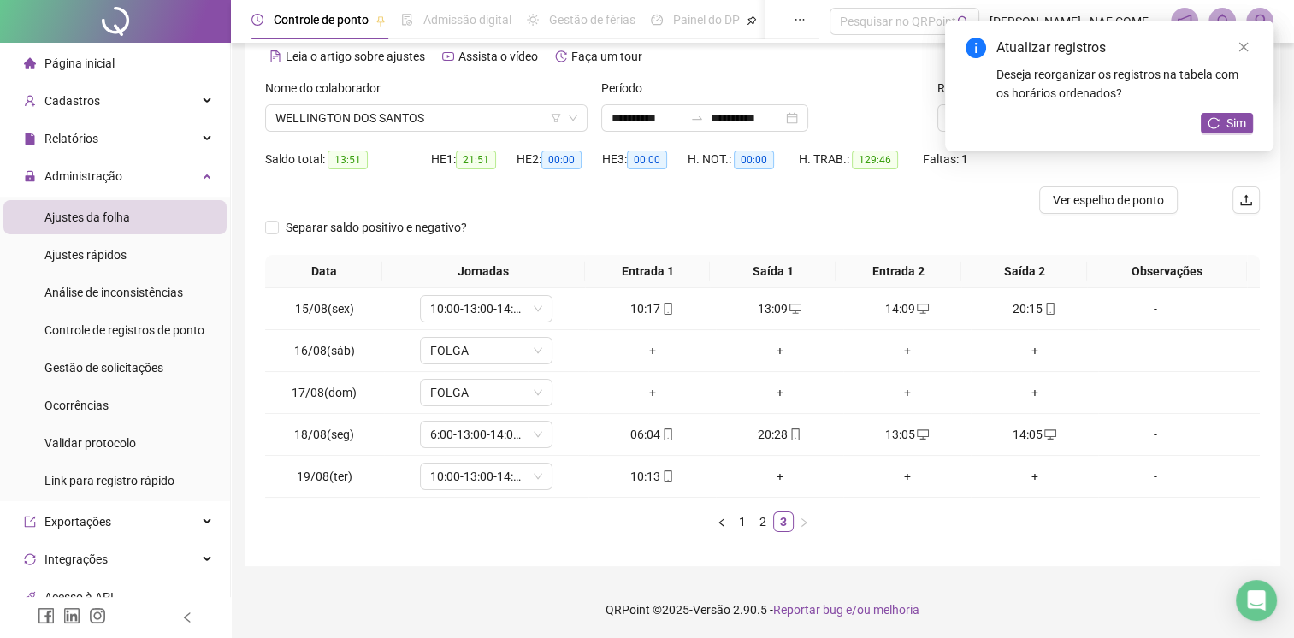
click at [1208, 127] on button "Sim" at bounding box center [1227, 123] width 52 height 21
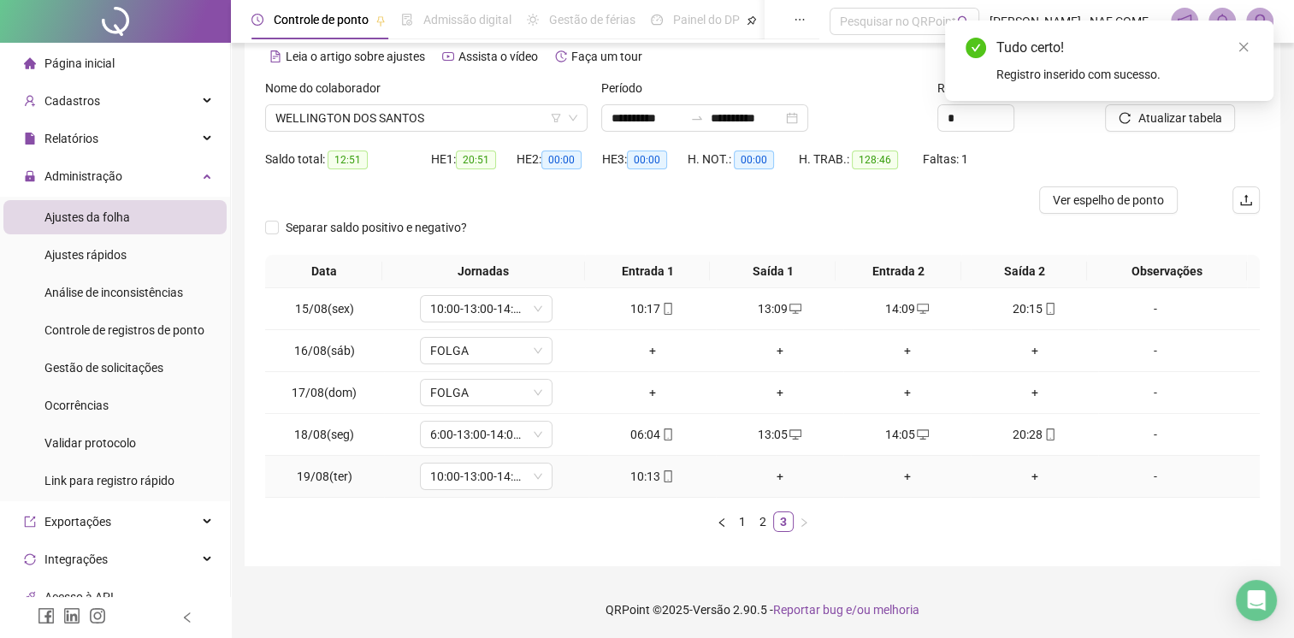
click at [777, 474] on div "+" at bounding box center [780, 476] width 114 height 19
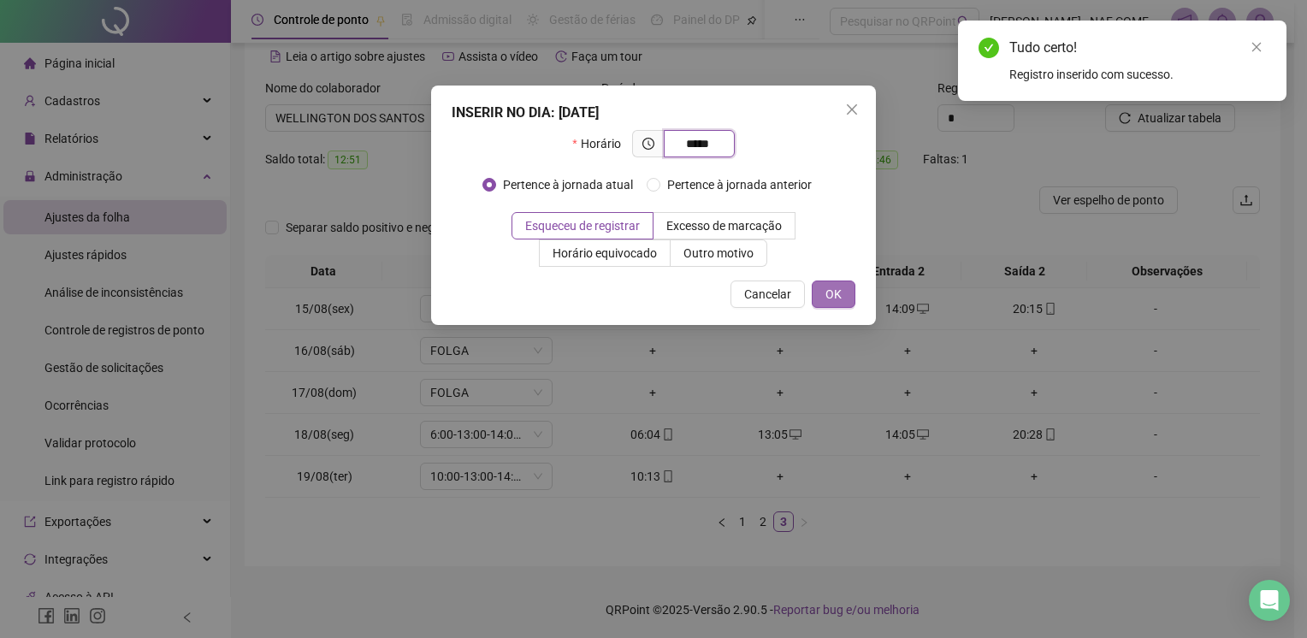
type input "*****"
click at [831, 288] on span "OK" at bounding box center [833, 294] width 16 height 19
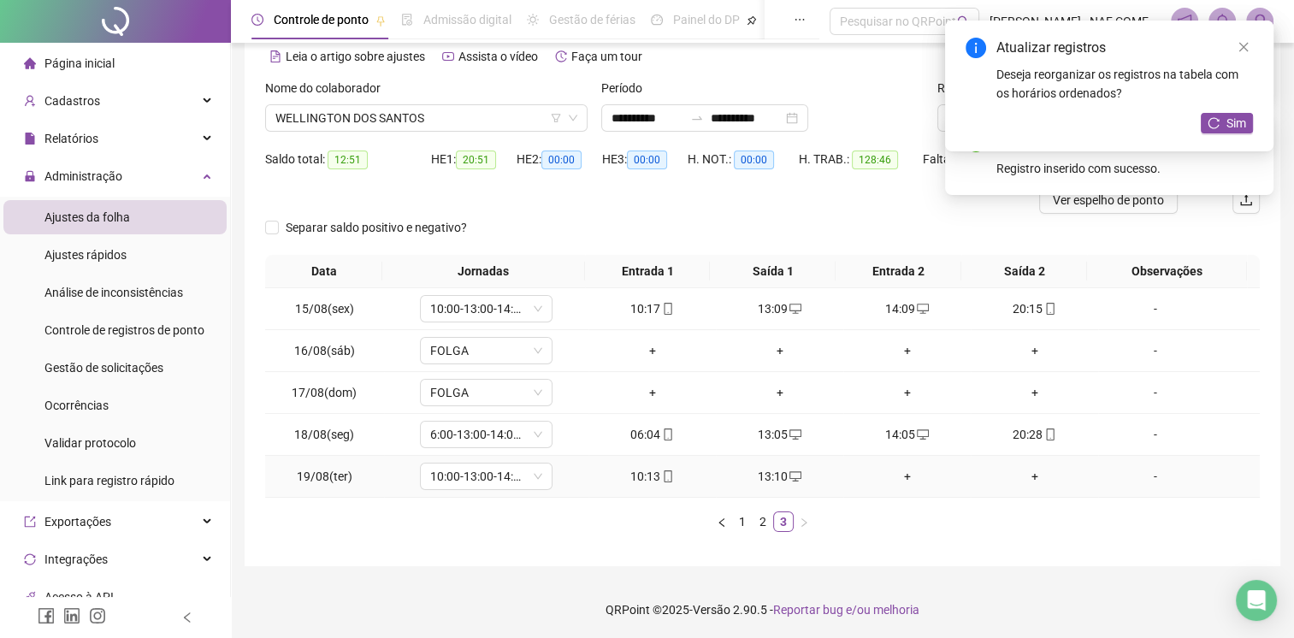
click at [902, 474] on div "+" at bounding box center [907, 476] width 114 height 19
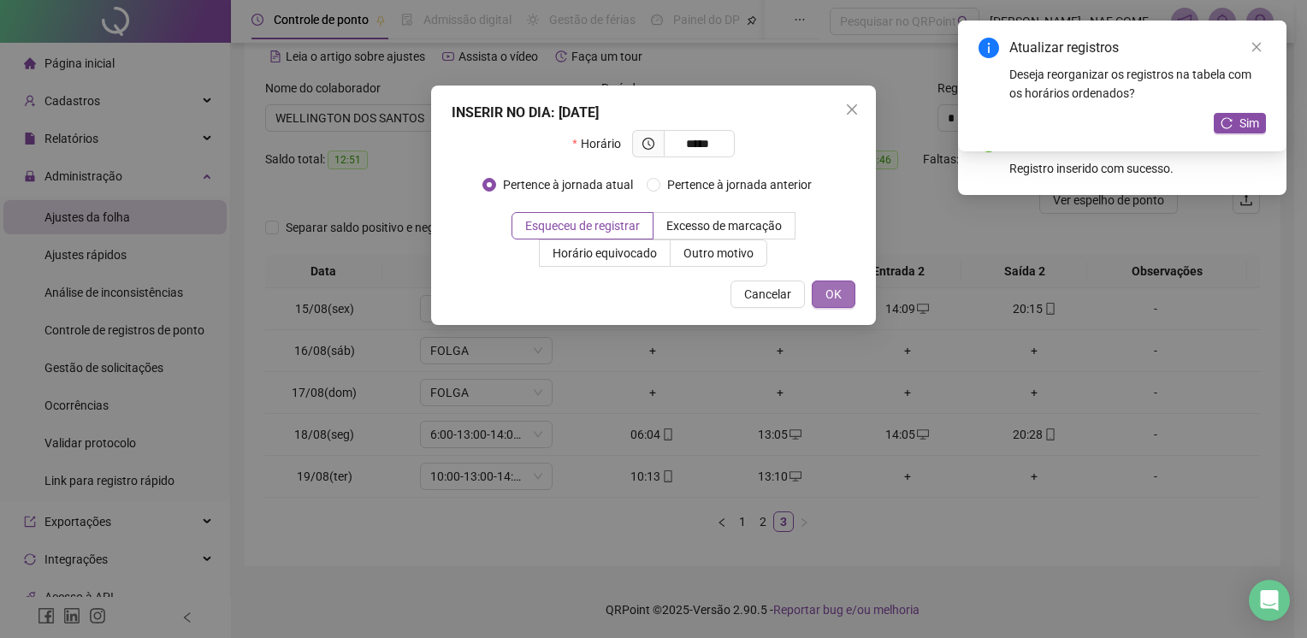
type input "*****"
click at [848, 305] on button "OK" at bounding box center [834, 294] width 44 height 27
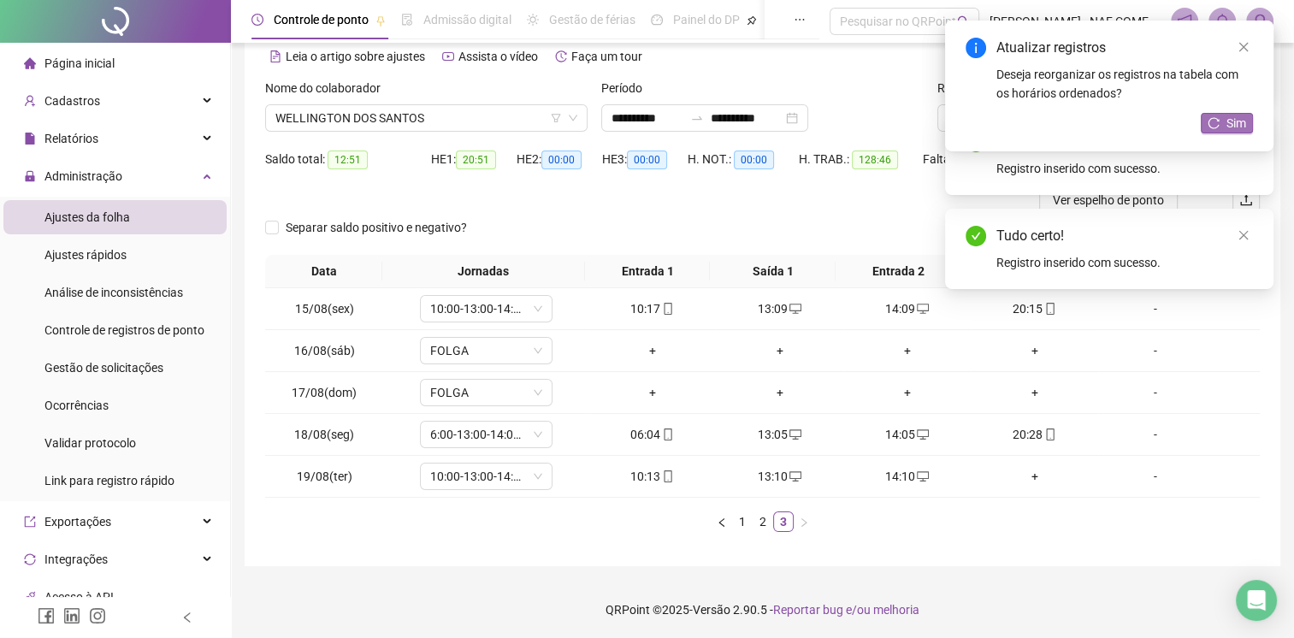
click at [1227, 122] on span "Sim" at bounding box center [1237, 123] width 20 height 19
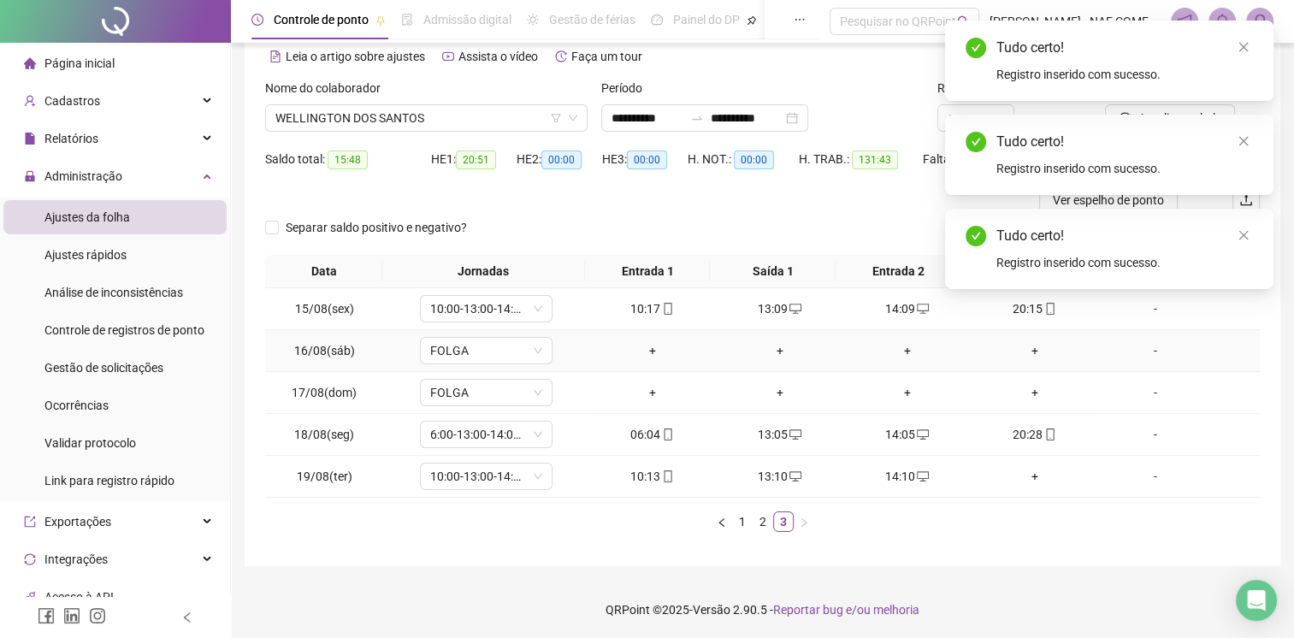
click at [1141, 358] on div "-" at bounding box center [1155, 350] width 101 height 19
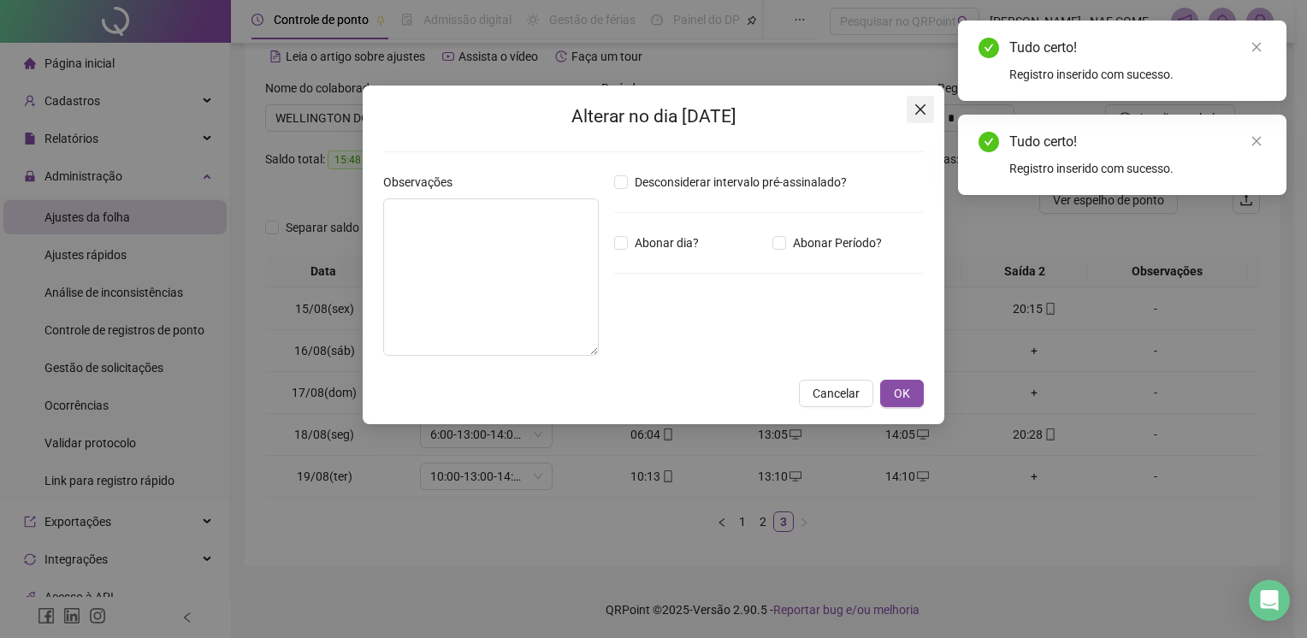
click at [924, 112] on icon "close" at bounding box center [920, 109] width 10 height 10
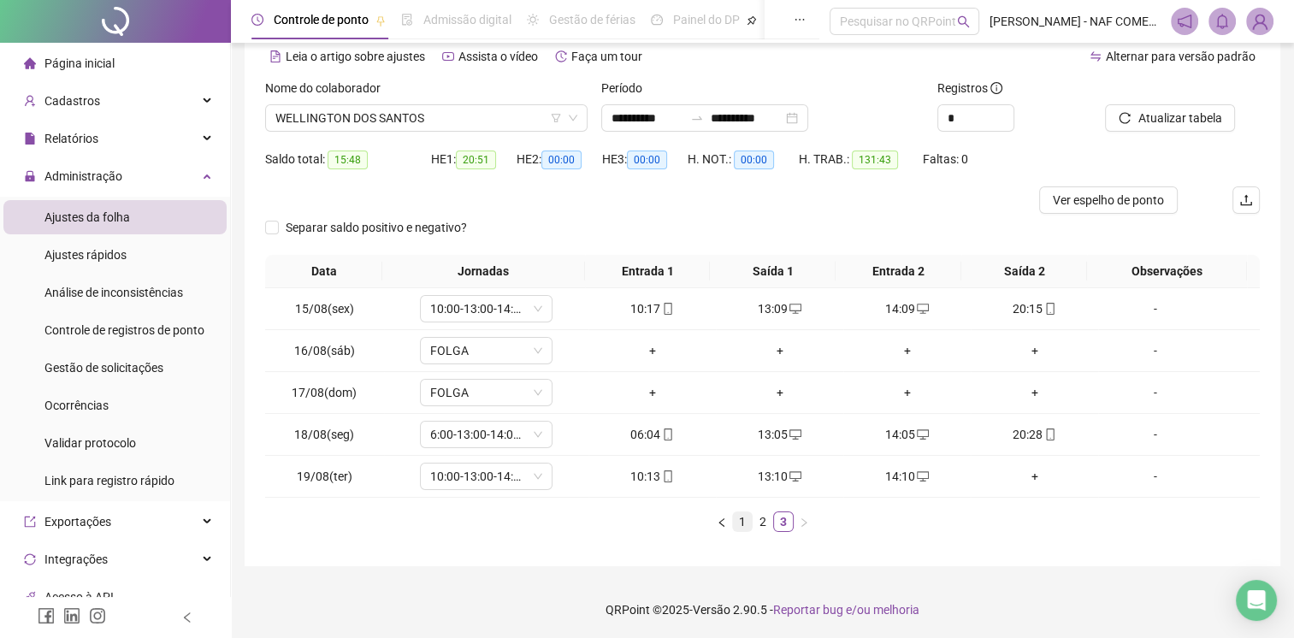
click at [743, 523] on link "1" at bounding box center [742, 521] width 19 height 19
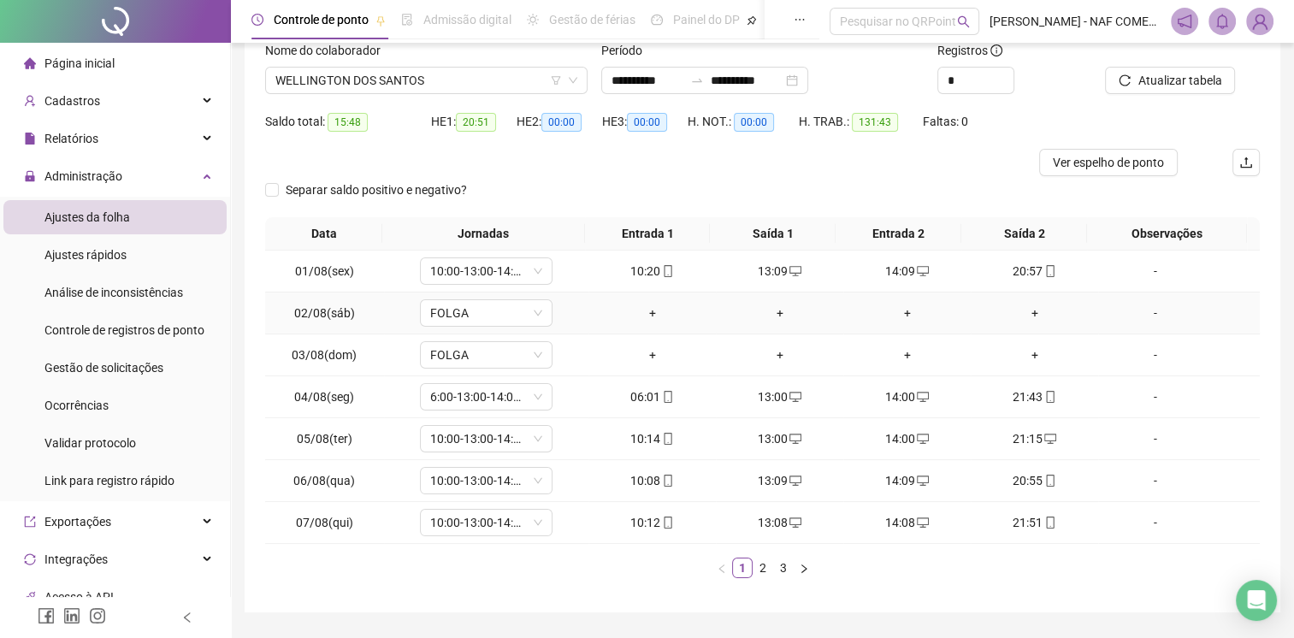
scroll to position [163, 0]
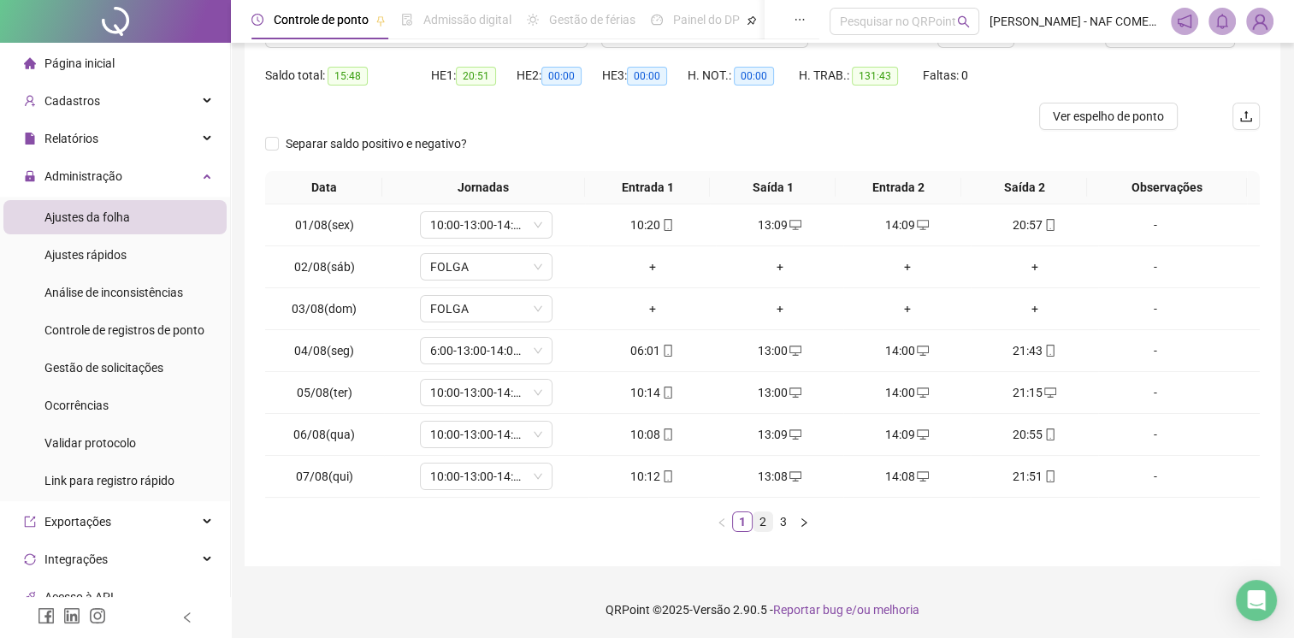
click at [766, 514] on link "2" at bounding box center [763, 521] width 19 height 19
click at [779, 519] on link "3" at bounding box center [783, 521] width 19 height 19
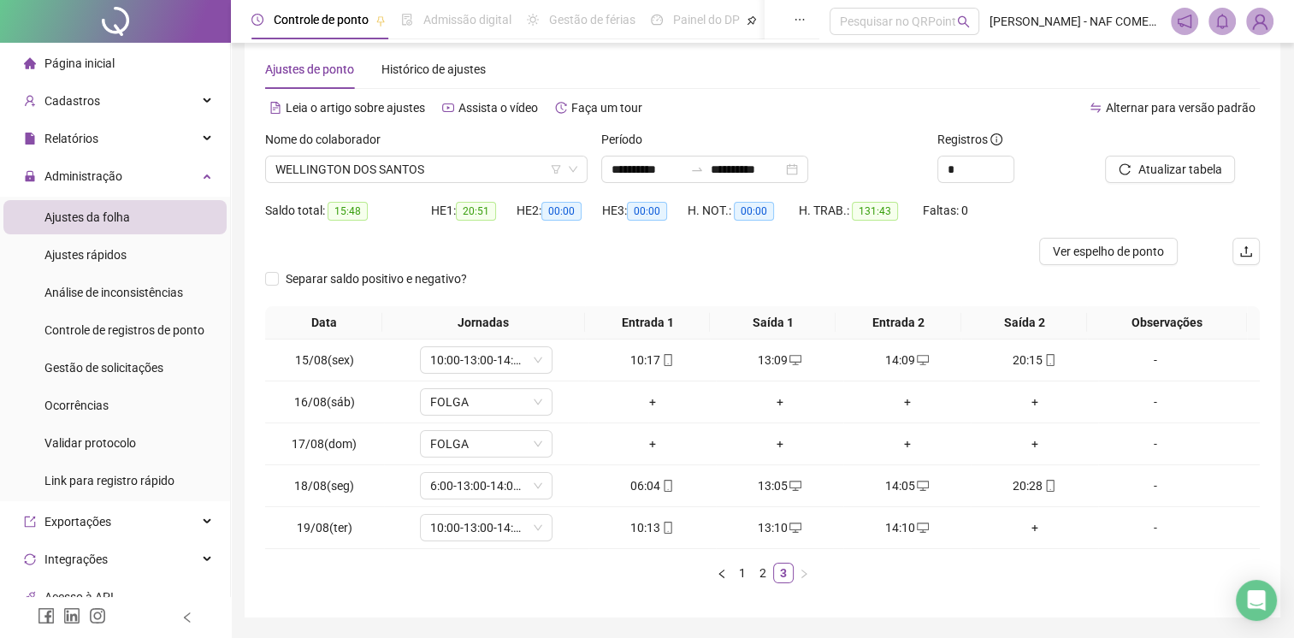
scroll to position [0, 0]
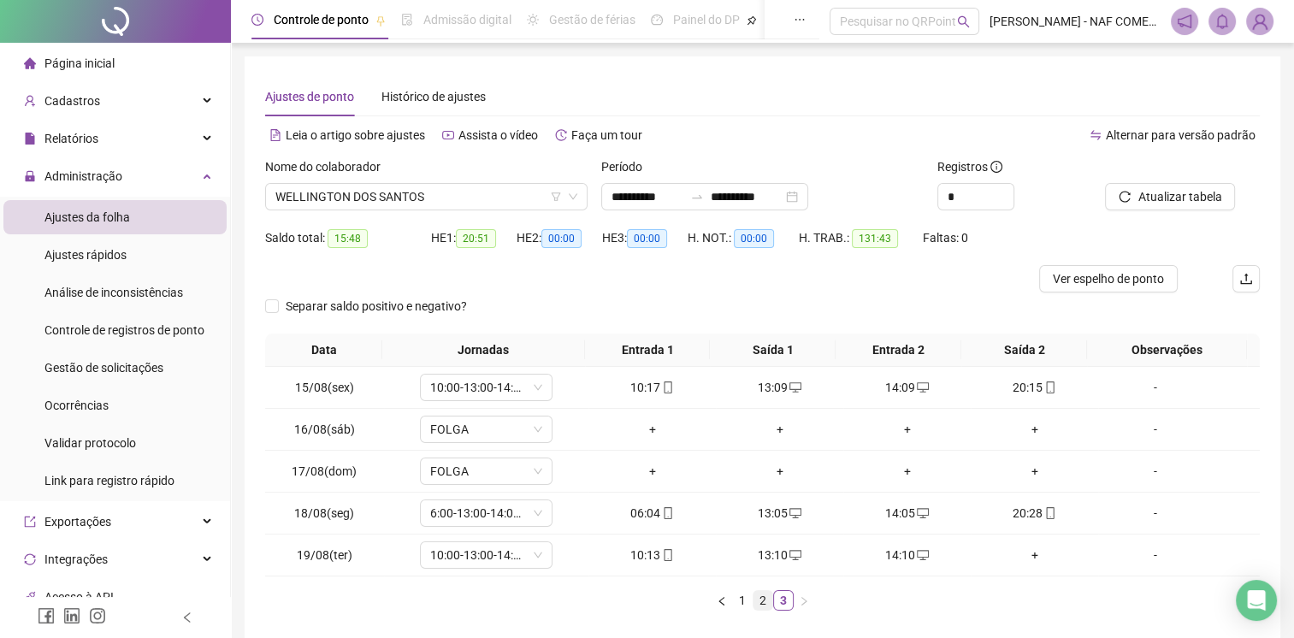
click at [759, 594] on link "2" at bounding box center [763, 600] width 19 height 19
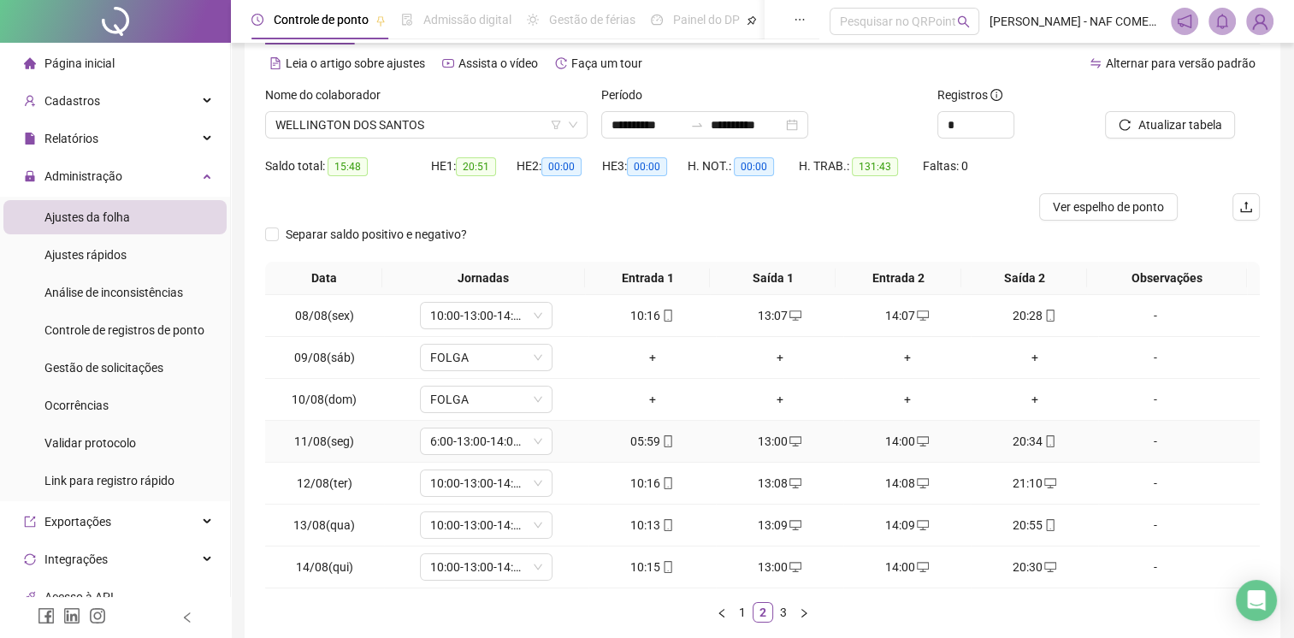
scroll to position [163, 0]
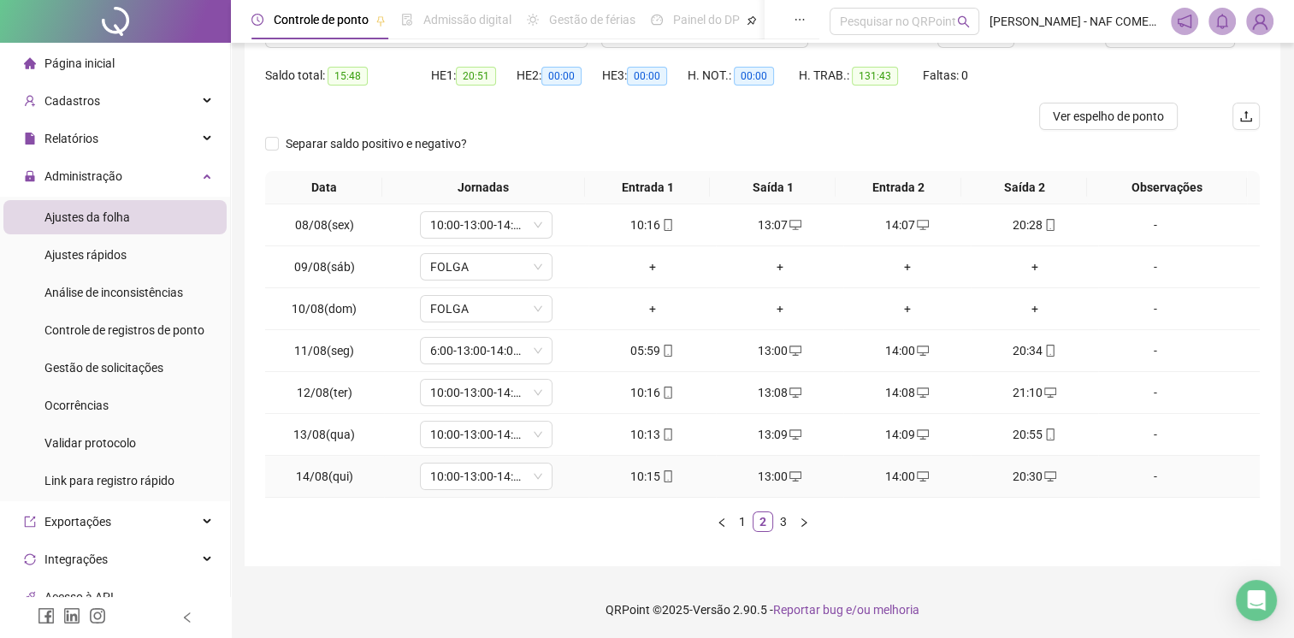
click at [1023, 475] on div "20:30" at bounding box center [1035, 476] width 114 height 19
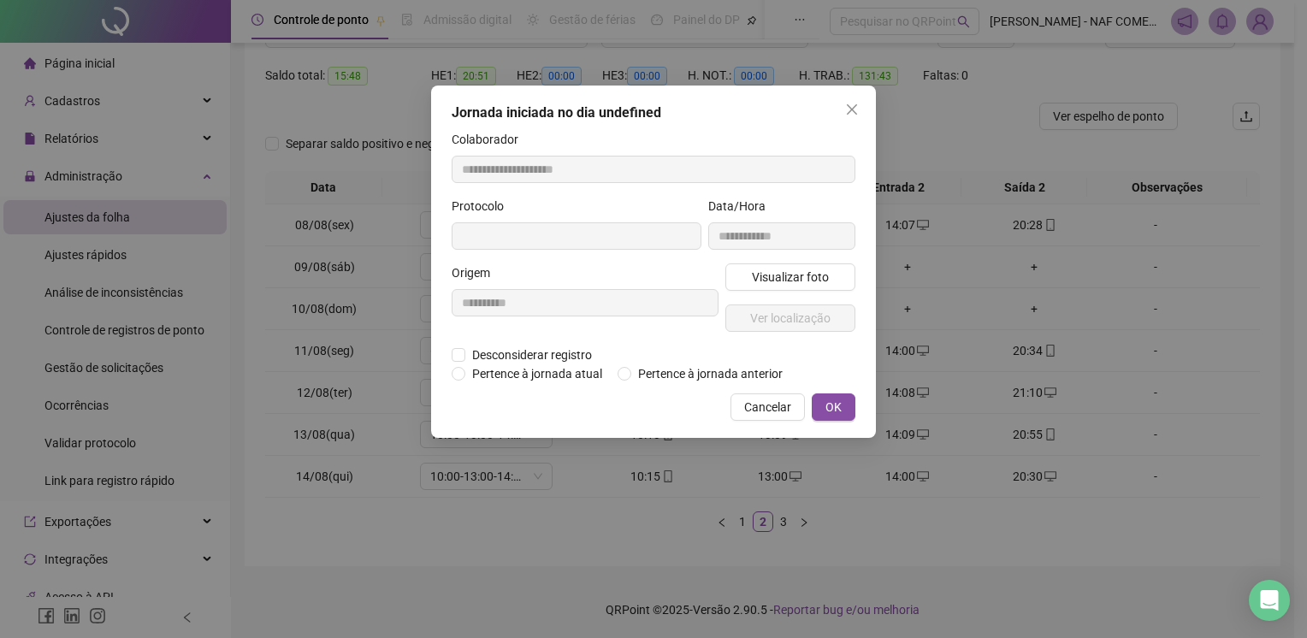
type input "**********"
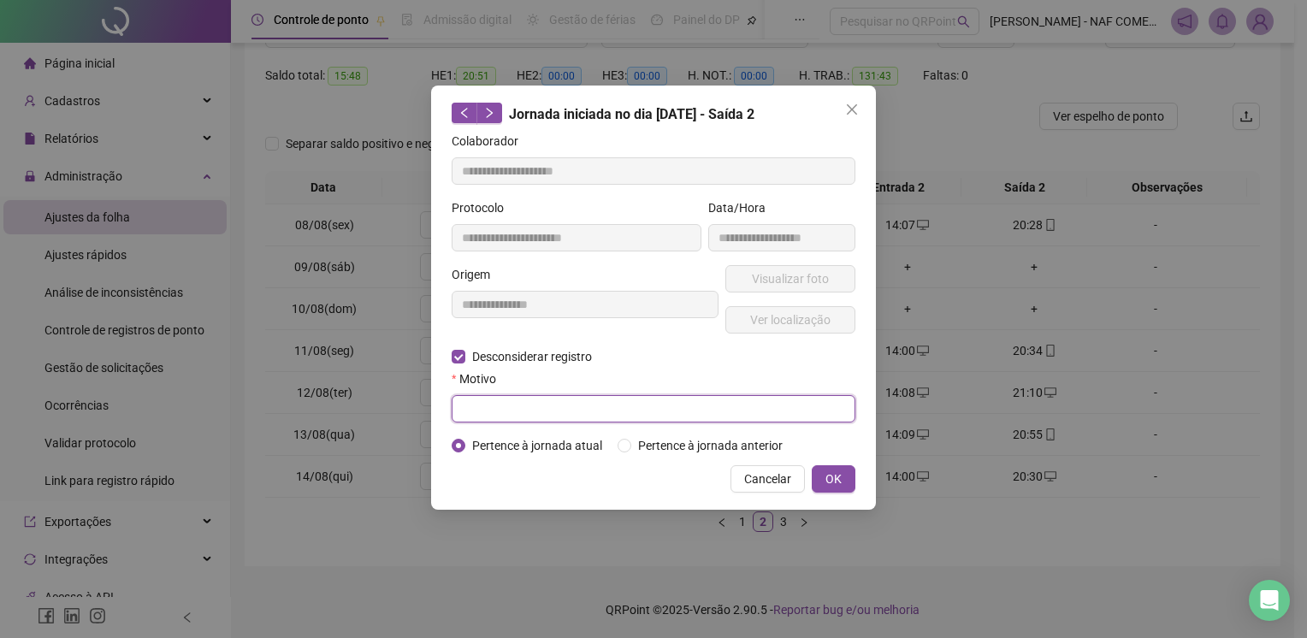
click at [511, 396] on input "text" at bounding box center [654, 408] width 404 height 27
type input "*****"
click at [838, 483] on span "OK" at bounding box center [833, 479] width 16 height 19
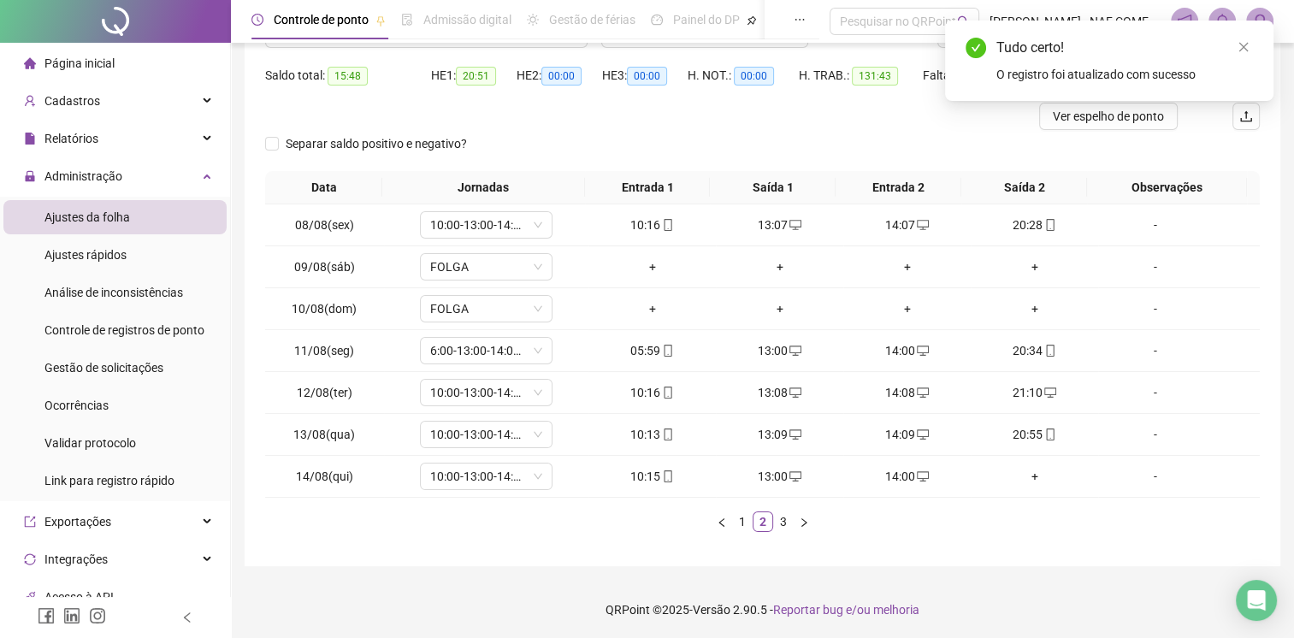
click at [1185, 126] on div "Ver espelho de ponto" at bounding box center [1122, 116] width 166 height 27
click at [1241, 42] on icon "close" at bounding box center [1244, 47] width 12 height 12
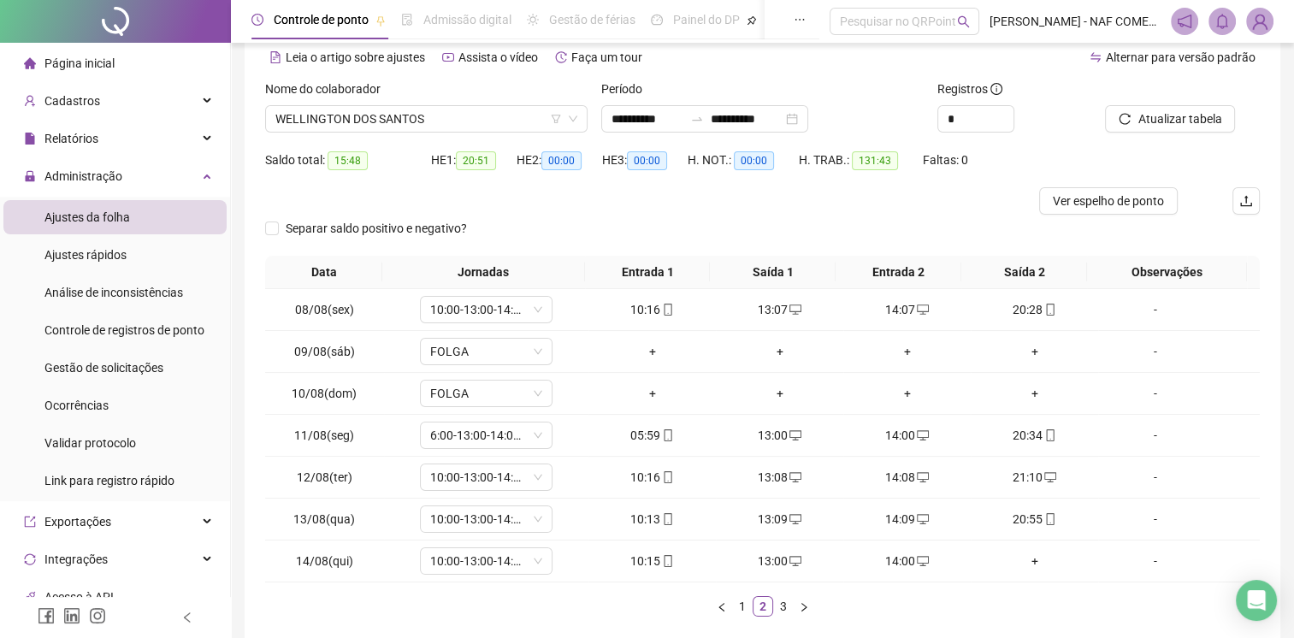
scroll to position [77, 0]
click at [1190, 122] on span "Atualizar tabela" at bounding box center [1180, 119] width 84 height 19
click at [1030, 559] on div "+" at bounding box center [1035, 562] width 114 height 19
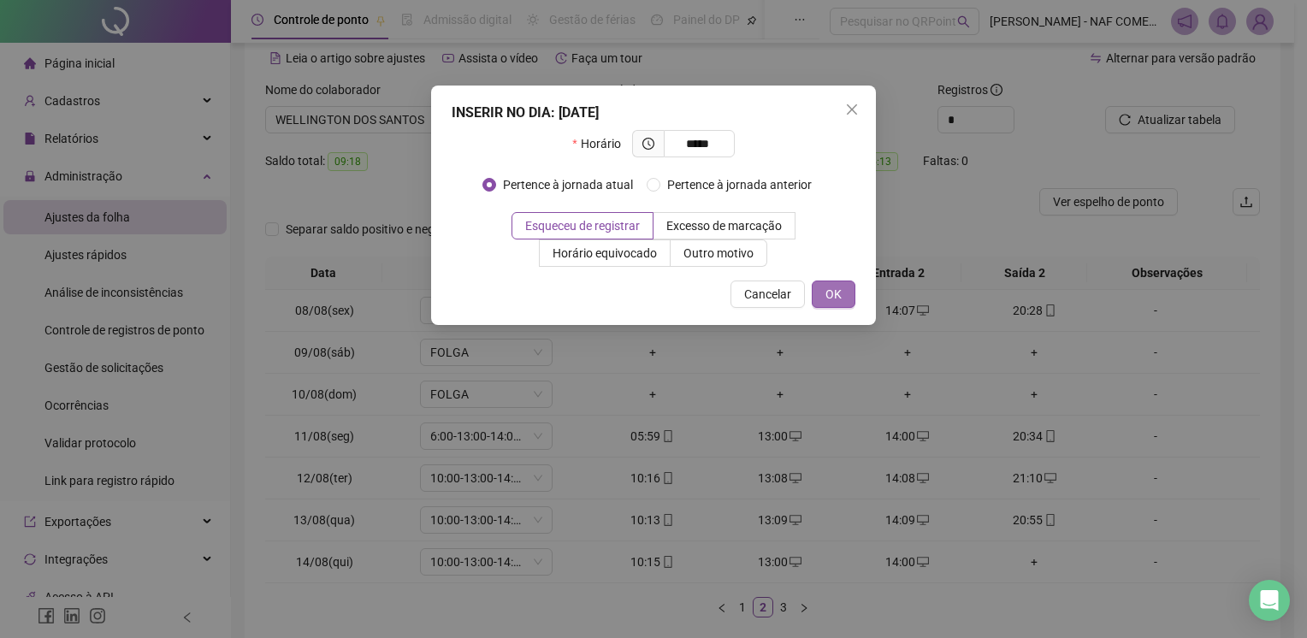
type input "*****"
click at [831, 293] on span "OK" at bounding box center [833, 294] width 16 height 19
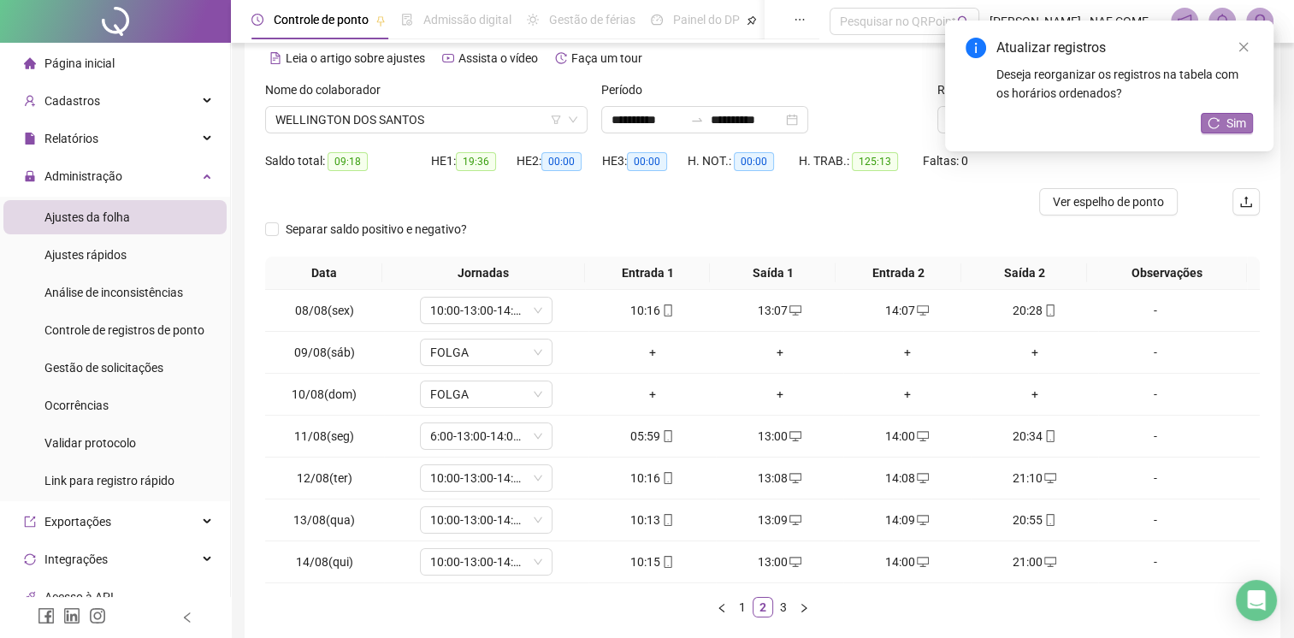
click at [1220, 127] on button "Sim" at bounding box center [1227, 123] width 52 height 21
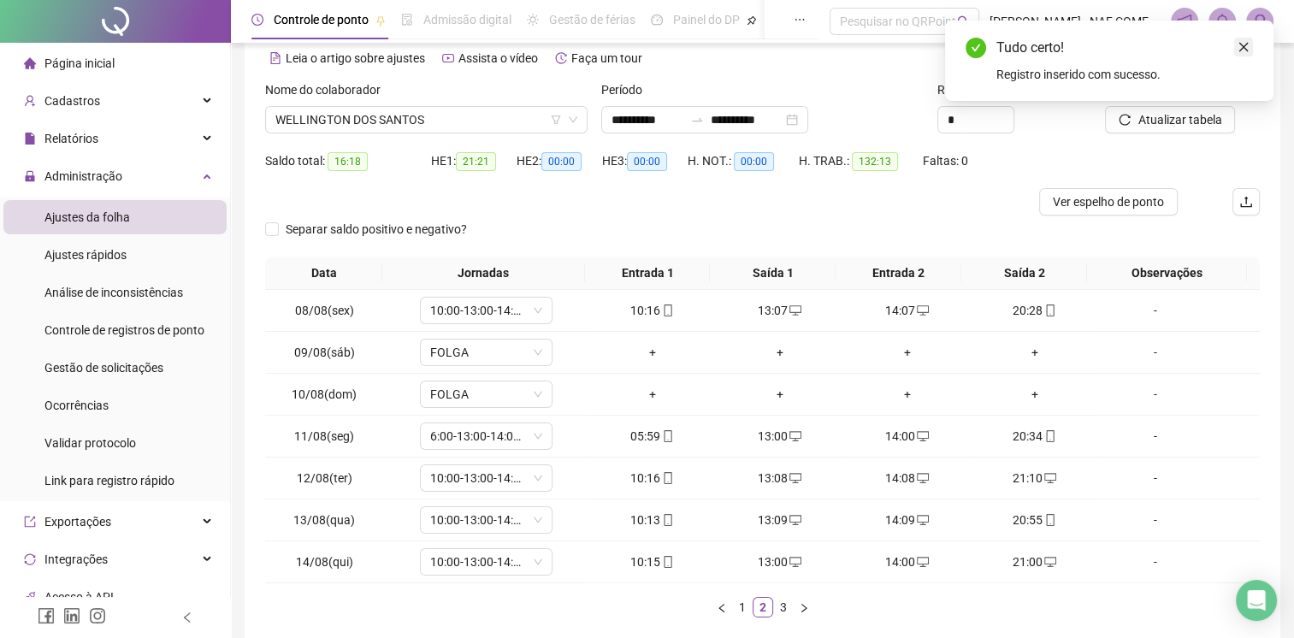
click at [1249, 45] on icon "close" at bounding box center [1244, 47] width 12 height 12
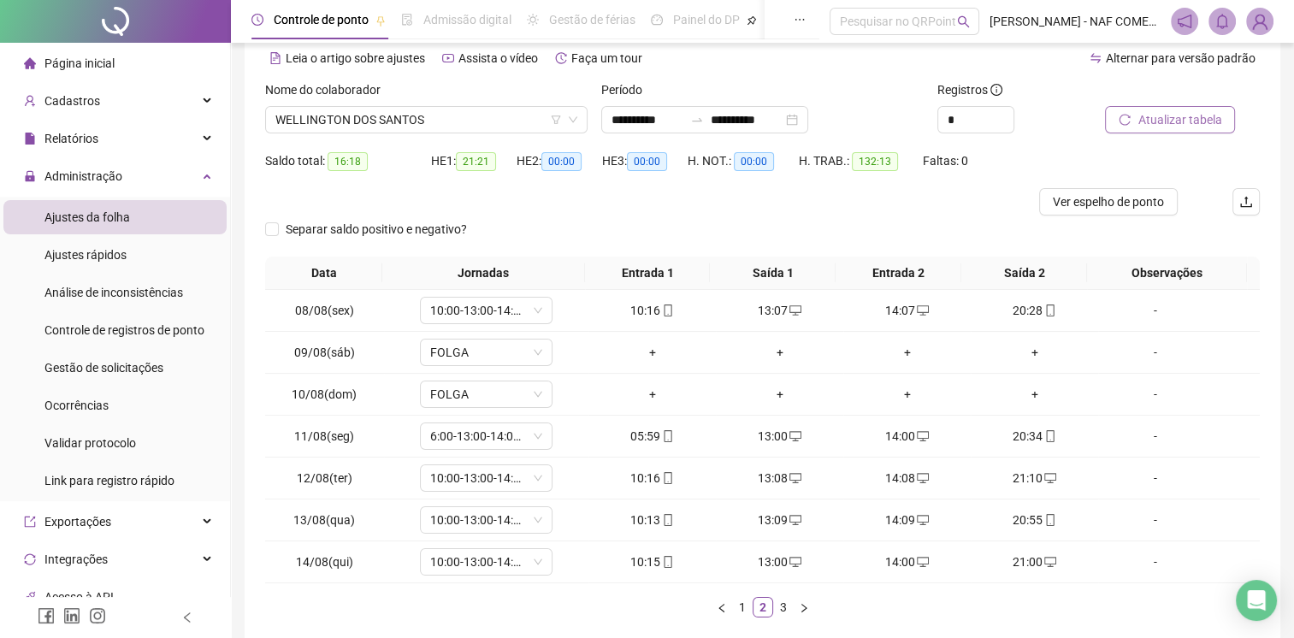
click at [1212, 118] on span "Atualizar tabela" at bounding box center [1180, 119] width 84 height 19
click at [789, 600] on link "3" at bounding box center [783, 607] width 19 height 19
